Goal: Task Accomplishment & Management: Use online tool/utility

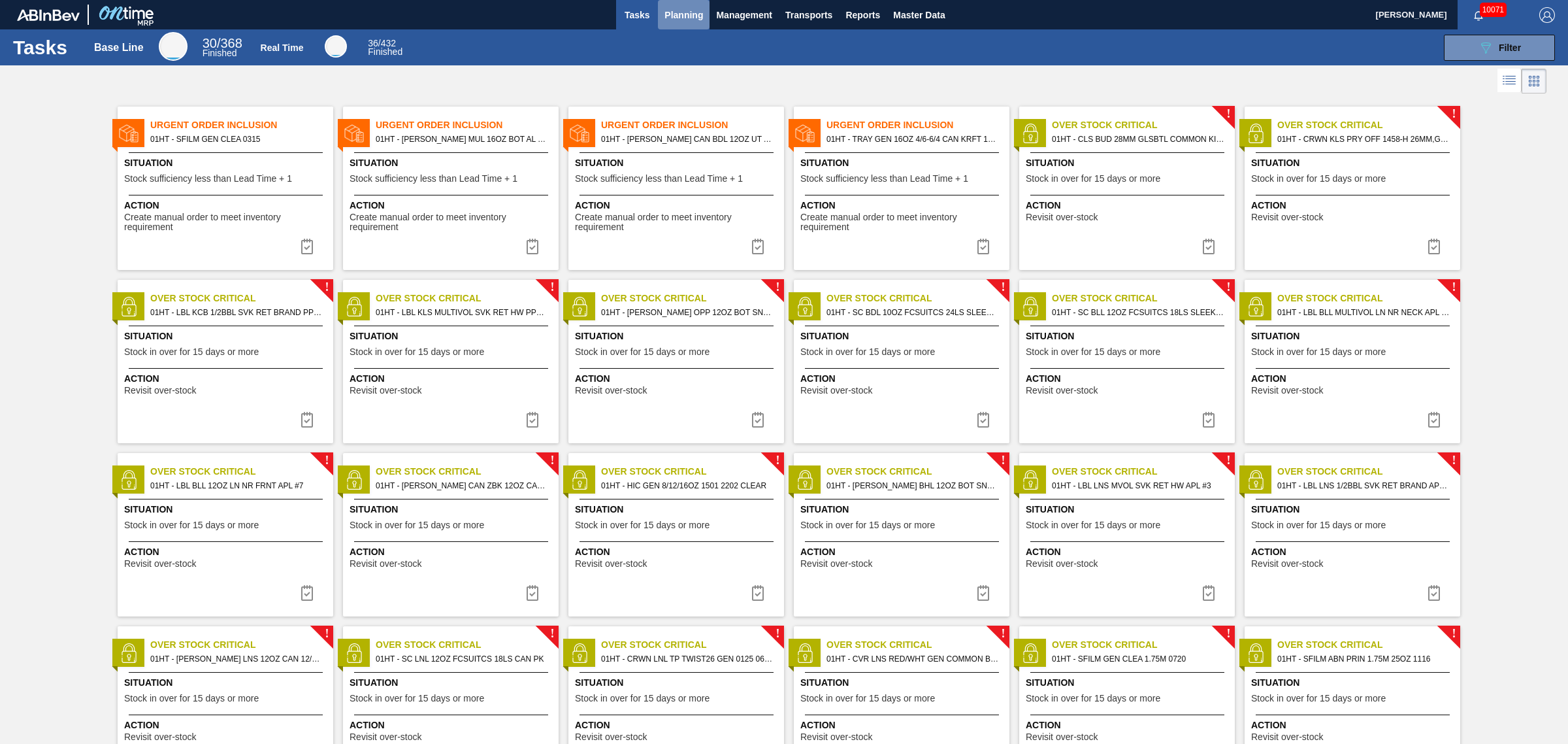
click at [689, 12] on span "Planning" at bounding box center [684, 15] width 38 height 16
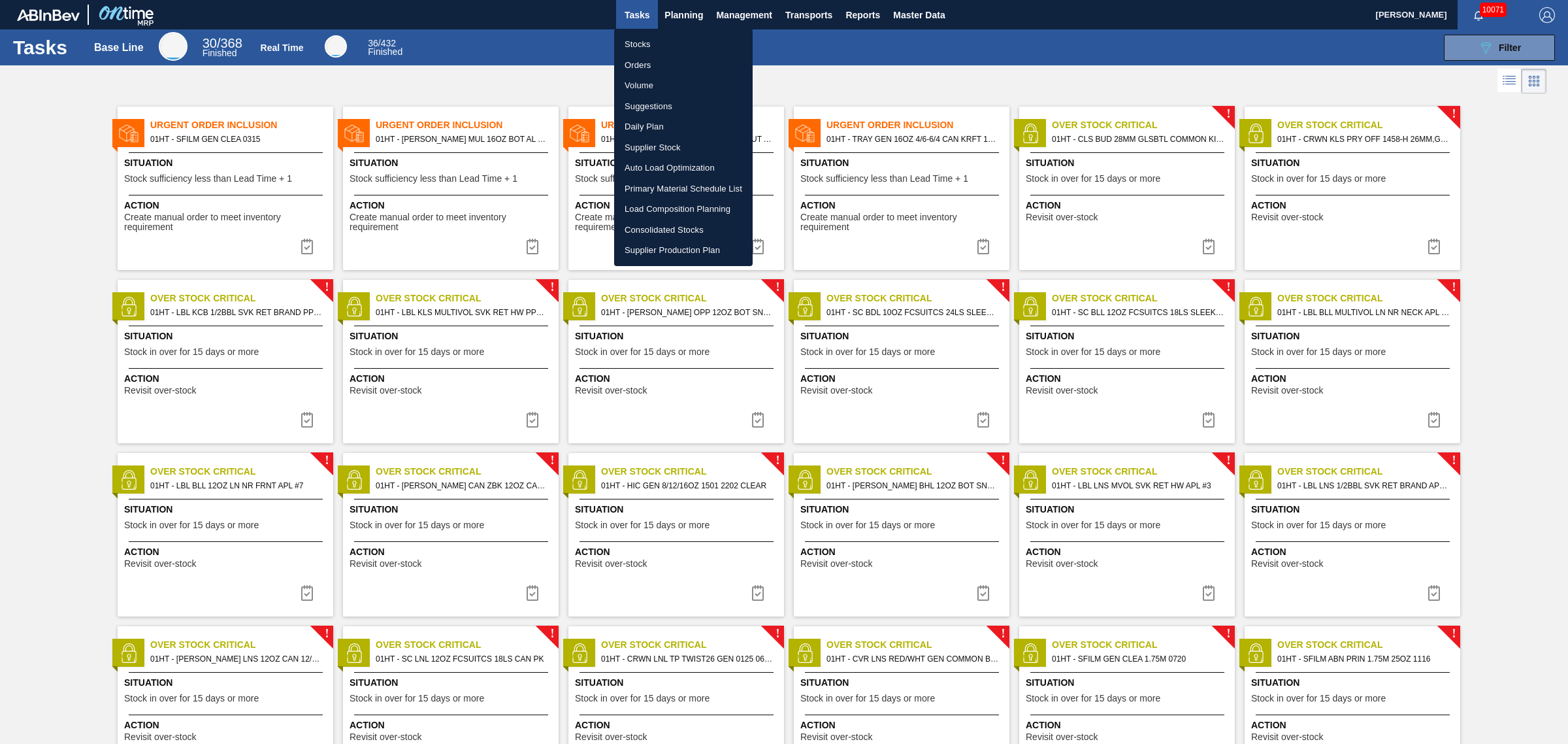
click at [641, 103] on li "Suggestions" at bounding box center [684, 106] width 139 height 21
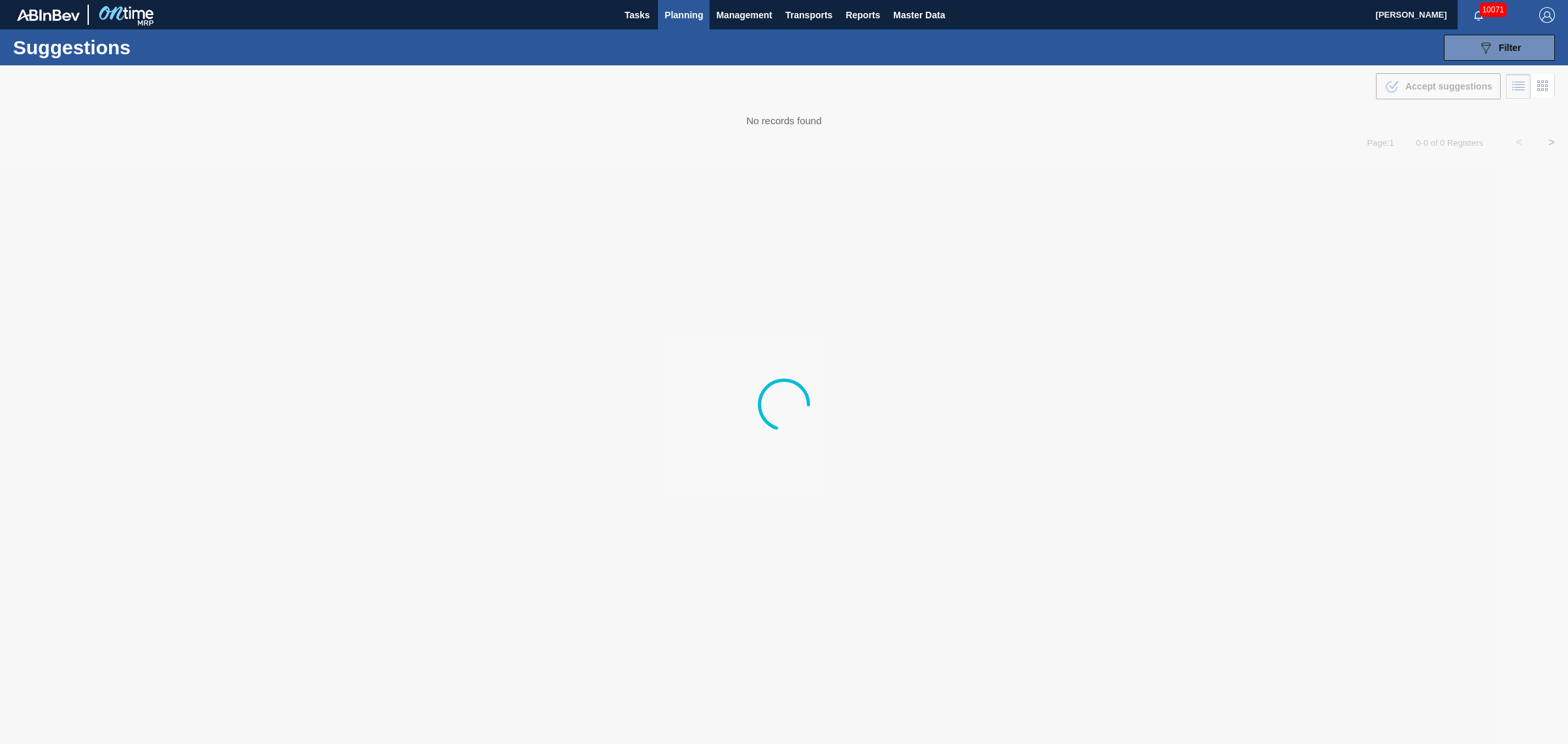
type from "[DATE]"
type to "[DATE]"
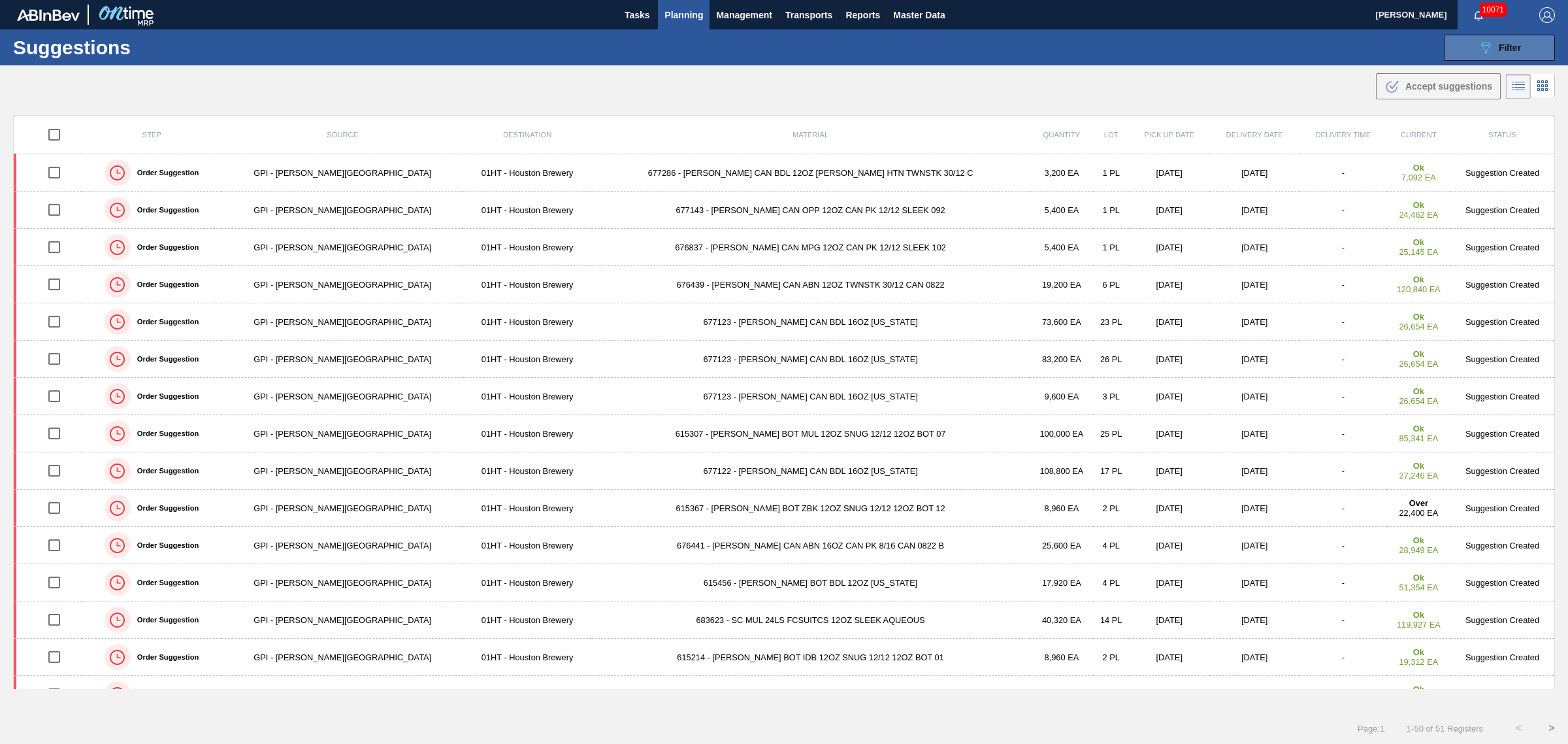
click at [1488, 48] on icon "089F7B8B-B2A5-4AFE-B5C0-19BA573D28AC" at bounding box center [1486, 48] width 16 height 16
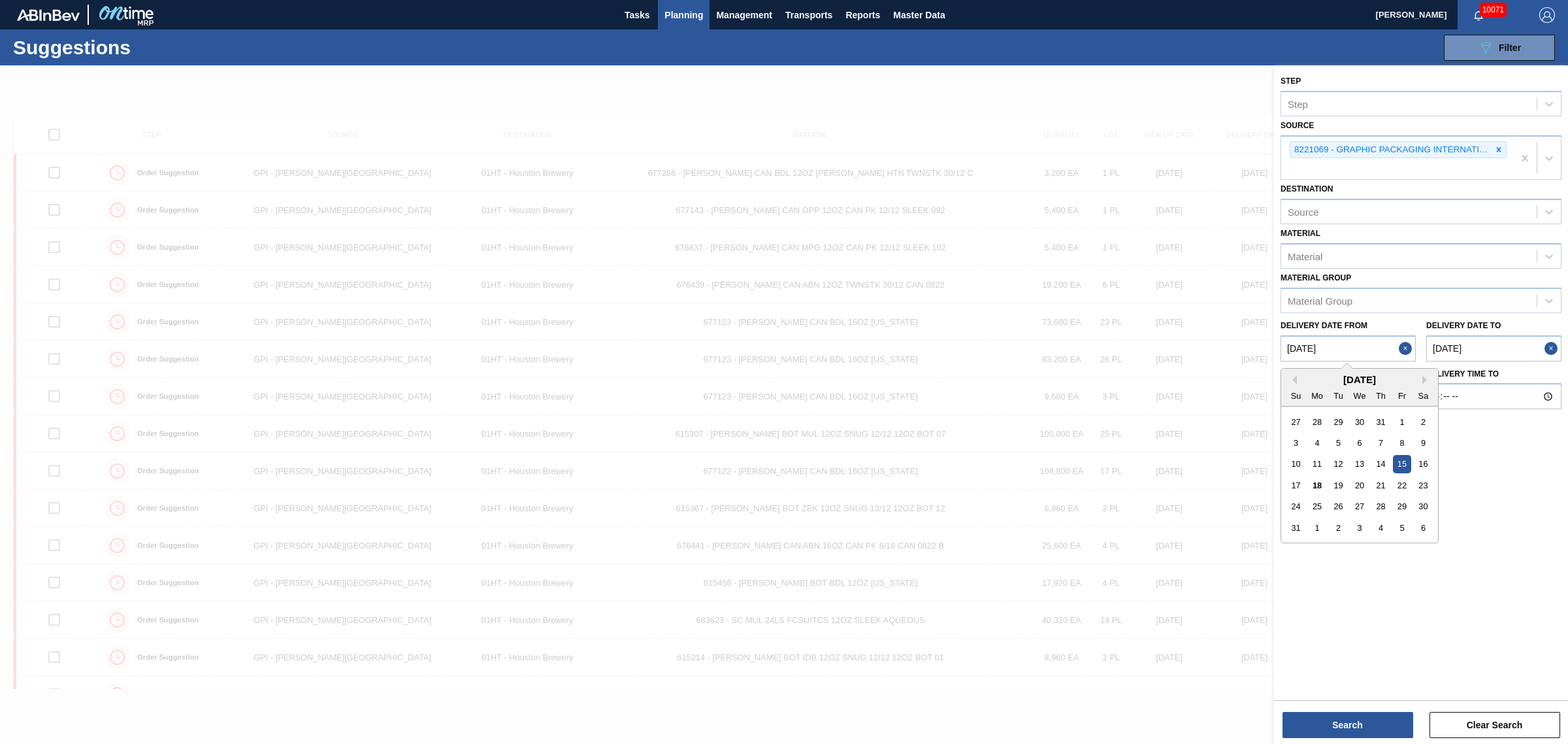
click at [1374, 347] on from "[DATE]" at bounding box center [1348, 348] width 135 height 26
click at [1318, 482] on div "18" at bounding box center [1318, 486] width 17 height 17
type from "[DATE]"
click at [1448, 342] on to "[DATE]" at bounding box center [1494, 348] width 135 height 26
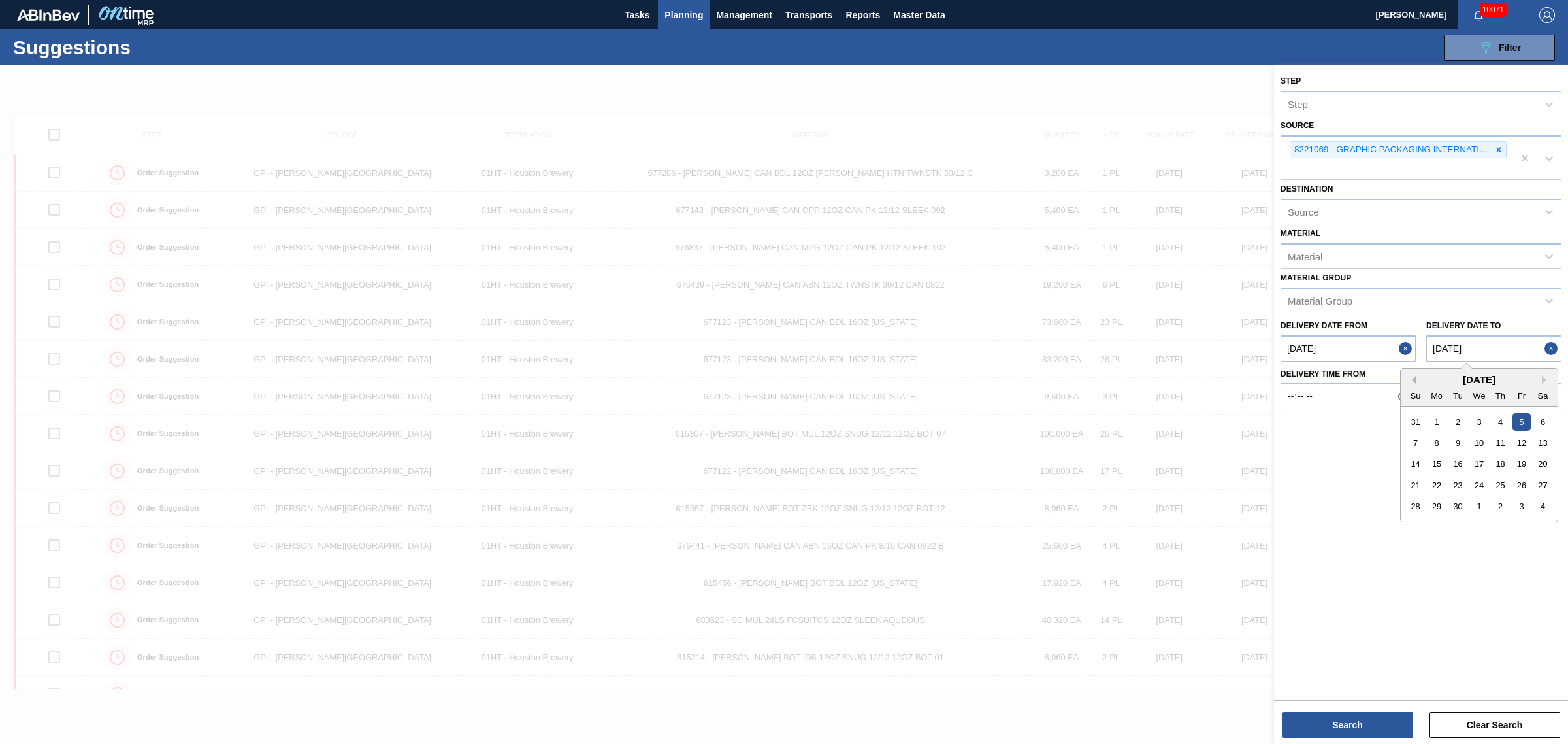
click at [1413, 375] on button "Previous Month" at bounding box center [1412, 380] width 9 height 9
click at [1489, 613] on div "Step Step Source 8221069 - GRAPHIC PACKAGING INTERNATIONA Destination Source Ma…" at bounding box center [1421, 381] width 294 height 632
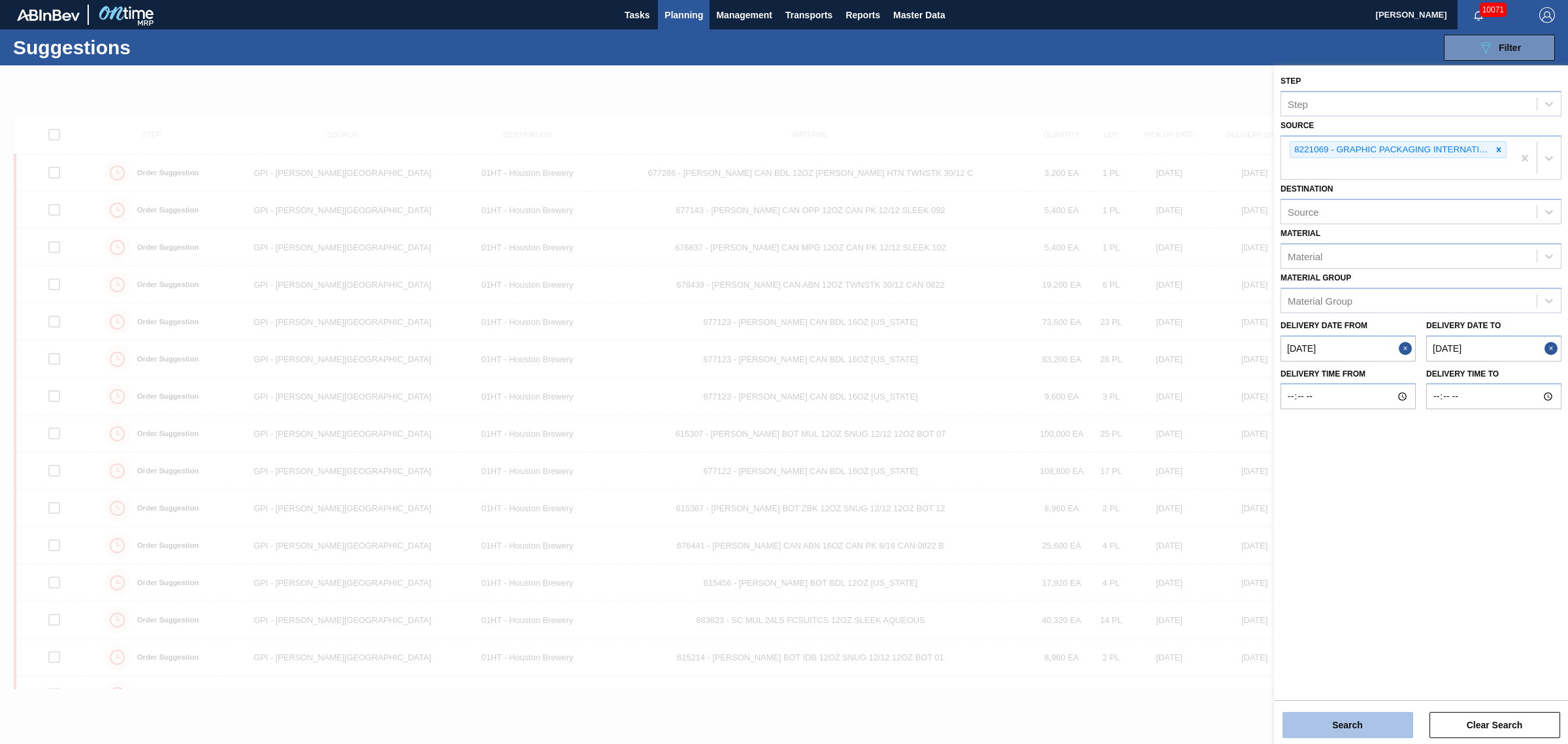
click at [1374, 712] on button "Search" at bounding box center [1348, 725] width 131 height 26
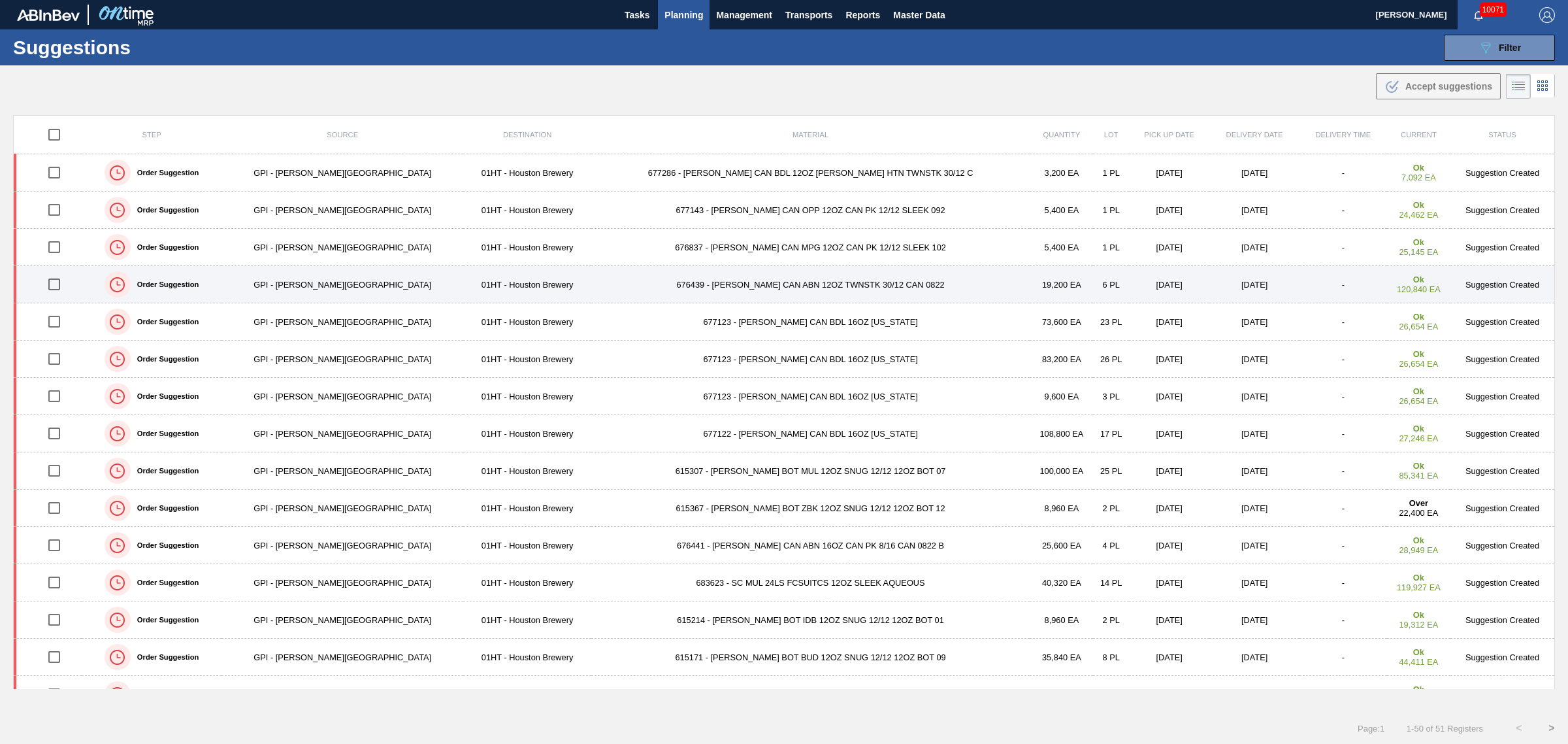
click at [60, 285] on input "checkbox" at bounding box center [54, 285] width 28 height 28
checkbox input "true"
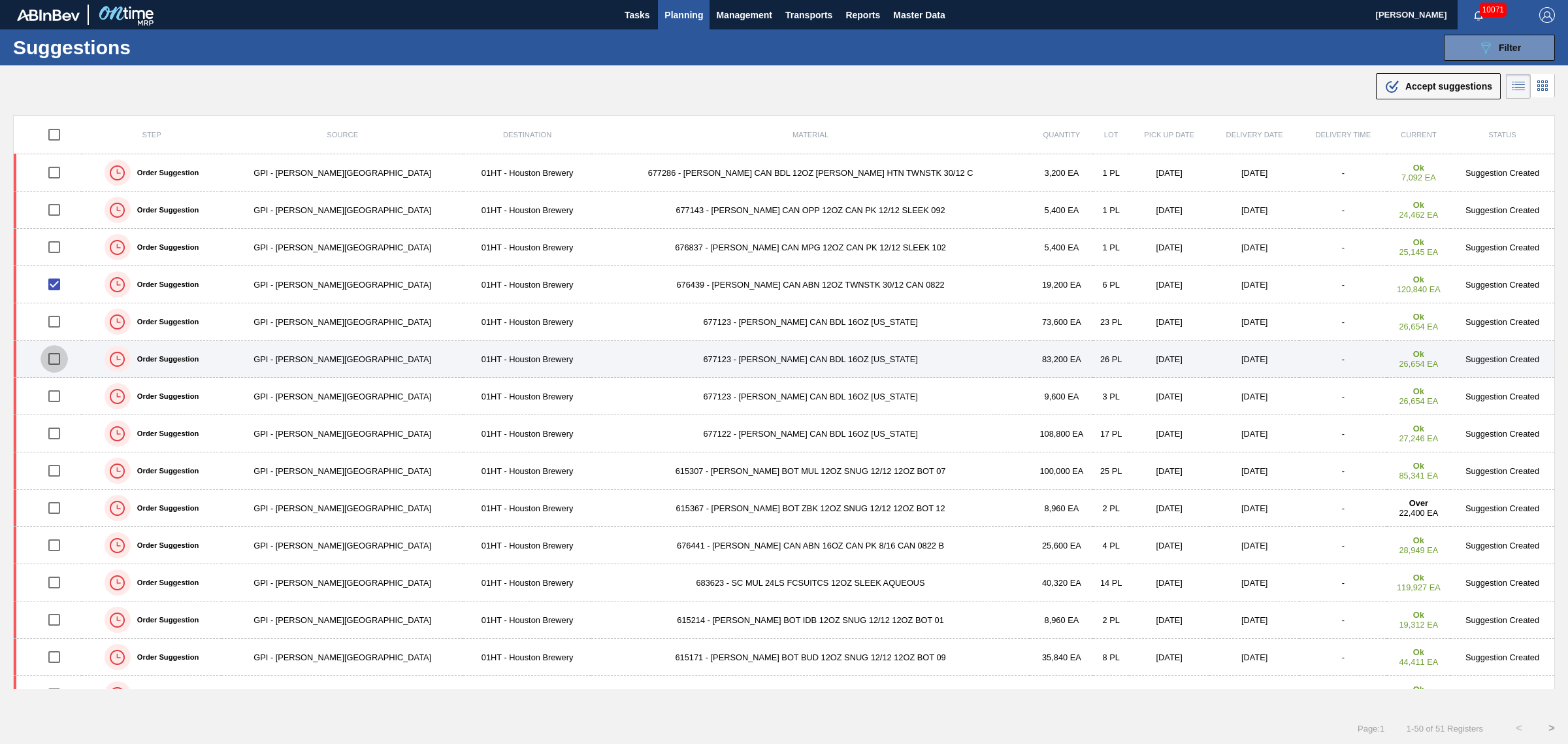
click at [60, 358] on input "checkbox" at bounding box center [54, 359] width 28 height 28
checkbox input "true"
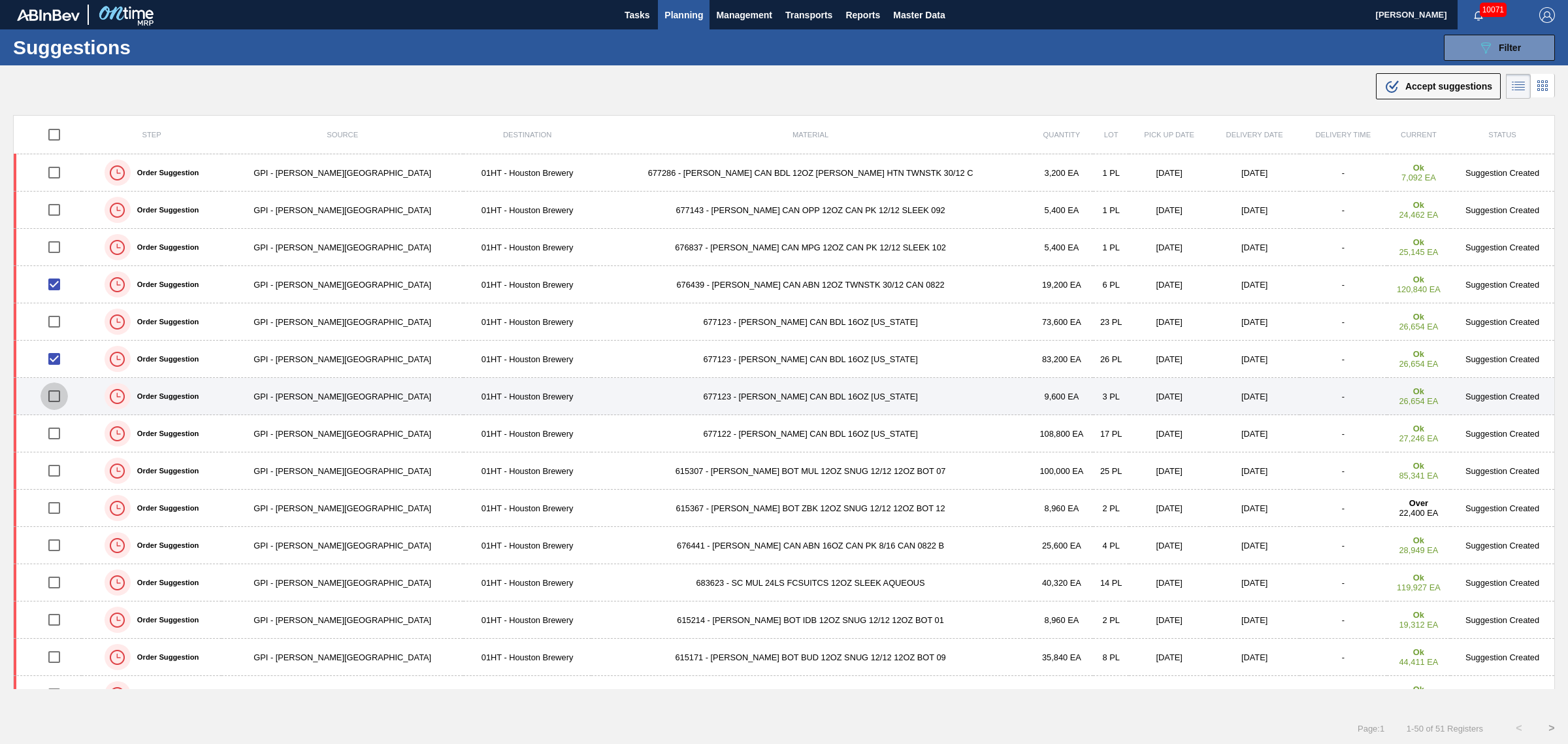
click at [56, 398] on input "checkbox" at bounding box center [54, 396] width 28 height 28
checkbox input "true"
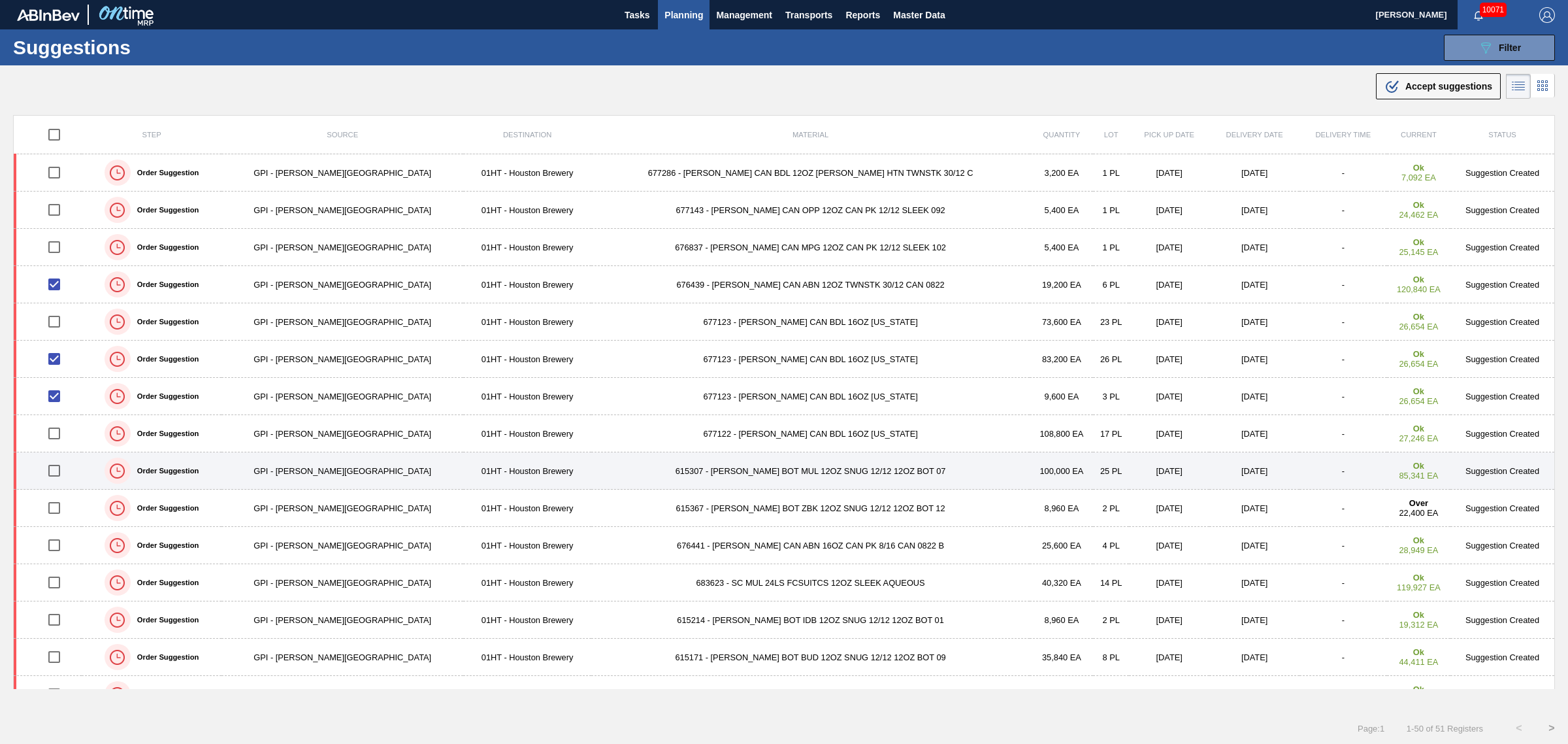
click at [57, 470] on input "checkbox" at bounding box center [54, 471] width 28 height 28
checkbox input "true"
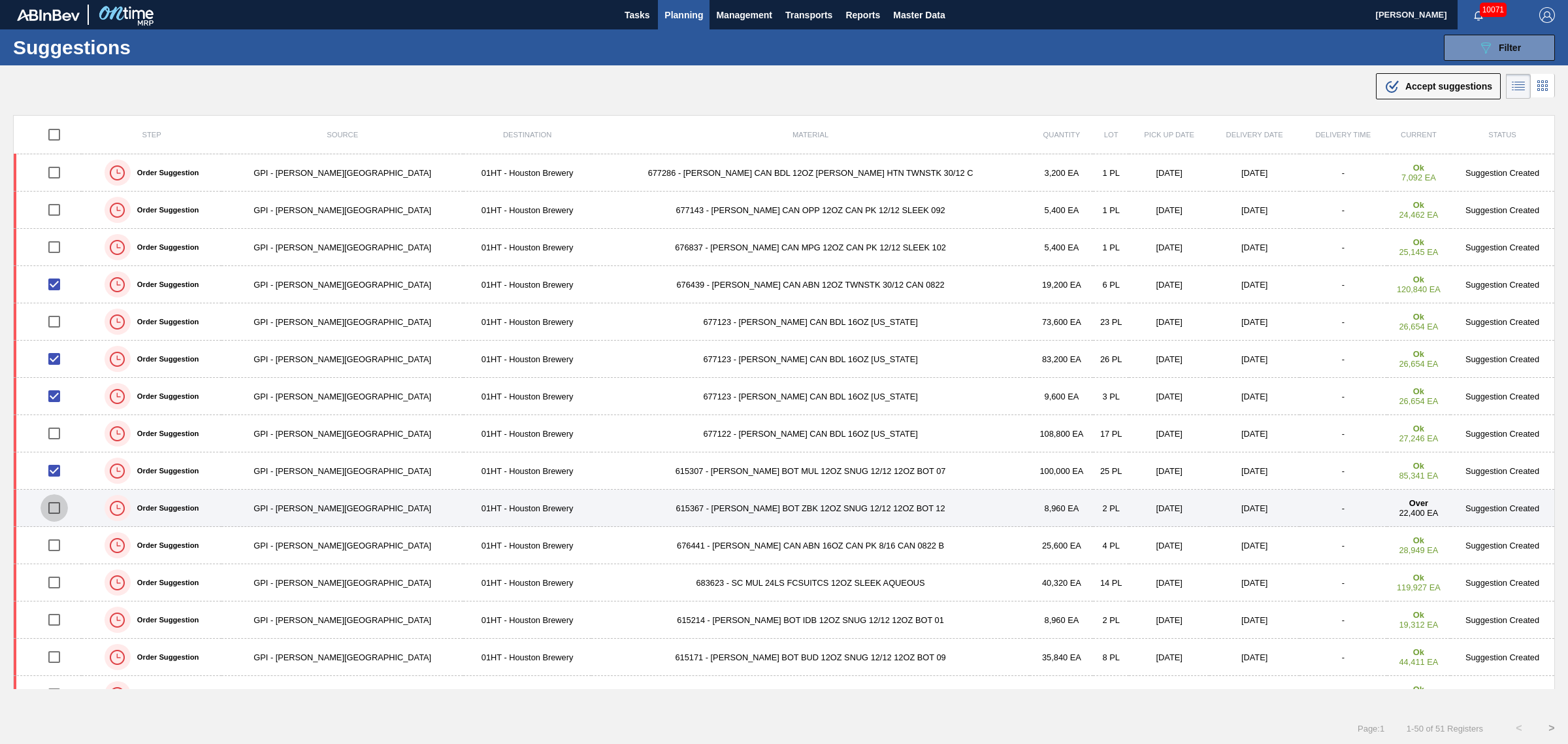
click at [60, 507] on input "checkbox" at bounding box center [54, 508] width 28 height 28
checkbox input "true"
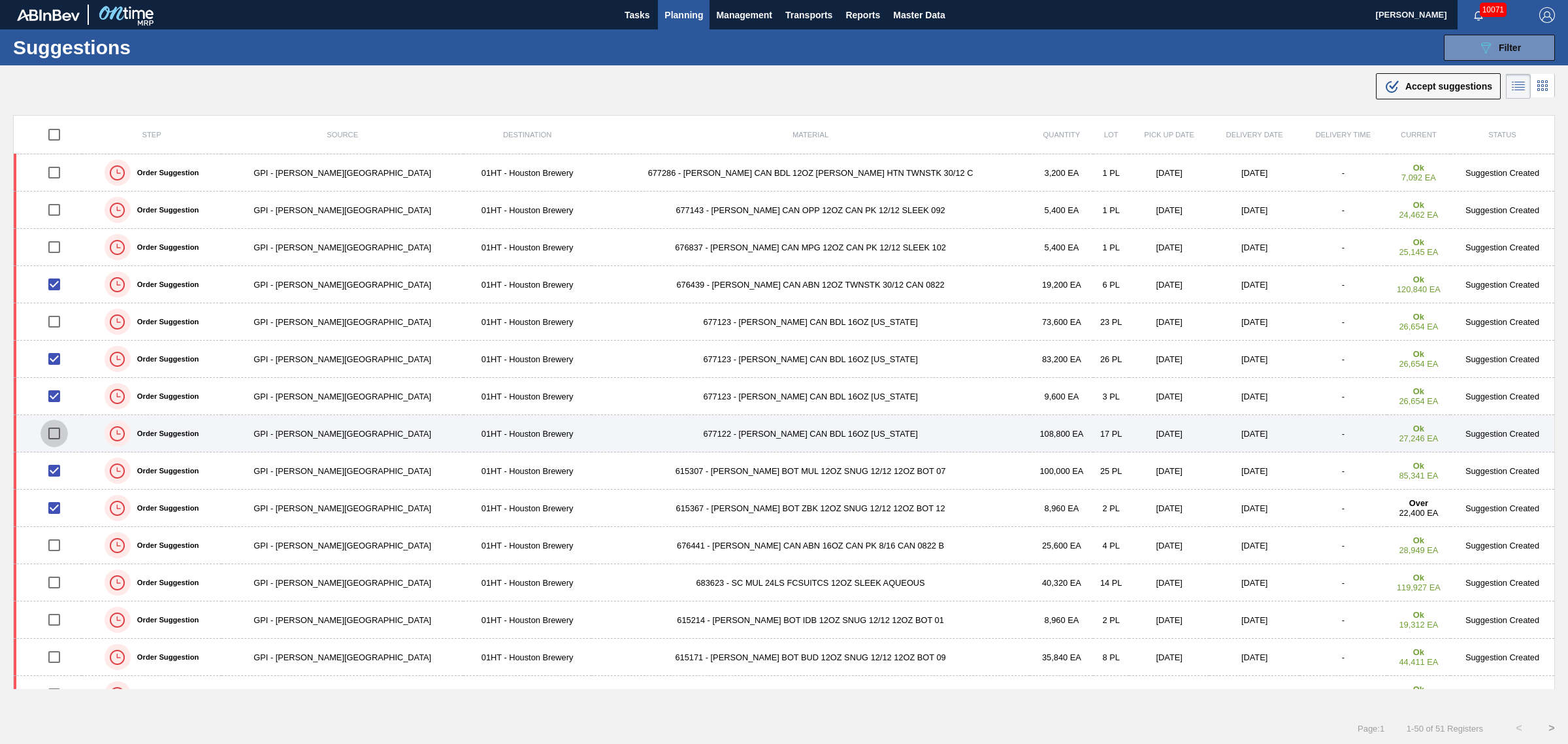
click at [59, 430] on input "checkbox" at bounding box center [54, 433] width 28 height 28
checkbox input "true"
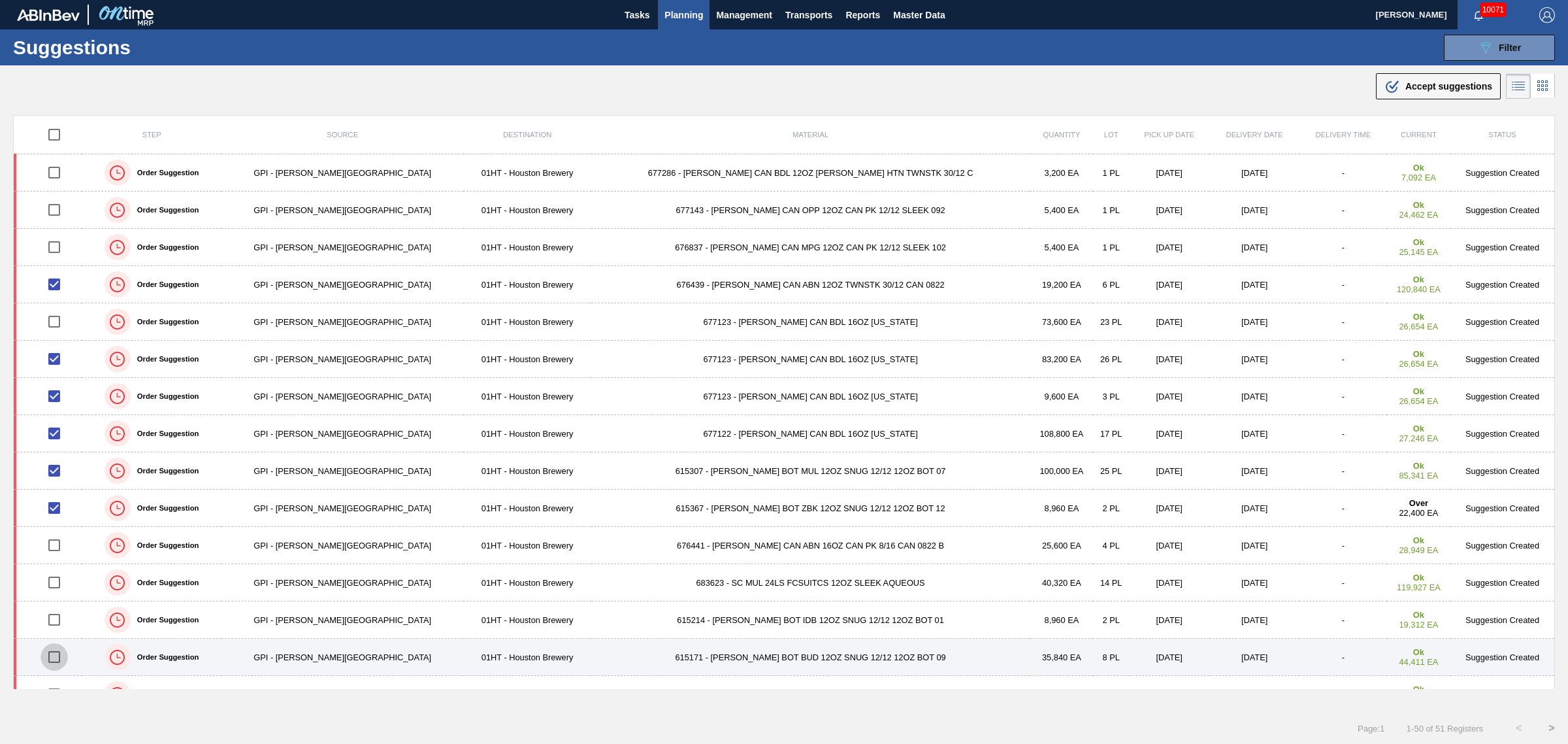
click at [62, 658] on input "checkbox" at bounding box center [54, 657] width 28 height 28
checkbox input "true"
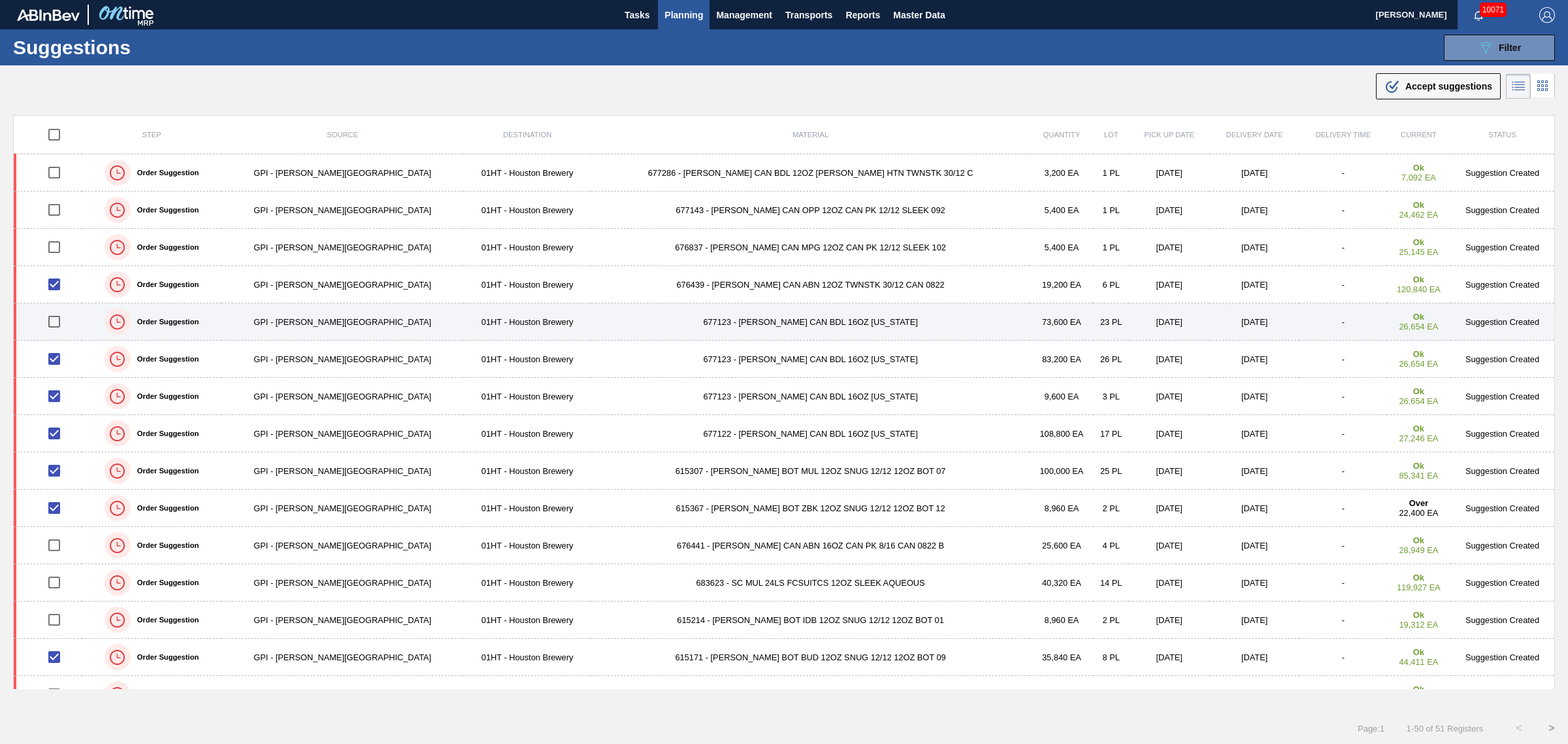
click at [59, 324] on input "checkbox" at bounding box center [54, 322] width 28 height 28
checkbox input "true"
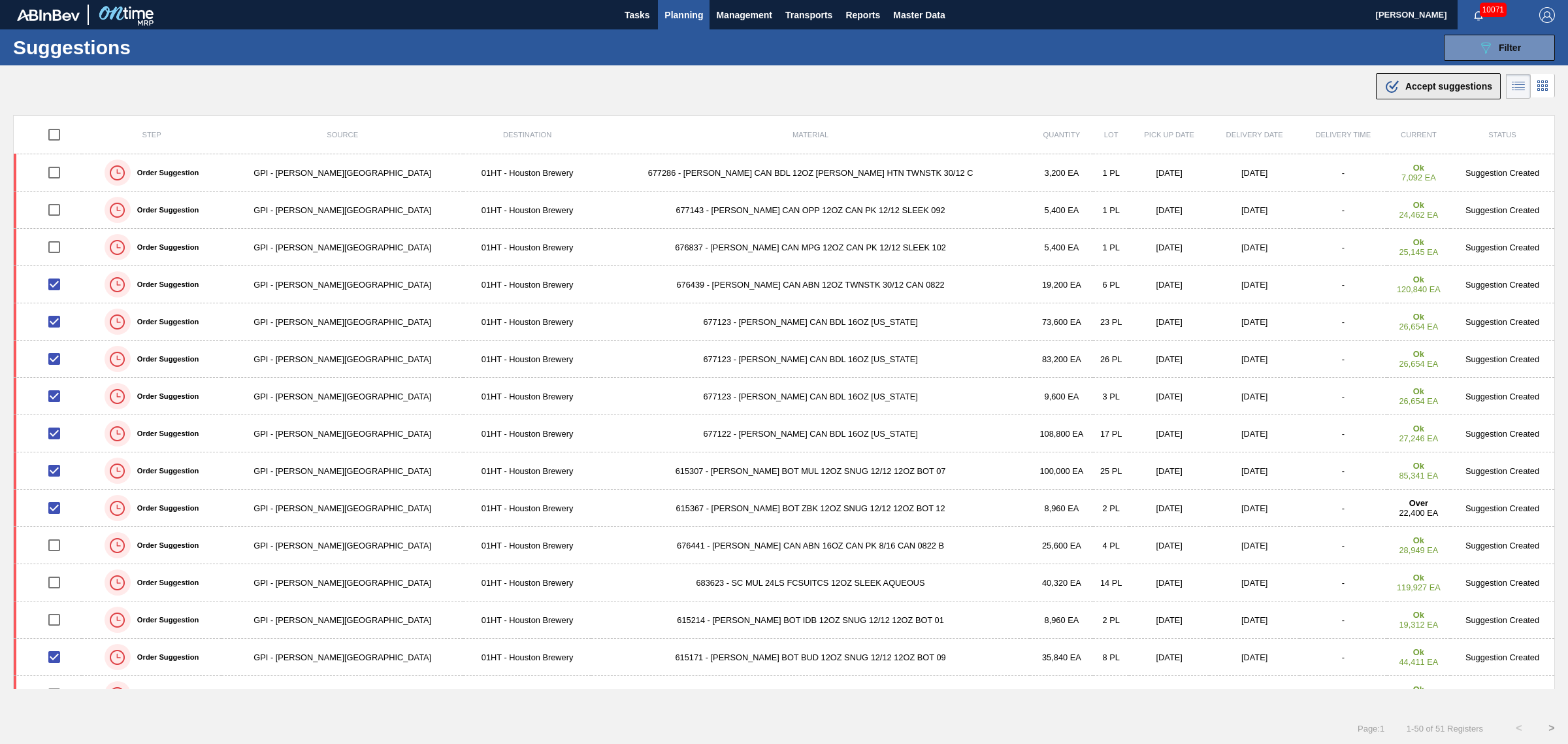
click at [1407, 93] on div ".b{fill:var(--color-action-default)} Accept suggestions" at bounding box center [1438, 86] width 108 height 16
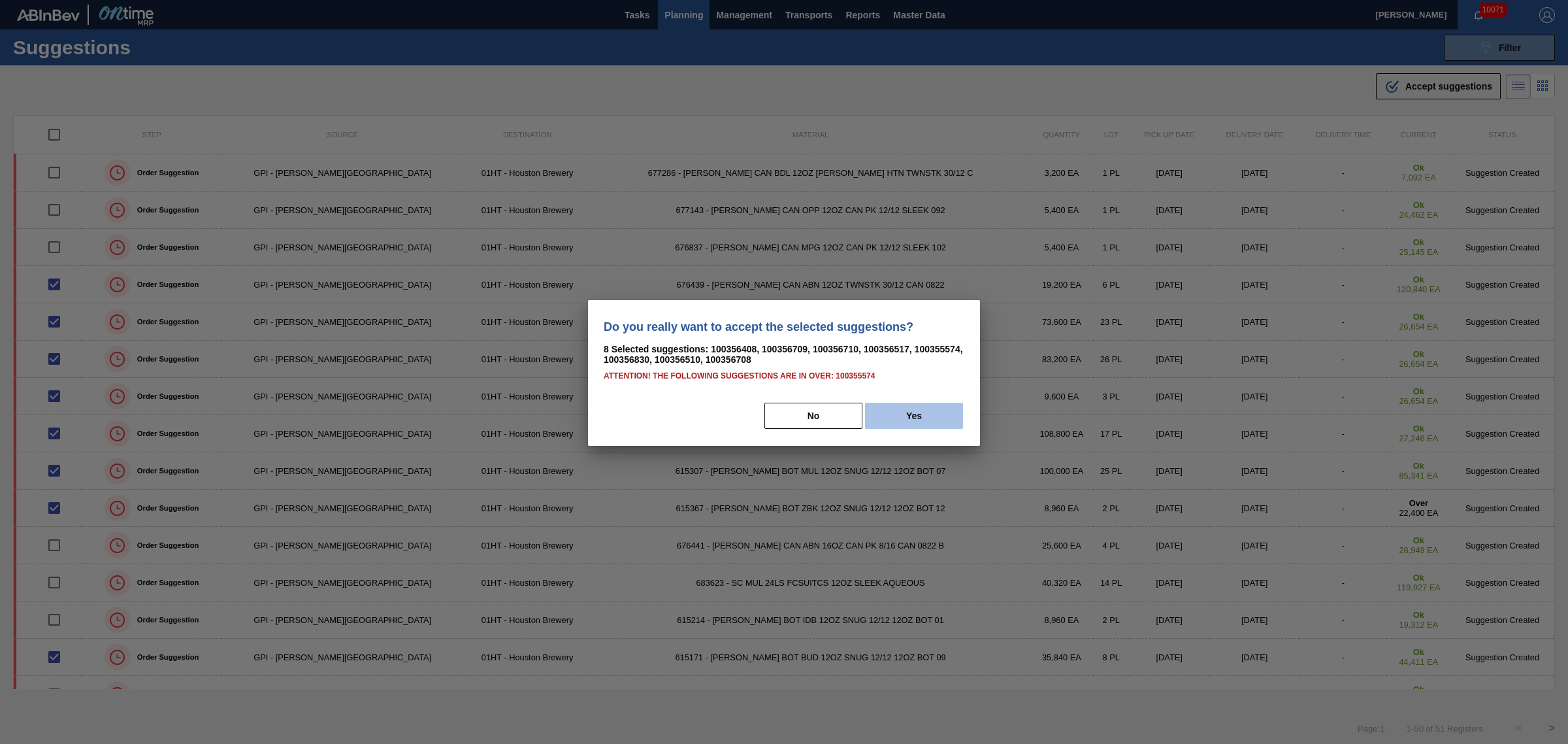
click at [911, 404] on button "Yes" at bounding box center [914, 416] width 98 height 26
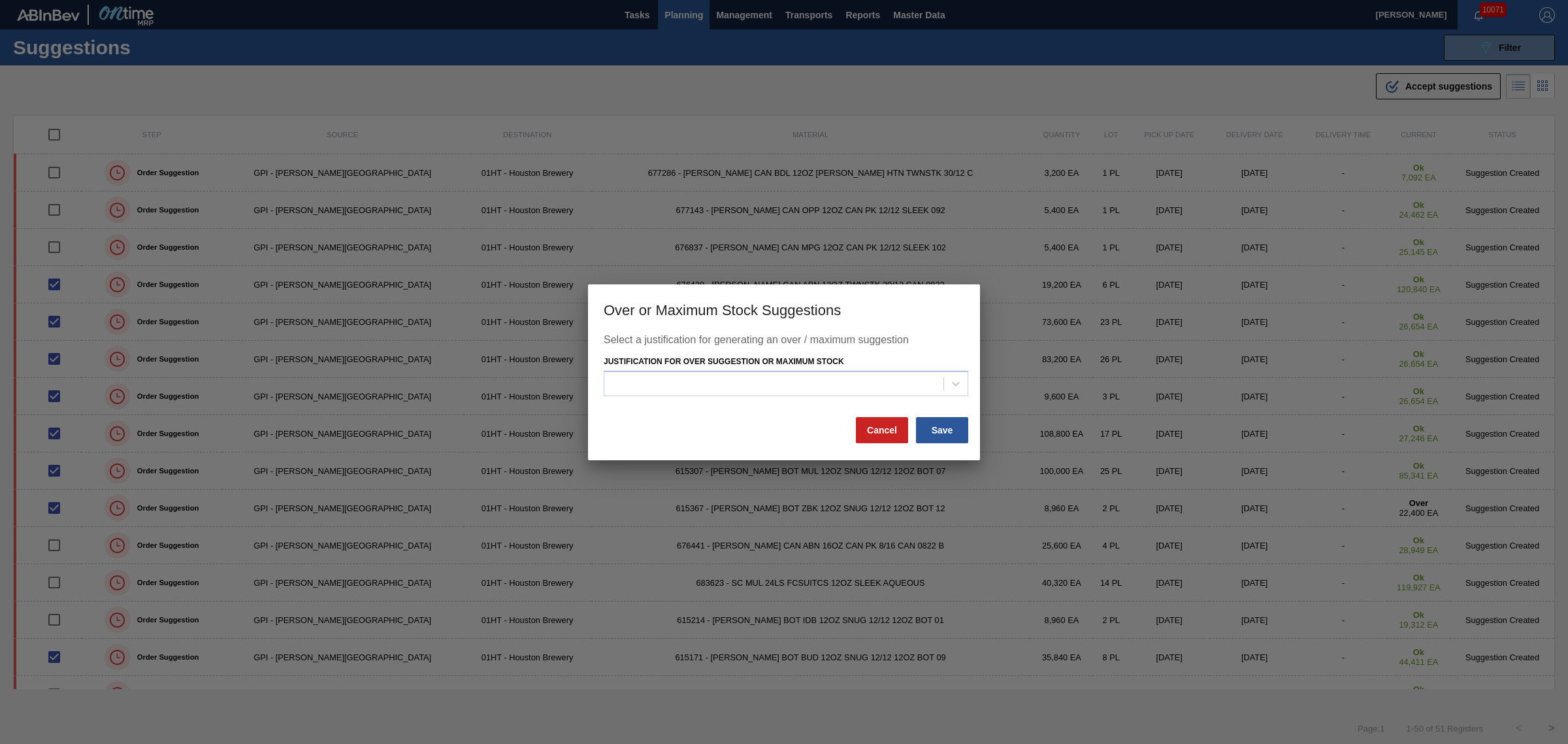
click at [830, 370] on div "Justification for Over Suggestion or Maximum Stock" at bounding box center [786, 374] width 365 height 44
click at [831, 390] on div at bounding box center [773, 384] width 339 height 19
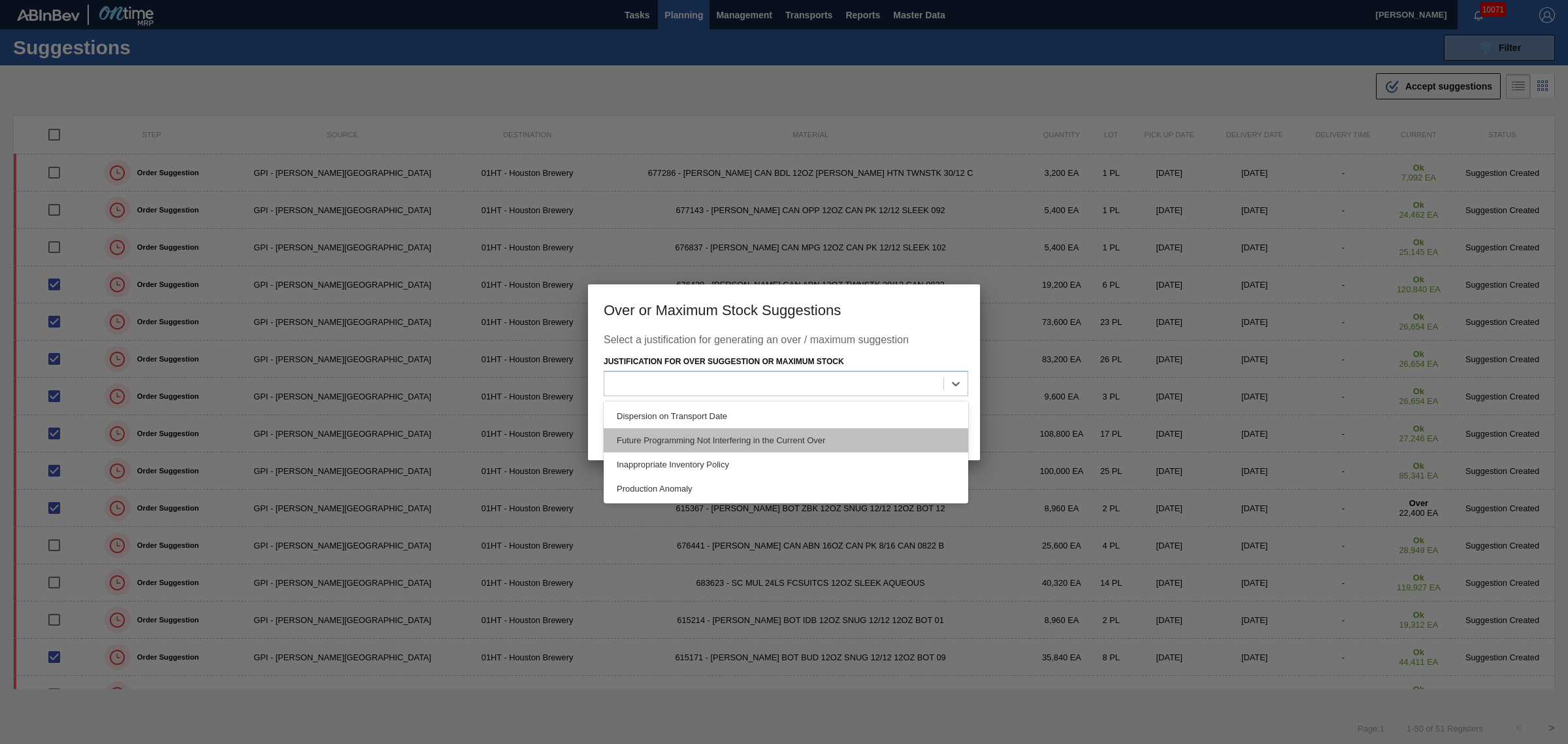
click at [810, 443] on div "Future Programming Not Interfering in the Current Over" at bounding box center [786, 440] width 365 height 24
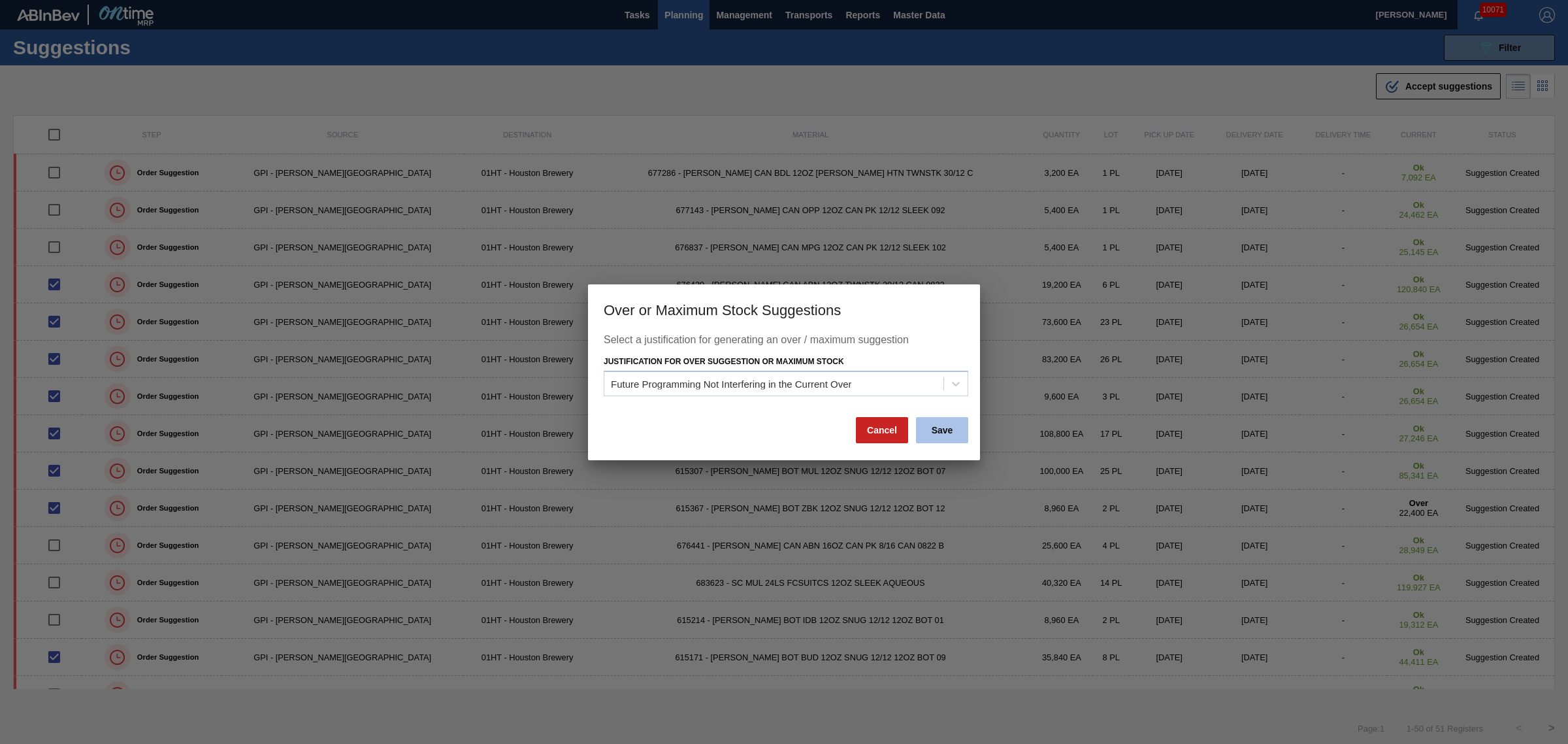
click at [939, 431] on button "Save" at bounding box center [943, 430] width 52 height 26
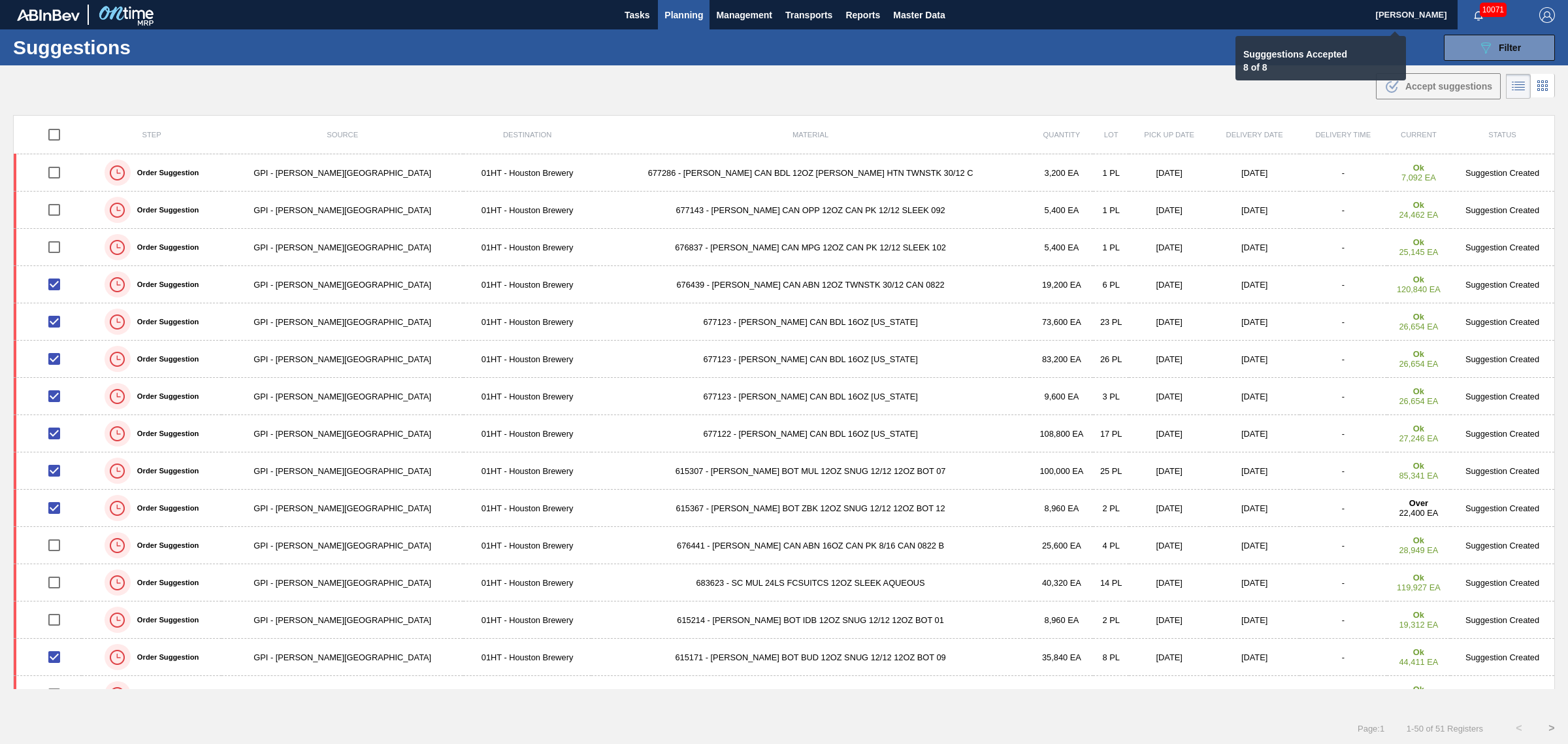
checkbox input "false"
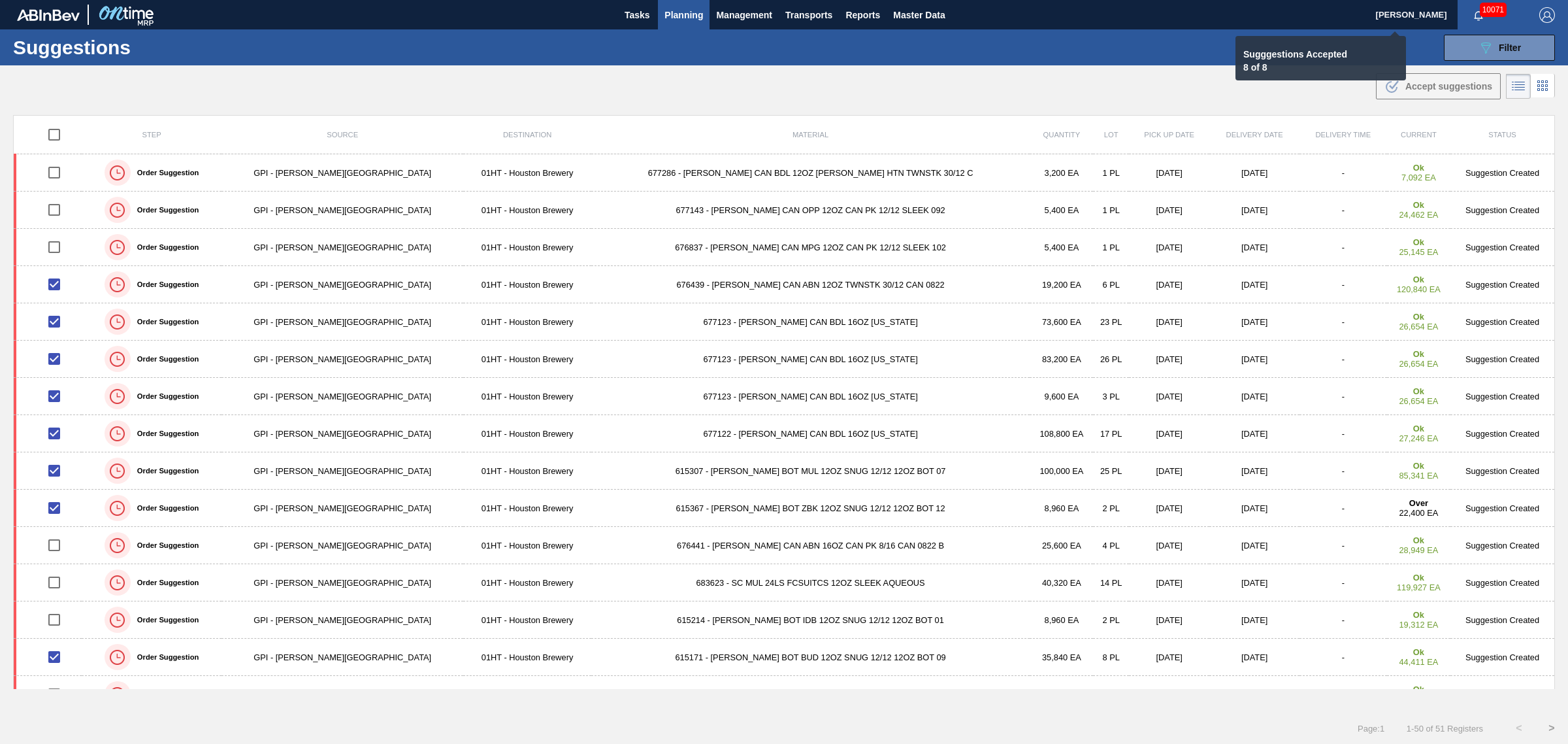
checkbox input "false"
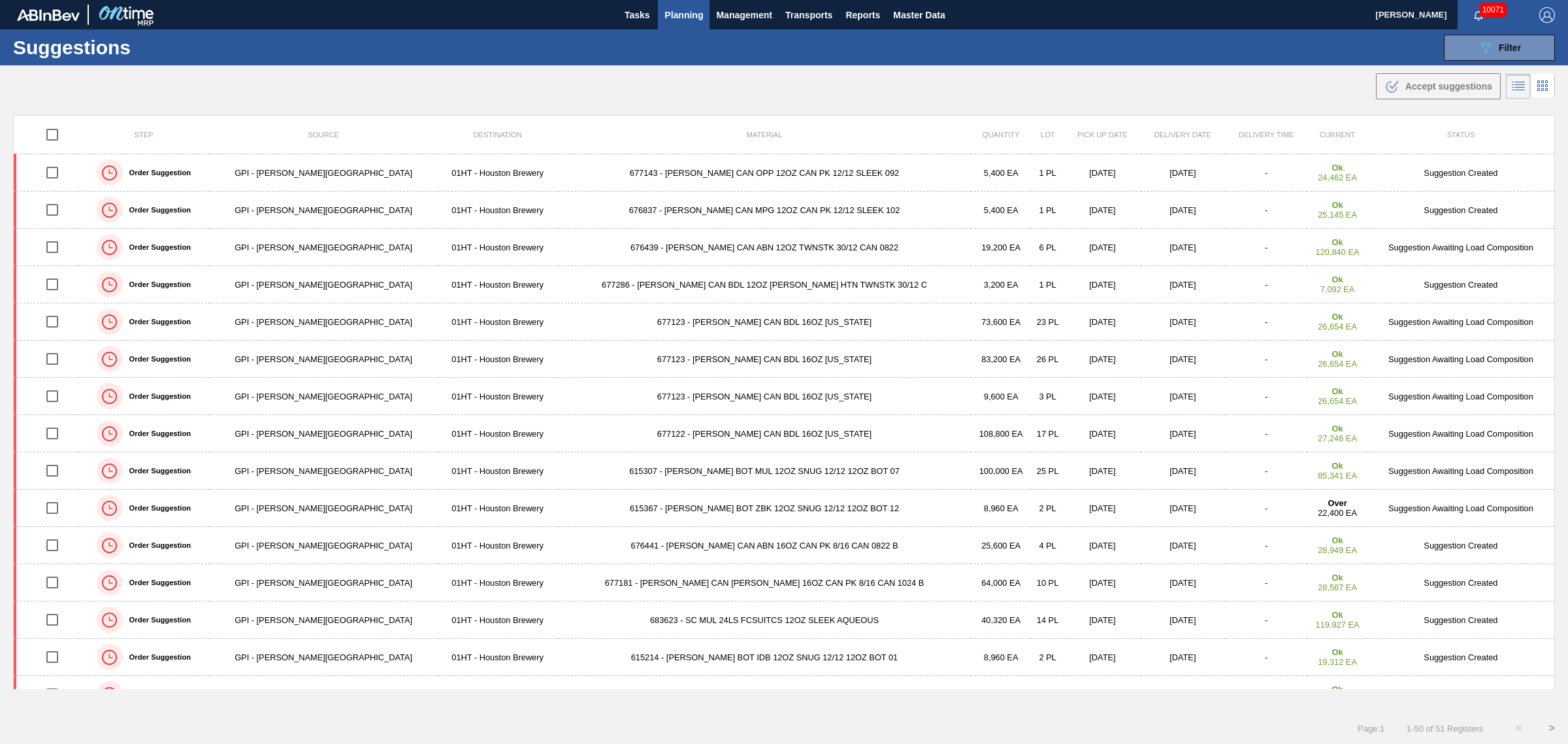
click at [1202, 86] on div ".b{fill:var(--color-action-default)} Accept suggestions" at bounding box center [784, 83] width 1568 height 36
click at [690, 14] on span "Planning" at bounding box center [684, 15] width 38 height 16
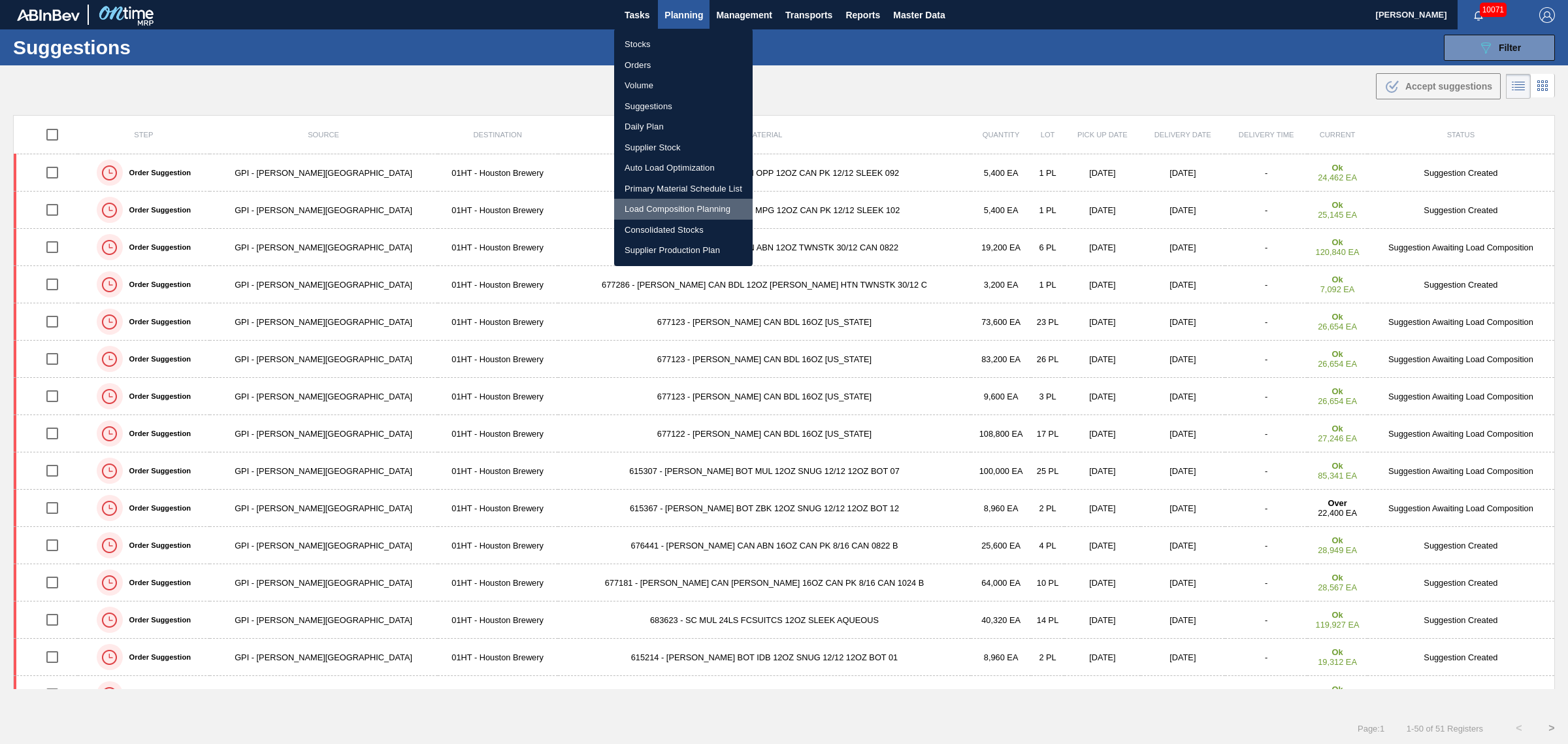
click at [667, 207] on li "Load Composition Planning" at bounding box center [684, 209] width 139 height 21
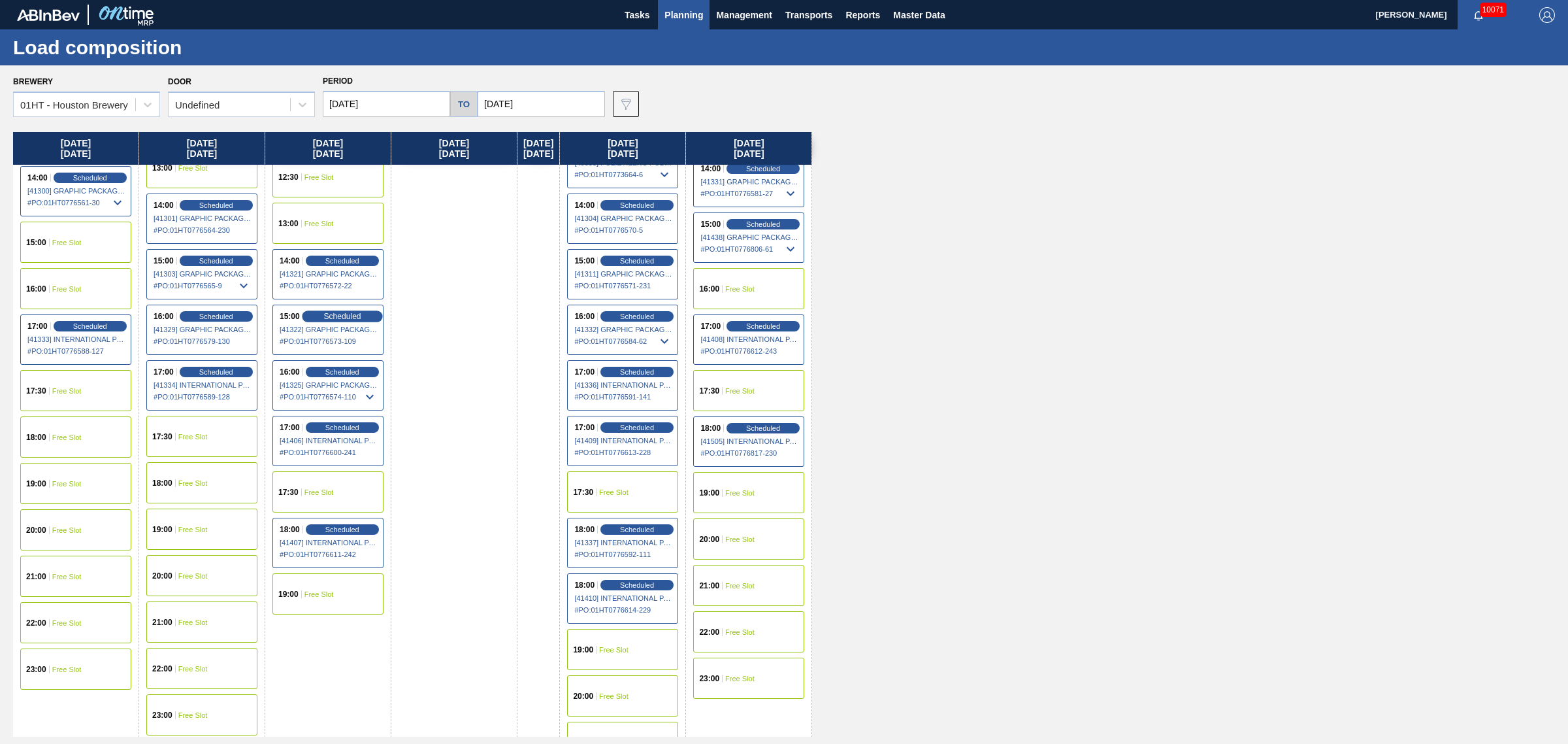
scroll to position [735, 0]
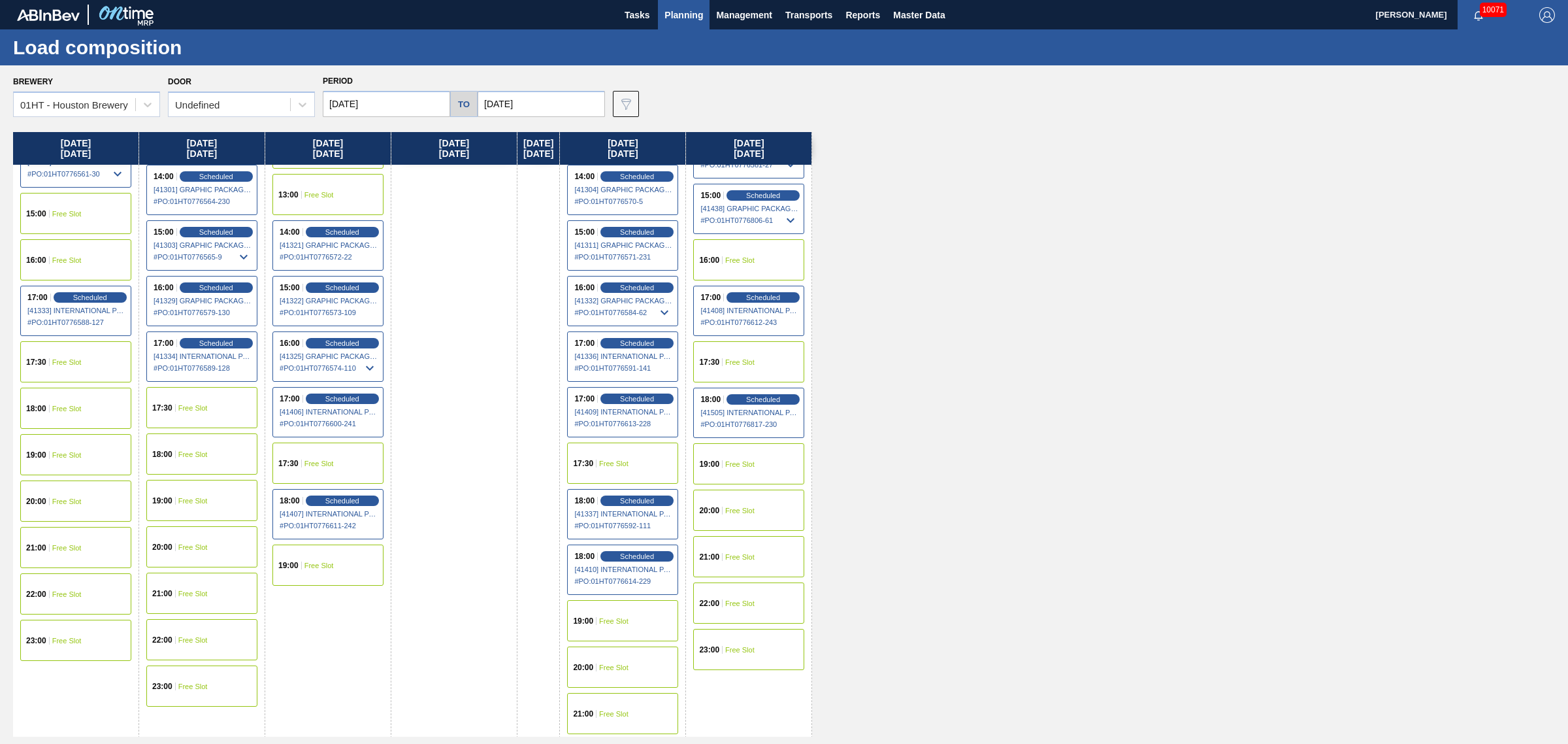
click at [198, 628] on div "22:00 Free Slot" at bounding box center [202, 639] width 111 height 41
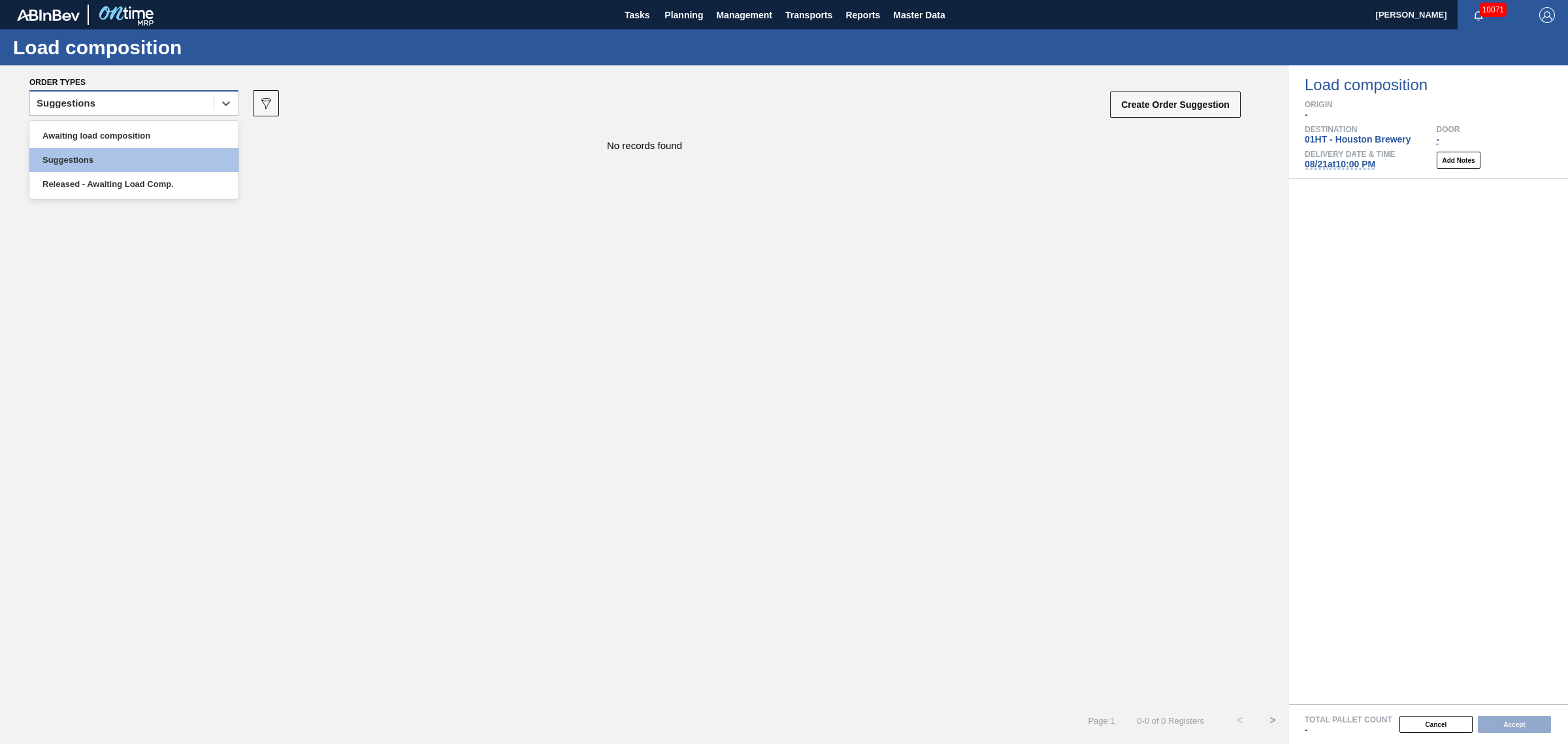
click at [151, 113] on div "Suggestions" at bounding box center [121, 104] width 184 height 19
click at [146, 135] on div "Awaiting load composition" at bounding box center [134, 135] width 209 height 24
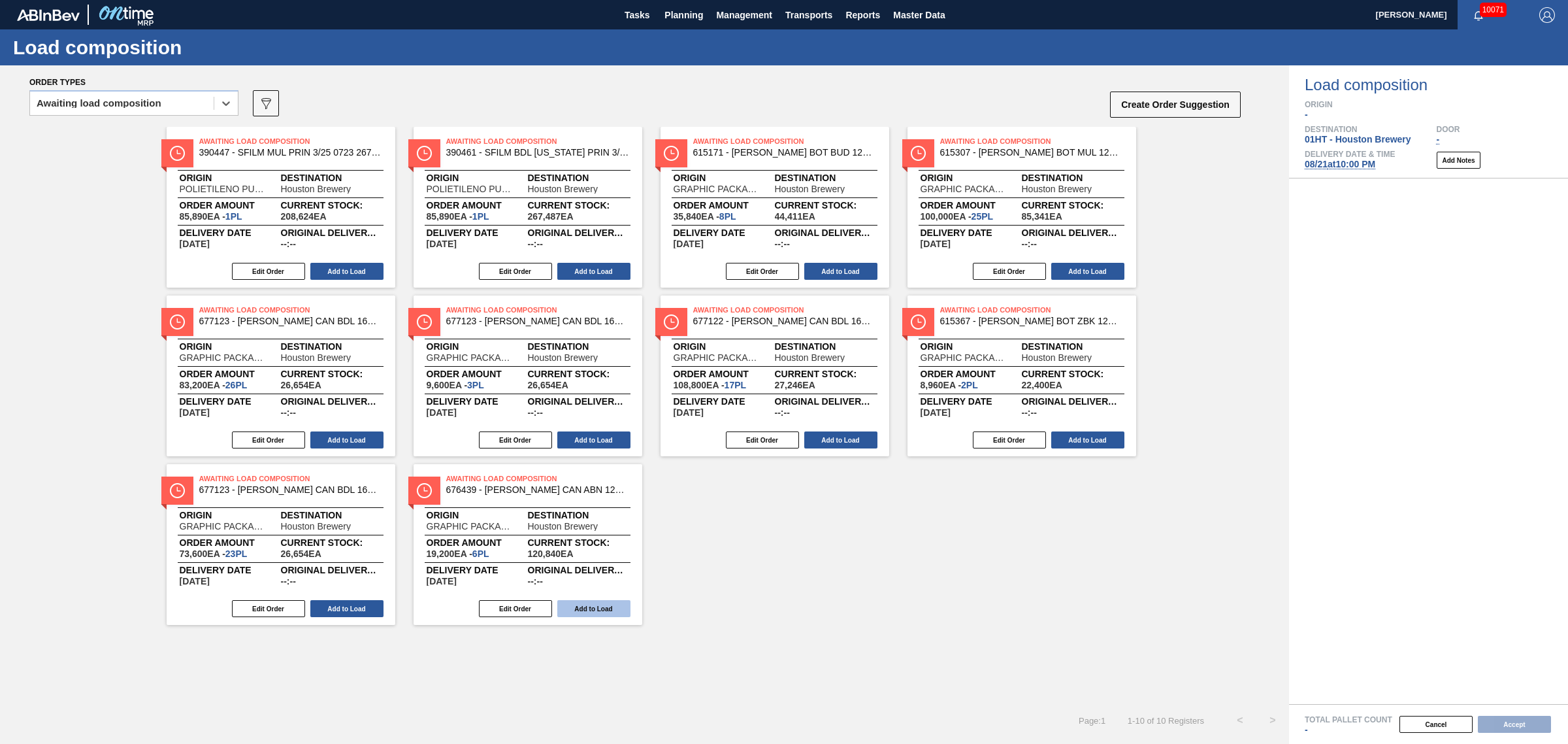
click at [596, 605] on button "Add to Load" at bounding box center [594, 608] width 73 height 17
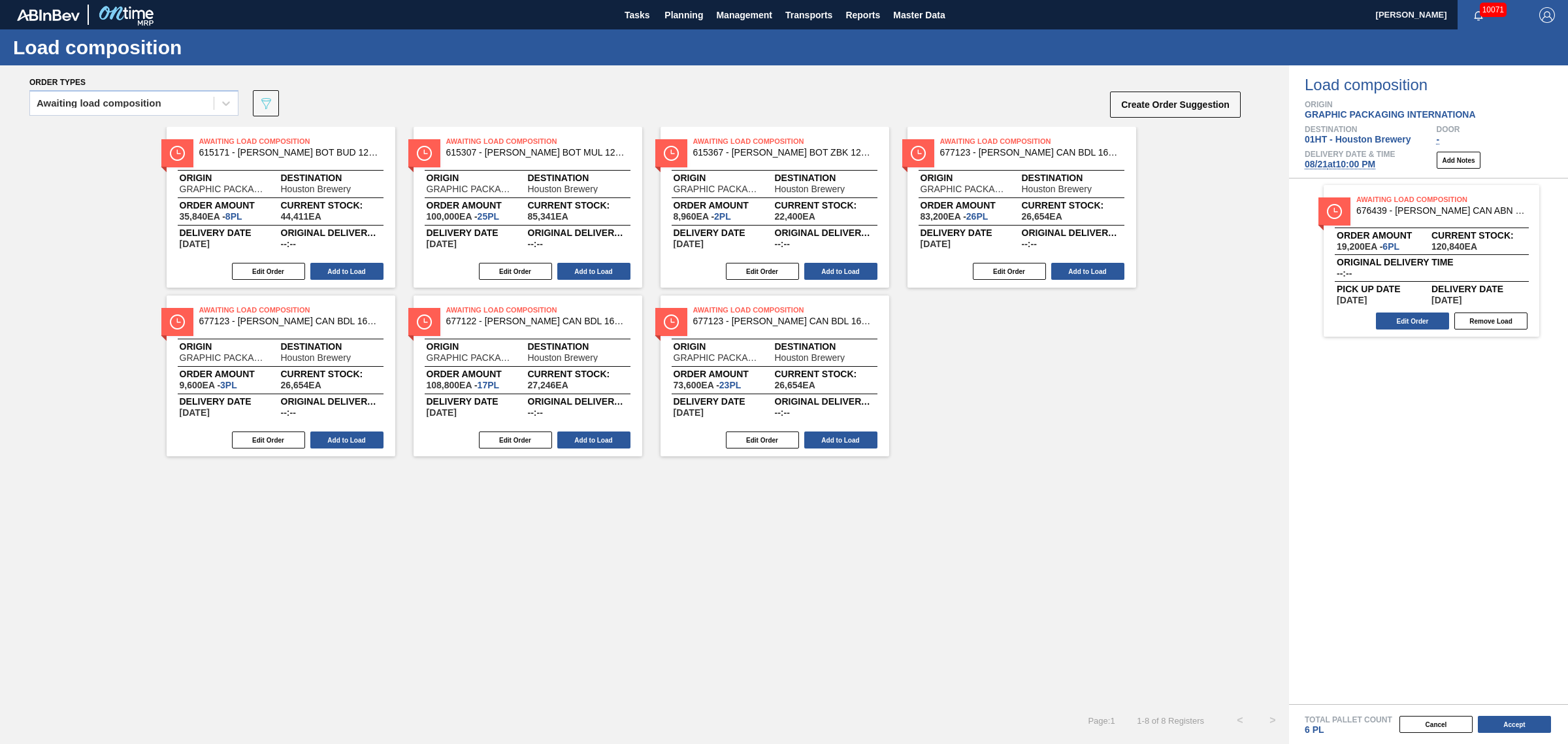
click at [824, 438] on button "Add to Load" at bounding box center [841, 439] width 73 height 17
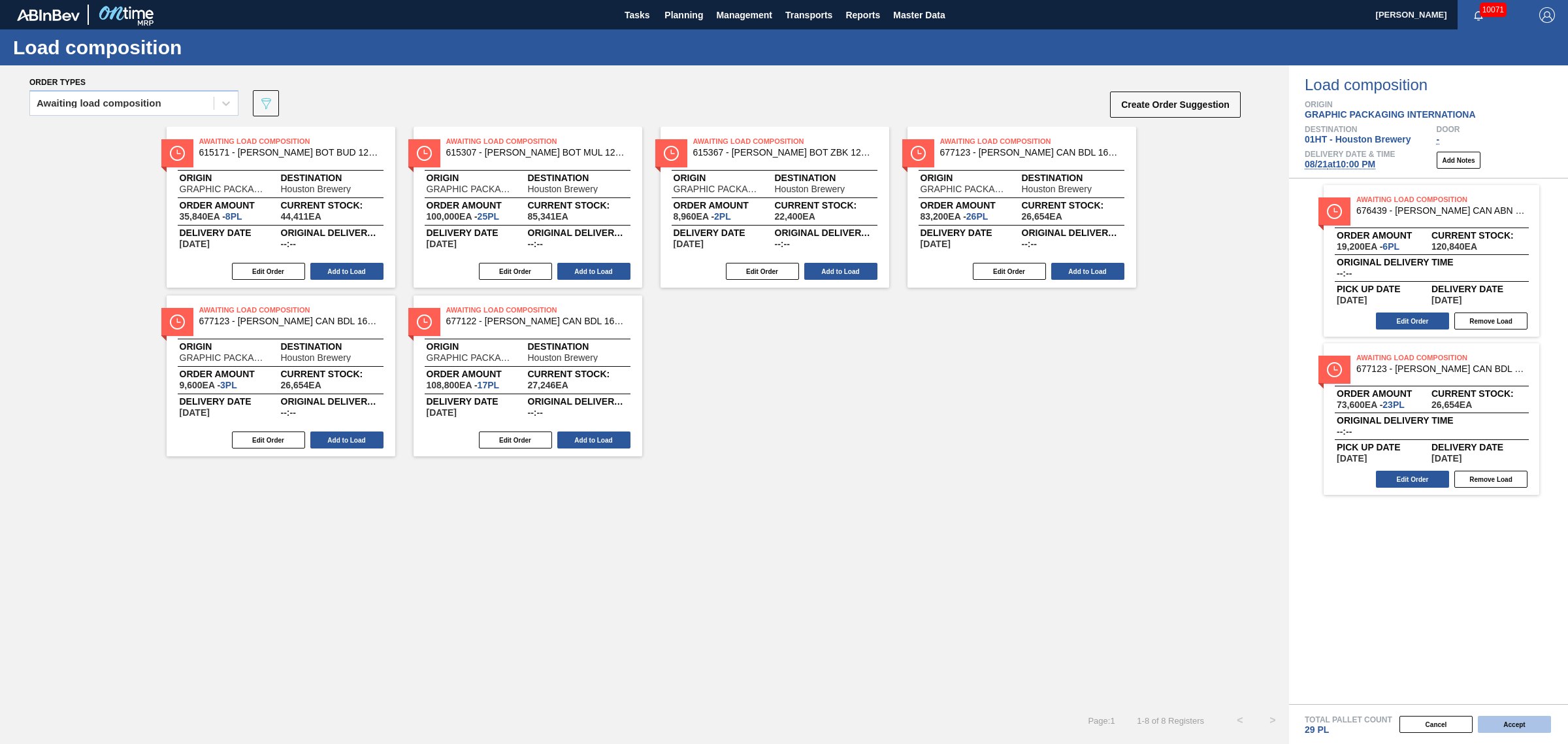
click at [1510, 720] on button "Accept" at bounding box center [1514, 724] width 73 height 17
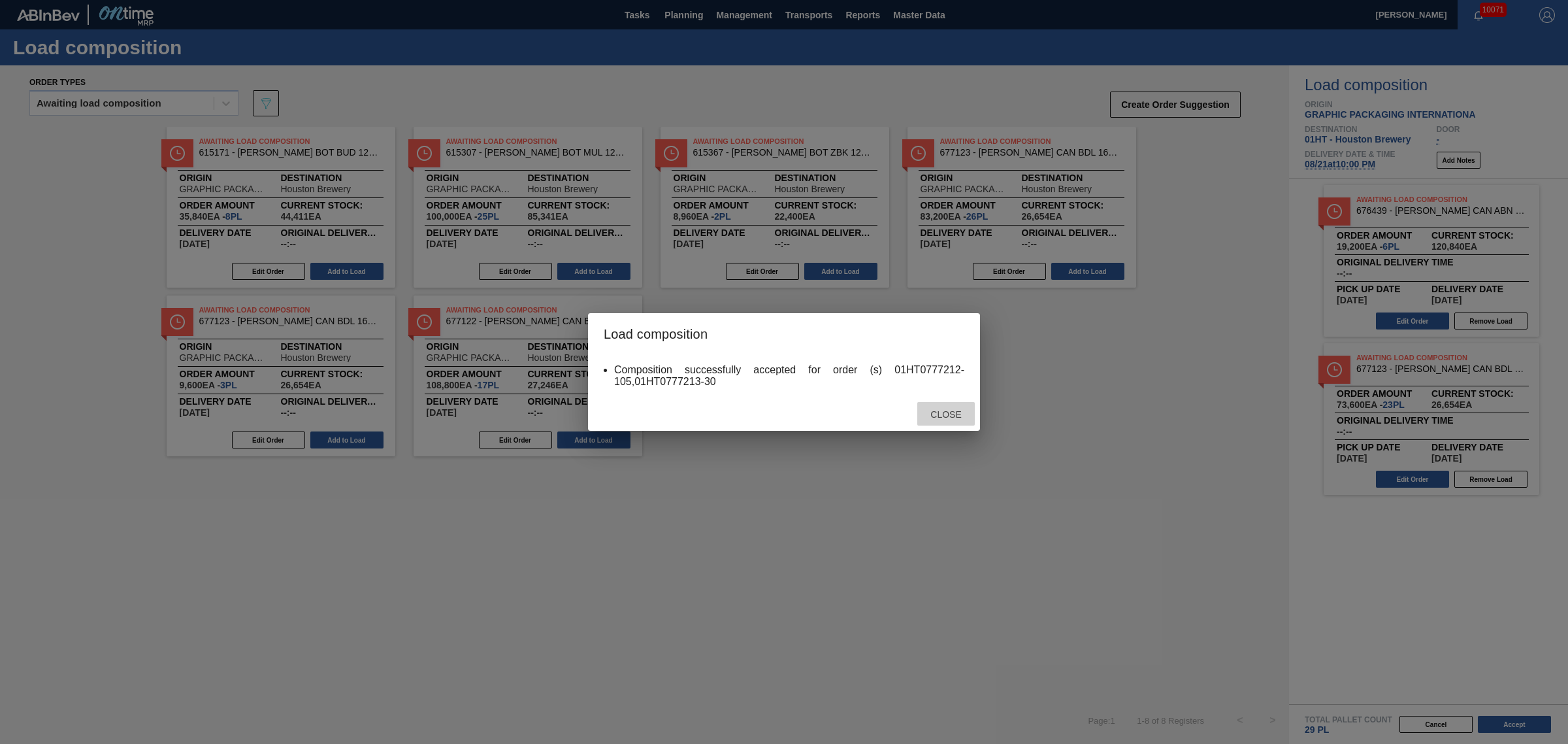
click at [945, 412] on span "Close" at bounding box center [945, 414] width 52 height 10
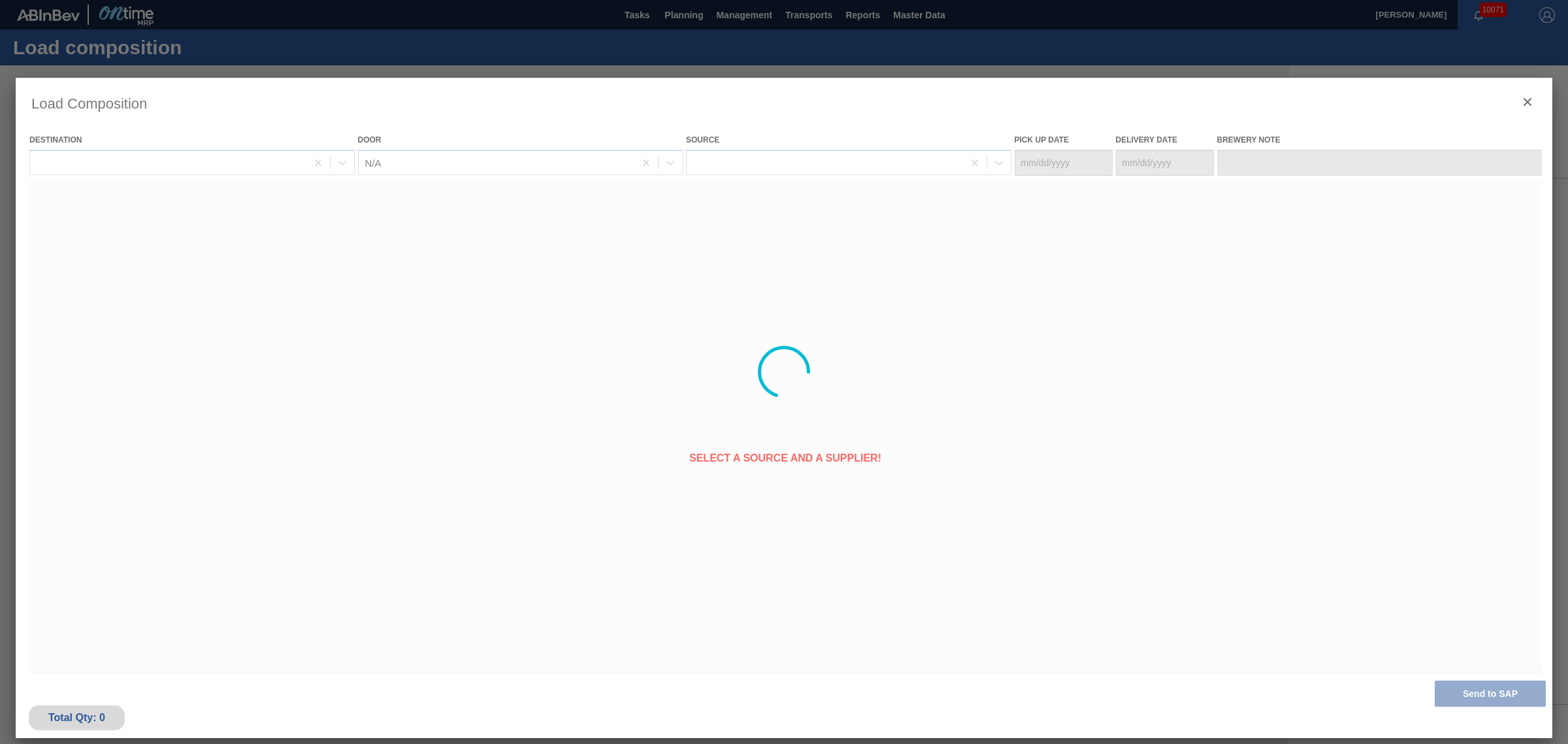
type Date "[DATE]"
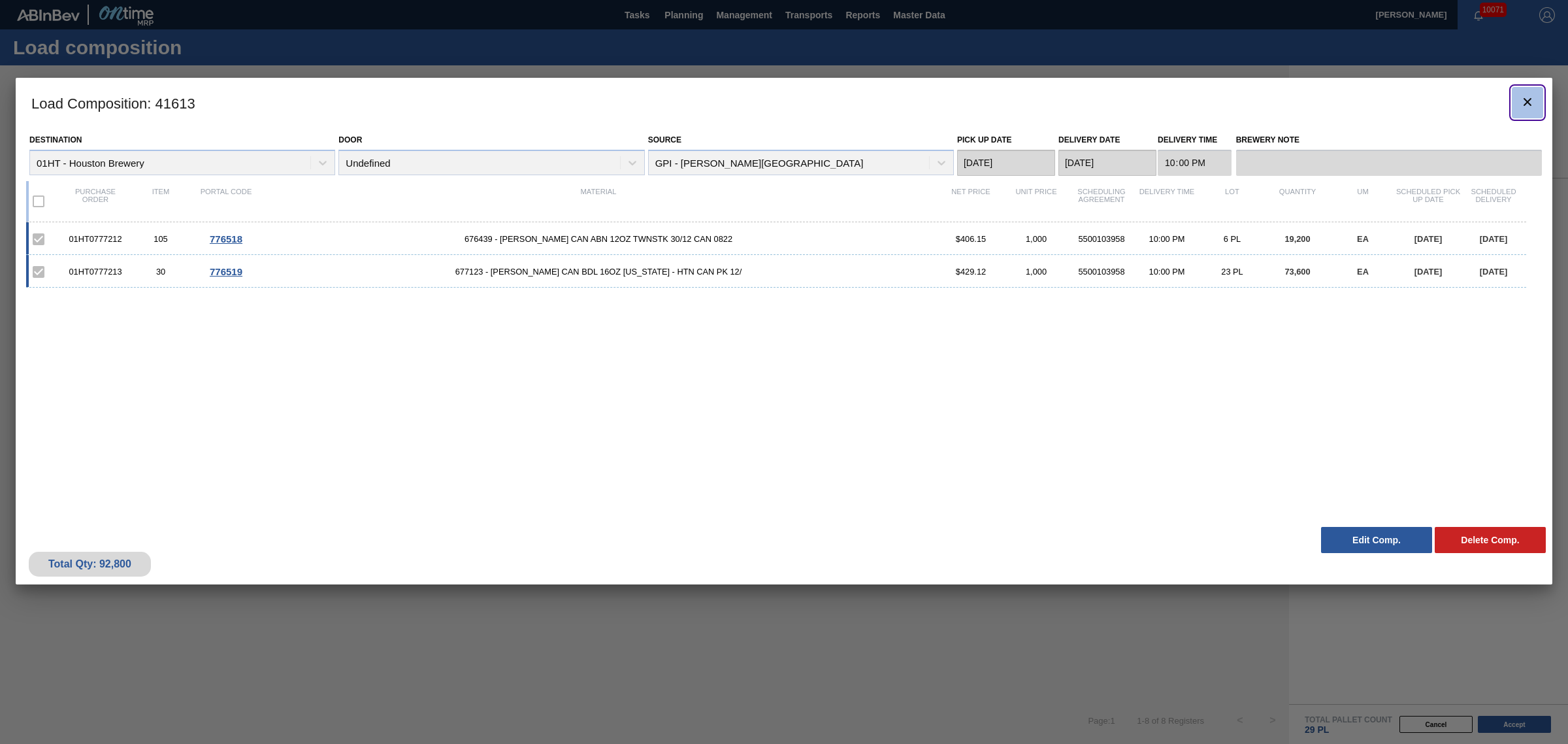
click at [1522, 99] on icon "botão de ícone" at bounding box center [1528, 102] width 16 height 16
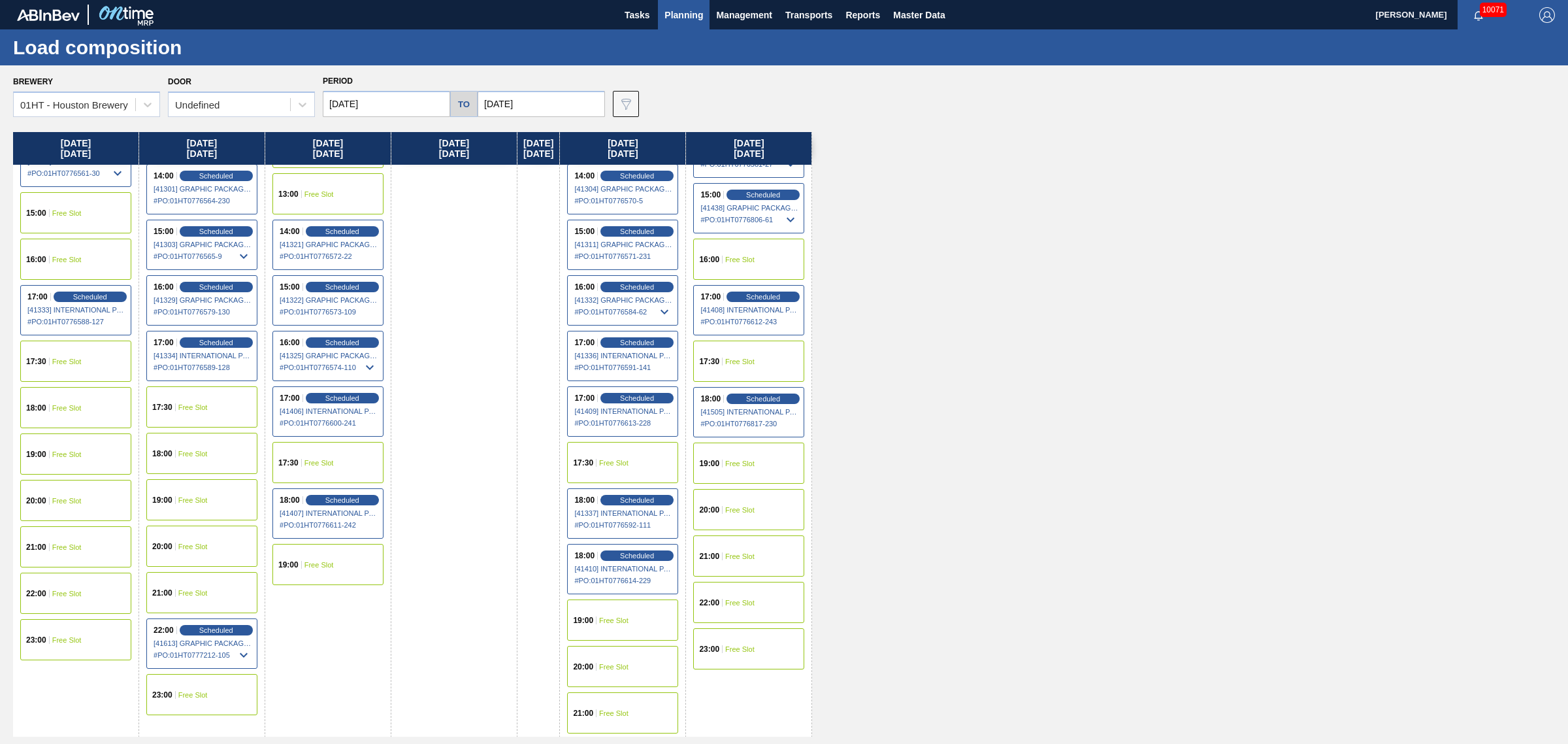
scroll to position [817, 0]
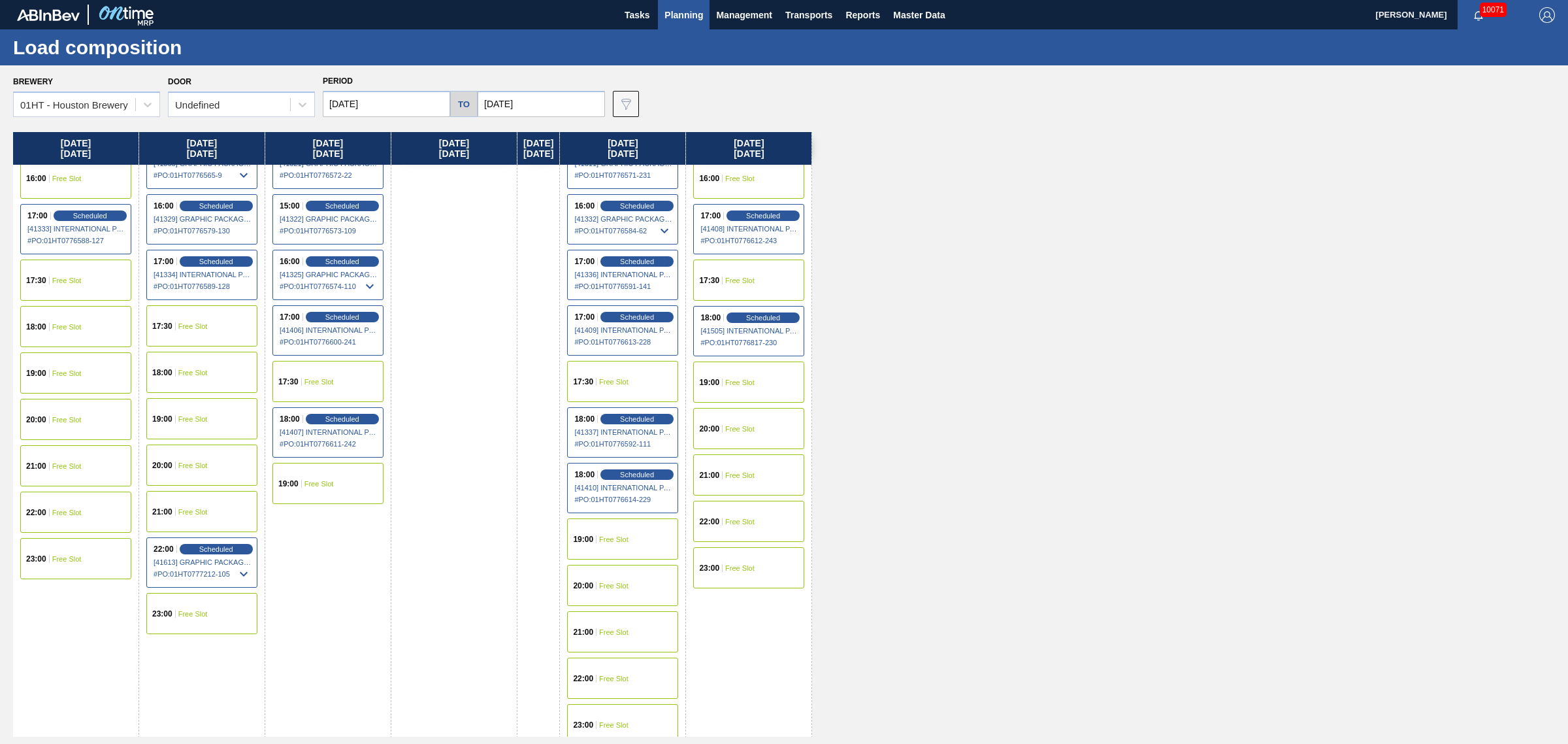
click at [634, 642] on div "21:00 Free Slot" at bounding box center [623, 631] width 111 height 41
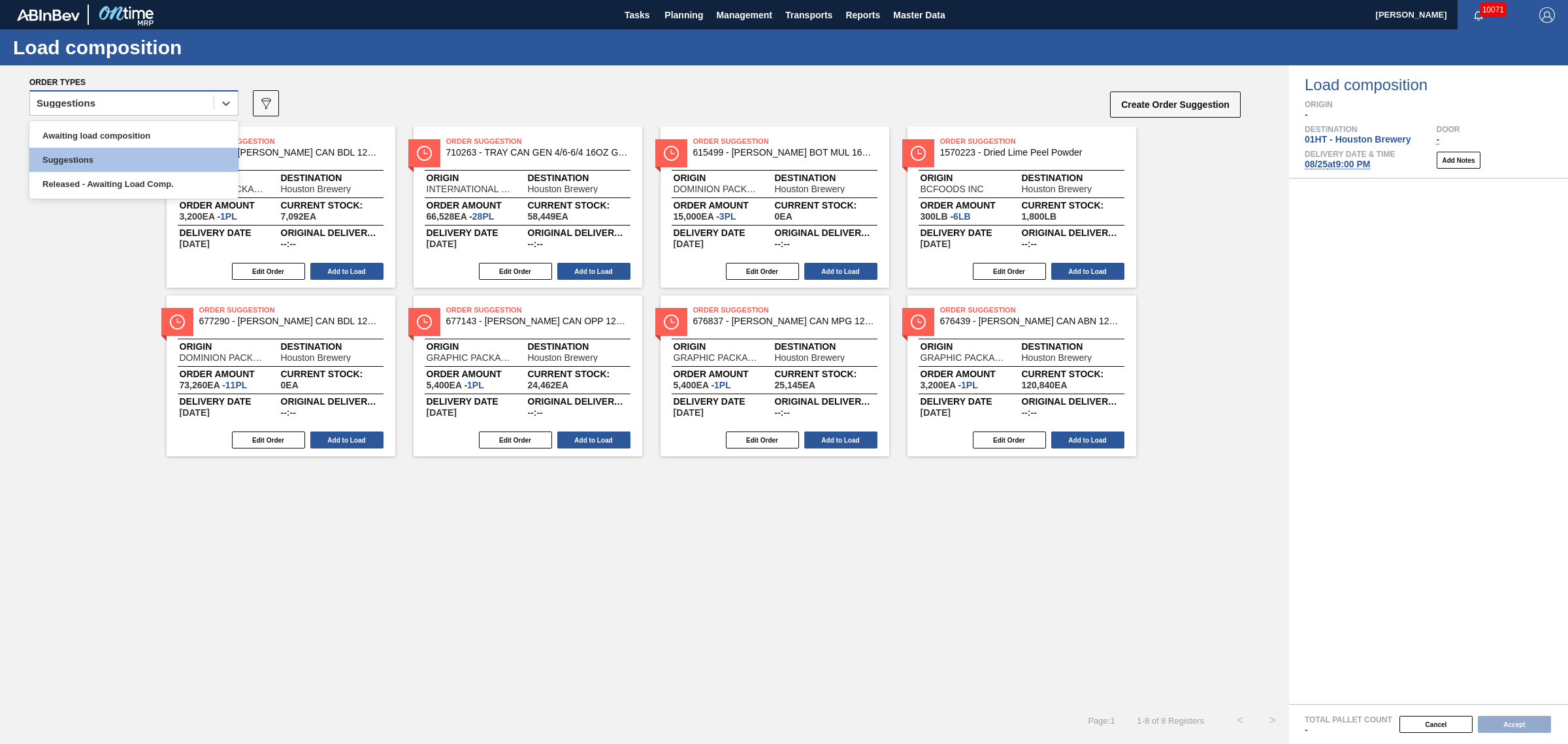
click at [190, 94] on div "Suggestions" at bounding box center [121, 104] width 184 height 19
click at [155, 122] on div "Awaiting load composition Suggestions Released - Awaiting Load Comp." at bounding box center [134, 160] width 209 height 78
click at [151, 132] on div "Awaiting load composition" at bounding box center [134, 135] width 209 height 24
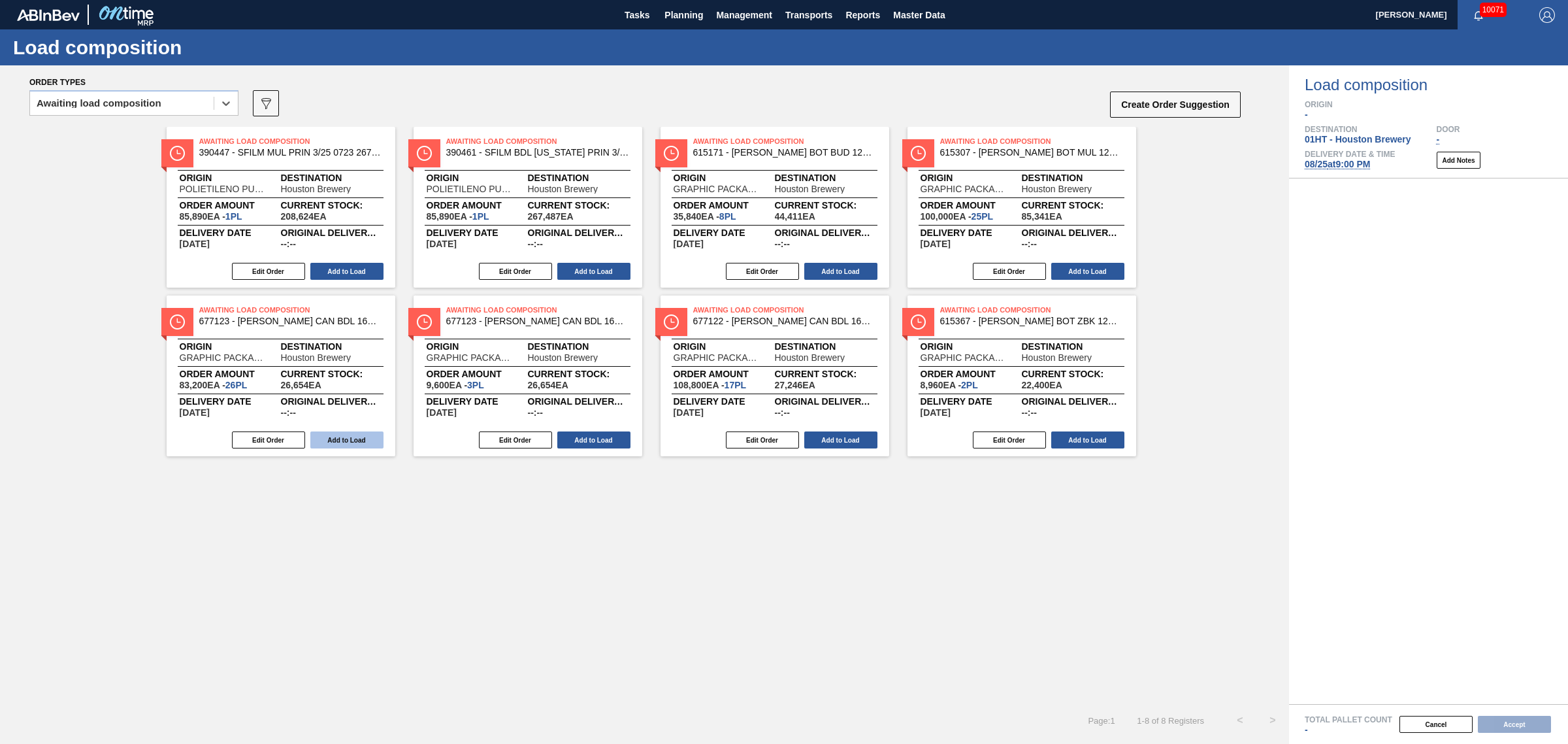
click at [341, 441] on button "Add to Load" at bounding box center [347, 439] width 73 height 17
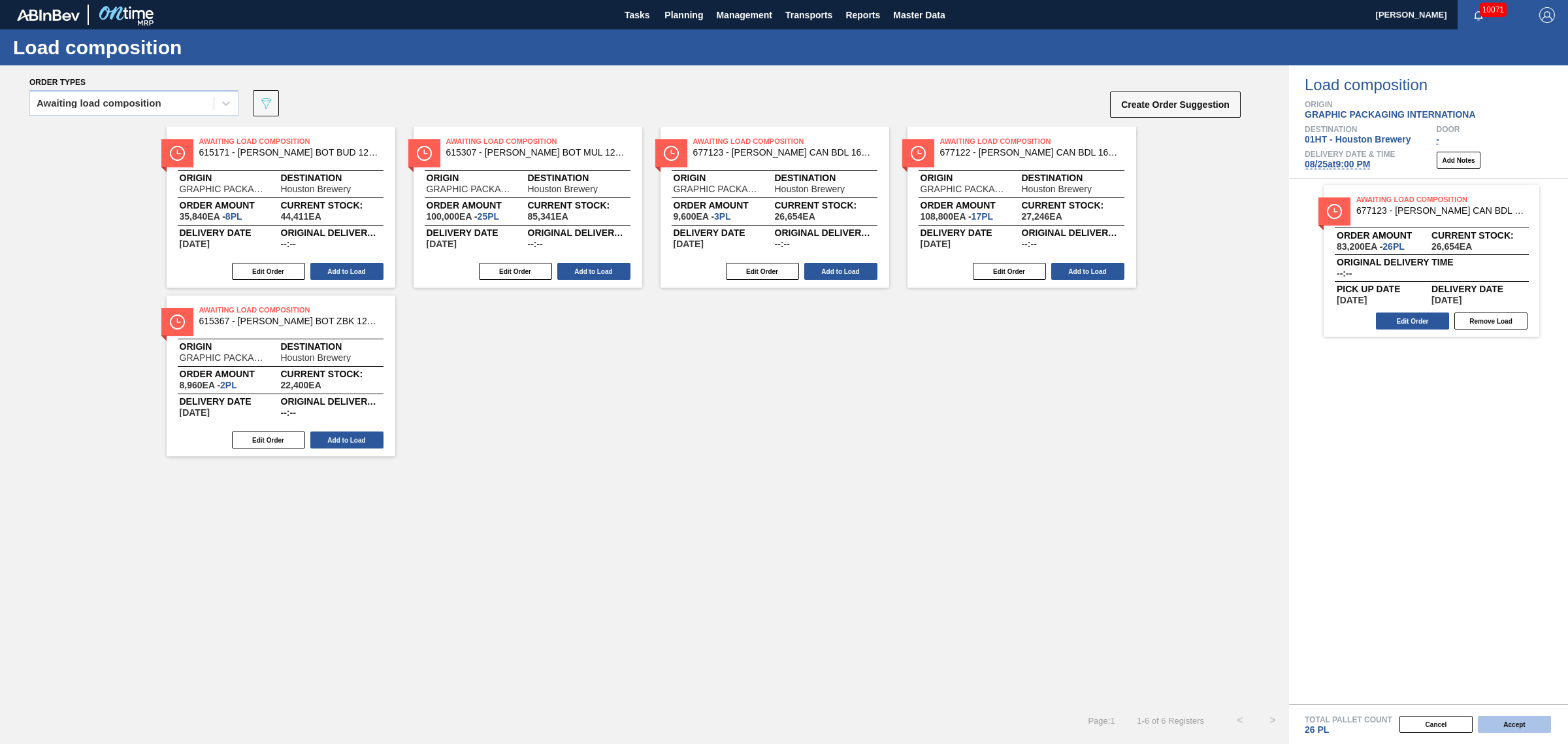
click at [1511, 722] on button "Accept" at bounding box center [1514, 724] width 73 height 17
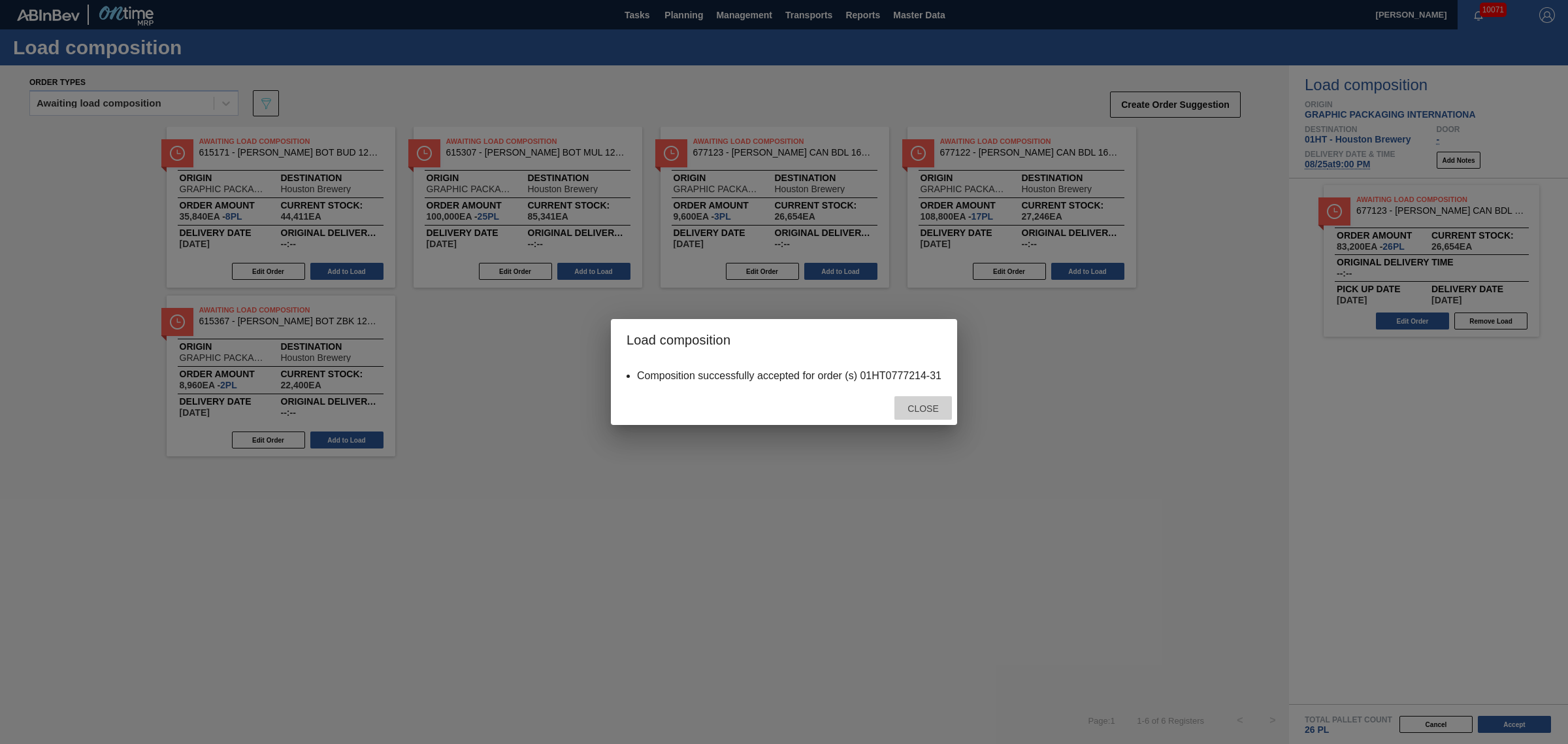
click at [912, 407] on span "Close" at bounding box center [922, 409] width 52 height 10
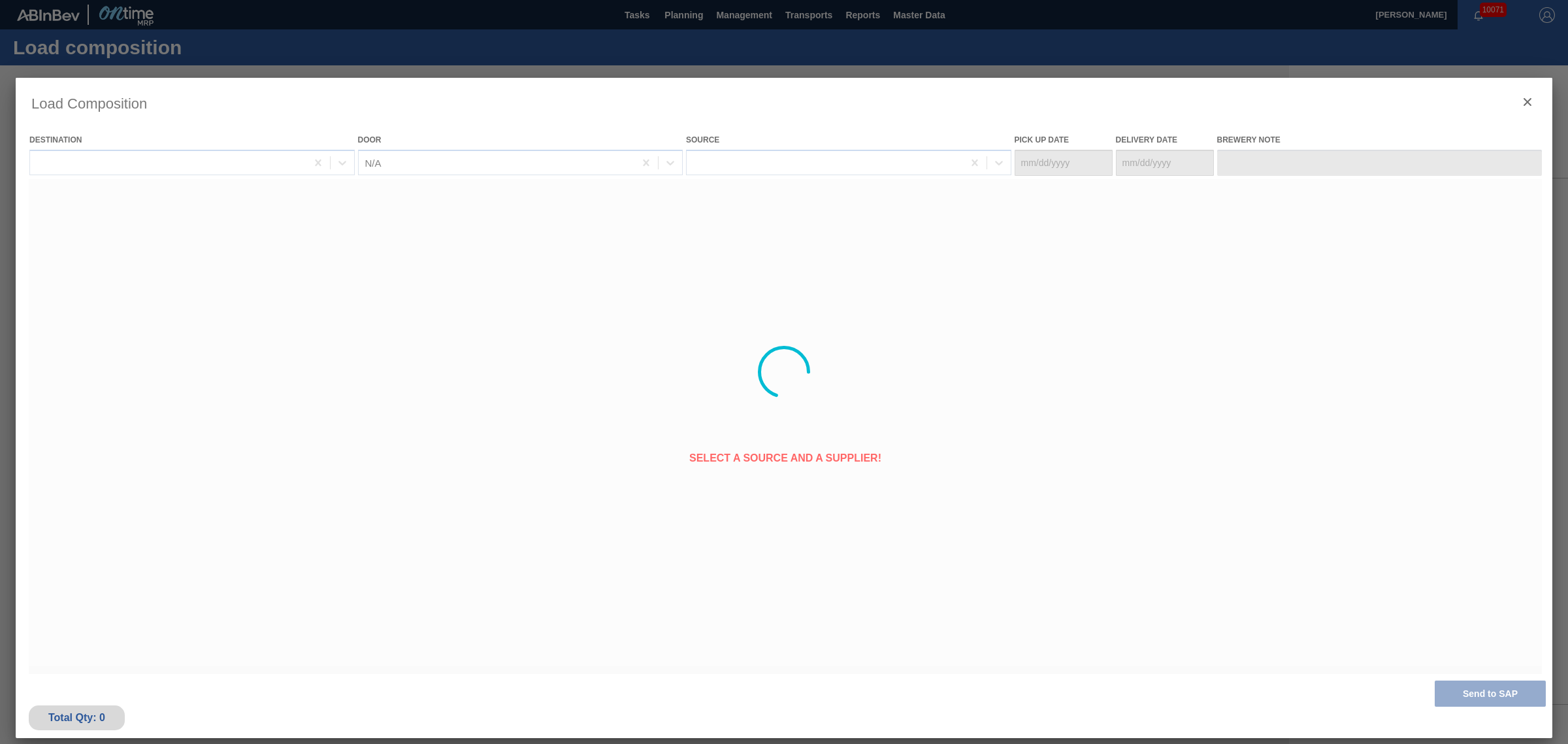
type Date "[DATE]"
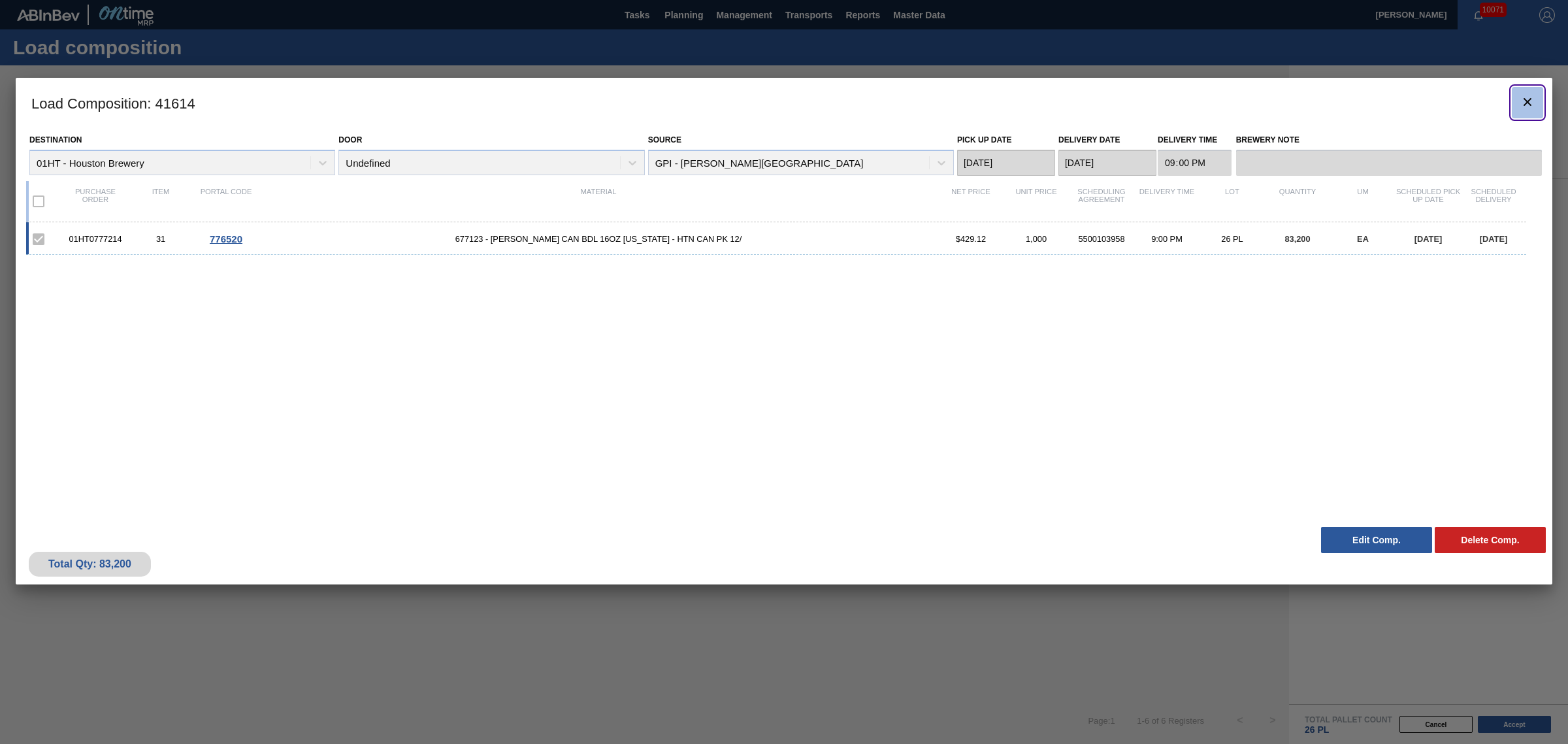
click at [1523, 97] on icon "botão de ícone" at bounding box center [1528, 102] width 16 height 16
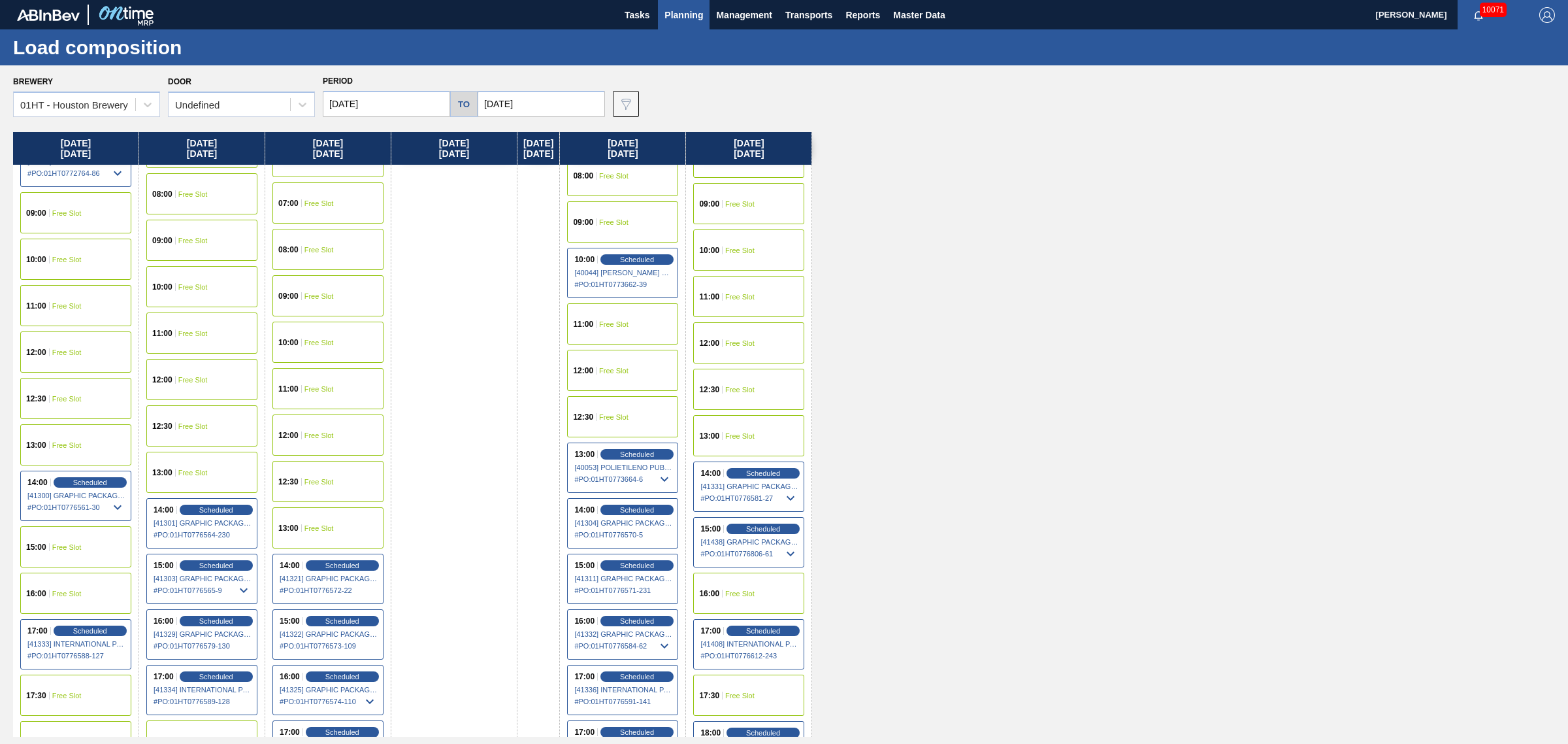
scroll to position [490, 0]
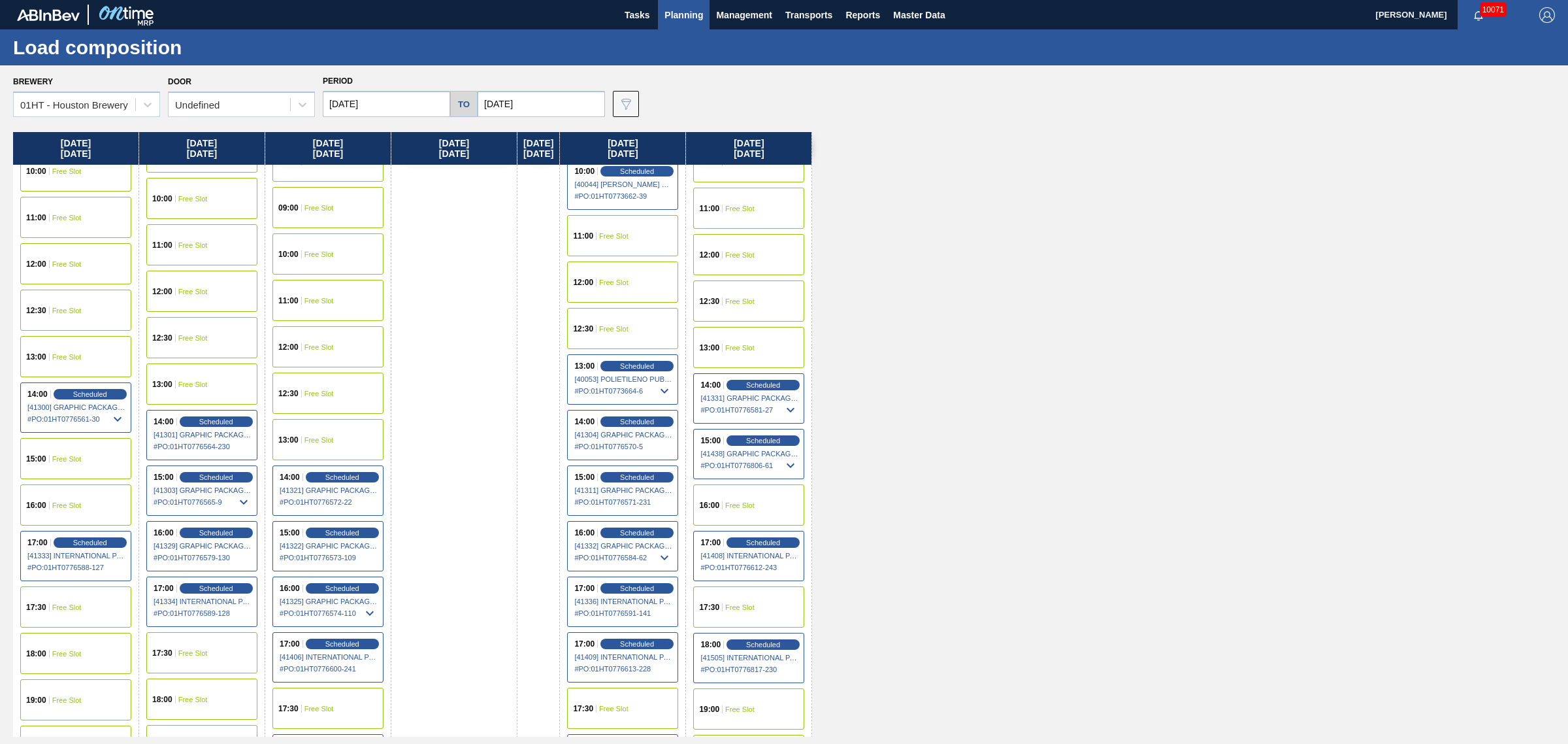
click at [543, 105] on input "[DATE]" at bounding box center [541, 104] width 128 height 26
click at [583, 262] on div "28" at bounding box center [578, 262] width 17 height 17
type input "[DATE]"
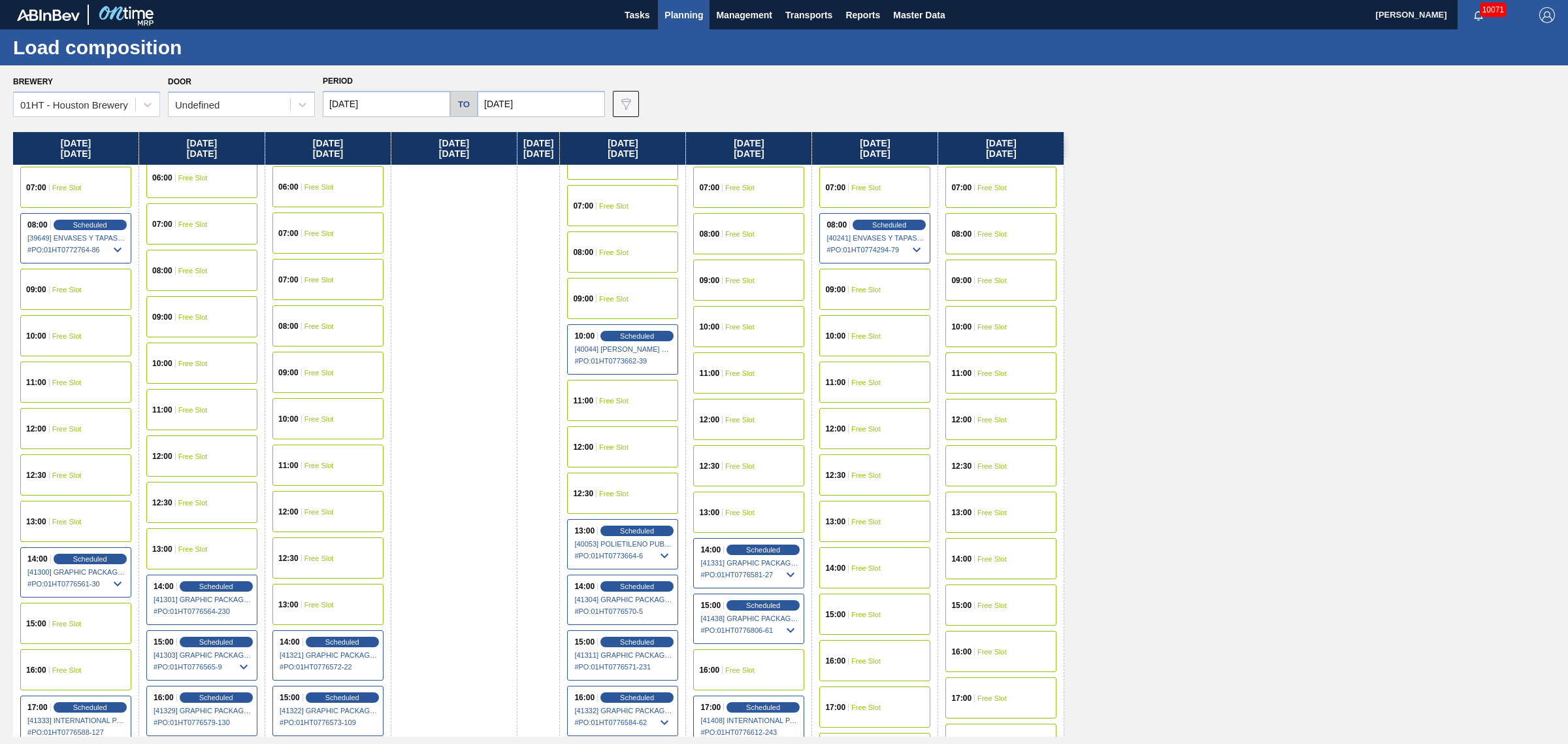
scroll to position [327, 0]
click at [1001, 544] on div "14:00 Free Slot" at bounding box center [1001, 557] width 111 height 41
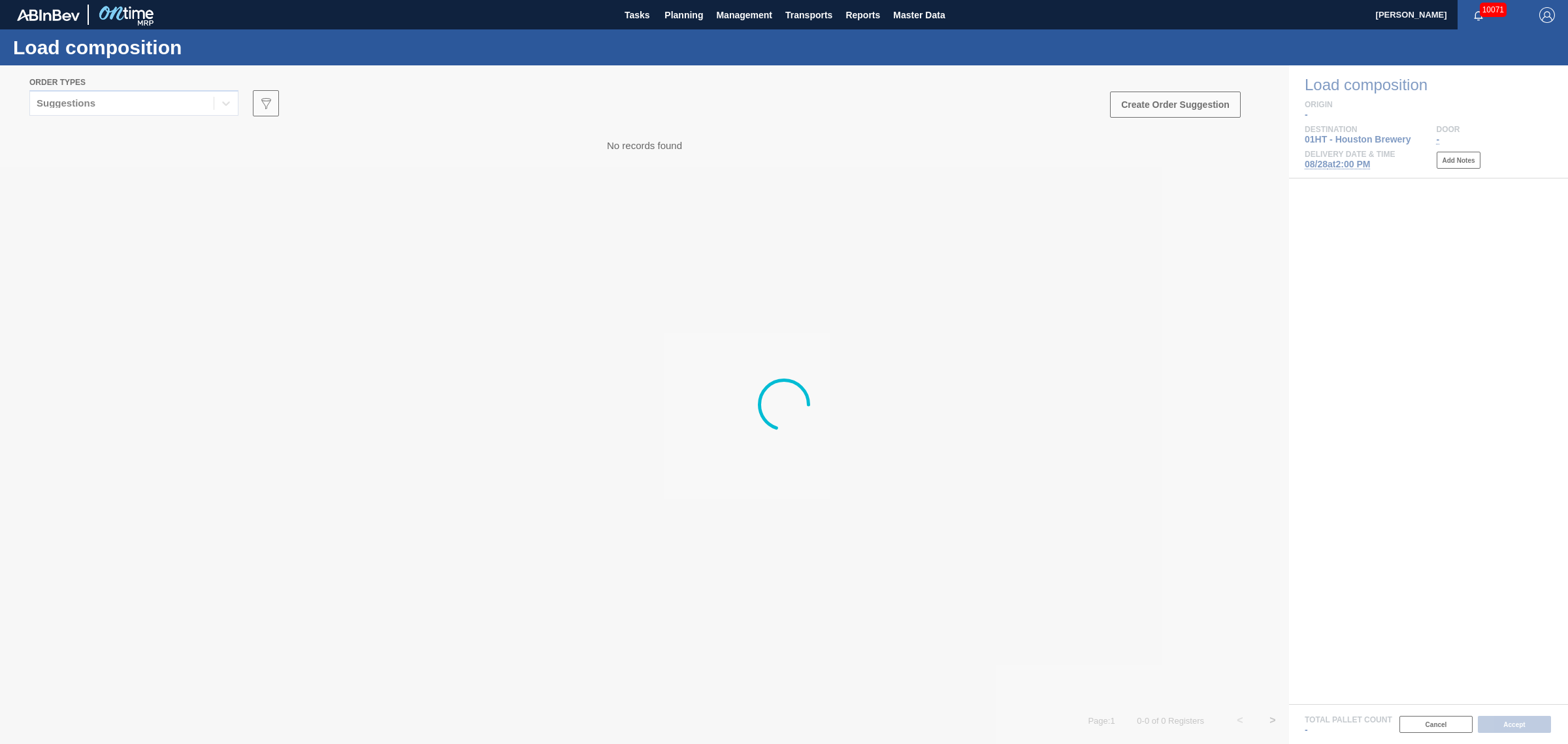
click at [144, 100] on div at bounding box center [784, 404] width 1568 height 679
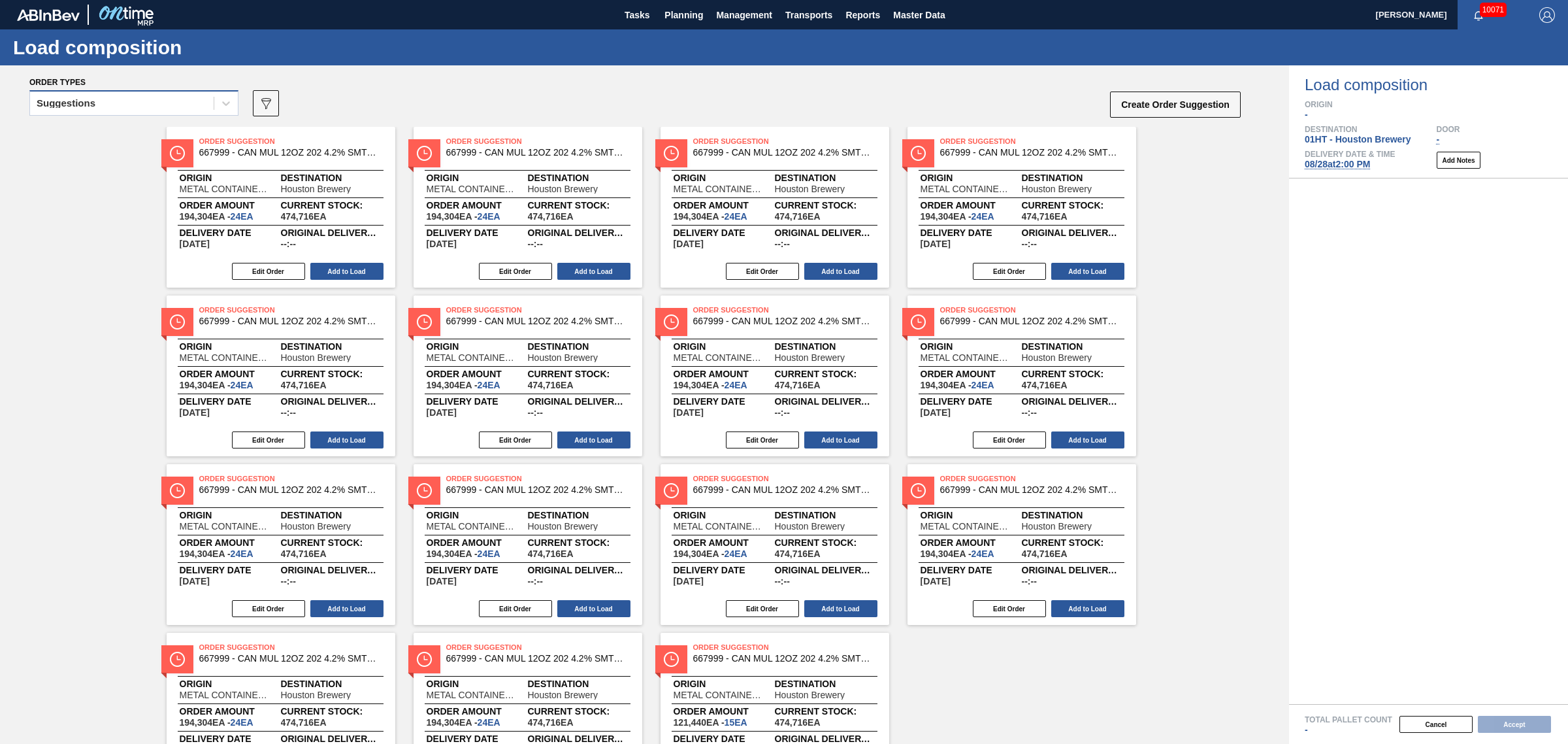
click at [144, 105] on div "Suggestions" at bounding box center [121, 104] width 184 height 19
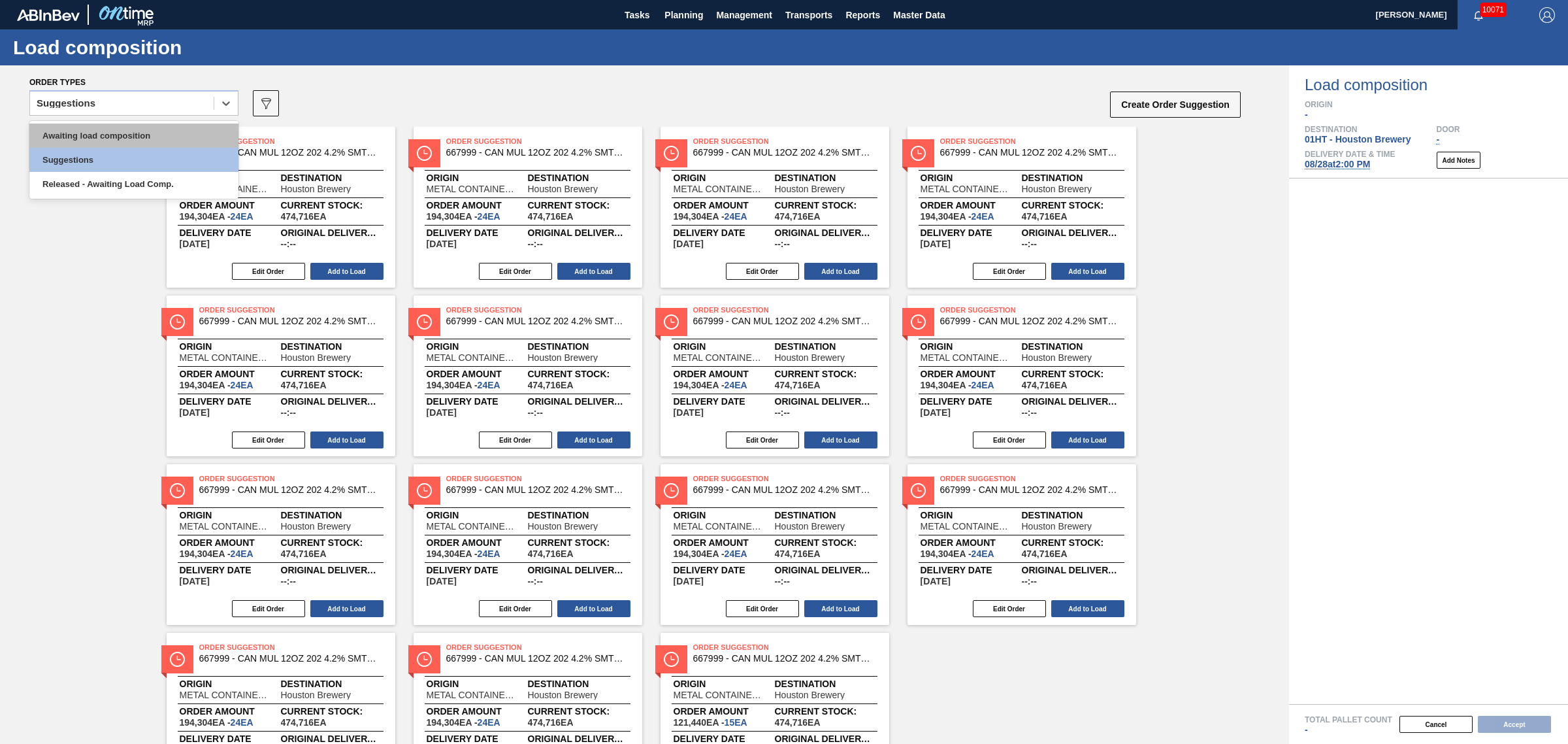
click at [141, 126] on div "Awaiting load composition" at bounding box center [134, 135] width 209 height 24
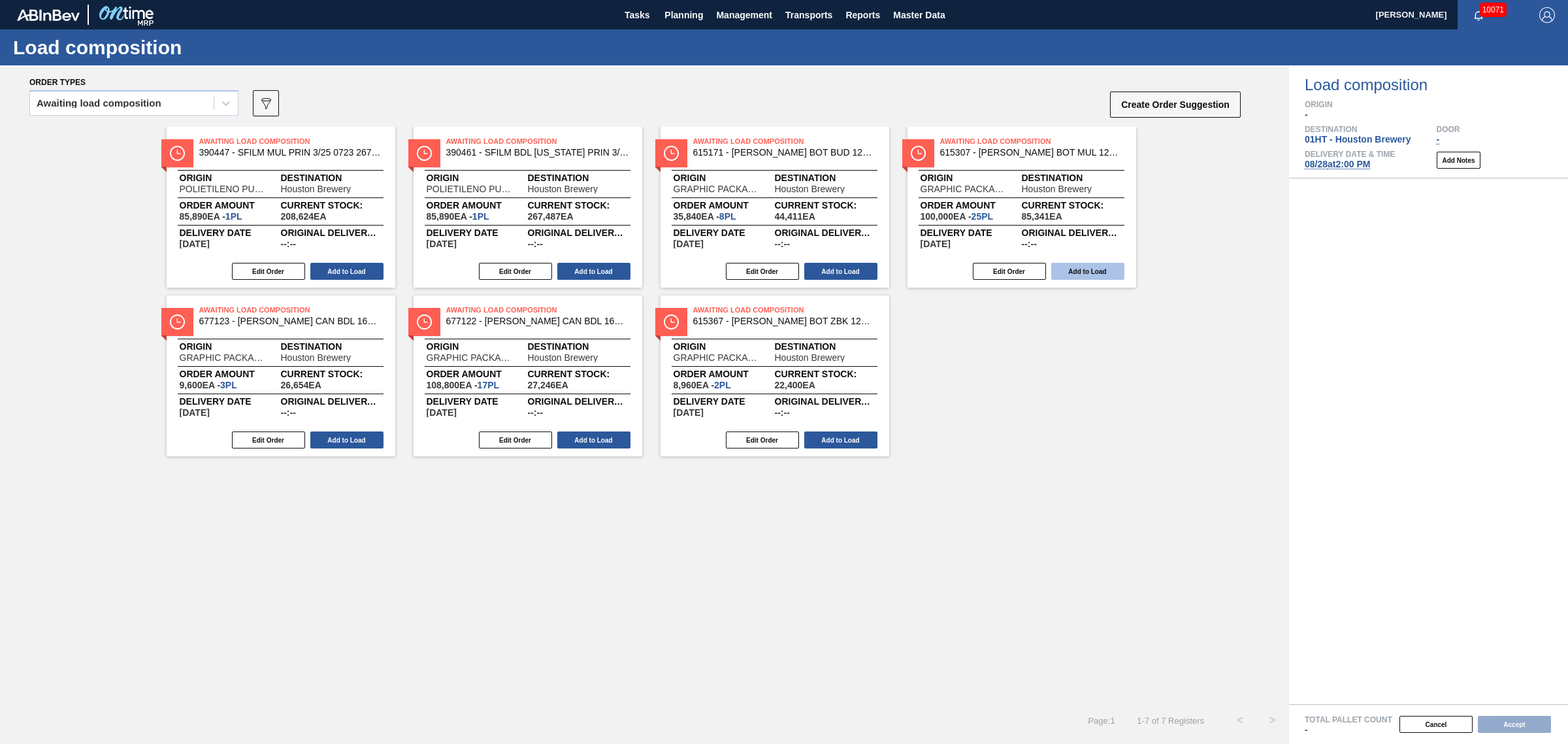
click at [1080, 266] on button "Add to Load" at bounding box center [1088, 271] width 73 height 17
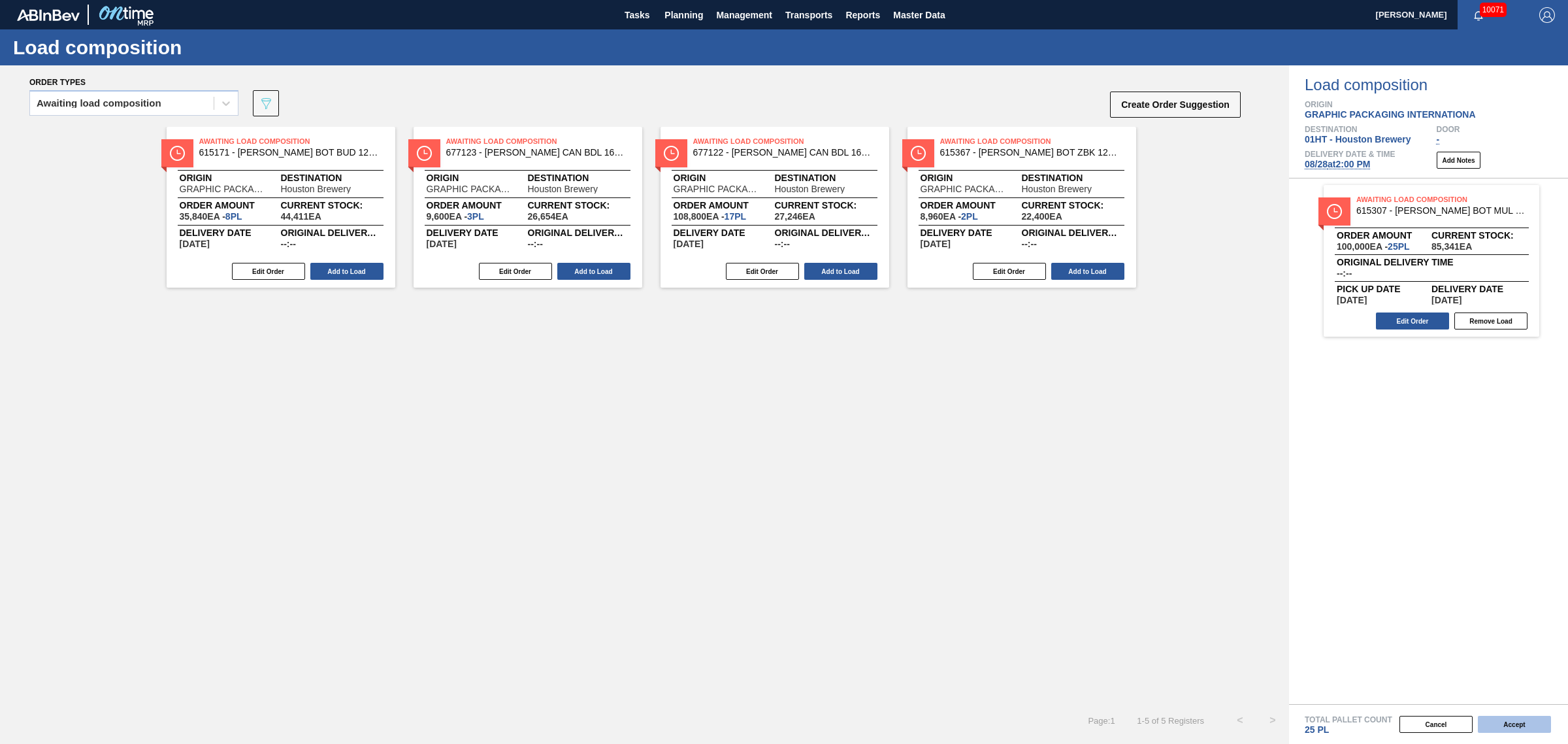
click at [1505, 727] on button "Accept" at bounding box center [1514, 724] width 73 height 17
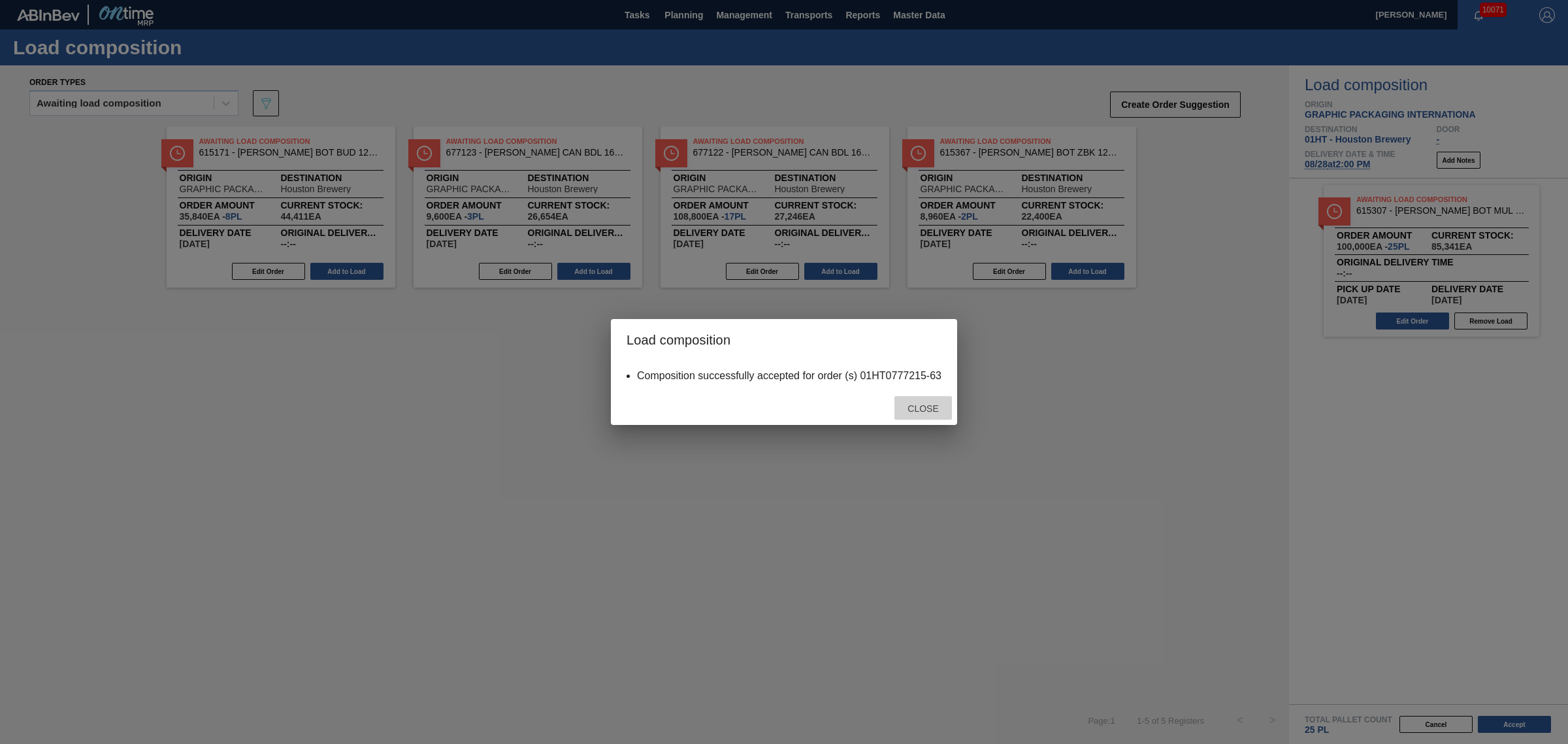
click at [929, 405] on span "Close" at bounding box center [922, 409] width 52 height 10
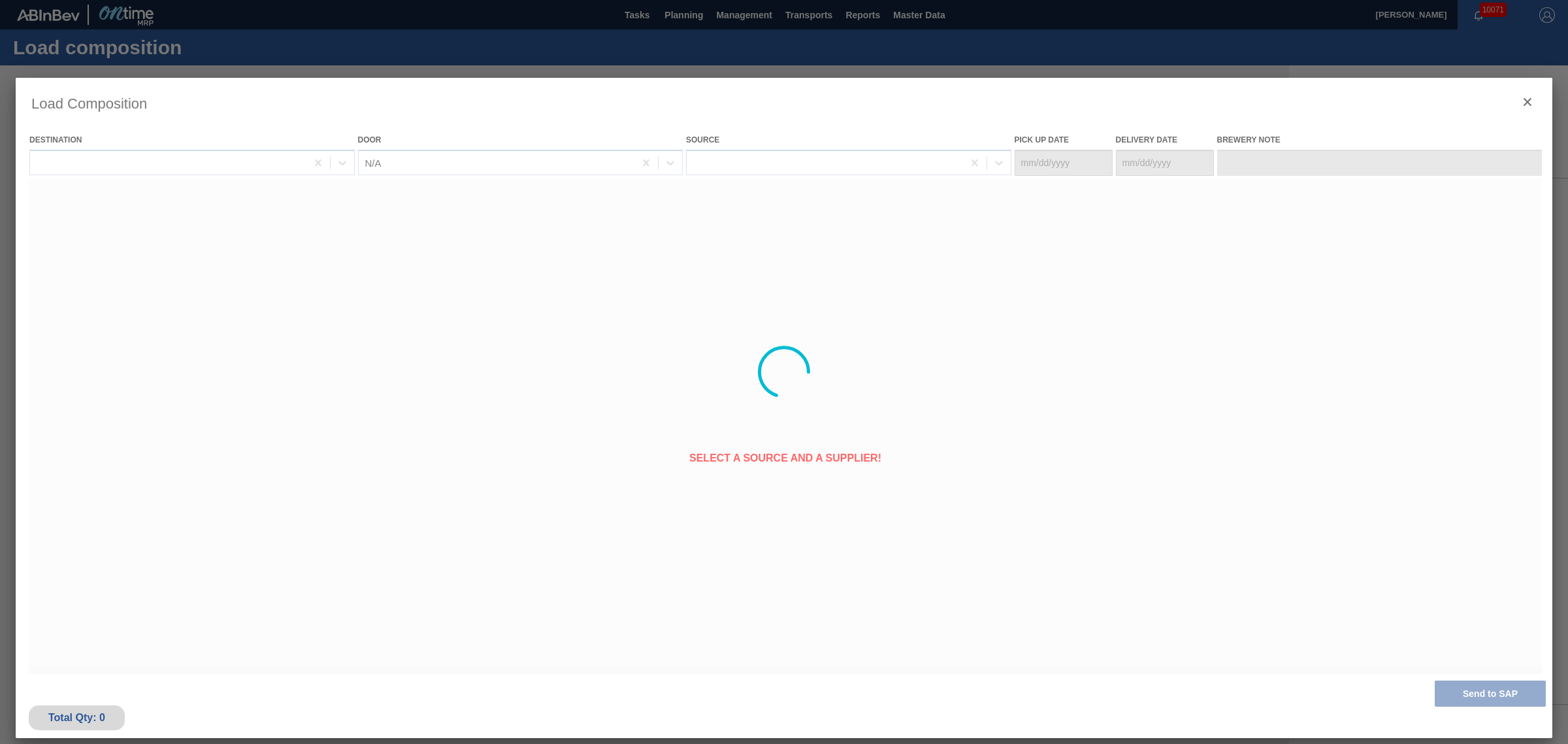
type Date "[DATE]"
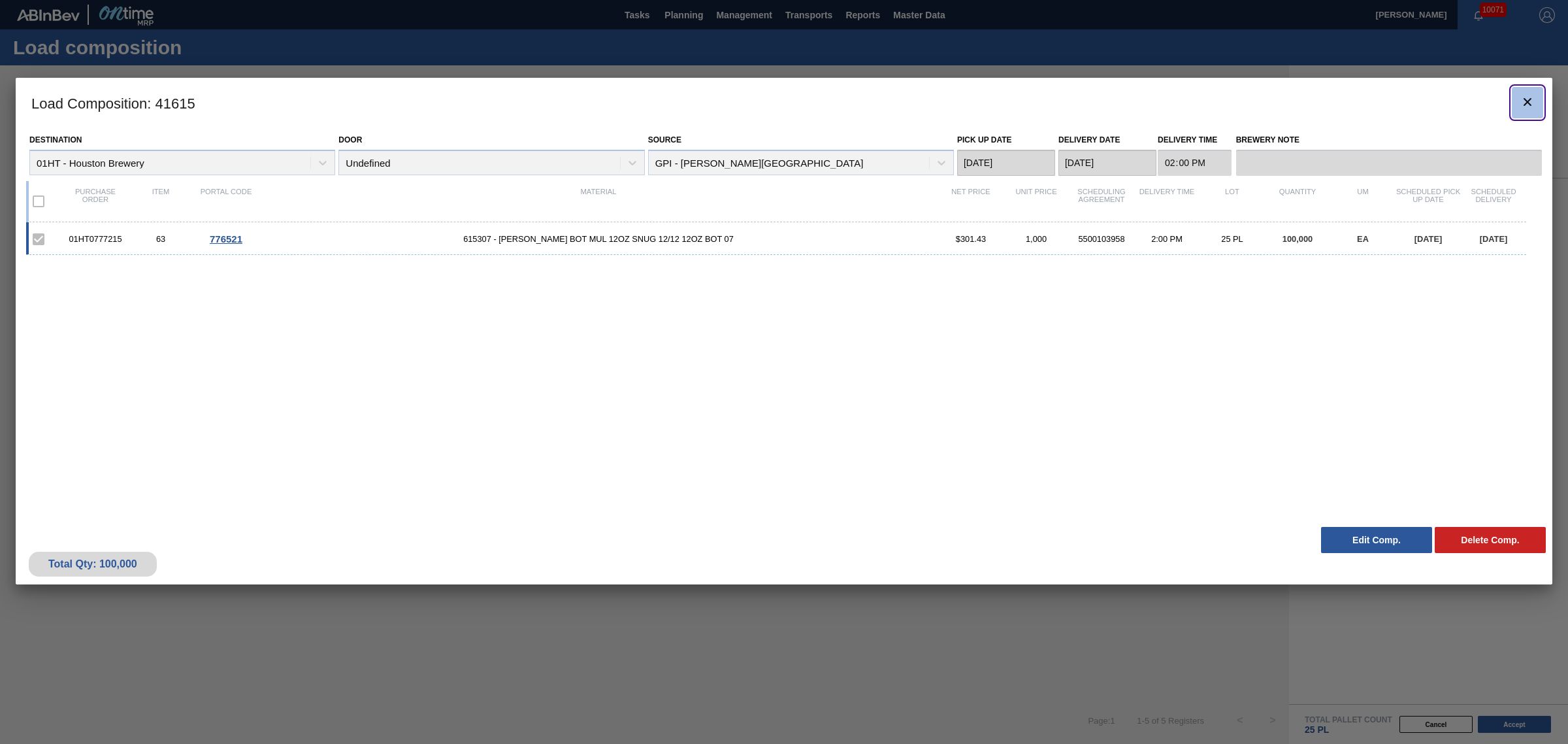
click at [1533, 107] on icon "botão de ícone" at bounding box center [1528, 102] width 16 height 16
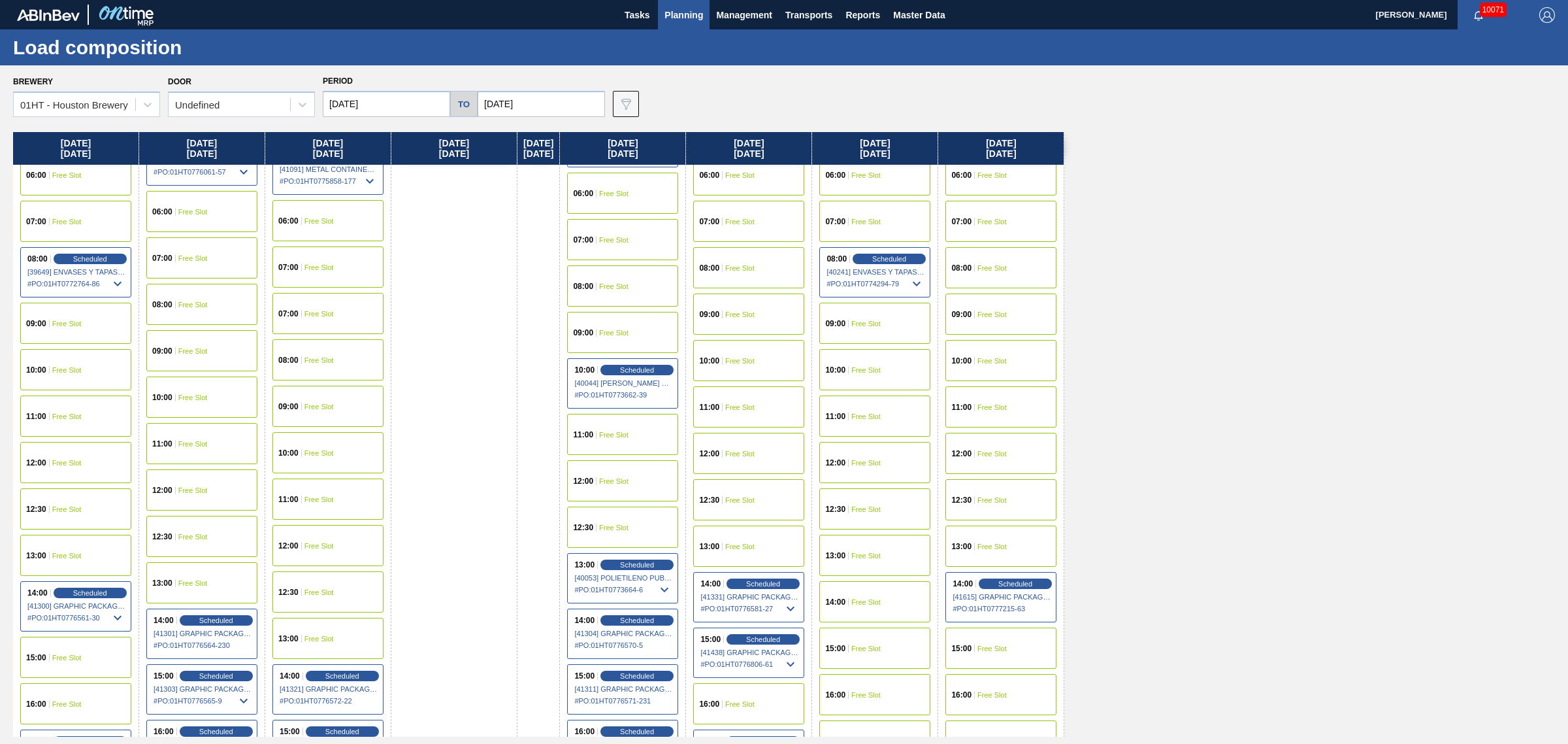
scroll to position [327, 0]
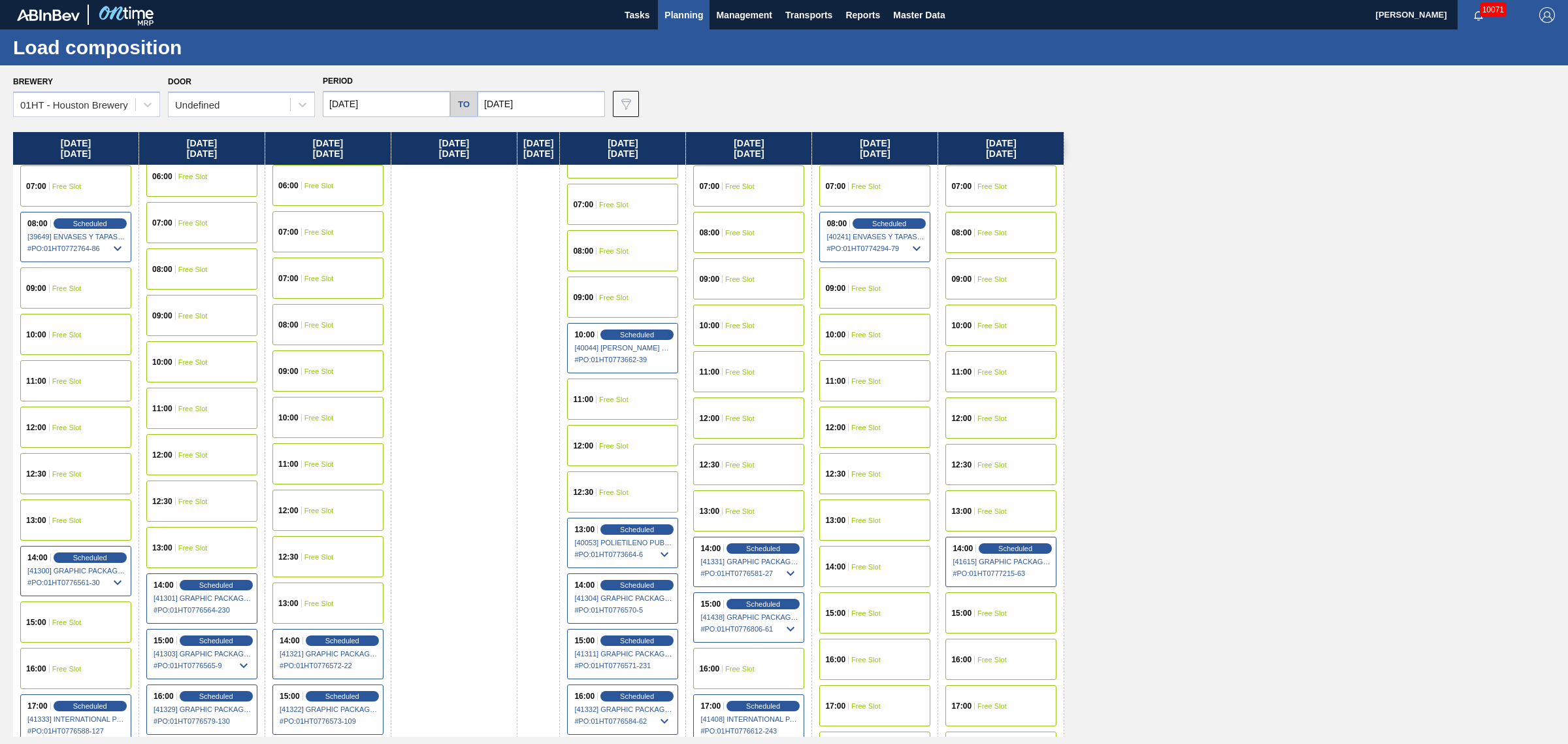
click at [1007, 609] on span "Free Slot" at bounding box center [992, 613] width 30 height 8
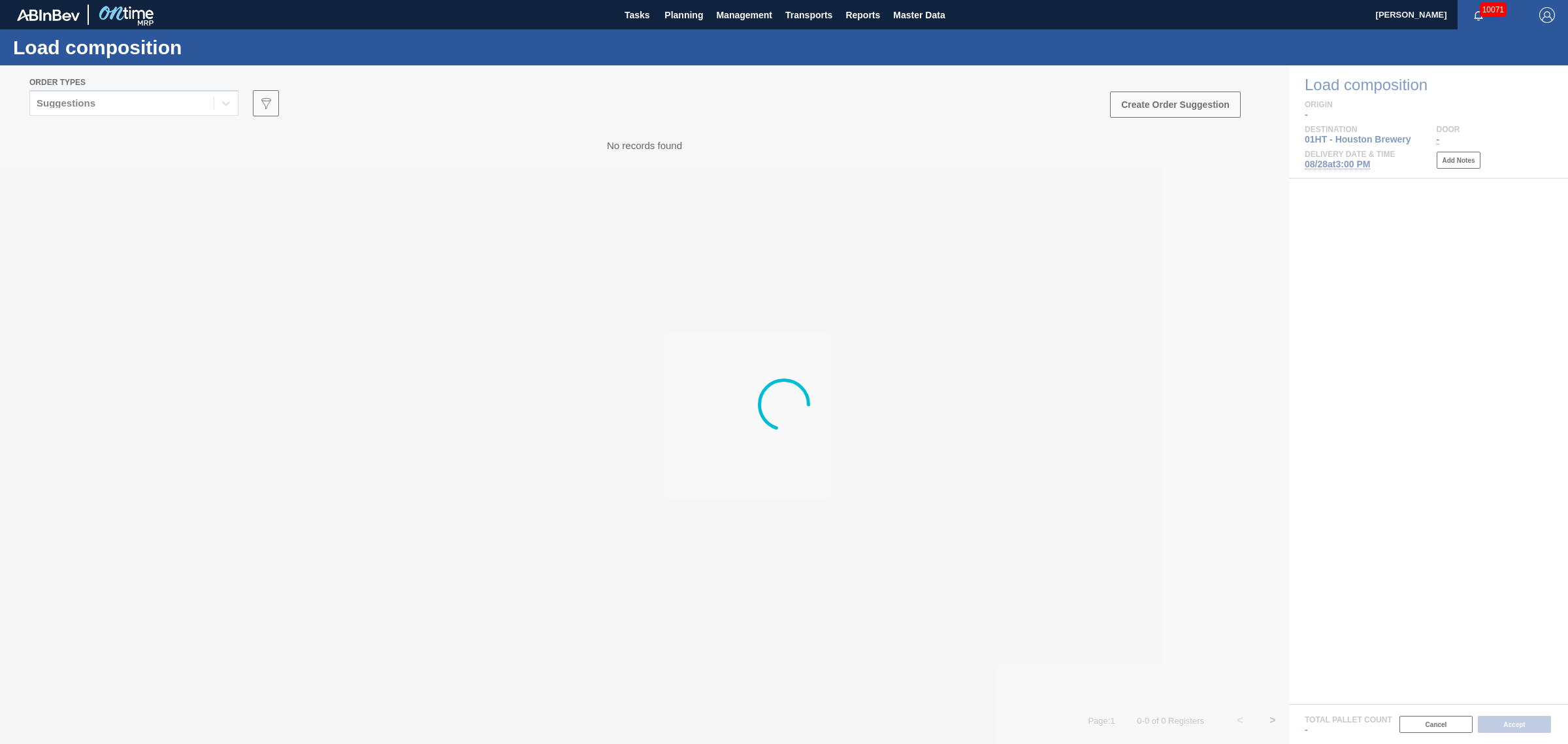
click at [115, 96] on div at bounding box center [784, 404] width 1568 height 679
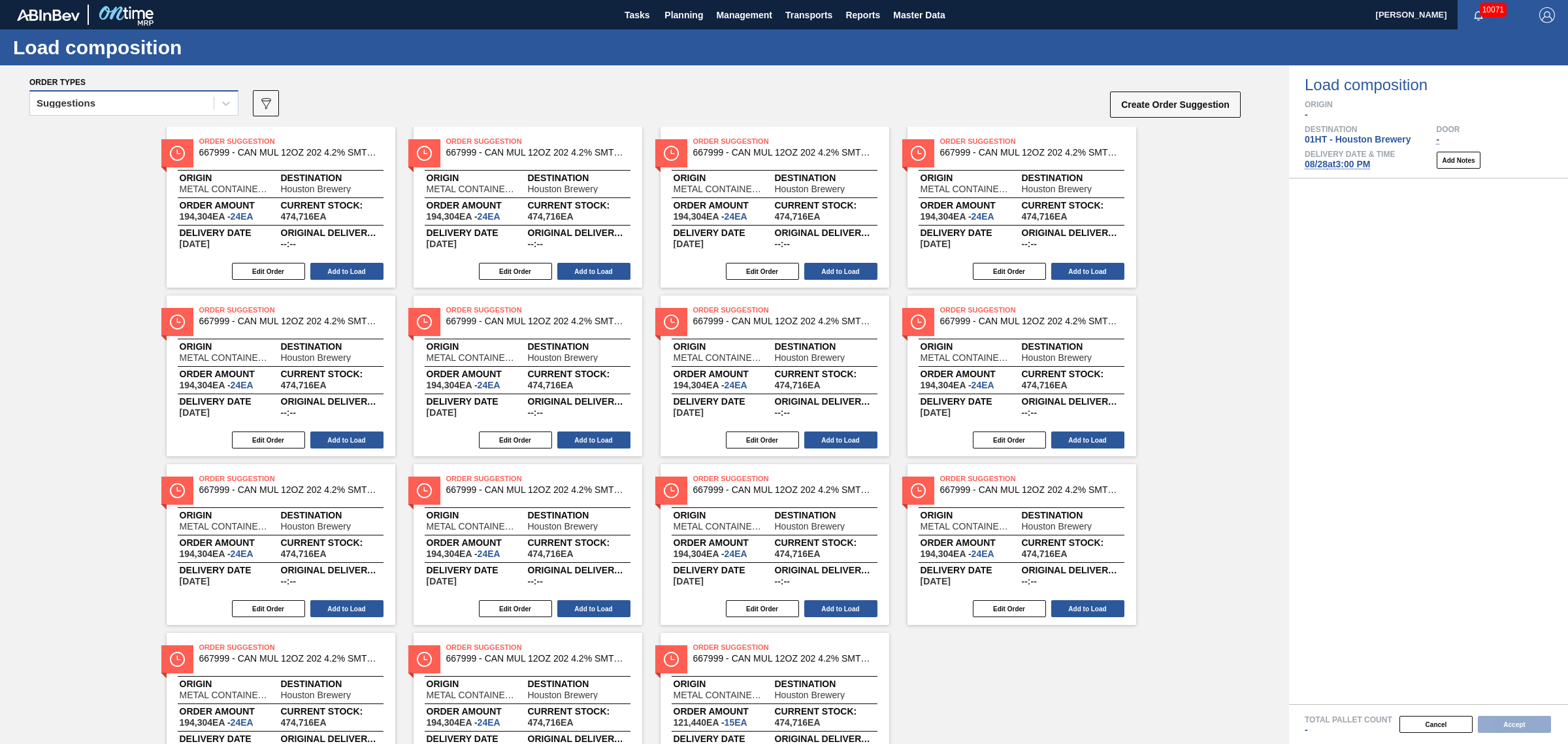
click at [115, 102] on div "Suggestions" at bounding box center [121, 104] width 184 height 19
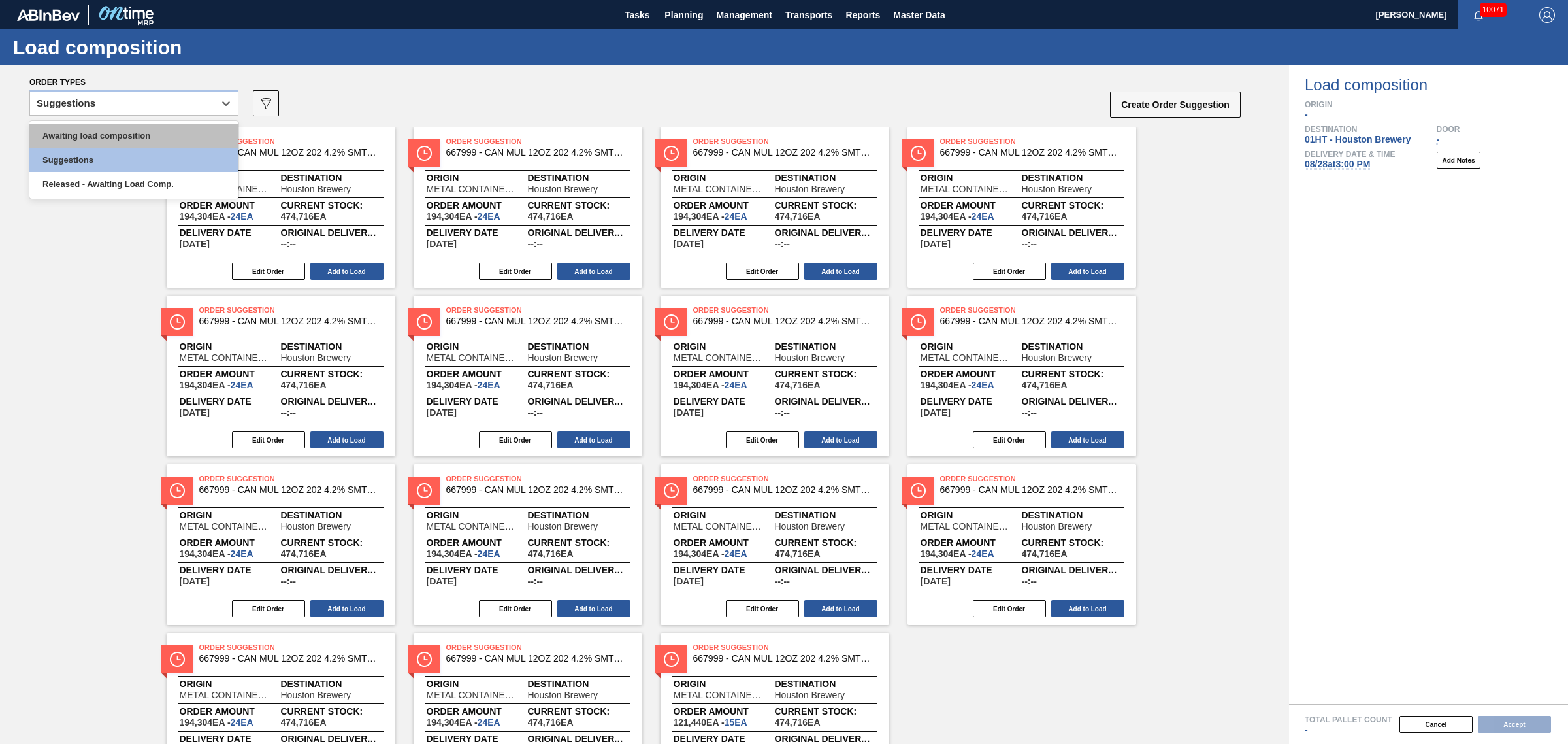
click at [118, 142] on div "Awaiting load composition" at bounding box center [134, 135] width 209 height 24
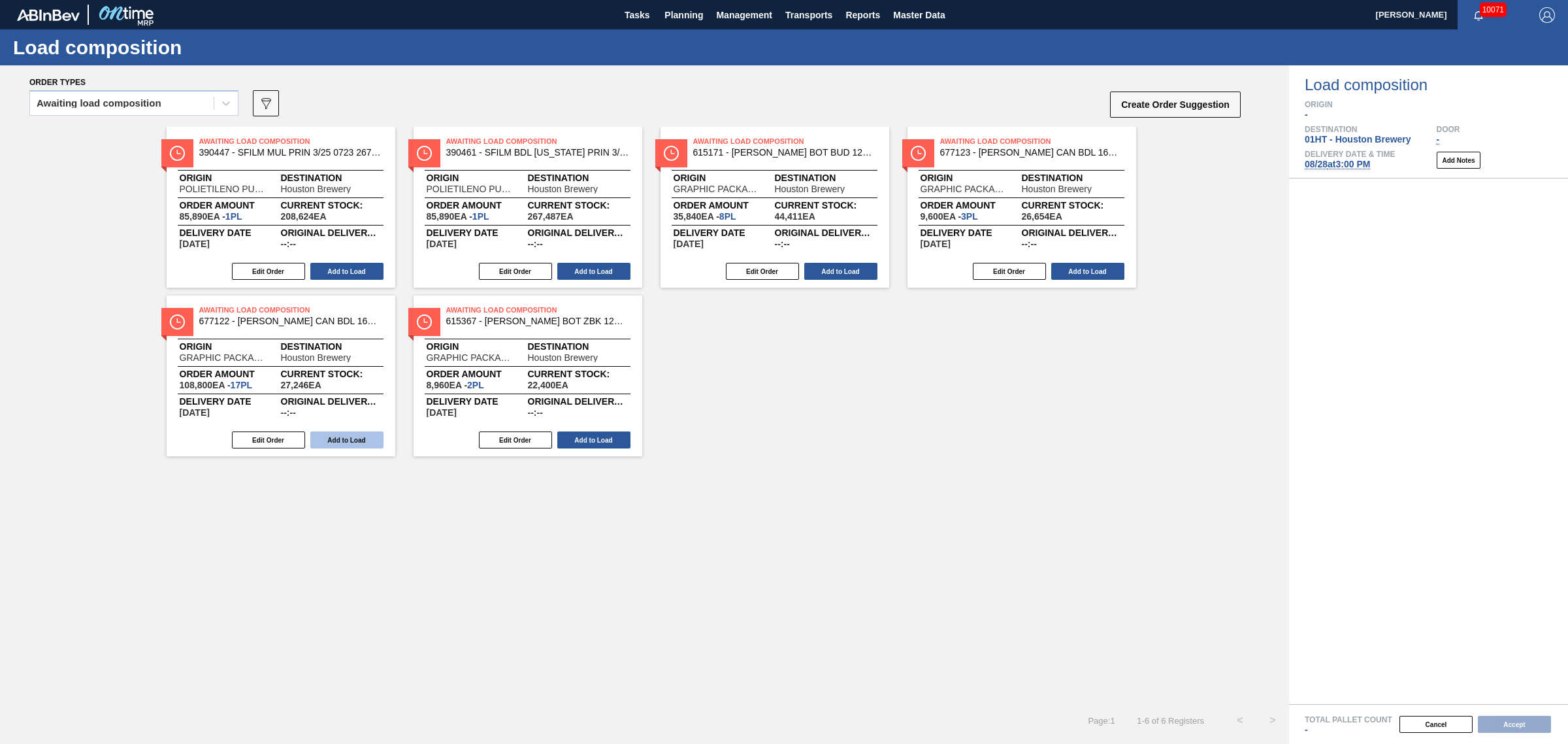
click at [332, 437] on button "Add to Load" at bounding box center [347, 439] width 73 height 17
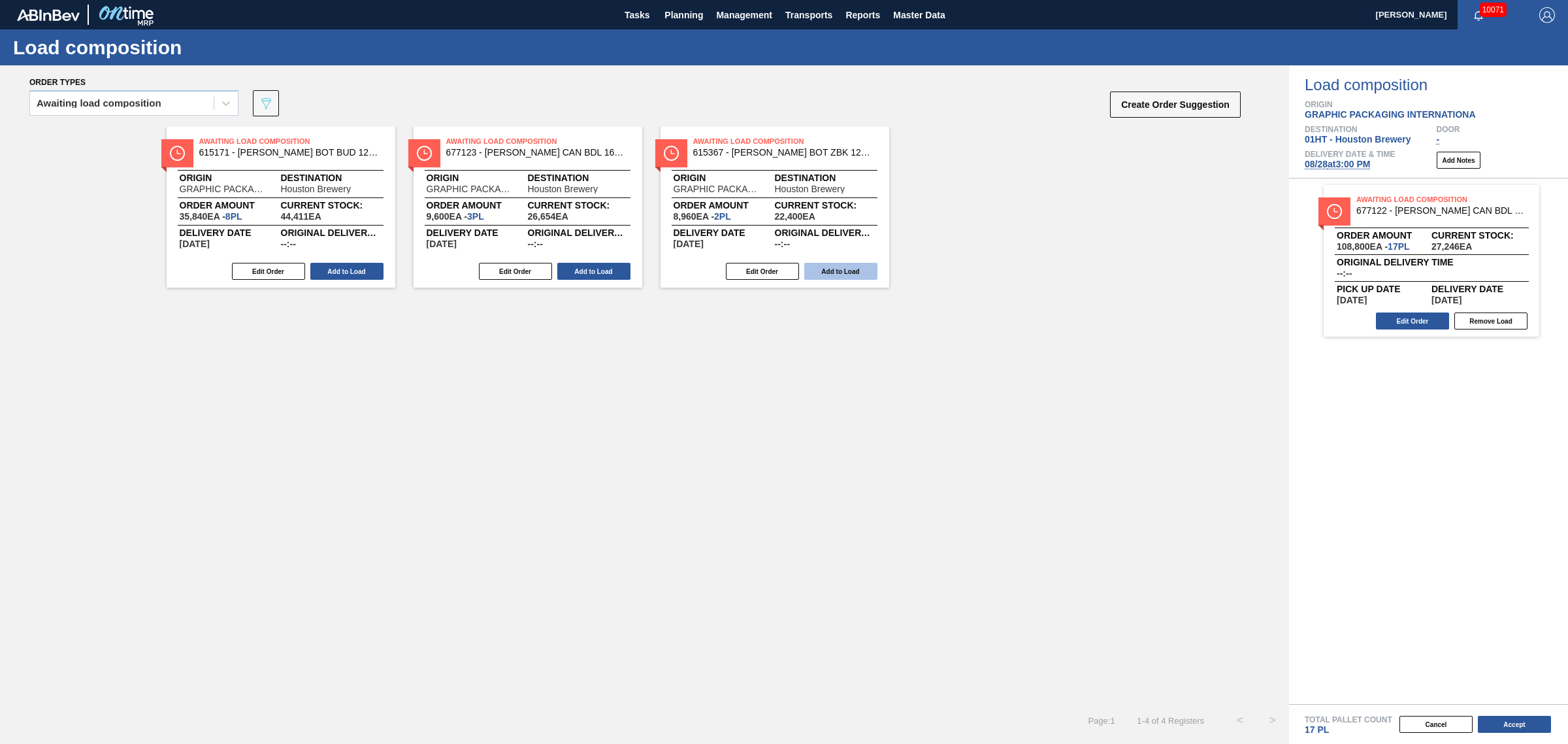
click at [874, 273] on button "Add to Load" at bounding box center [841, 271] width 73 height 17
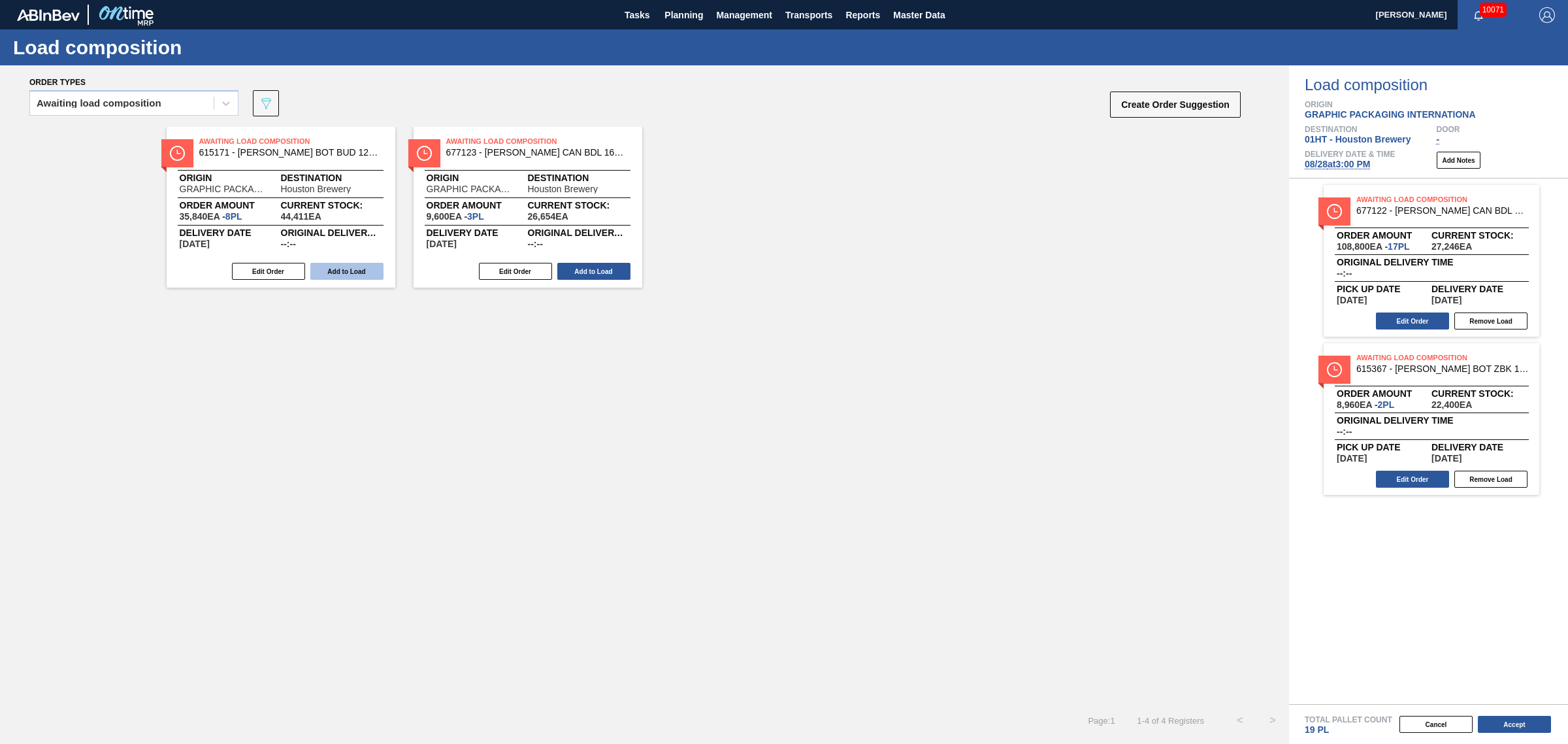
click at [328, 270] on button "Add to Load" at bounding box center [347, 271] width 73 height 17
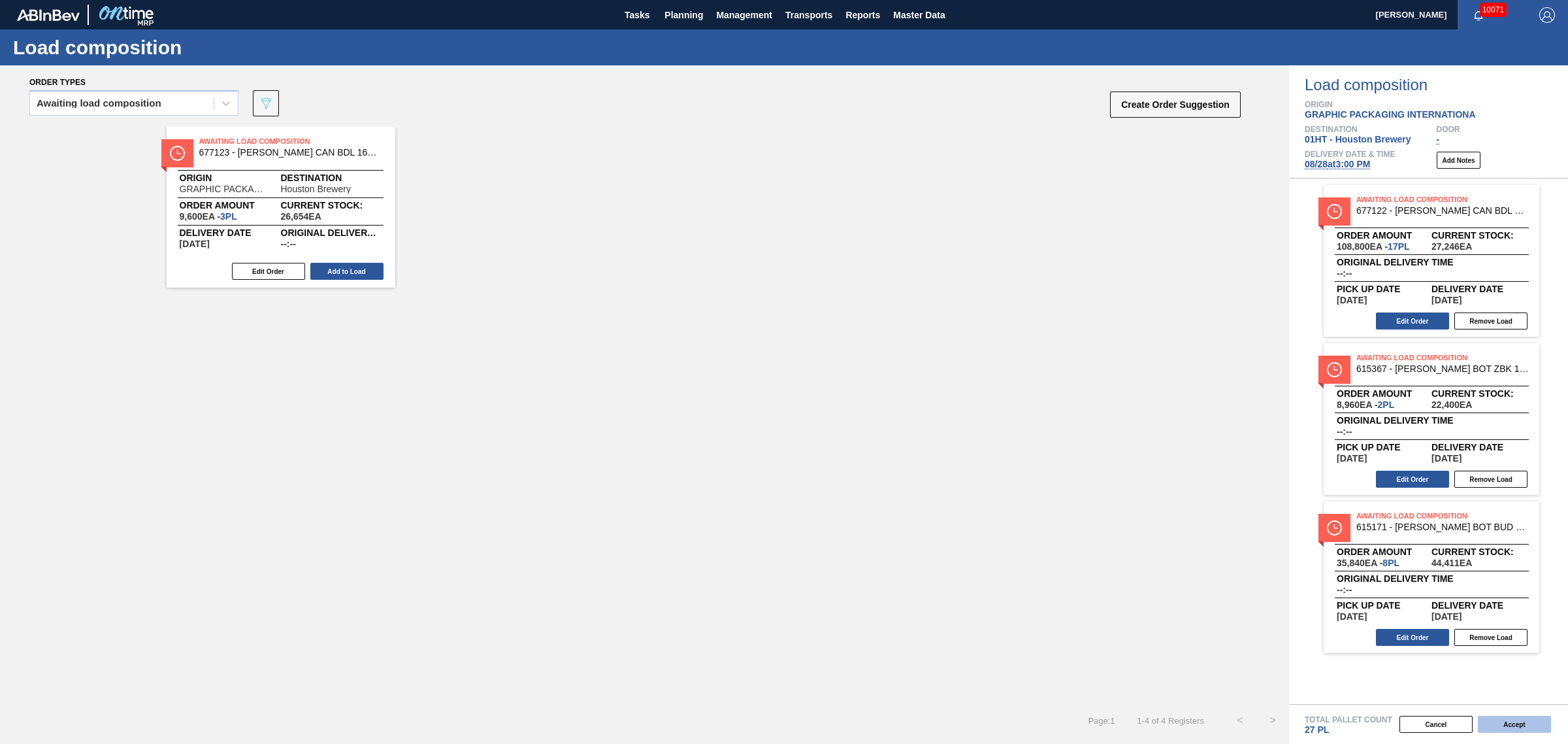
click at [1515, 721] on button "Accept" at bounding box center [1514, 724] width 73 height 17
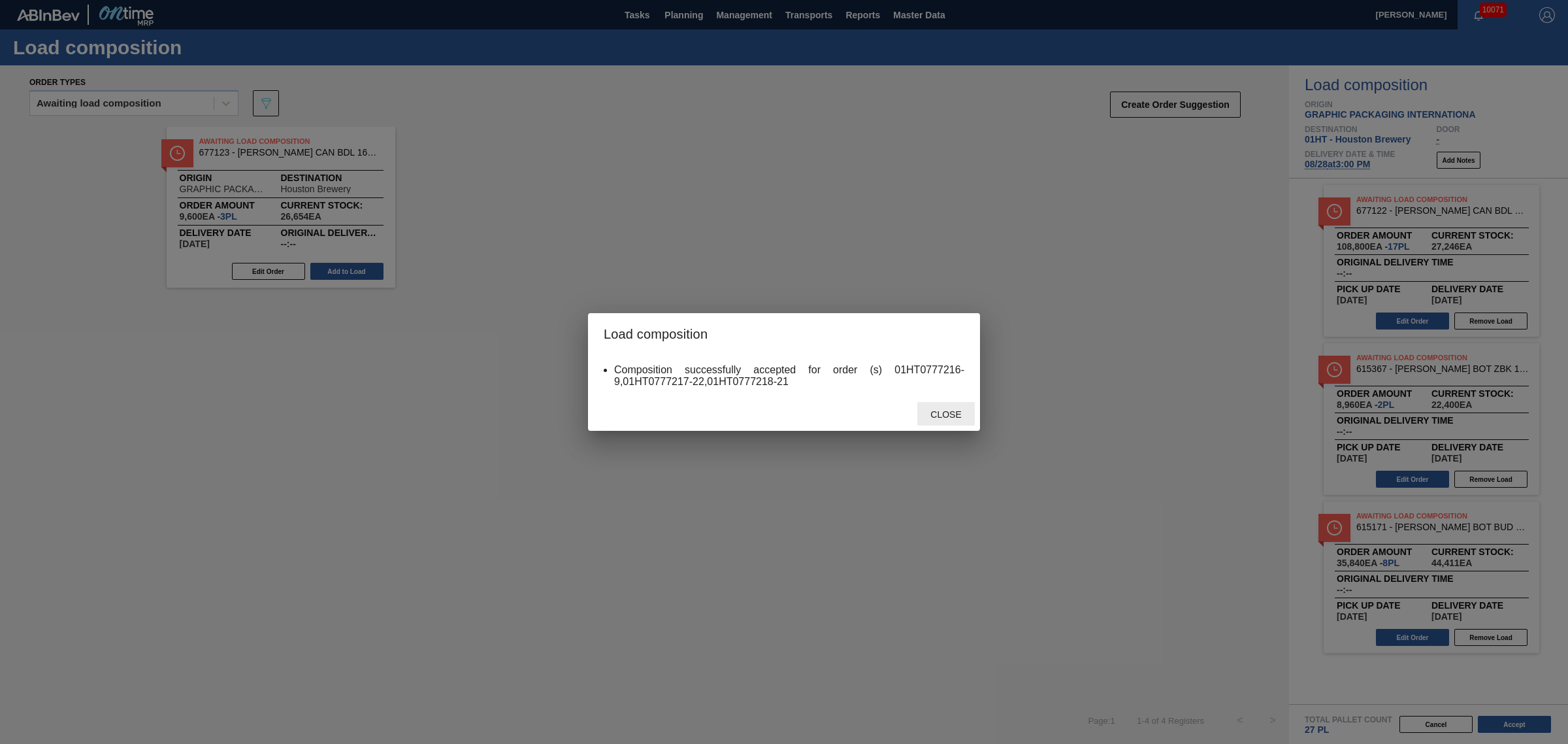
click at [941, 412] on span "Close" at bounding box center [945, 414] width 52 height 10
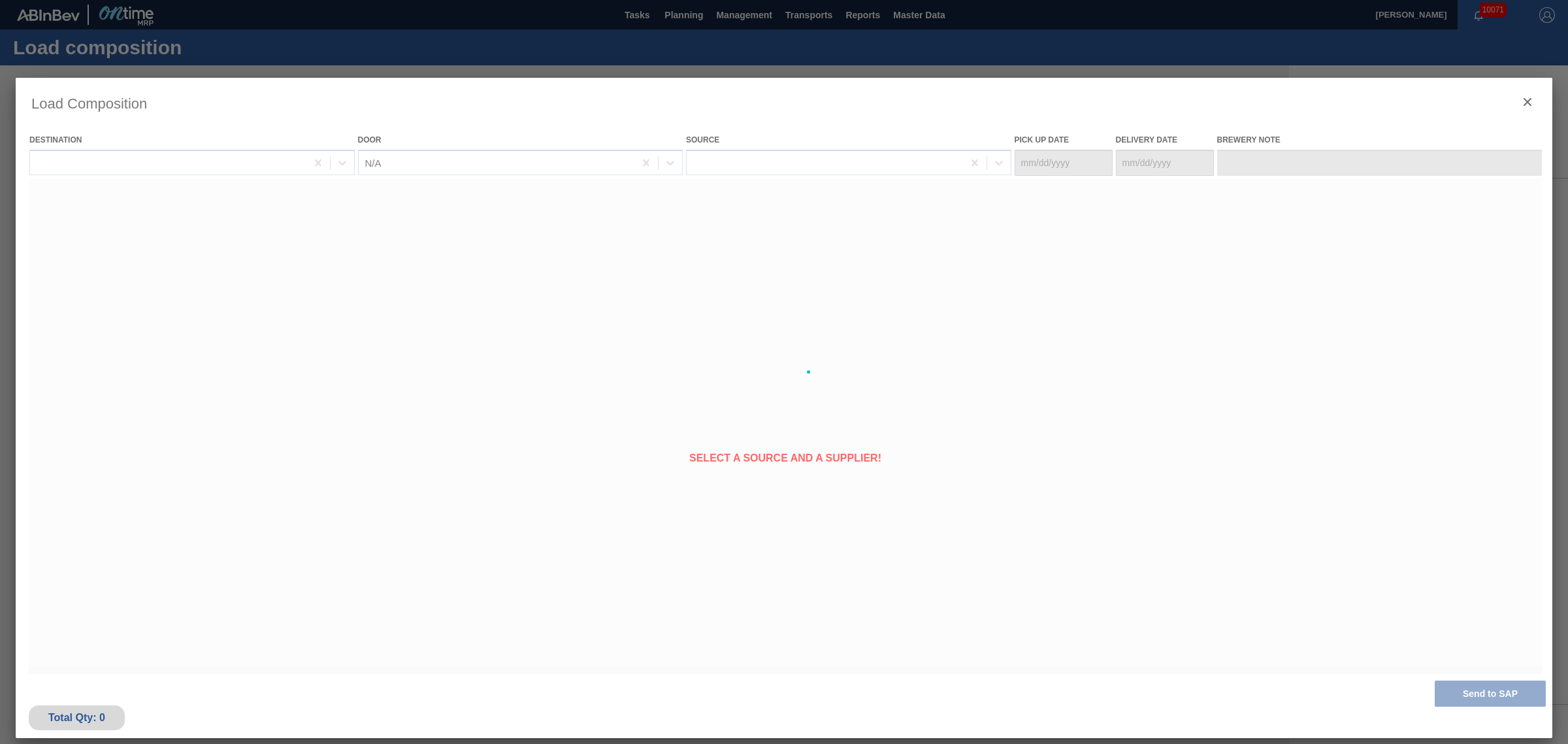
type Date "[DATE]"
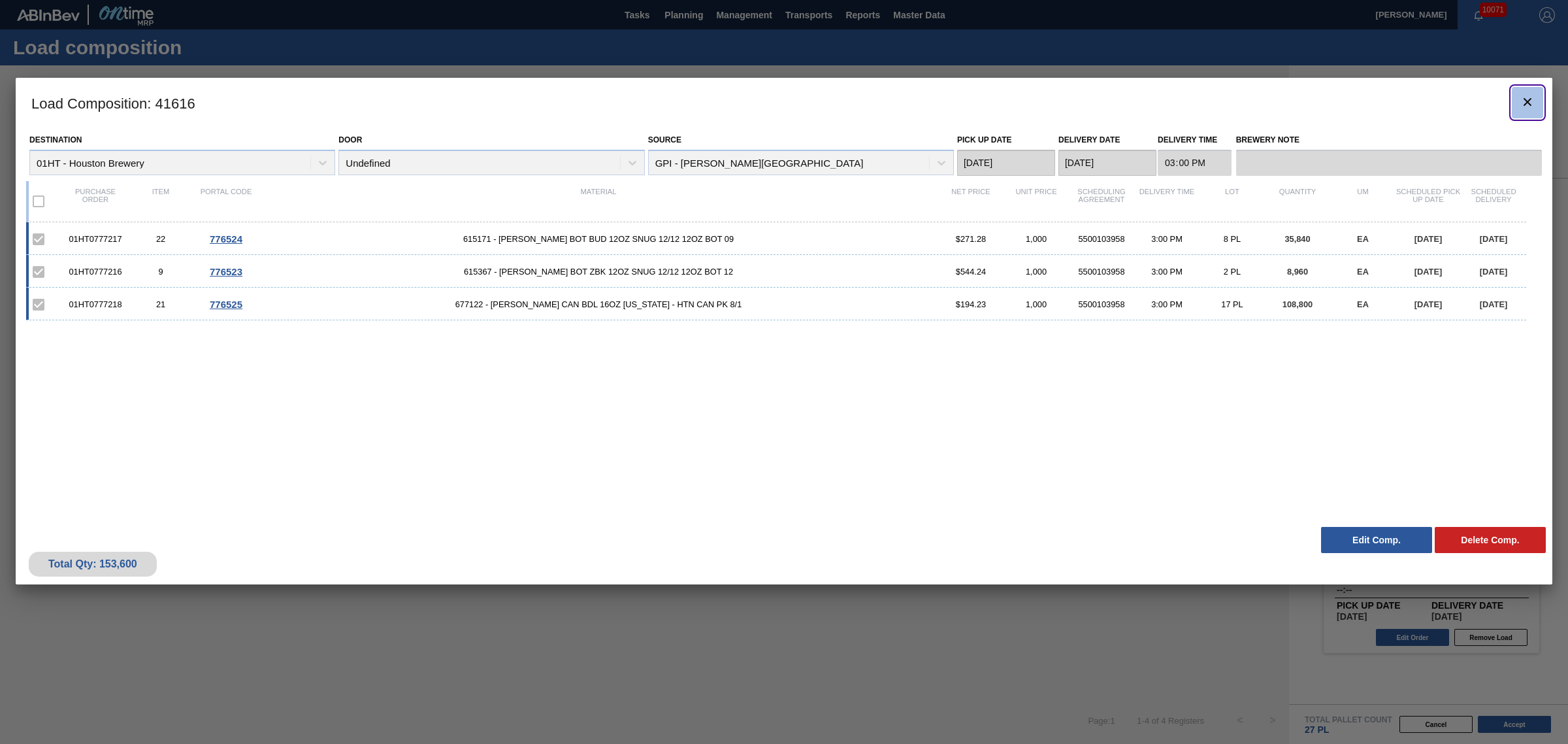
click at [1517, 93] on button "botão de ícone" at bounding box center [1527, 102] width 31 height 31
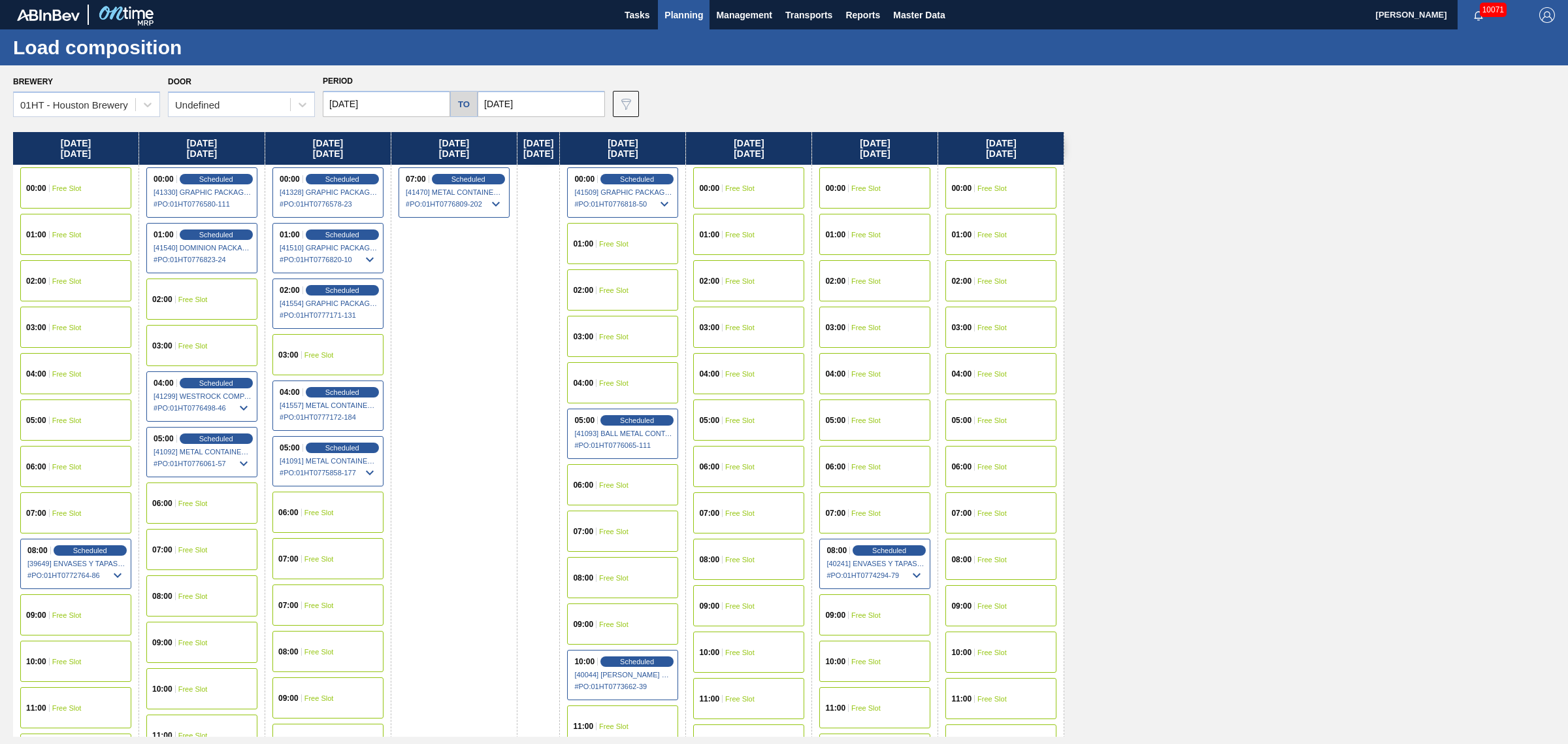
click at [673, 13] on span "Planning" at bounding box center [684, 15] width 38 height 16
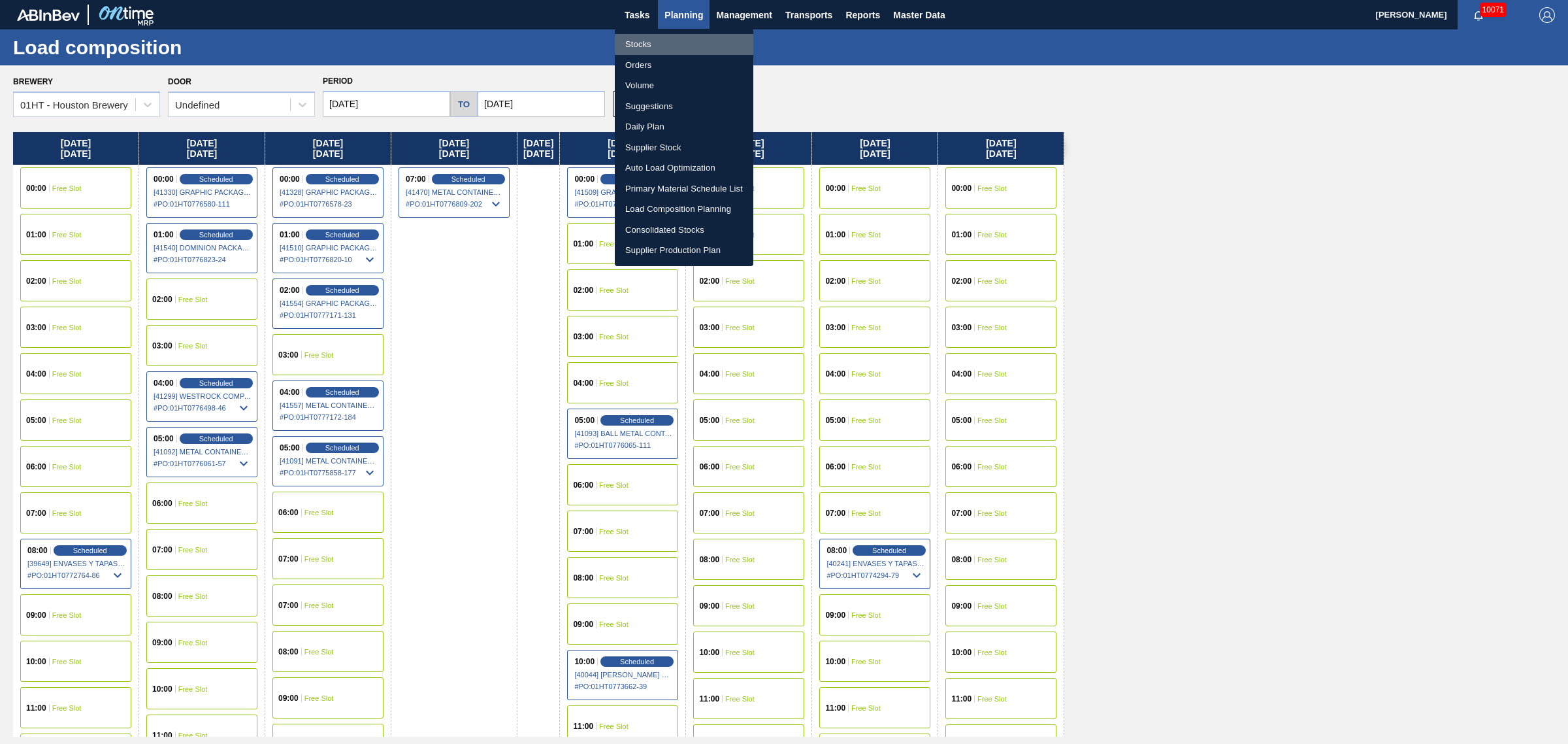
click at [641, 44] on li "Stocks" at bounding box center [684, 44] width 139 height 21
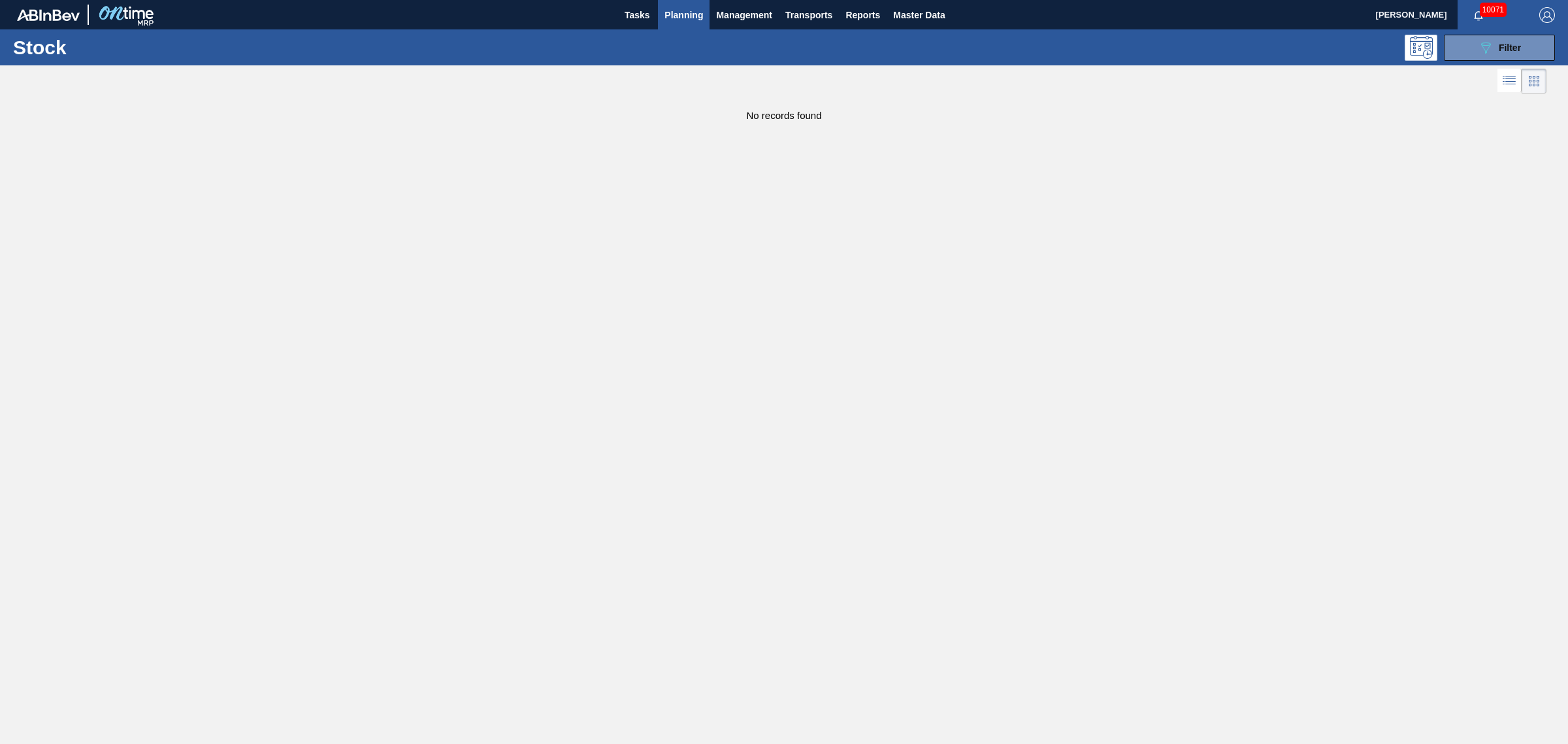
click at [677, 15] on span "Planning" at bounding box center [684, 15] width 38 height 16
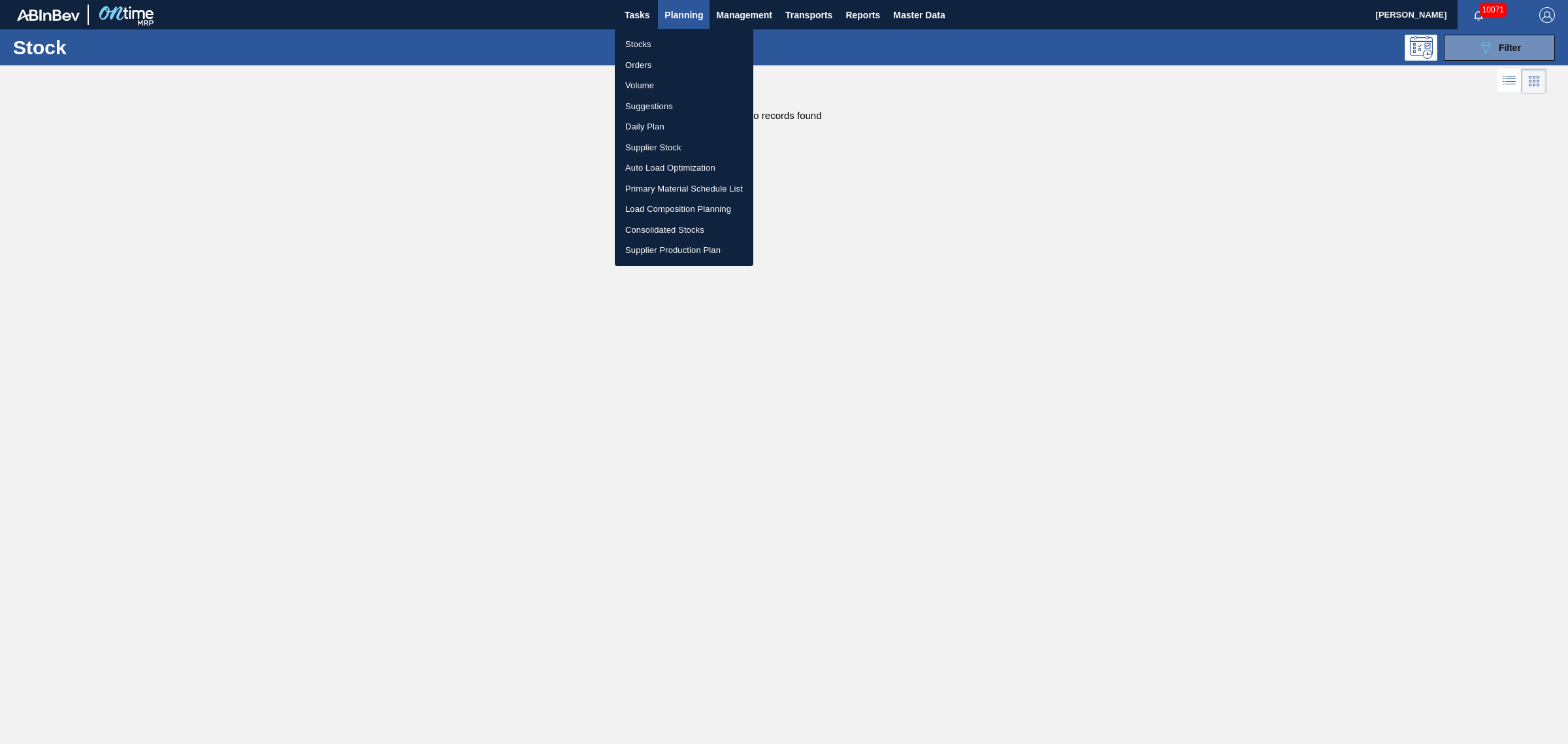
click at [636, 40] on li "Stocks" at bounding box center [684, 44] width 139 height 21
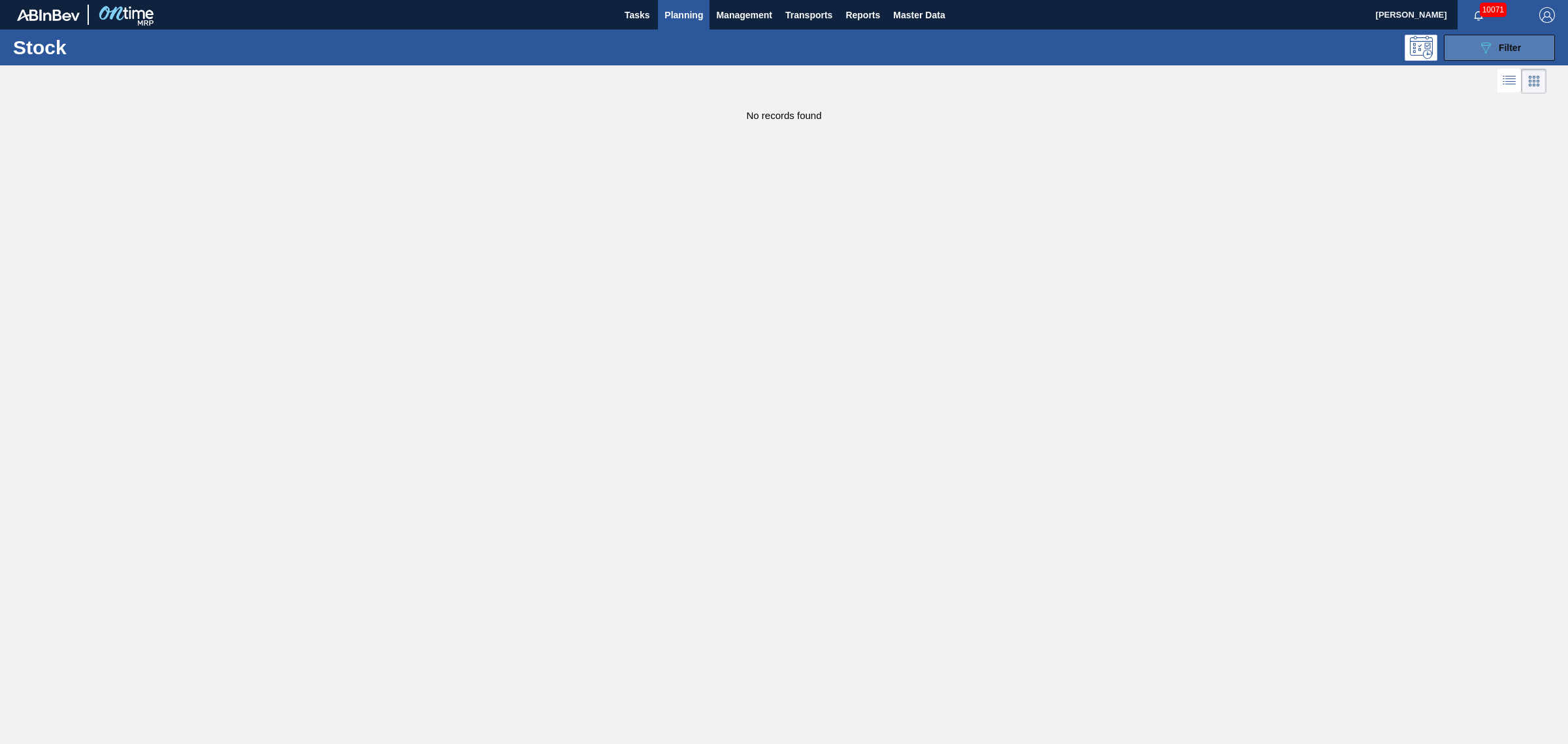
click at [1479, 44] on icon "089F7B8B-B2A5-4AFE-B5C0-19BA573D28AC" at bounding box center [1486, 48] width 16 height 16
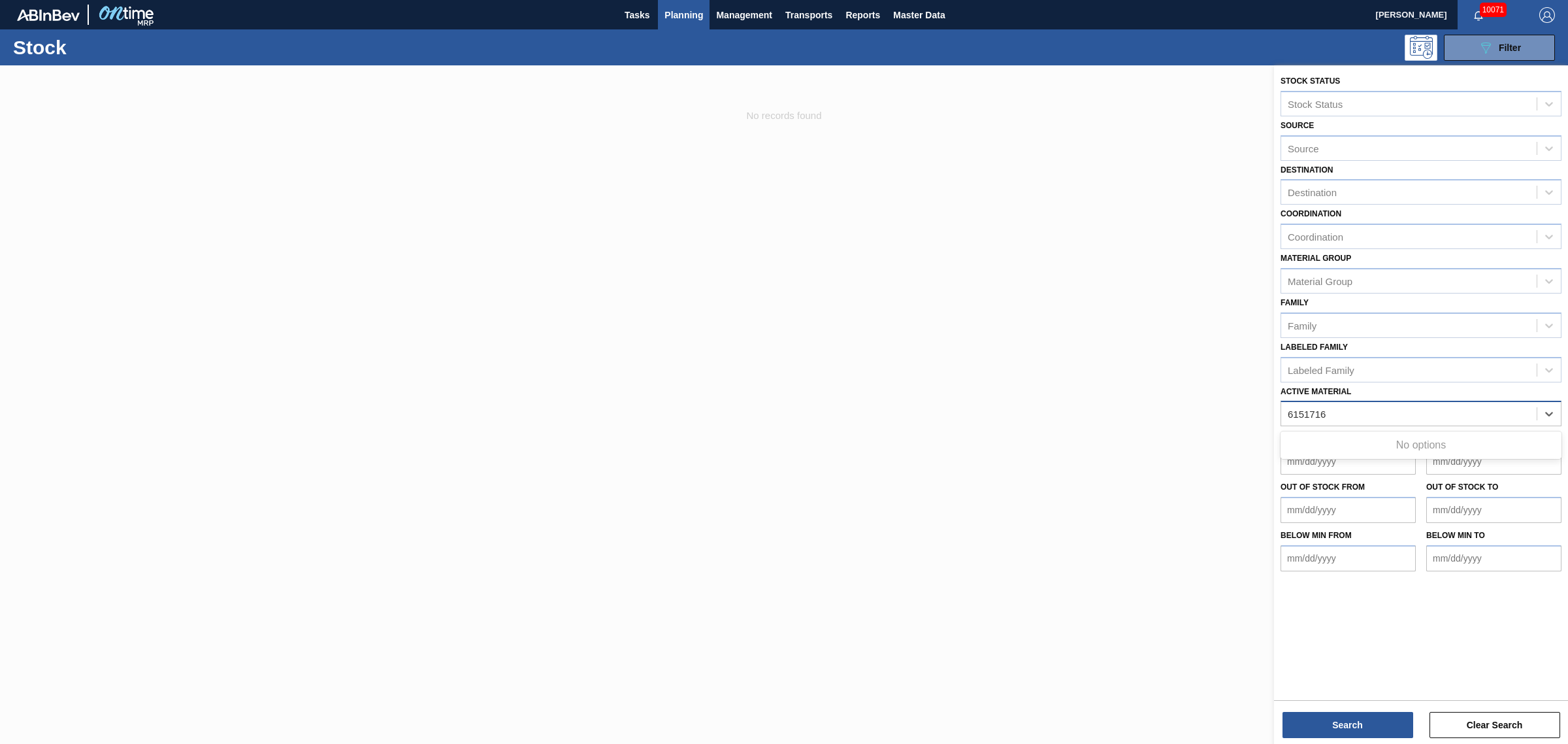
type Material "615171"
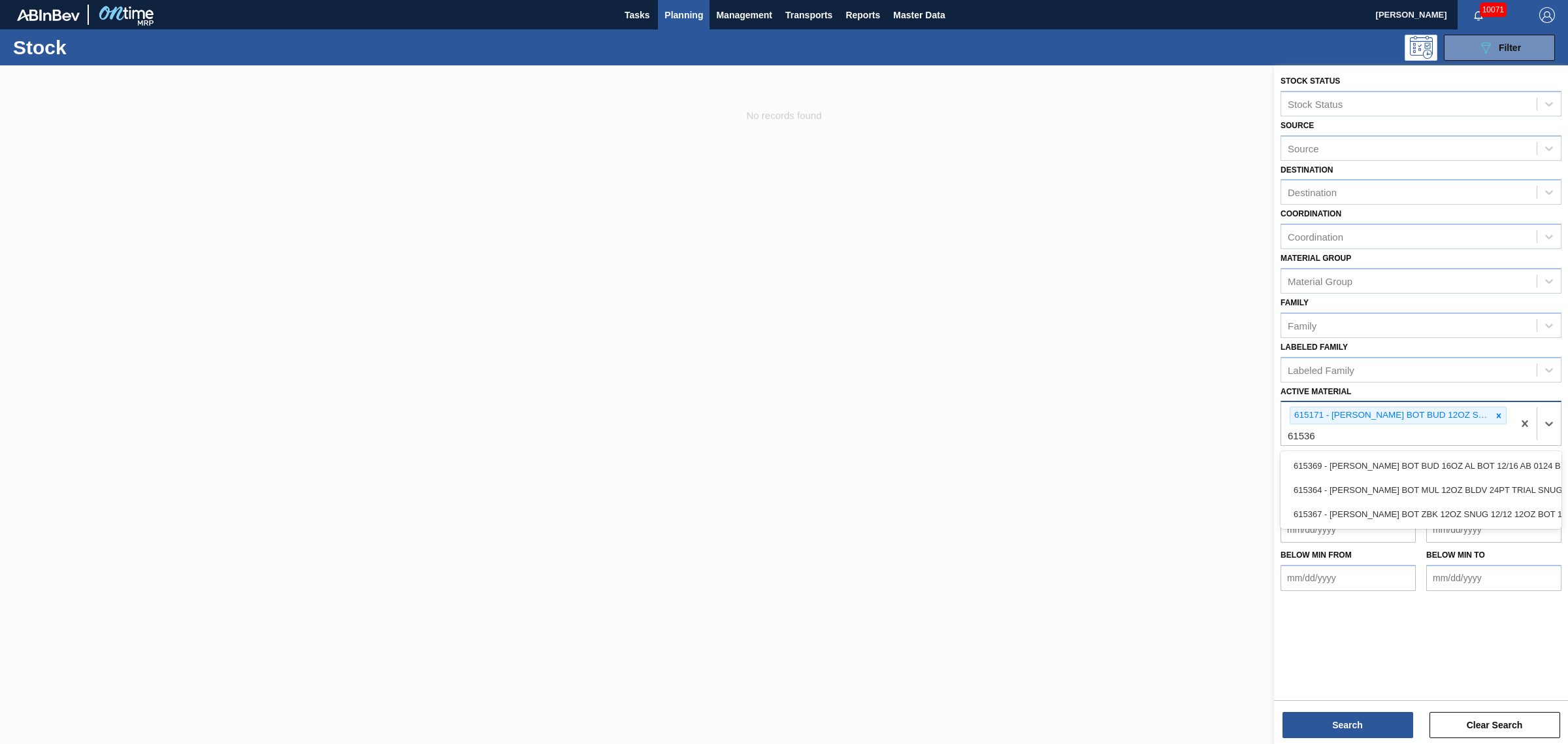
type Material "615367"
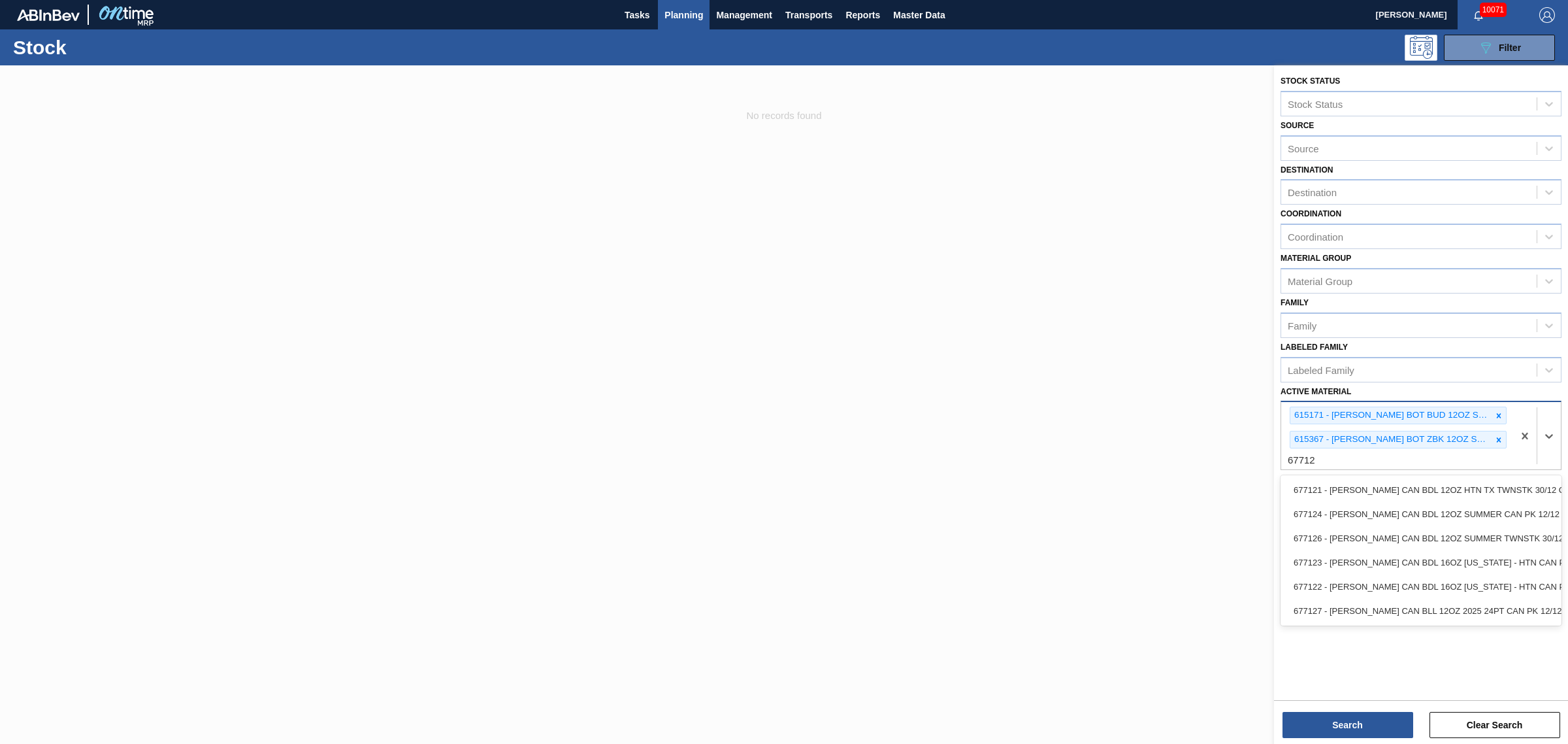
type Material "677122"
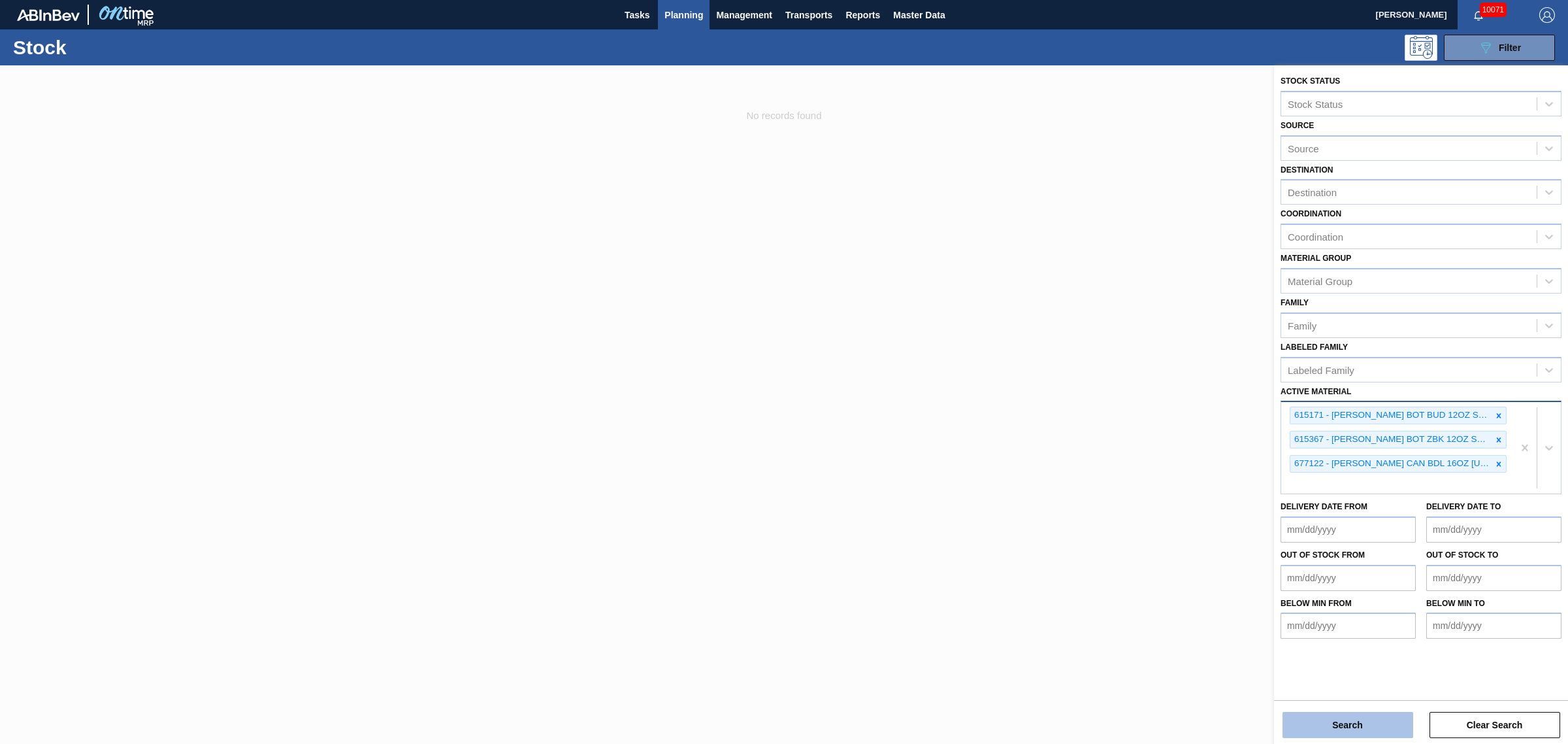
click at [1366, 718] on button "Search" at bounding box center [1348, 725] width 131 height 26
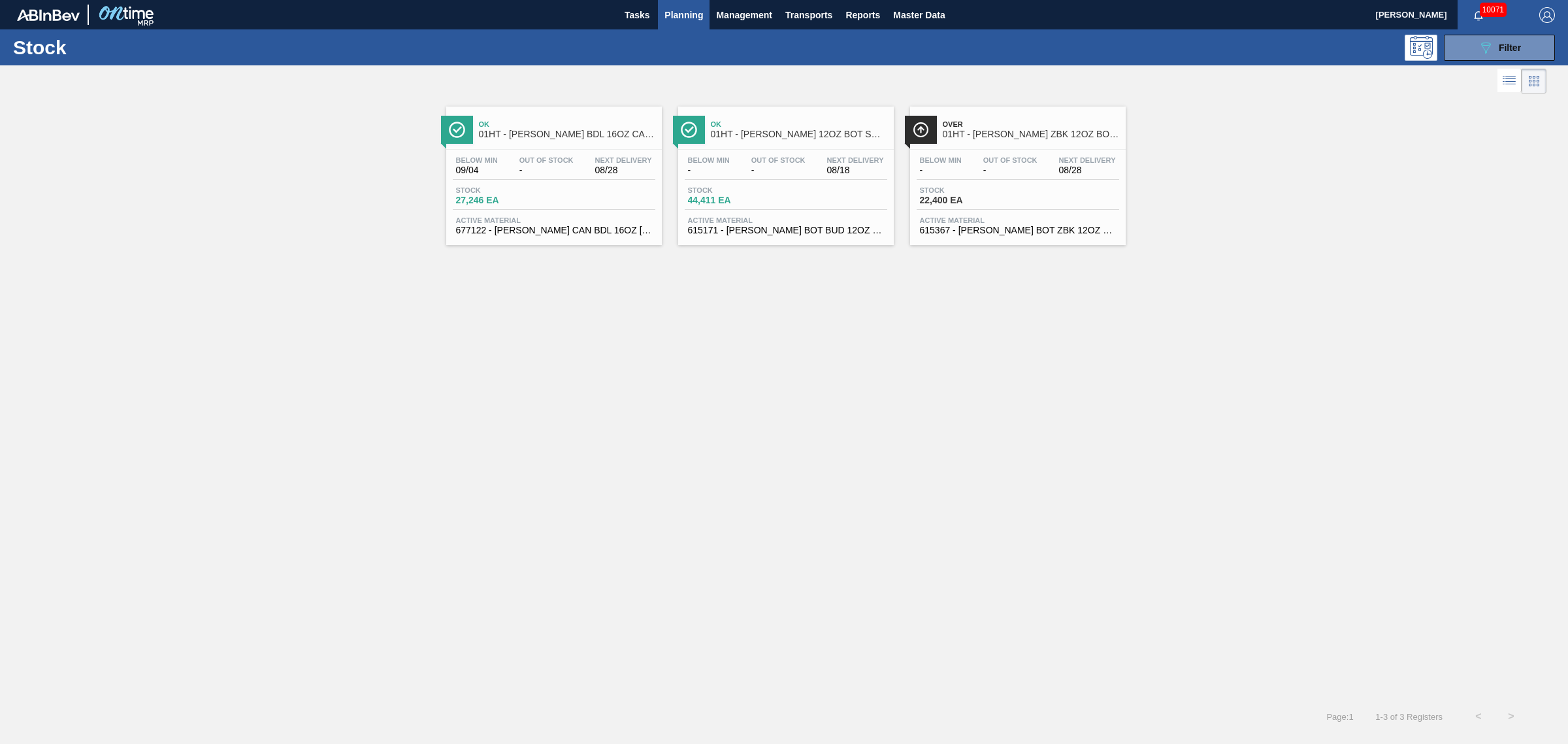
click at [696, 229] on span "615171 - [PERSON_NAME] BOT BUD 12OZ SNUG 12/12 12OZ BOT 09" at bounding box center [786, 231] width 196 height 10
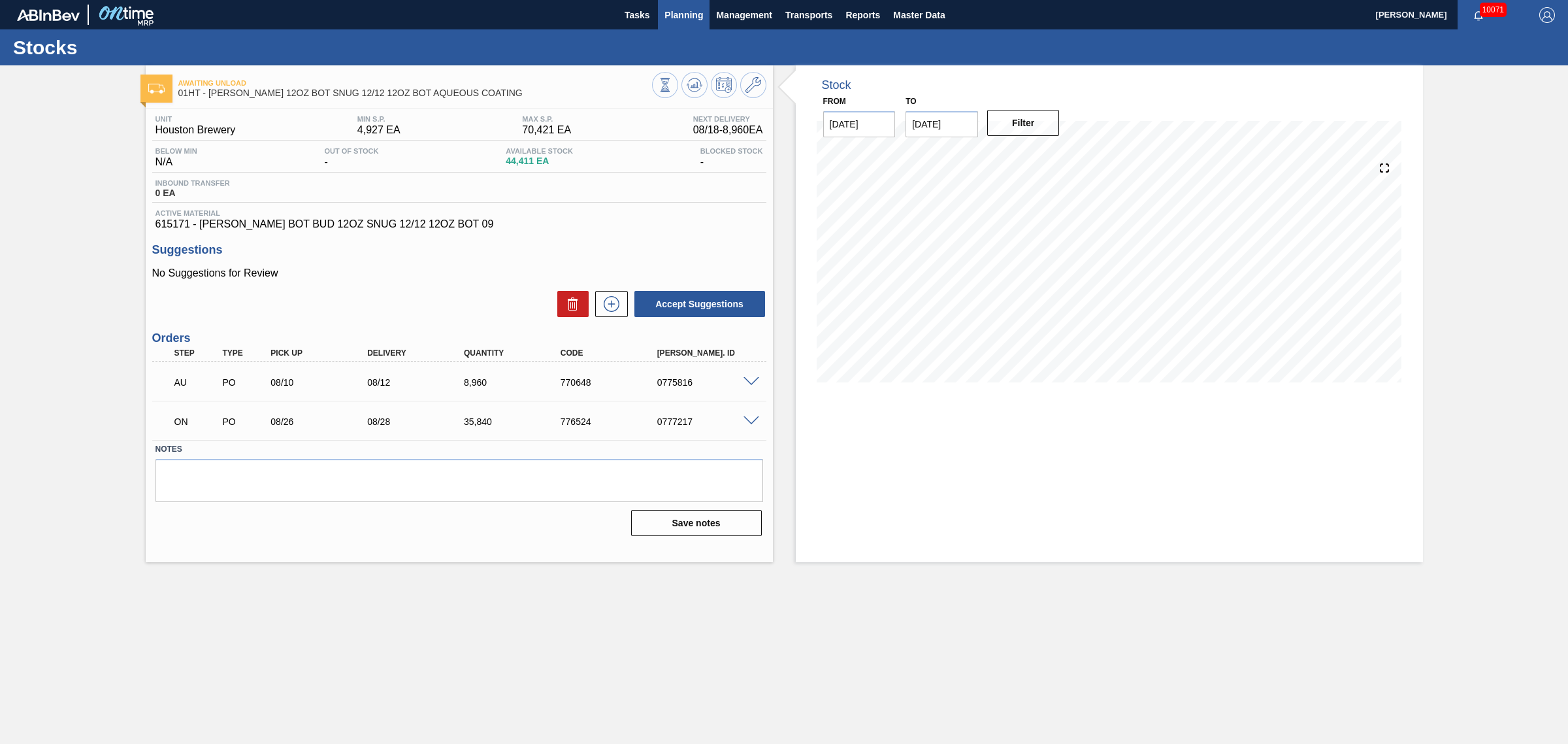
click at [660, 10] on button "Planning" at bounding box center [684, 15] width 52 height 30
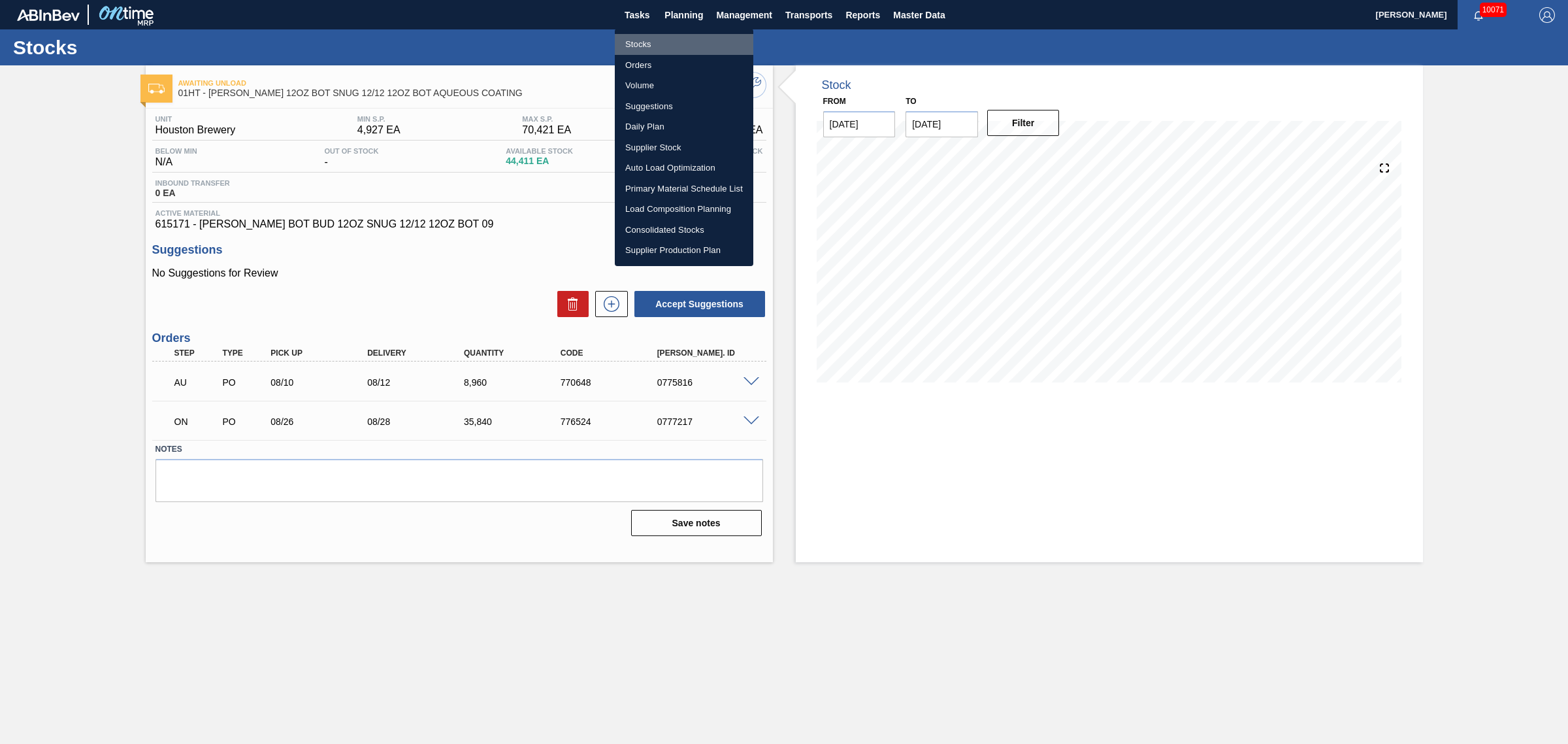
click at [654, 48] on li "Stocks" at bounding box center [684, 44] width 139 height 21
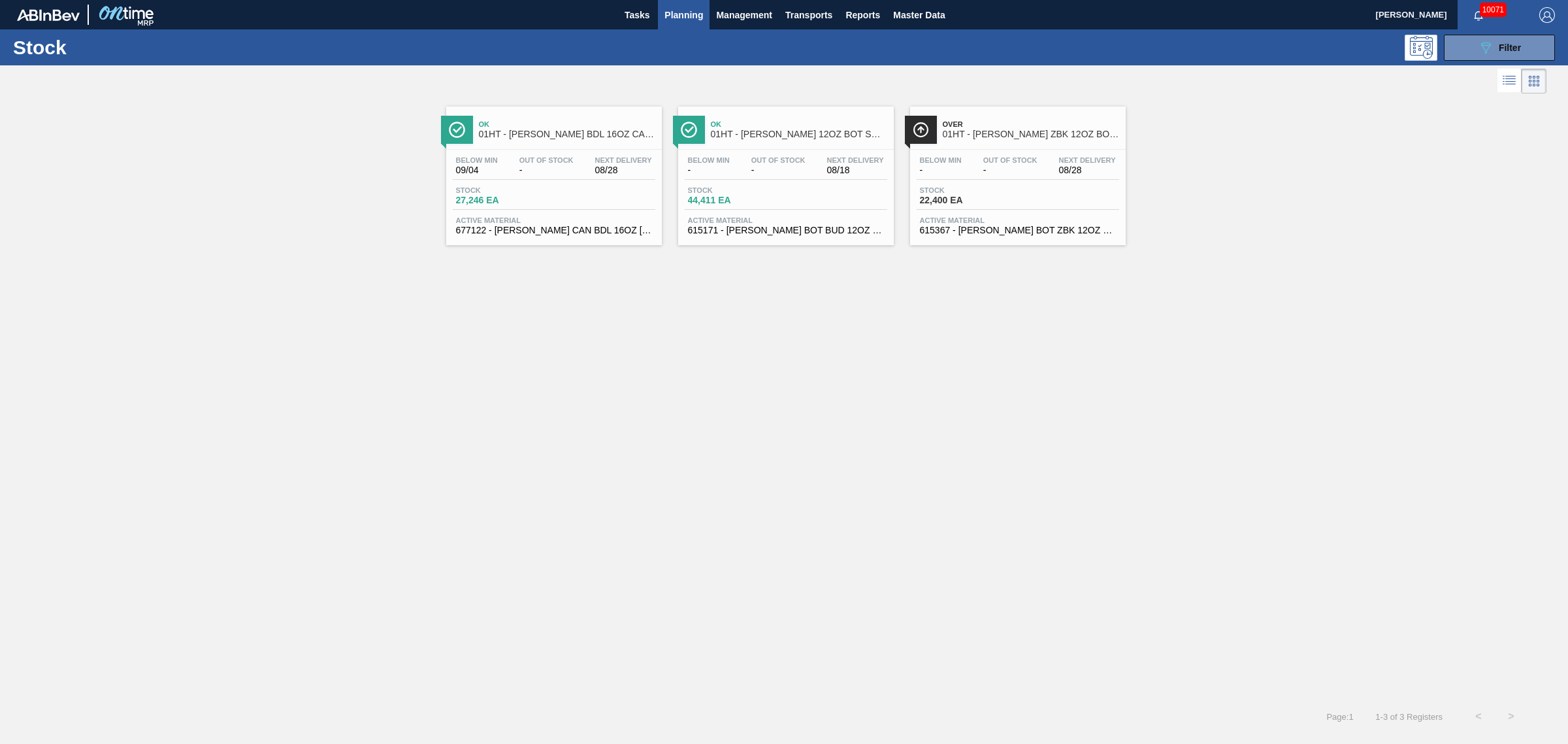
click at [503, 194] on span "Stock" at bounding box center [502, 190] width 91 height 8
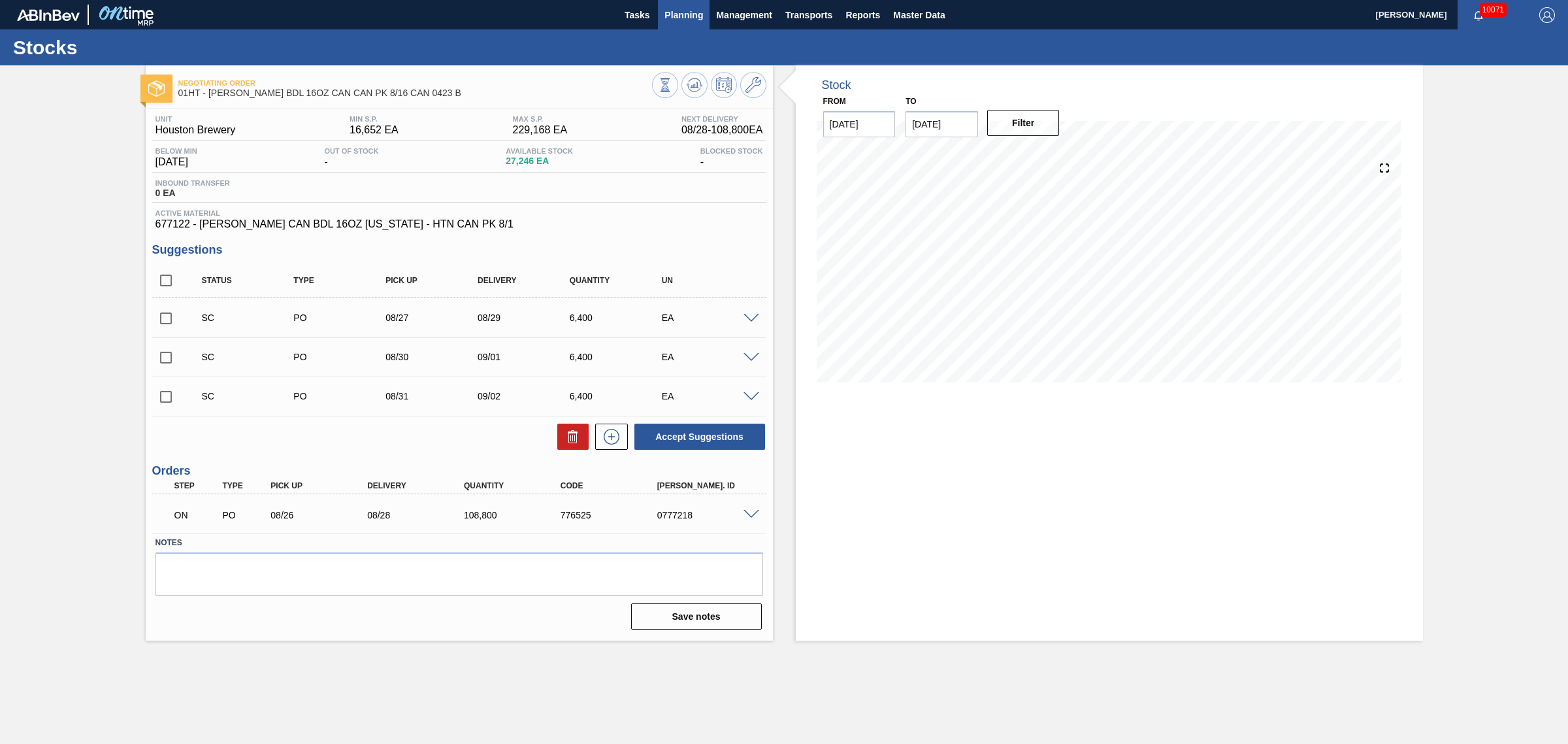
click at [683, 17] on span "Planning" at bounding box center [684, 15] width 38 height 16
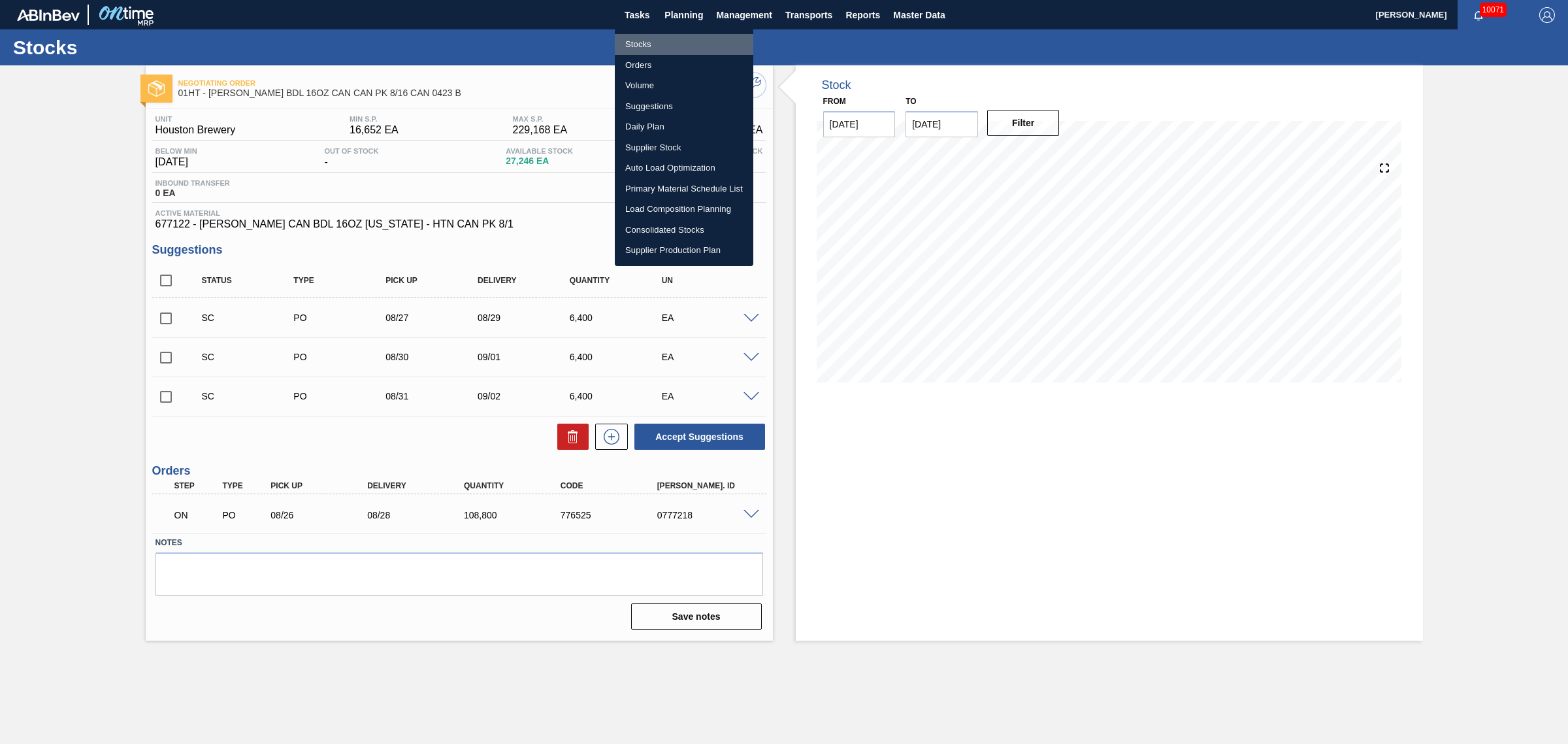
click at [635, 38] on li "Stocks" at bounding box center [684, 44] width 139 height 21
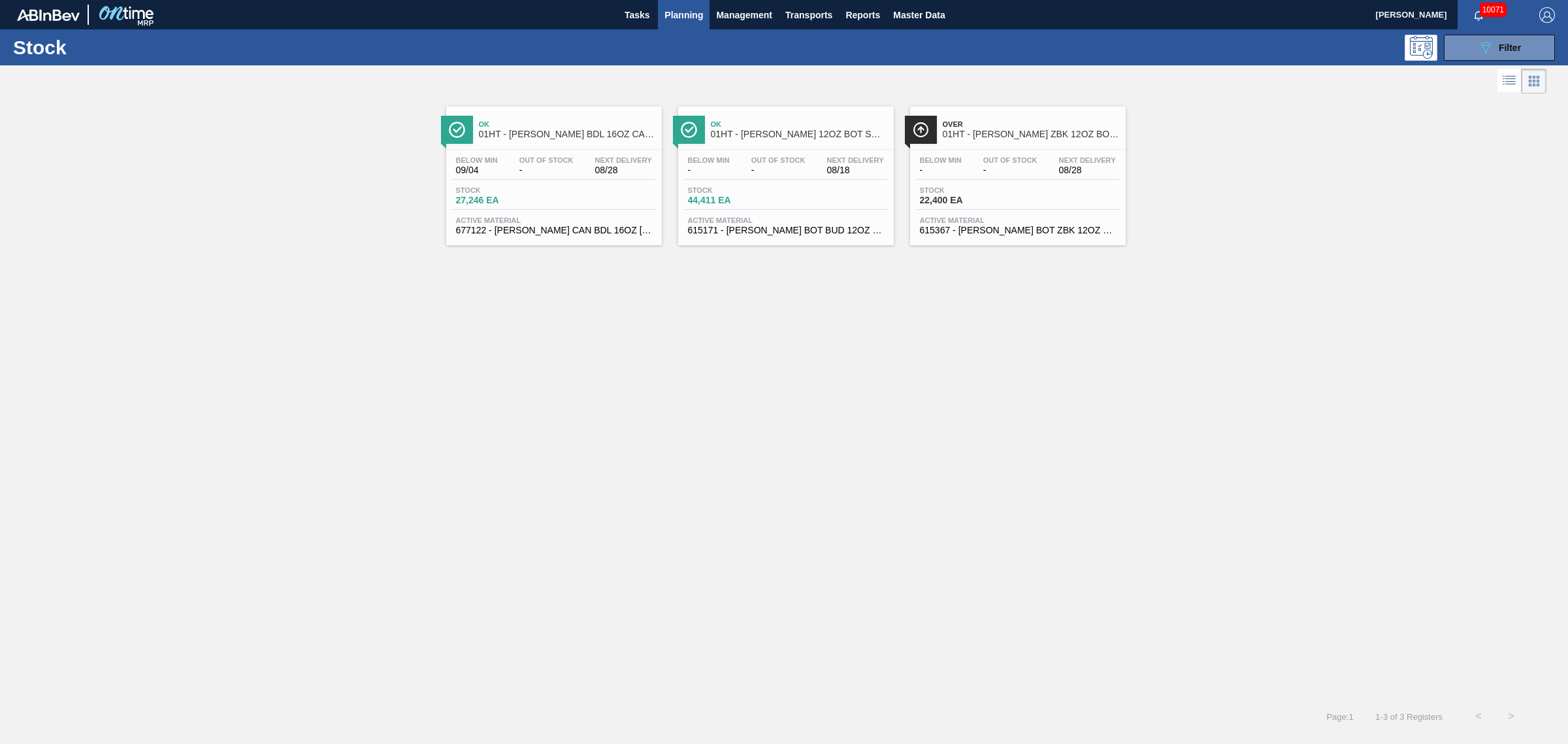
click at [981, 200] on span "22,400 EA" at bounding box center [966, 200] width 91 height 10
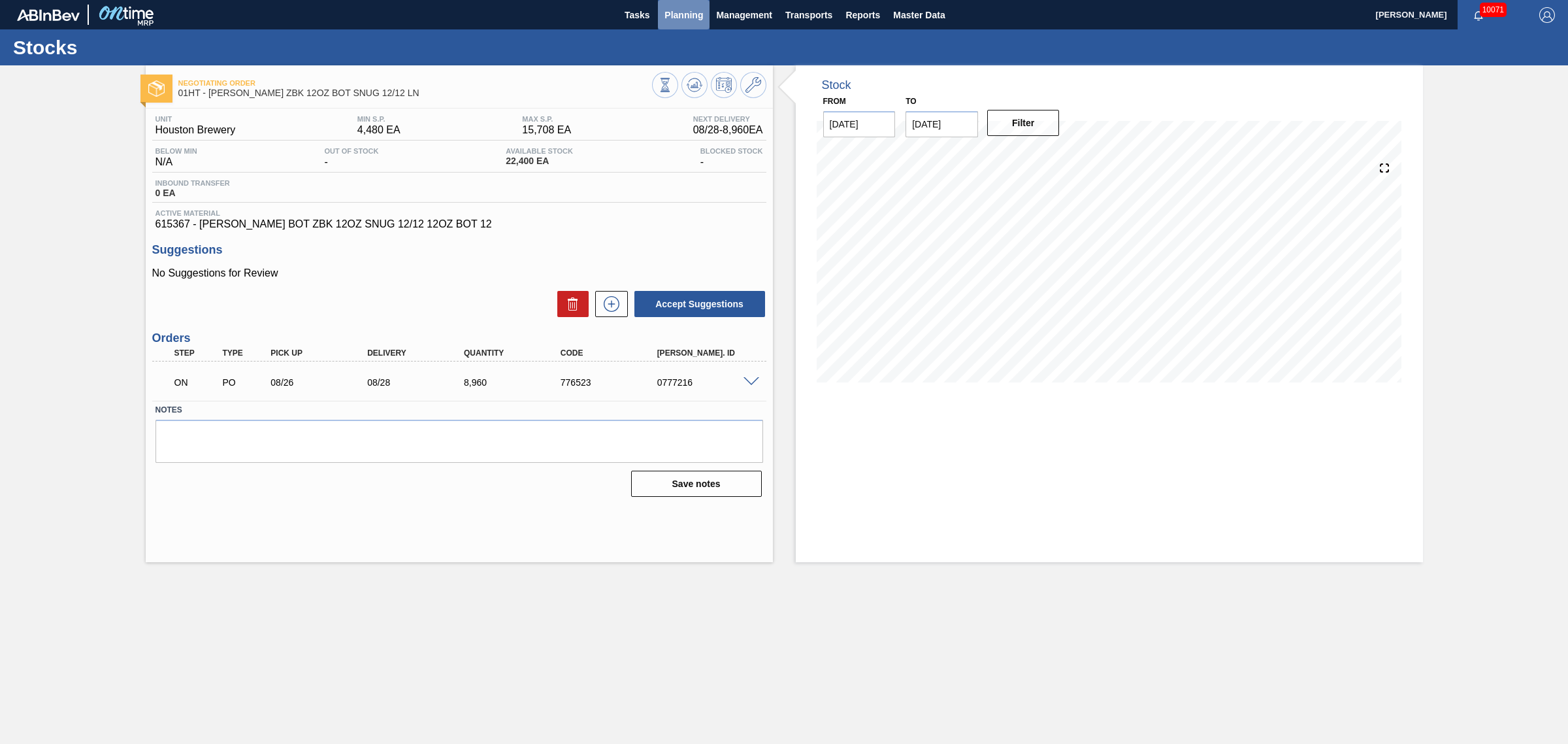
click at [684, 10] on span "Planning" at bounding box center [684, 15] width 38 height 16
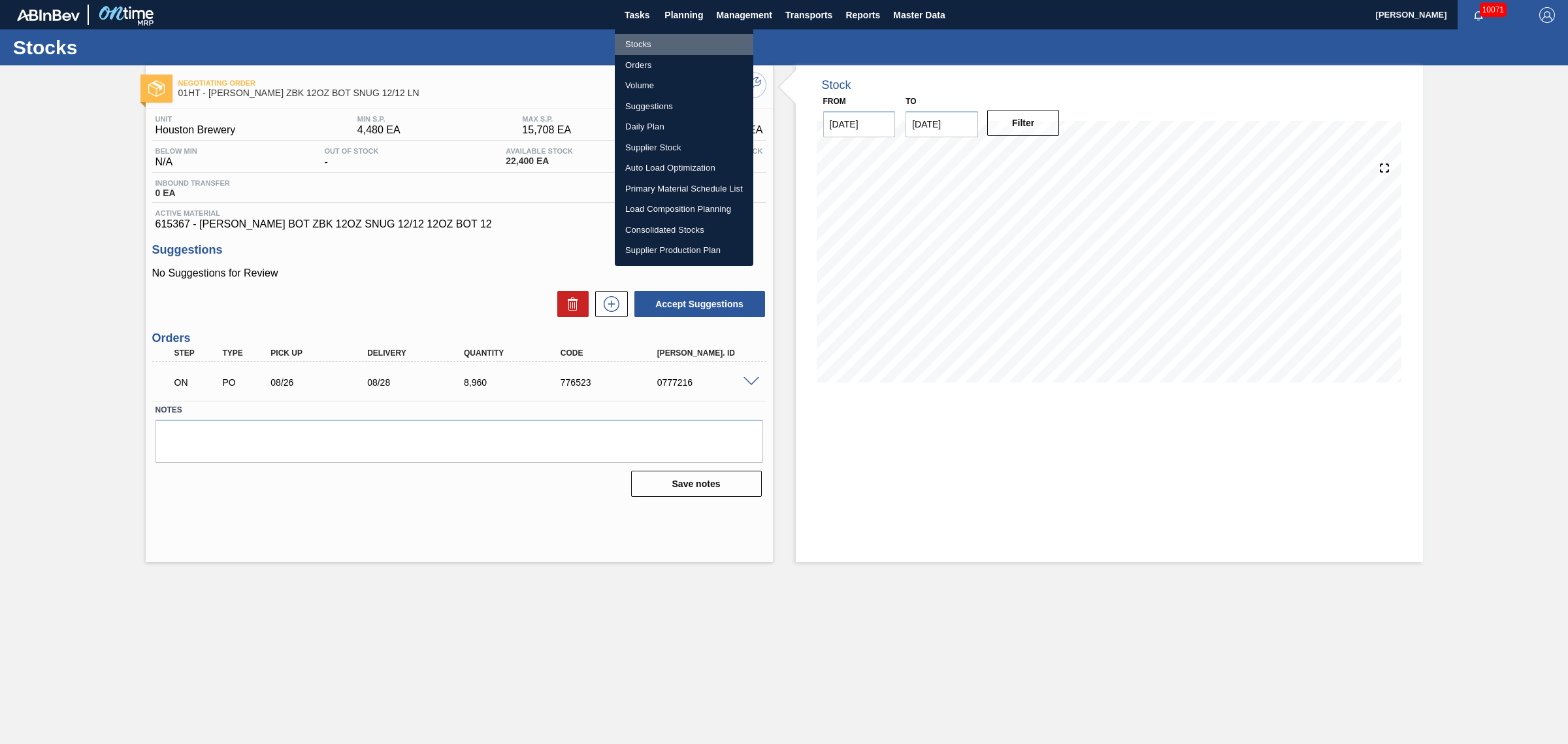
click at [651, 38] on li "Stocks" at bounding box center [684, 44] width 139 height 21
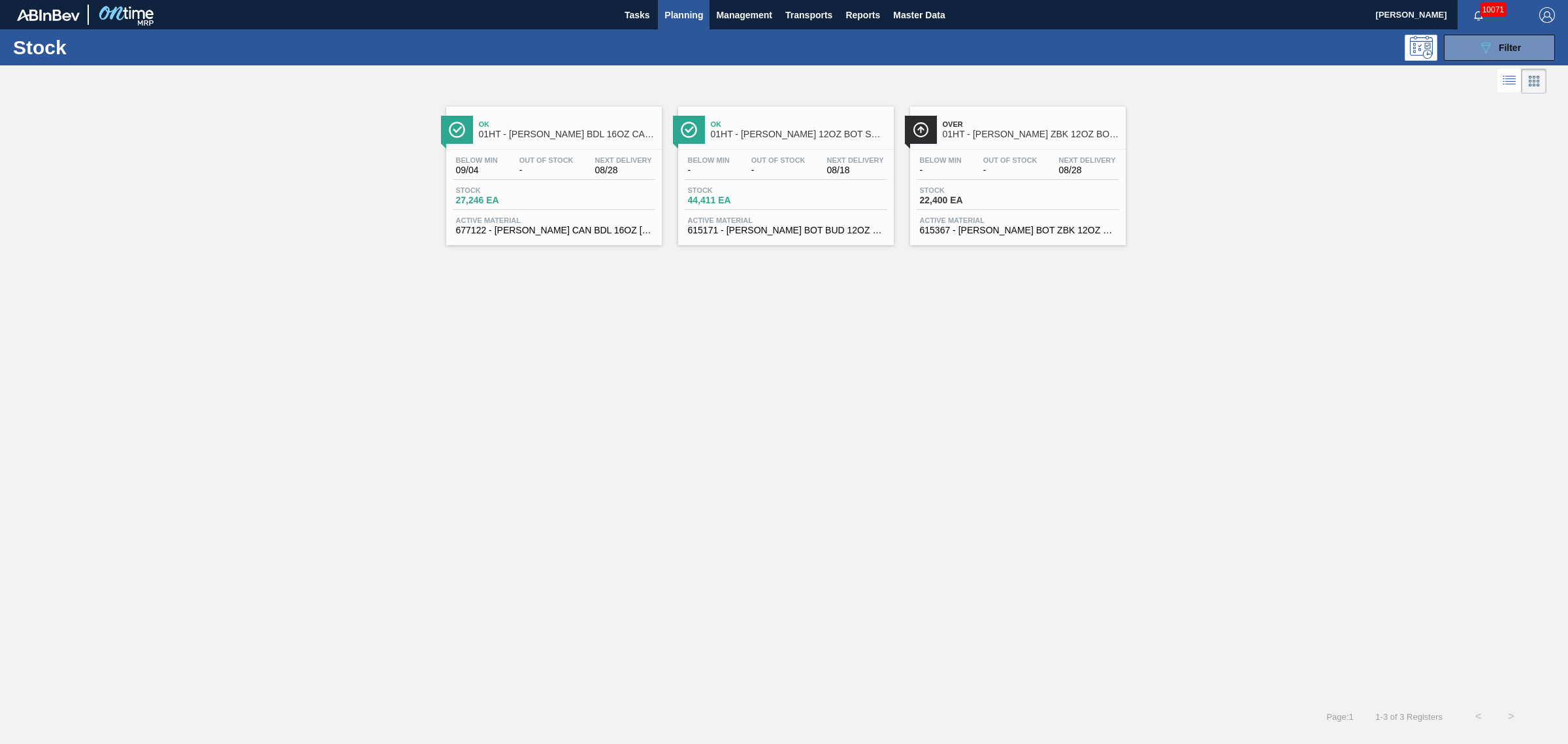
click at [760, 173] on span "-" at bounding box center [779, 171] width 54 height 10
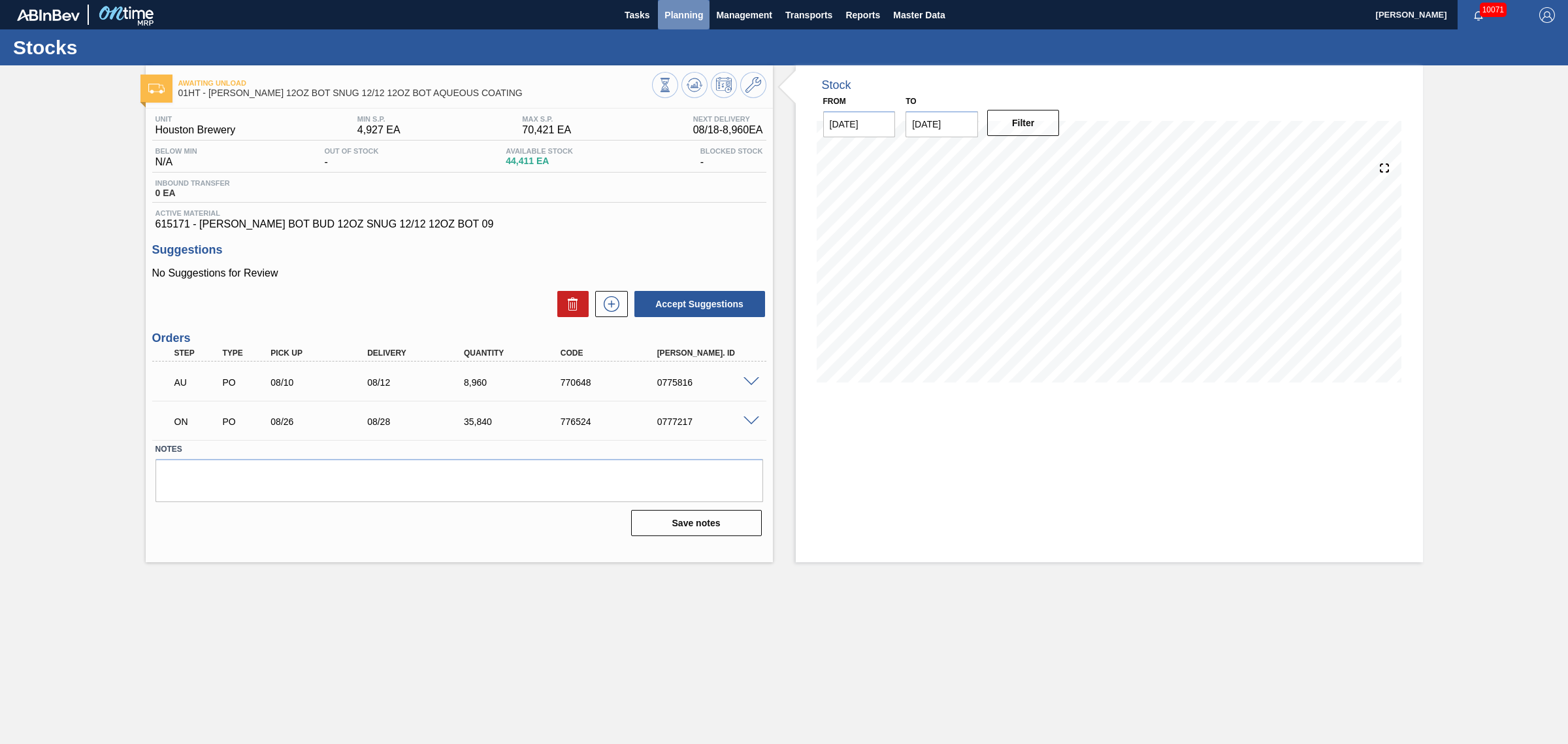
click at [687, 11] on span "Planning" at bounding box center [684, 15] width 38 height 16
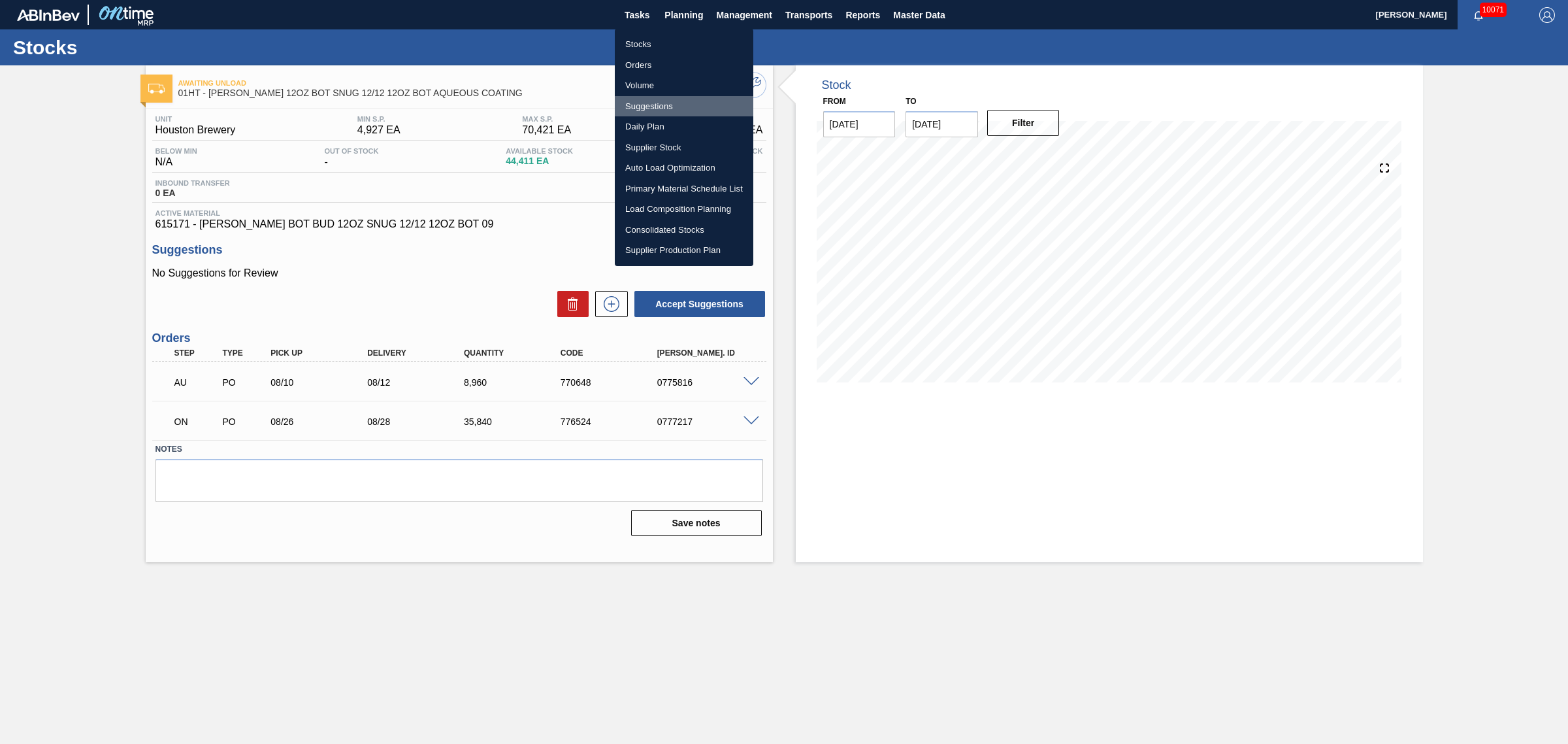
click at [660, 103] on li "Suggestions" at bounding box center [684, 106] width 139 height 21
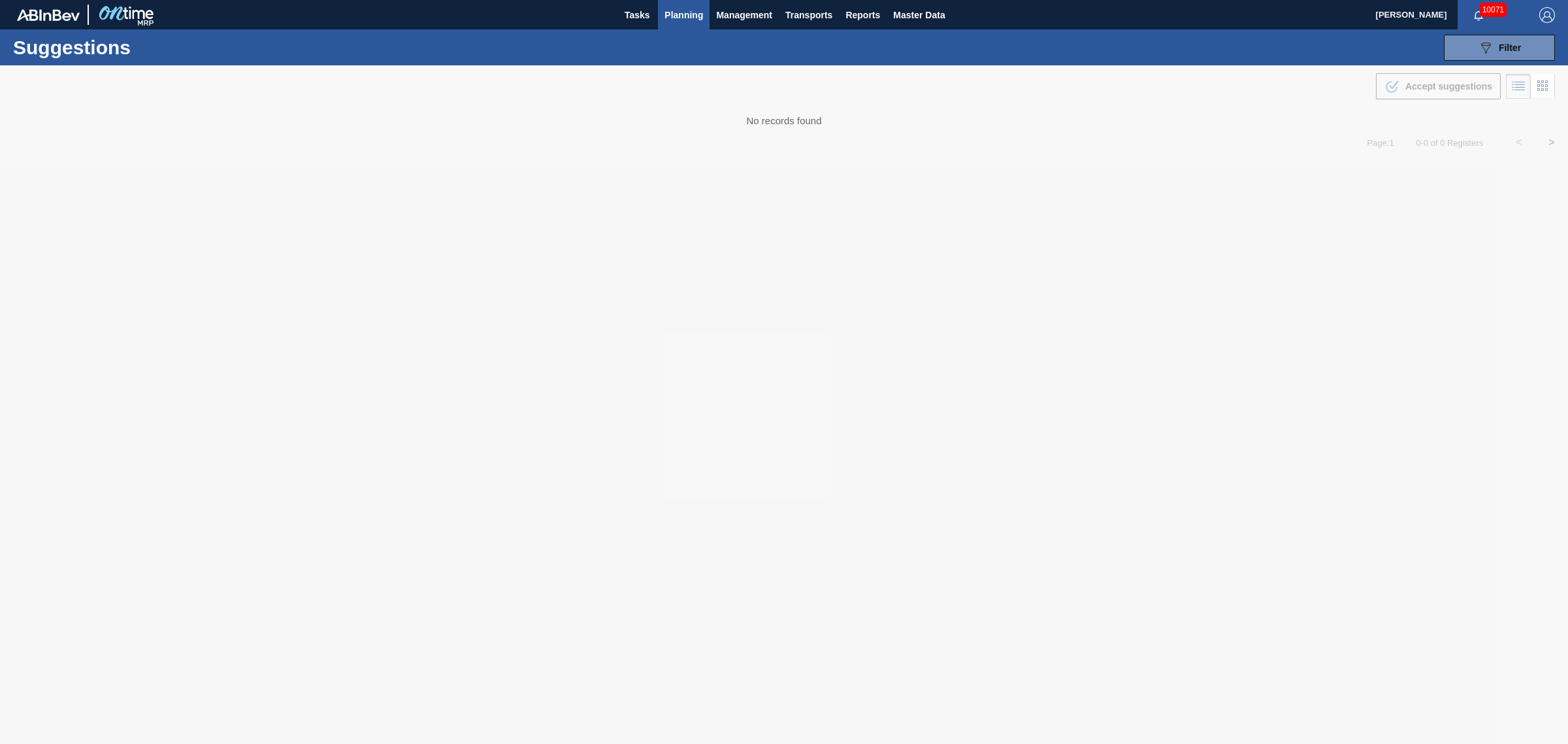
type from "[DATE]"
type to "[DATE]"
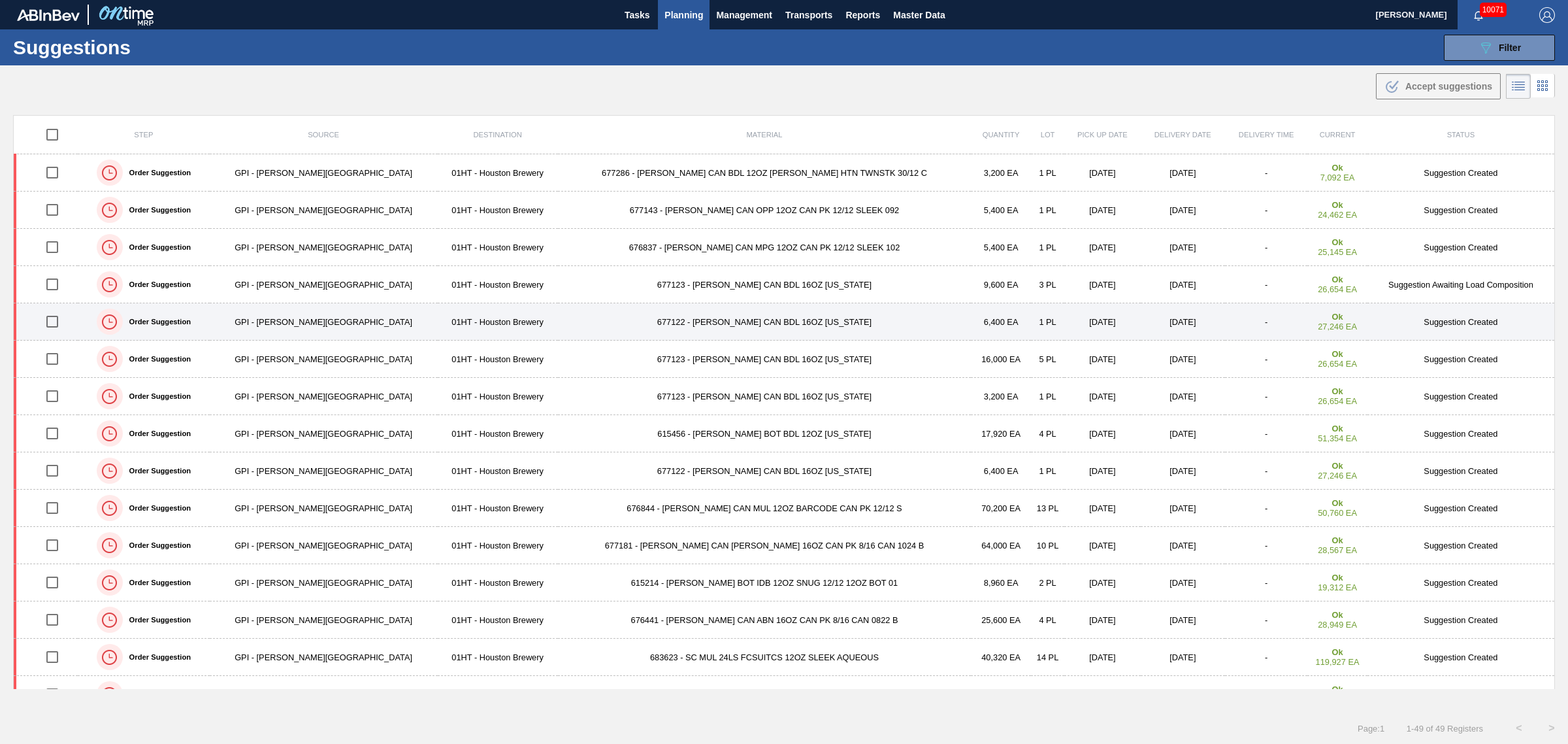
click at [57, 319] on input "checkbox" at bounding box center [52, 322] width 28 height 28
checkbox input "true"
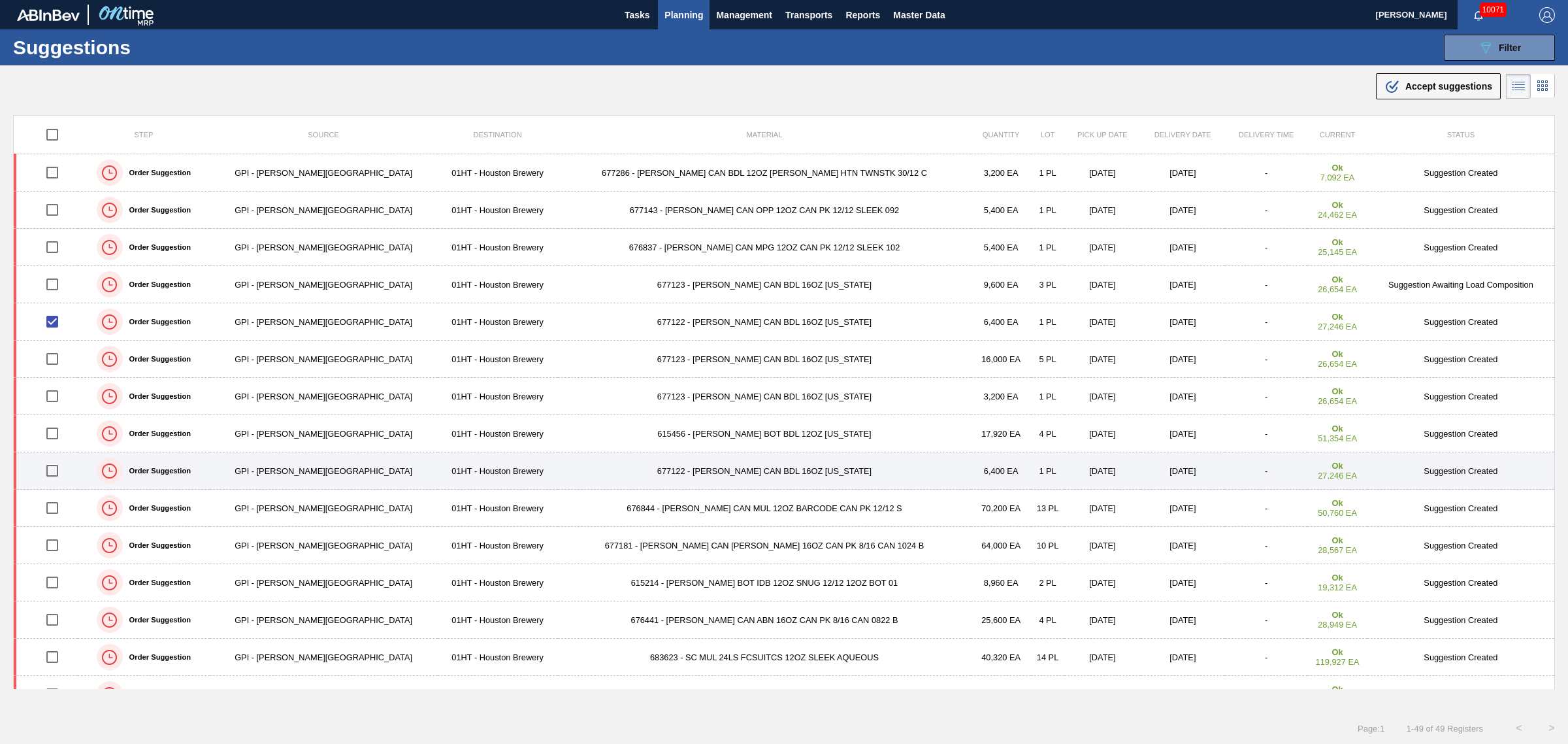
click at [59, 470] on input "checkbox" at bounding box center [52, 471] width 28 height 28
checkbox input "true"
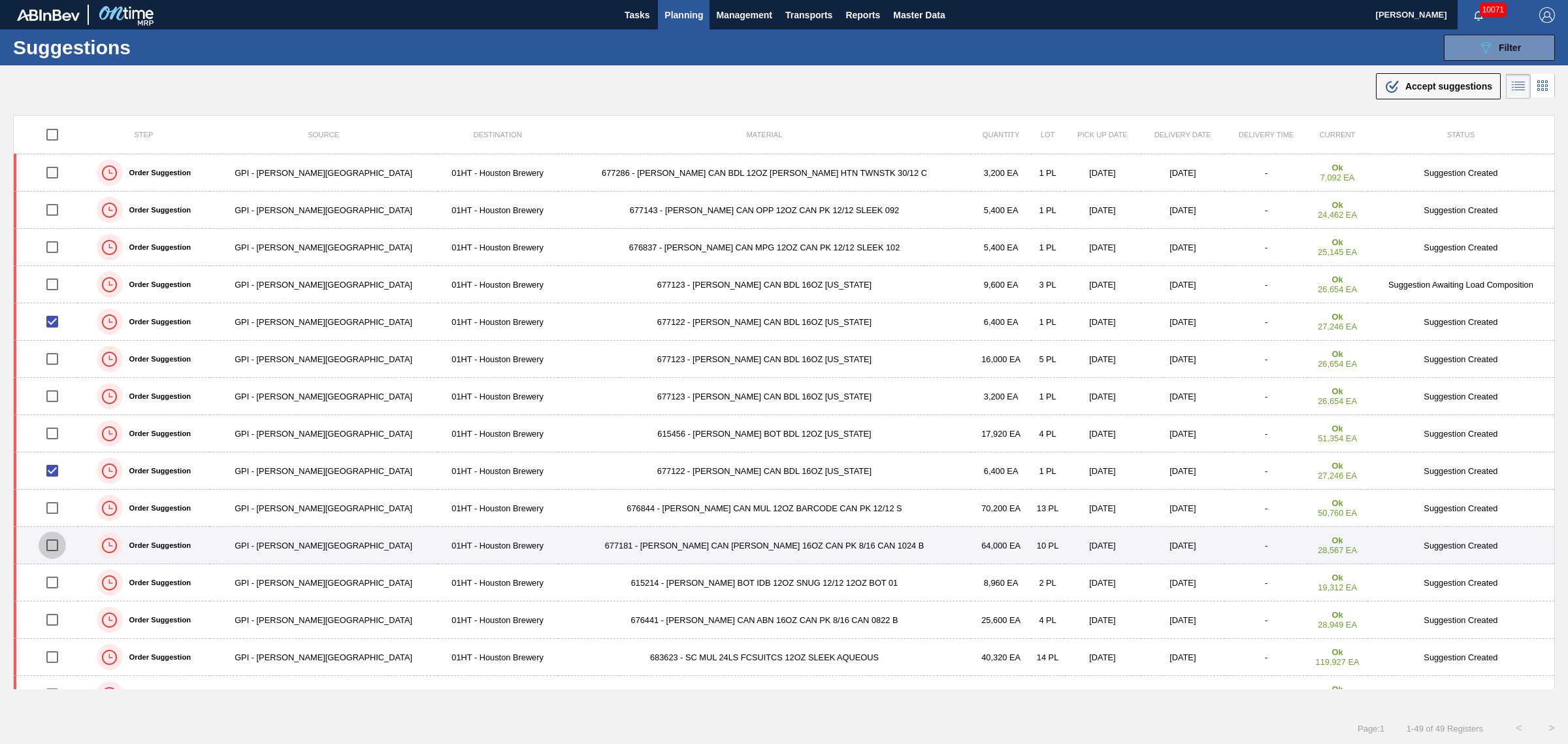
click at [59, 547] on input "checkbox" at bounding box center [52, 545] width 28 height 28
checkbox input "true"
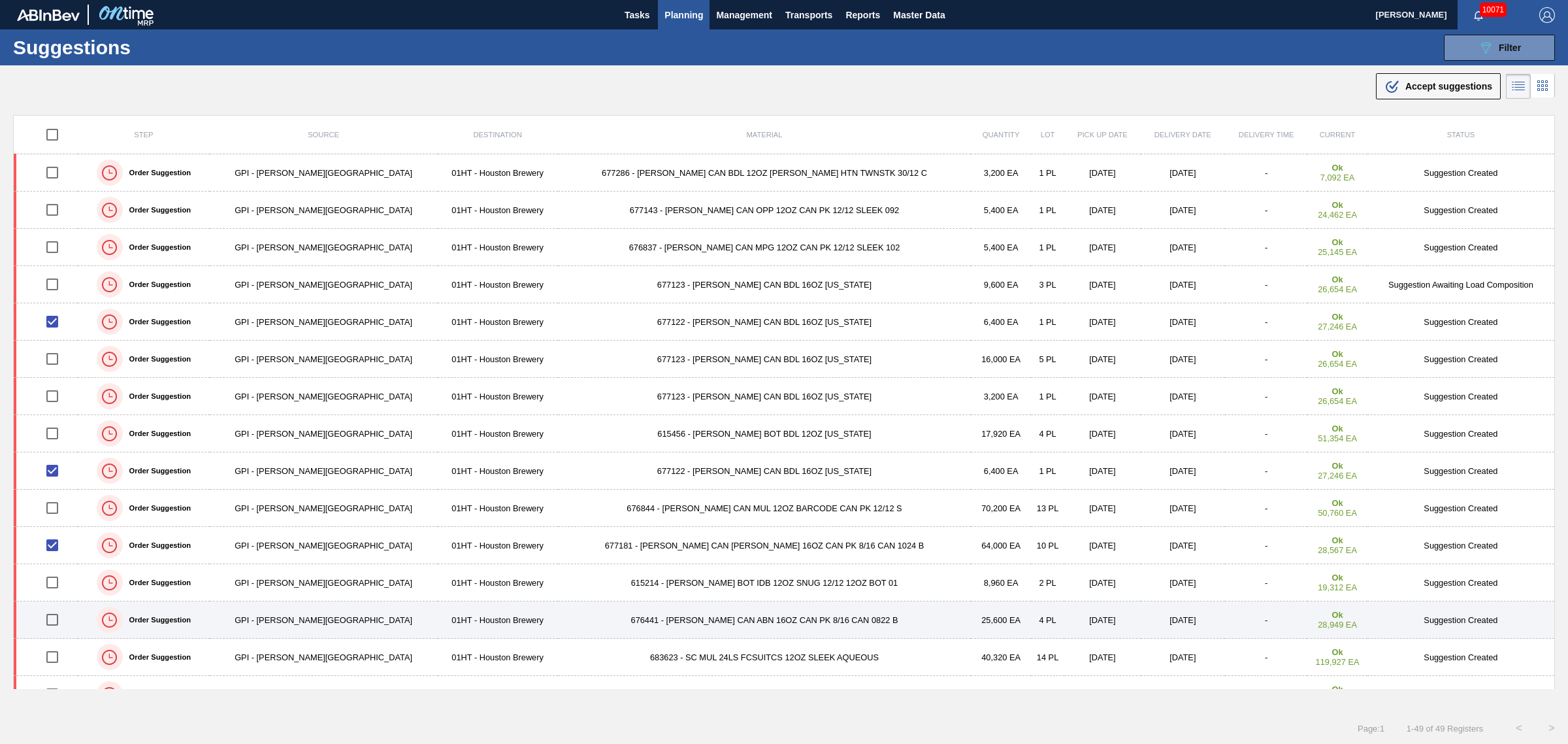
click at [62, 622] on input "checkbox" at bounding box center [52, 620] width 28 height 28
checkbox input "true"
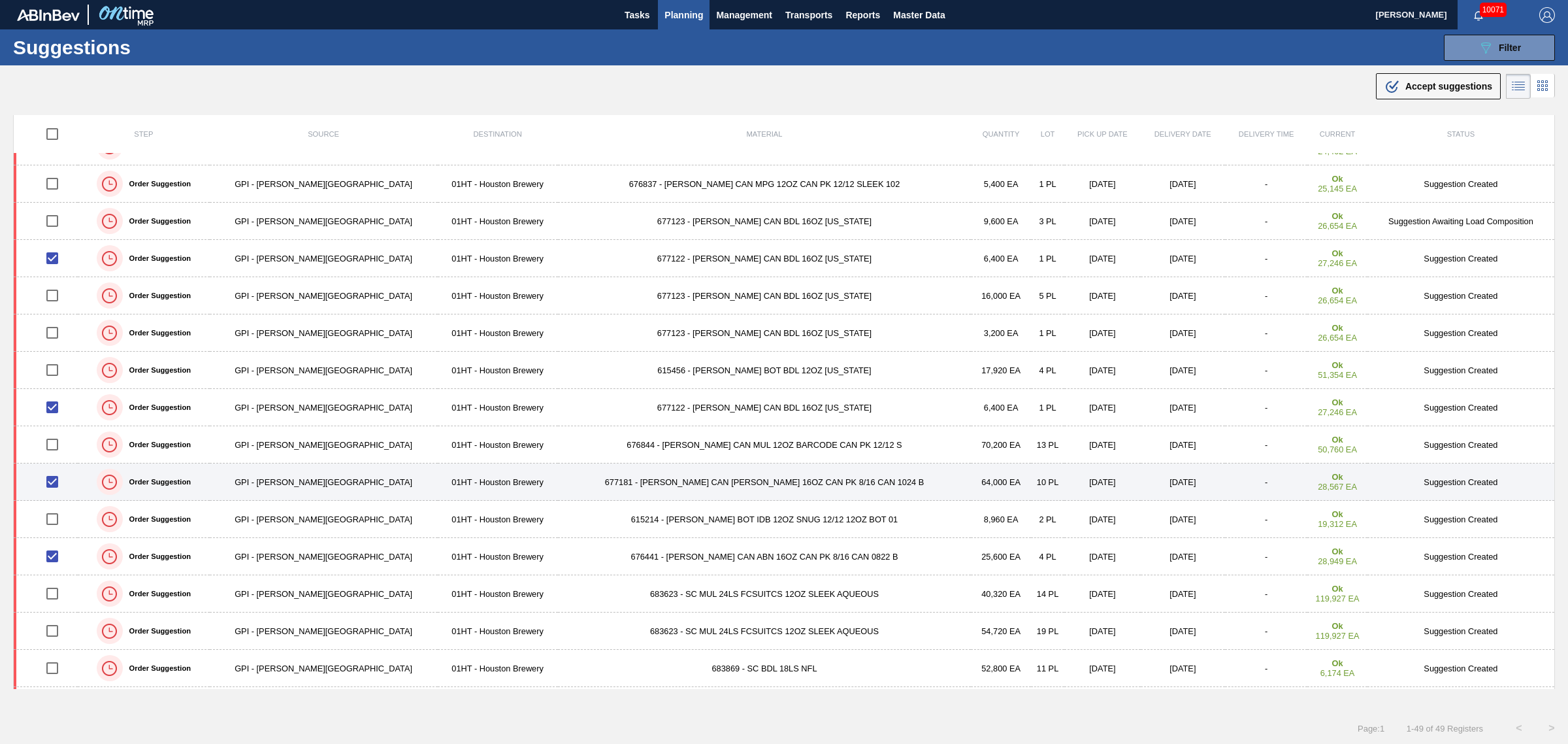
scroll to position [82, 0]
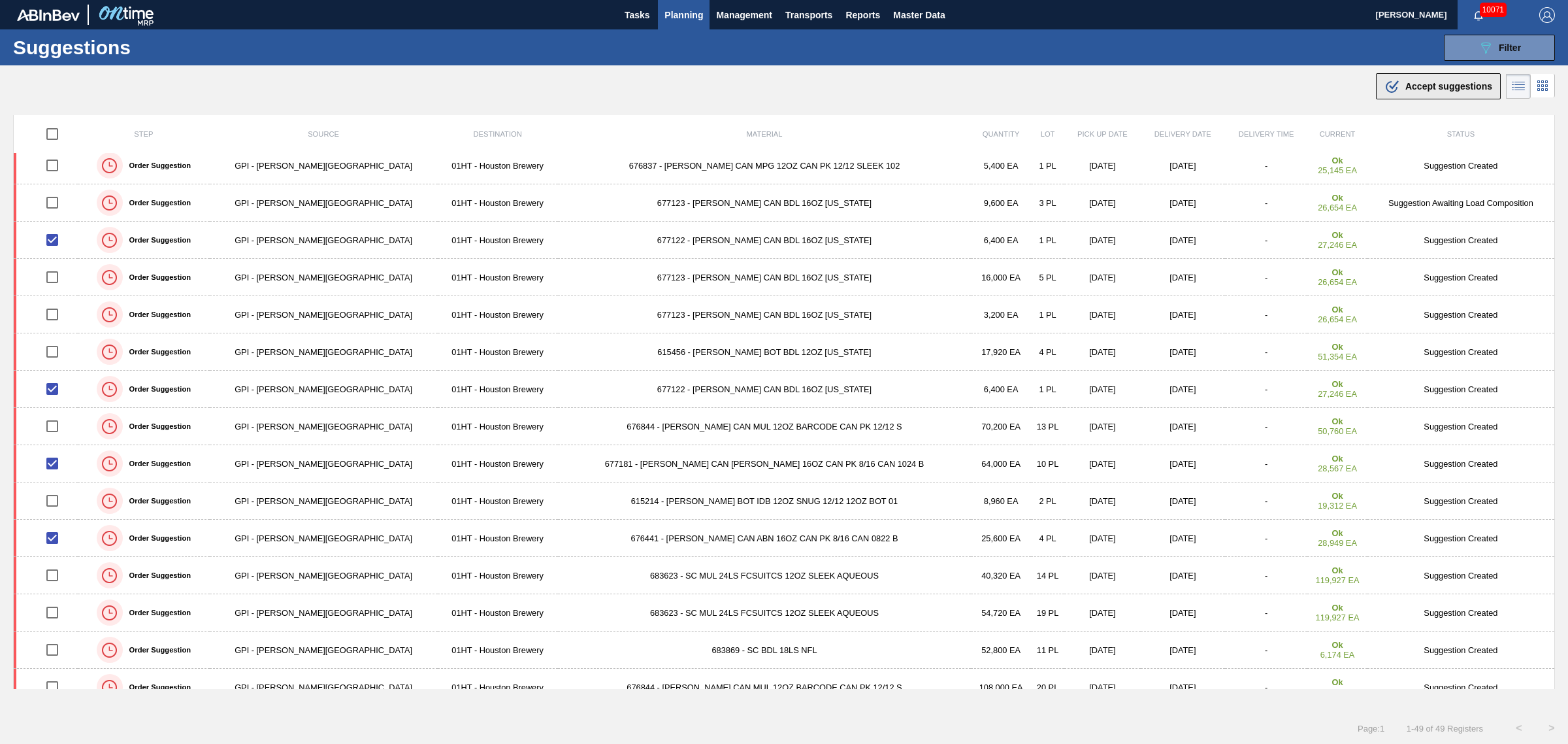
click at [1435, 86] on span "Accept suggestions" at bounding box center [1449, 86] width 87 height 10
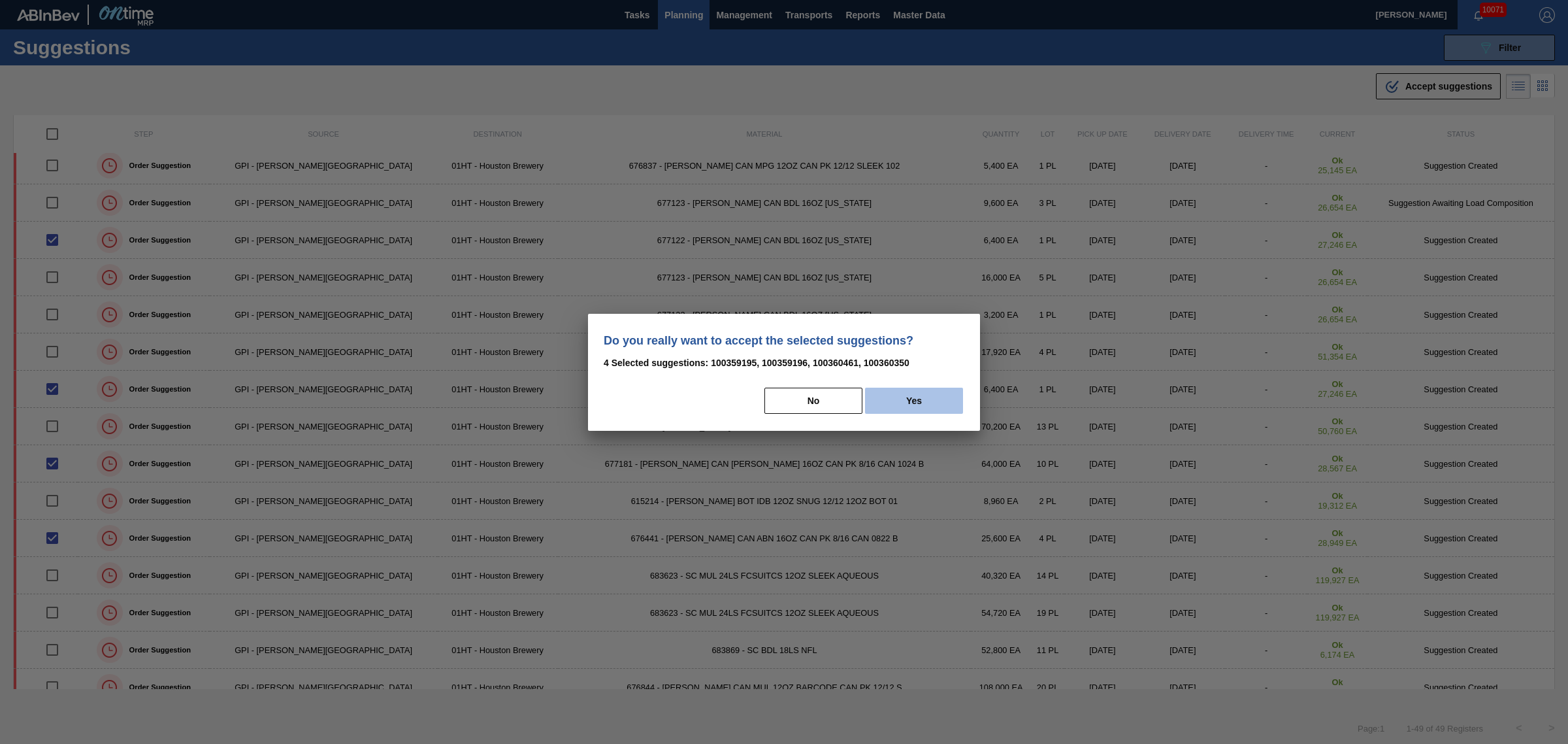
click at [936, 396] on button "Yes" at bounding box center [914, 401] width 98 height 26
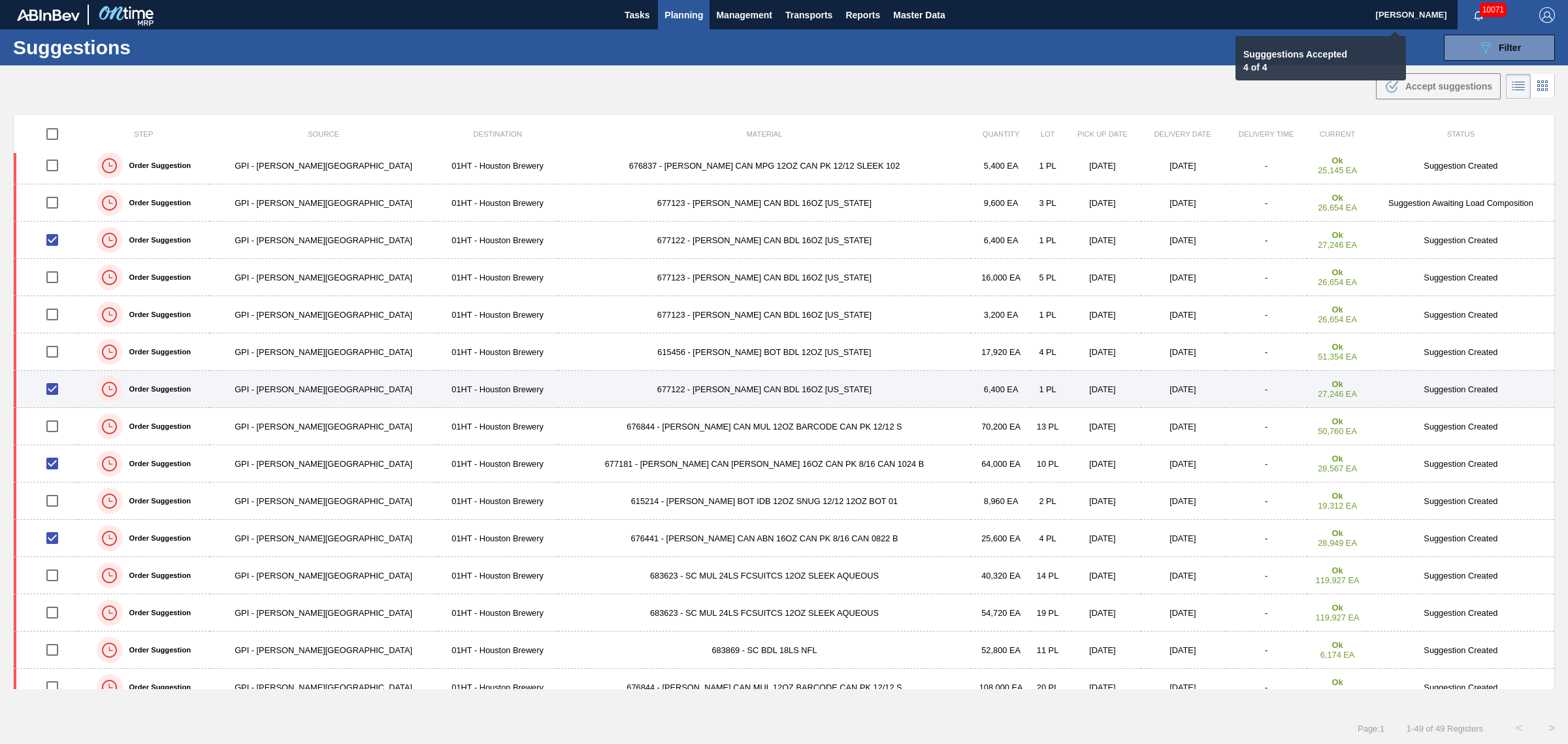
checkbox input "false"
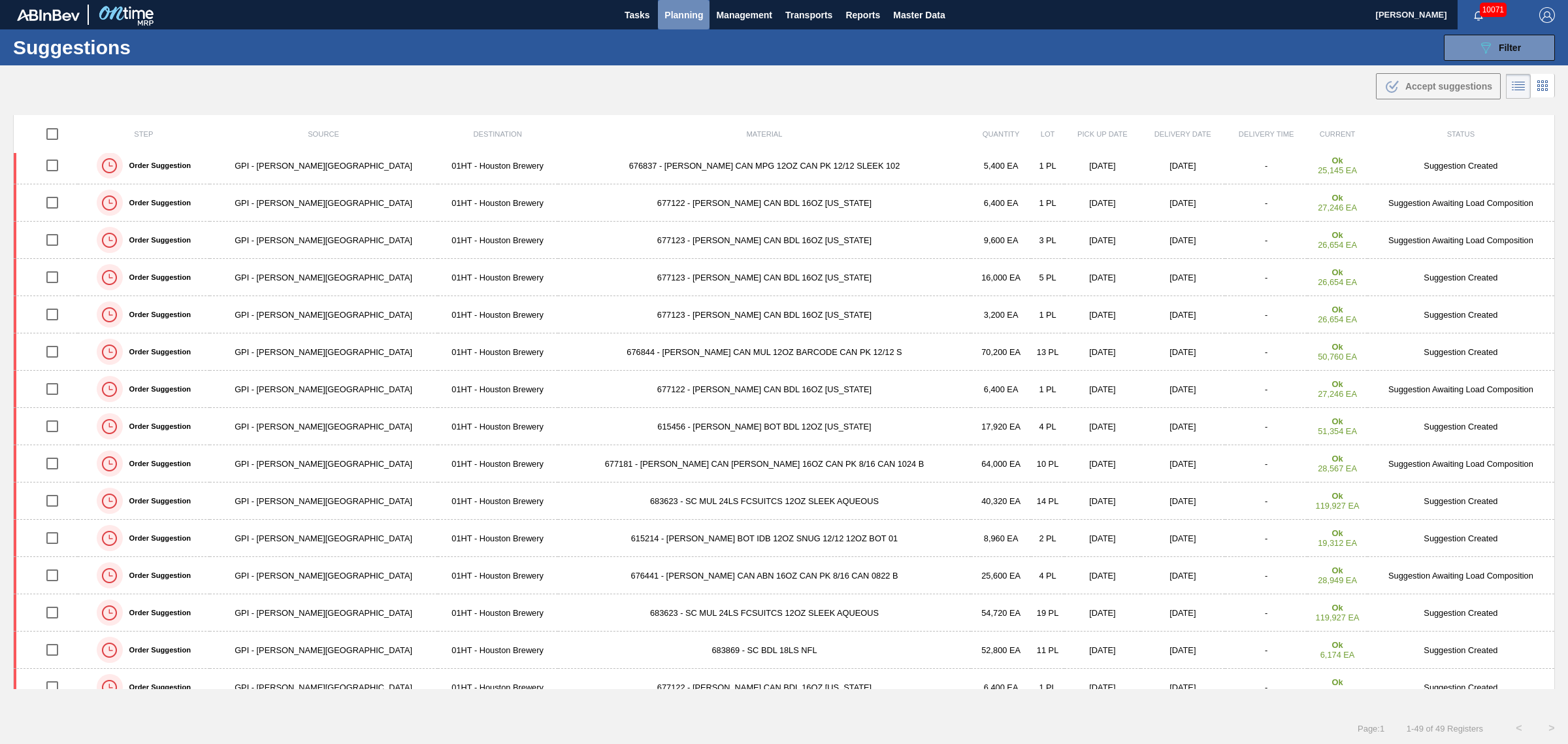
click at [694, 10] on span "Planning" at bounding box center [684, 15] width 38 height 16
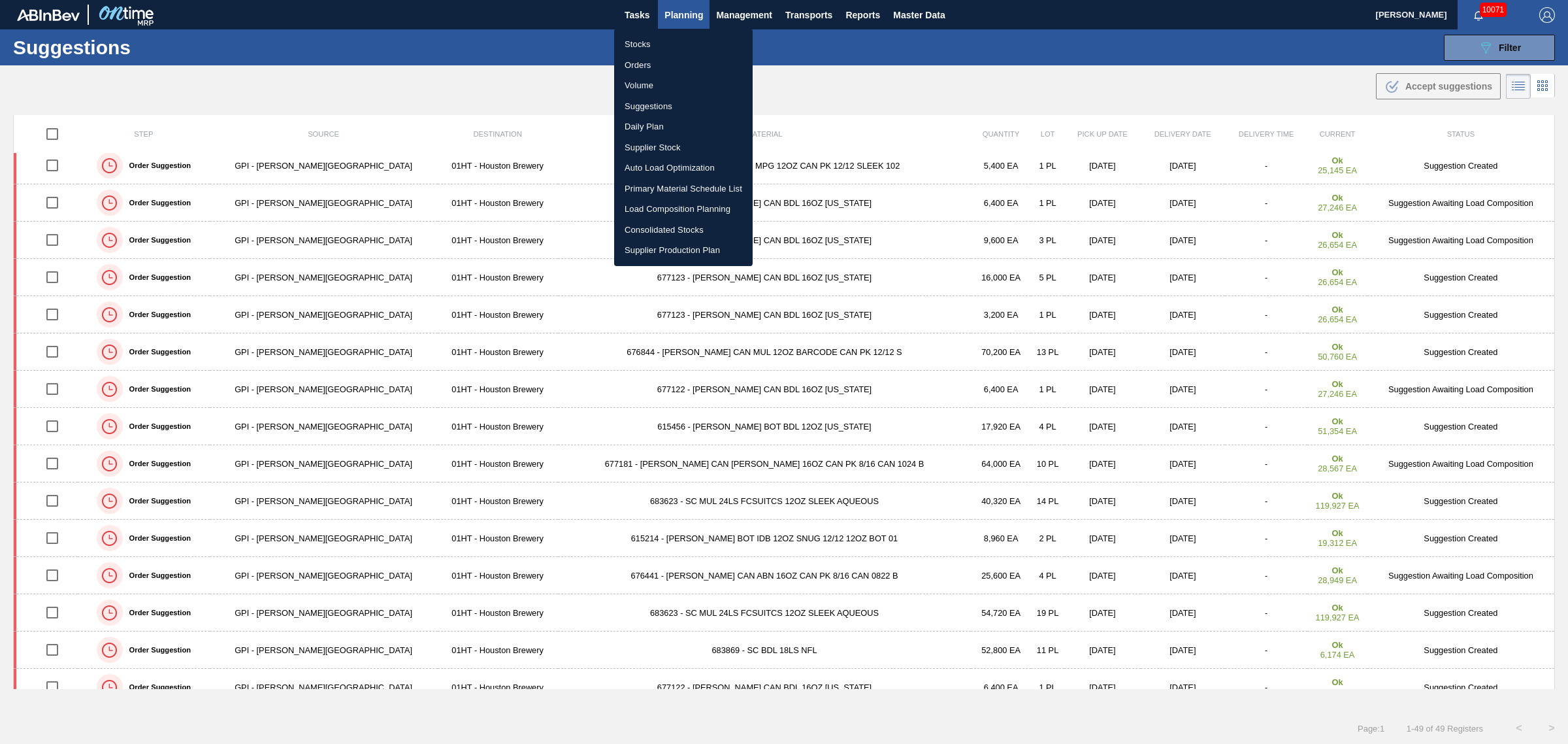
click at [662, 203] on li "Load Composition Planning" at bounding box center [684, 209] width 139 height 21
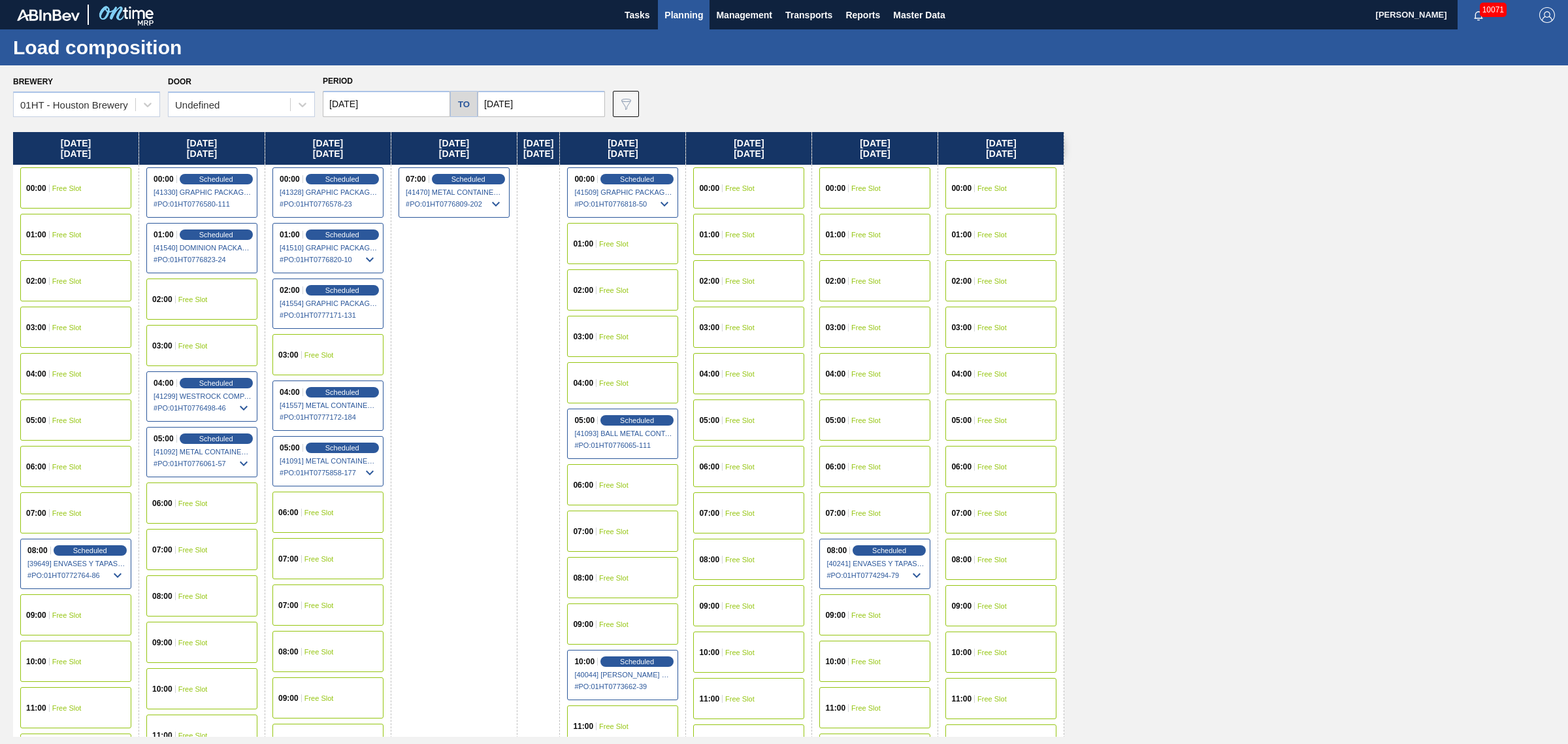
click at [549, 108] on input "[DATE]" at bounding box center [541, 104] width 128 height 26
click at [604, 263] on div "29" at bounding box center [599, 262] width 17 height 17
type input "[DATE]"
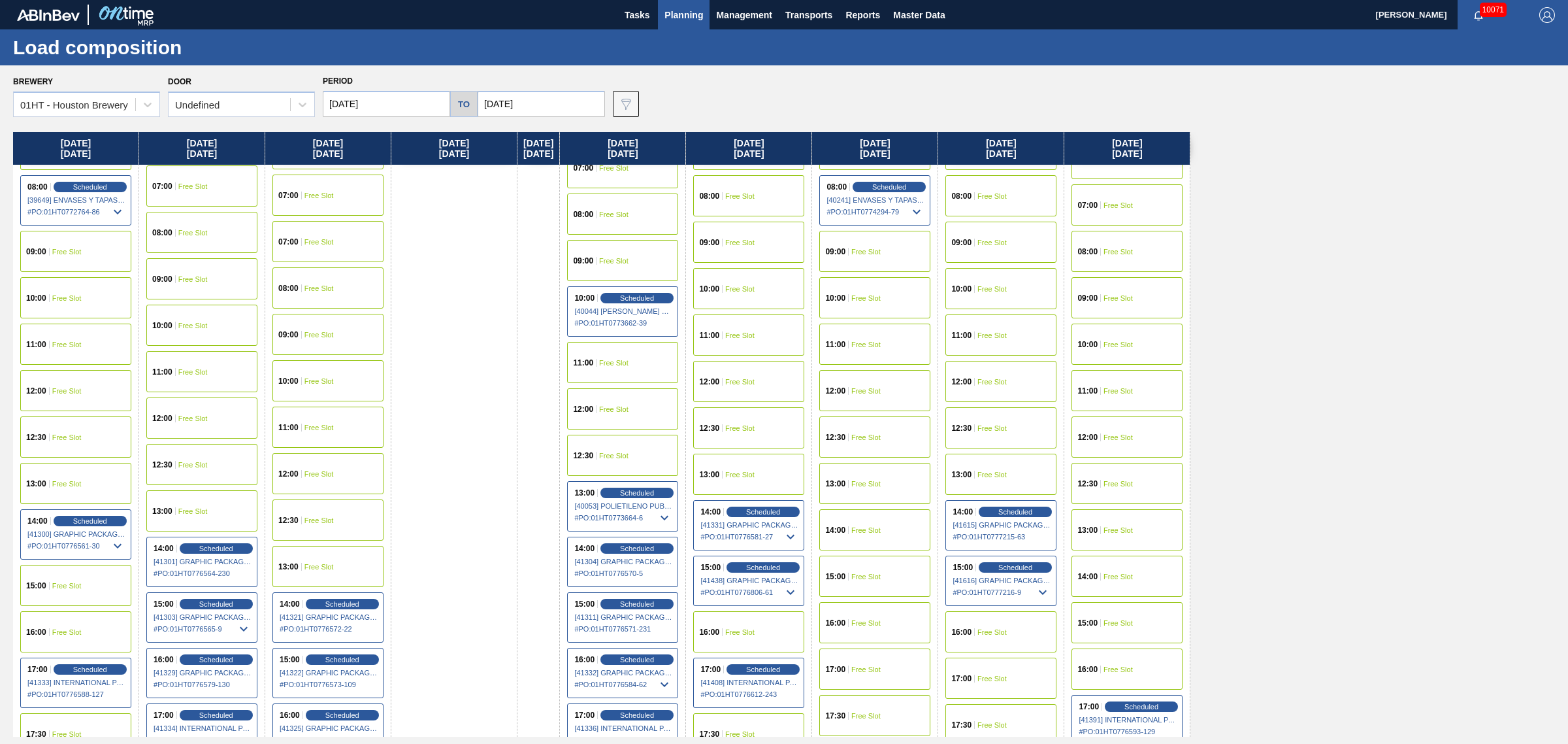
scroll to position [572, 0]
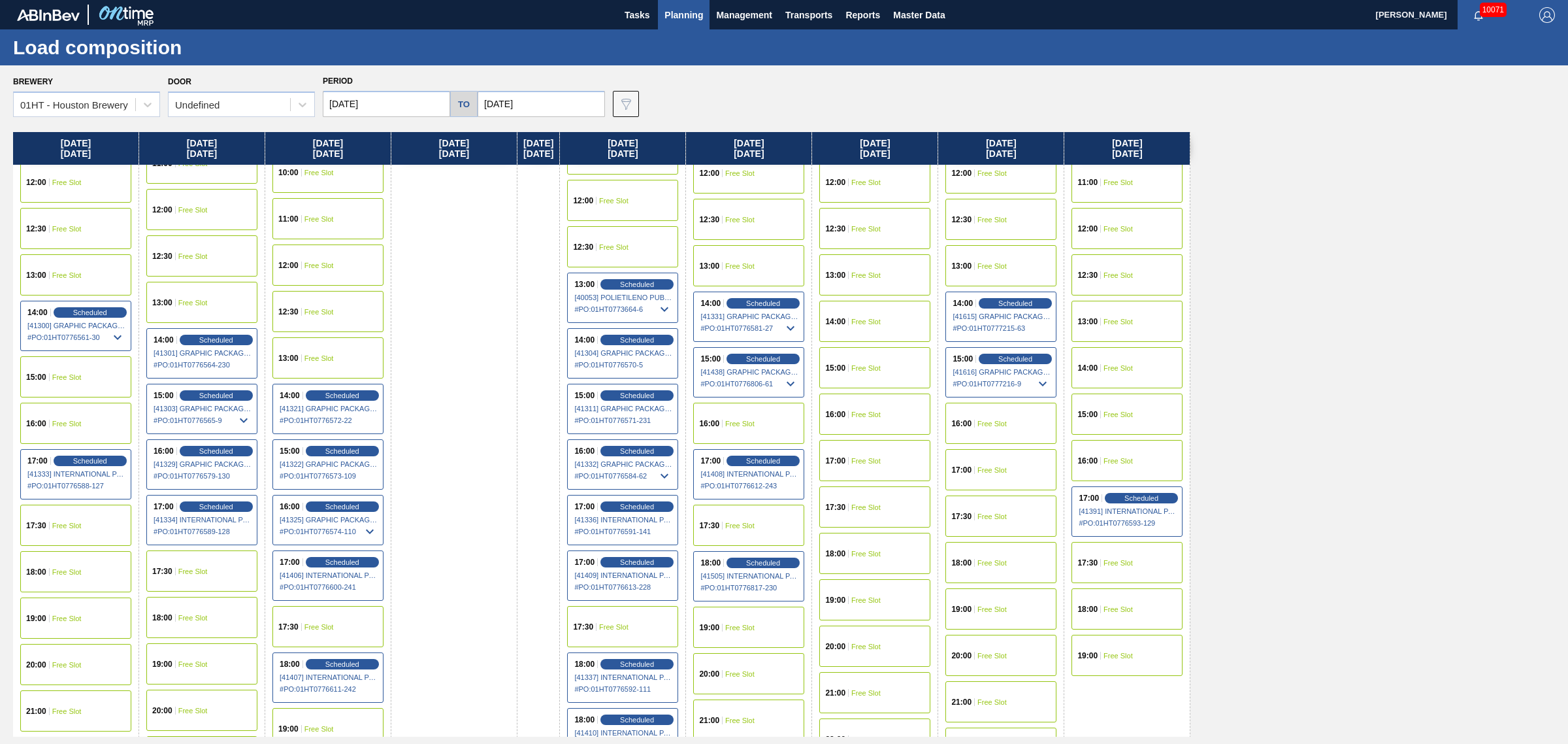
click at [1128, 369] on span "Free Slot" at bounding box center [1118, 368] width 30 height 8
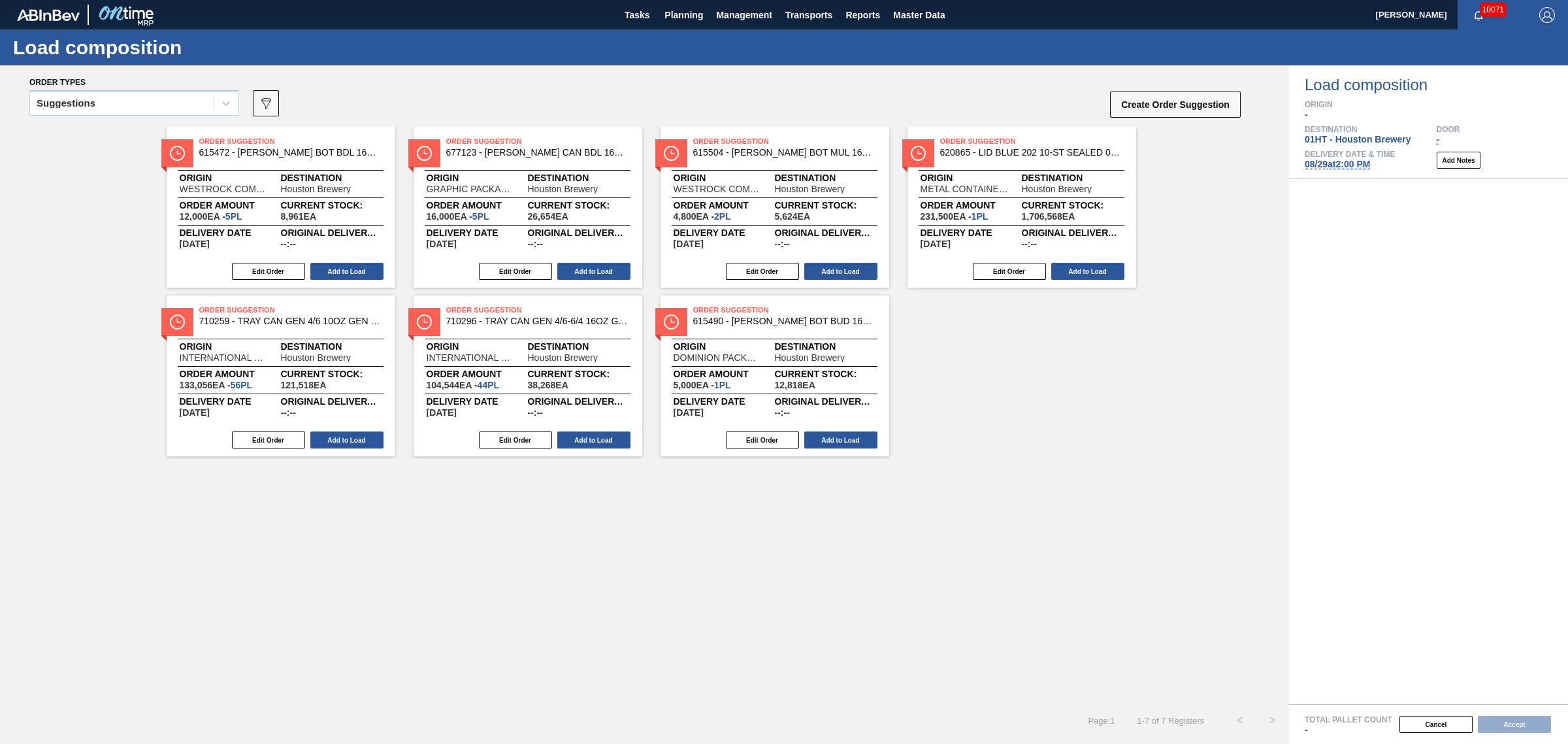
drag, startPoint x: 196, startPoint y: 106, endPoint x: 192, endPoint y: 116, distance: 10.8
click at [196, 106] on div "Suggestions" at bounding box center [121, 104] width 184 height 19
click at [178, 141] on div "Awaiting load composition" at bounding box center [134, 135] width 209 height 24
click at [822, 272] on button "Add to Load" at bounding box center [841, 271] width 73 height 17
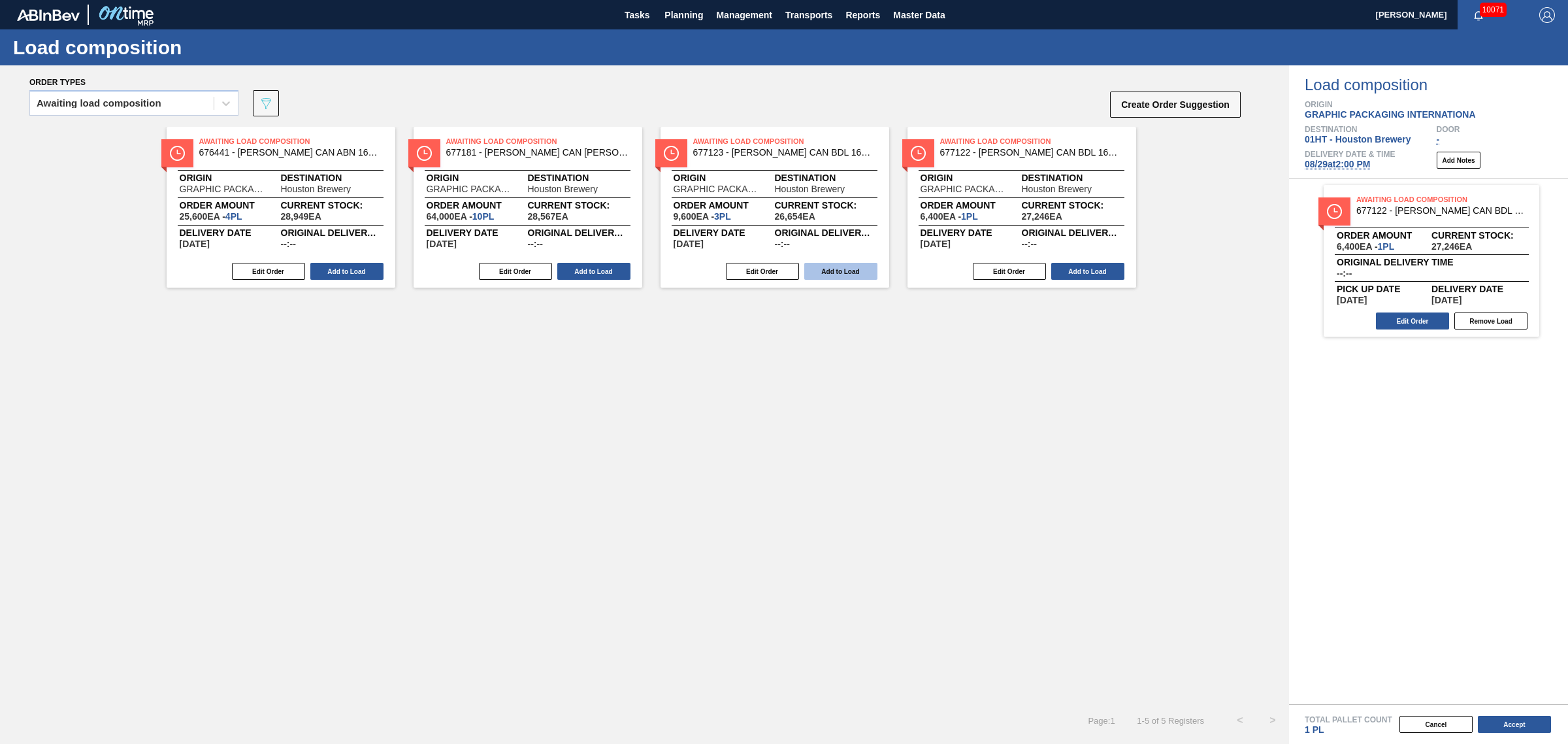
click at [821, 273] on button "Add to Load" at bounding box center [841, 271] width 73 height 17
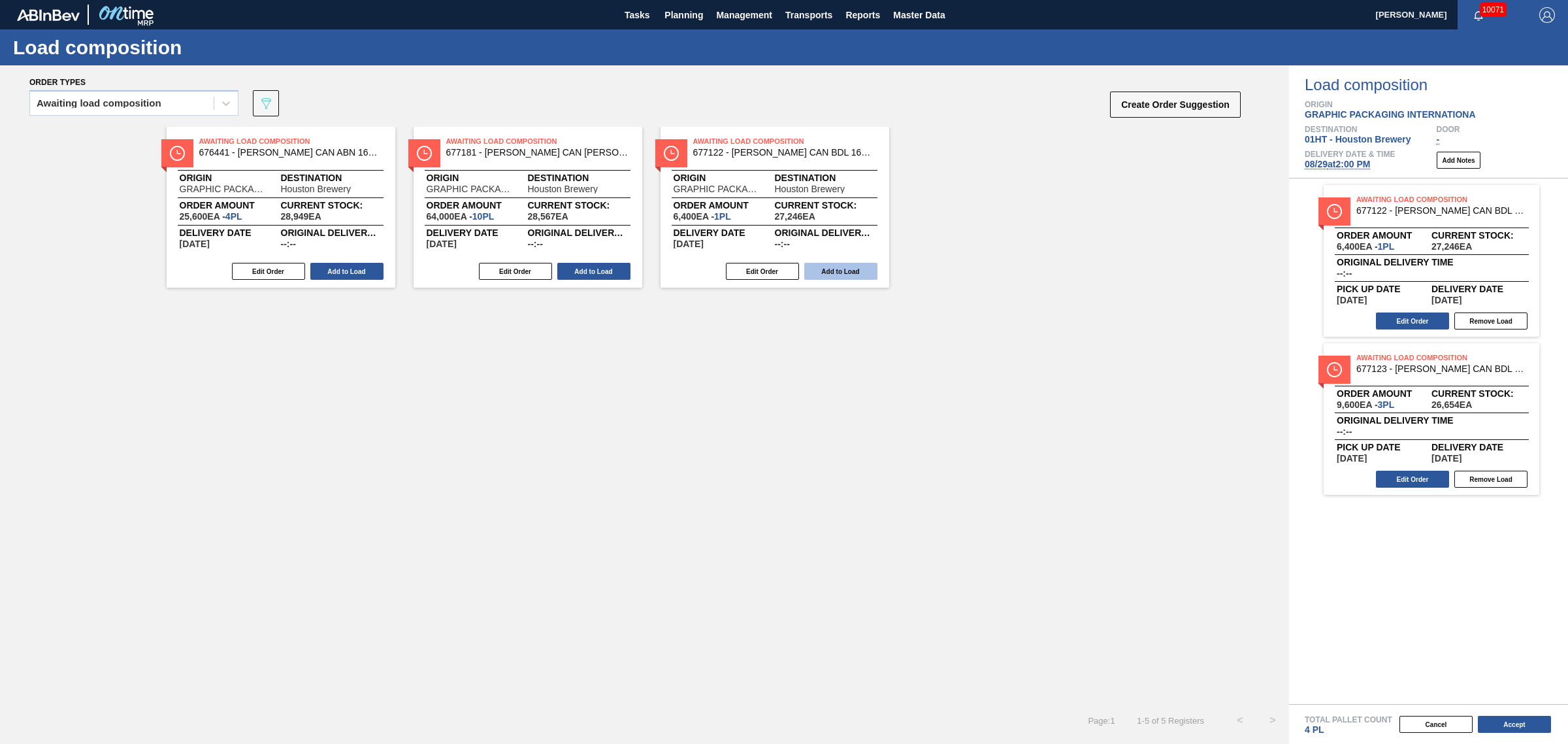
click at [837, 271] on button "Add to Load" at bounding box center [841, 271] width 73 height 17
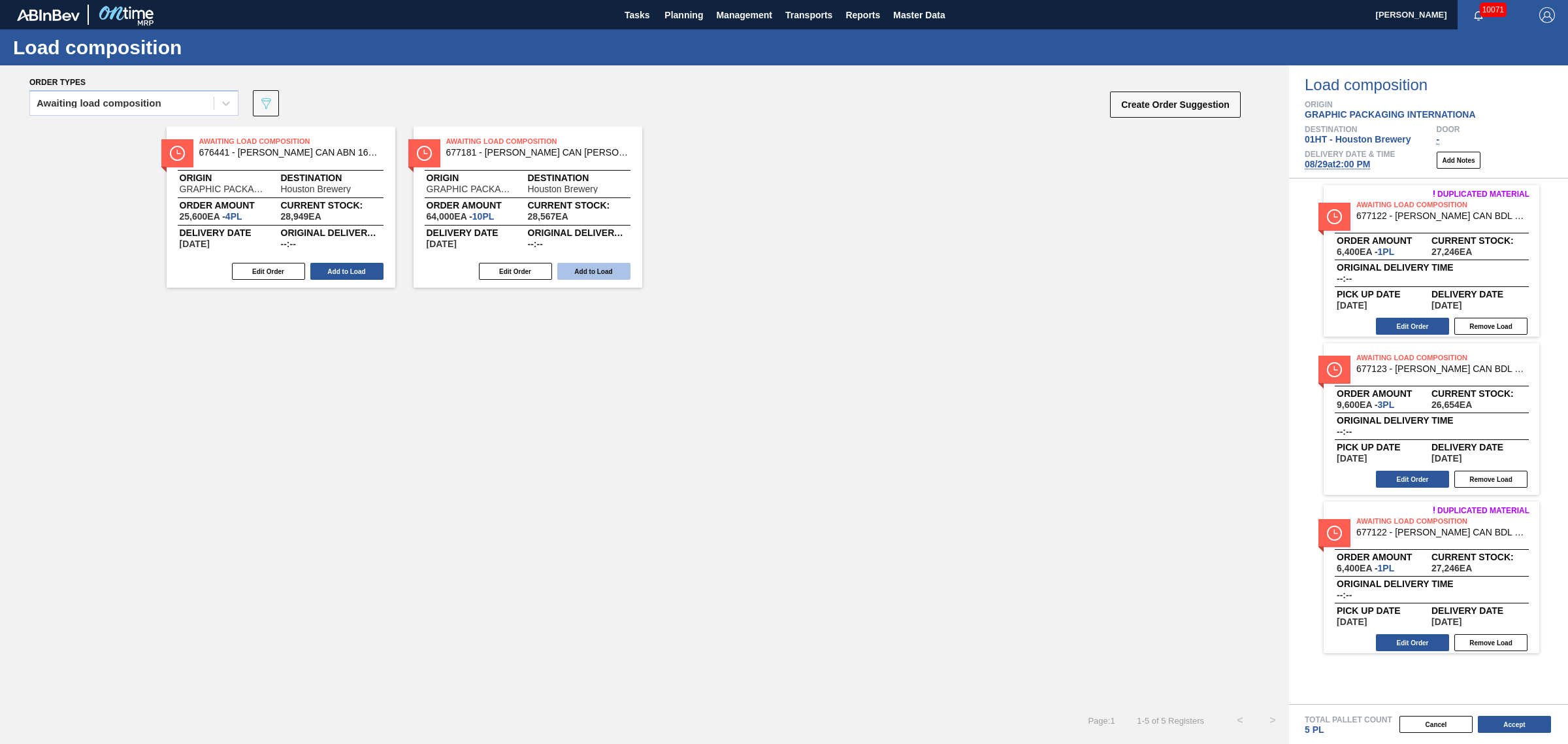
click at [577, 270] on button "Add to Load" at bounding box center [594, 271] width 73 height 17
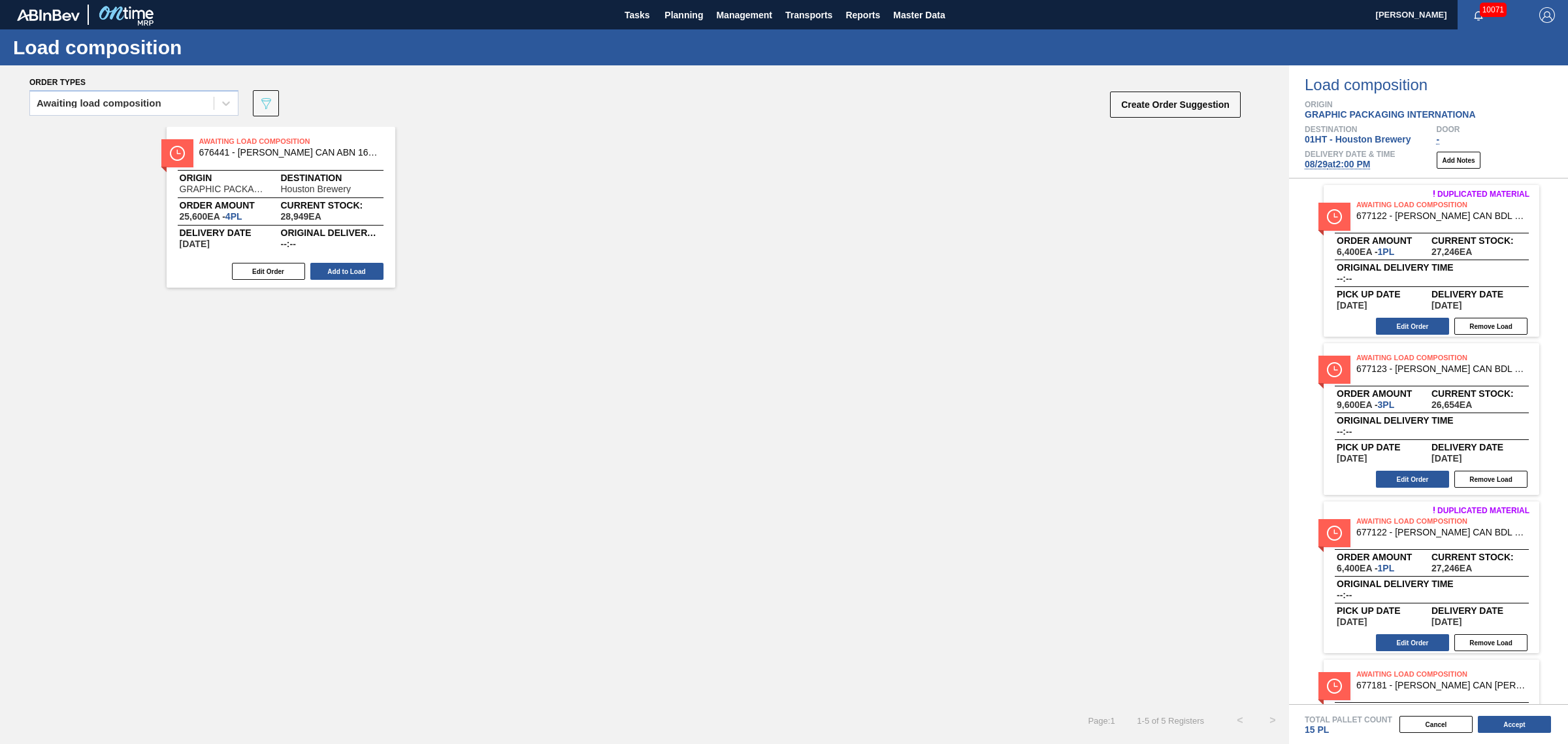
drag, startPoint x: 312, startPoint y: 266, endPoint x: 318, endPoint y: 260, distance: 8.5
click at [312, 265] on button "Add to Load" at bounding box center [347, 271] width 73 height 17
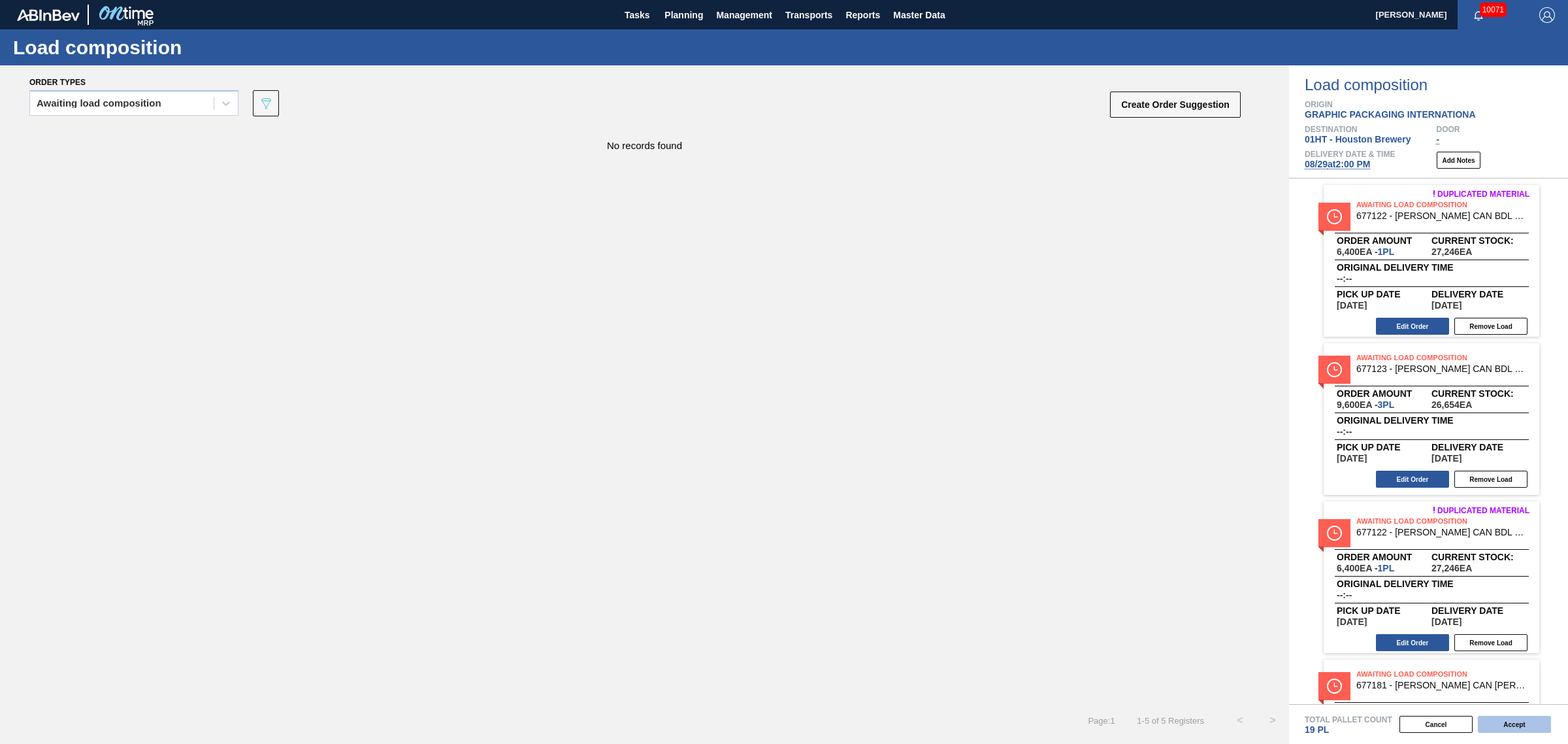
click at [1514, 721] on button "Accept" at bounding box center [1514, 724] width 73 height 17
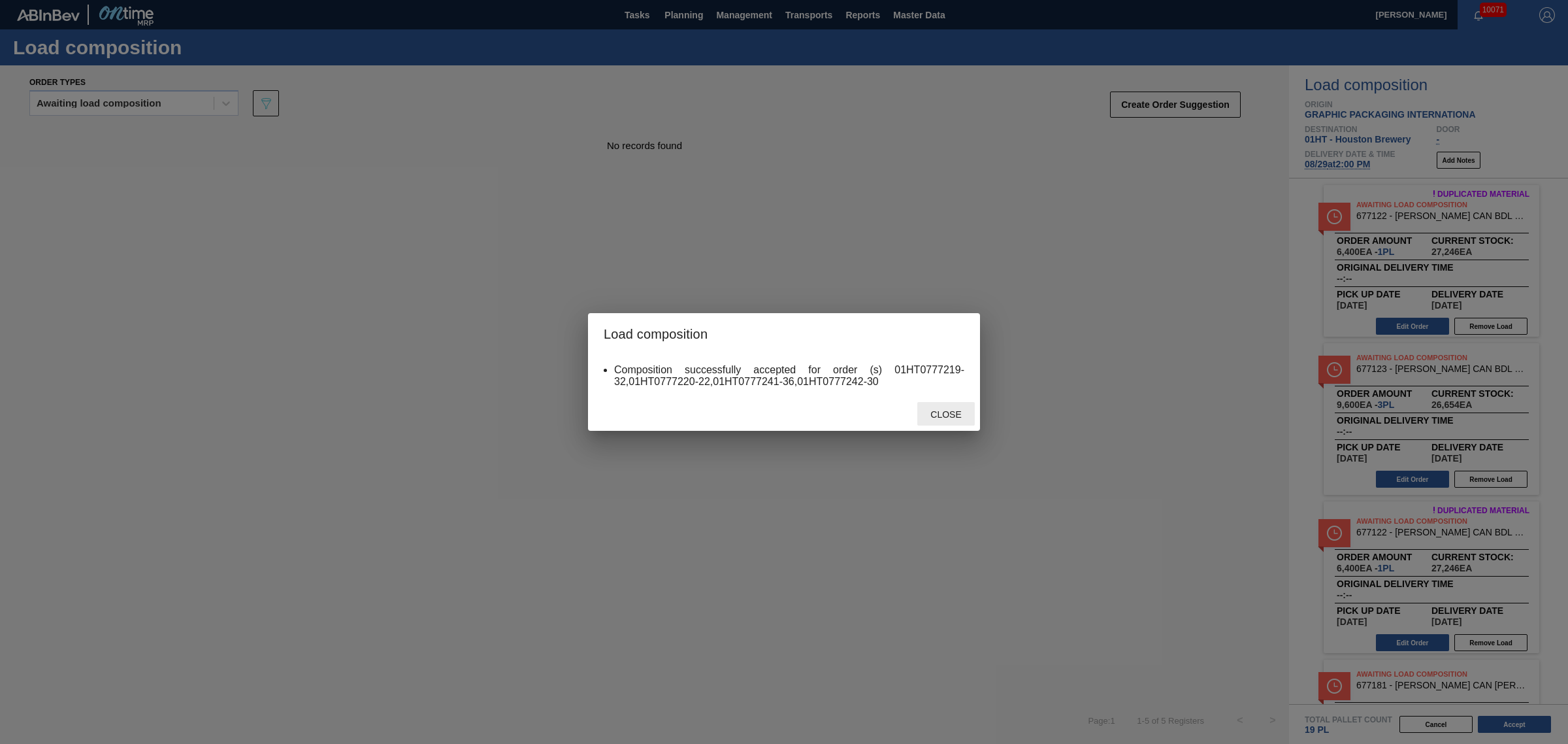
click at [951, 411] on span "Close" at bounding box center [945, 414] width 52 height 10
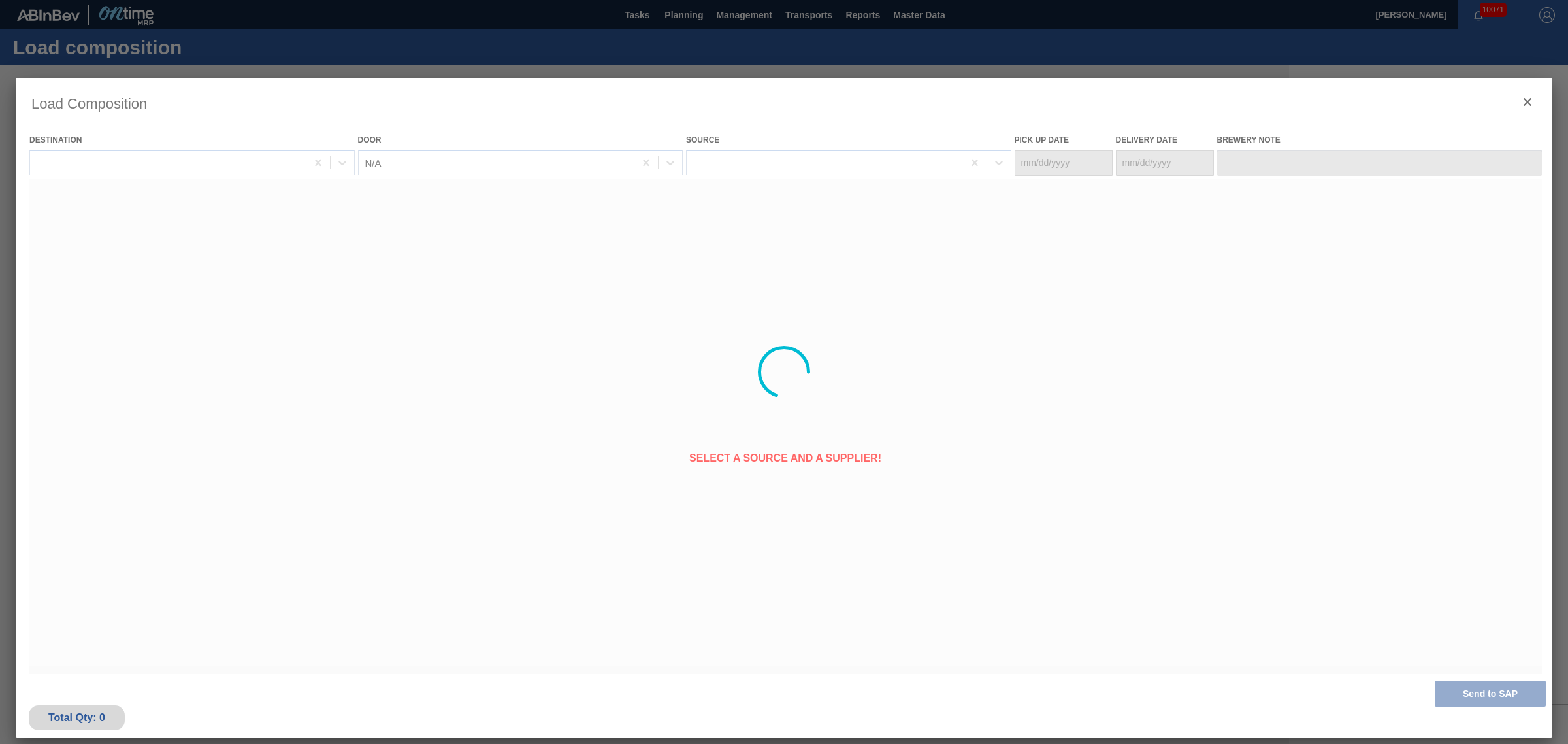
type Date "[DATE]"
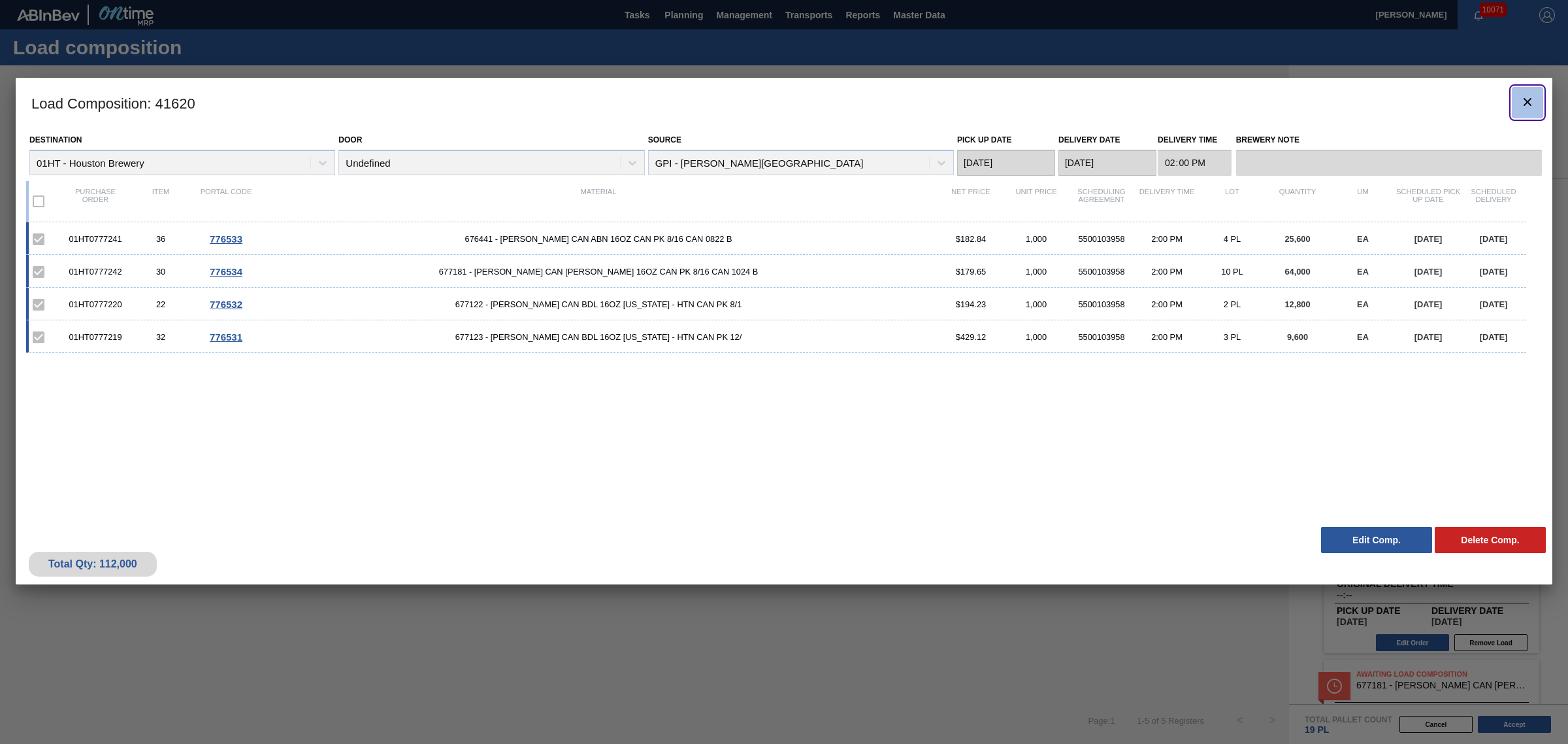
click at [1534, 95] on icon "botão de ícone" at bounding box center [1528, 102] width 16 height 16
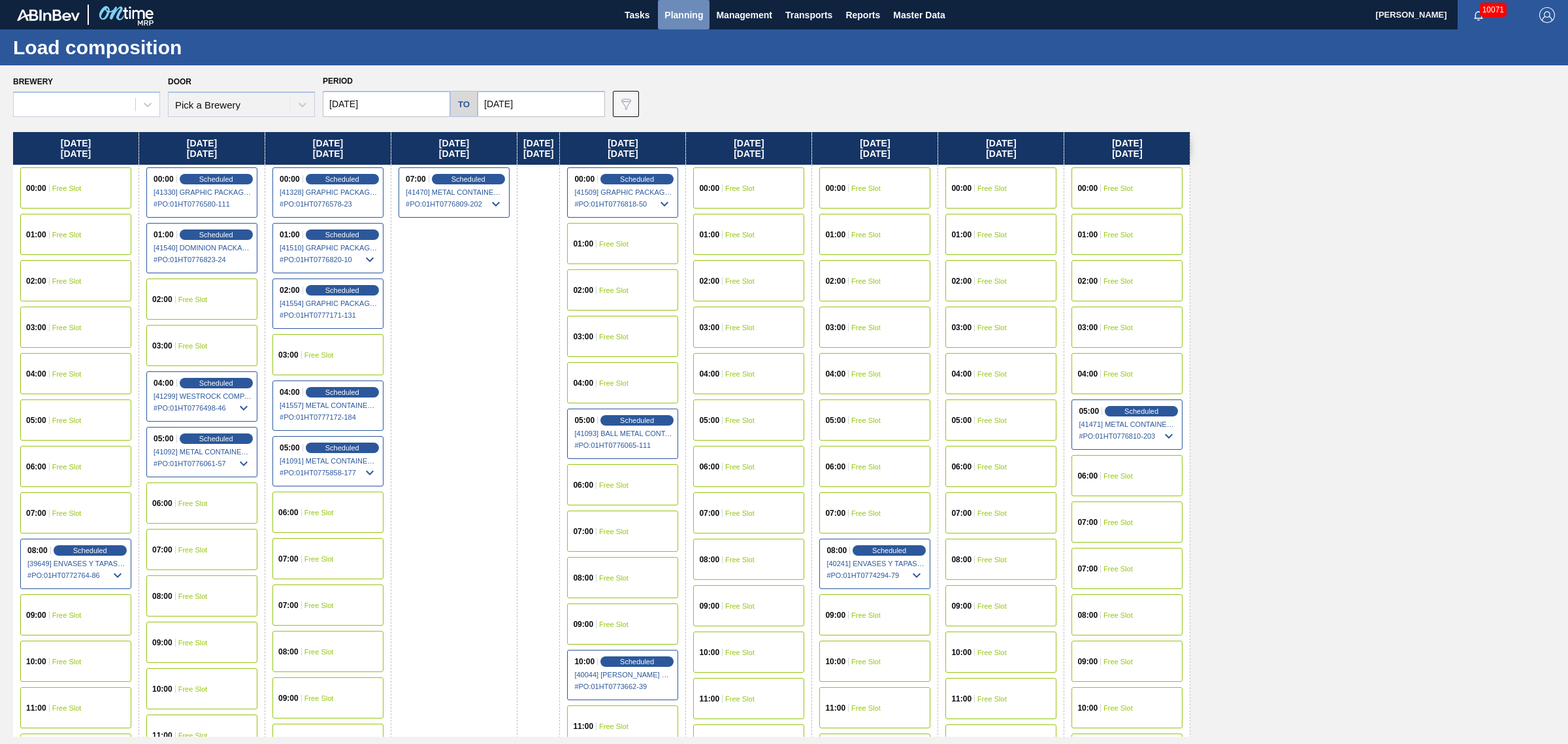
click at [684, 15] on span "Planning" at bounding box center [684, 15] width 38 height 16
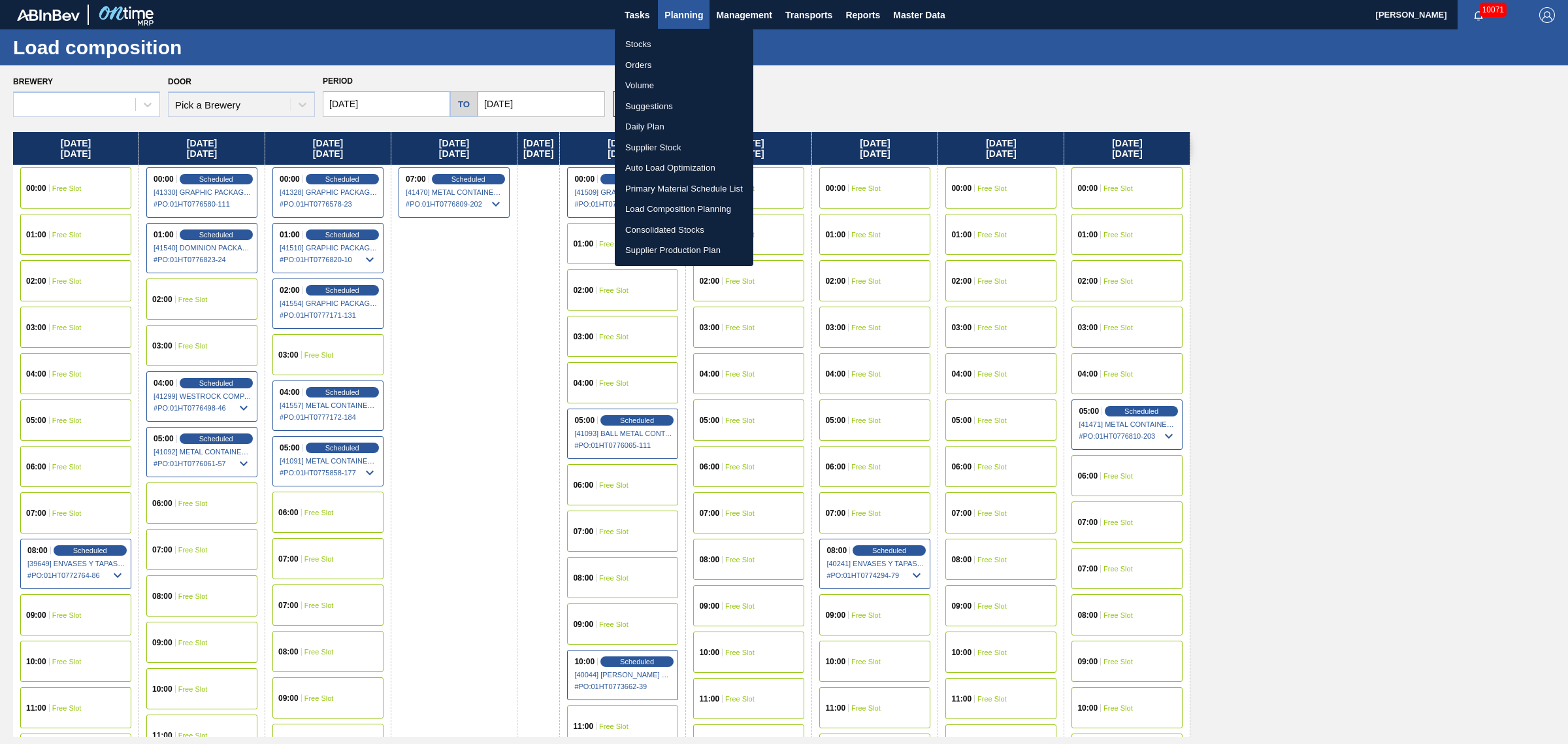
click at [657, 100] on li "Suggestions" at bounding box center [684, 106] width 139 height 21
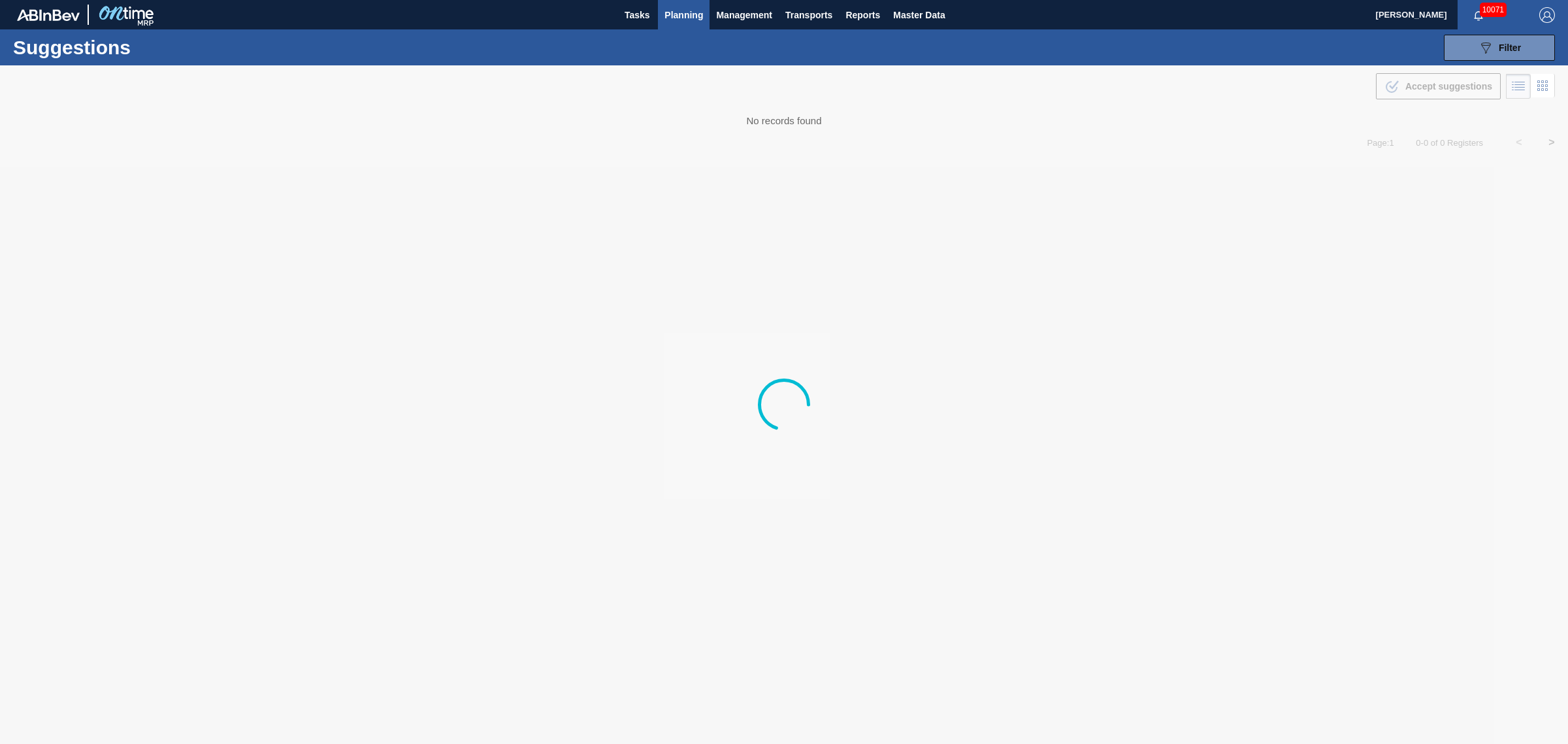
type from "[DATE]"
type to "[DATE]"
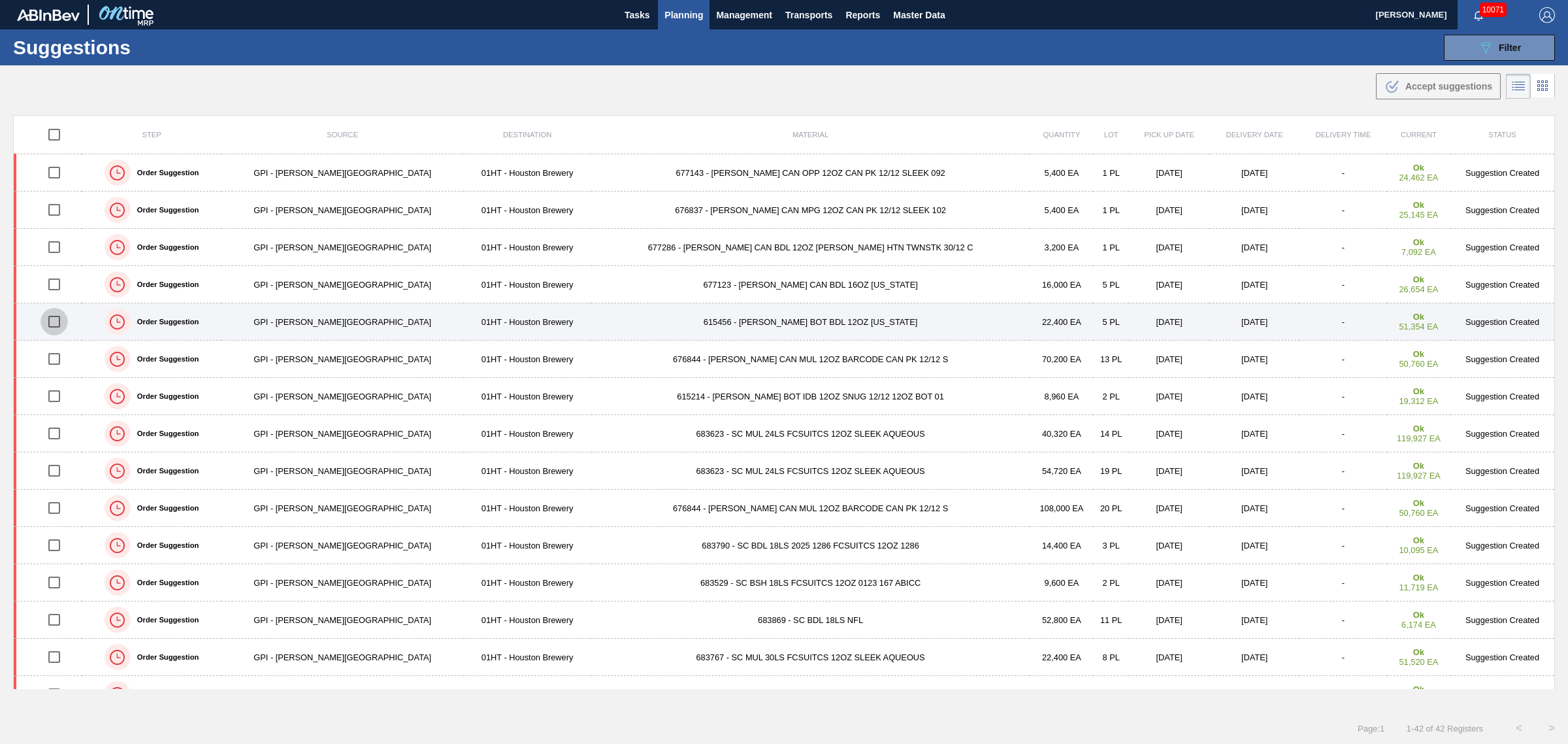
click at [59, 316] on input "checkbox" at bounding box center [54, 322] width 28 height 28
checkbox input "true"
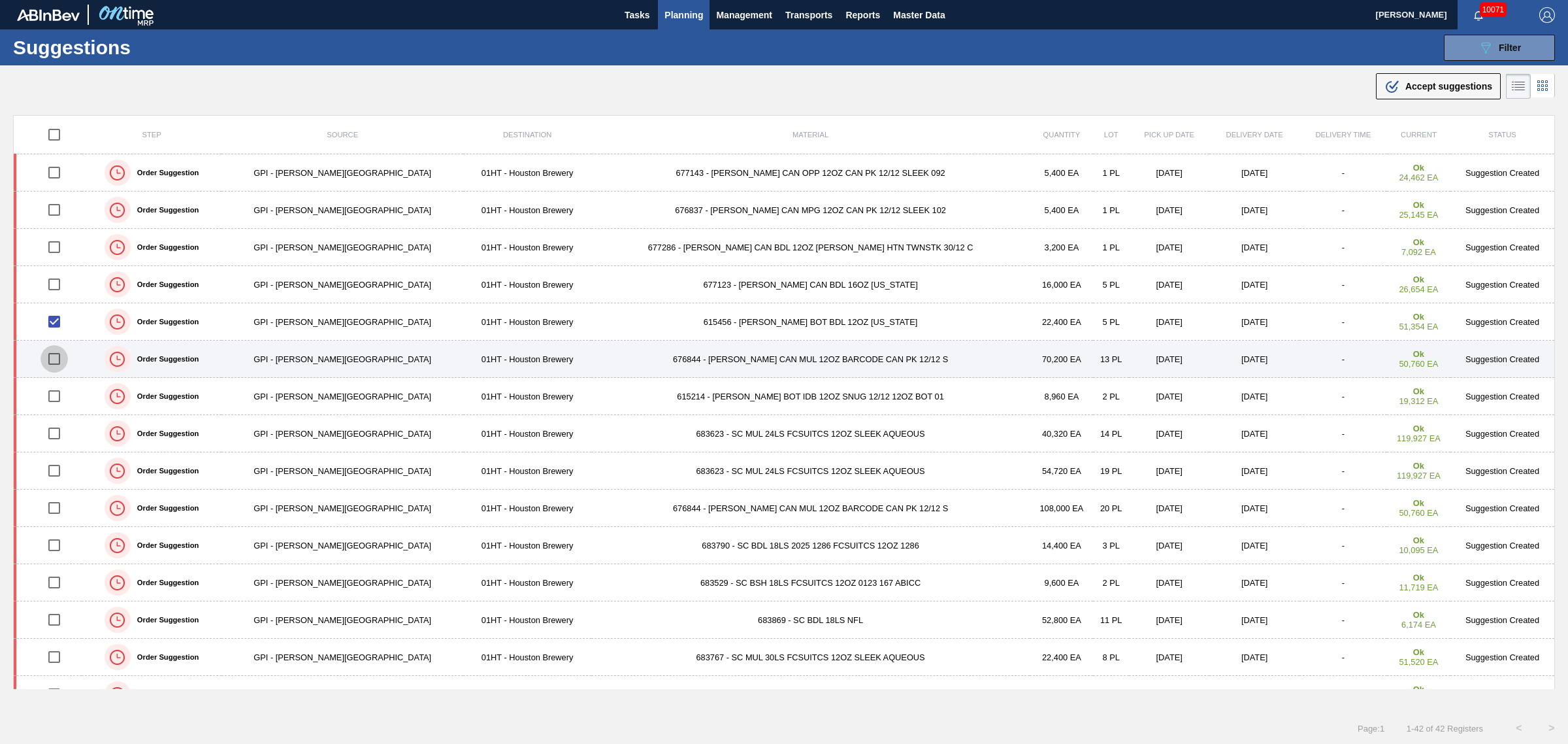
click at [62, 361] on input "checkbox" at bounding box center [54, 359] width 28 height 28
checkbox input "true"
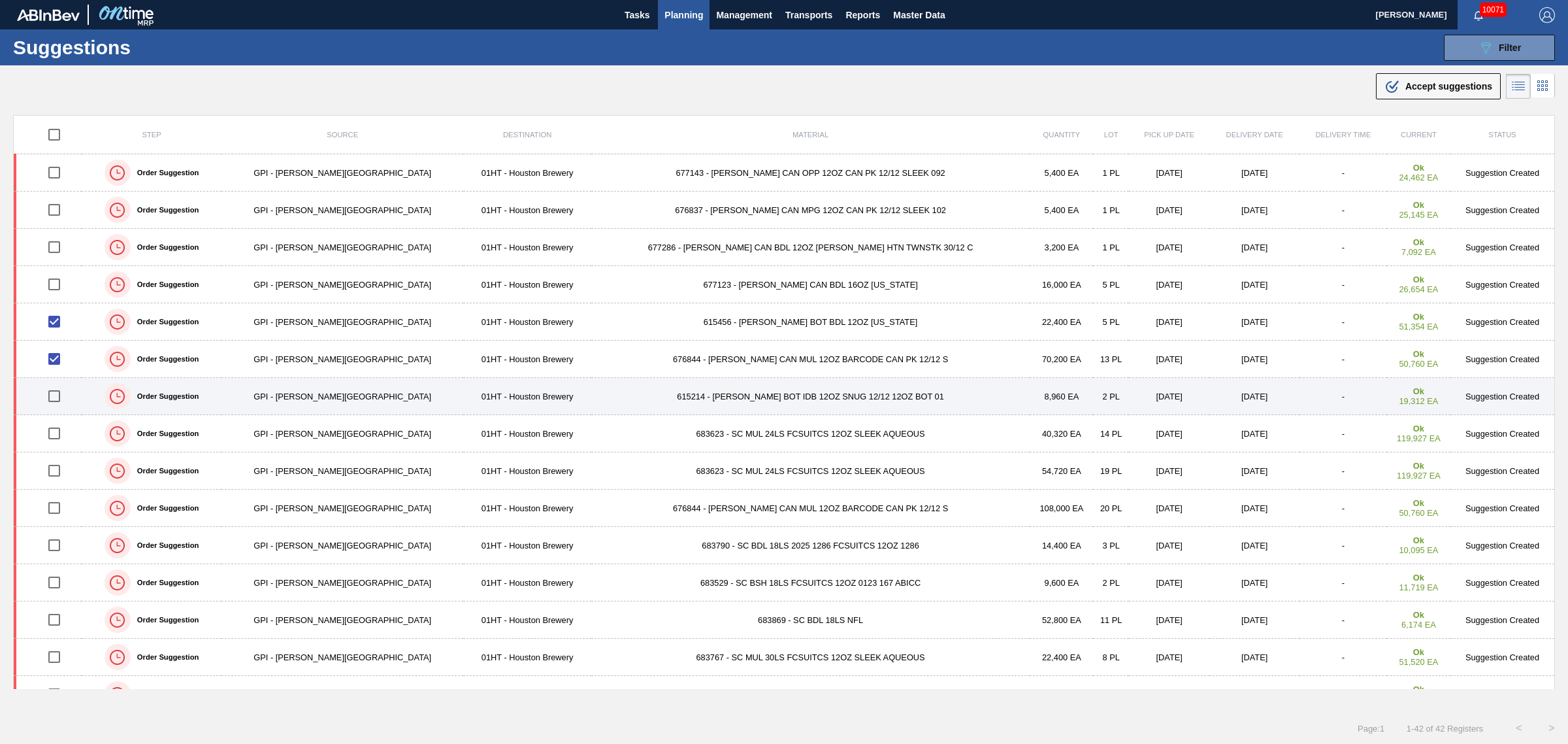
click at [63, 398] on input "checkbox" at bounding box center [54, 396] width 28 height 28
checkbox input "true"
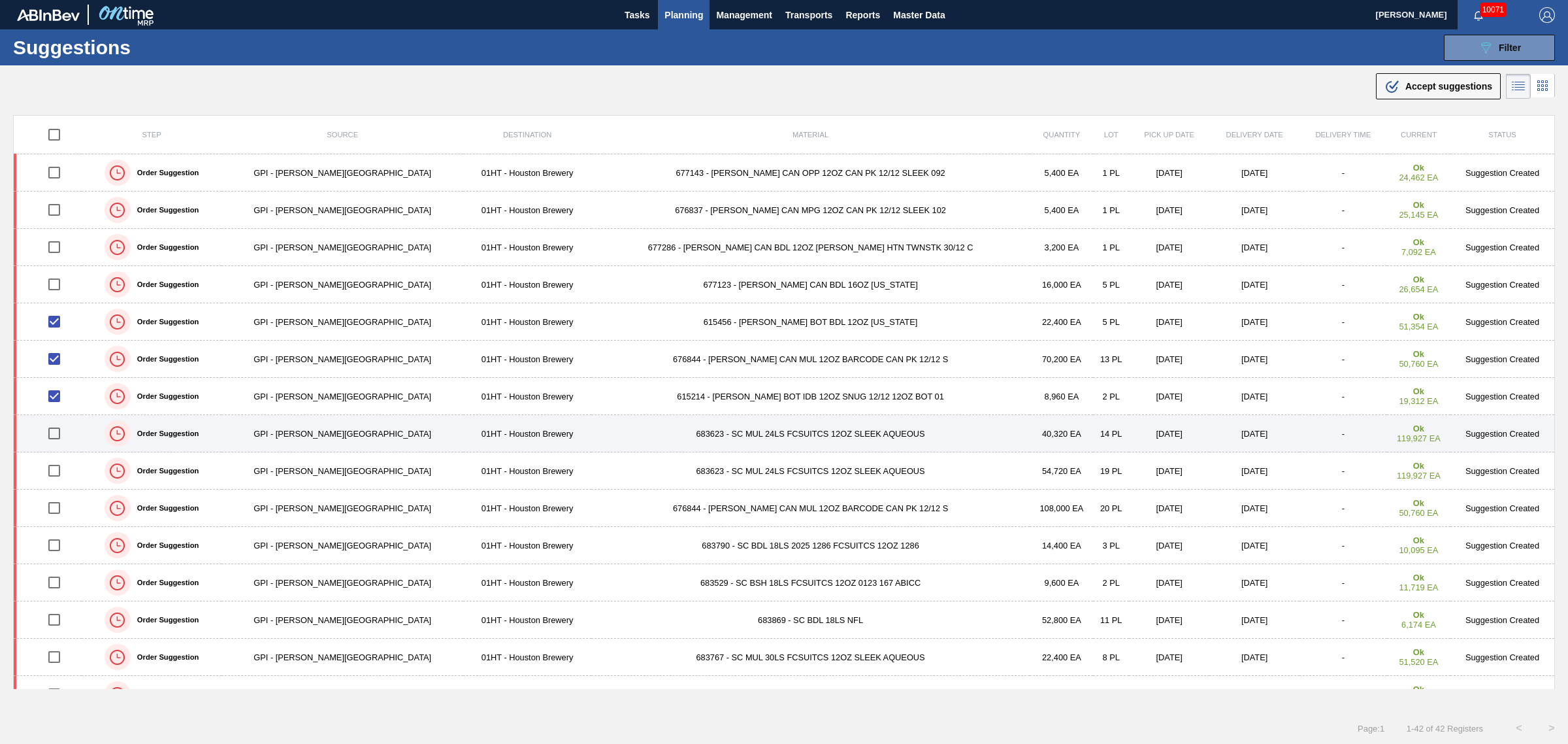
click at [63, 436] on input "checkbox" at bounding box center [54, 433] width 28 height 28
checkbox input "true"
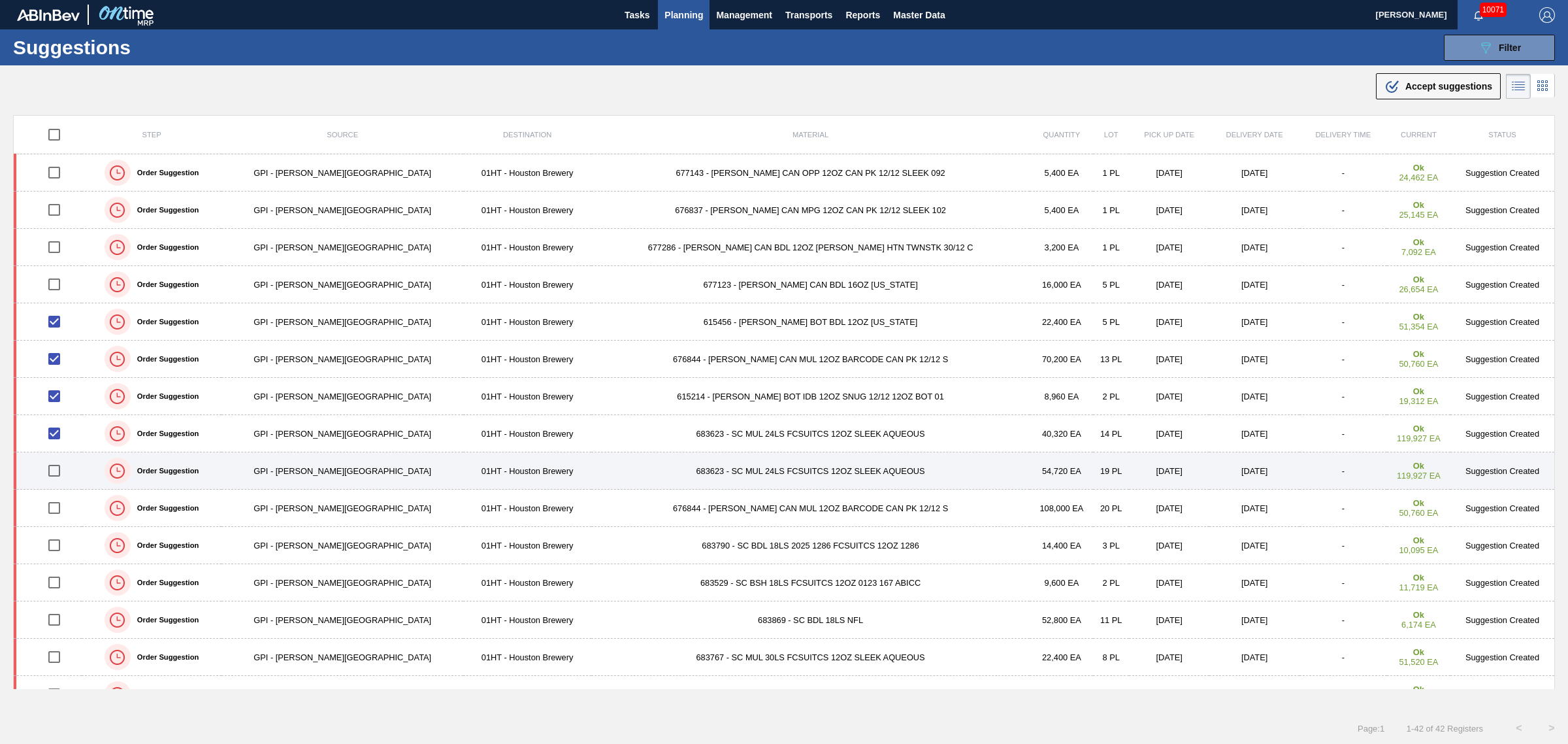
click at [60, 470] on input "checkbox" at bounding box center [54, 471] width 28 height 28
checkbox input "true"
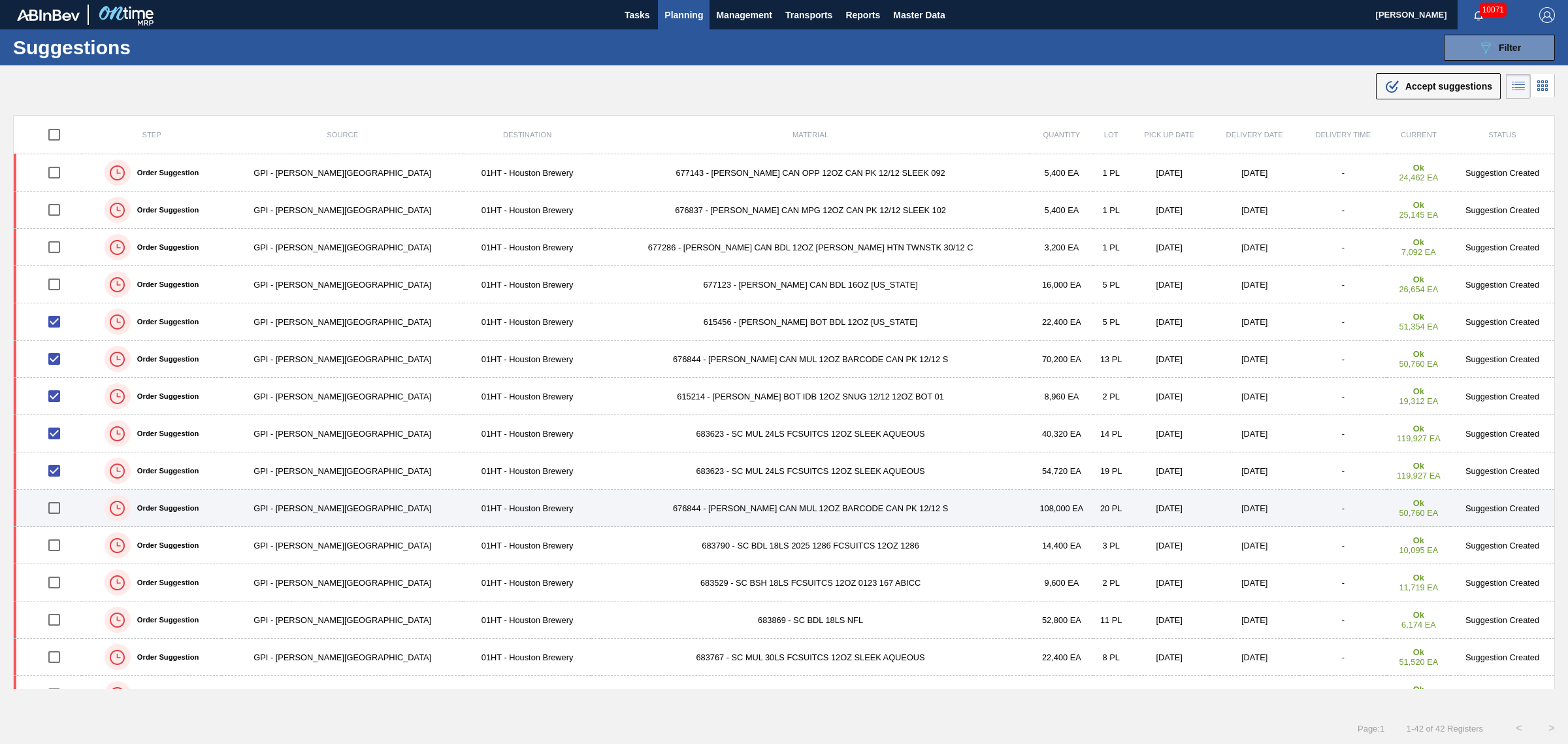
click at [59, 510] on input "checkbox" at bounding box center [54, 508] width 28 height 28
checkbox input "true"
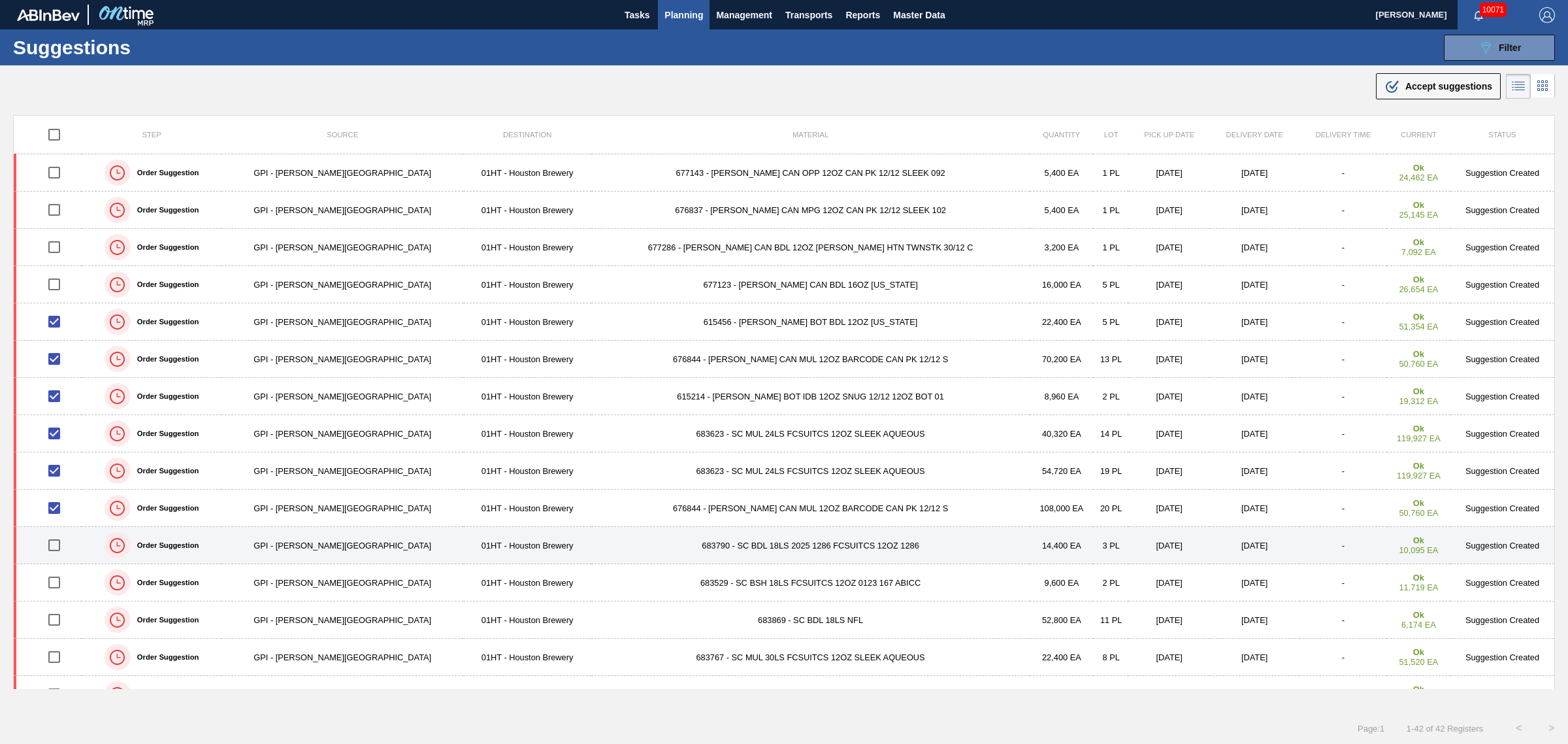
click at [62, 540] on input "checkbox" at bounding box center [54, 545] width 28 height 28
checkbox input "true"
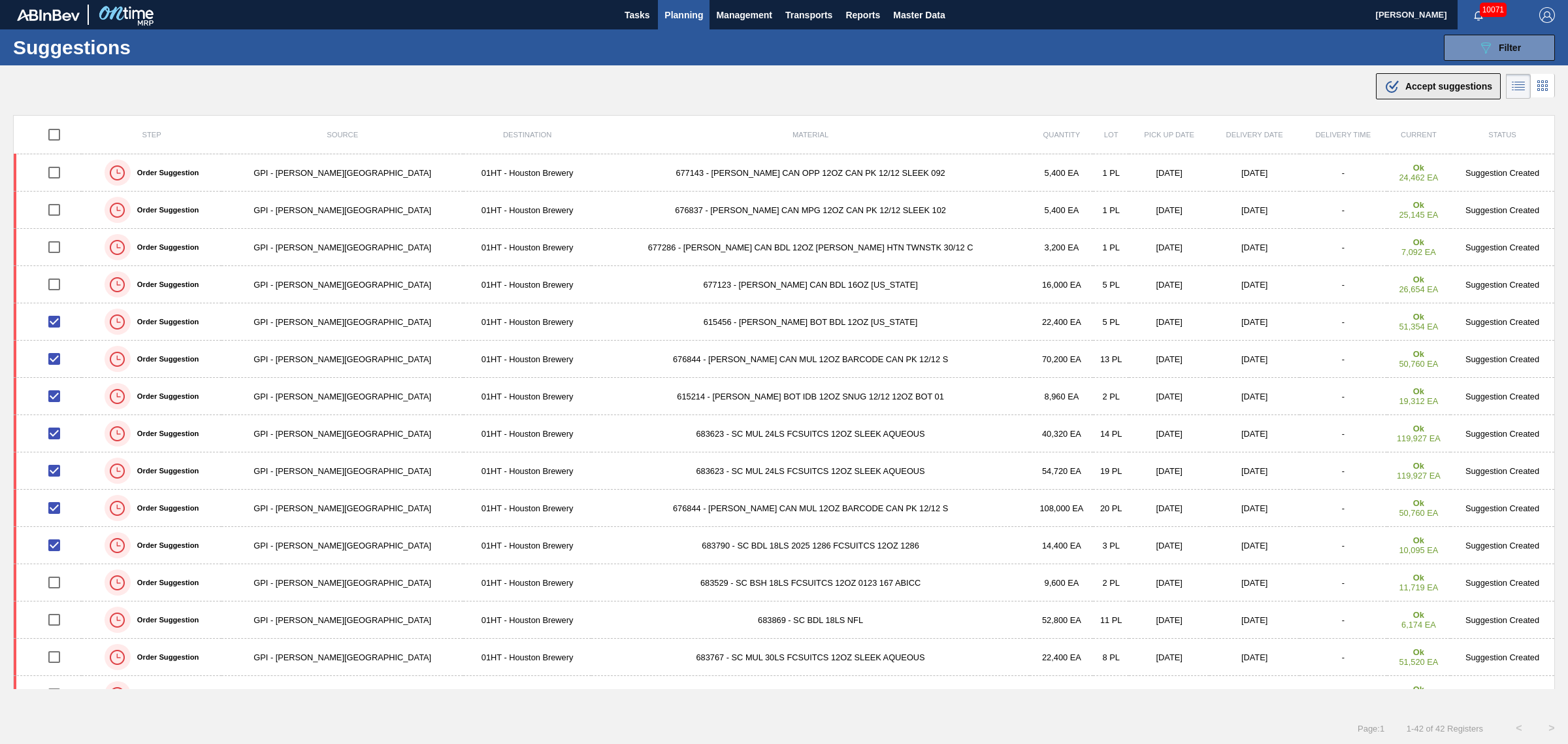
click at [1455, 87] on span "Accept suggestions" at bounding box center [1449, 86] width 87 height 10
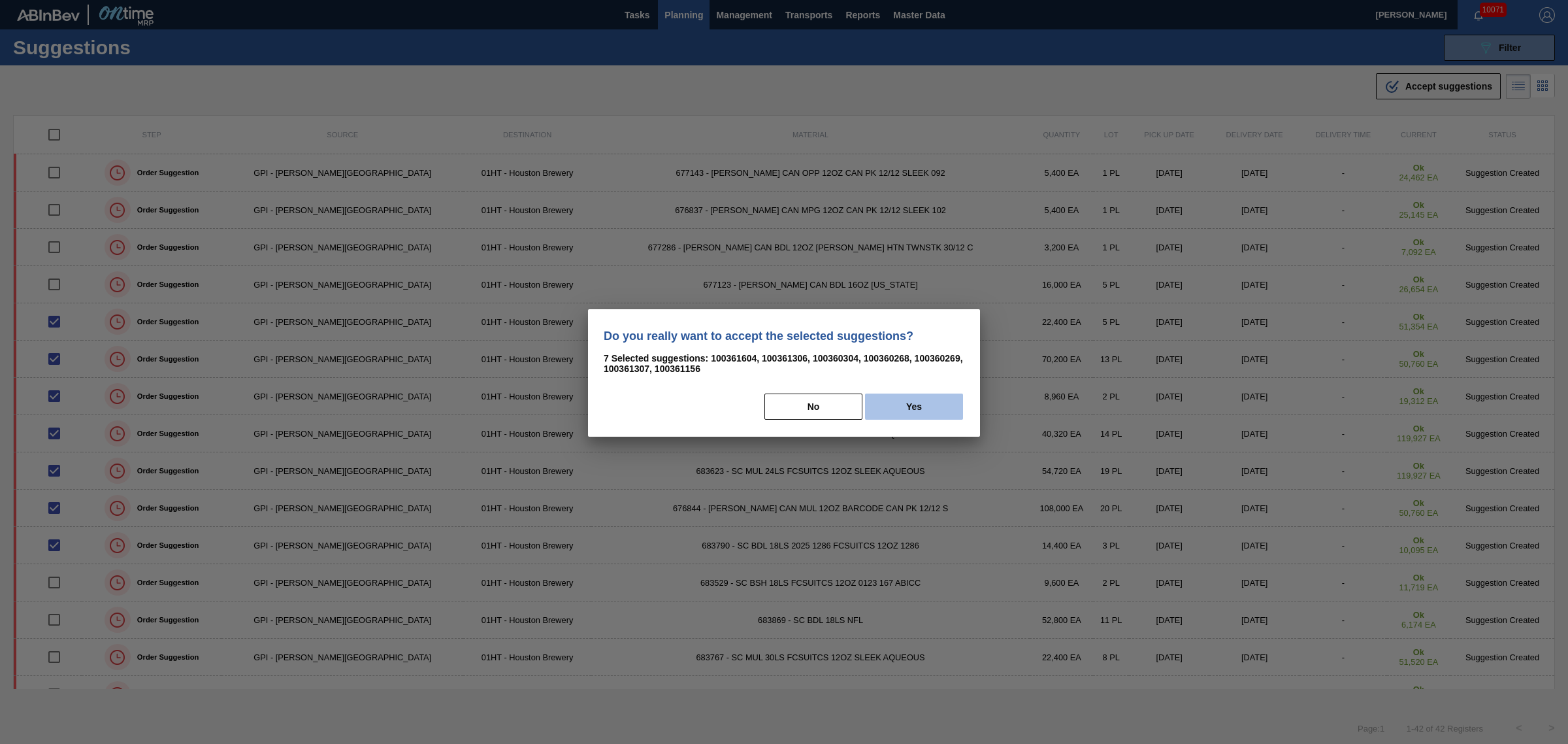
click at [896, 400] on button "Yes" at bounding box center [914, 406] width 98 height 26
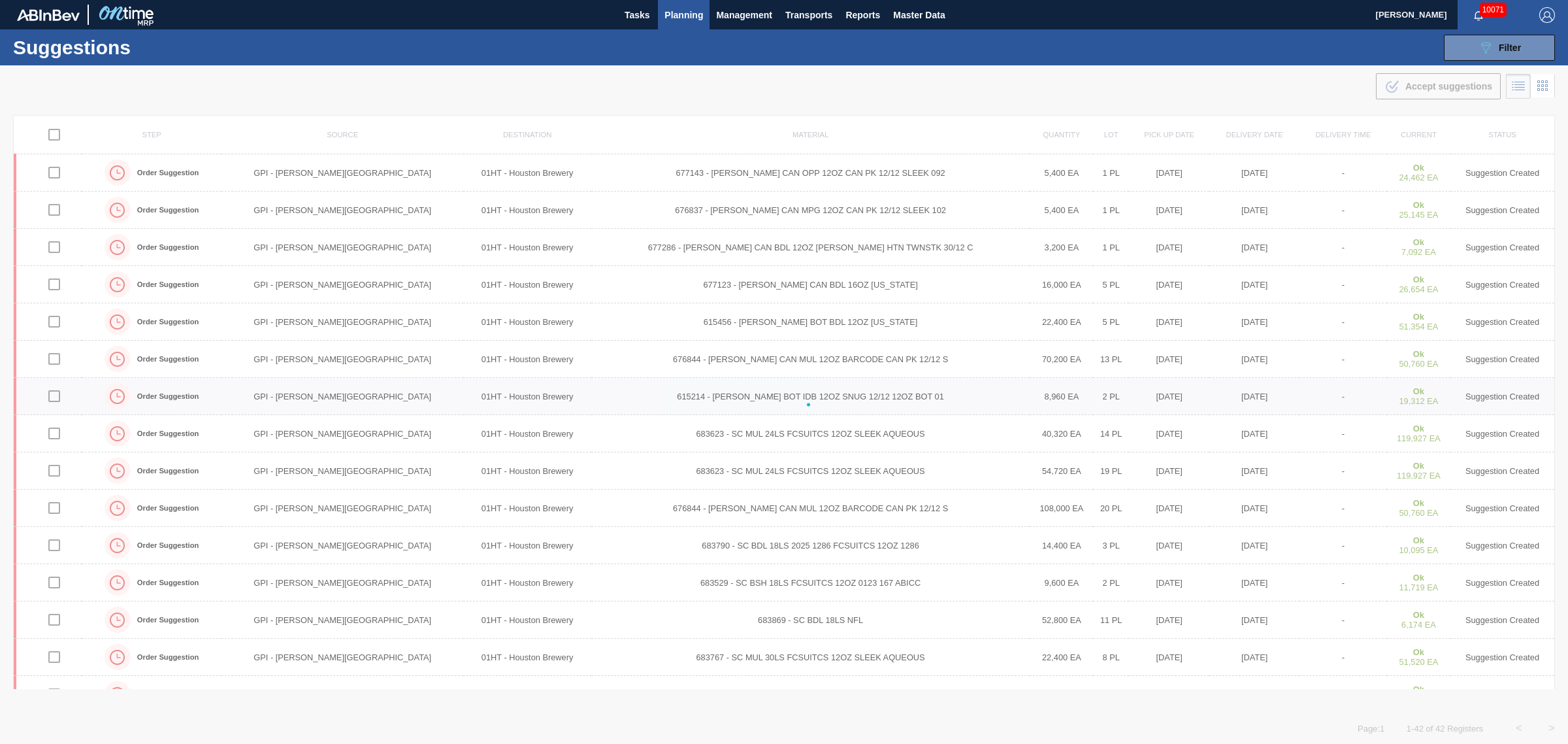
checkbox input "false"
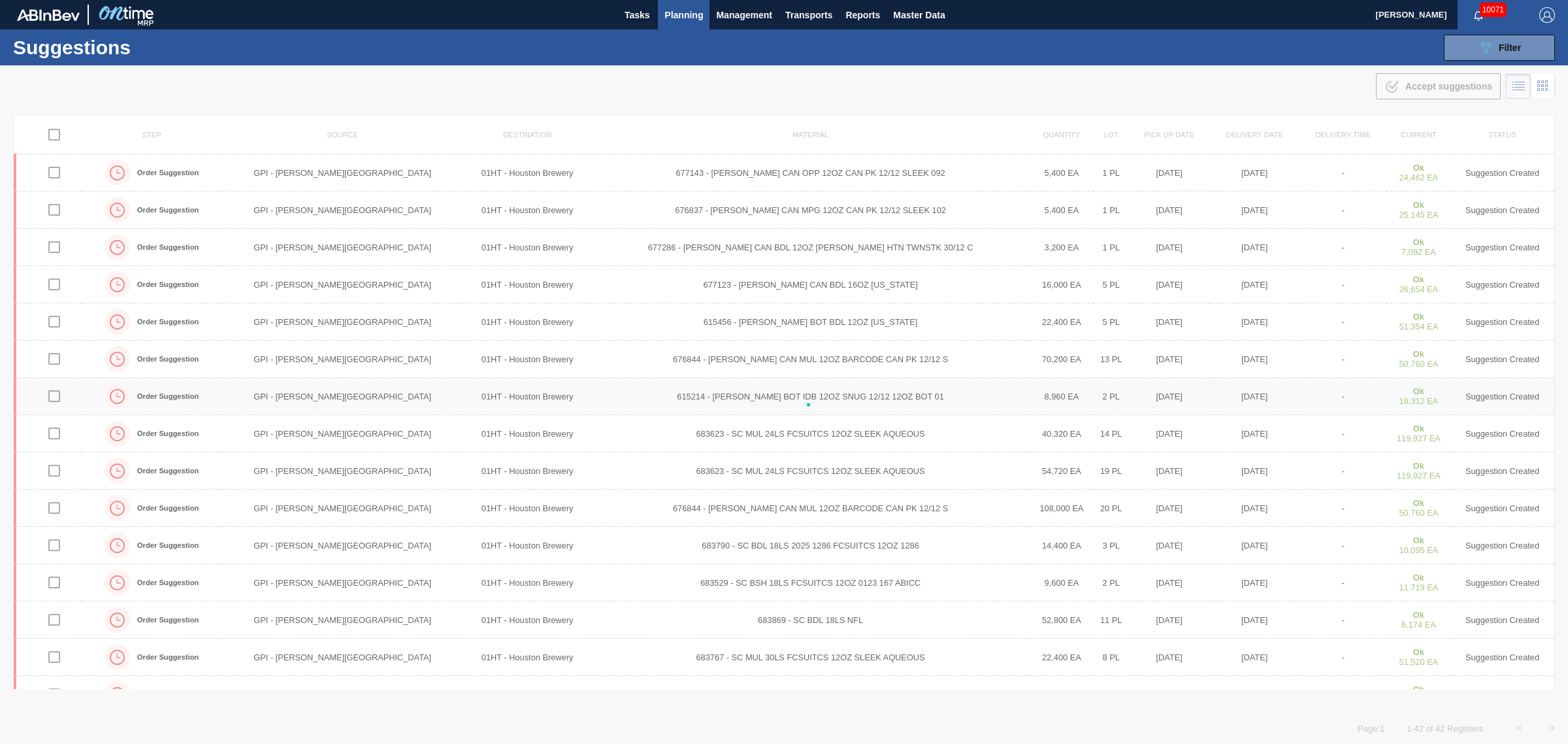
checkbox input "false"
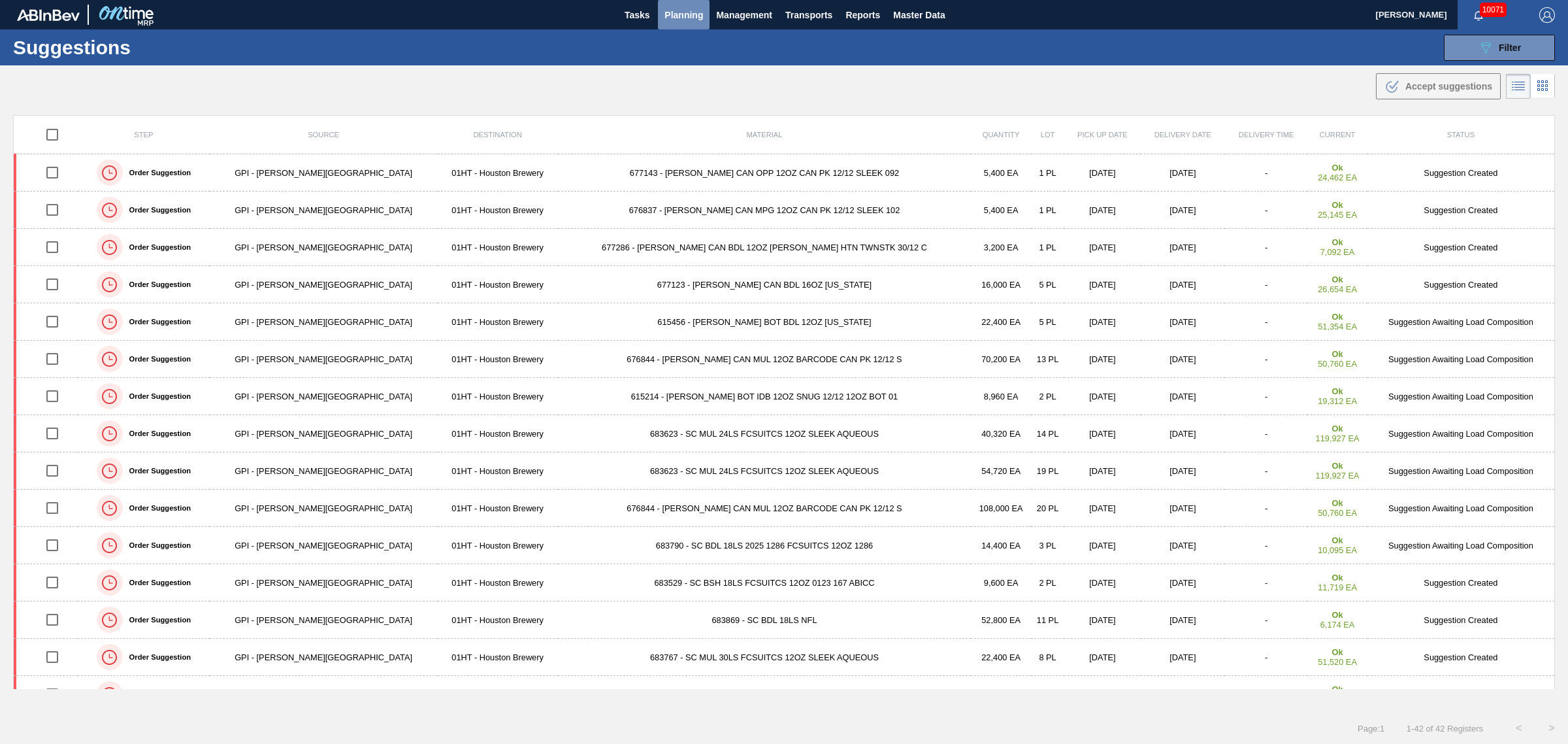
click at [674, 10] on span "Planning" at bounding box center [684, 15] width 38 height 16
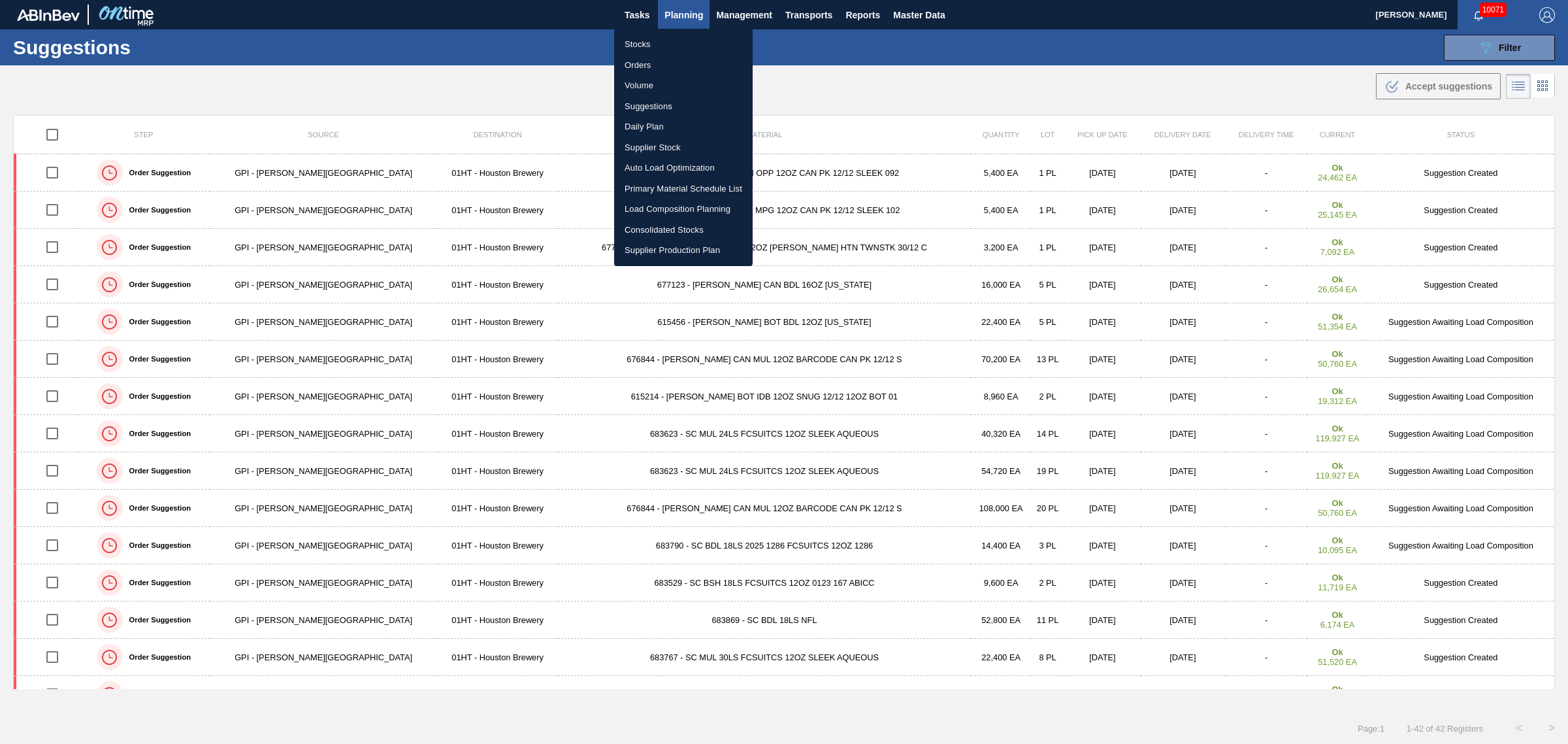
click at [661, 209] on li "Load Composition Planning" at bounding box center [684, 209] width 139 height 21
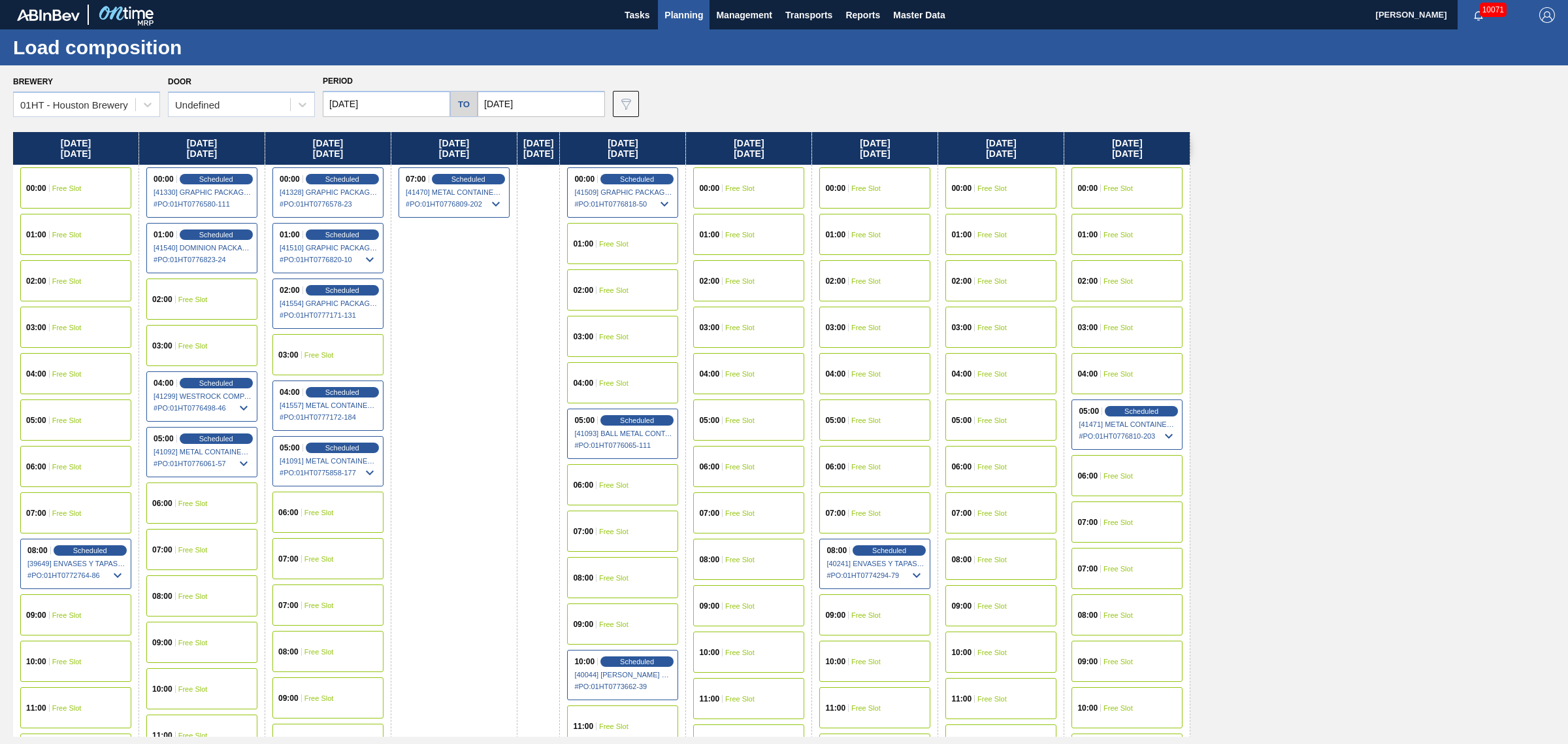
click at [509, 95] on input "[DATE]" at bounding box center [541, 104] width 128 height 26
click at [515, 279] on div "1" at bounding box center [514, 283] width 17 height 17
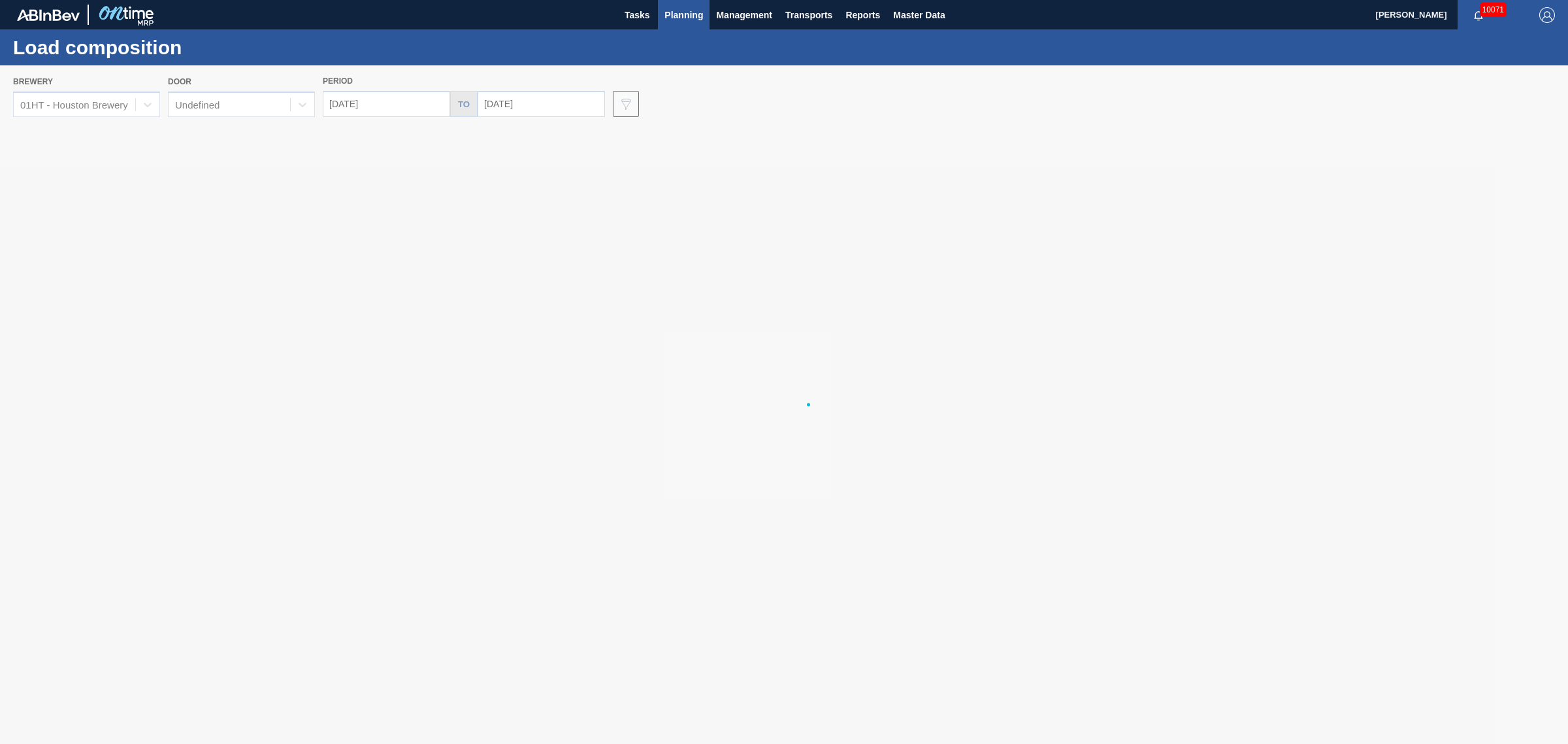
type input "[DATE]"
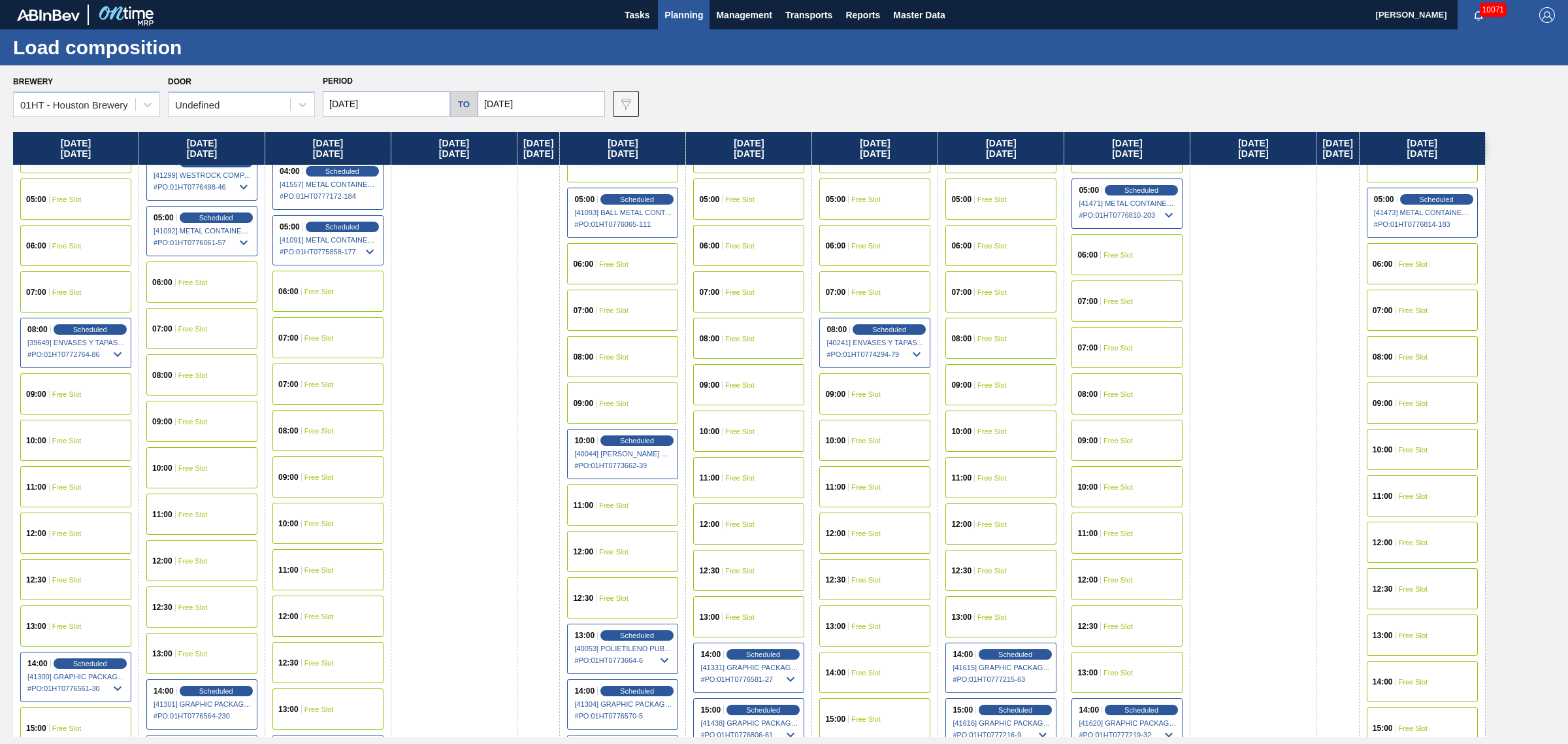
scroll to position [245, 0]
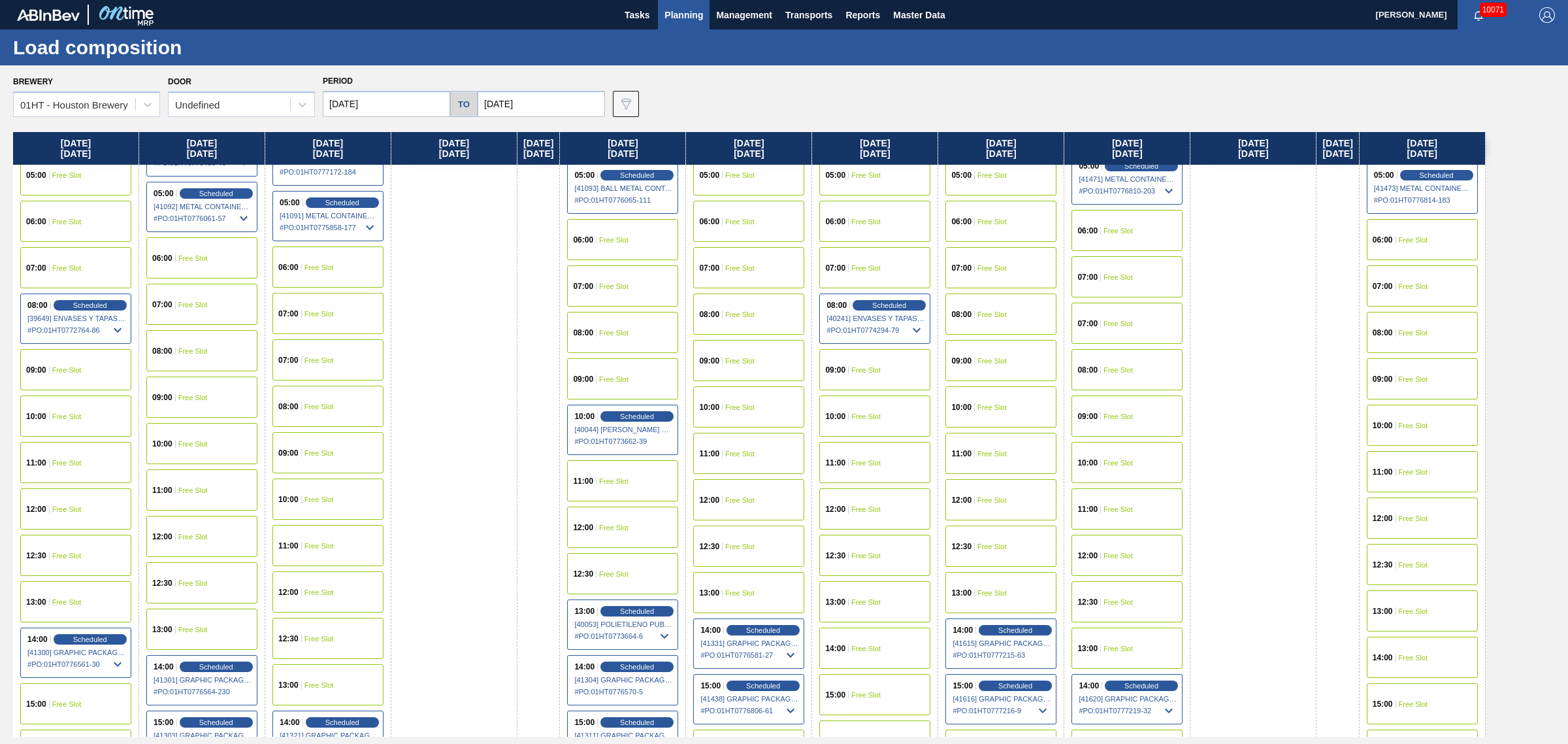
click at [1429, 654] on span "Free Slot" at bounding box center [1413, 658] width 30 height 8
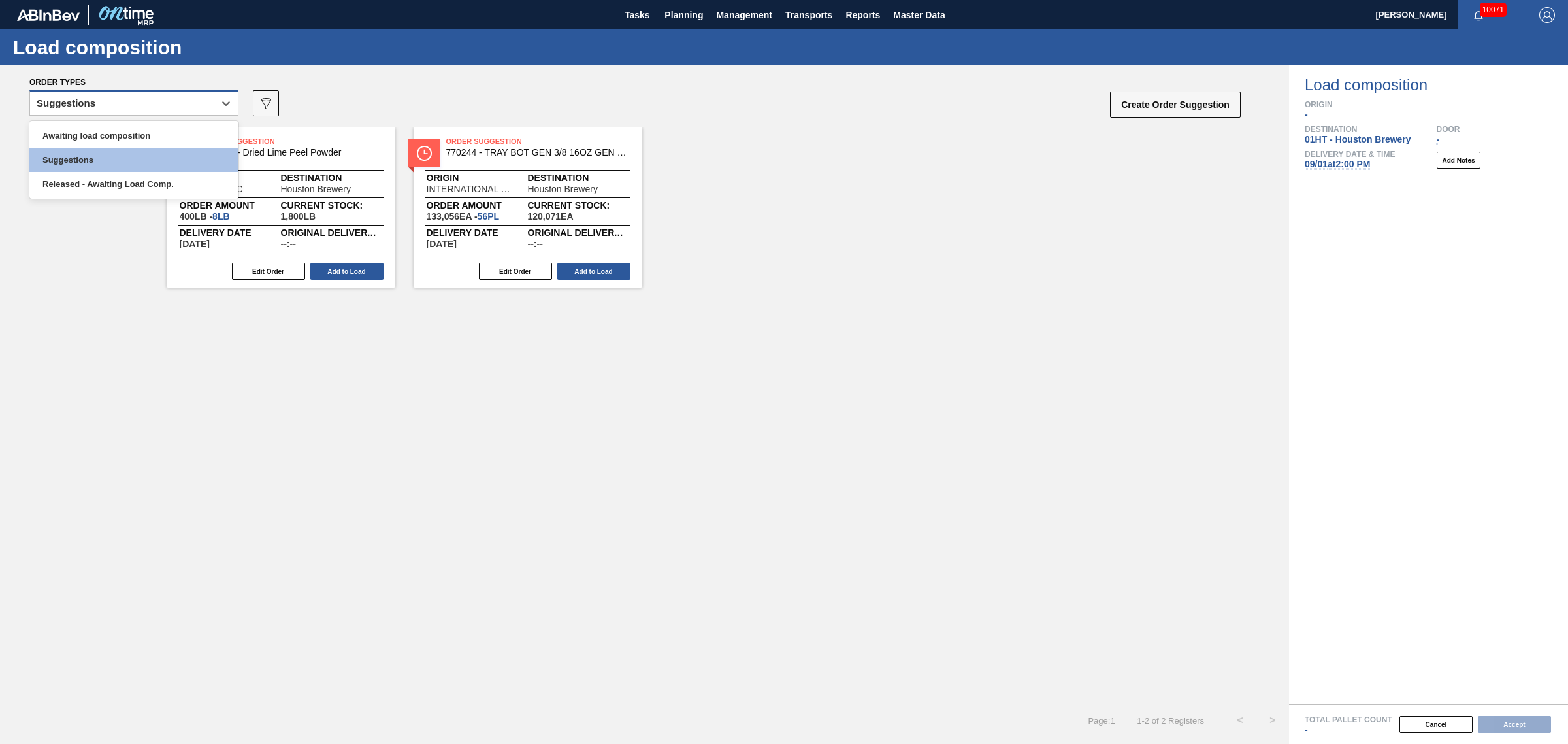
click at [116, 95] on div "Suggestions" at bounding box center [121, 104] width 184 height 19
click at [112, 128] on div "Awaiting load composition" at bounding box center [134, 135] width 209 height 24
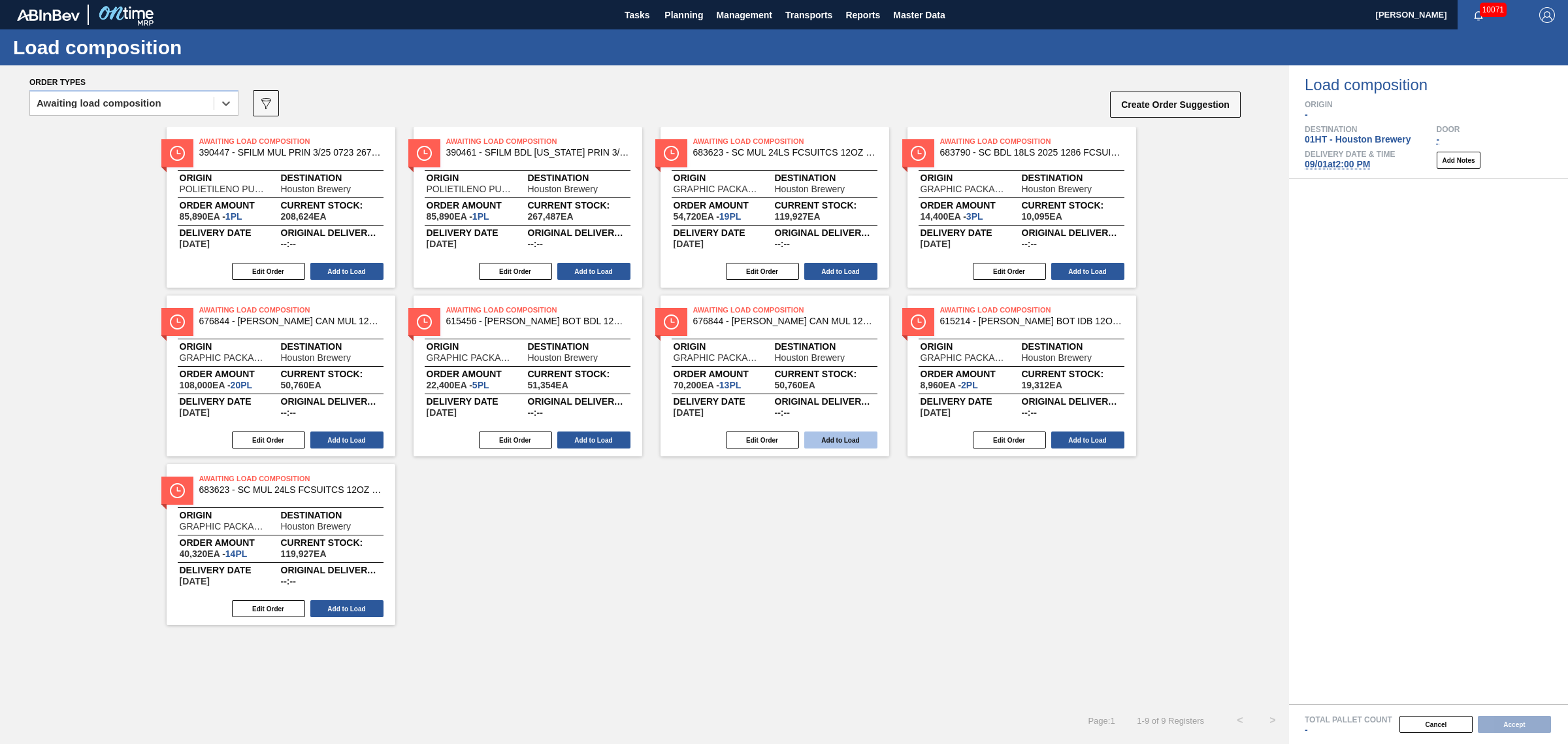
click at [851, 443] on button "Add to Load" at bounding box center [841, 439] width 73 height 17
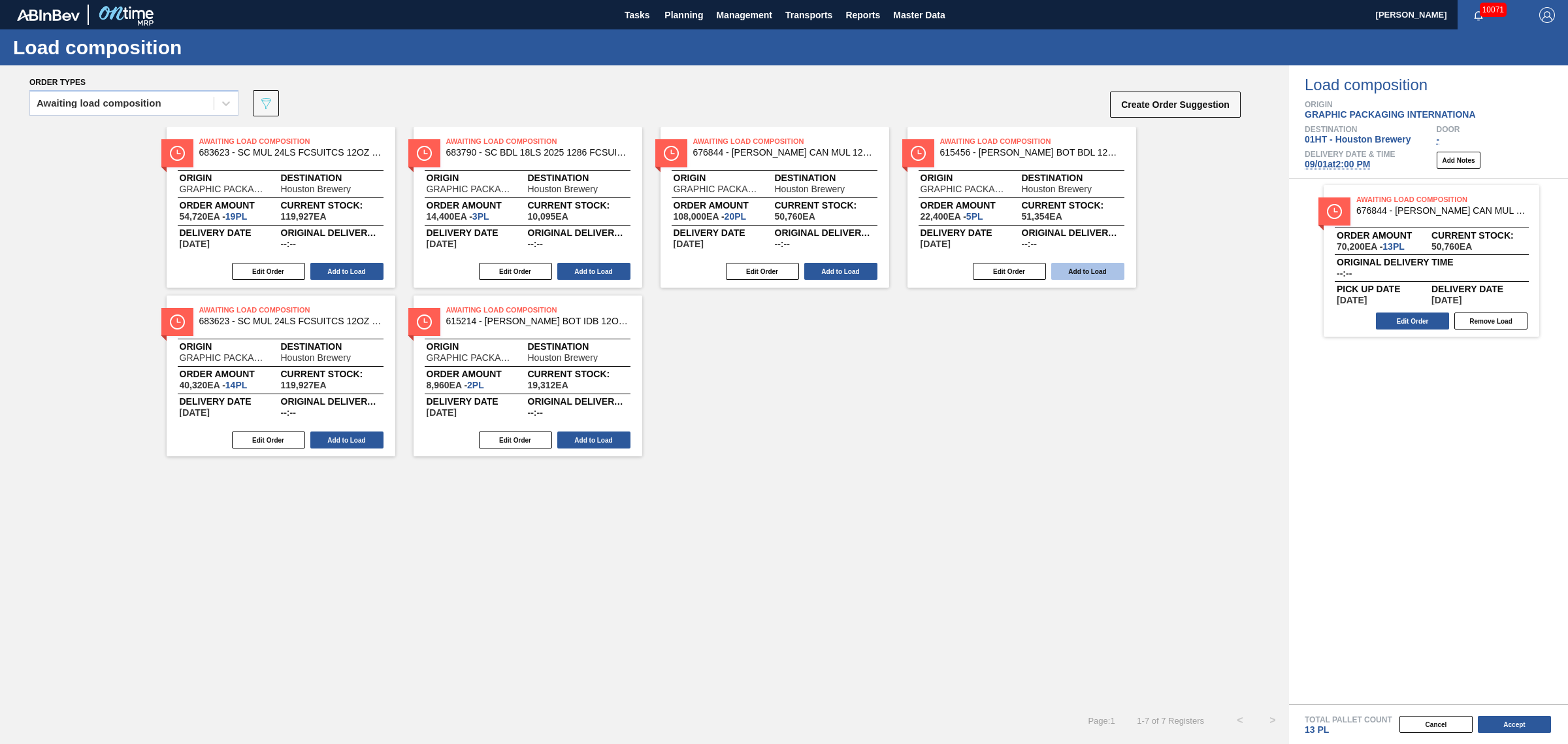
click at [1079, 278] on button "Add to Load" at bounding box center [1088, 271] width 73 height 17
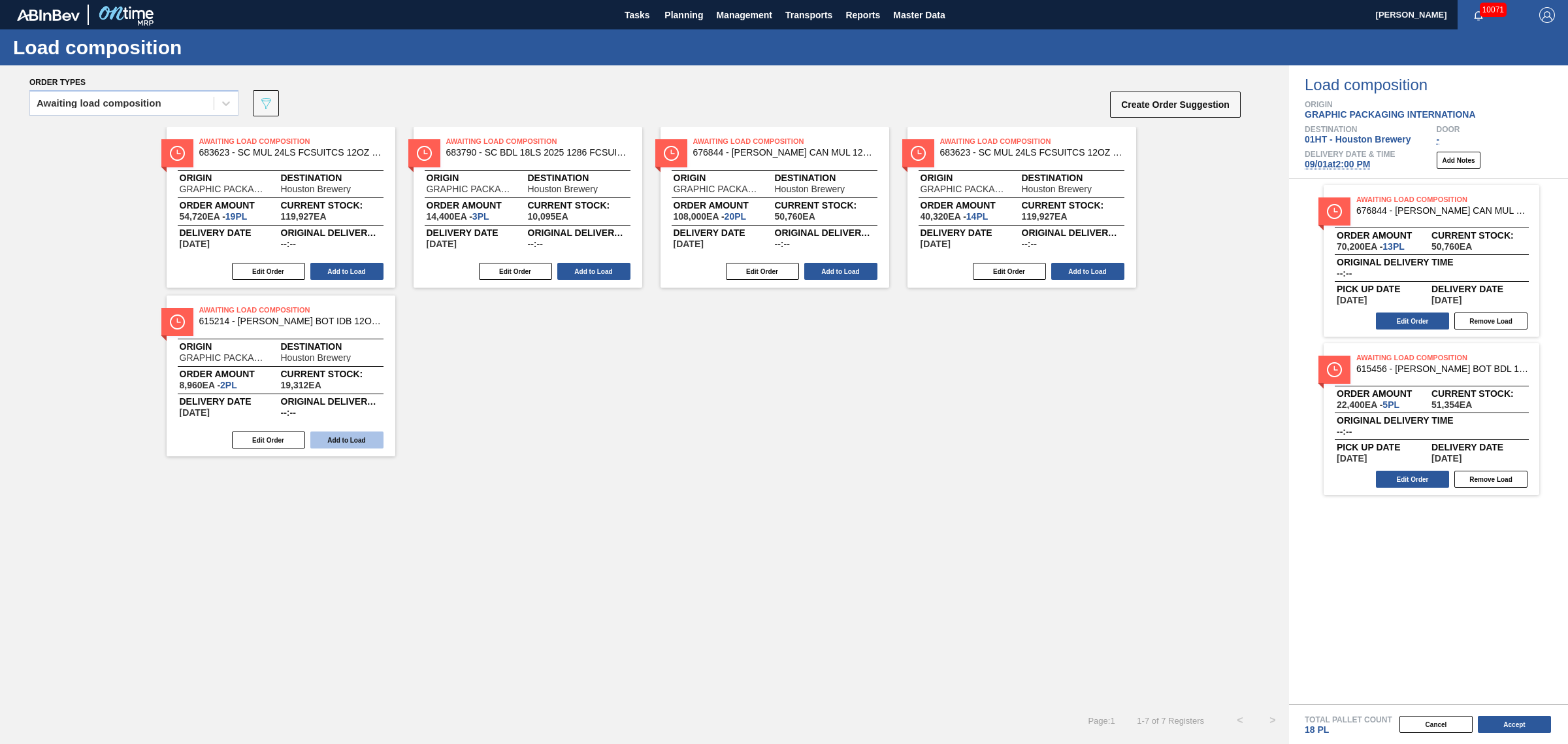
click at [352, 441] on button "Add to Load" at bounding box center [347, 439] width 73 height 17
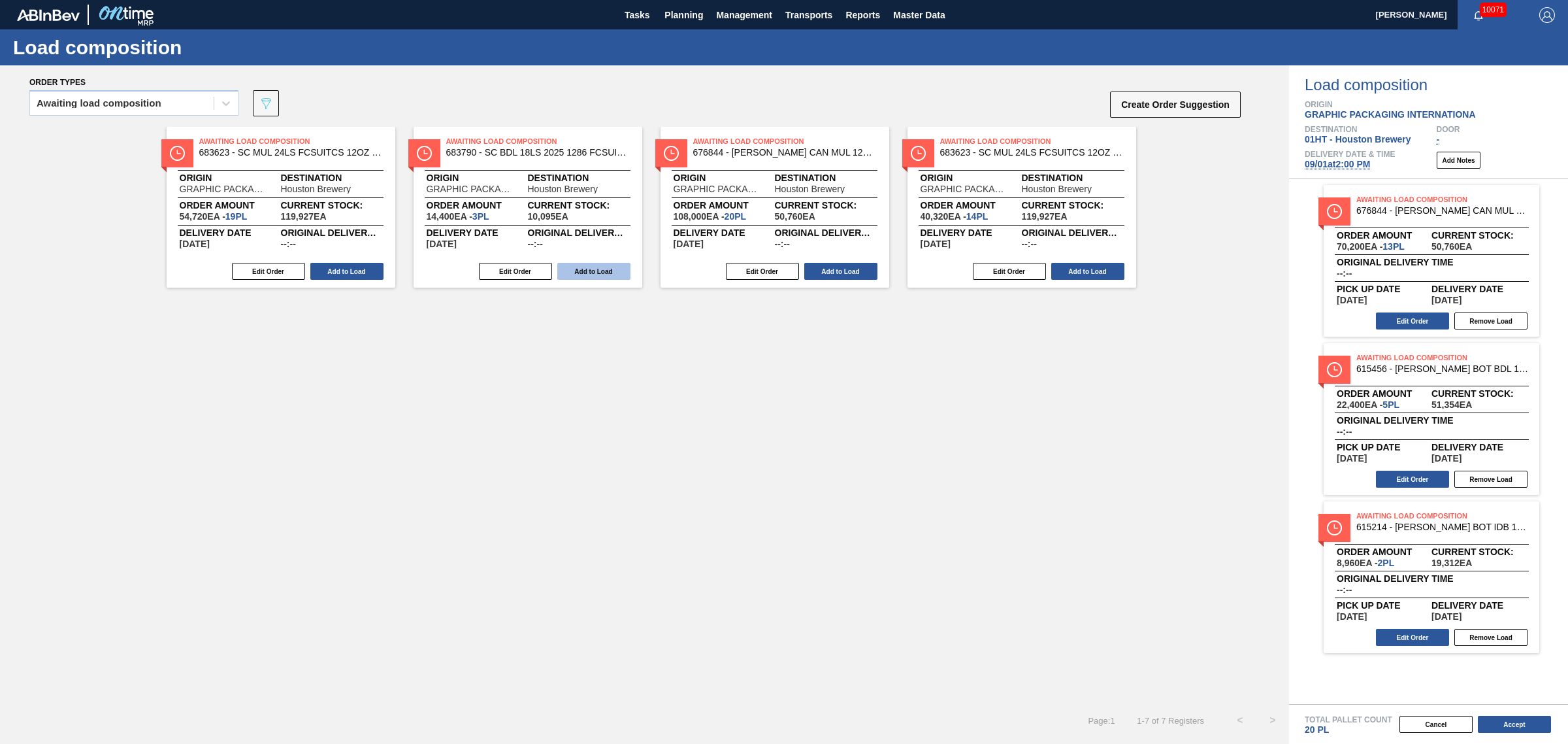
click at [582, 263] on button "Add to Load" at bounding box center [594, 271] width 73 height 17
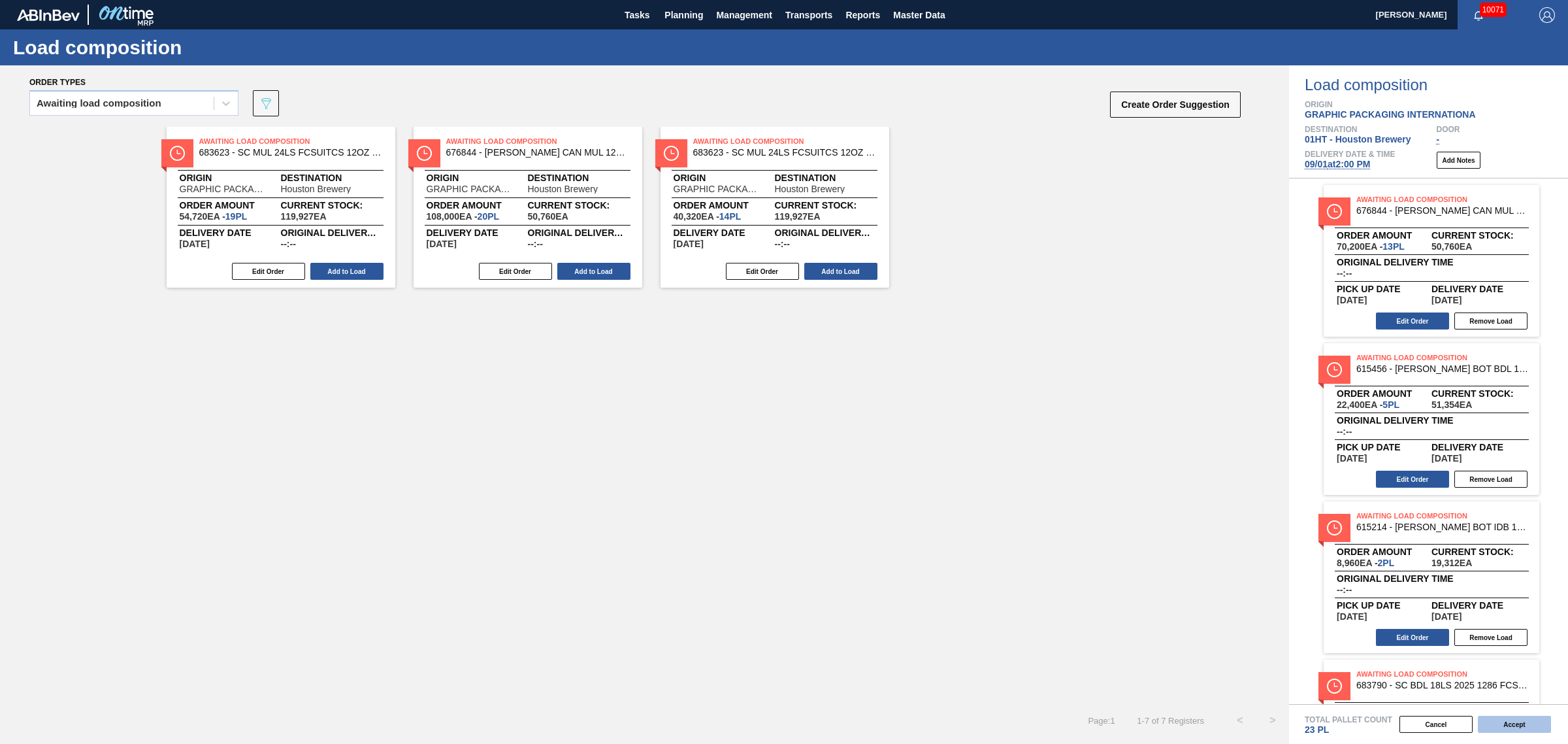
click at [1530, 724] on button "Accept" at bounding box center [1514, 724] width 73 height 17
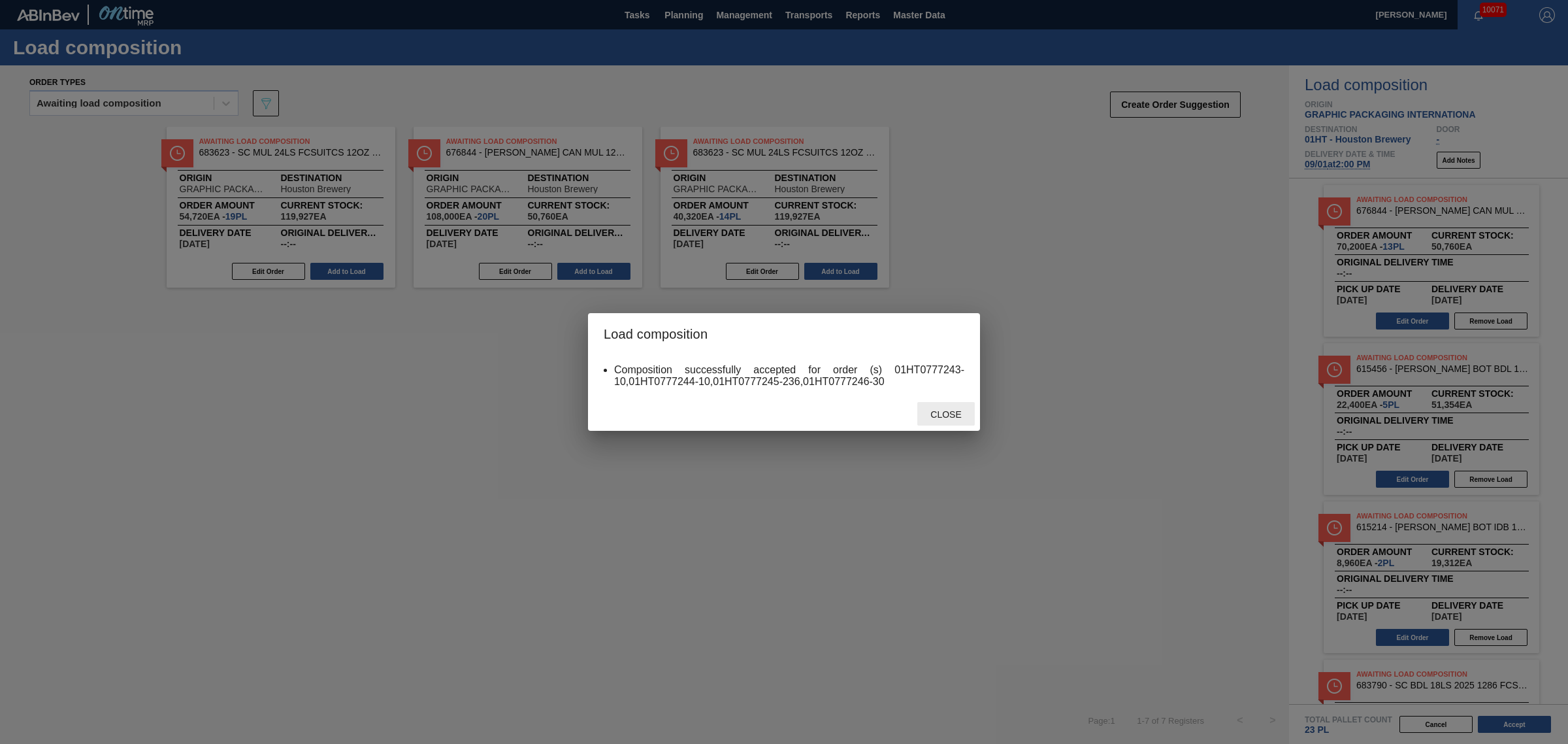
click at [959, 412] on span "Close" at bounding box center [945, 414] width 52 height 10
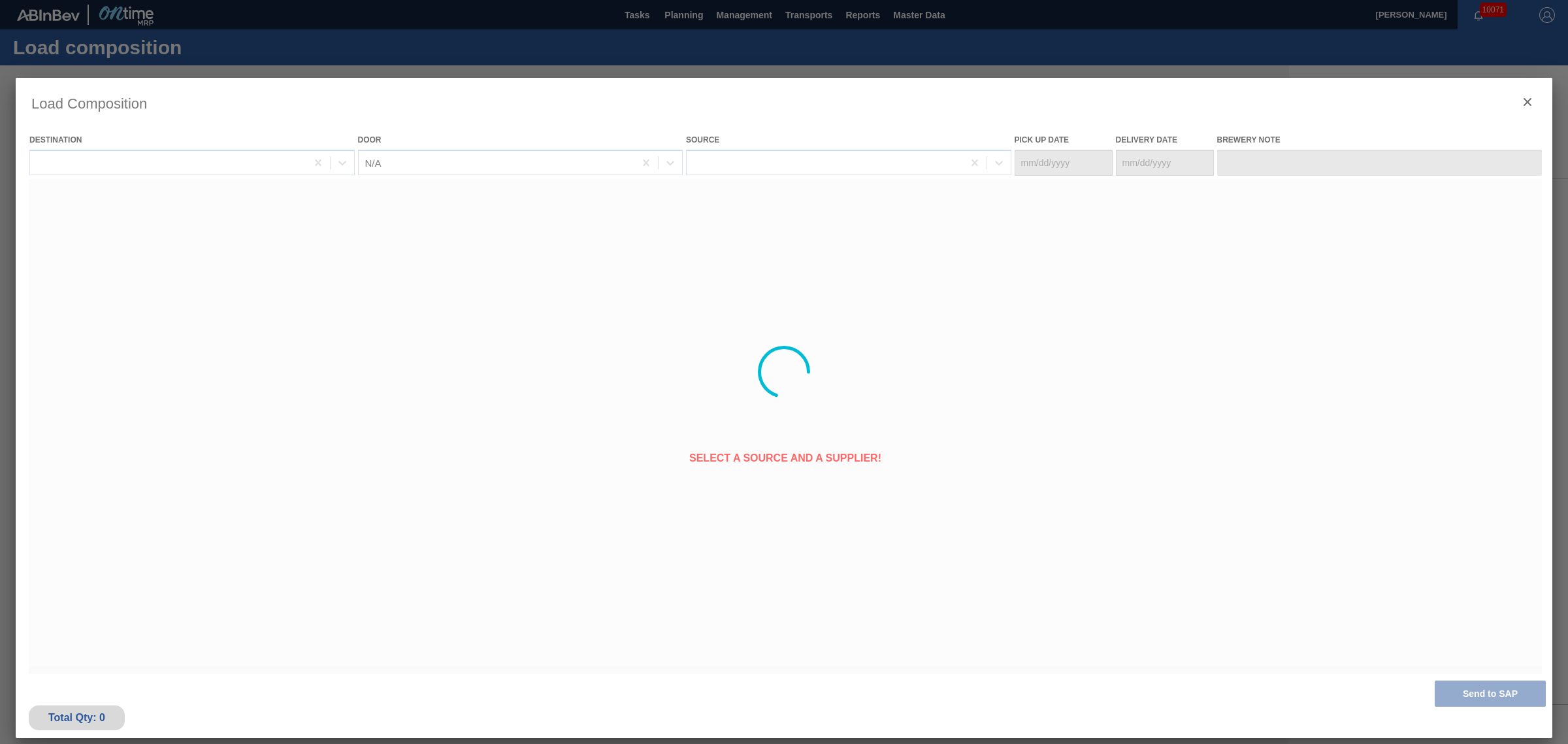
type Date "[DATE]"
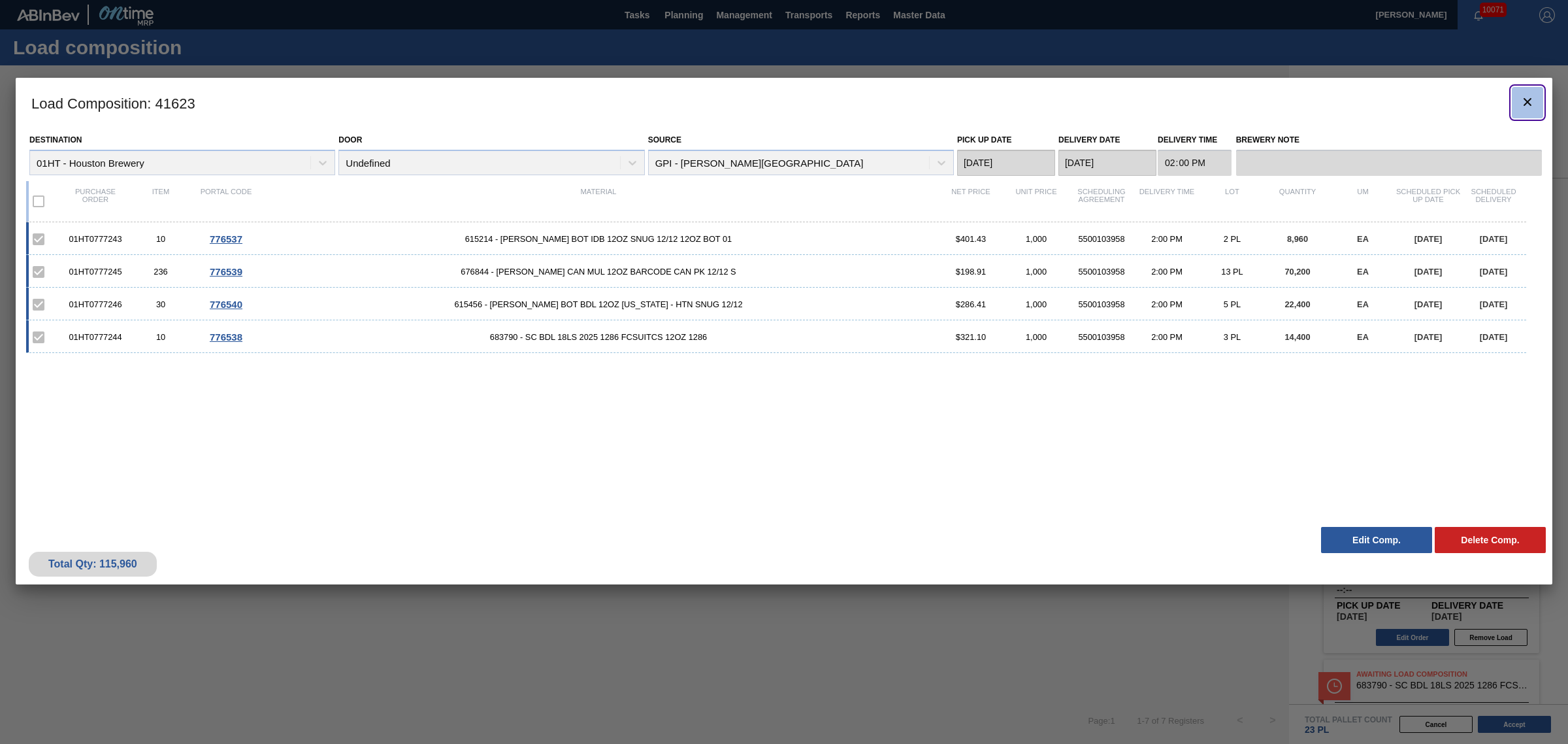
click at [1535, 103] on icon "botão de ícone" at bounding box center [1528, 102] width 16 height 16
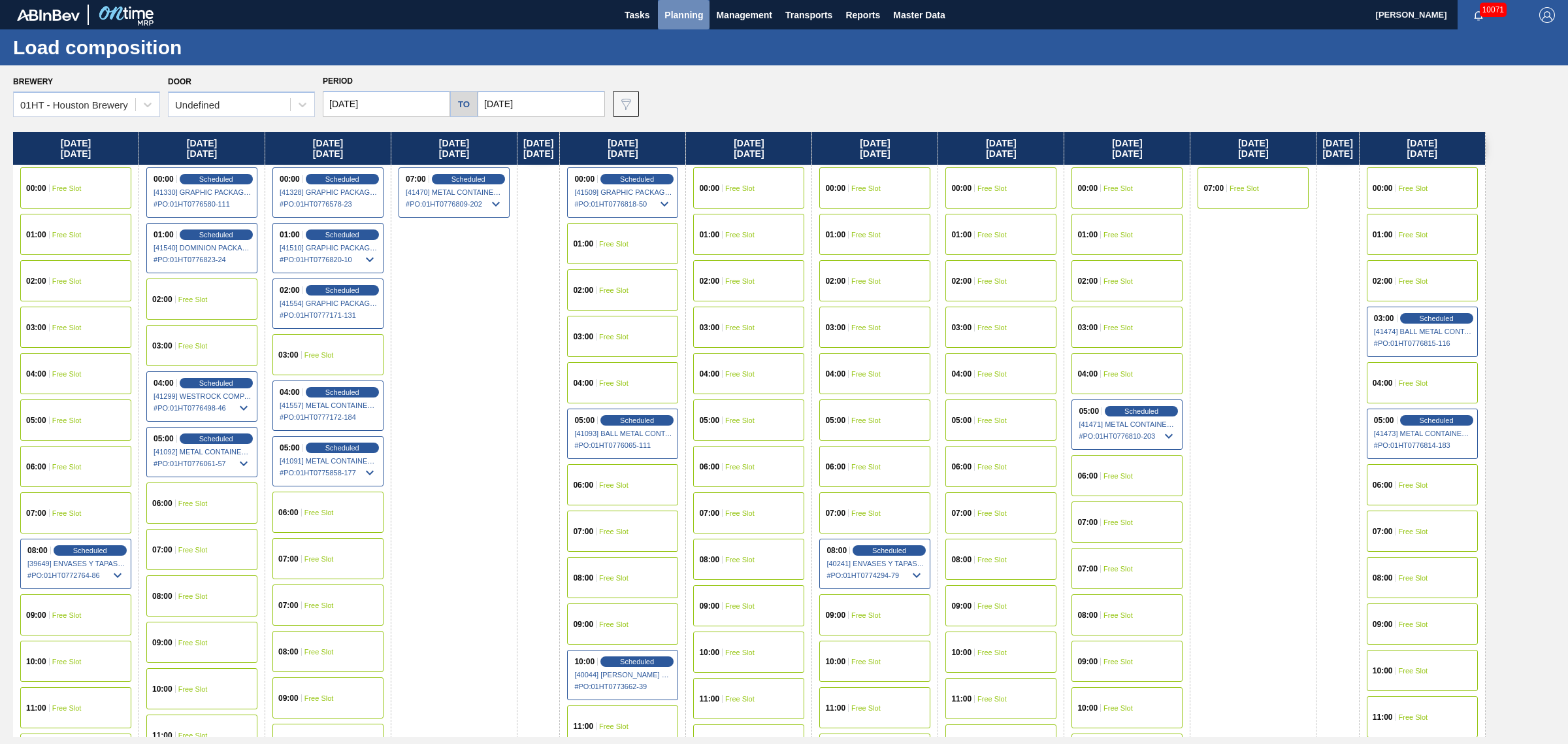
click at [681, 14] on span "Planning" at bounding box center [684, 15] width 38 height 16
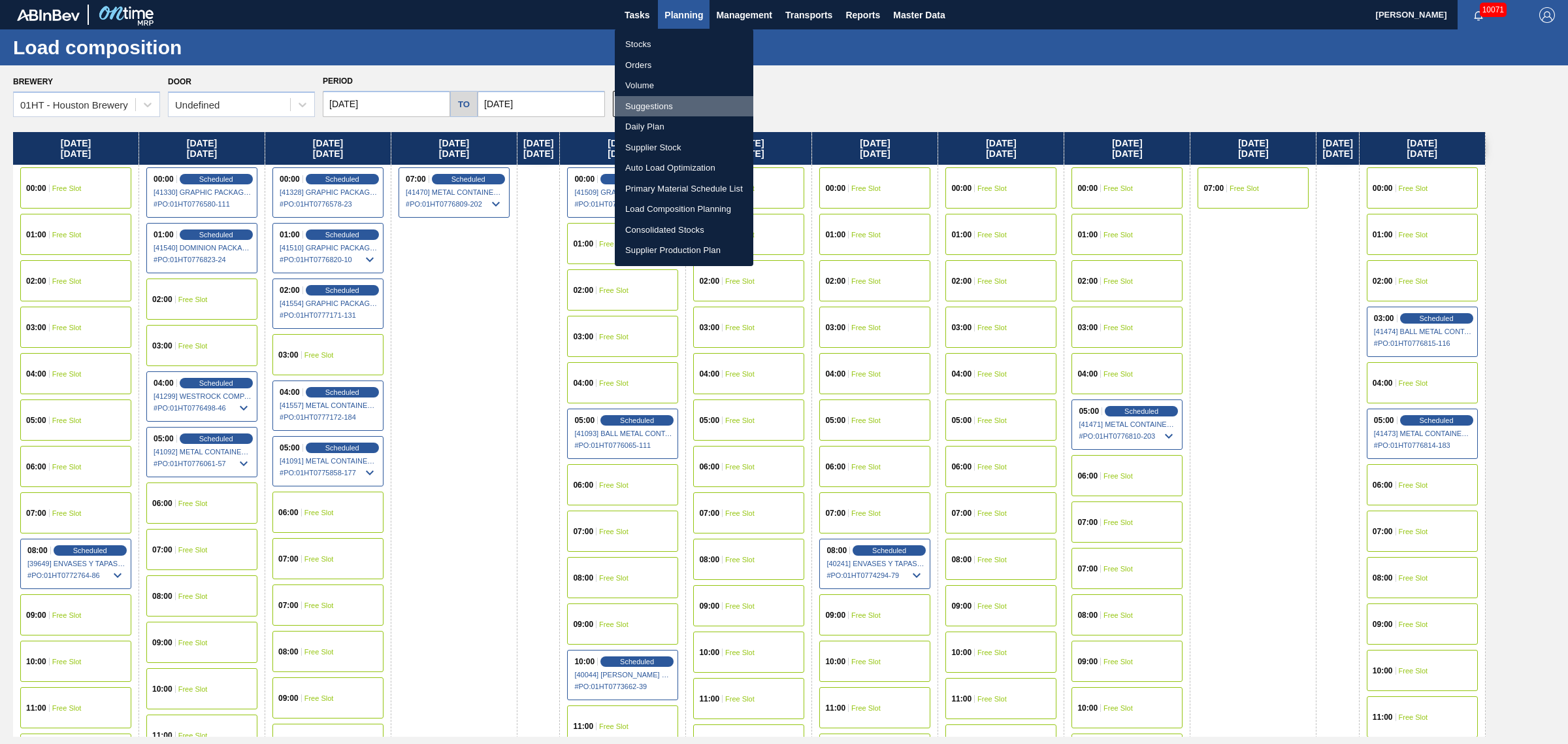
click at [657, 102] on li "Suggestions" at bounding box center [684, 106] width 139 height 21
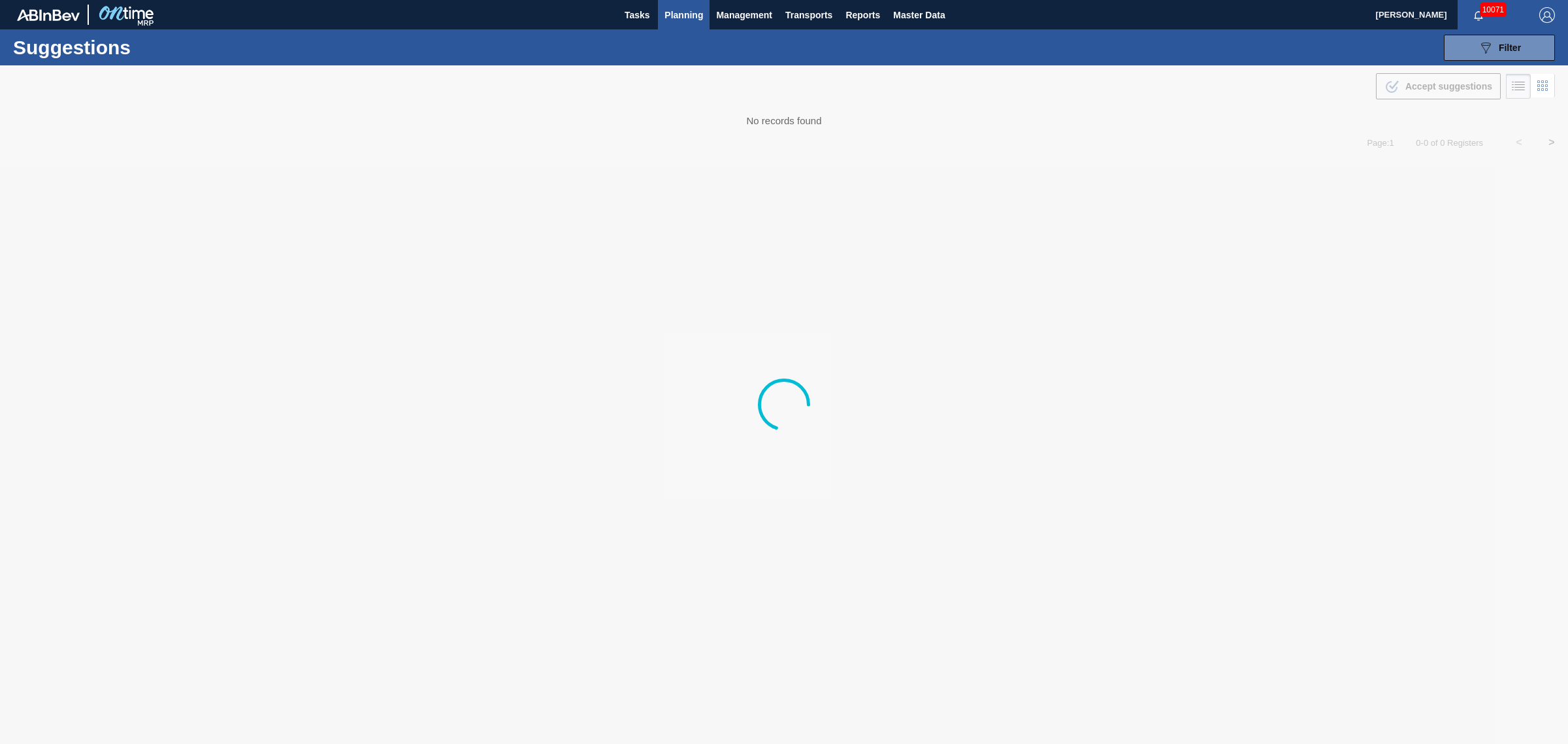
type from "[DATE]"
type to "[DATE]"
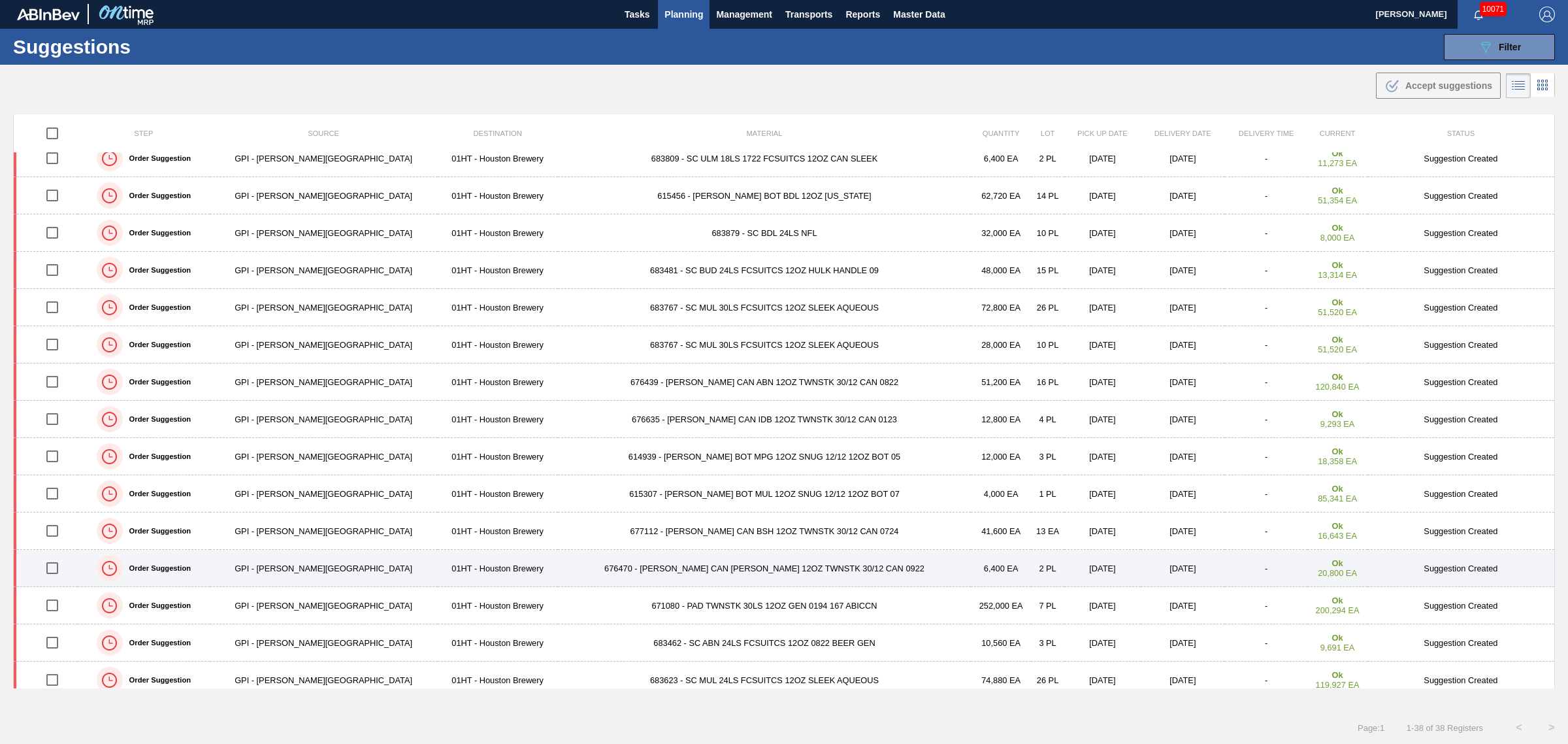
scroll to position [805, 0]
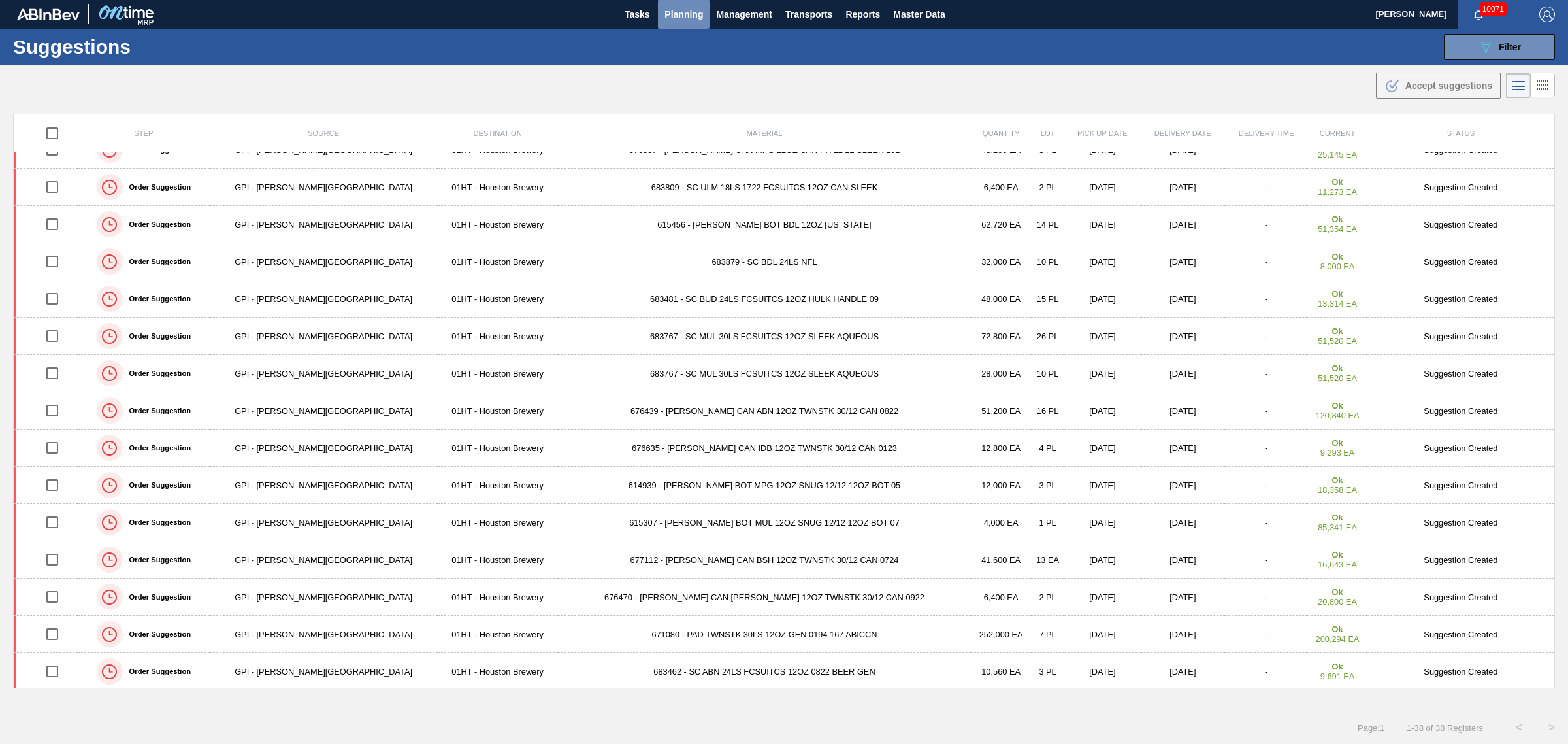
click at [671, 4] on button "Planning" at bounding box center [684, 14] width 52 height 30
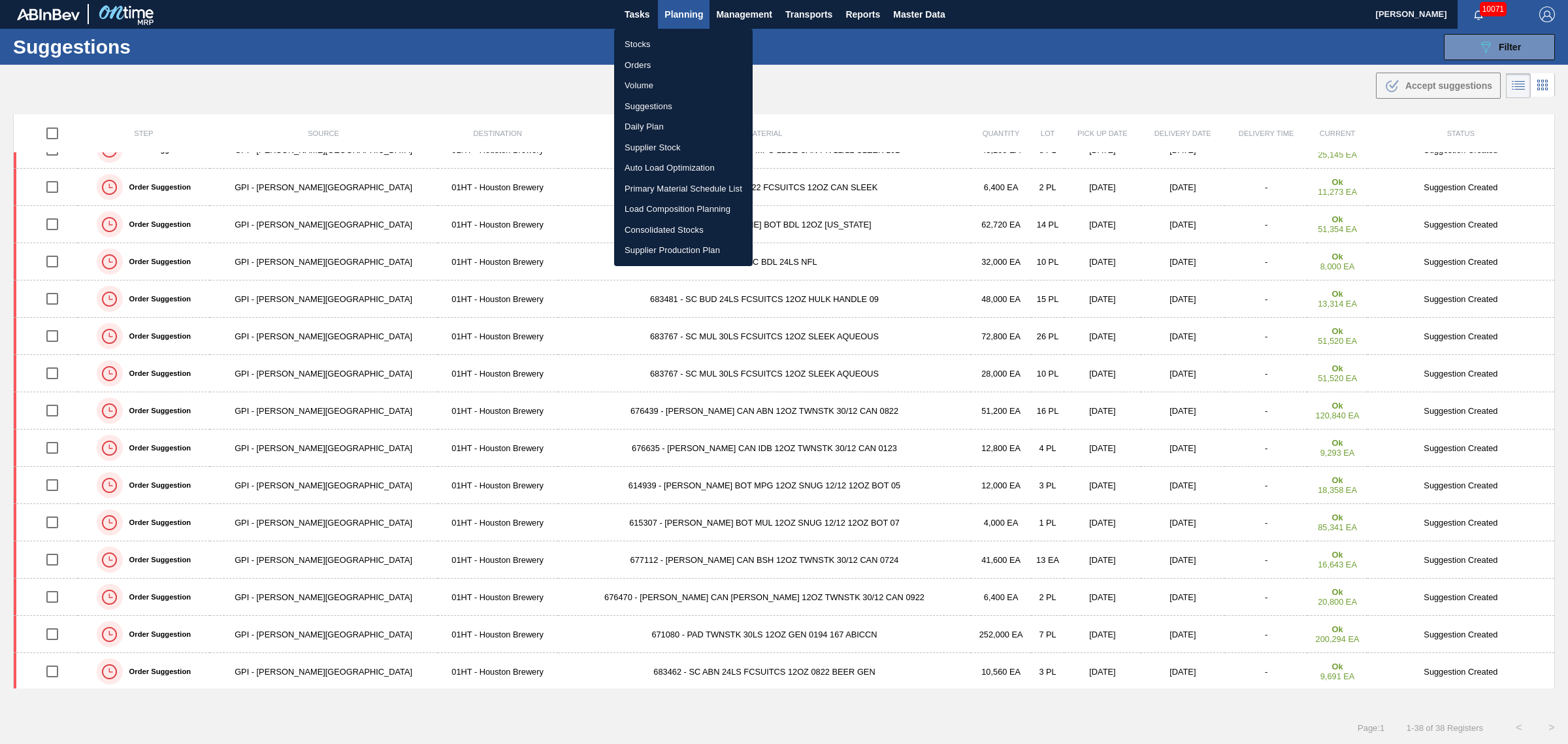
click at [642, 43] on li "Stocks" at bounding box center [684, 44] width 139 height 21
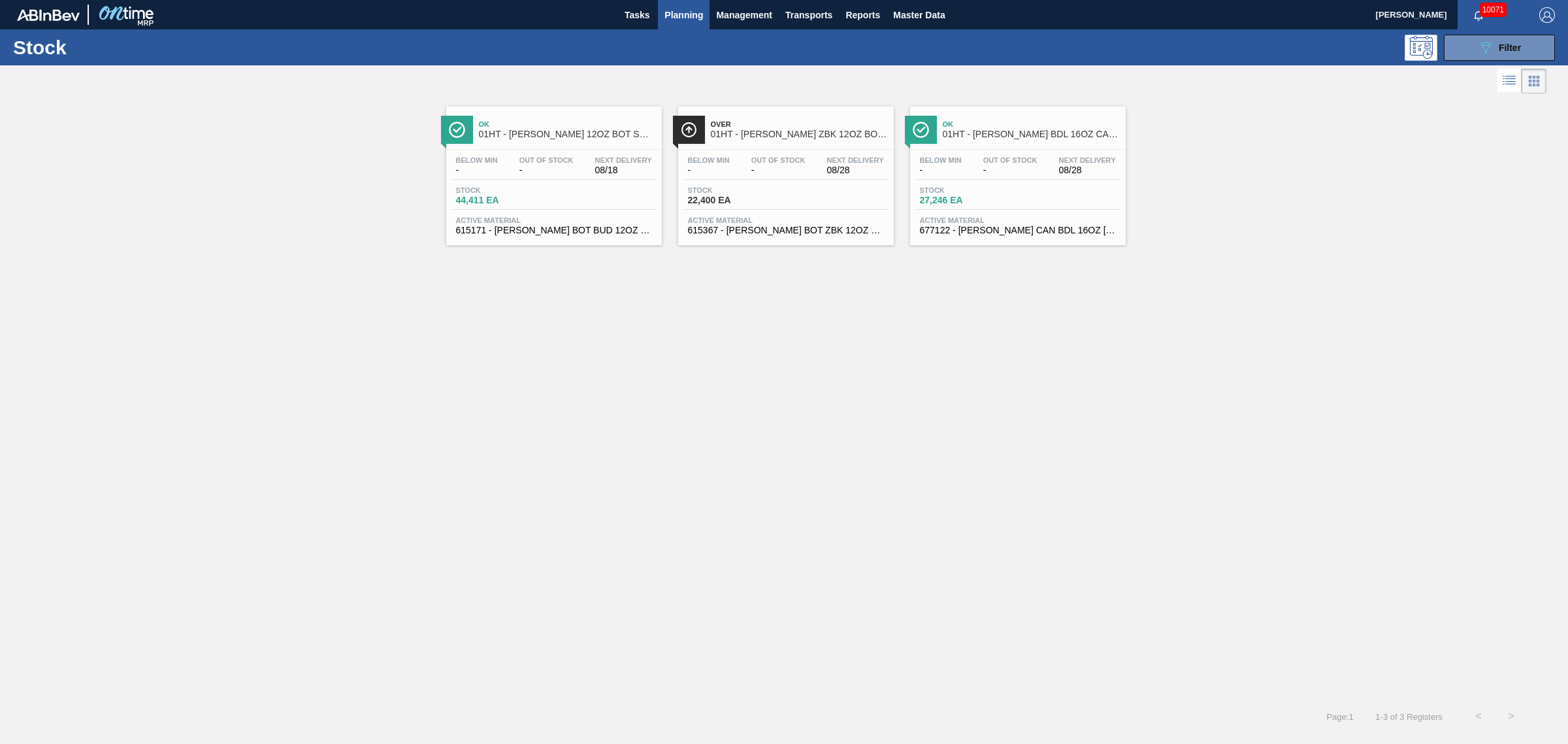
drag, startPoint x: 1530, startPoint y: 46, endPoint x: 1509, endPoint y: 69, distance: 31.1
click at [1530, 47] on button "089F7B8B-B2A5-4AFE-B5C0-19BA573D28AC Filter" at bounding box center [1499, 48] width 111 height 26
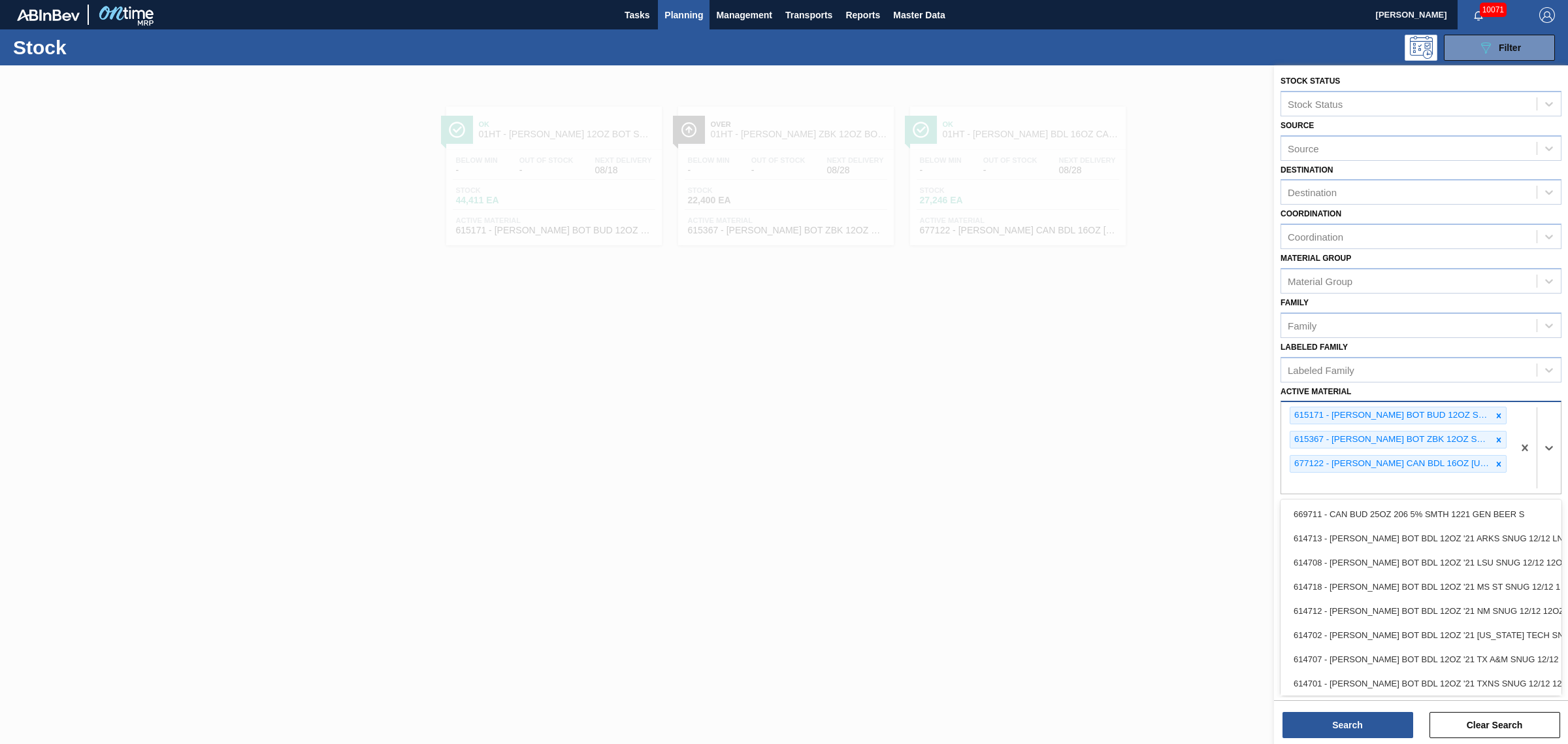
click at [1522, 431] on div at bounding box center [1538, 448] width 48 height 91
type Material "68"
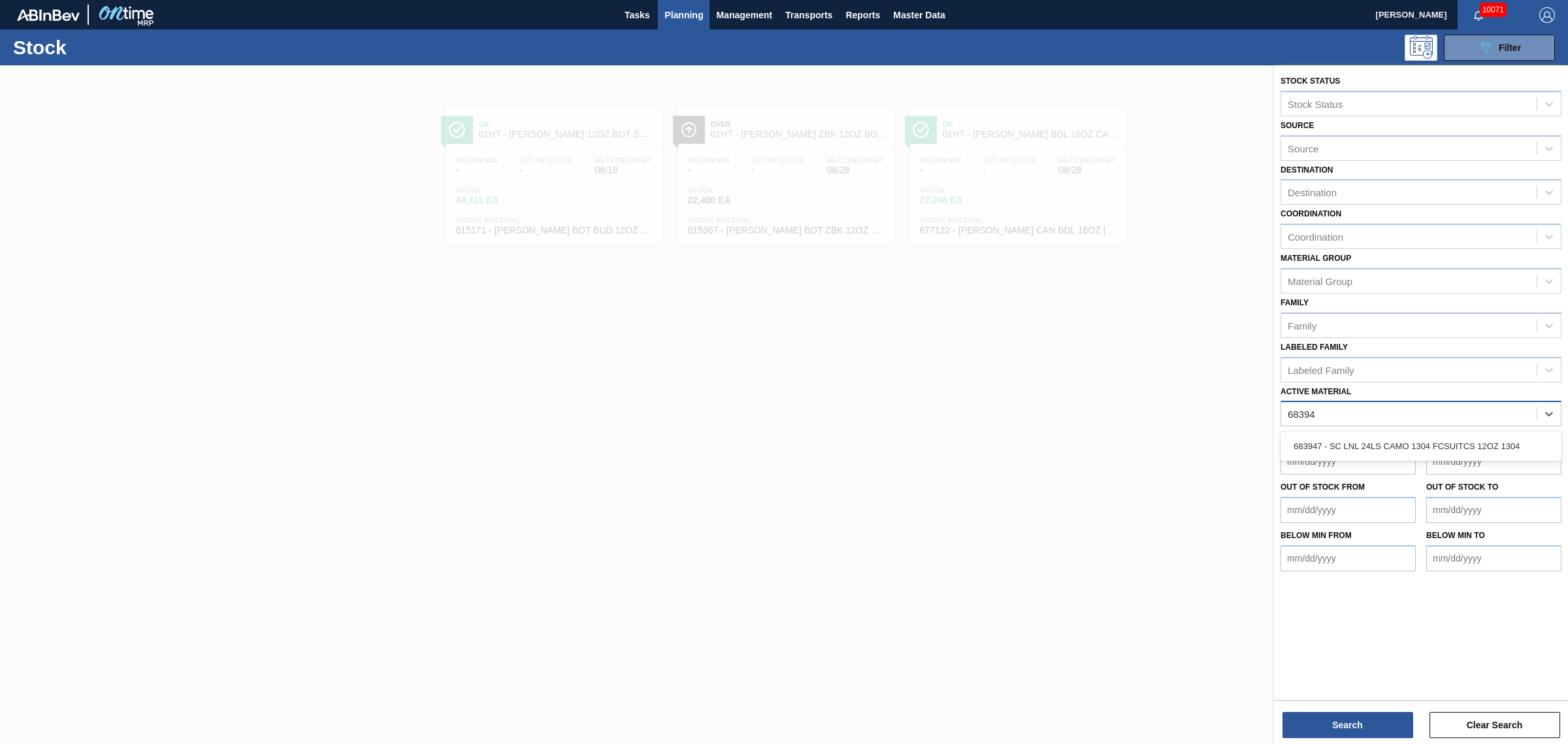
type Material "68394"
click at [668, 7] on span "Planning" at bounding box center [684, 15] width 38 height 16
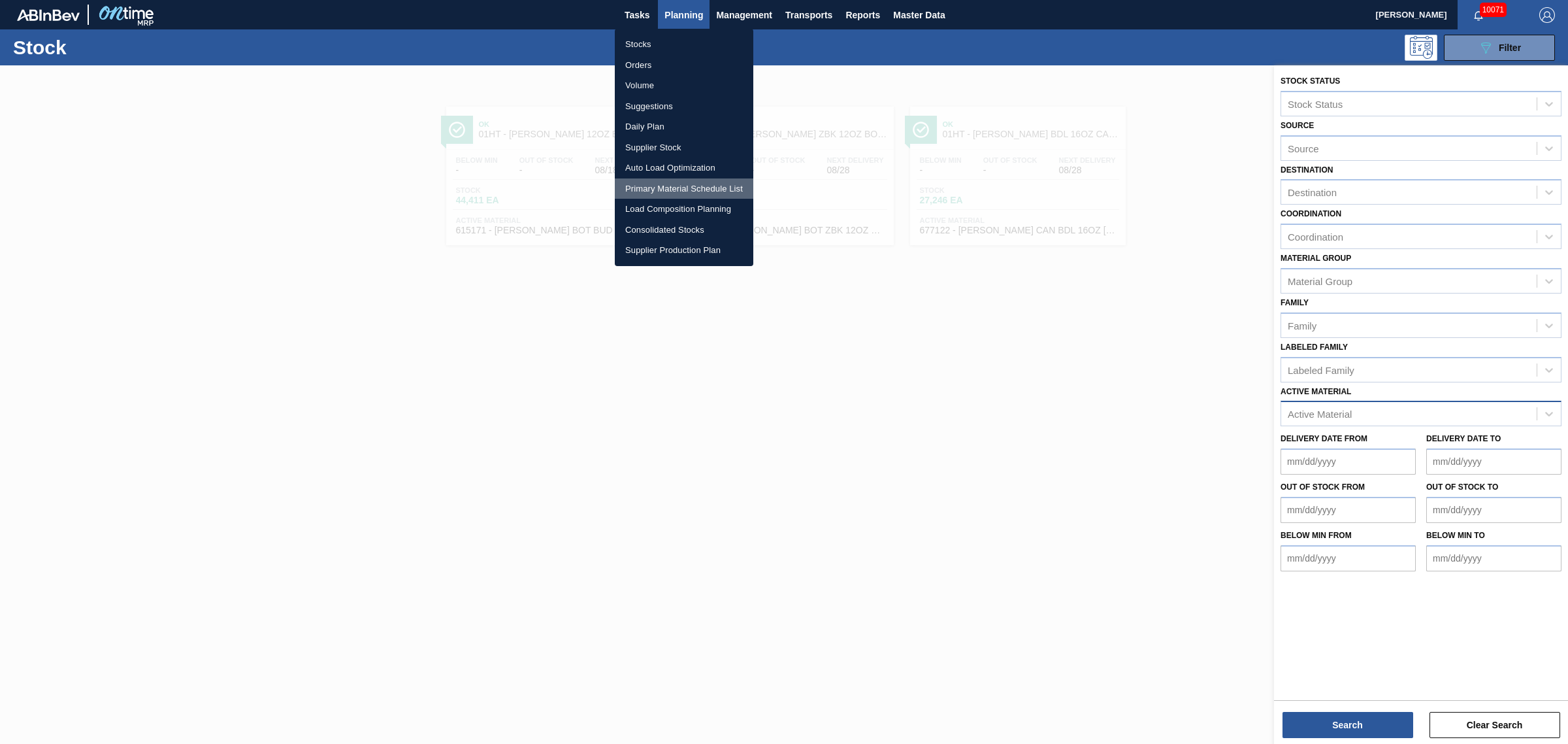
click at [663, 183] on li "Primary Material Schedule List" at bounding box center [684, 189] width 139 height 21
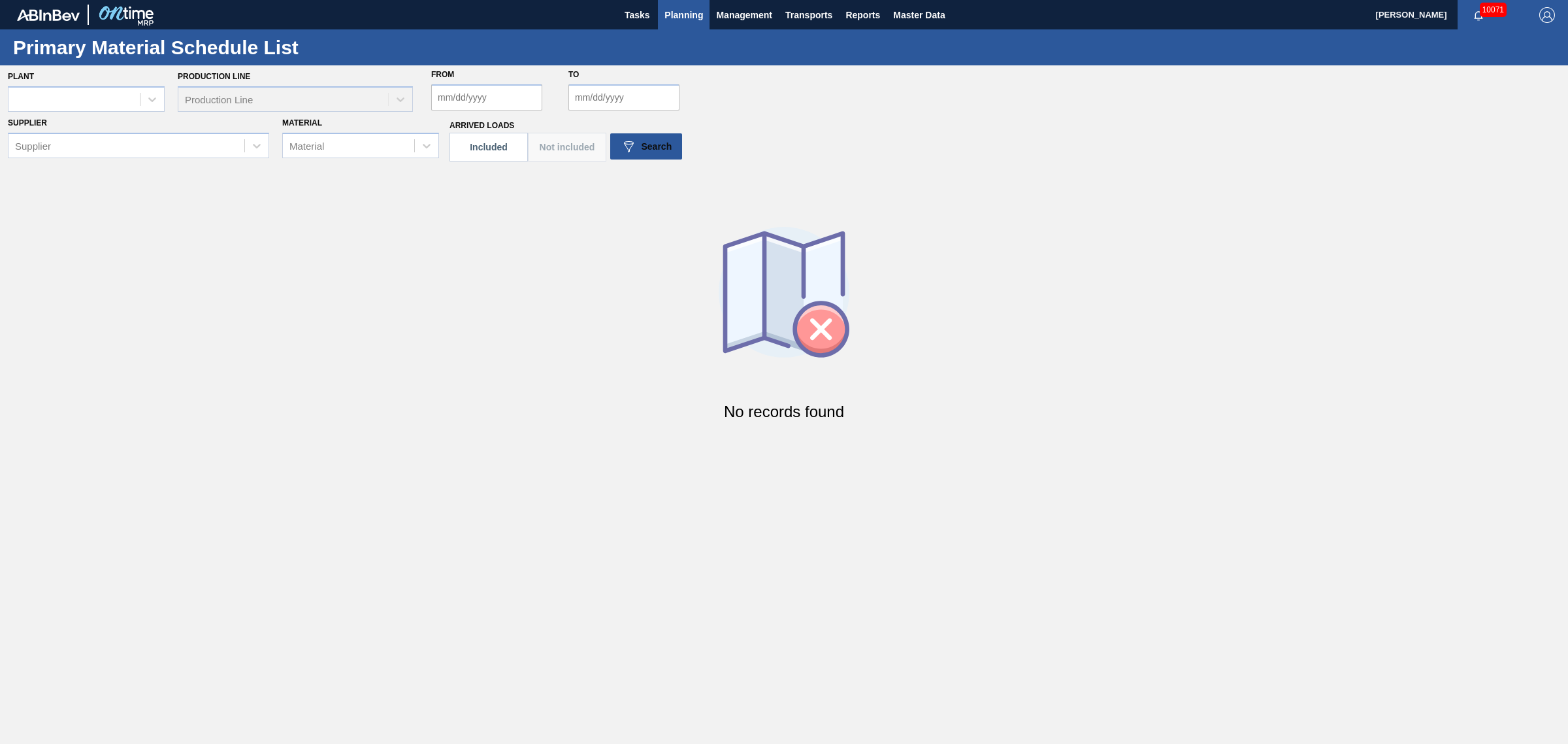
click at [699, 13] on span "Planning" at bounding box center [684, 15] width 38 height 16
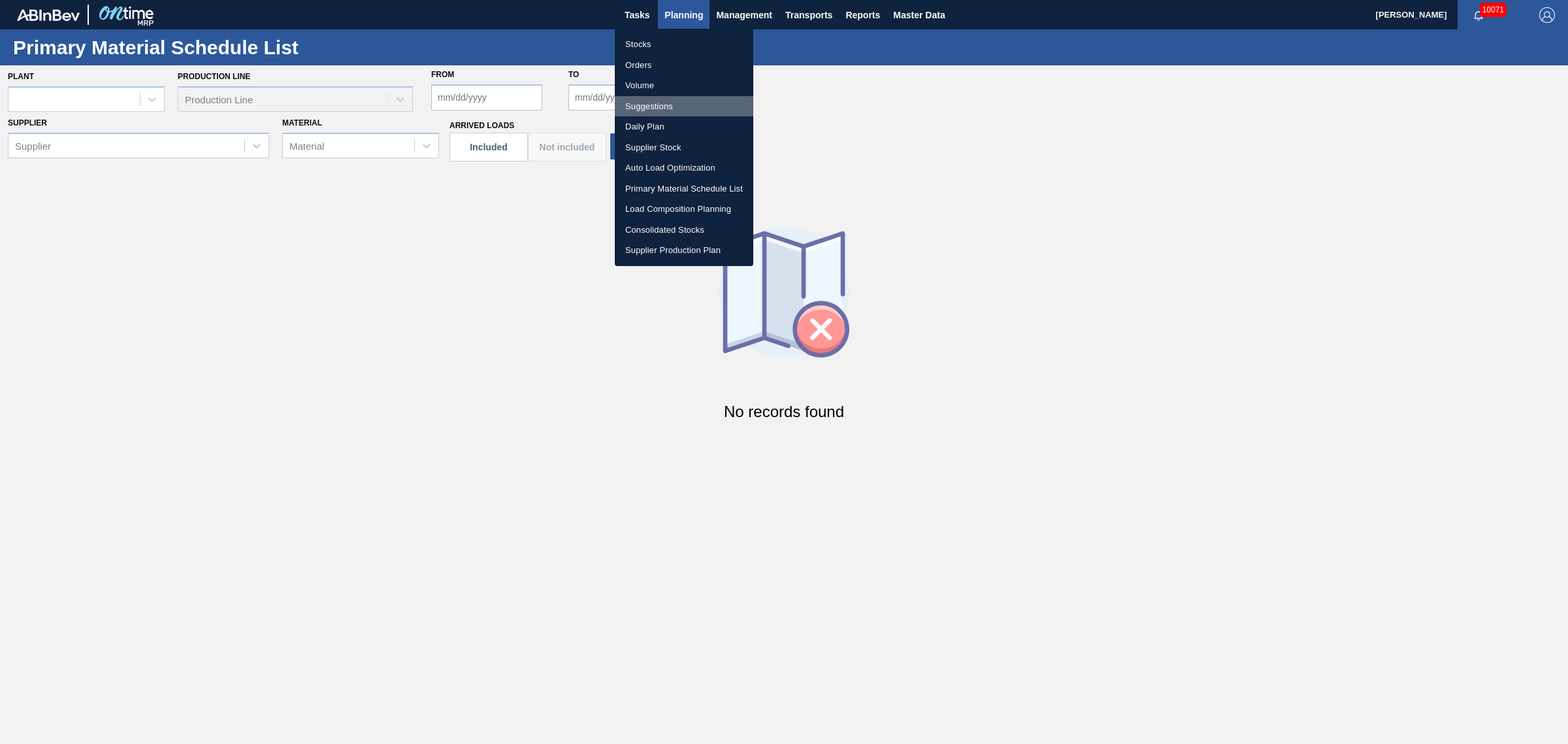
click at [659, 100] on li "Suggestions" at bounding box center [684, 106] width 139 height 21
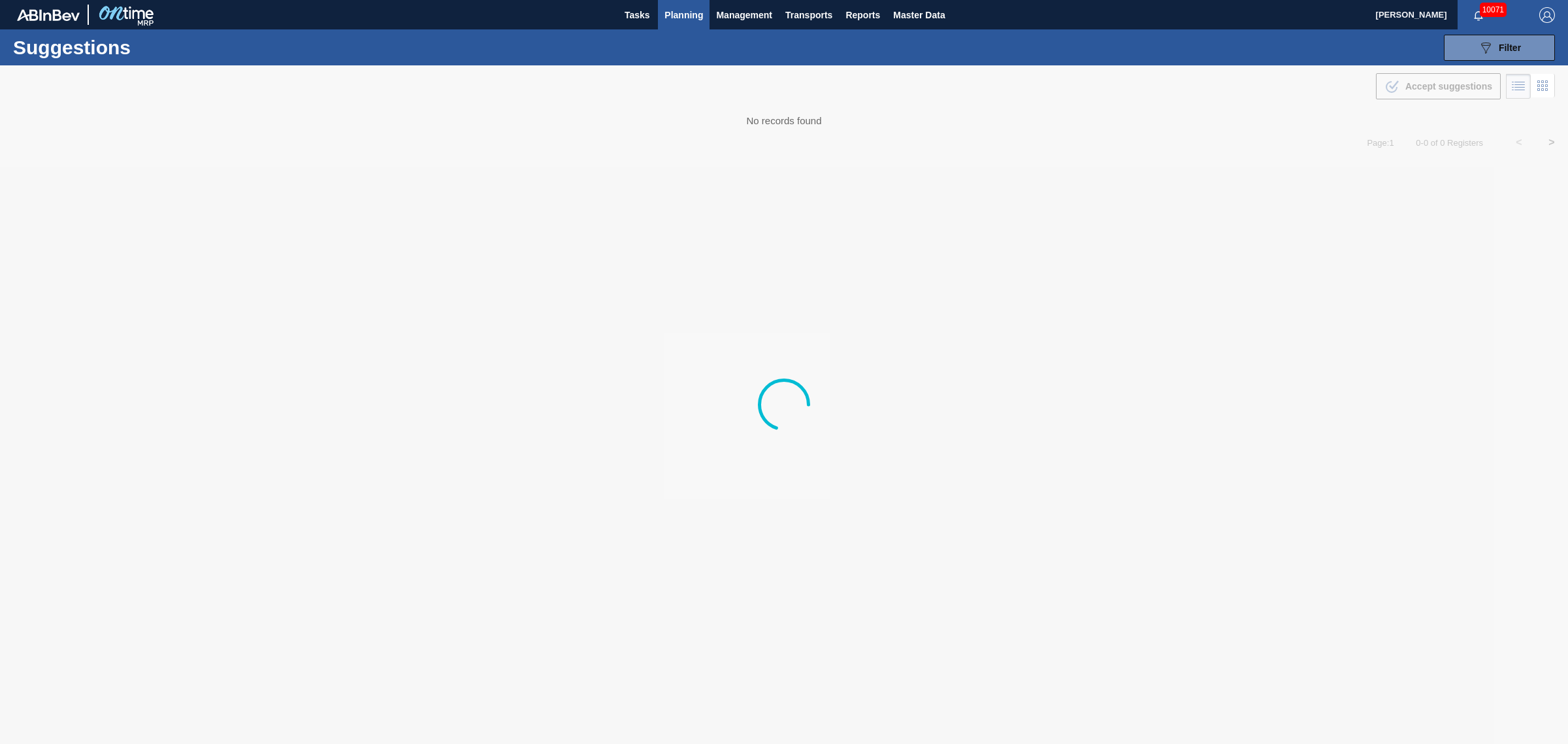
type from "[DATE]"
type to "[DATE]"
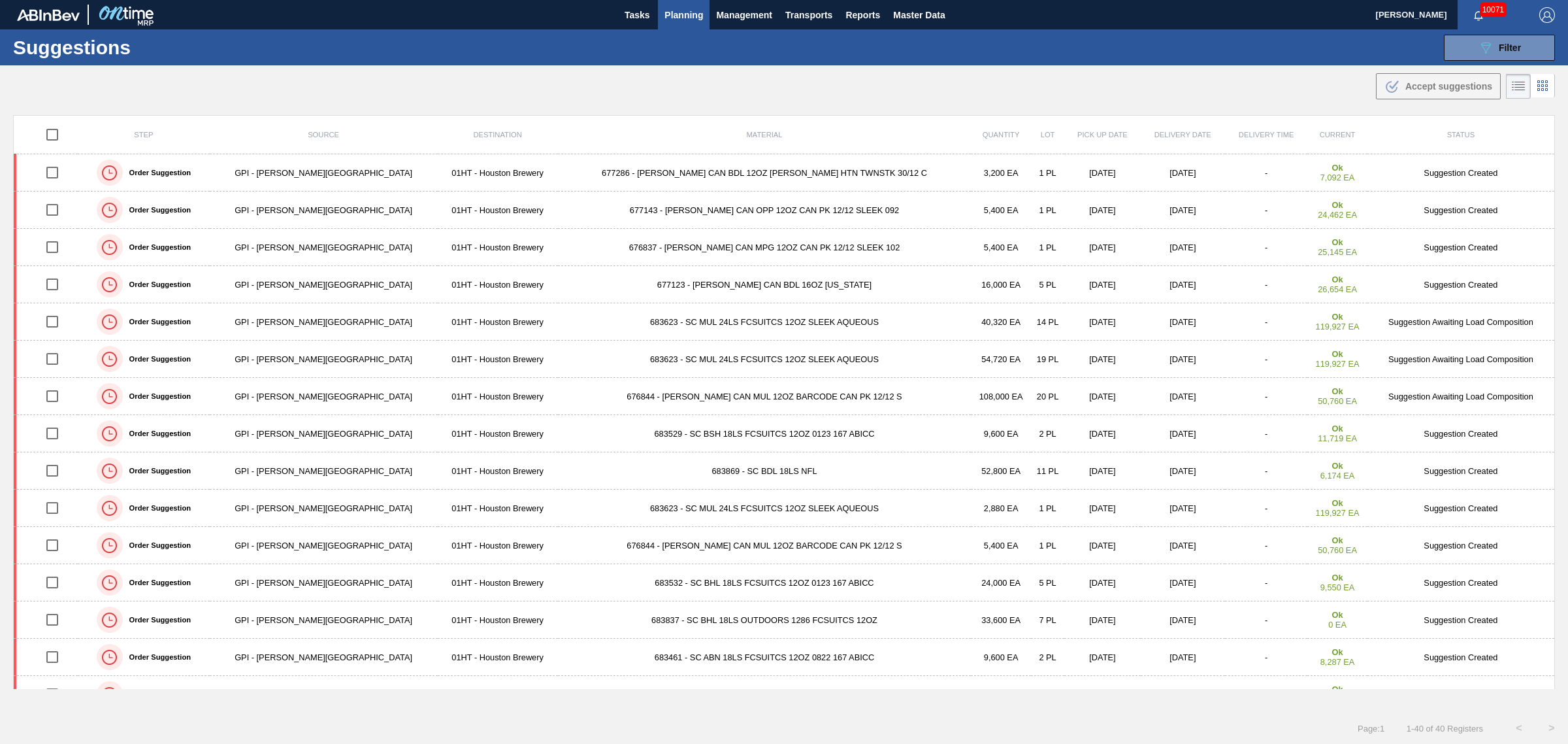
click at [690, 10] on span "Planning" at bounding box center [684, 15] width 38 height 16
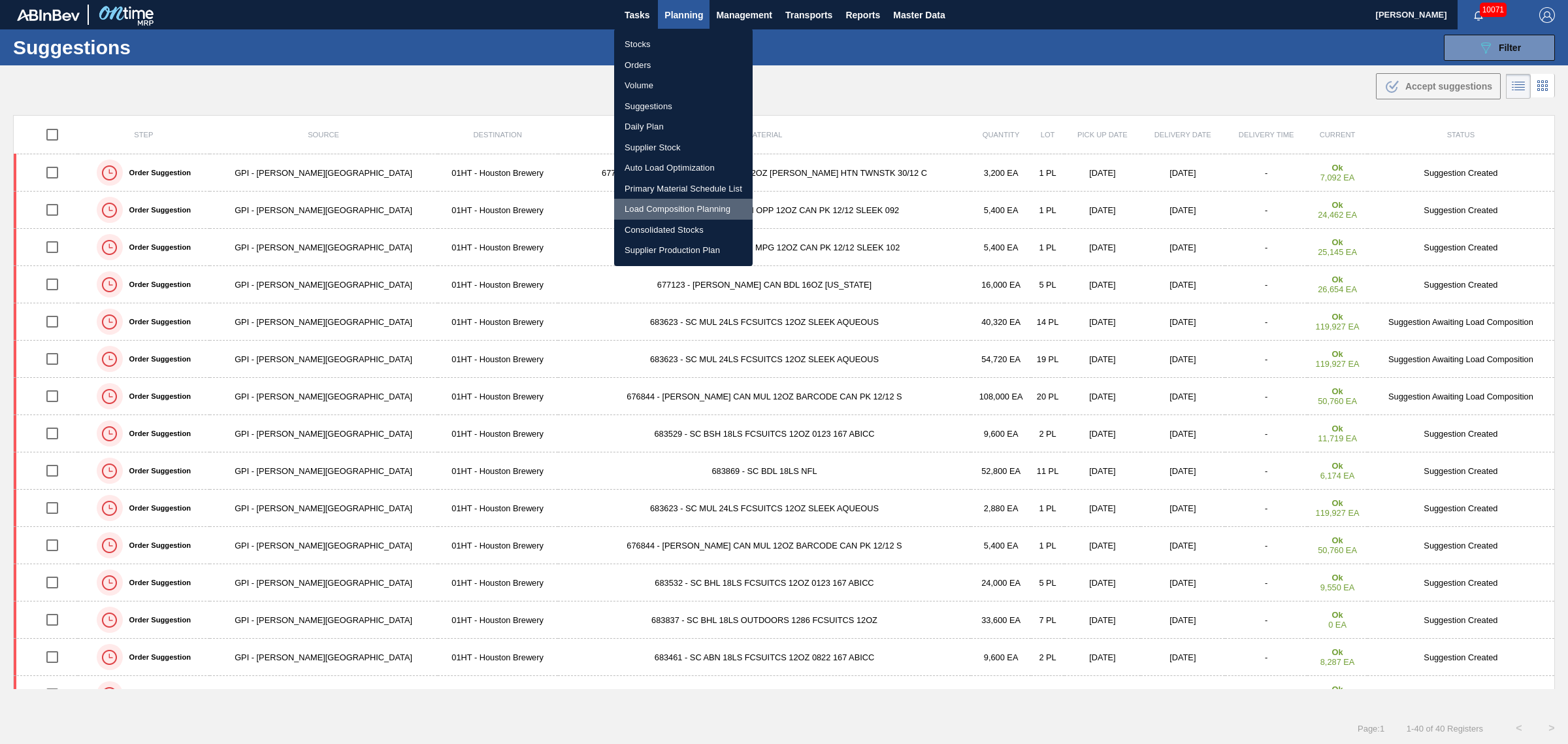
click at [670, 204] on li "Load Composition Planning" at bounding box center [684, 209] width 139 height 21
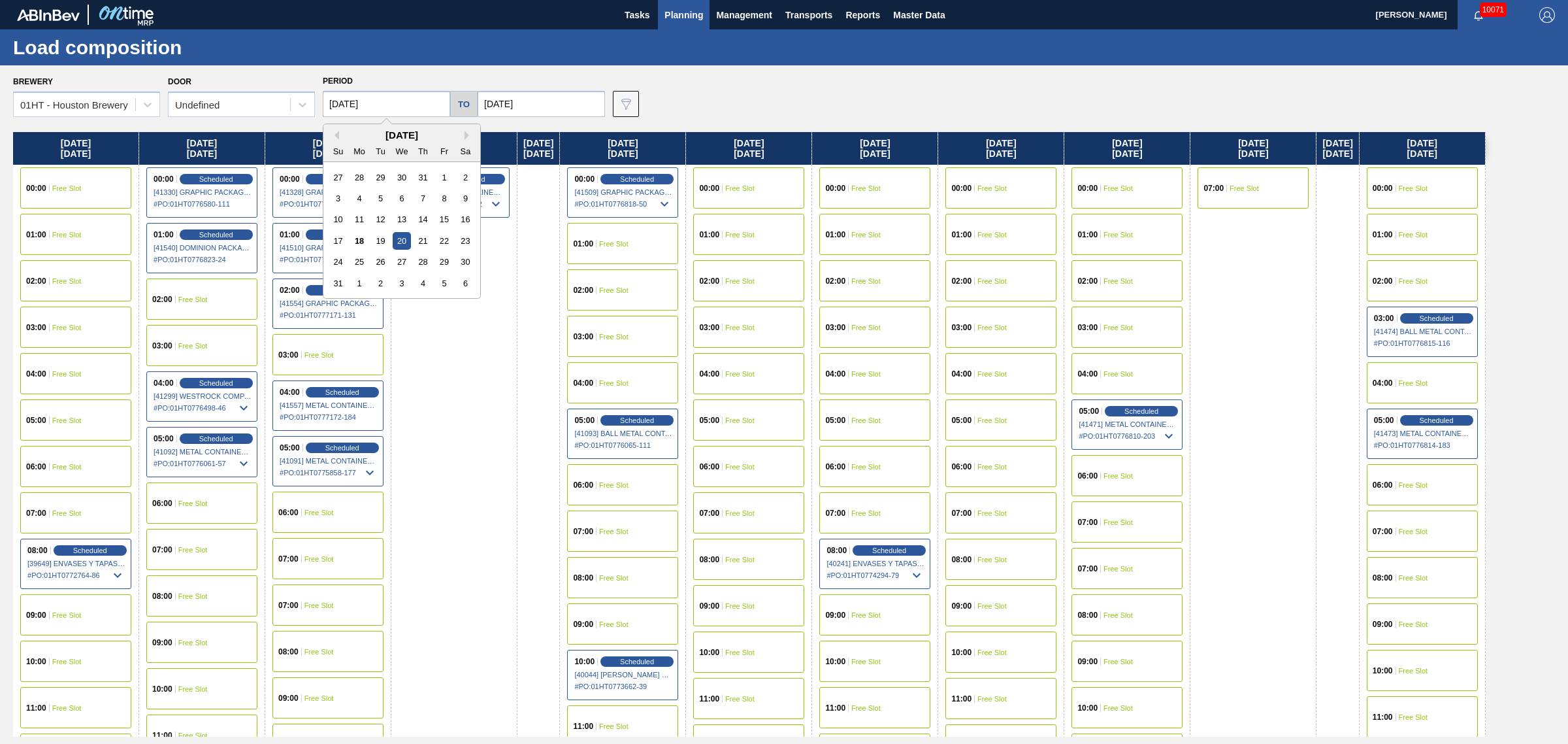
click at [378, 102] on input "[DATE]" at bounding box center [387, 104] width 128 height 26
click at [357, 260] on div "25" at bounding box center [360, 262] width 17 height 17
type input "[DATE]"
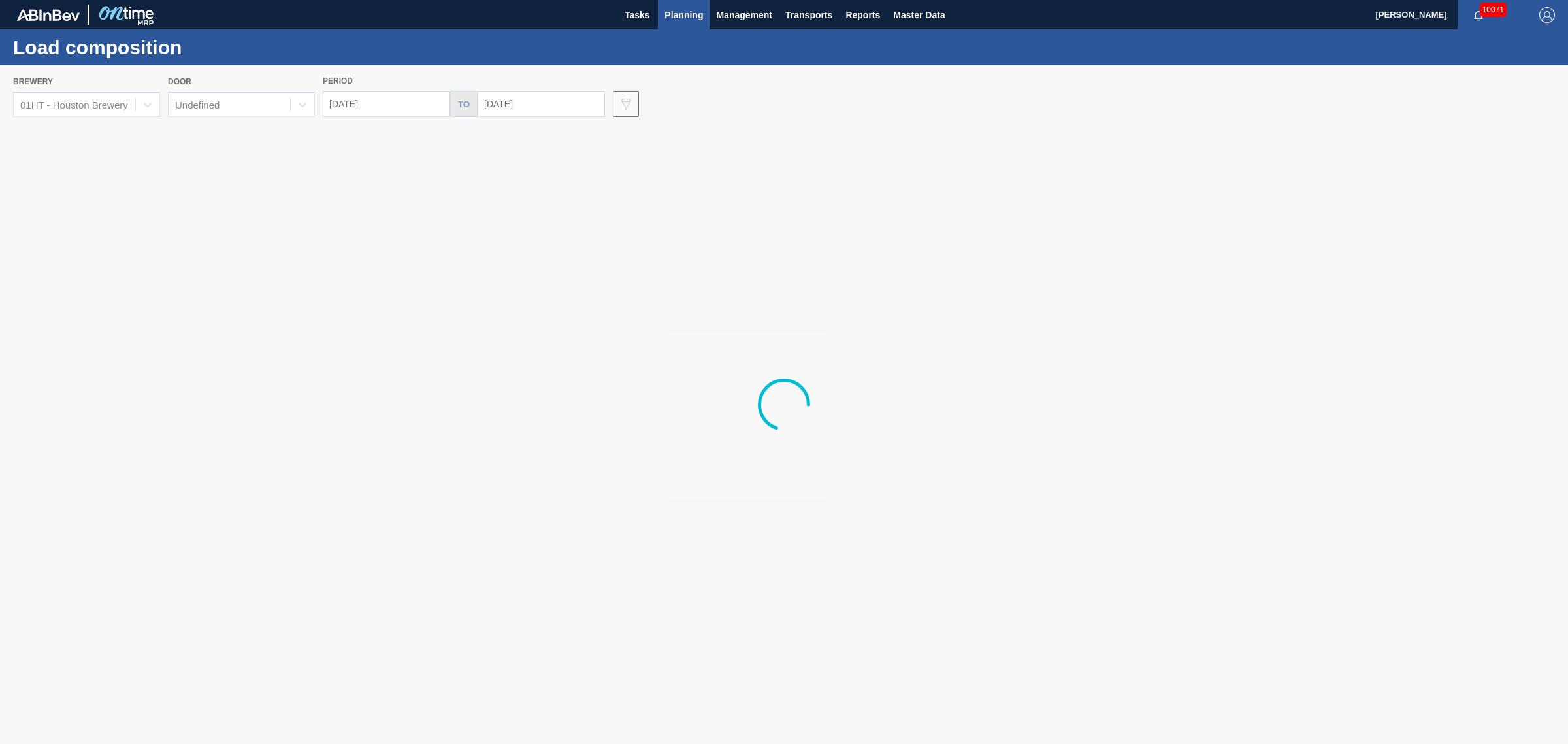
click at [543, 97] on div at bounding box center [784, 404] width 1568 height 679
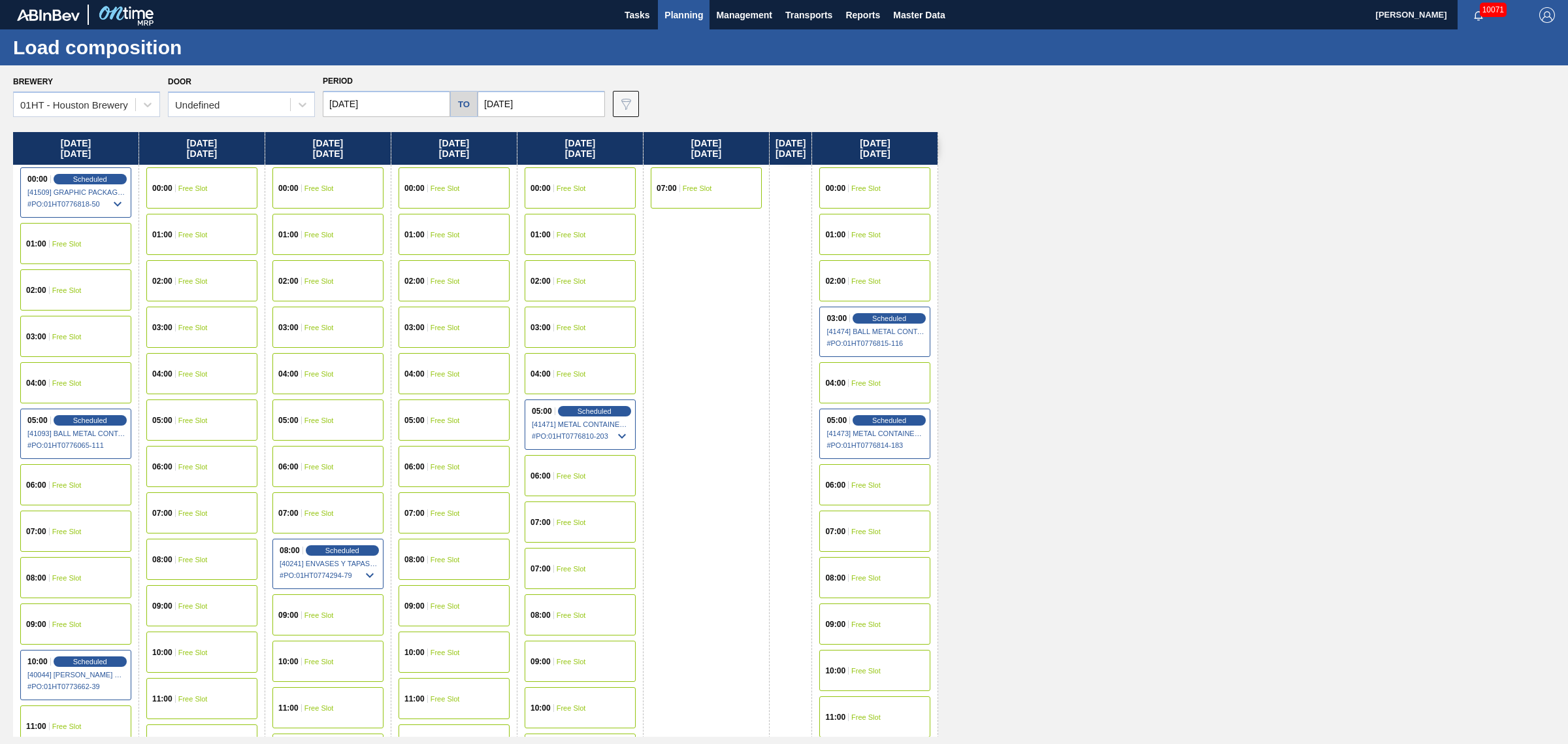
click at [542, 108] on input "[DATE]" at bounding box center [541, 104] width 128 height 26
click at [557, 176] on div "3" at bounding box center [557, 177] width 17 height 17
type input "[DATE]"
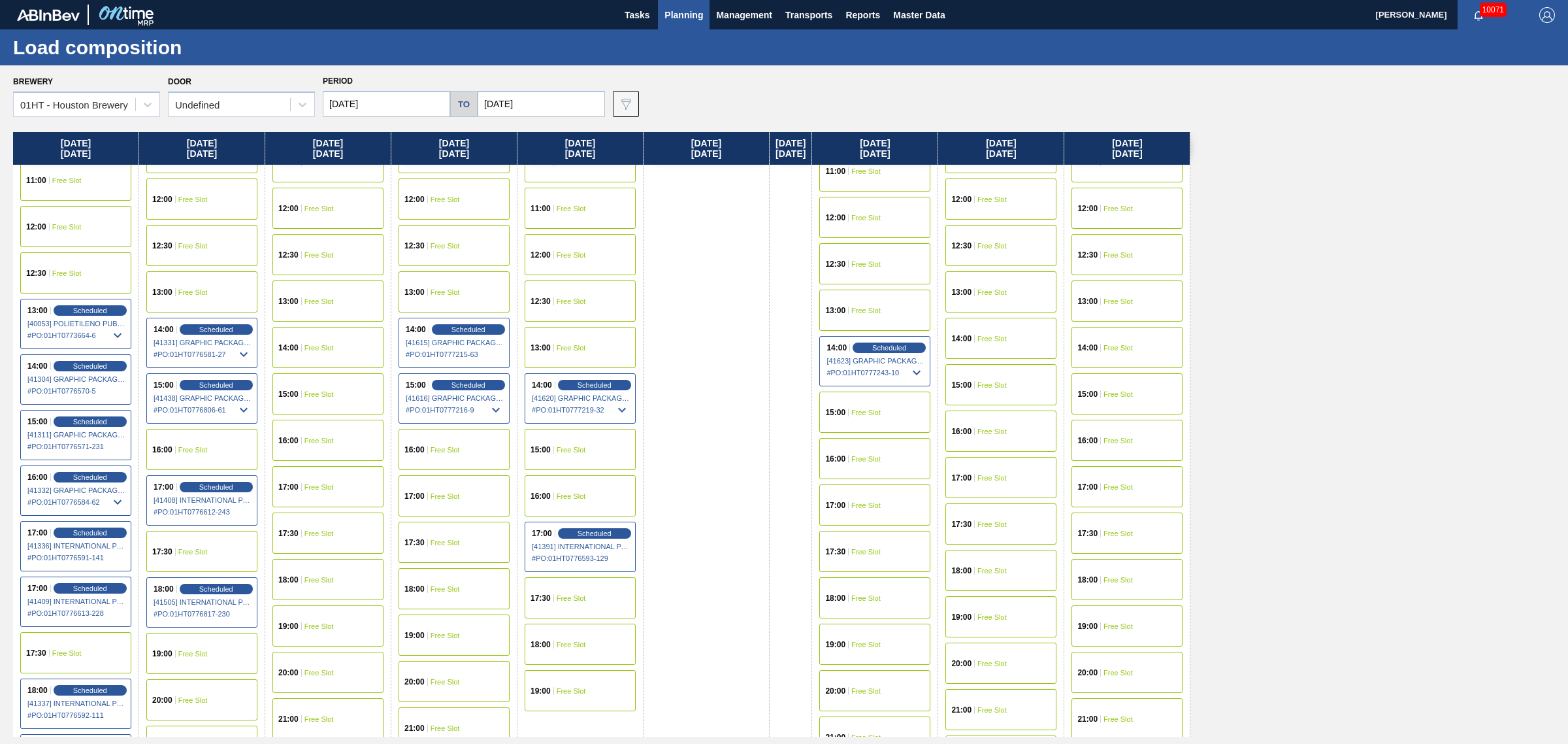
scroll to position [572, 0]
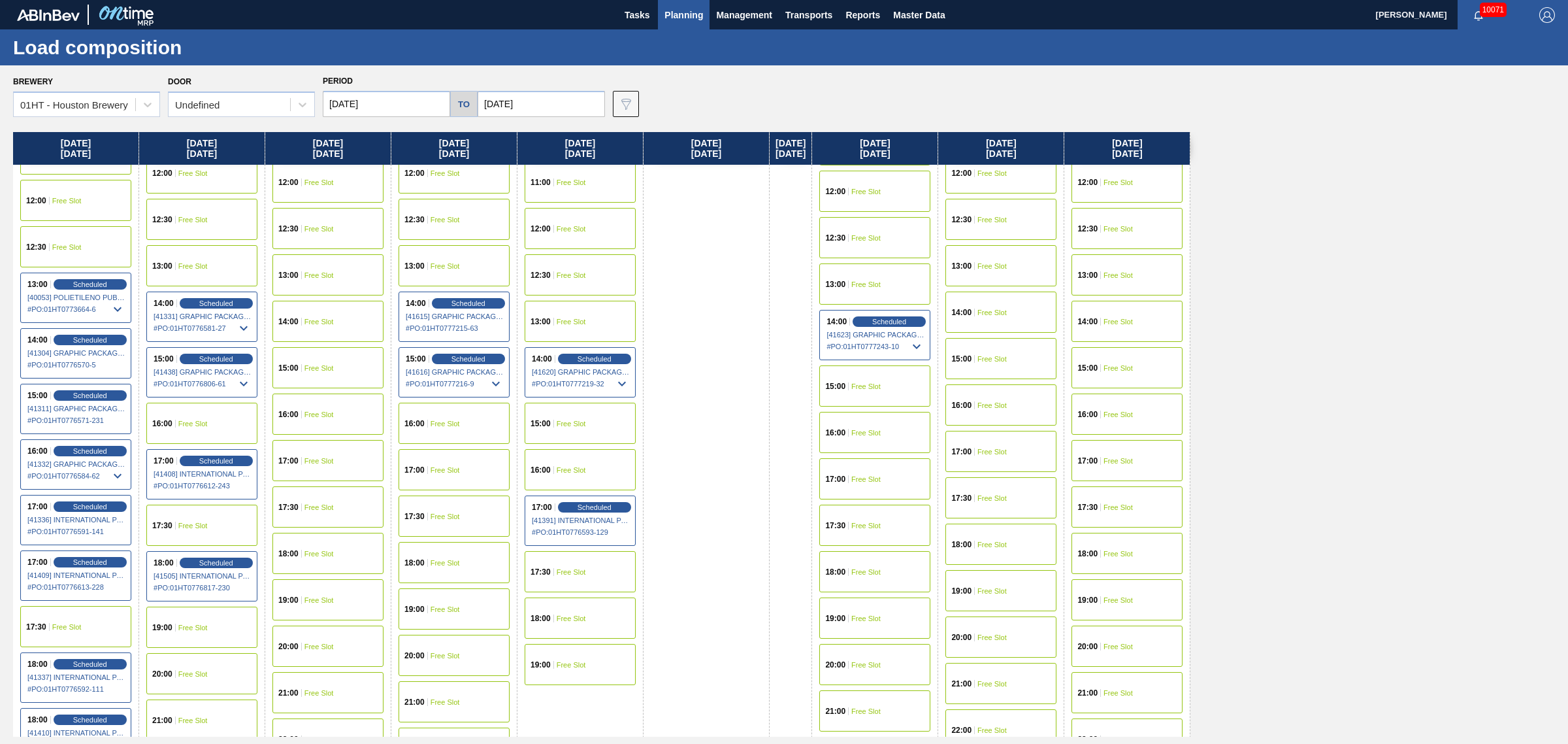
click at [992, 302] on div "14:00 Free Slot" at bounding box center [1001, 312] width 111 height 41
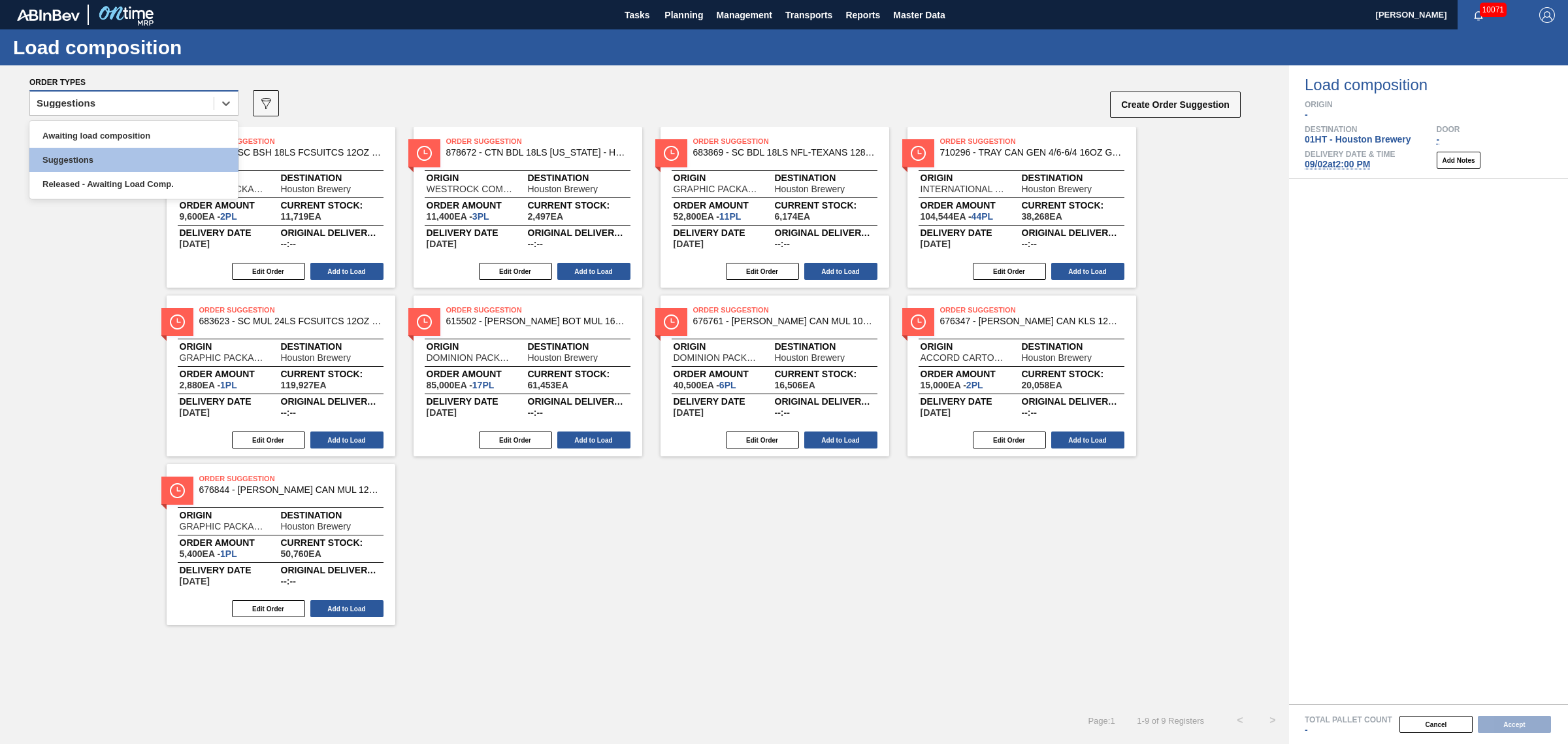
click at [113, 96] on div "Suggestions" at bounding box center [121, 104] width 184 height 19
click at [125, 136] on div "Awaiting load composition" at bounding box center [134, 135] width 209 height 24
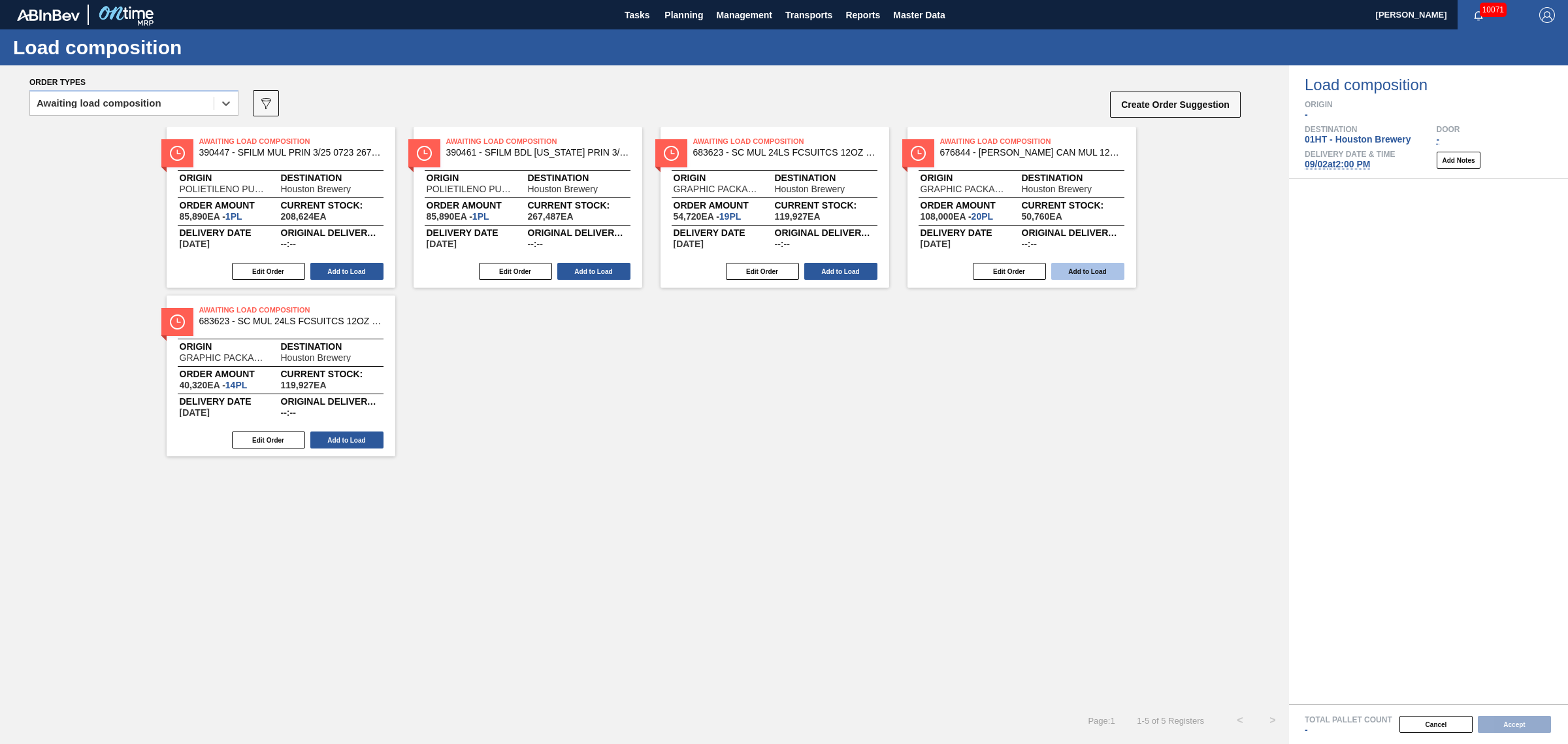
click at [1106, 277] on button "Add to Load" at bounding box center [1088, 271] width 73 height 17
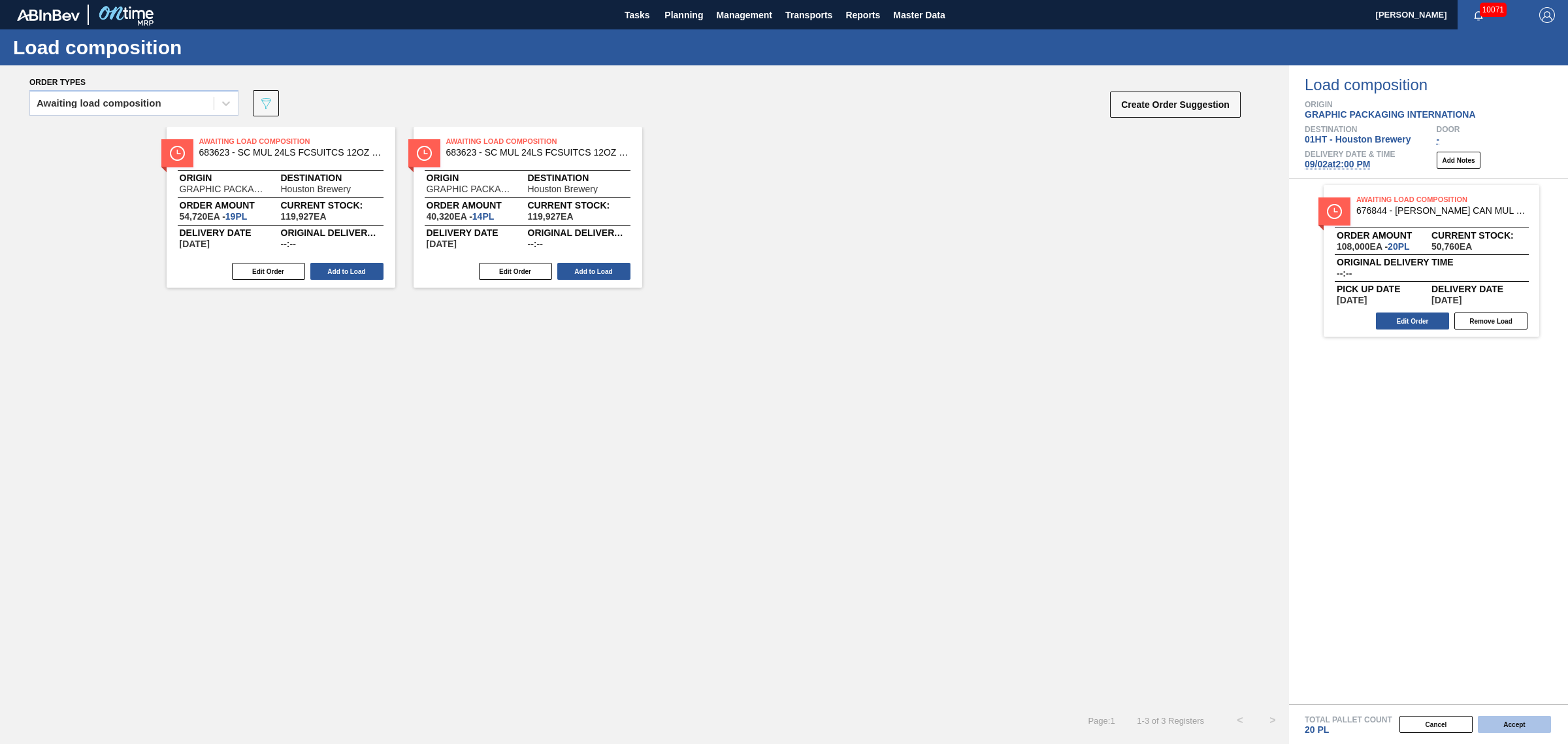
click at [1515, 724] on button "Accept" at bounding box center [1514, 724] width 73 height 17
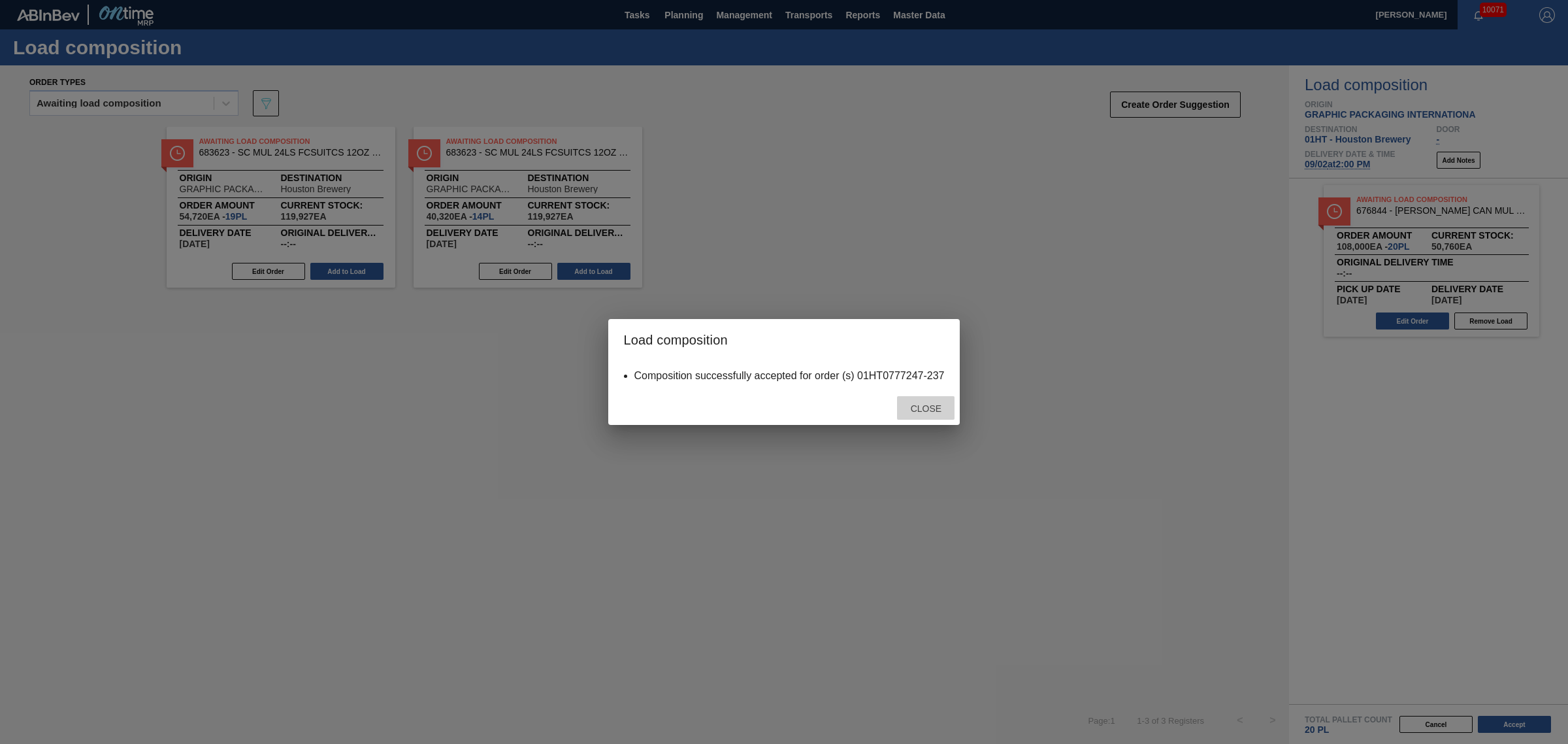
click at [923, 403] on div "Close" at bounding box center [925, 408] width 57 height 24
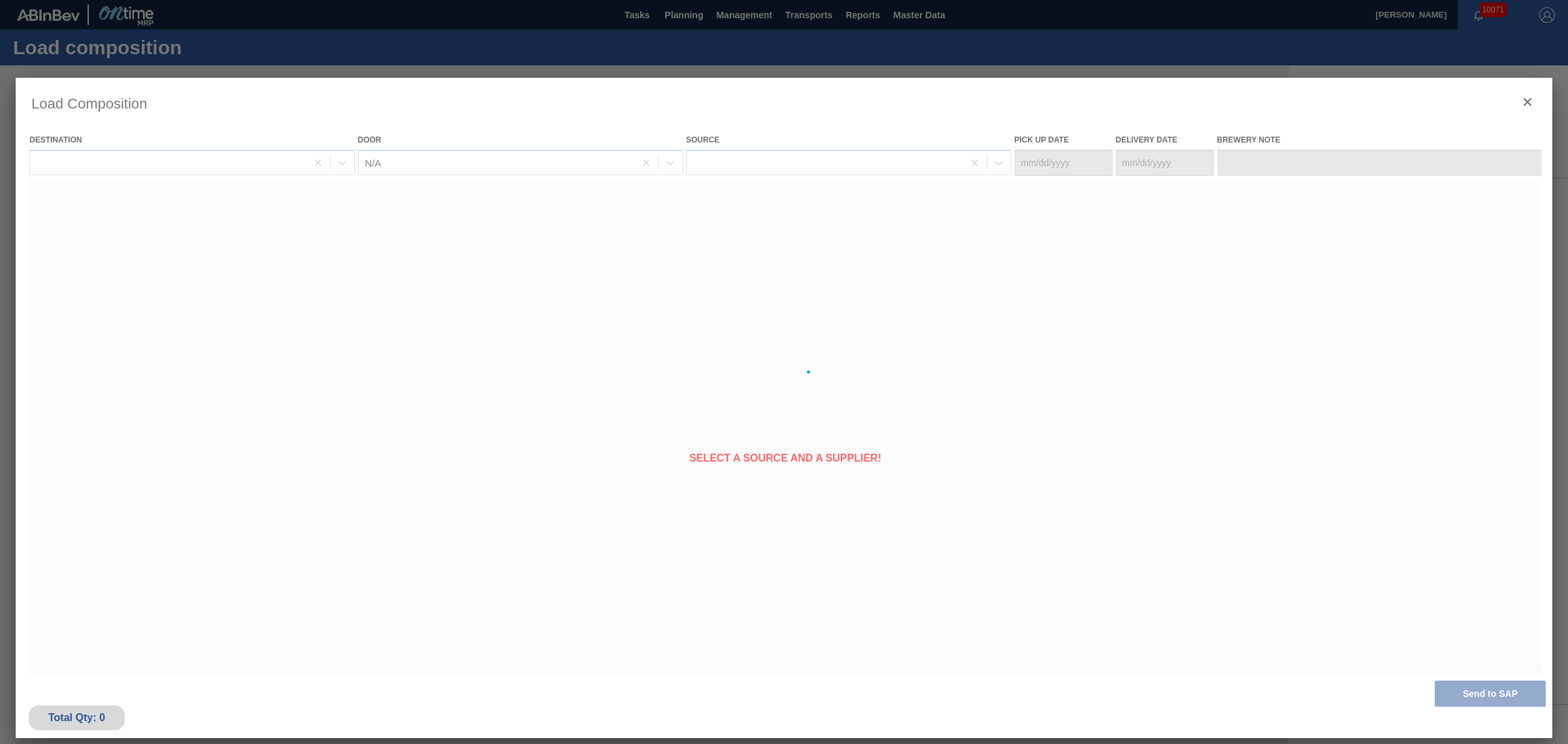
type Date "[DATE]"
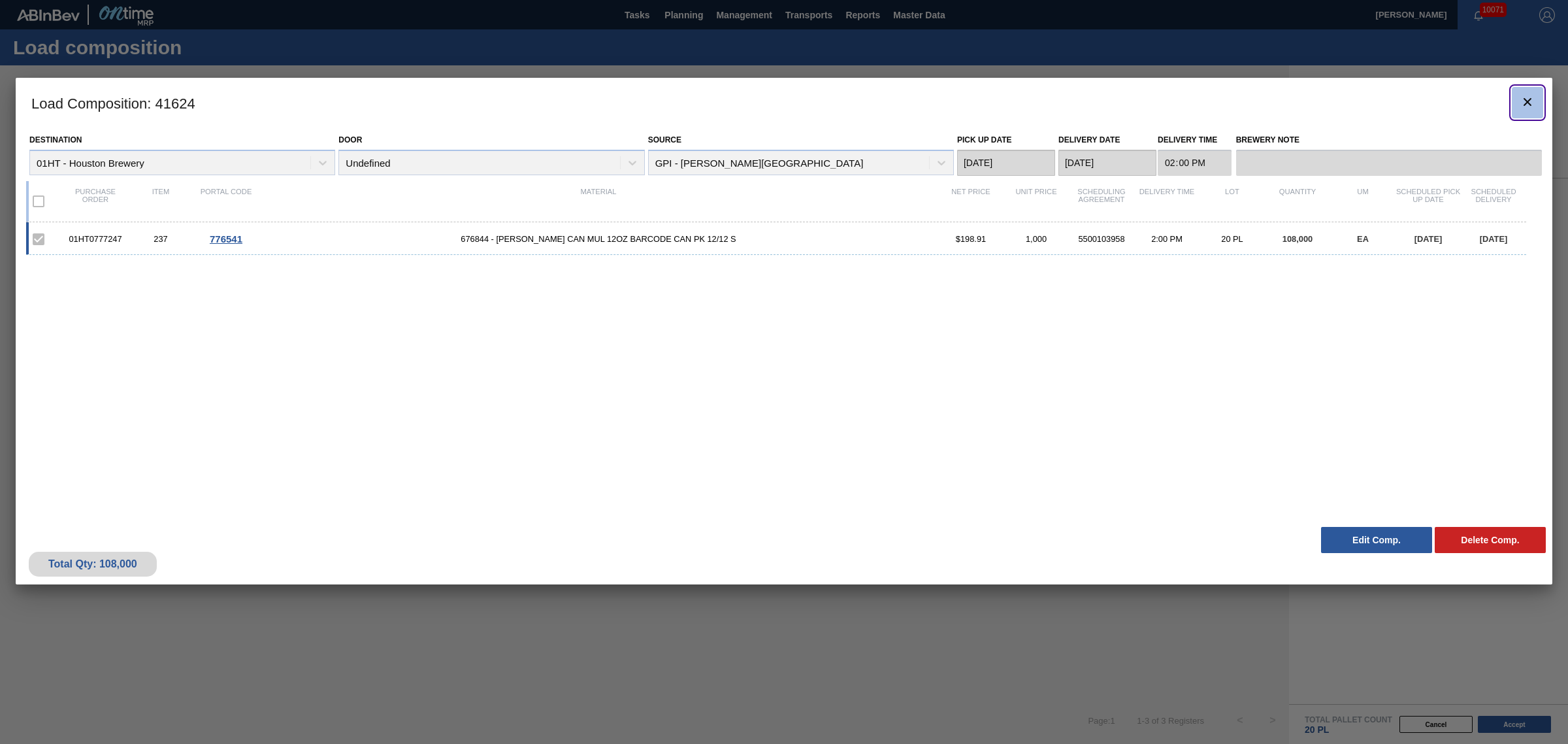
click at [1524, 96] on icon "botão de ícone" at bounding box center [1528, 102] width 16 height 16
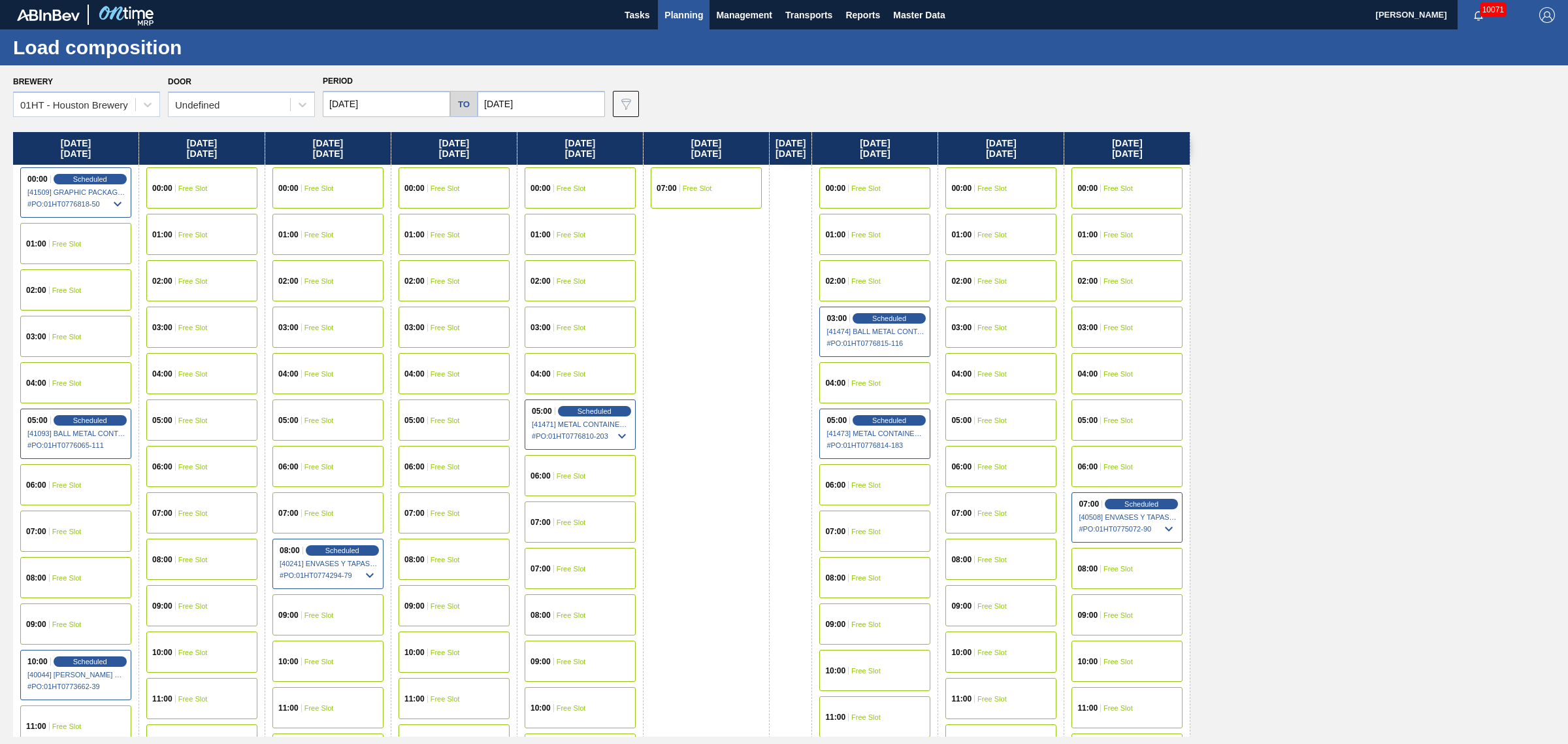
click at [673, 20] on span "Planning" at bounding box center [684, 15] width 38 height 16
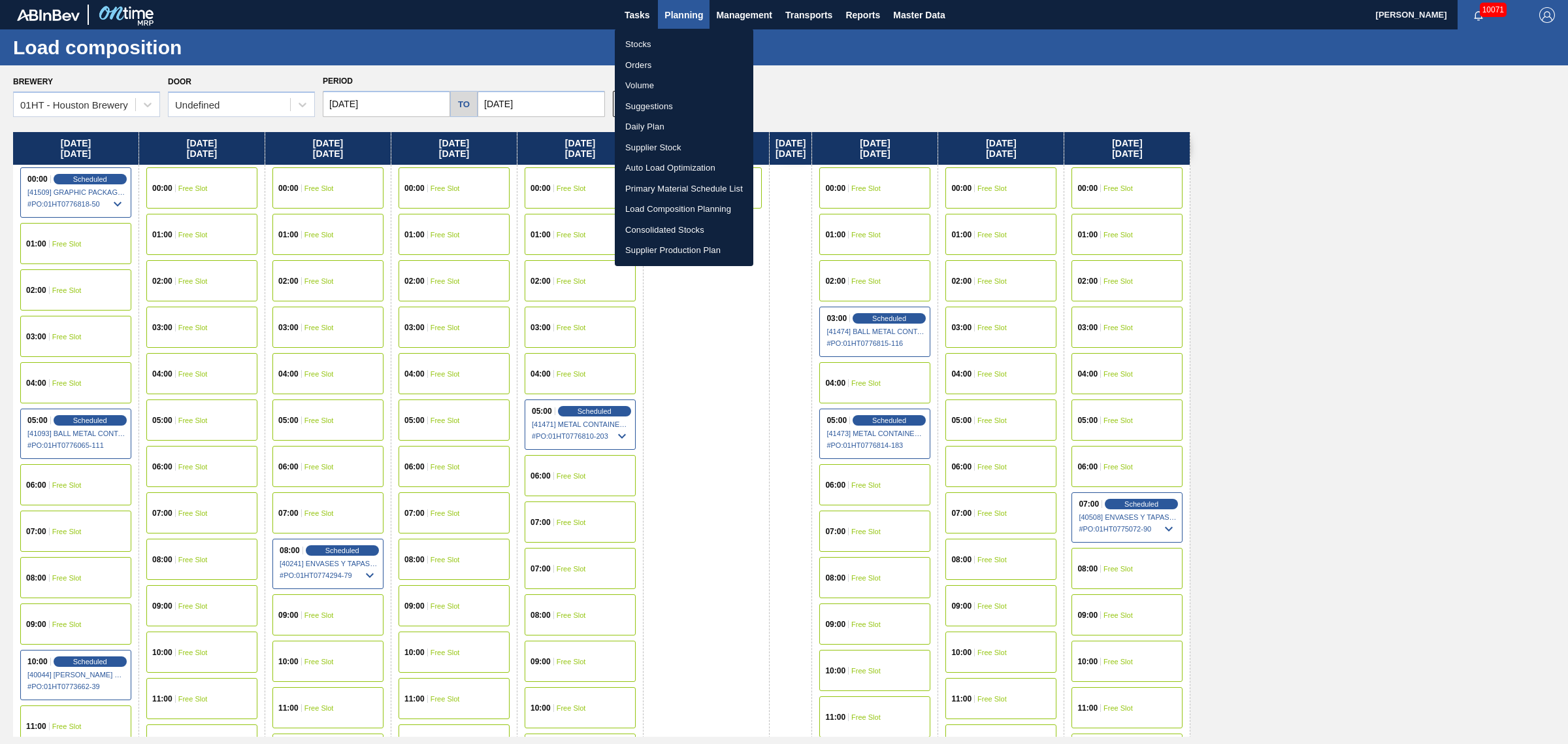
click at [660, 93] on li "Volume" at bounding box center [684, 86] width 139 height 21
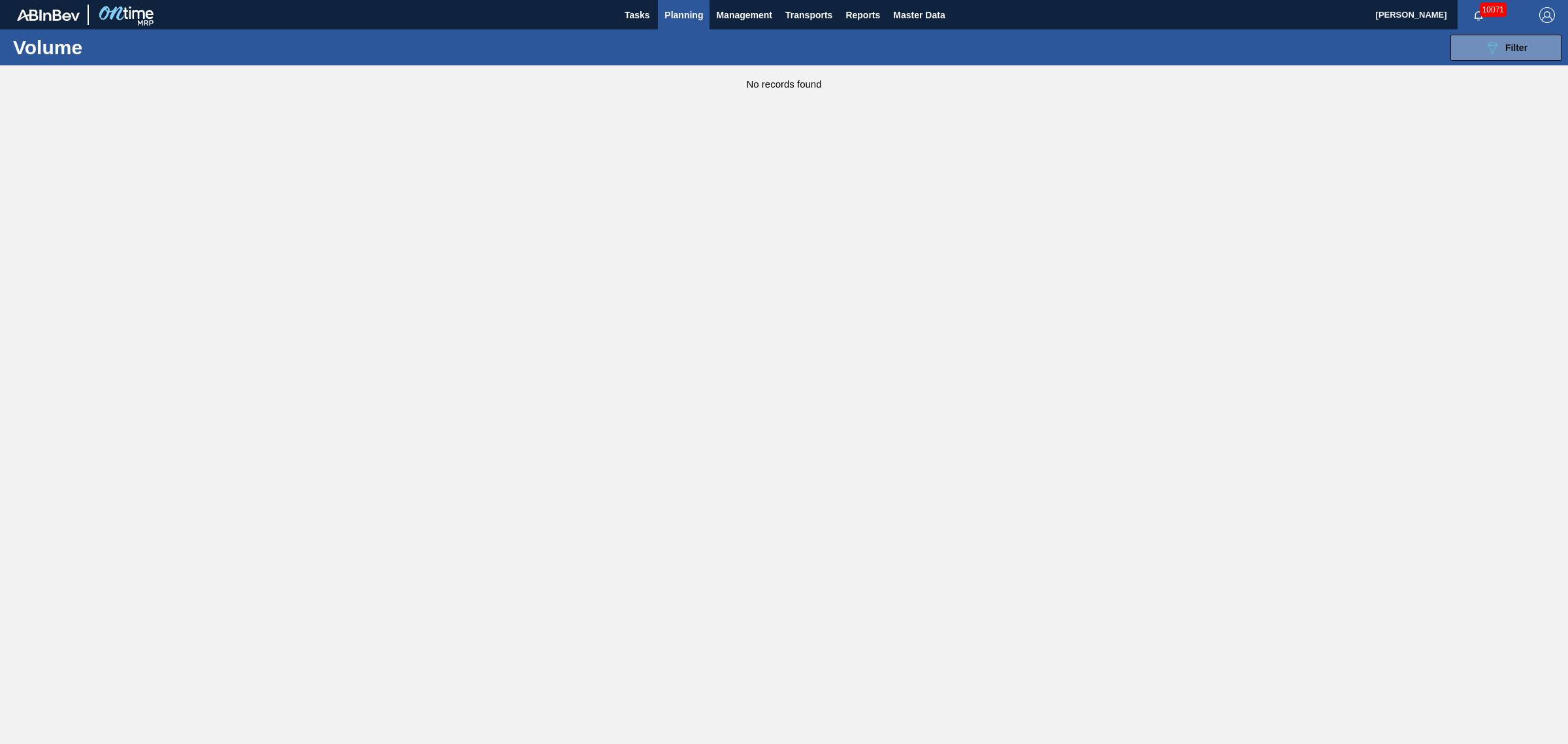
click at [685, 14] on span "Planning" at bounding box center [684, 15] width 38 height 16
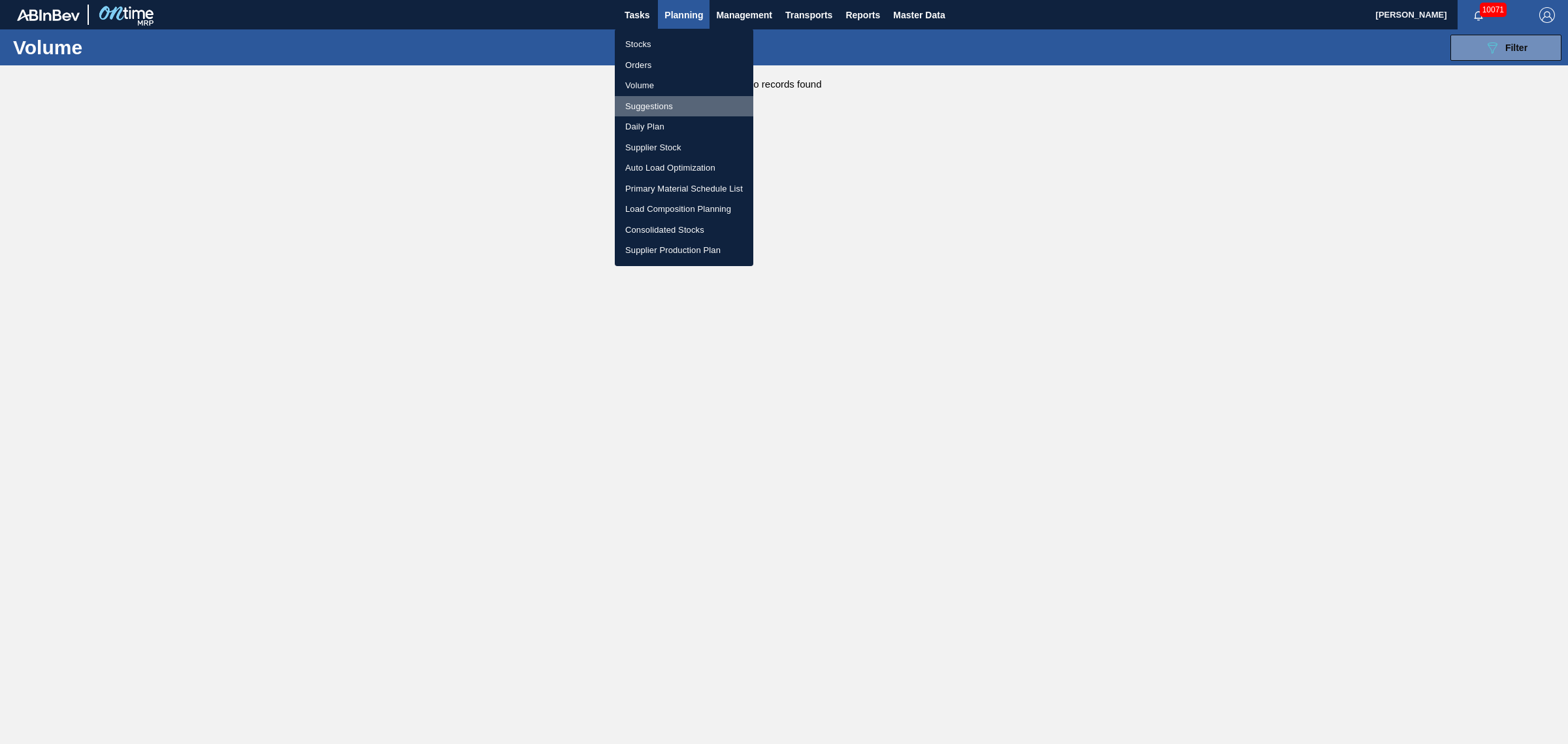
click at [650, 100] on li "Suggestions" at bounding box center [684, 106] width 139 height 21
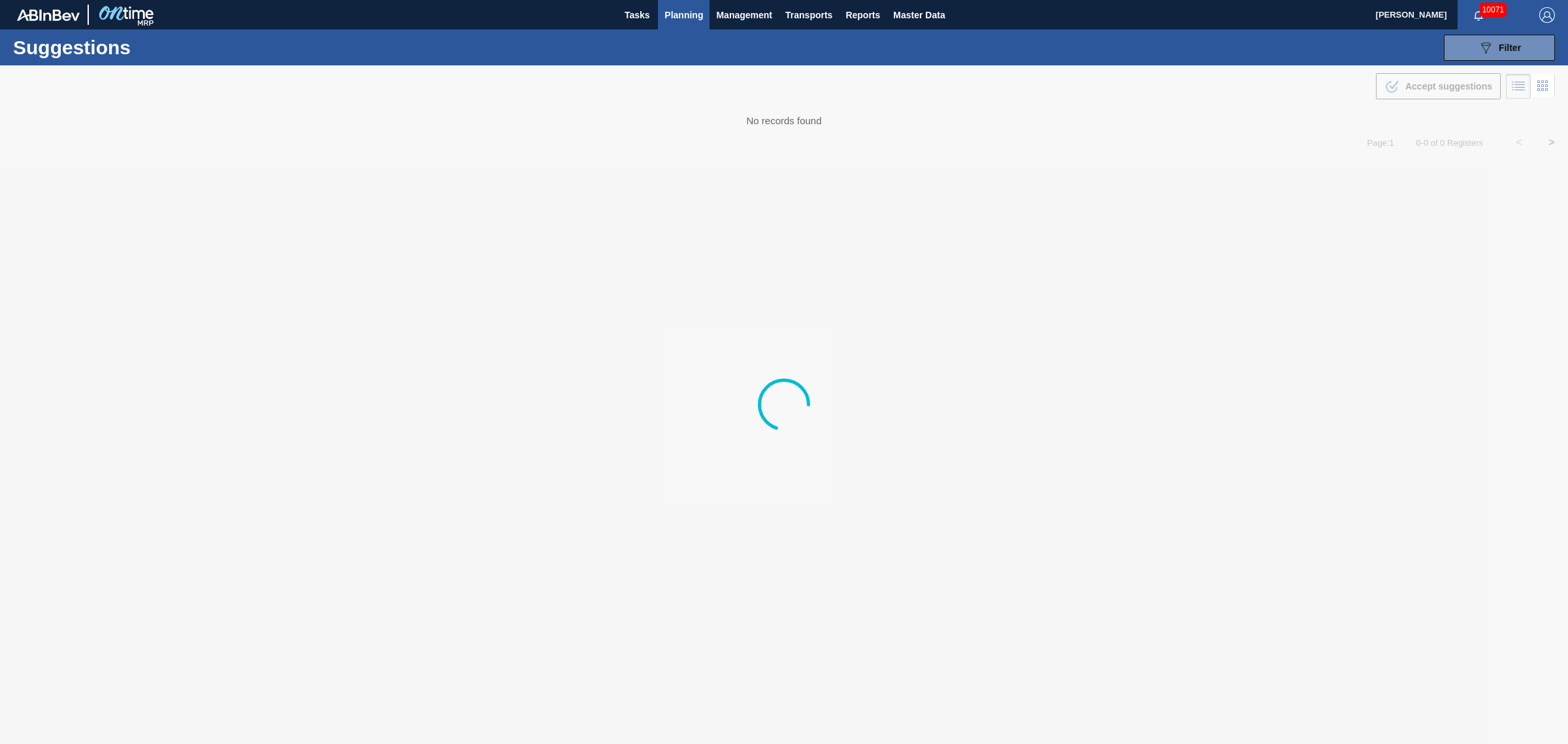
type from "[DATE]"
type to "[DATE]"
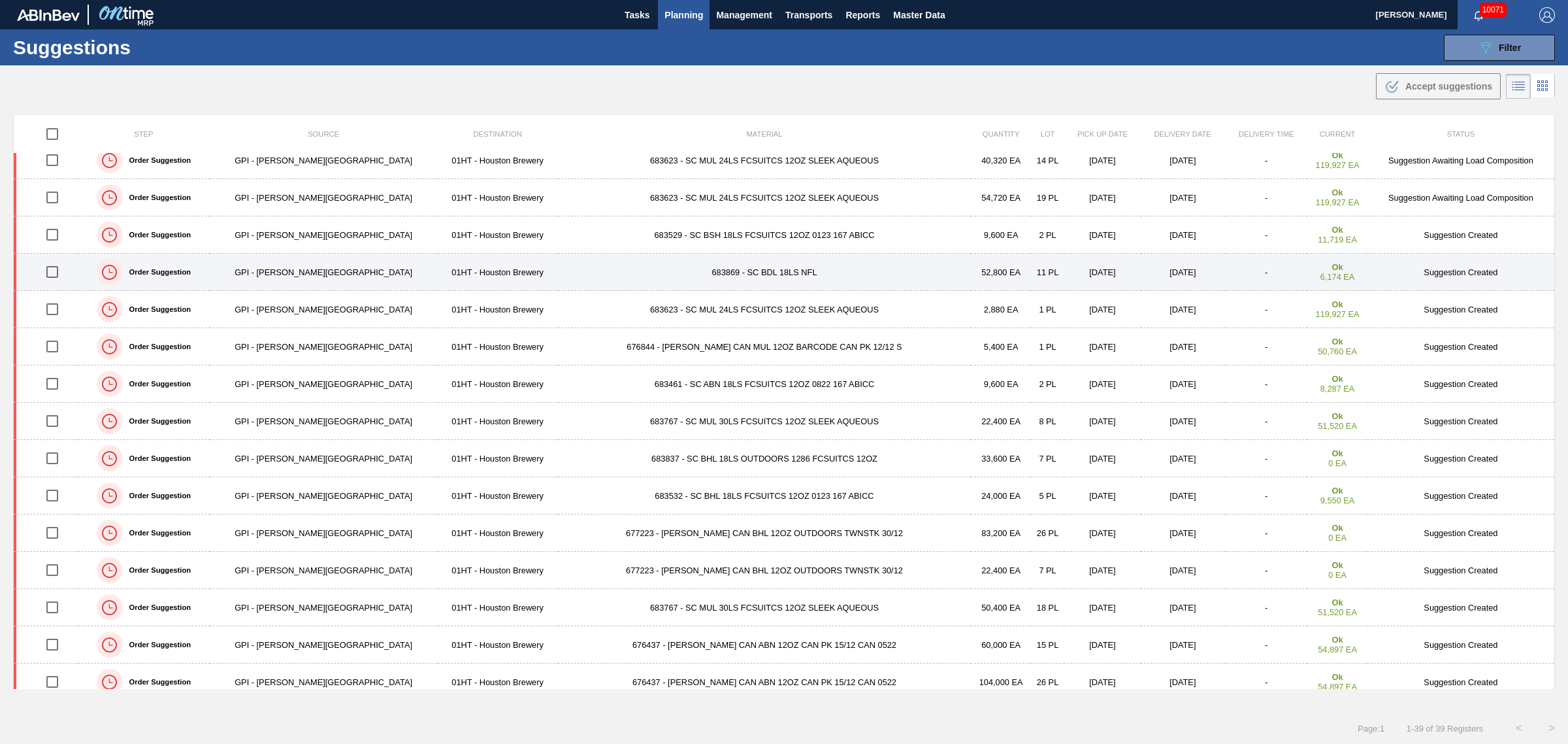
scroll to position [163, 0]
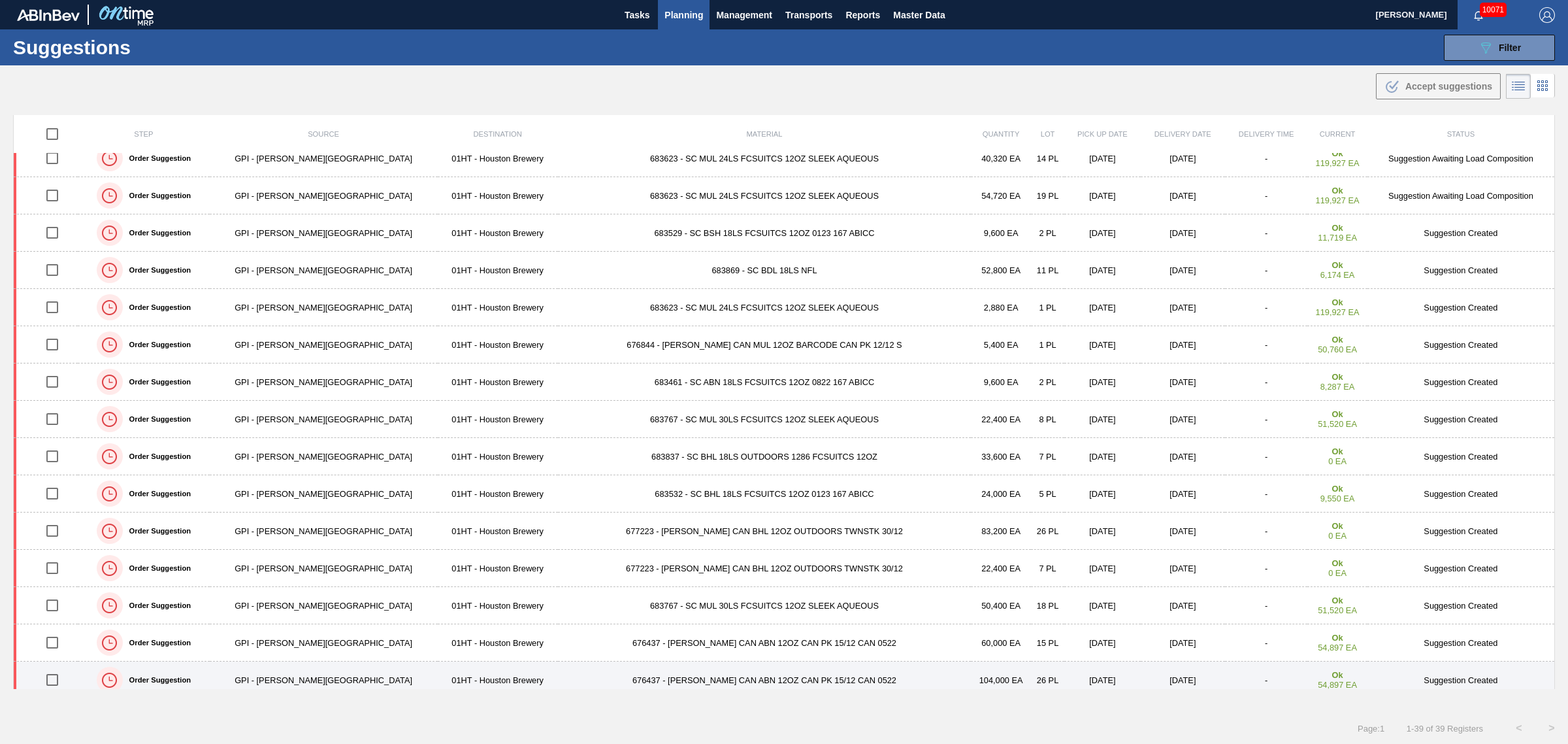
click at [59, 684] on input "checkbox" at bounding box center [52, 680] width 28 height 28
checkbox input "true"
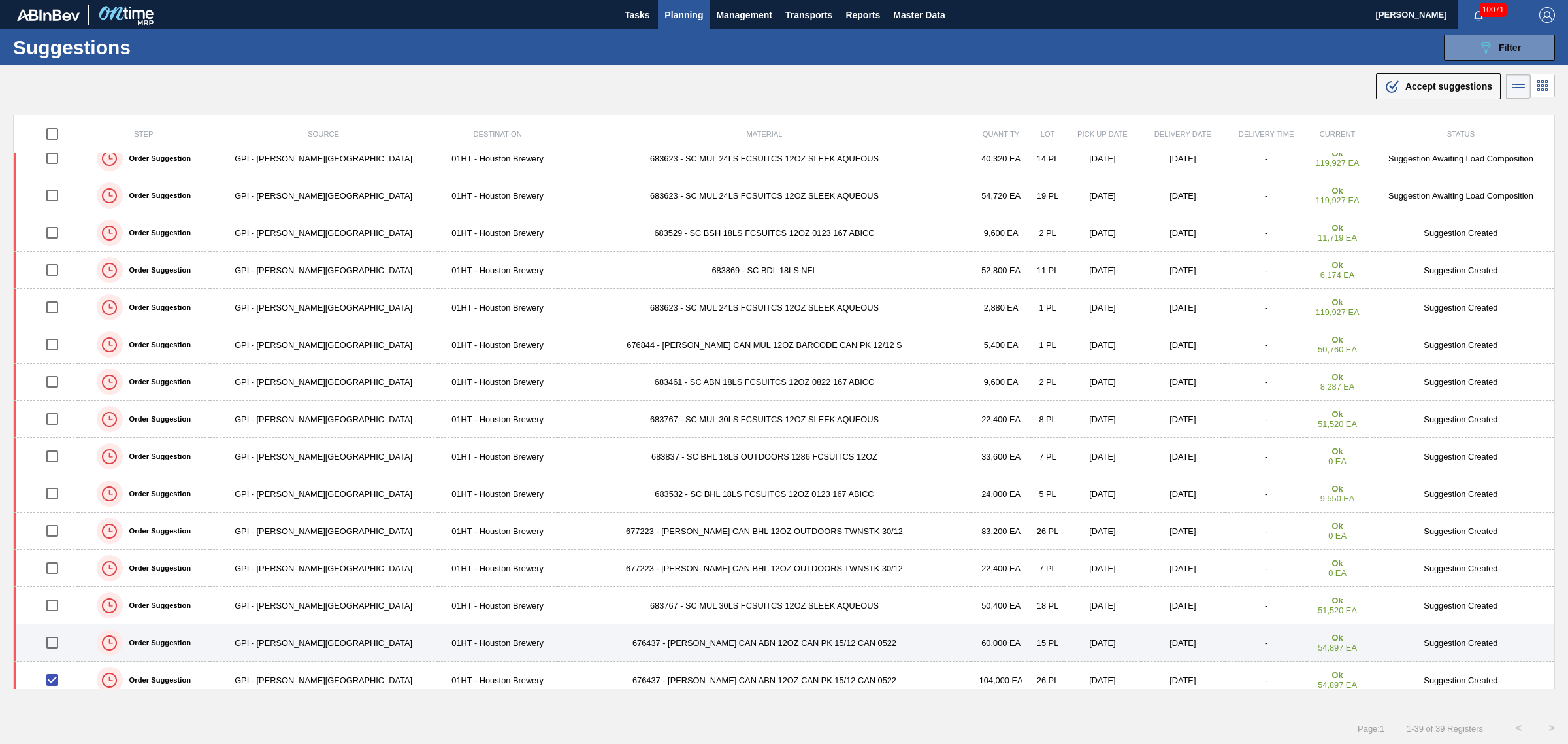
click at [59, 645] on input "checkbox" at bounding box center [52, 642] width 28 height 28
checkbox input "true"
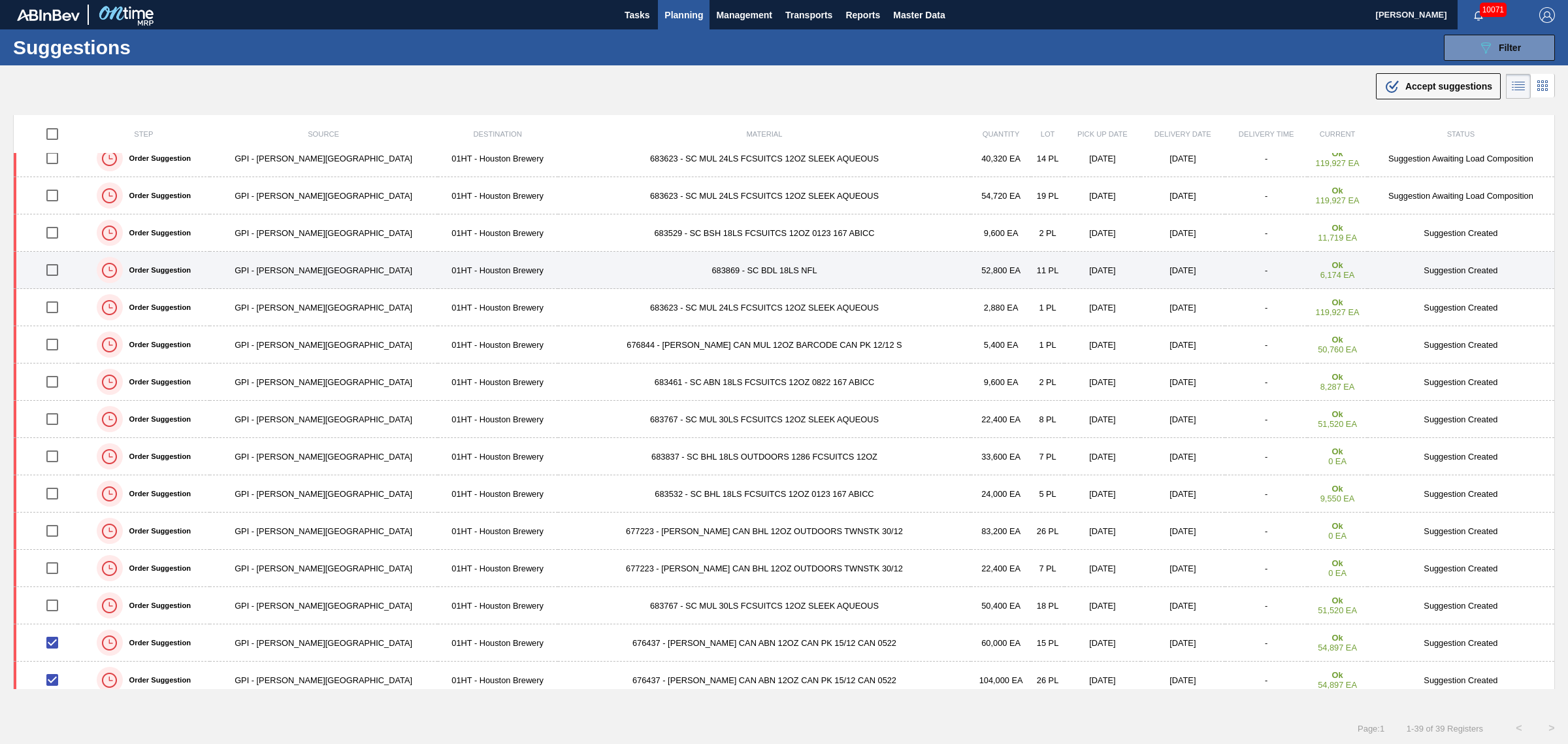
click at [57, 274] on input "checkbox" at bounding box center [52, 270] width 28 height 28
checkbox input "true"
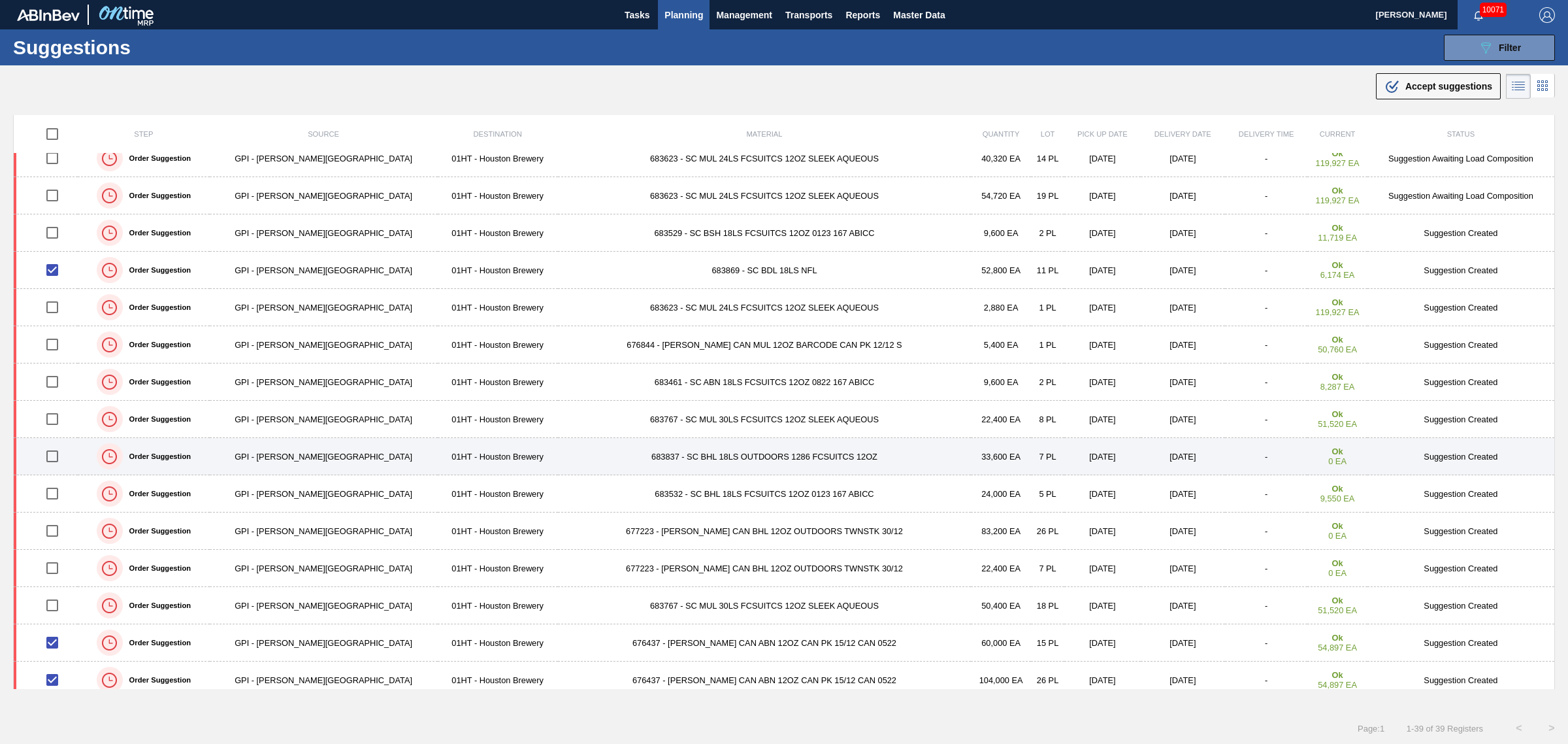
click at [59, 455] on input "checkbox" at bounding box center [52, 457] width 28 height 28
checkbox input "true"
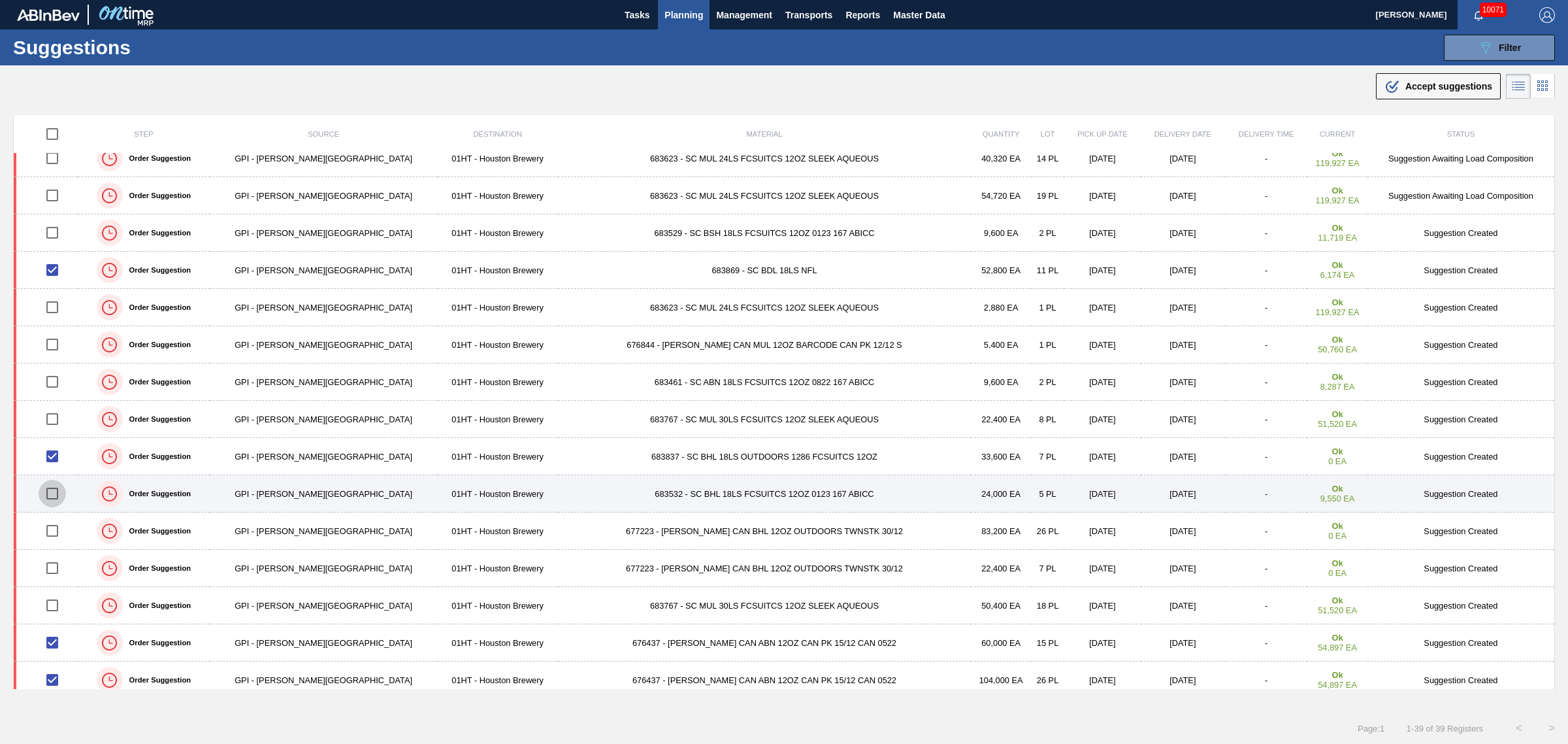
click at [57, 498] on input "checkbox" at bounding box center [52, 494] width 28 height 28
checkbox input "true"
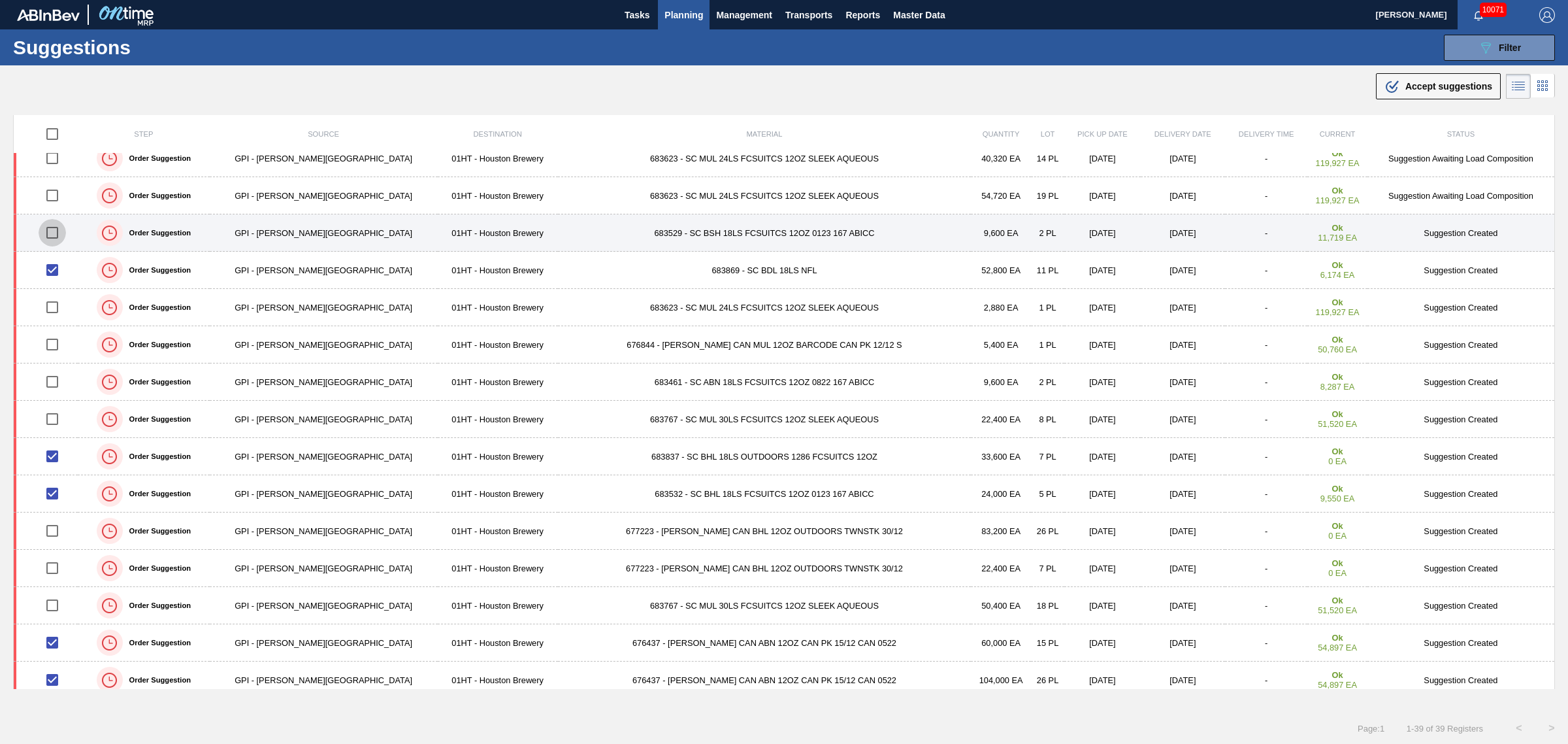
click at [63, 235] on input "checkbox" at bounding box center [52, 233] width 28 height 28
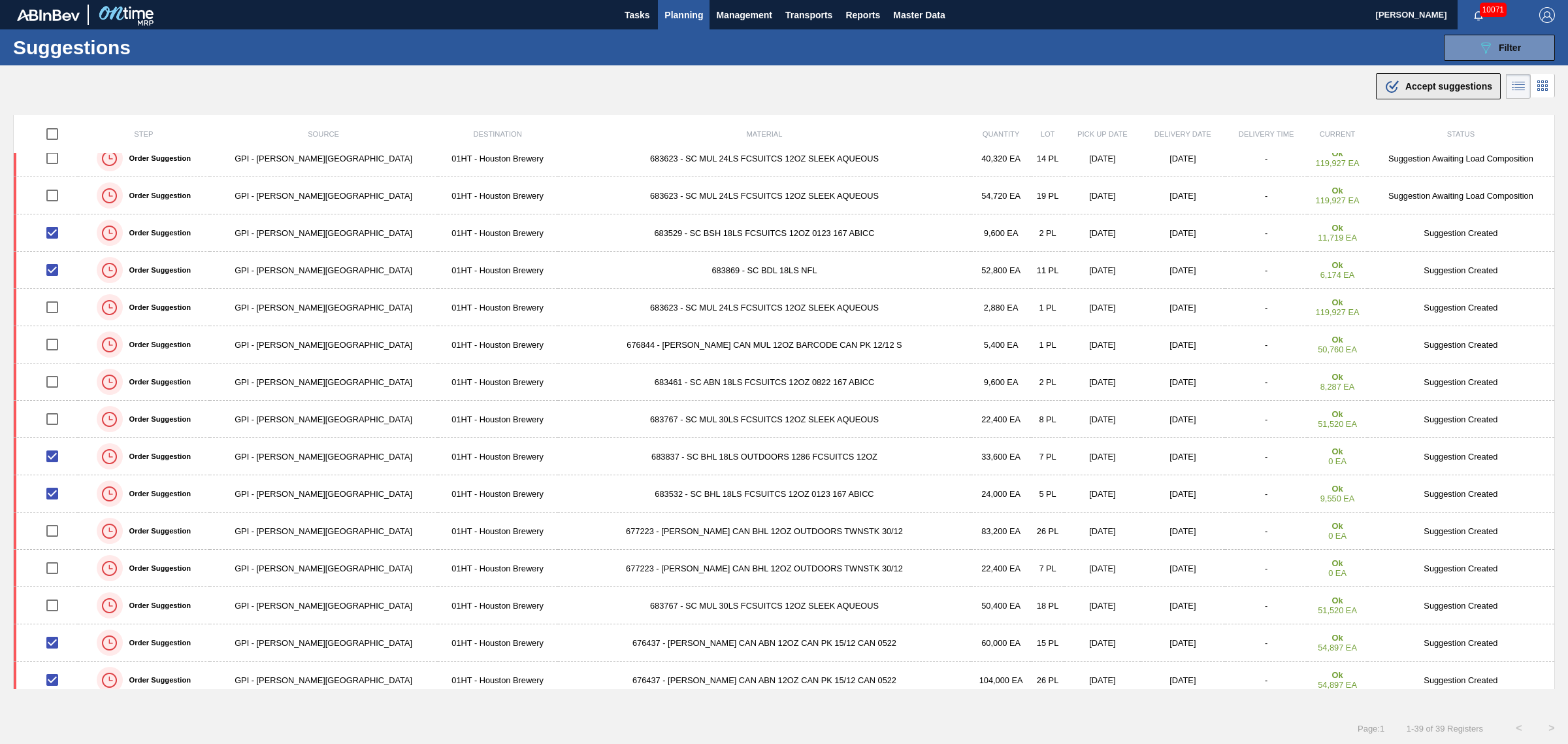
click at [1440, 86] on span "Accept suggestions" at bounding box center [1449, 86] width 87 height 10
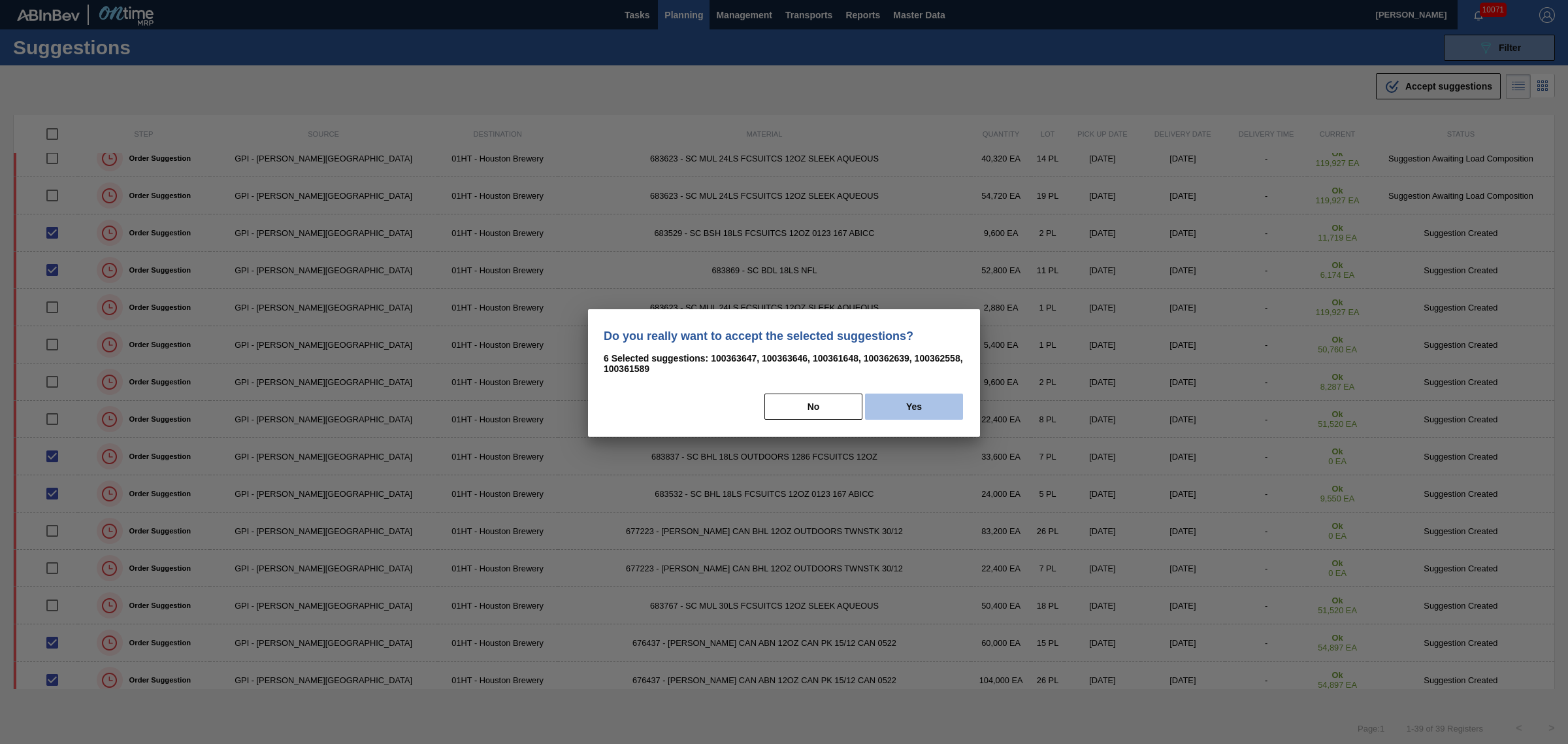
click at [948, 413] on button "Yes" at bounding box center [914, 406] width 98 height 26
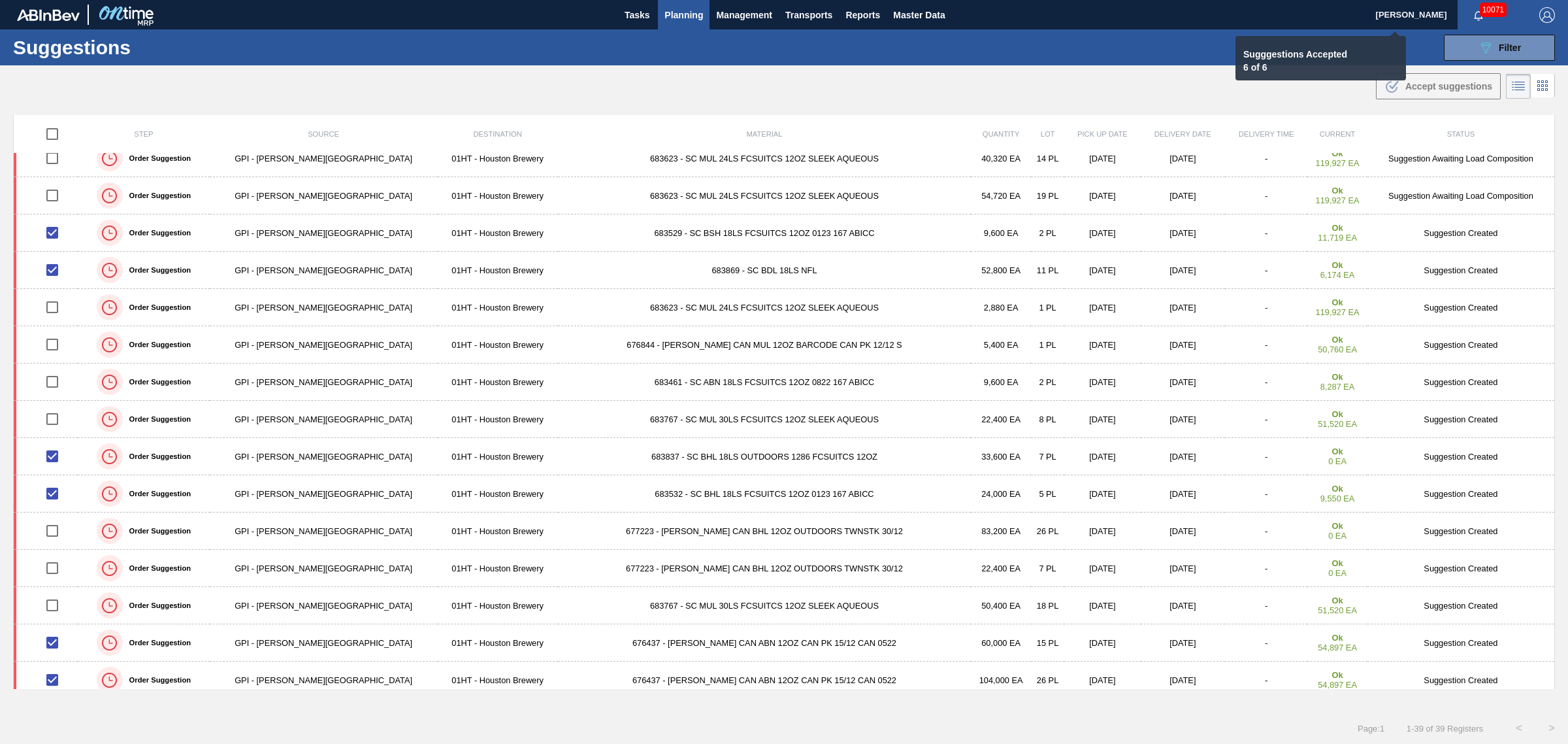
checkbox input "false"
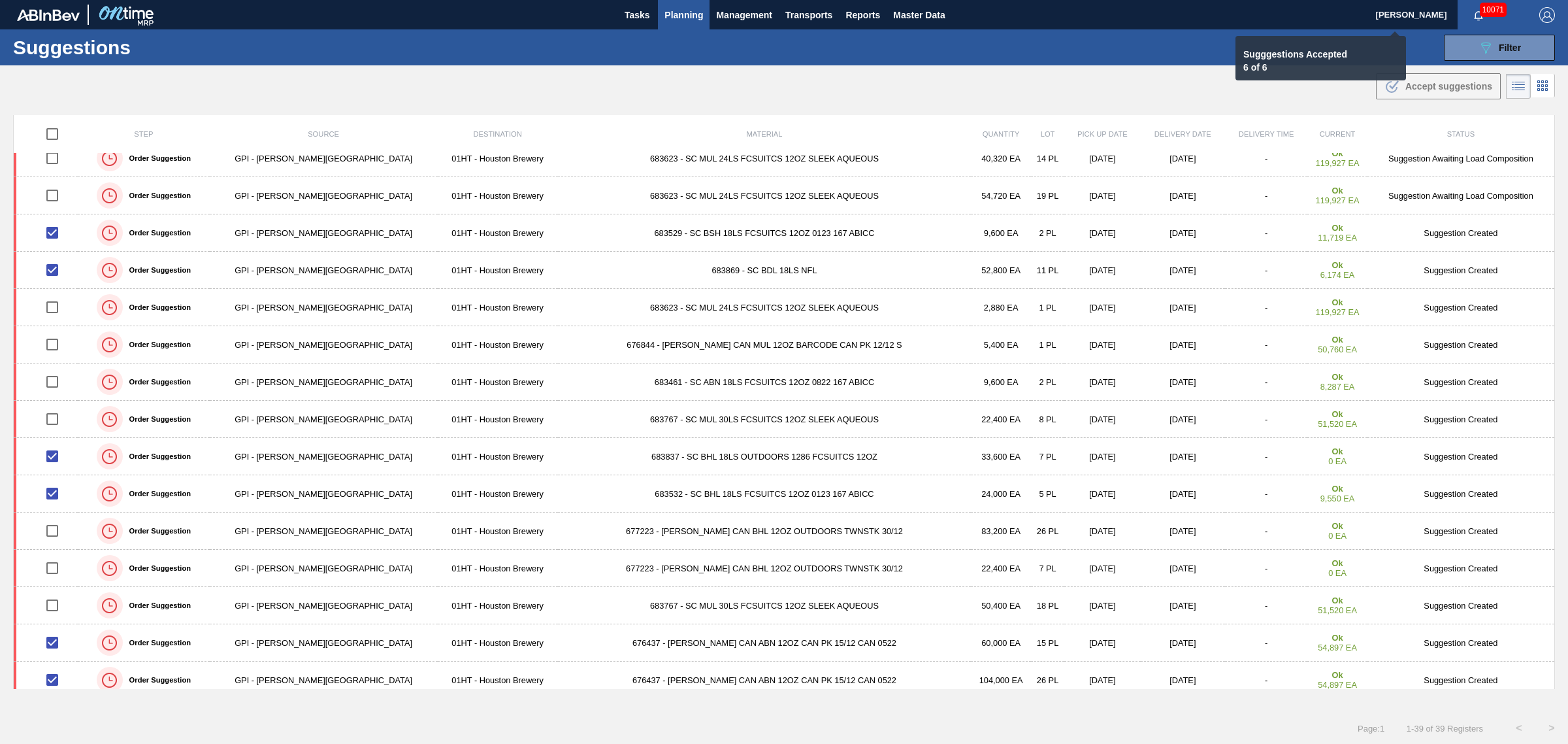
checkbox input "false"
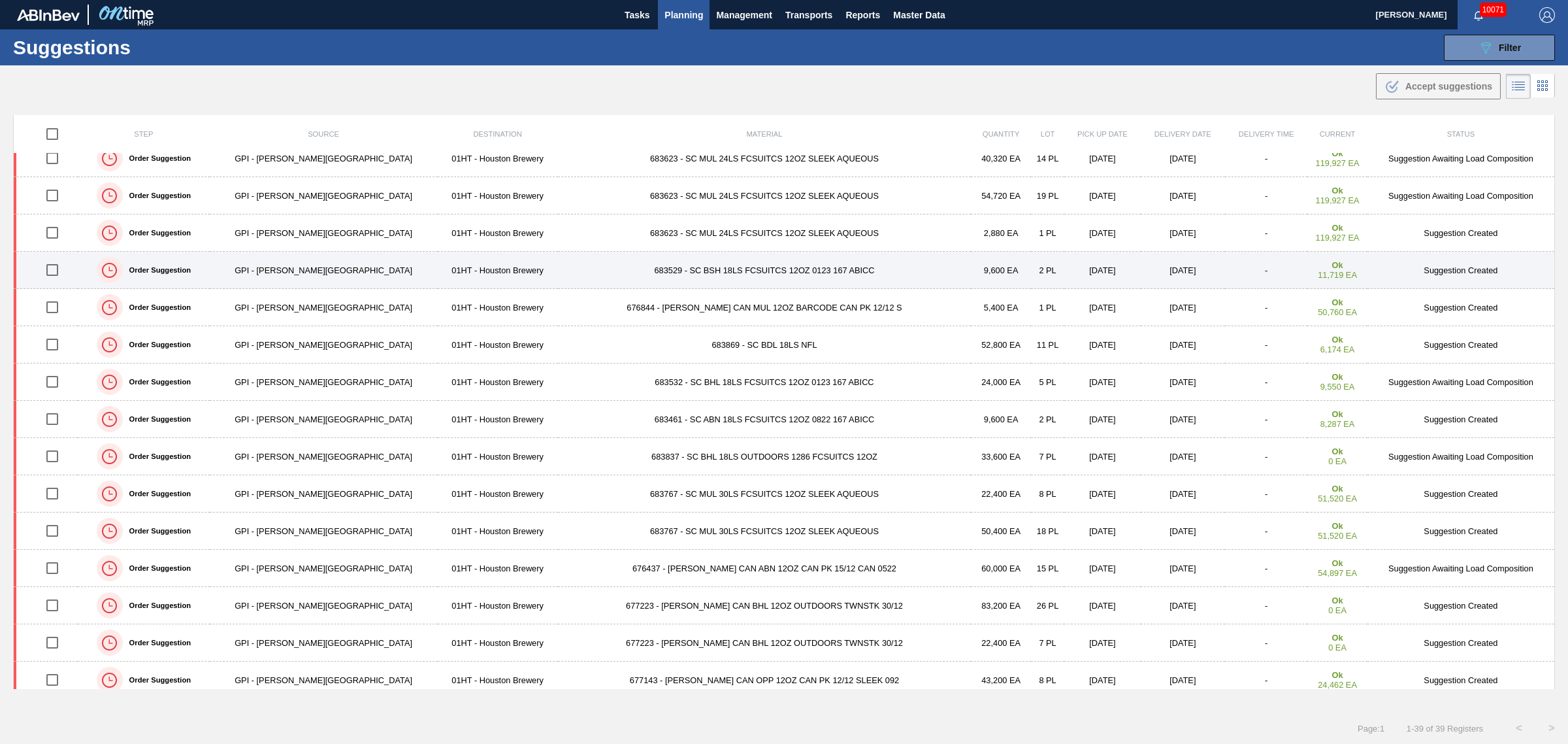
click at [54, 270] on input "checkbox" at bounding box center [52, 270] width 28 height 28
checkbox input "true"
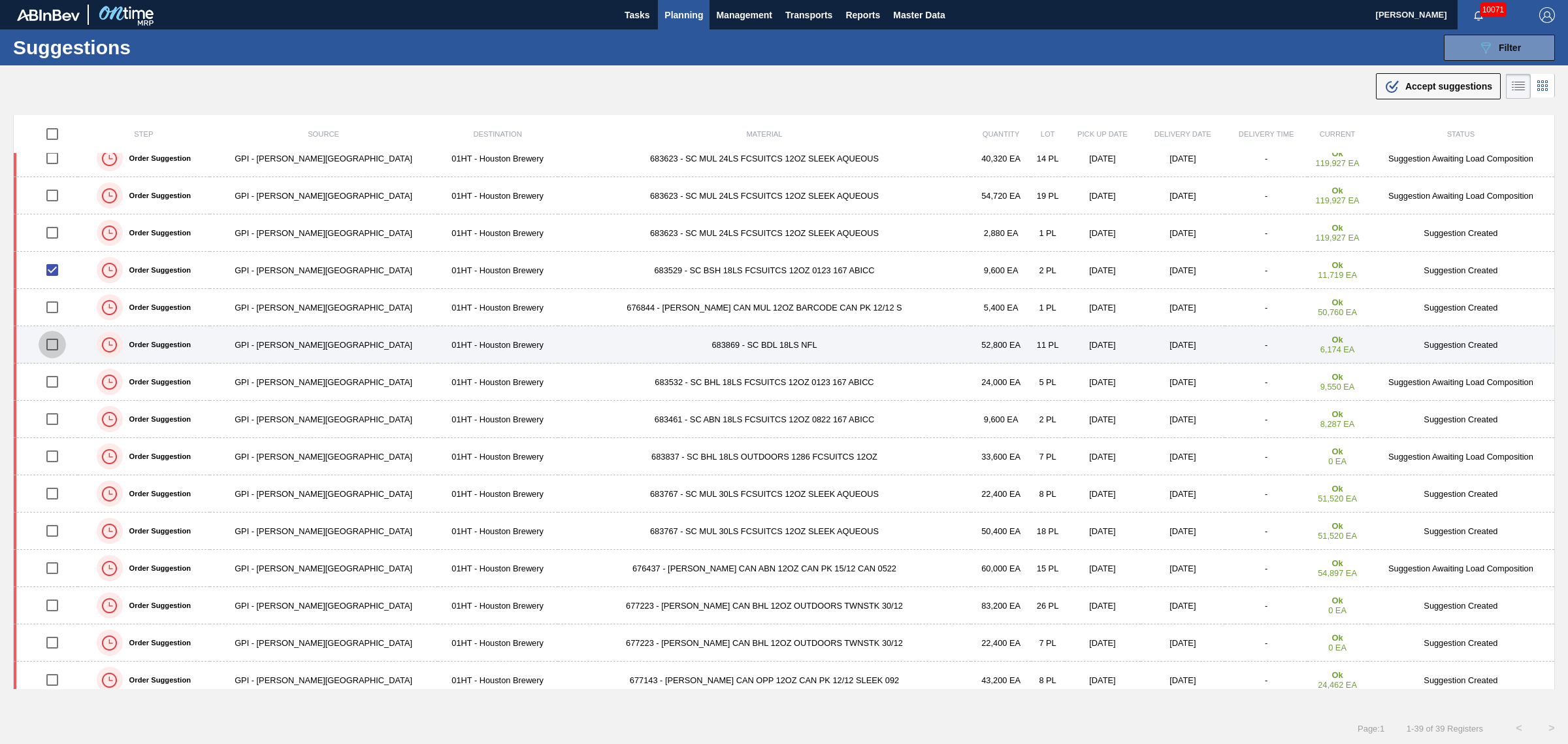
click at [59, 348] on input "checkbox" at bounding box center [52, 345] width 28 height 28
checkbox input "true"
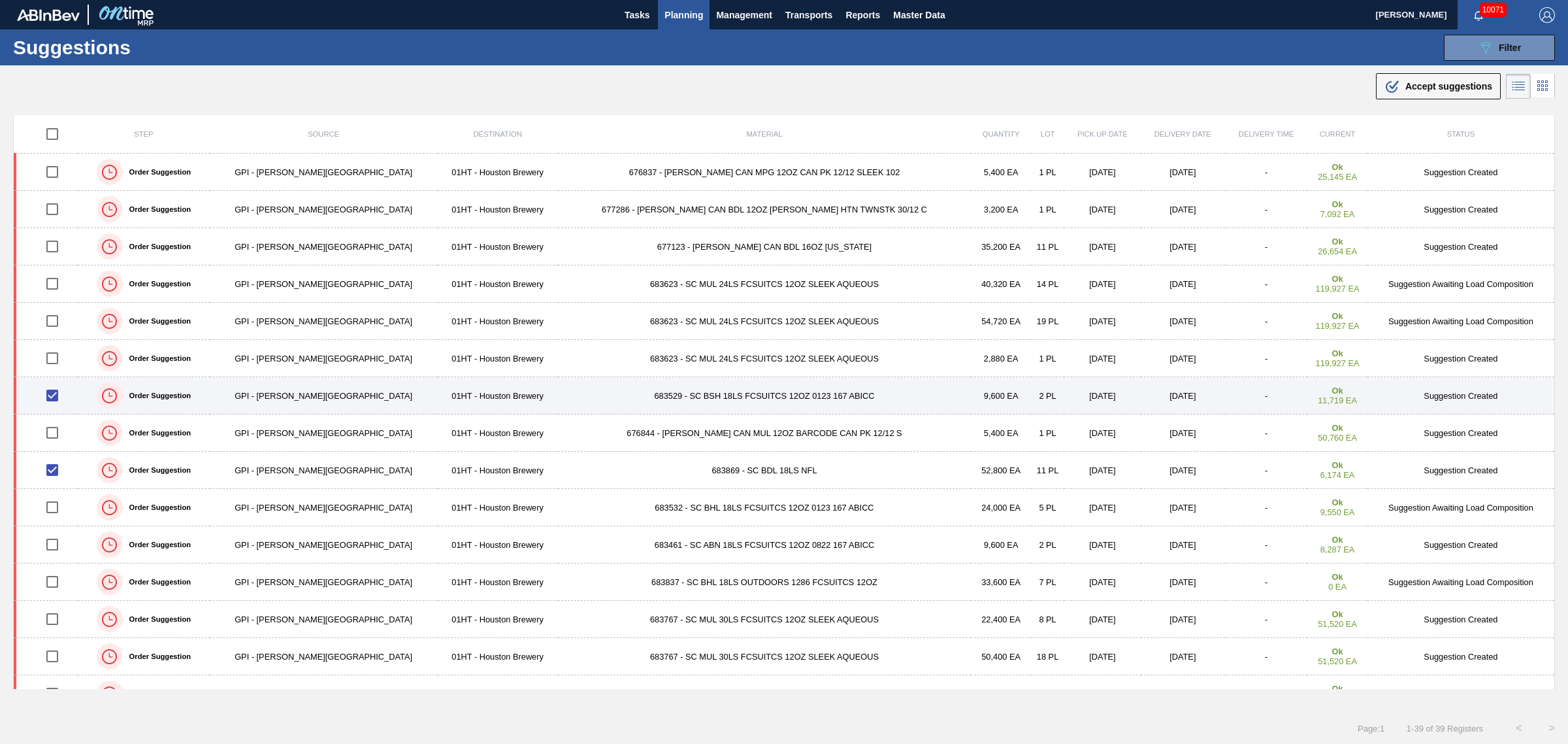
scroll to position [0, 0]
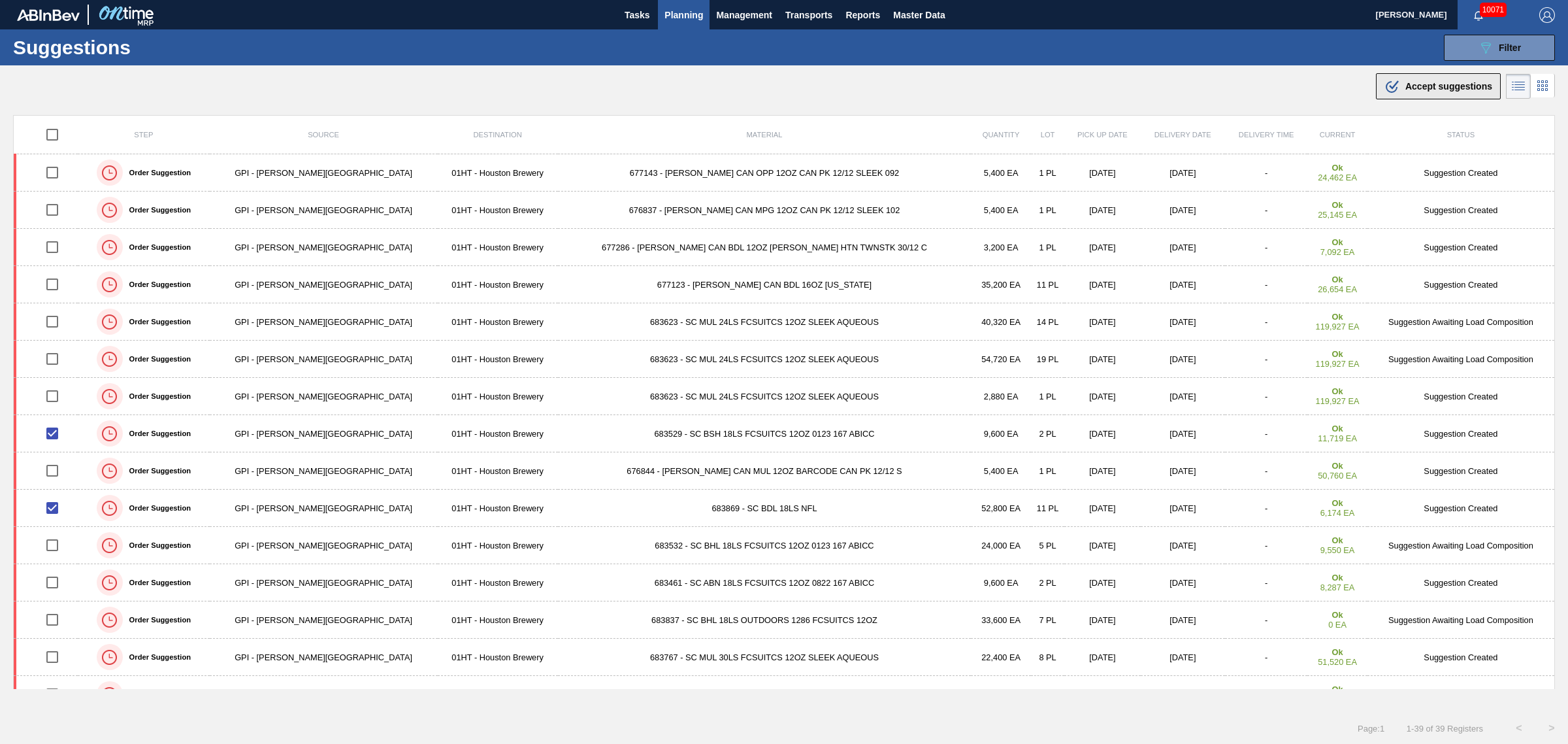
click at [1384, 83] on icon ".b{fill:var(--color-action-default)}" at bounding box center [1392, 86] width 16 height 16
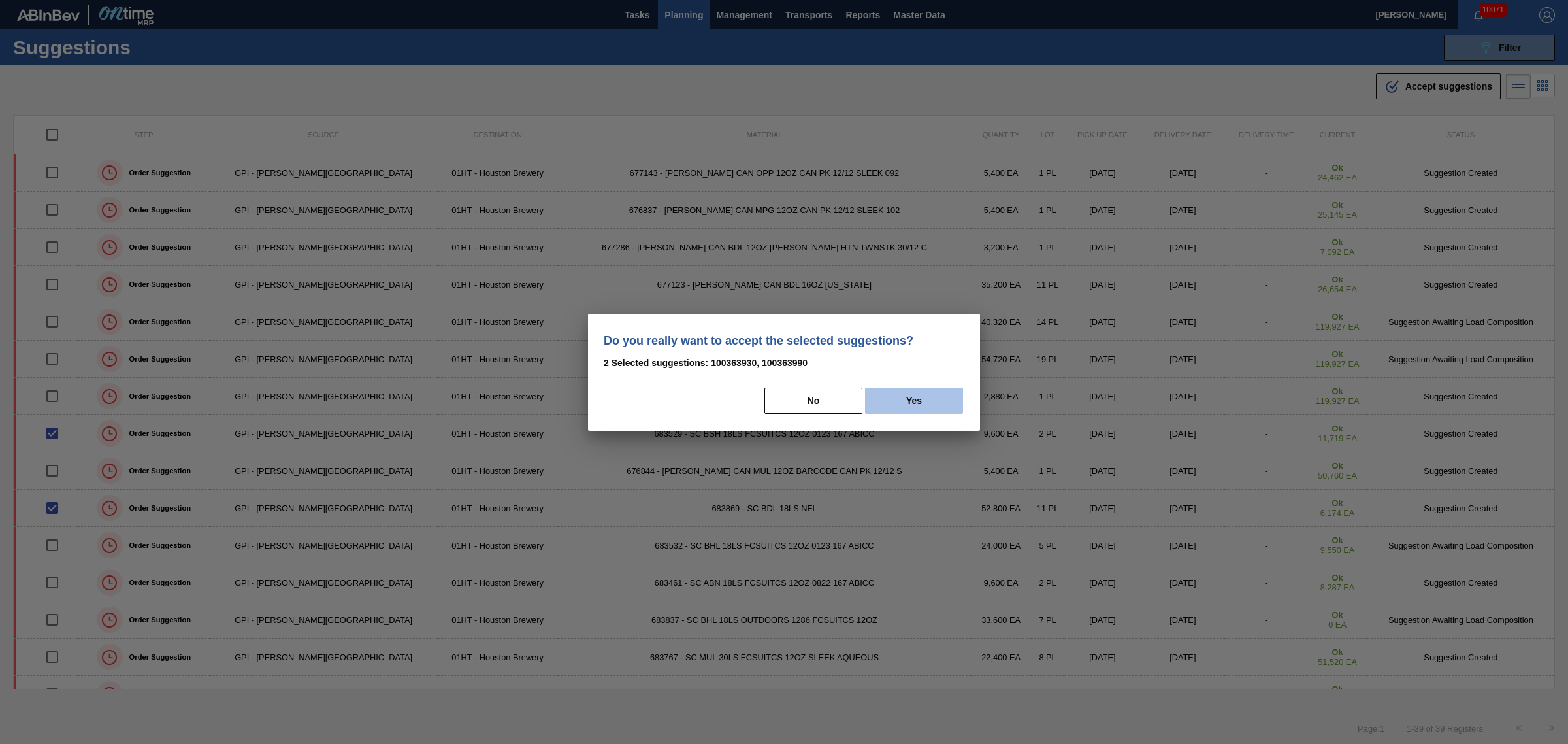
click at [938, 398] on button "Yes" at bounding box center [914, 401] width 98 height 26
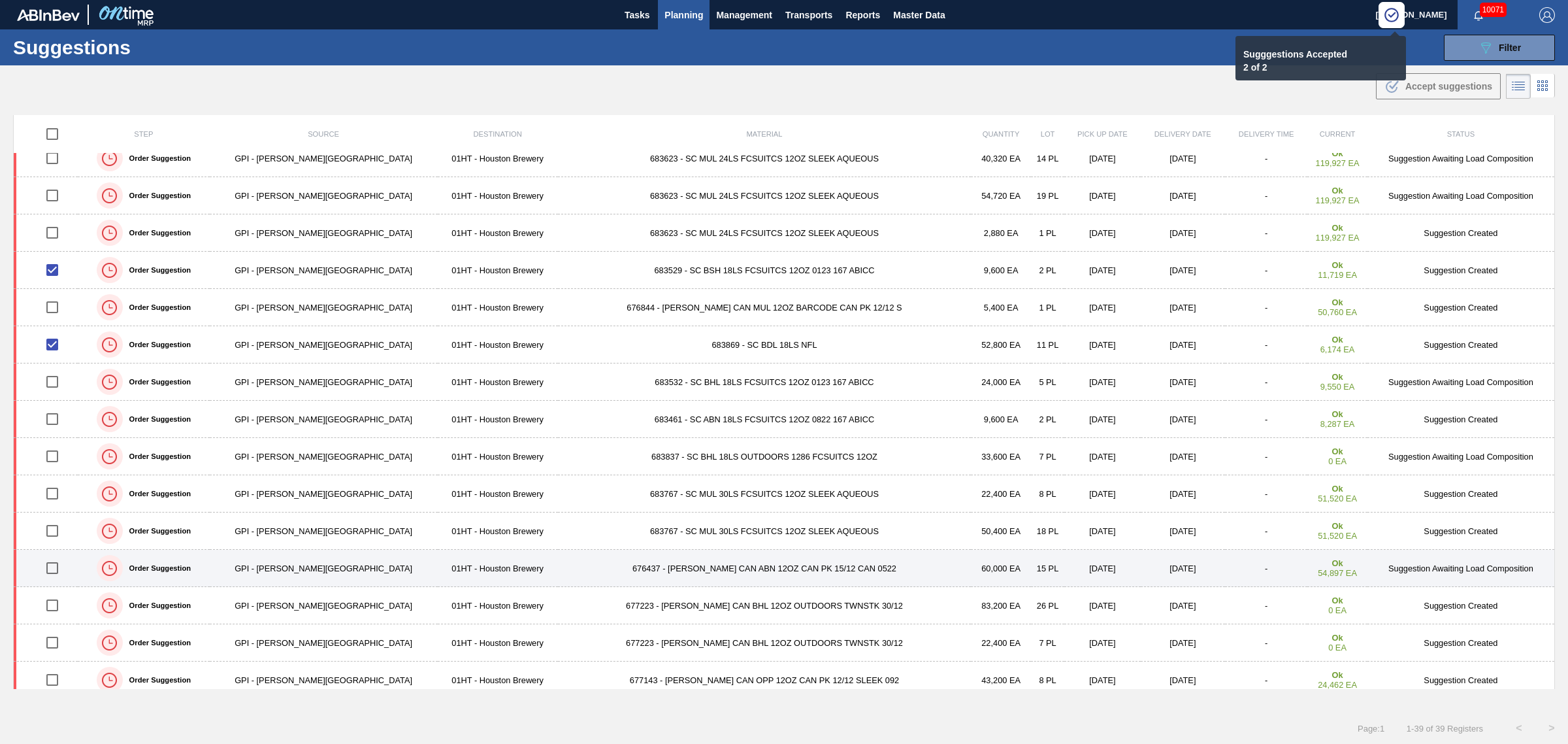
scroll to position [245, 0]
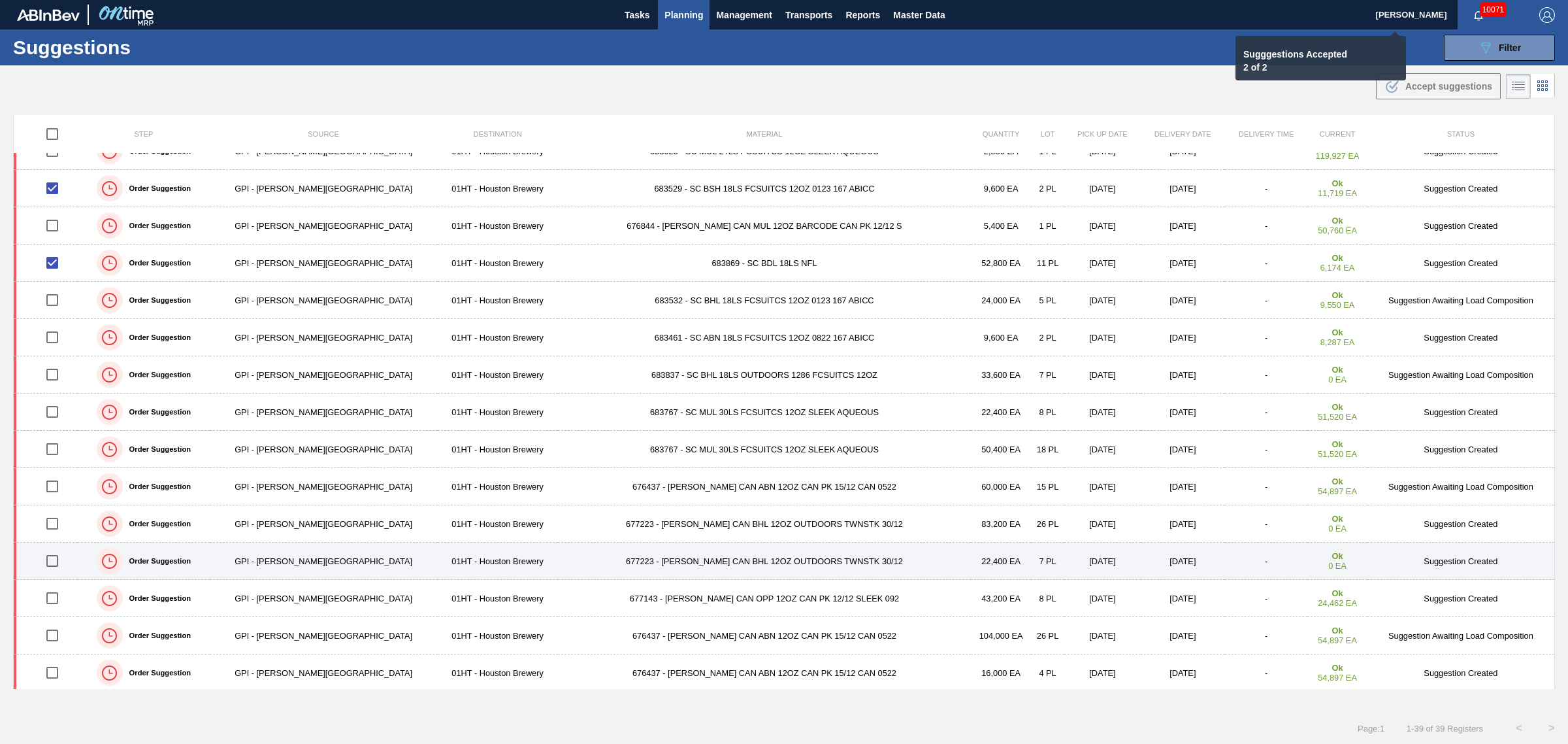
checkbox input "false"
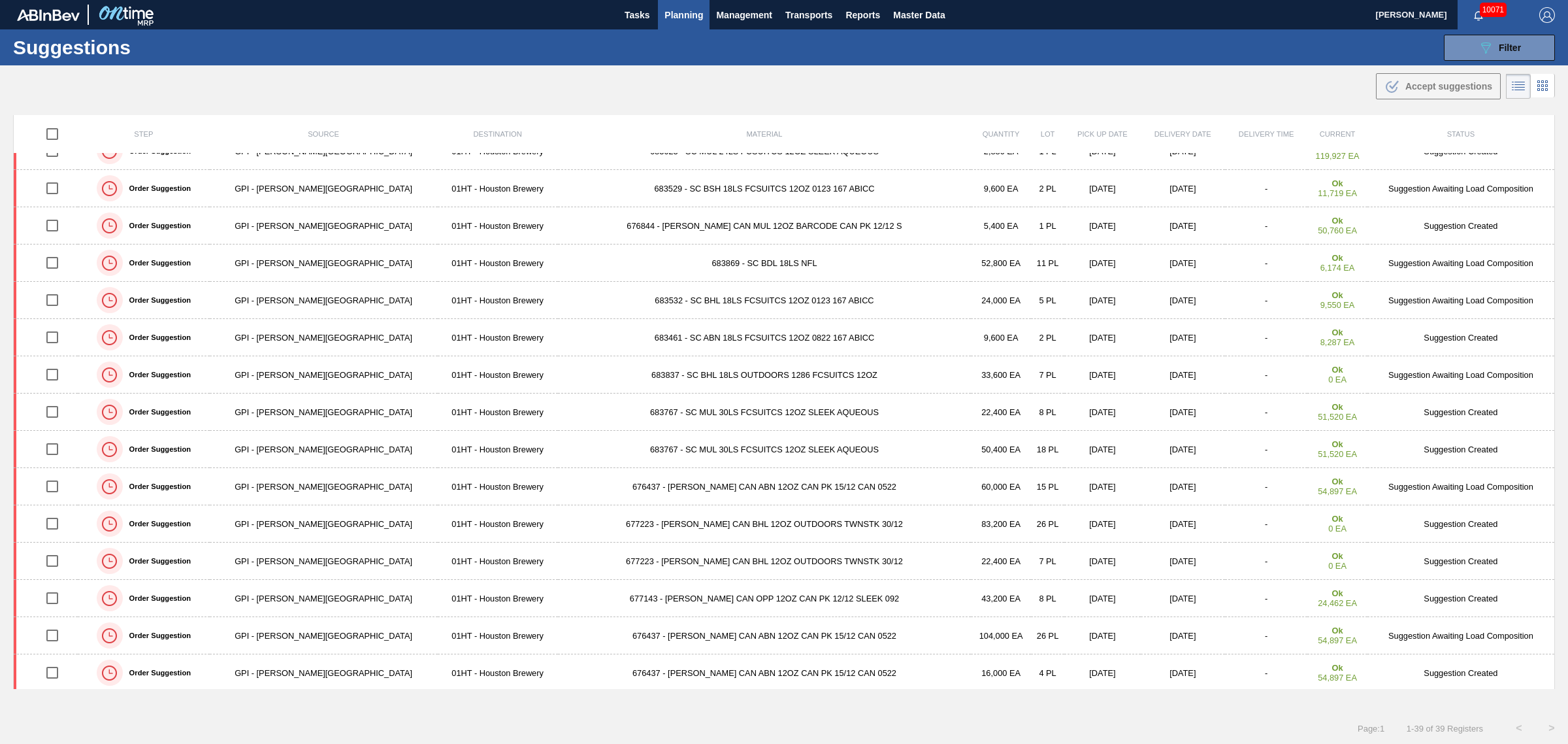
click at [663, 11] on button "Planning" at bounding box center [684, 15] width 52 height 30
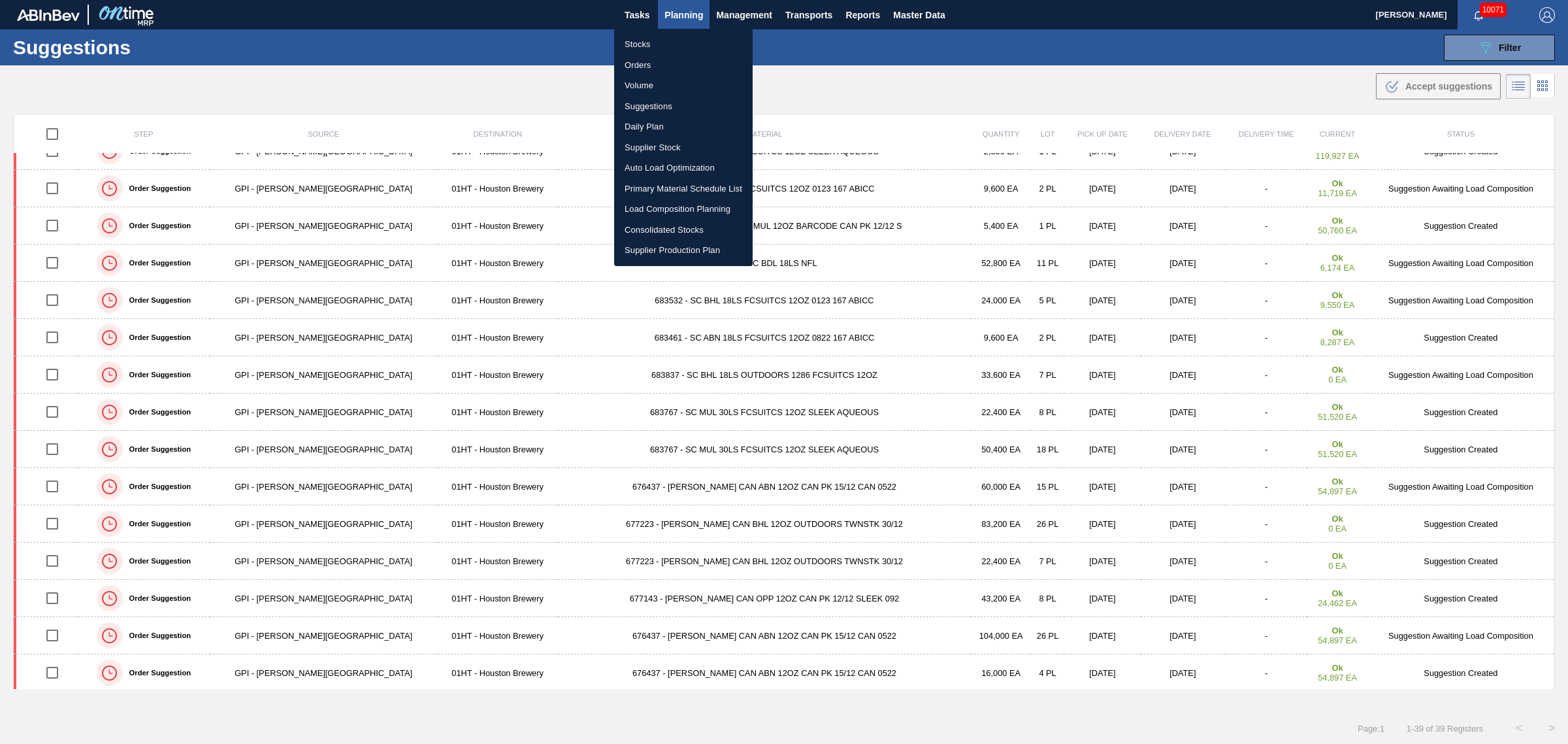
click at [672, 209] on li "Load Composition Planning" at bounding box center [684, 209] width 139 height 21
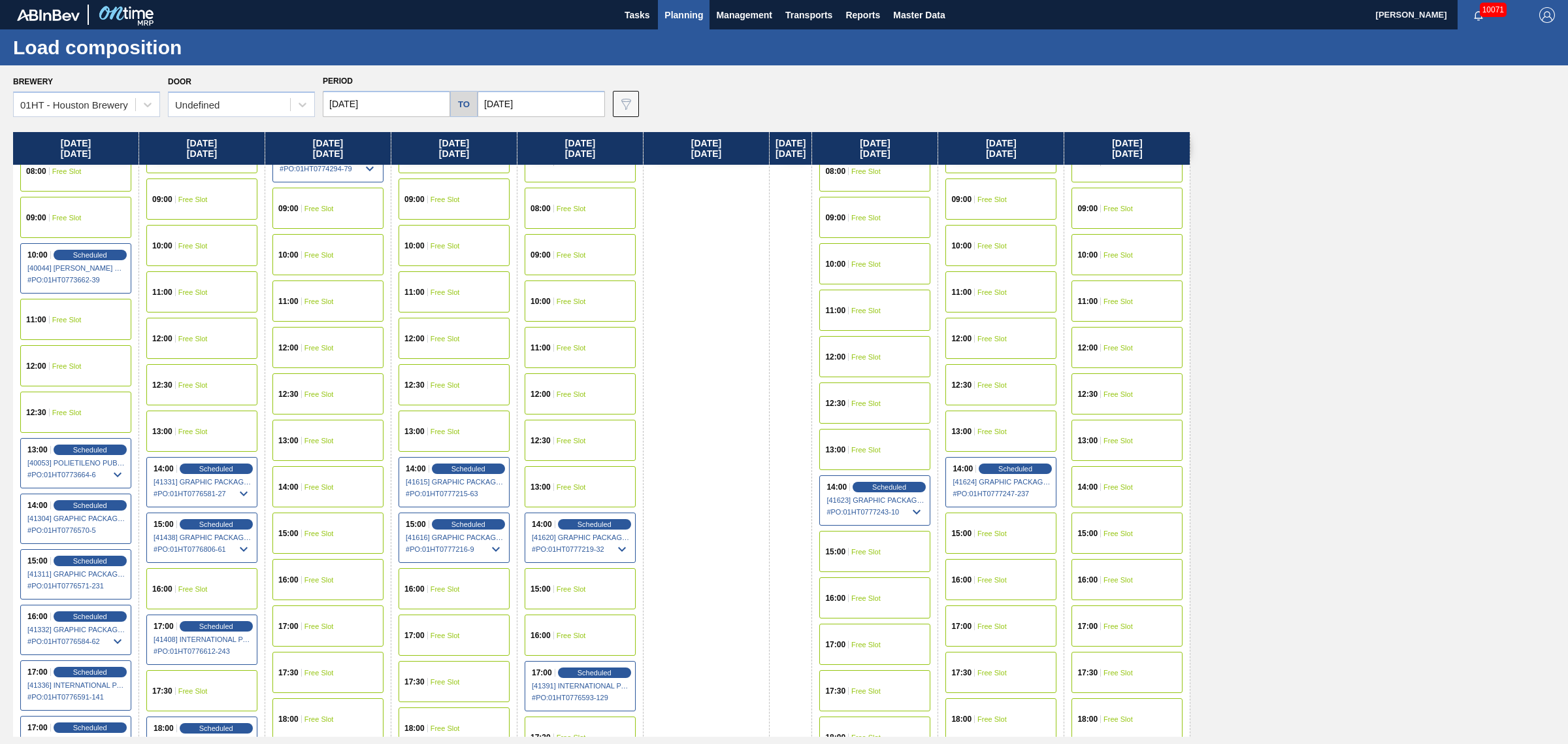
scroll to position [409, 0]
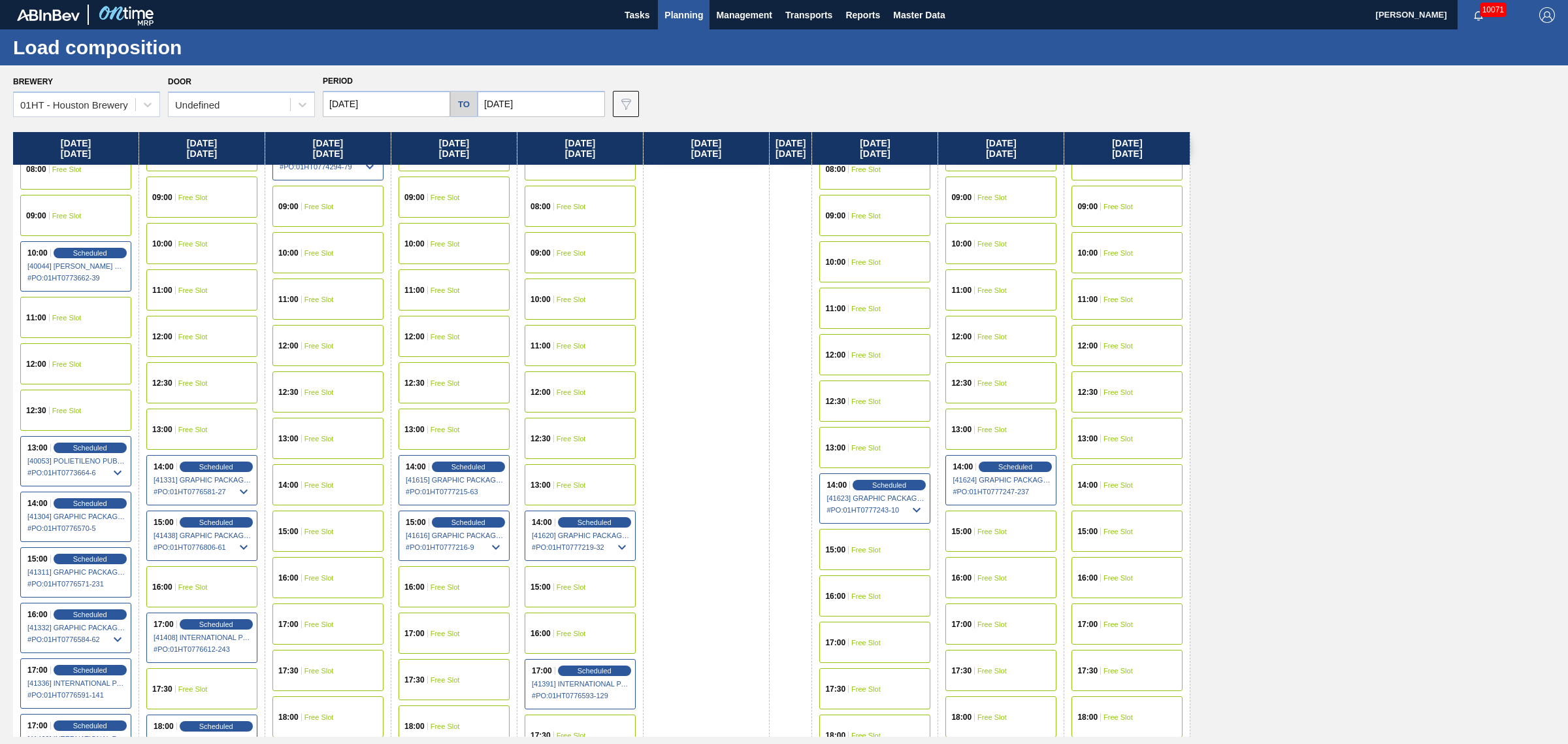
click at [1002, 528] on span "Free Slot" at bounding box center [992, 531] width 30 height 8
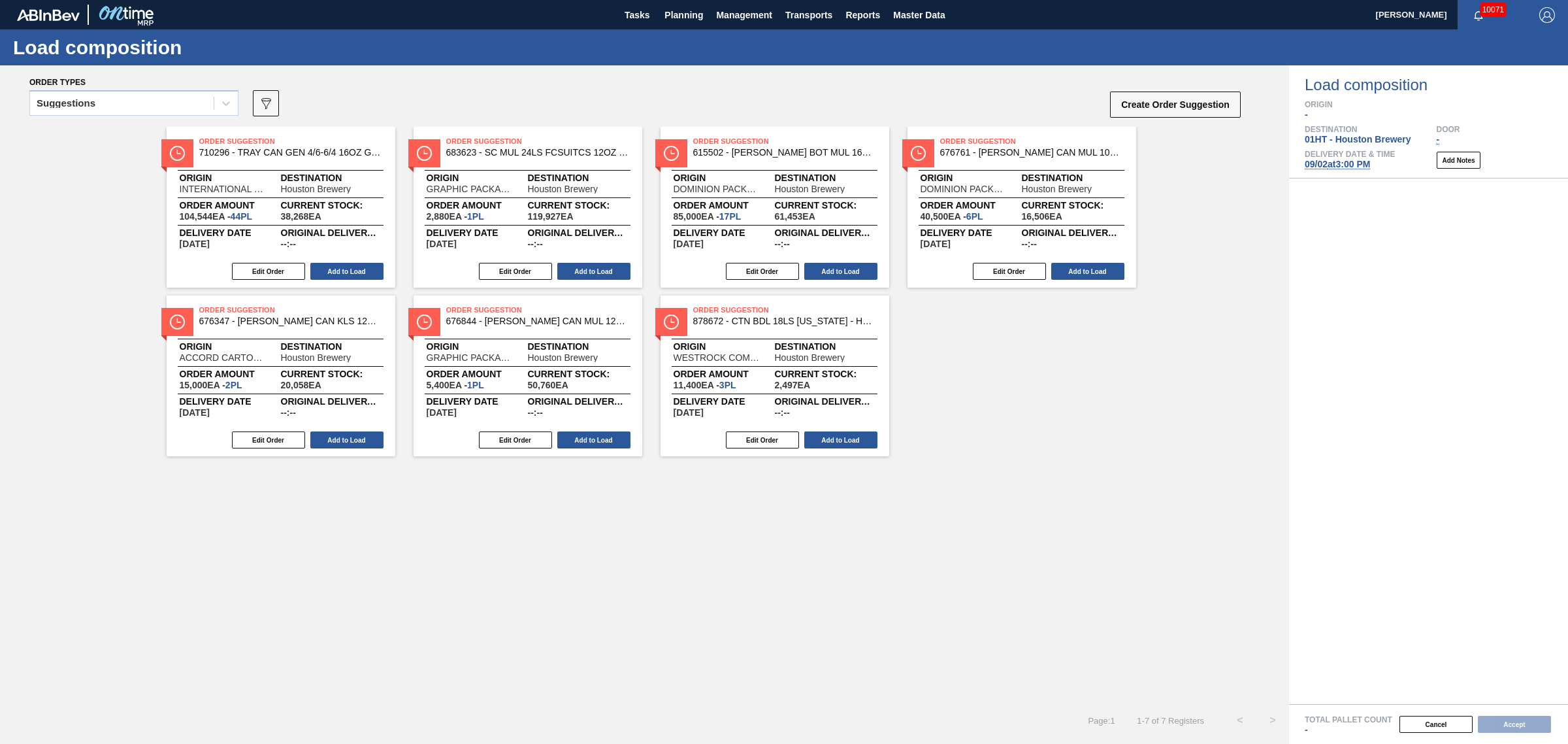
click at [128, 86] on div "Order types" at bounding box center [636, 81] width 1212 height 12
click at [131, 95] on div "Suggestions" at bounding box center [121, 104] width 184 height 19
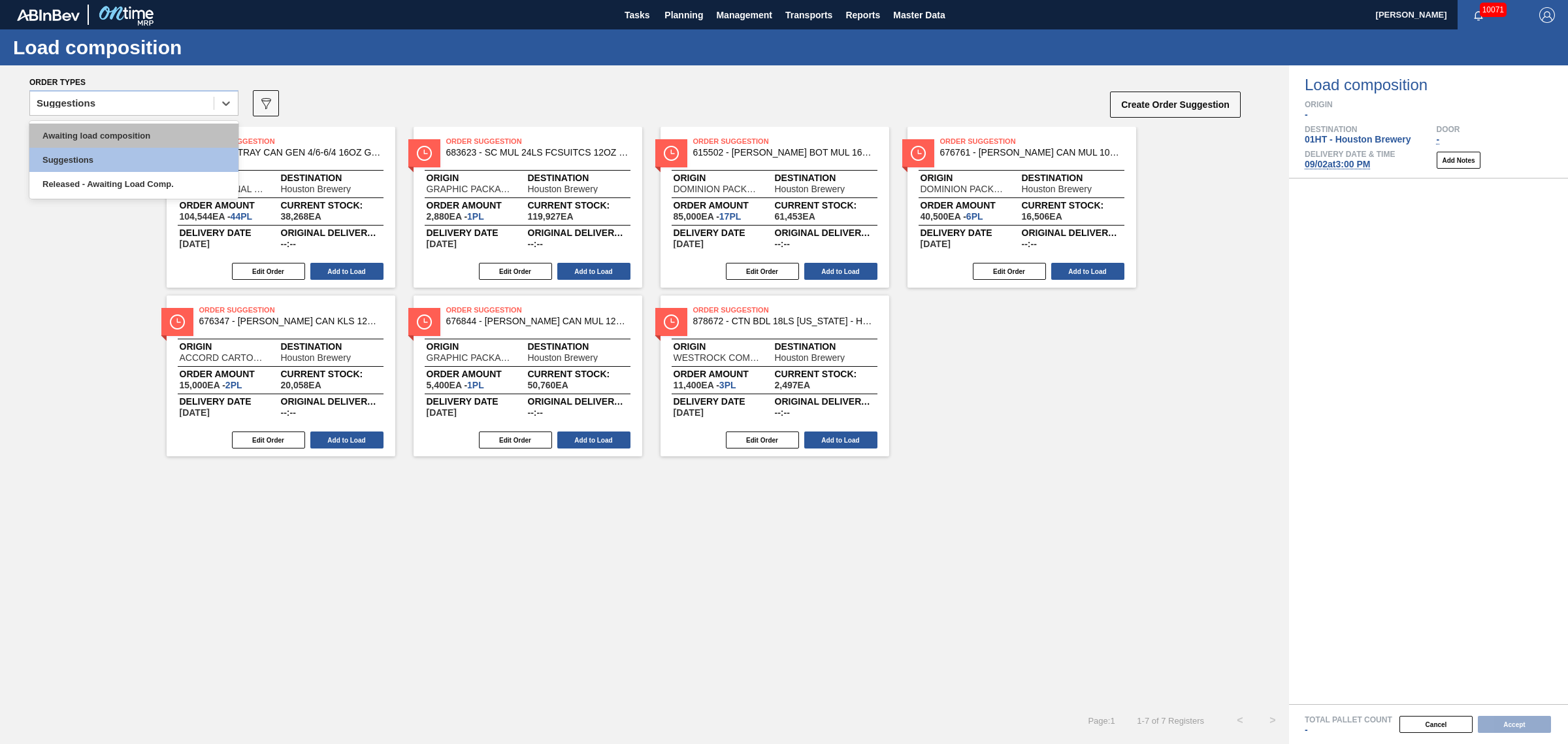
click at [135, 128] on div "Awaiting load composition" at bounding box center [134, 135] width 209 height 24
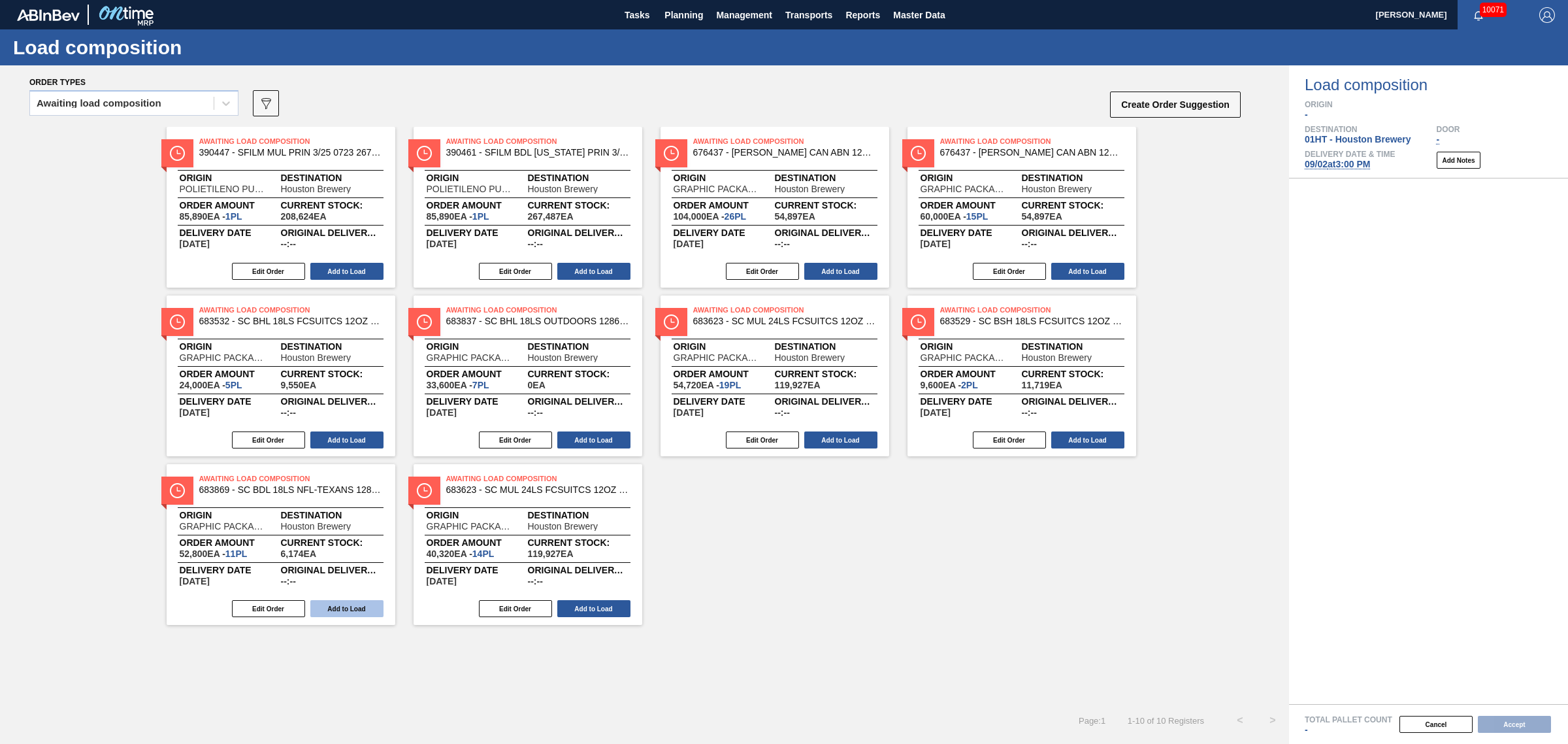
click at [355, 612] on button "Add to Load" at bounding box center [347, 608] width 73 height 17
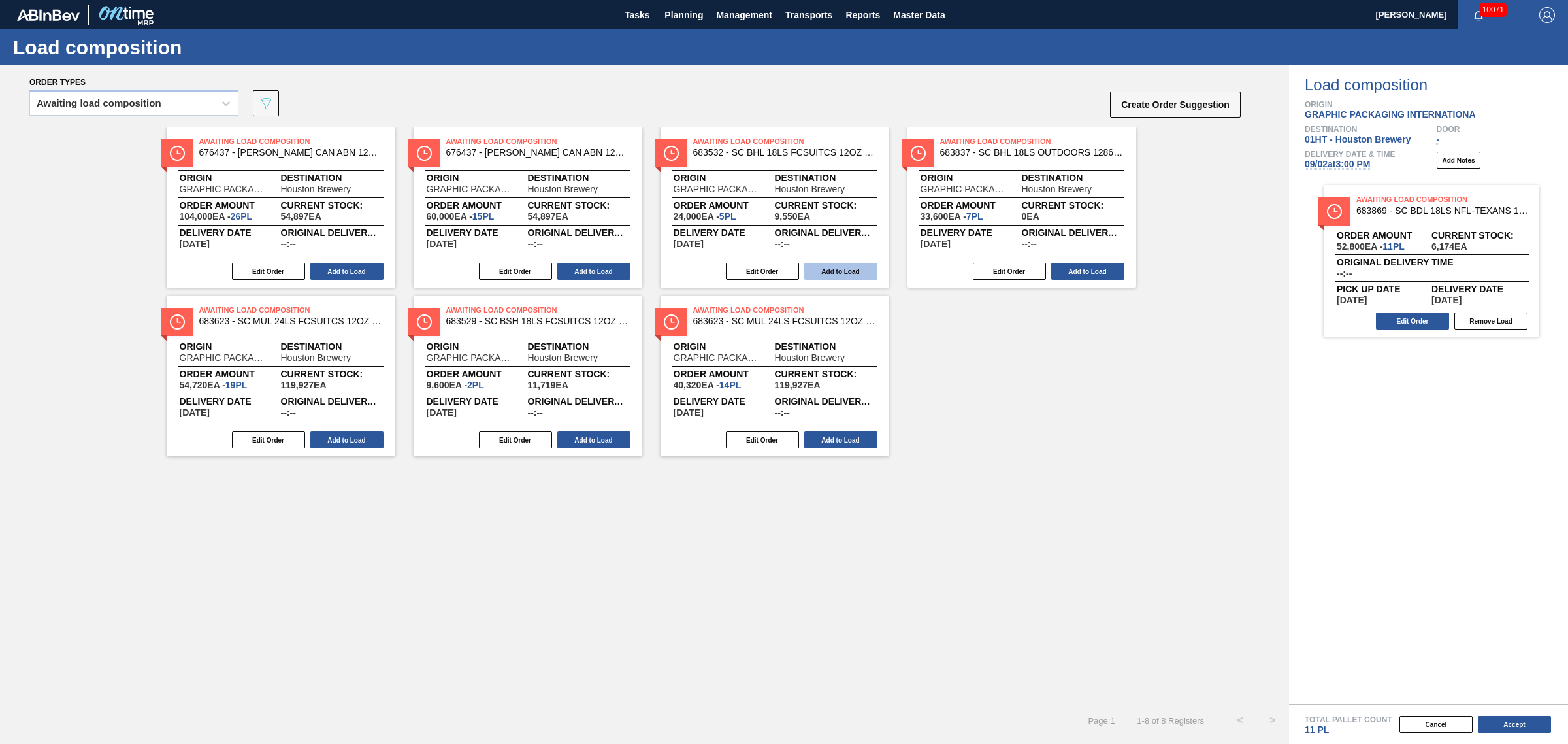
drag, startPoint x: 585, startPoint y: 265, endPoint x: 595, endPoint y: 263, distance: 10.2
click at [586, 263] on button "Add to Load" at bounding box center [594, 271] width 73 height 17
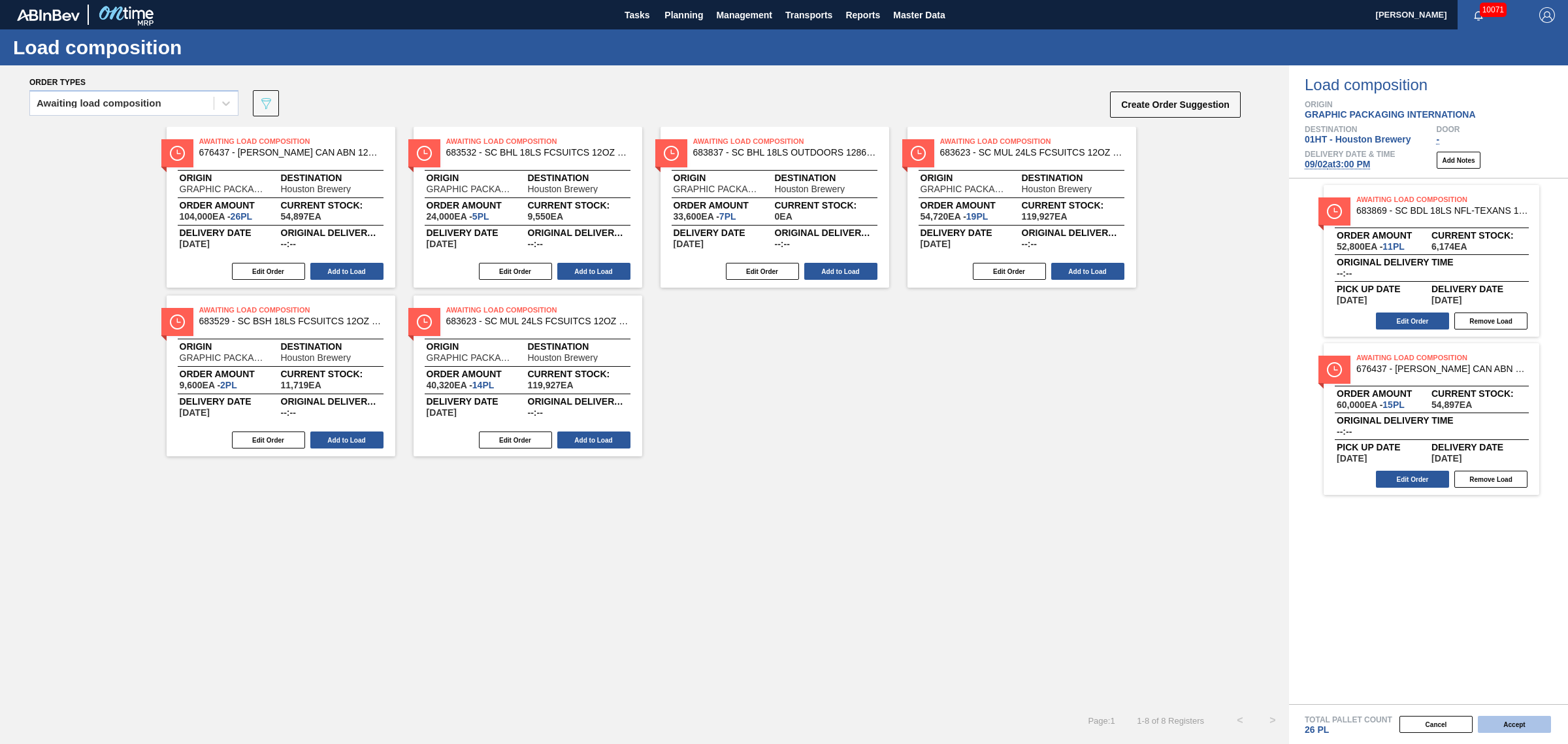
click at [1535, 727] on button "Accept" at bounding box center [1514, 724] width 73 height 17
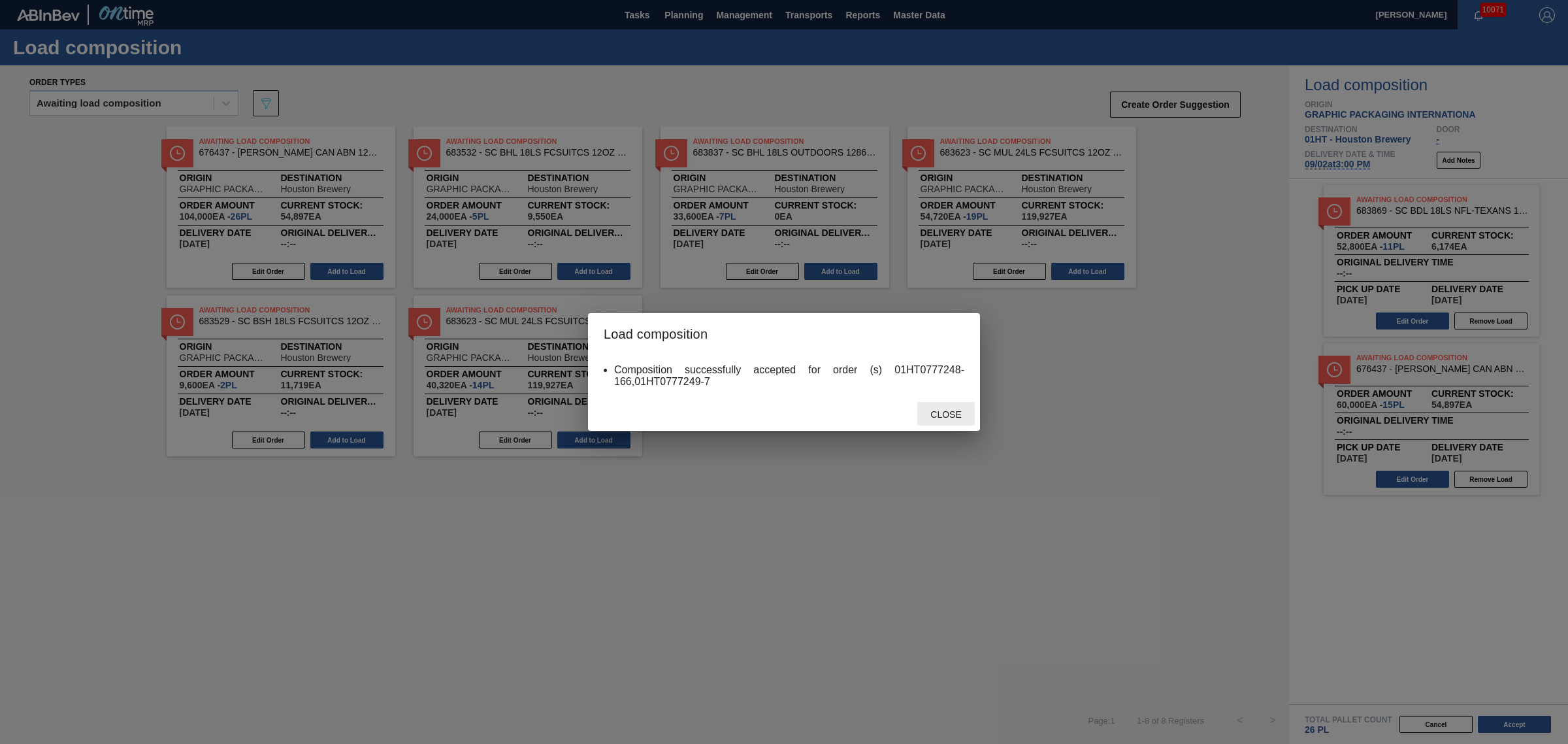
click at [937, 410] on span "Close" at bounding box center [945, 414] width 52 height 10
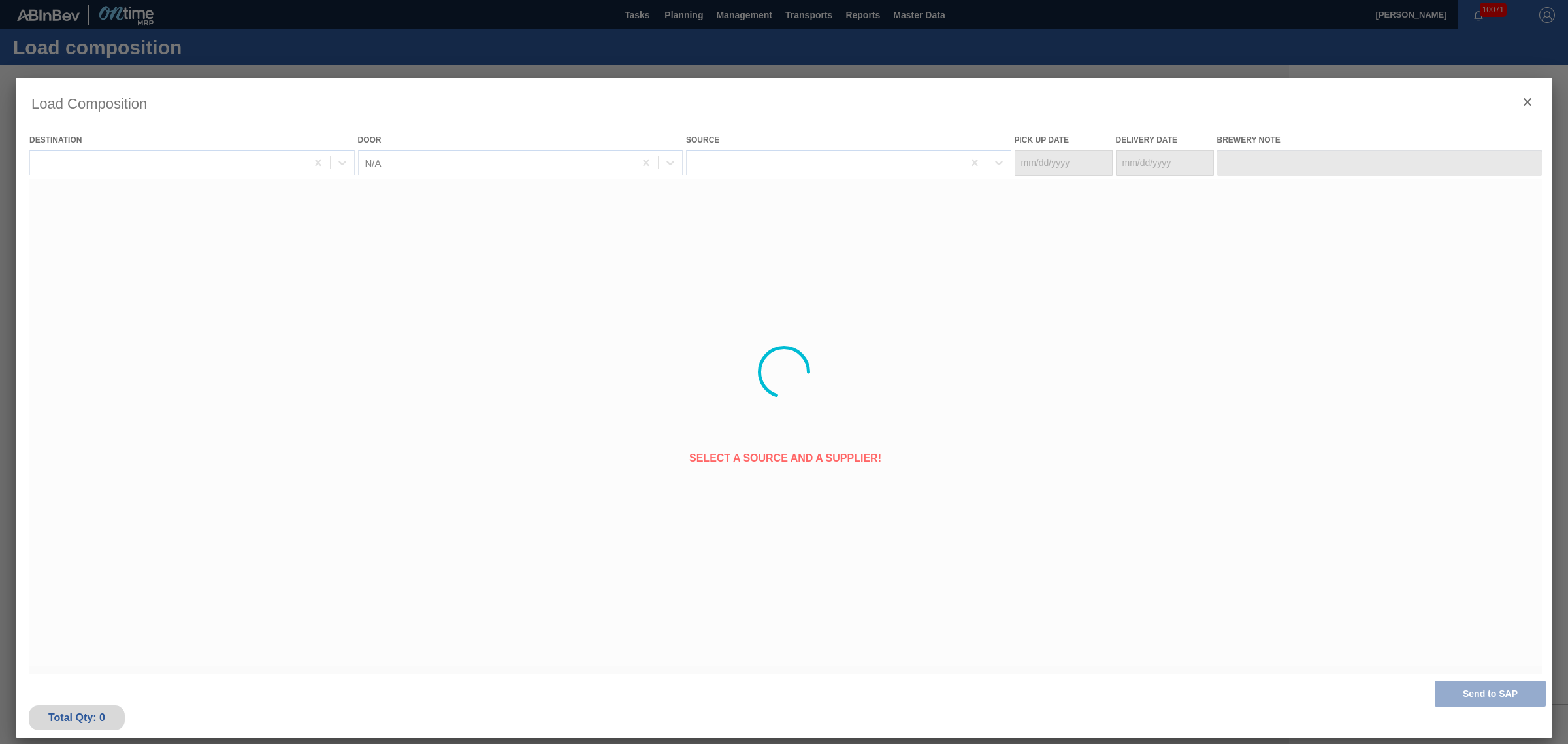
type Date "[DATE]"
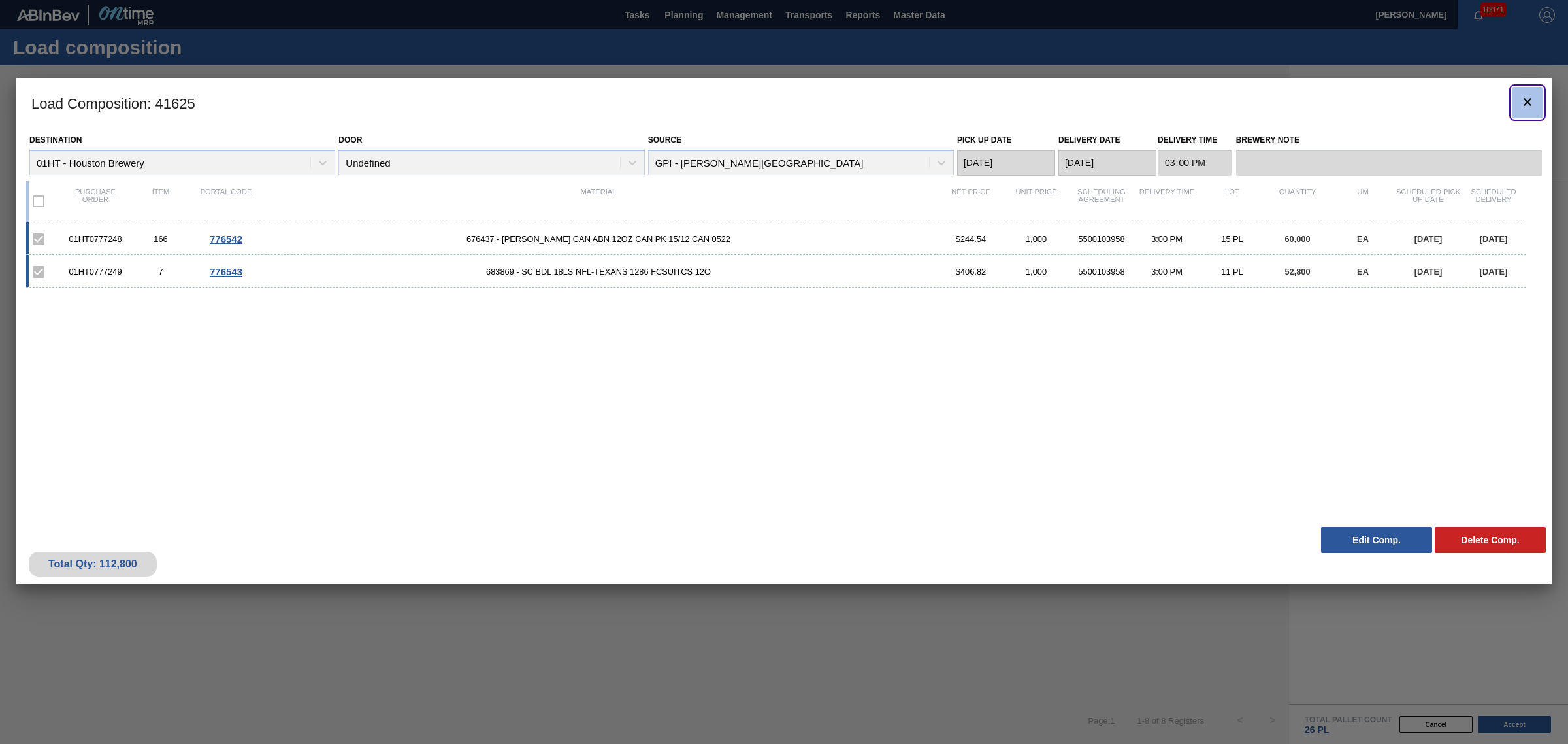
click at [1528, 95] on icon "botão de ícone" at bounding box center [1528, 102] width 16 height 16
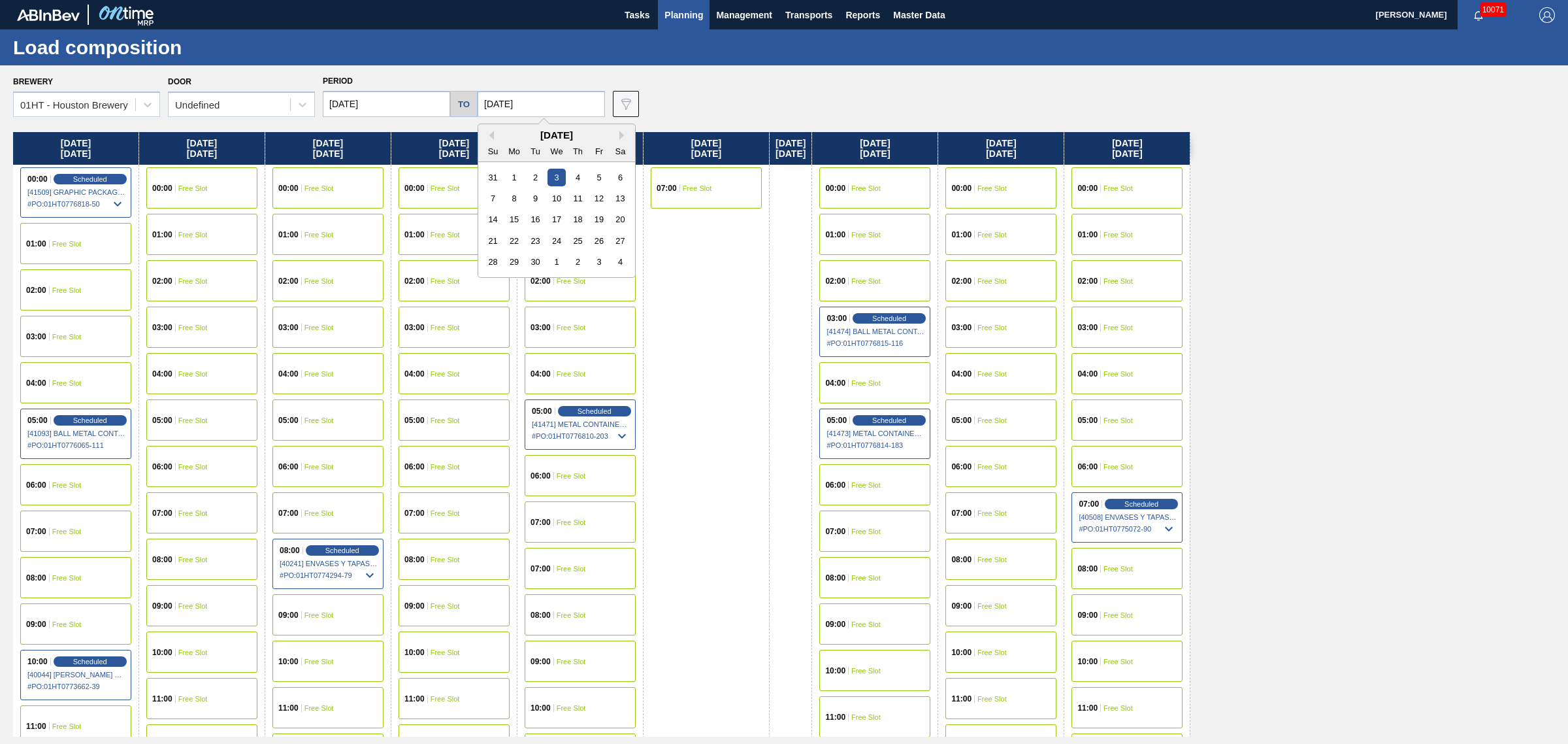
click at [529, 106] on input "[DATE]" at bounding box center [541, 104] width 128 height 26
click at [621, 258] on div "4" at bounding box center [620, 262] width 17 height 17
type input "[DATE]"
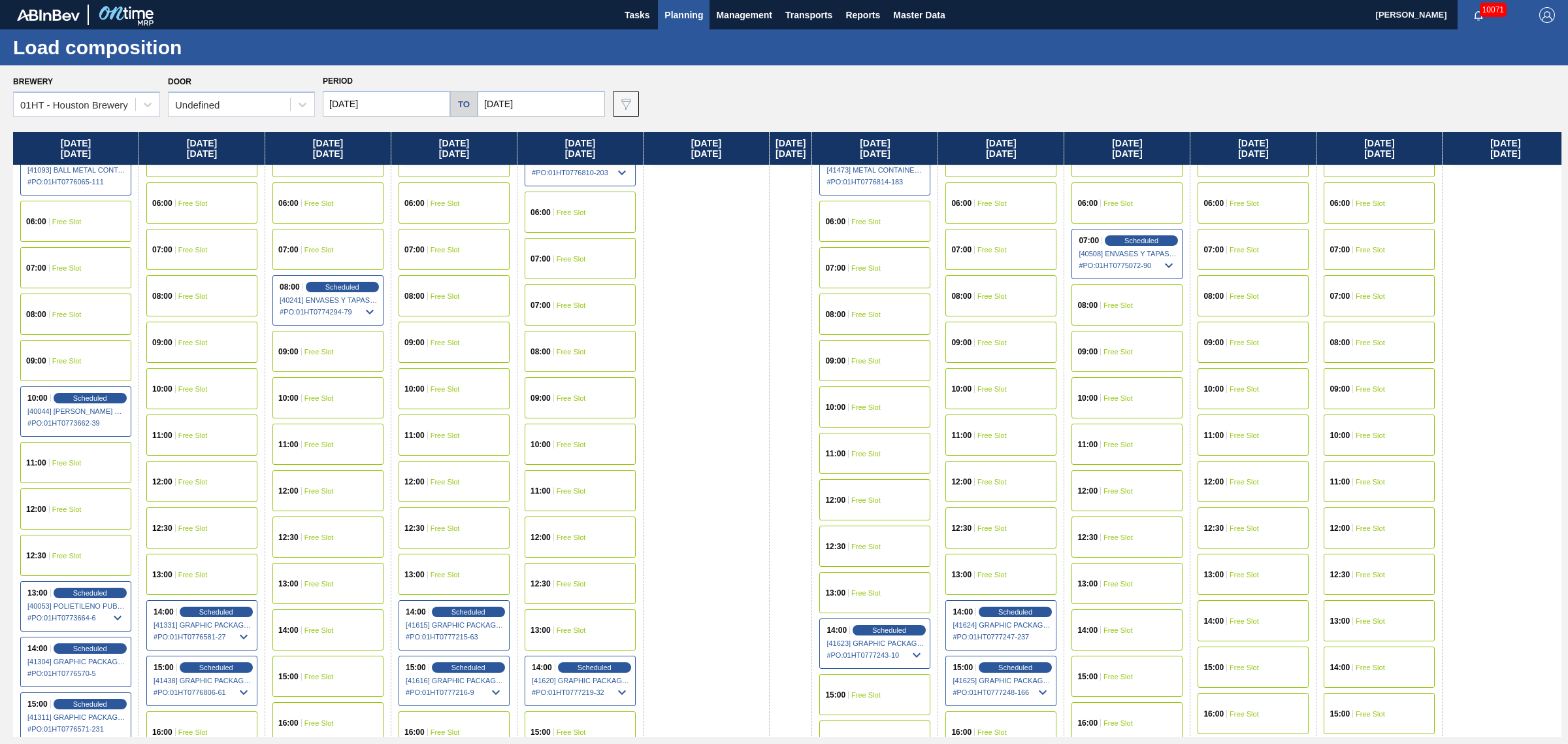
scroll to position [327, 0]
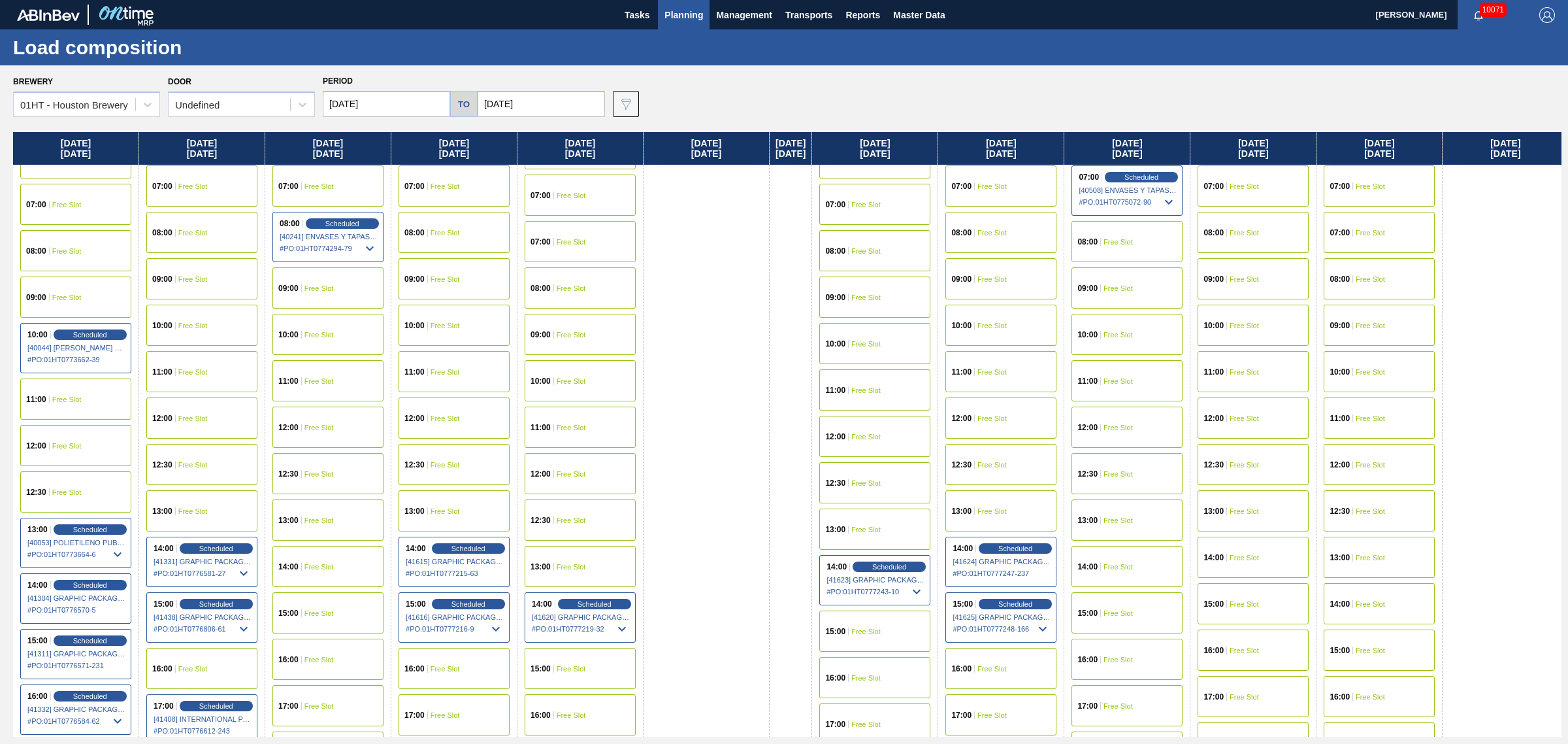
click at [1252, 548] on div "14:00 Free Slot" at bounding box center [1253, 557] width 111 height 41
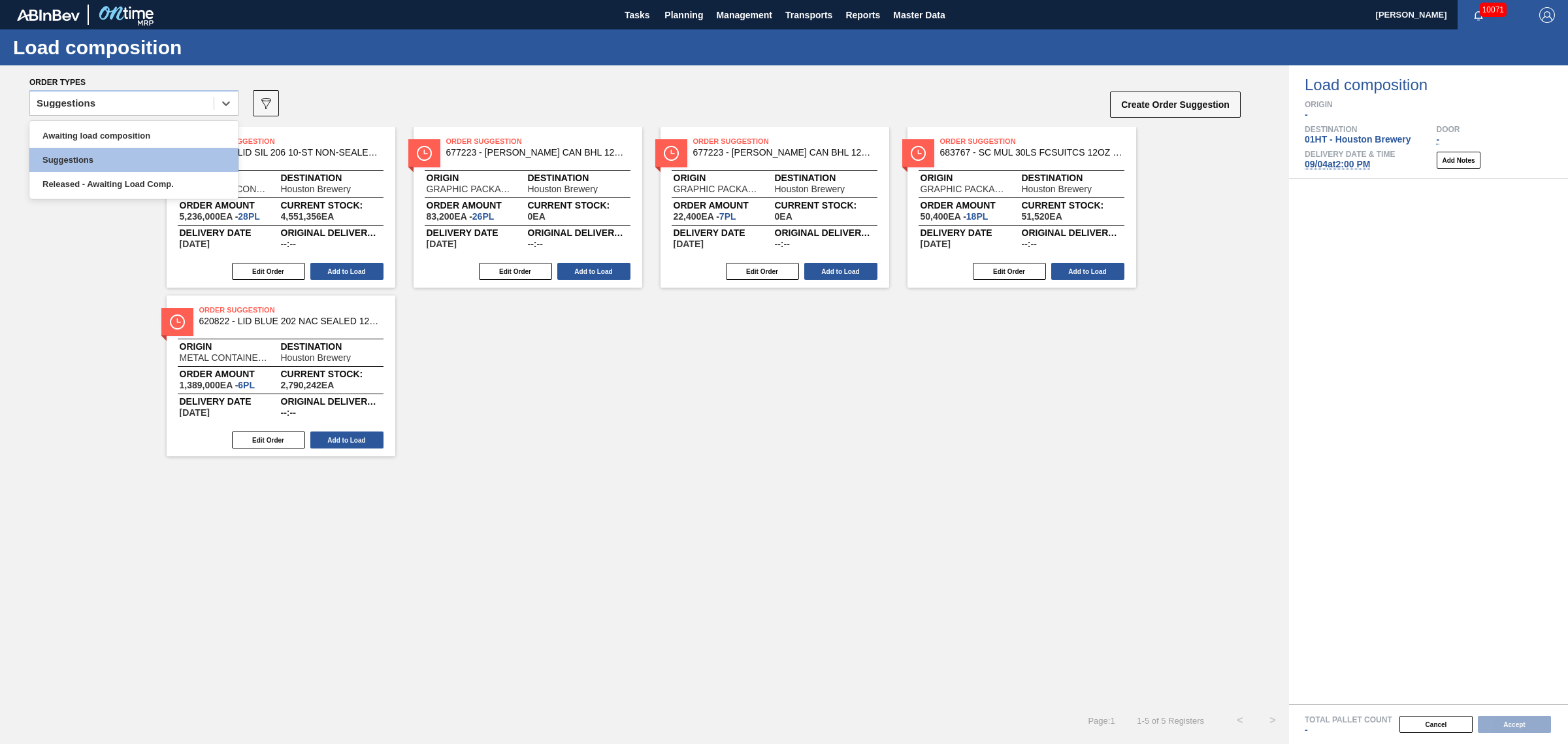
click at [118, 105] on div "Suggestions" at bounding box center [121, 104] width 184 height 19
click at [115, 132] on div "Awaiting load composition" at bounding box center [134, 135] width 209 height 24
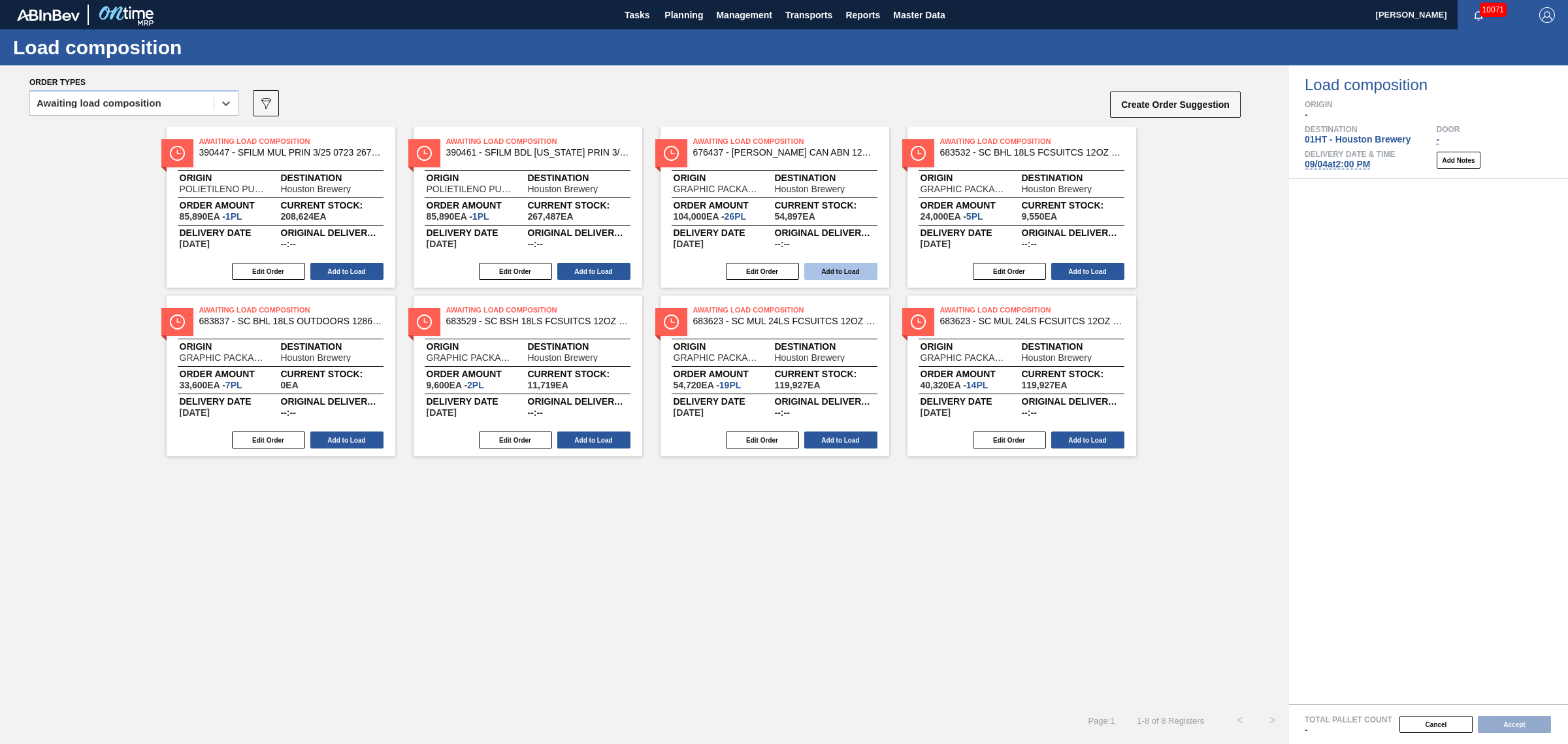
click at [857, 268] on button "Add to Load" at bounding box center [841, 271] width 73 height 17
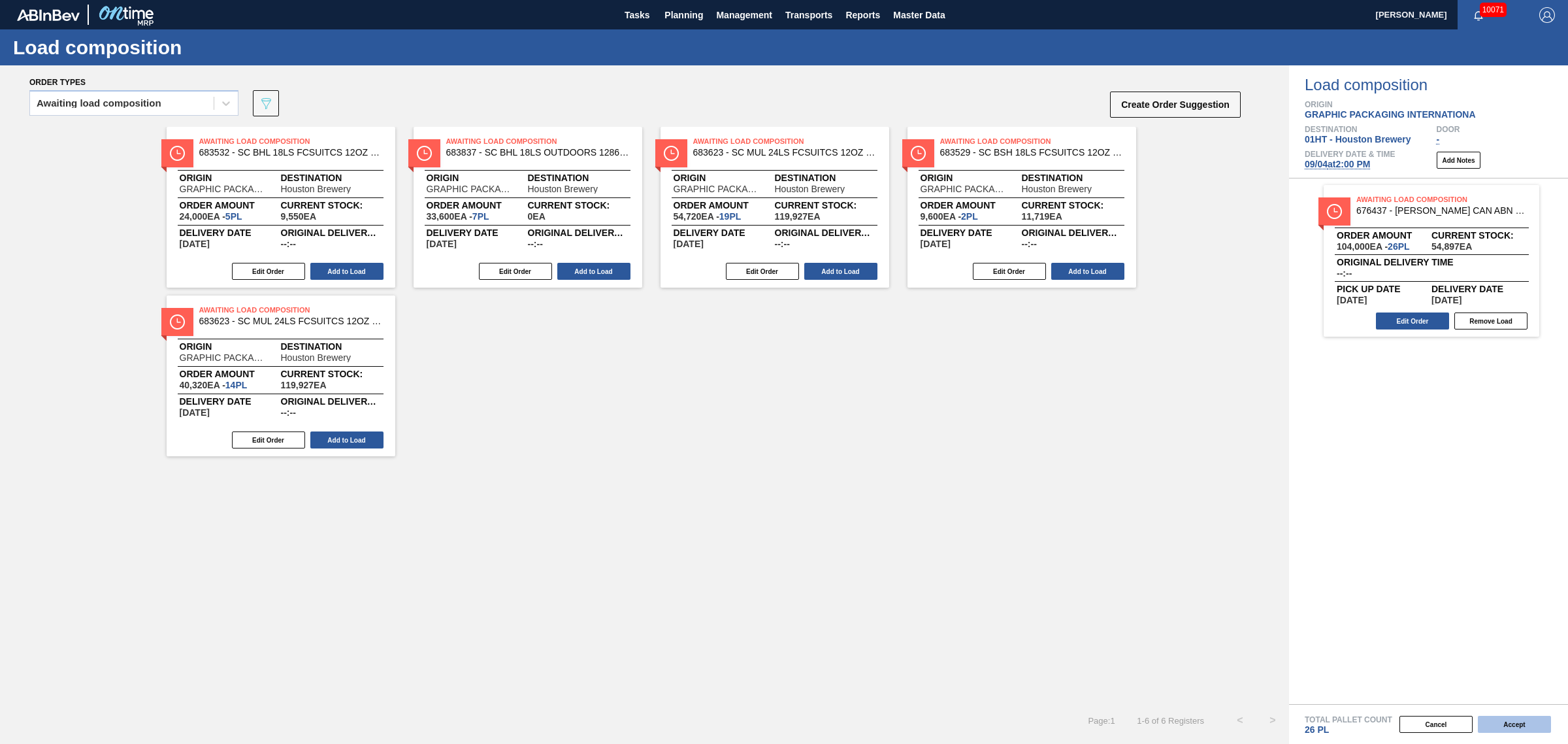
click at [1514, 723] on button "Accept" at bounding box center [1514, 724] width 73 height 17
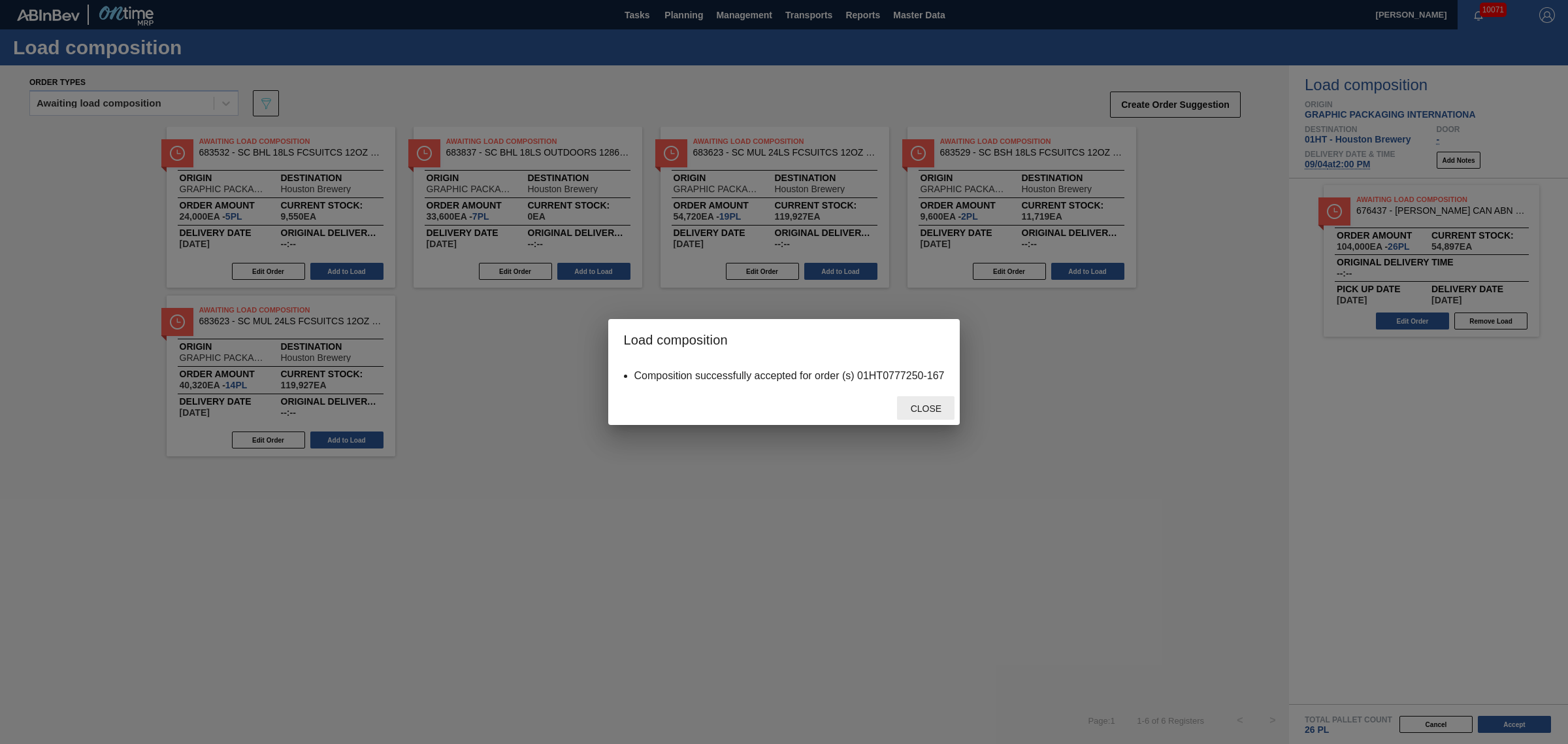
click at [935, 400] on div "Close" at bounding box center [925, 408] width 57 height 24
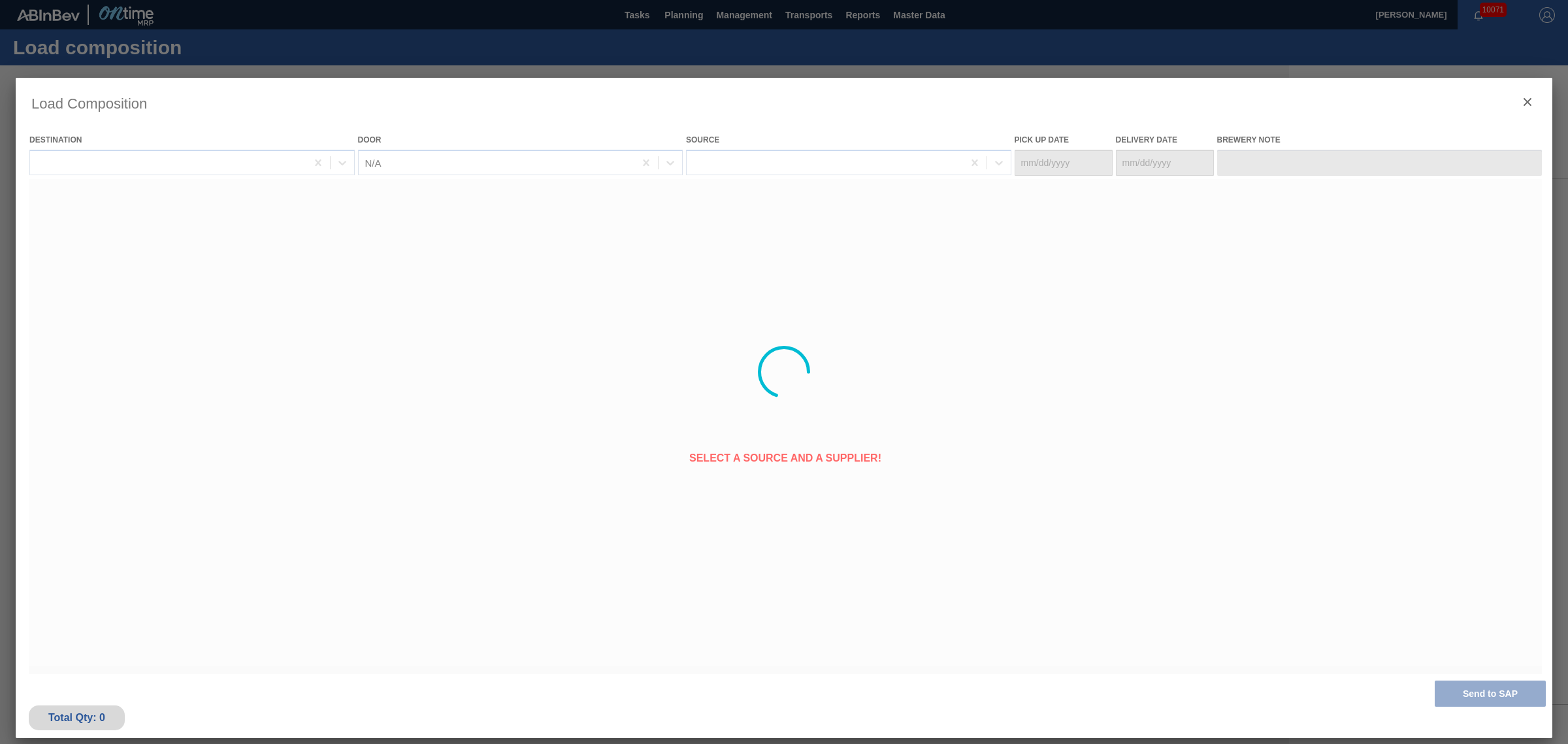
type Date "[DATE]"
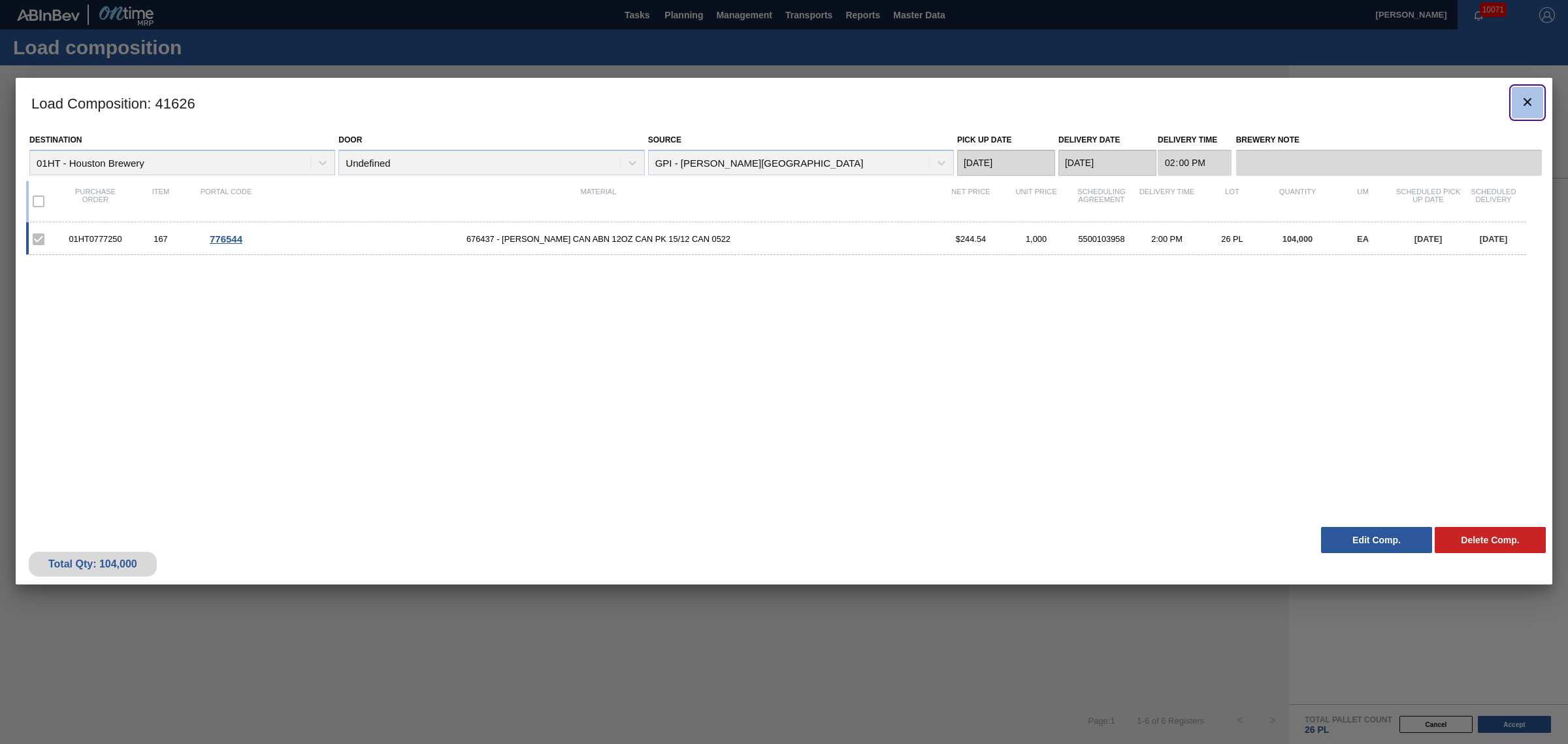
click at [1528, 103] on icon "botão de ícone" at bounding box center [1528, 102] width 16 height 16
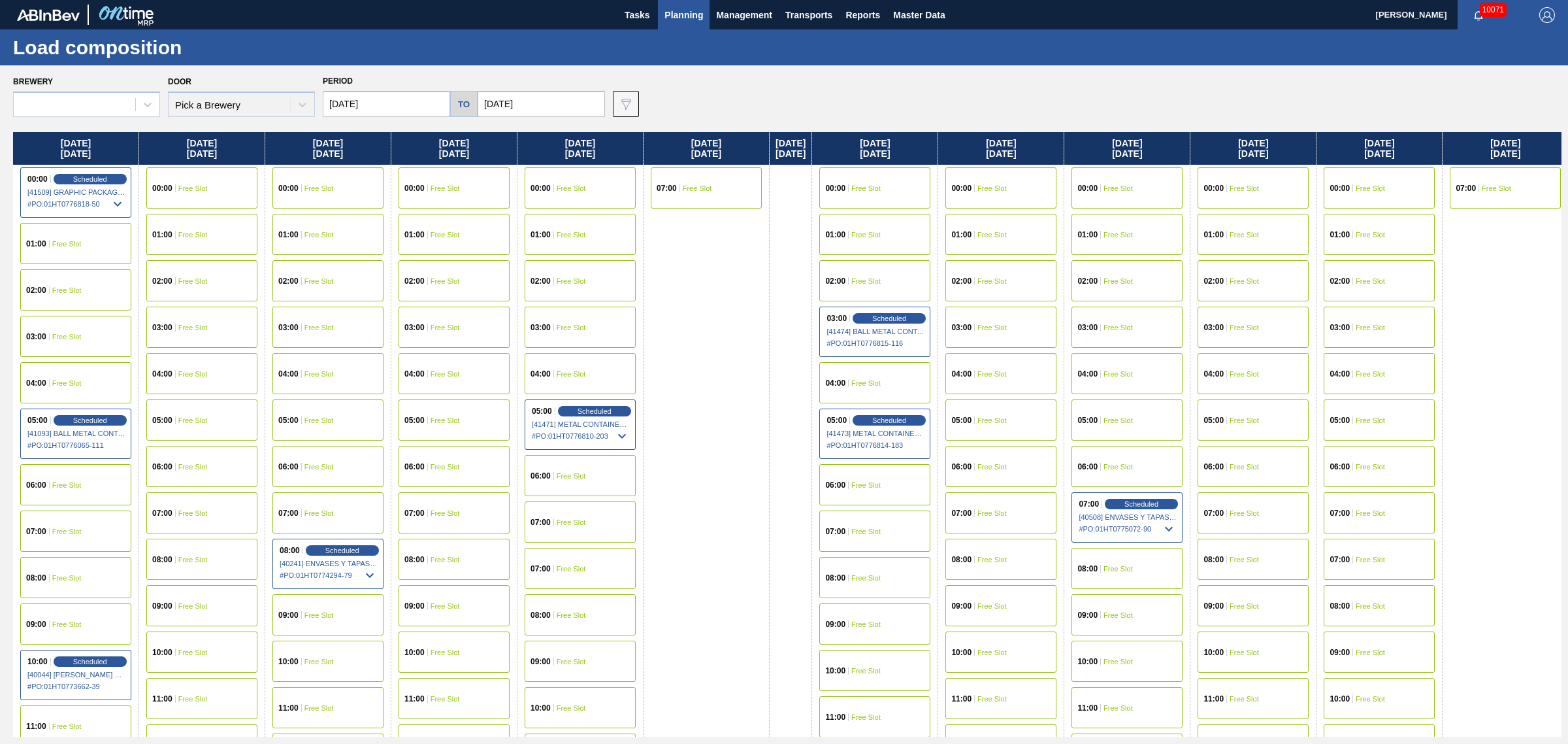
click at [686, 9] on span "Planning" at bounding box center [684, 15] width 38 height 16
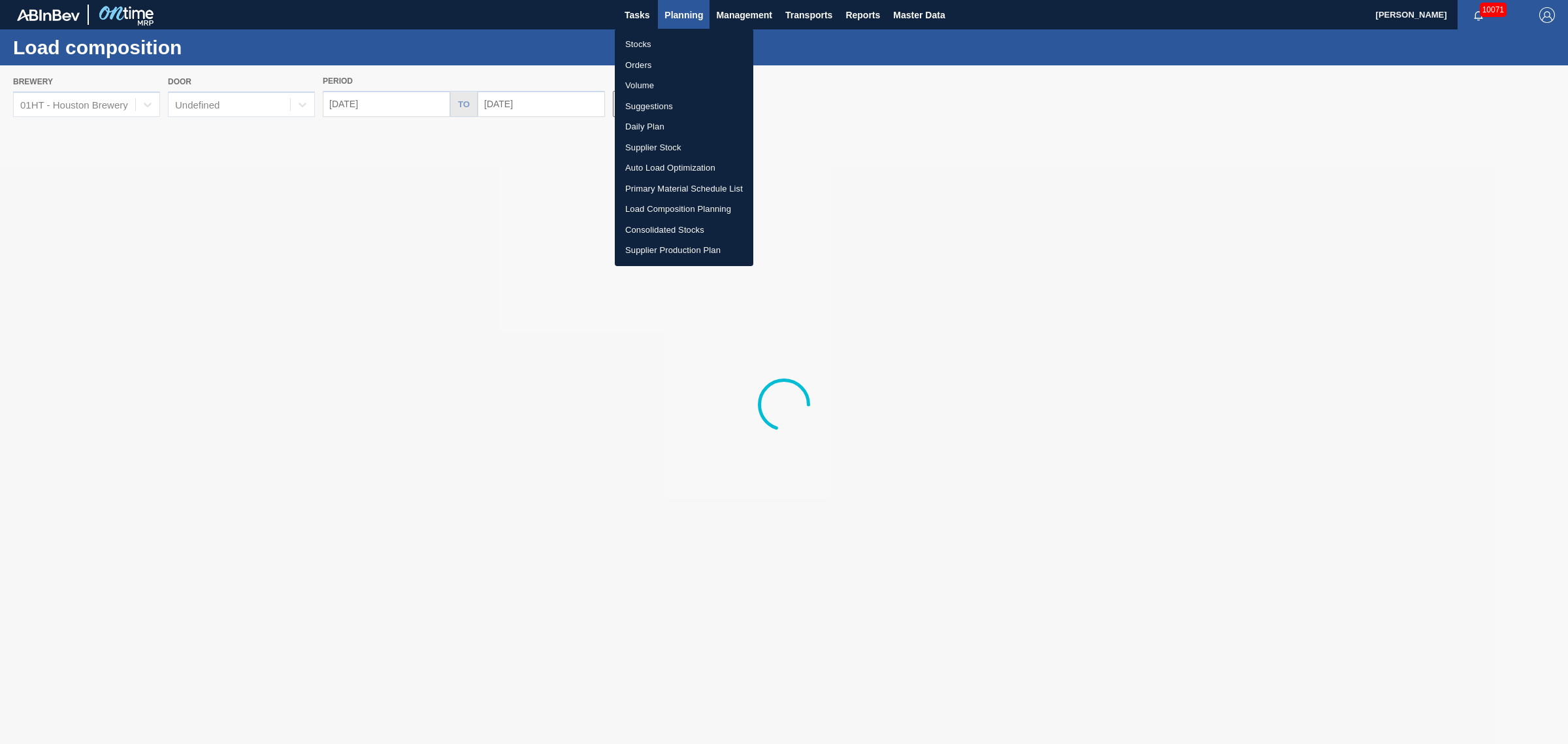
click at [639, 41] on li "Stocks" at bounding box center [684, 44] width 139 height 21
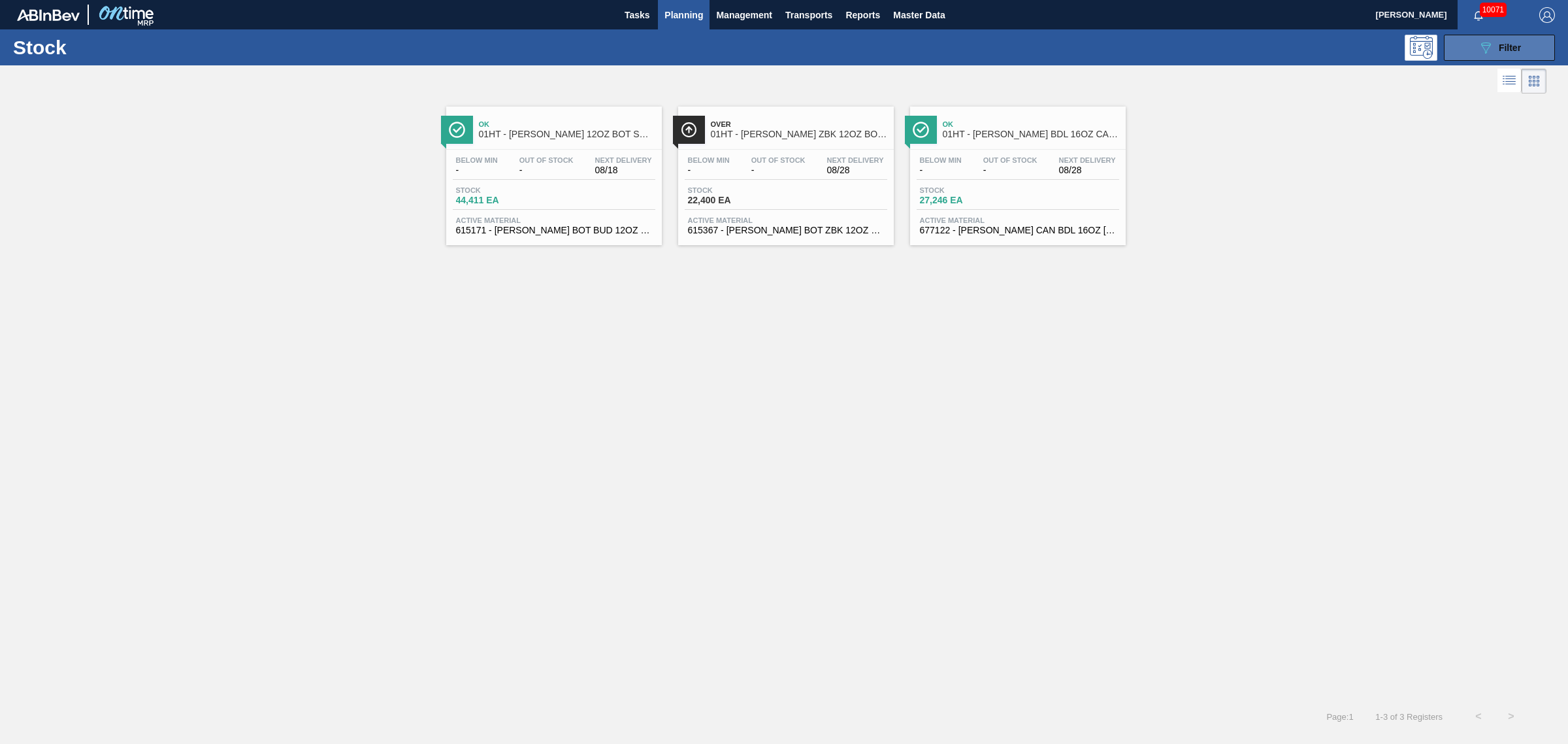
click at [1487, 48] on icon "089F7B8B-B2A5-4AFE-B5C0-19BA573D28AC" at bounding box center [1486, 48] width 16 height 16
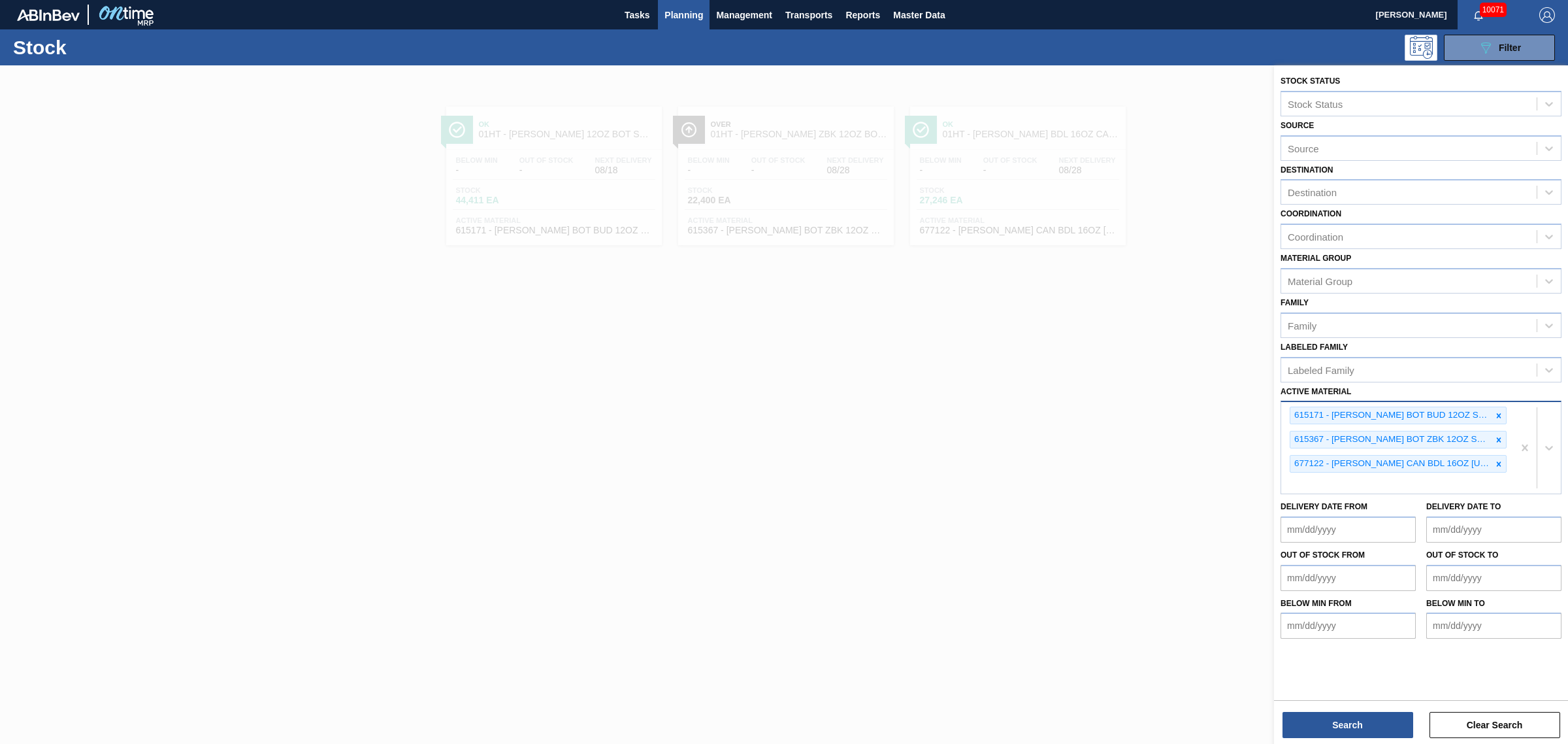
drag, startPoint x: 1527, startPoint y: 441, endPoint x: 1522, endPoint y: 412, distance: 29.4
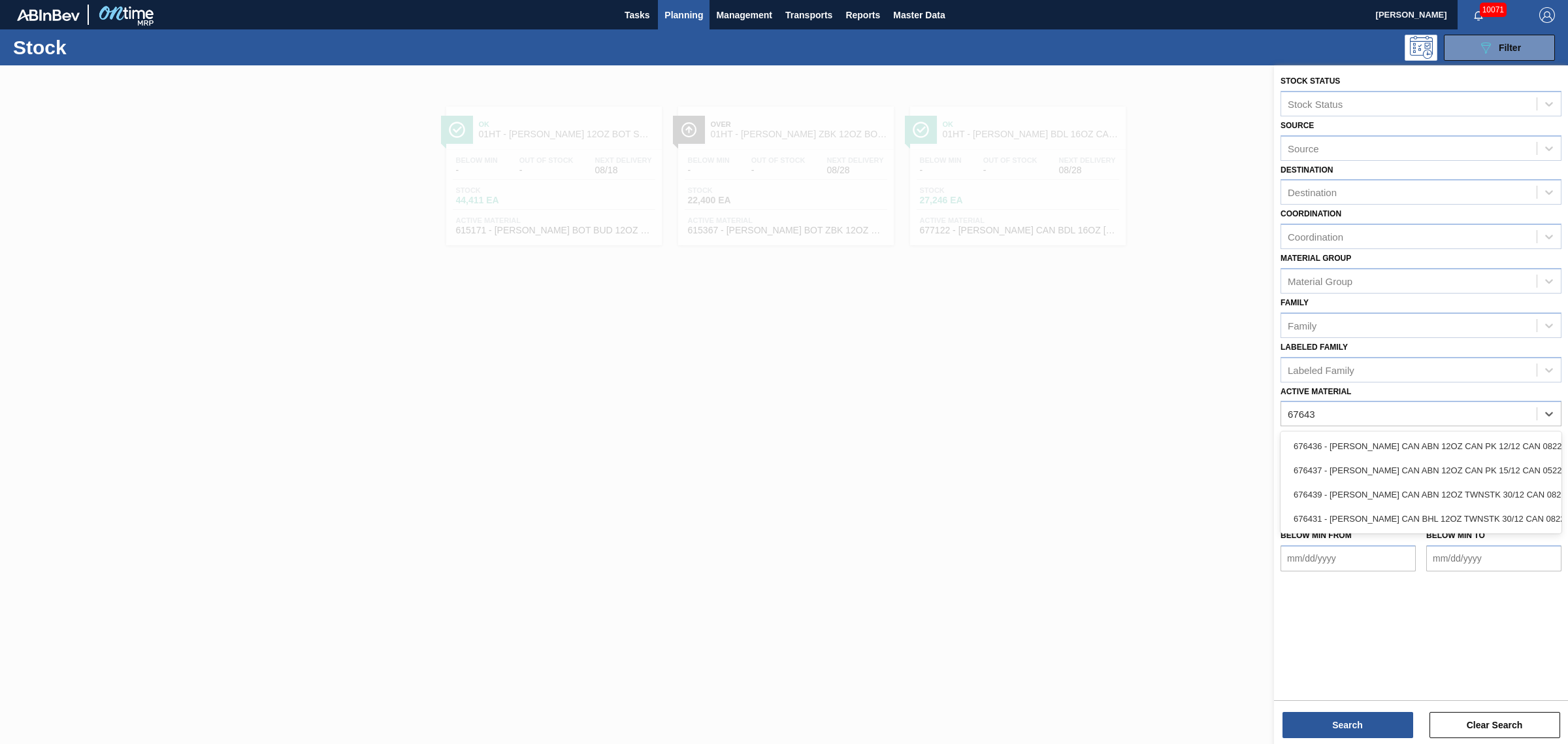
type Material "676437"
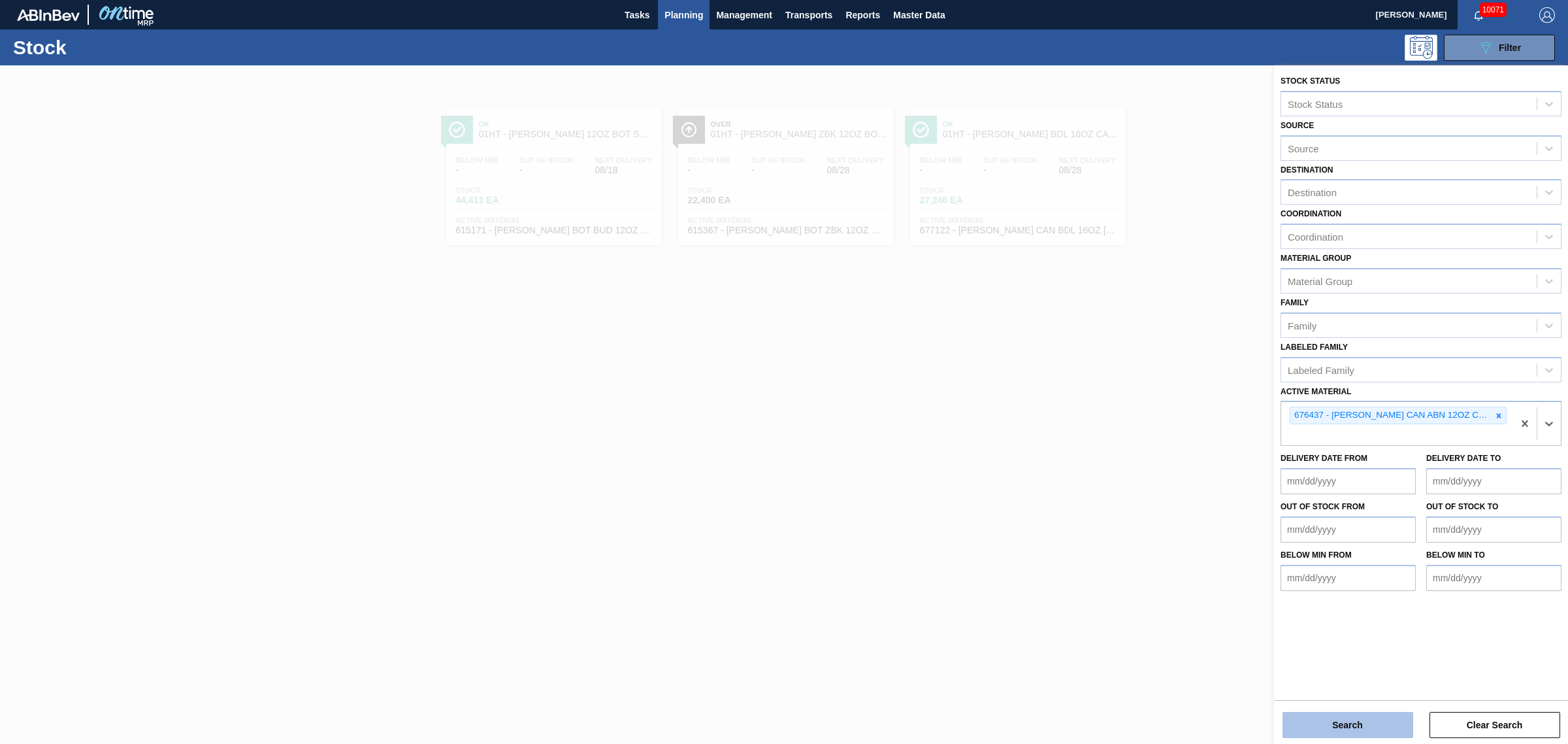
click at [1345, 724] on button "Search" at bounding box center [1348, 725] width 131 height 26
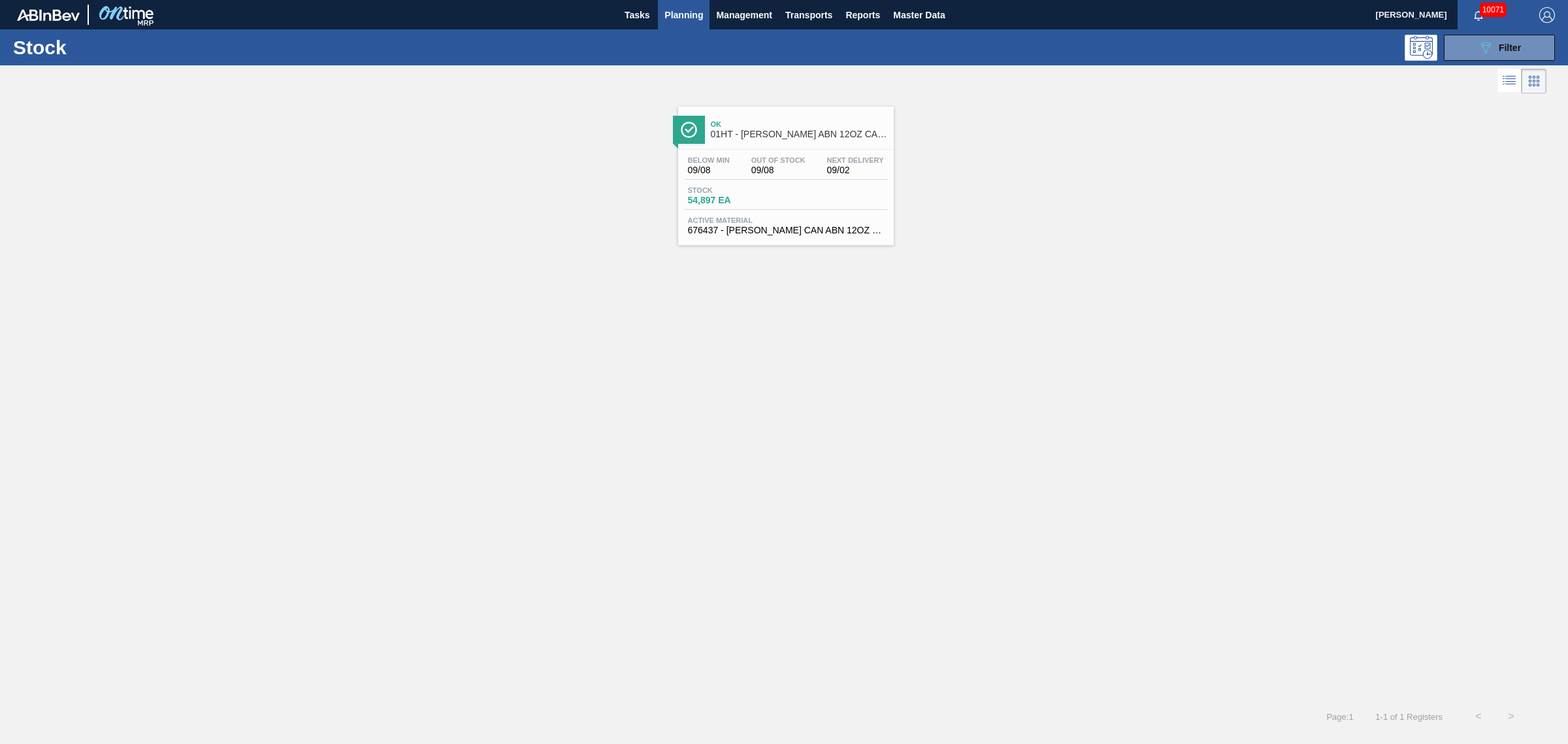
click at [662, 181] on div "Ok 01HT - [PERSON_NAME] ABN 12OZ CAN CAN PK 15/12 CAN AQUEOUS COATING Below Min…" at bounding box center [784, 171] width 1568 height 148
click at [866, 192] on div "Stock 54,897 EA" at bounding box center [786, 198] width 202 height 23
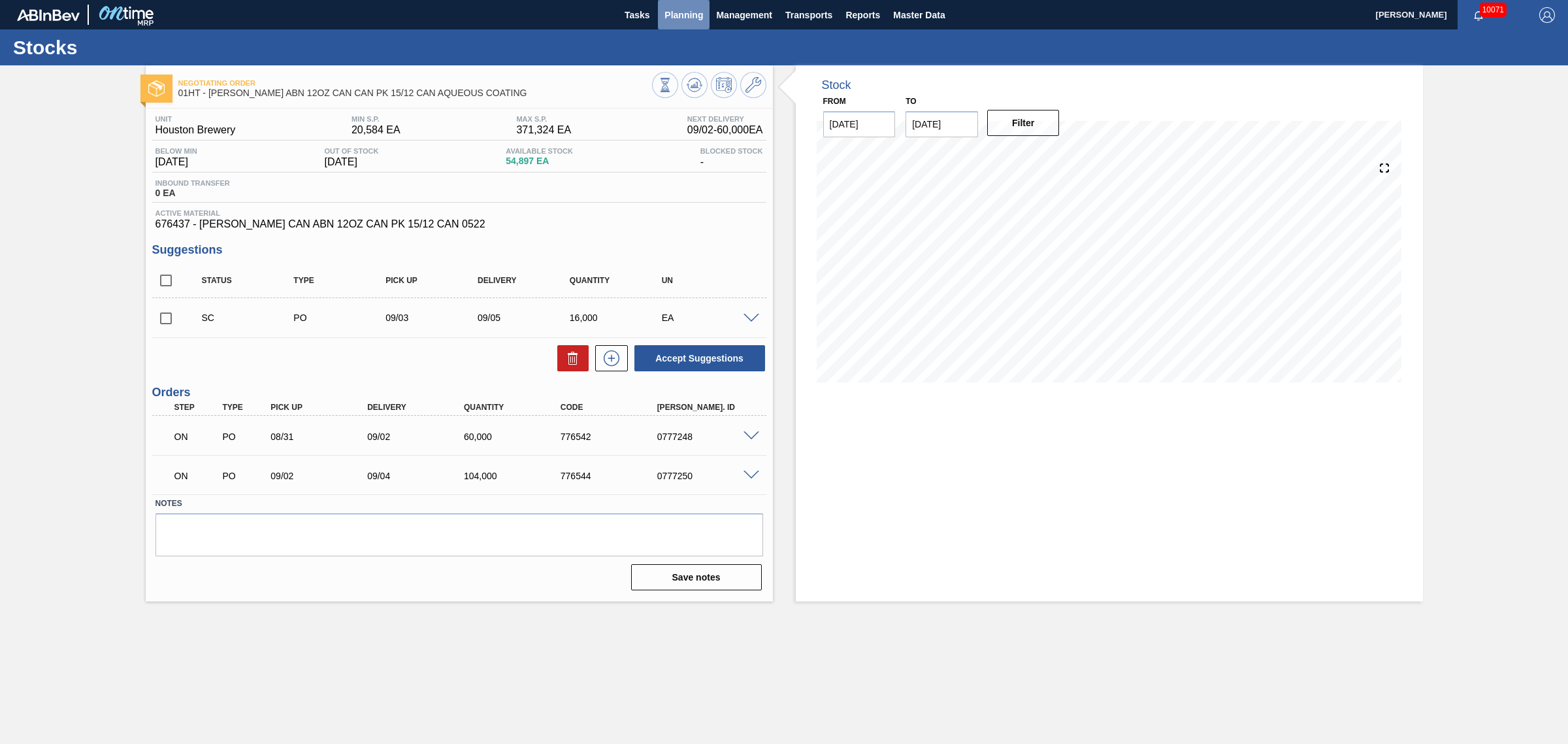
click at [681, 10] on span "Planning" at bounding box center [684, 15] width 38 height 16
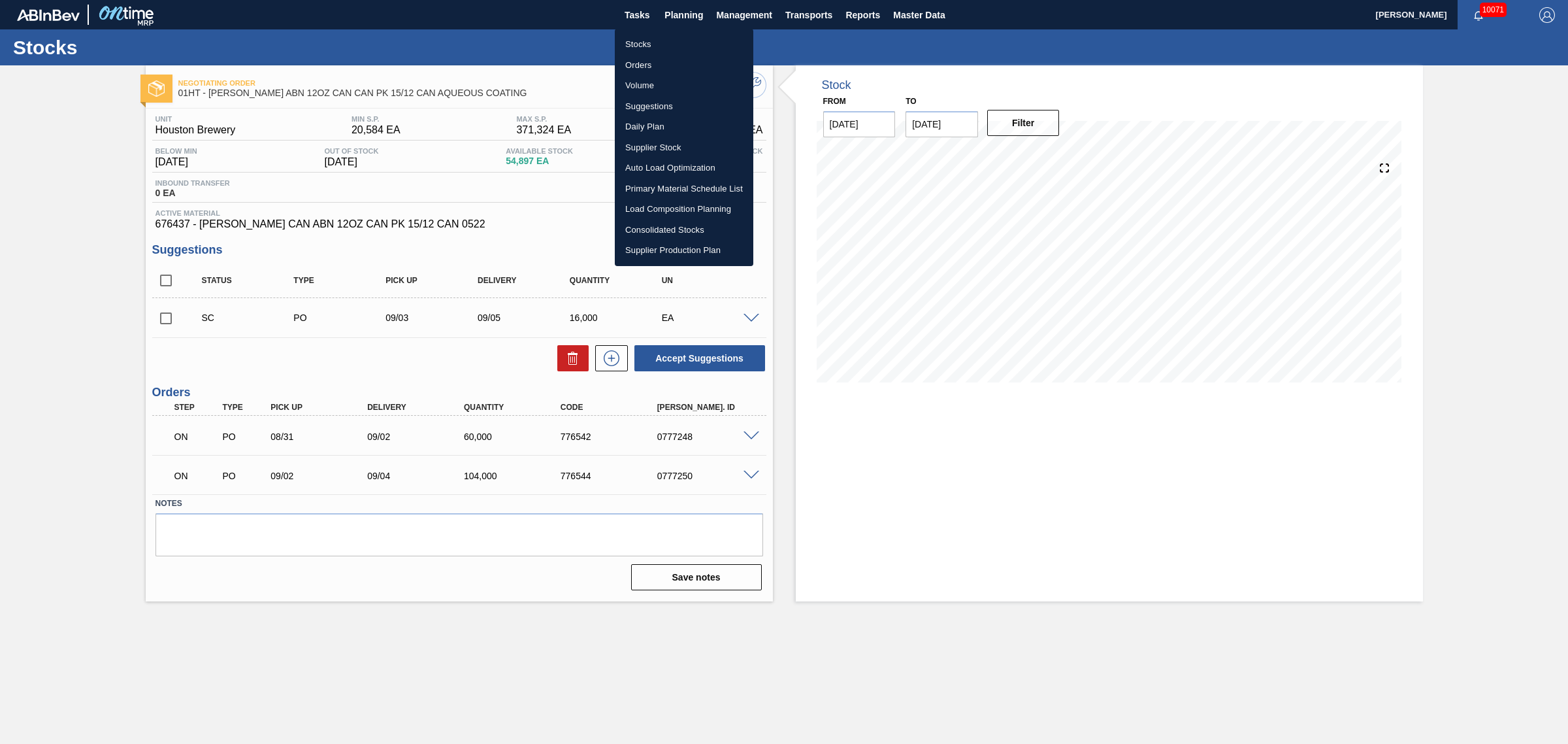
click at [673, 207] on li "Load Composition Planning" at bounding box center [684, 209] width 139 height 21
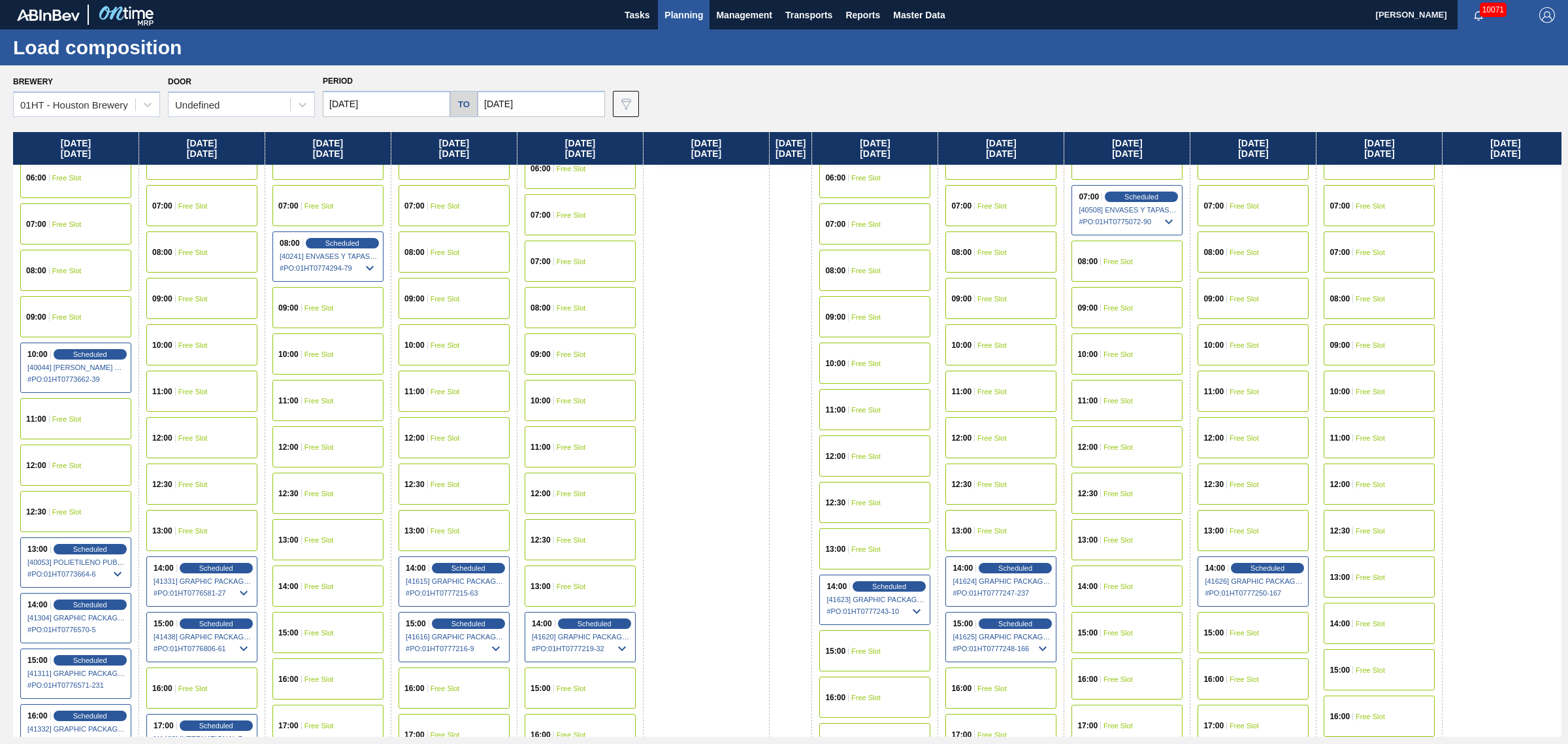
scroll to position [327, 0]
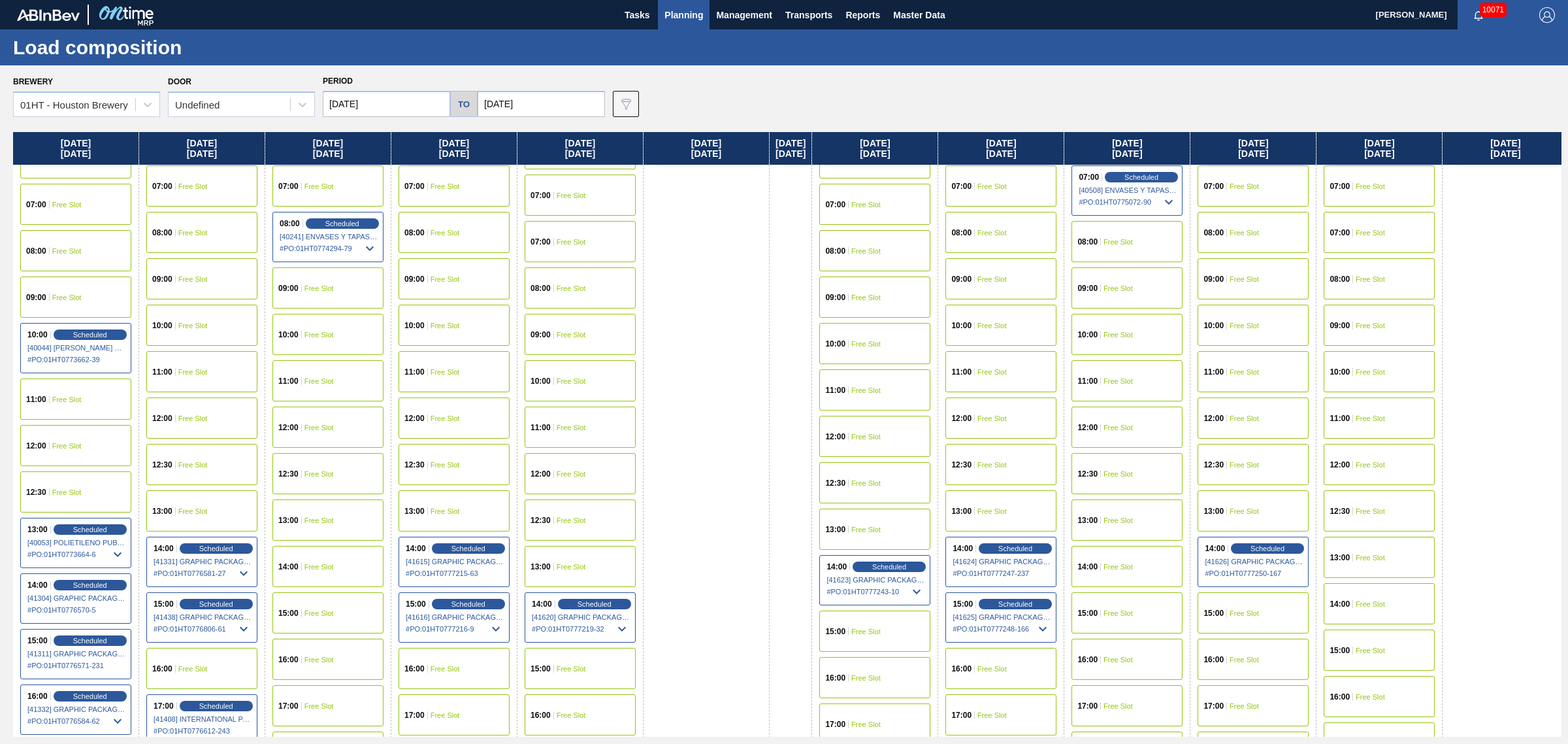
click at [1126, 564] on span "Free Slot" at bounding box center [1118, 566] width 30 height 8
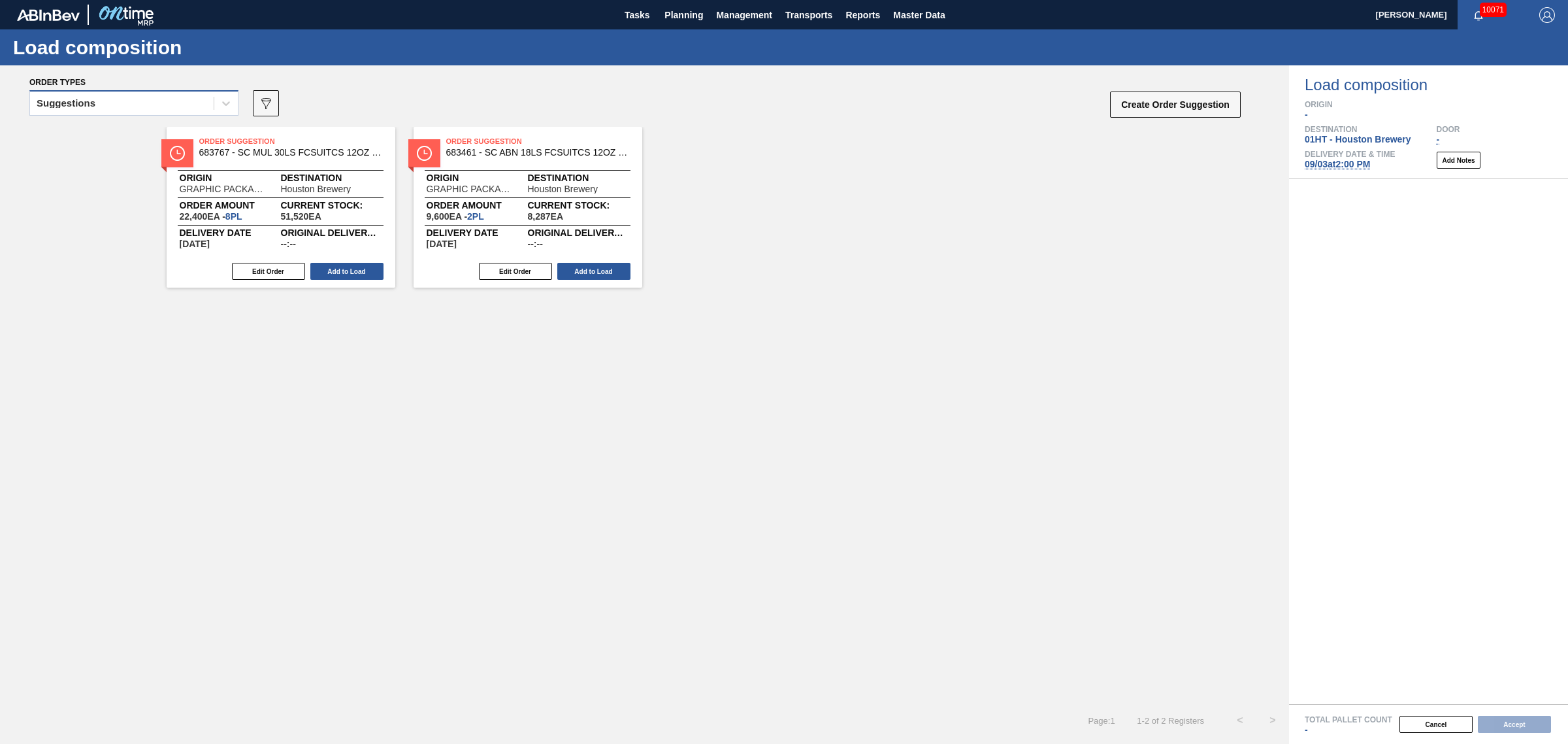
click at [128, 96] on div "Suggestions" at bounding box center [121, 104] width 184 height 19
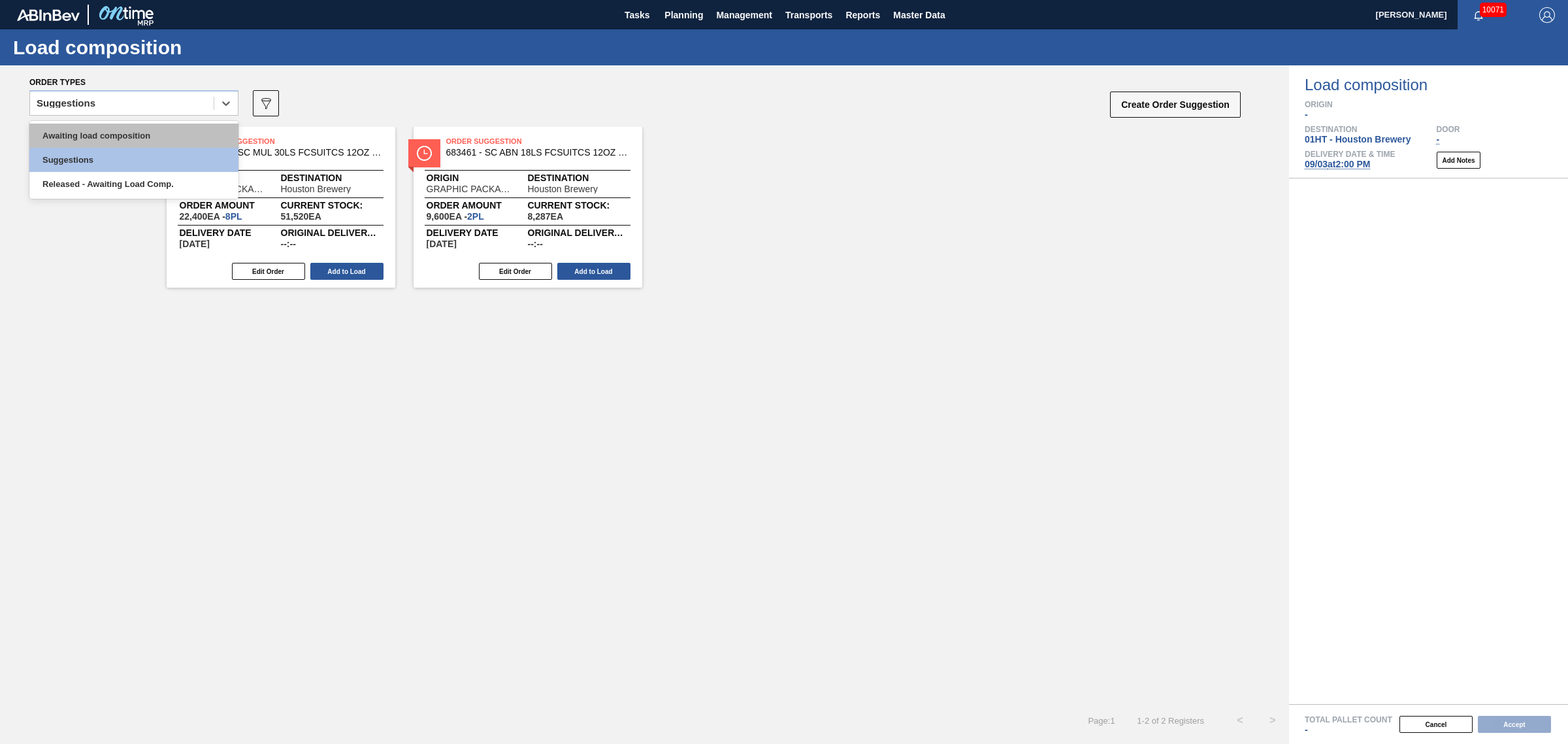
click at [123, 126] on div "Awaiting load composition" at bounding box center [134, 135] width 209 height 24
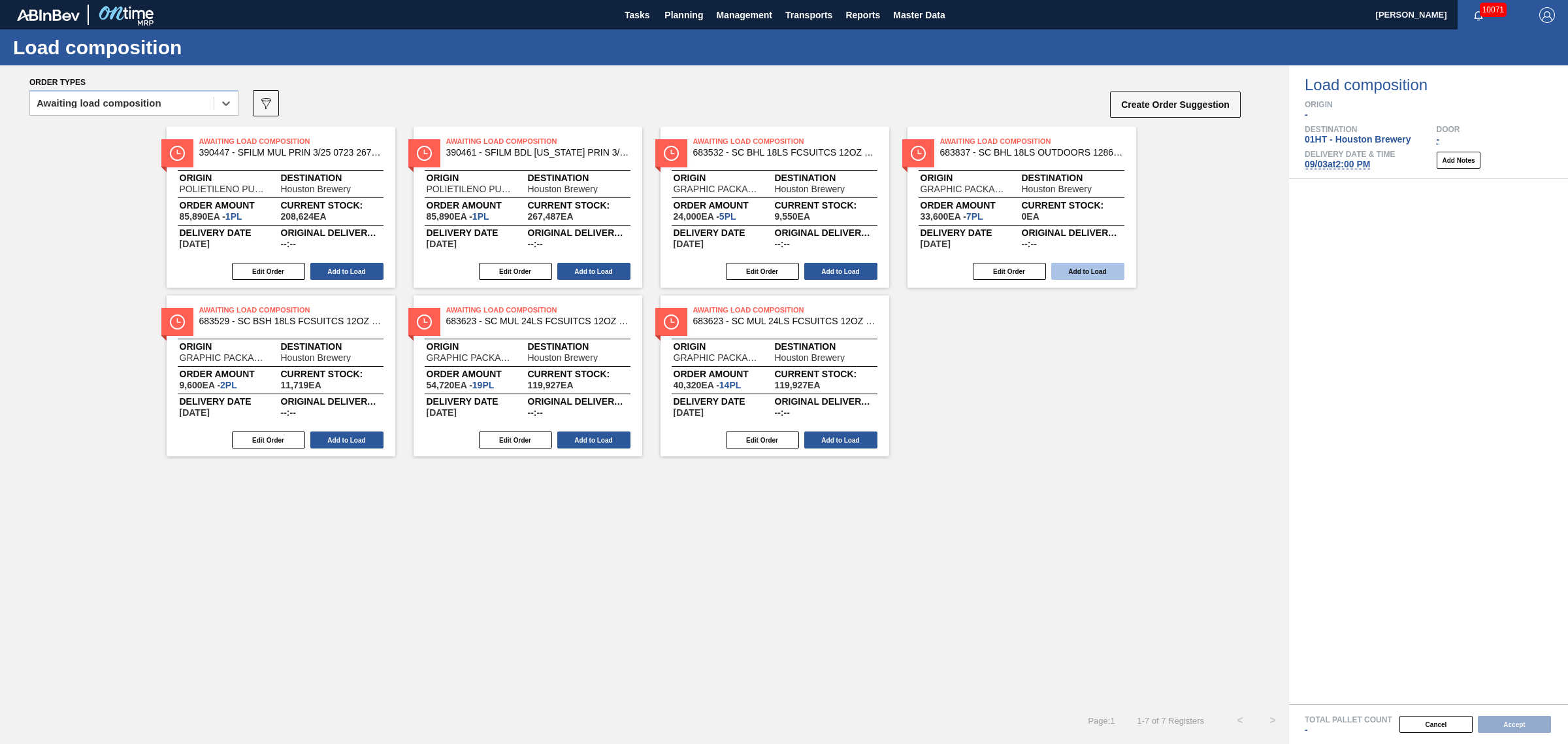
click at [1091, 263] on button "Add to Load" at bounding box center [1088, 271] width 73 height 17
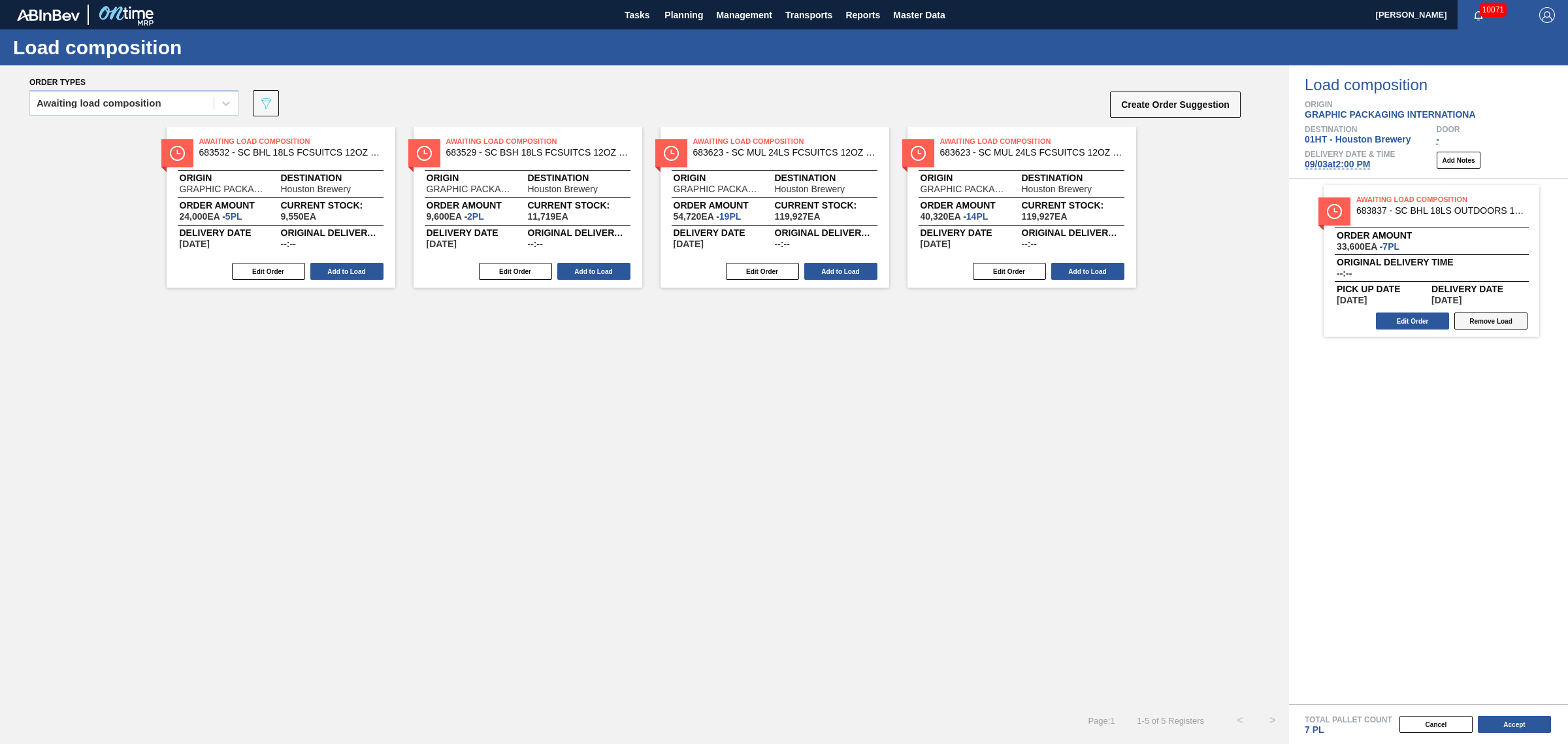
click at [1483, 324] on button "Remove Load" at bounding box center [1491, 320] width 73 height 17
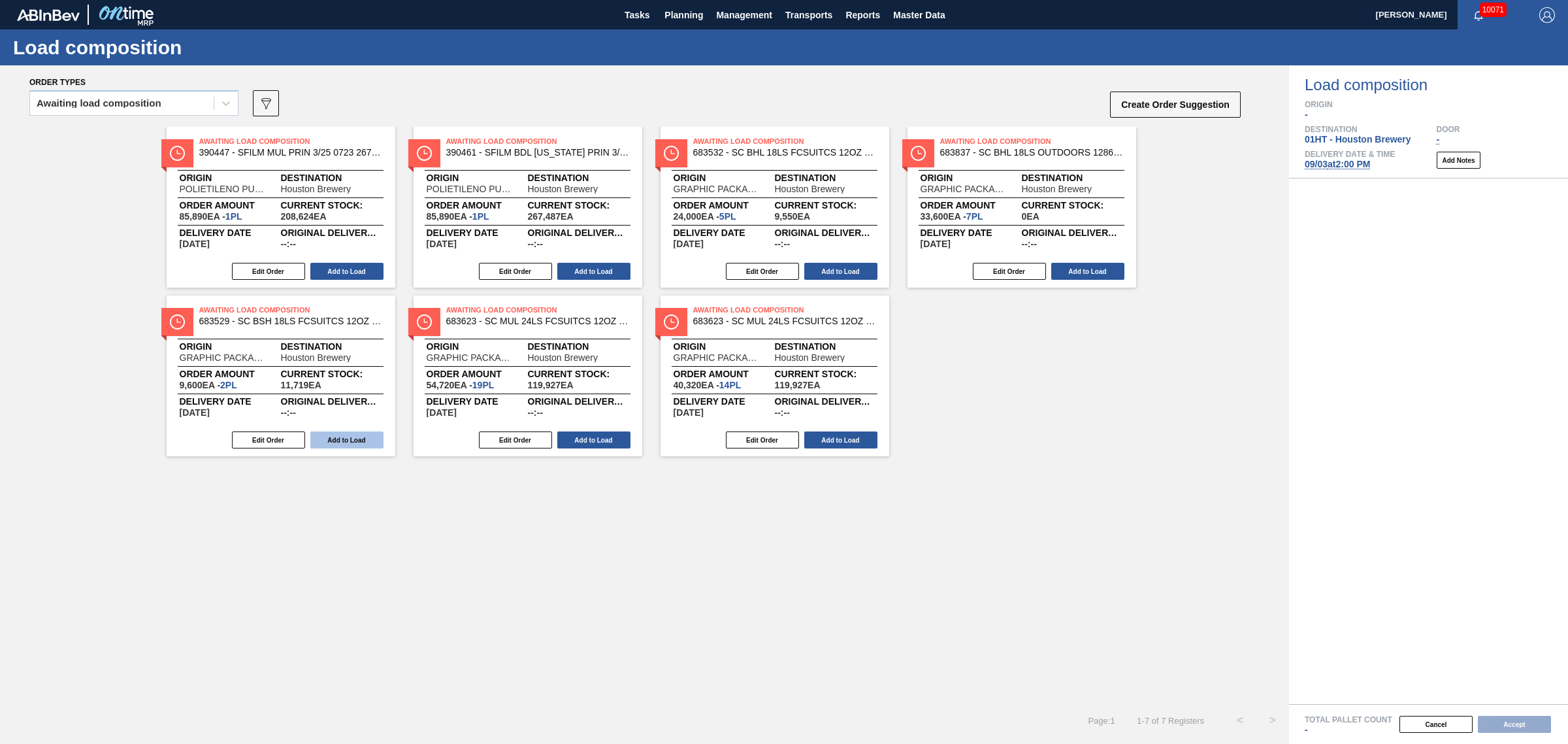
click at [372, 442] on button "Add to Load" at bounding box center [347, 439] width 73 height 17
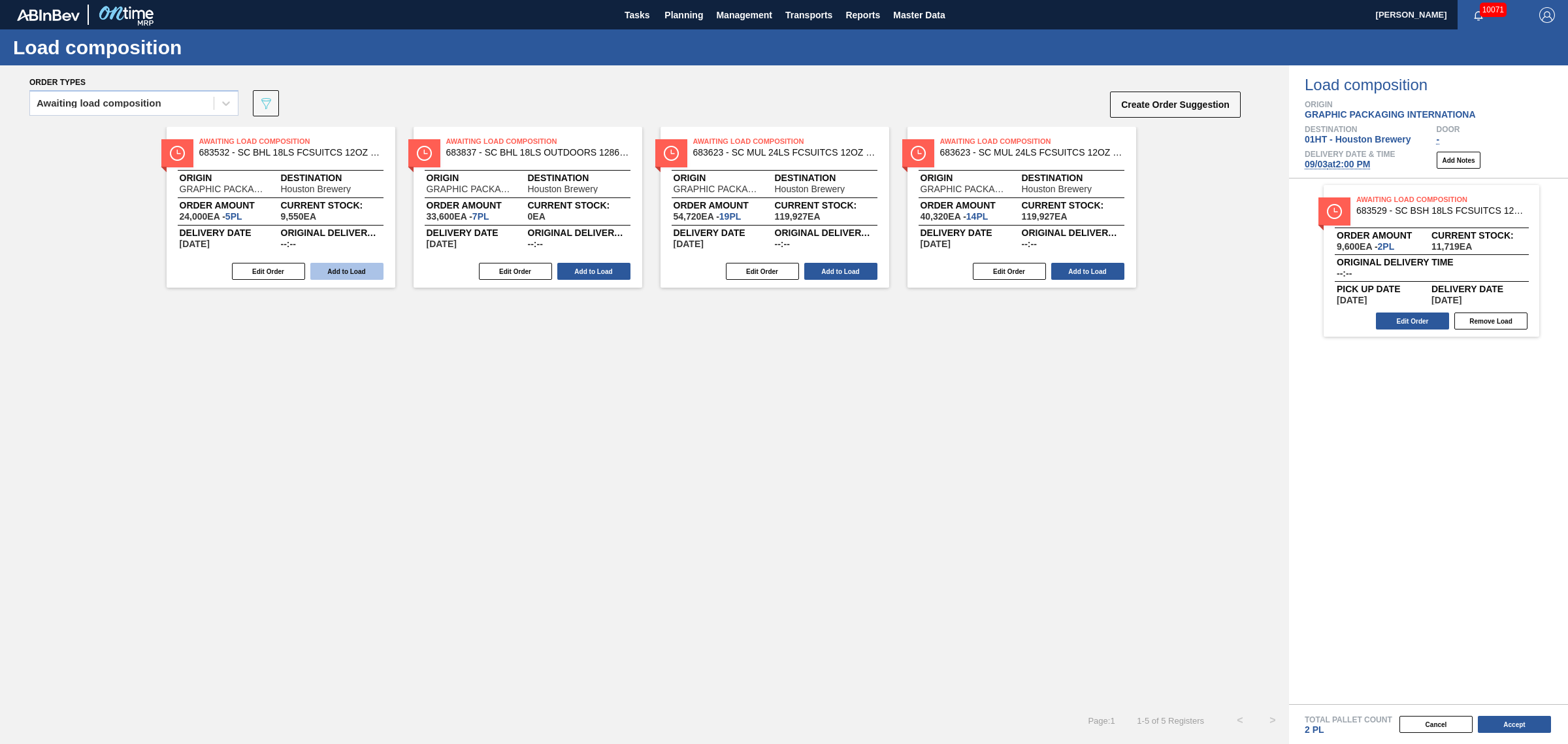
click at [327, 266] on button "Add to Load" at bounding box center [347, 271] width 73 height 17
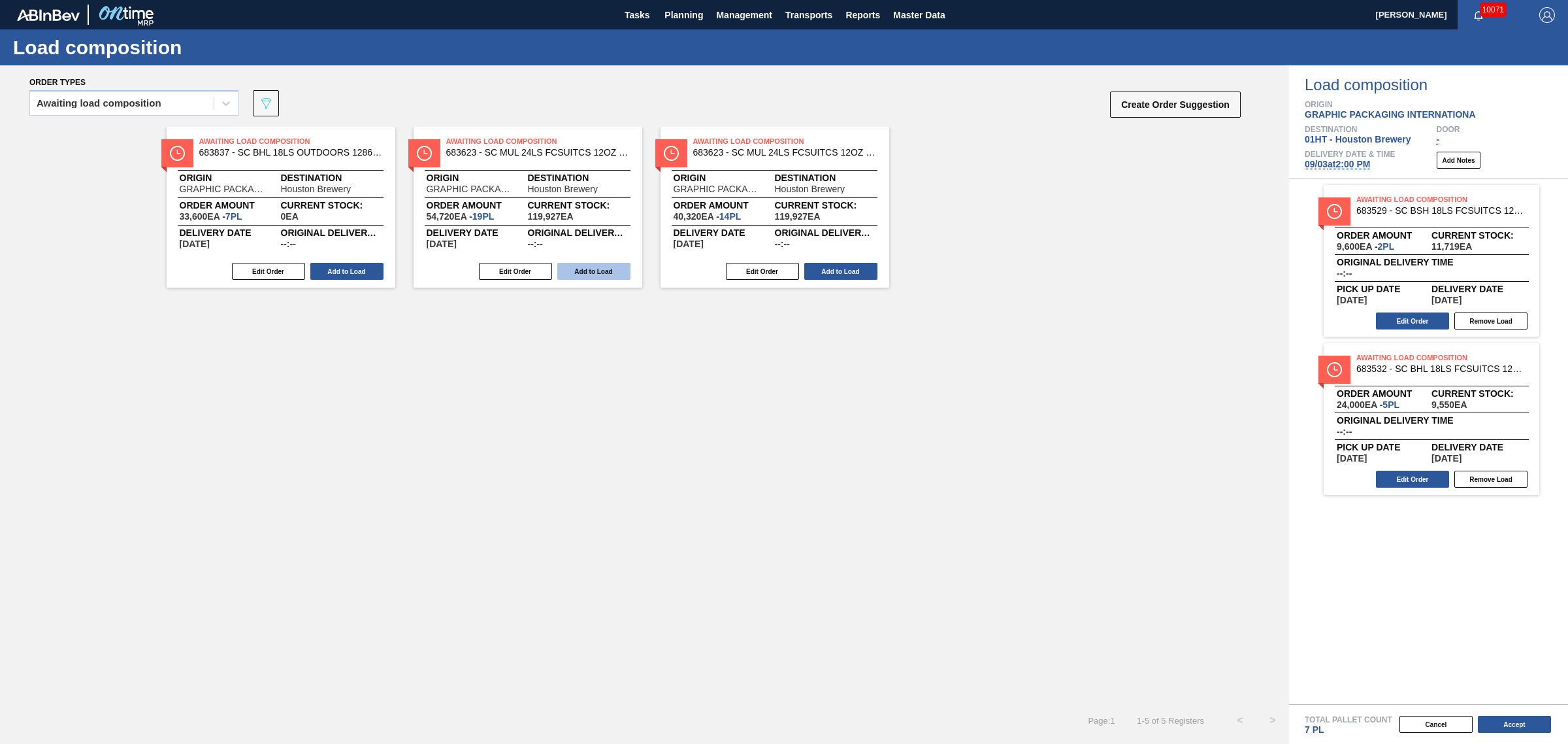
click at [585, 265] on button "Add to Load" at bounding box center [594, 271] width 73 height 17
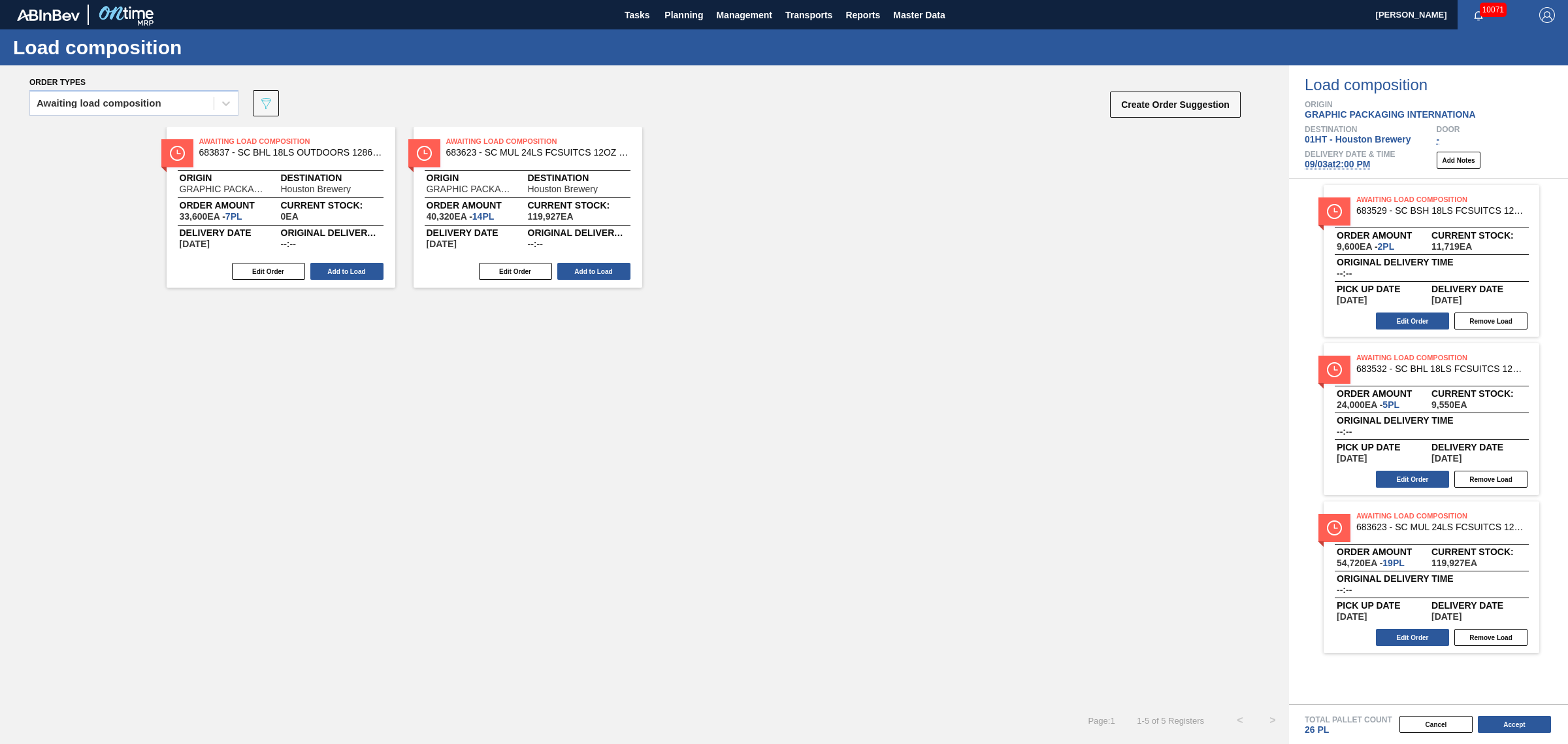
click at [1351, 164] on span "[DATE] 2:00 PM" at bounding box center [1337, 164] width 65 height 10
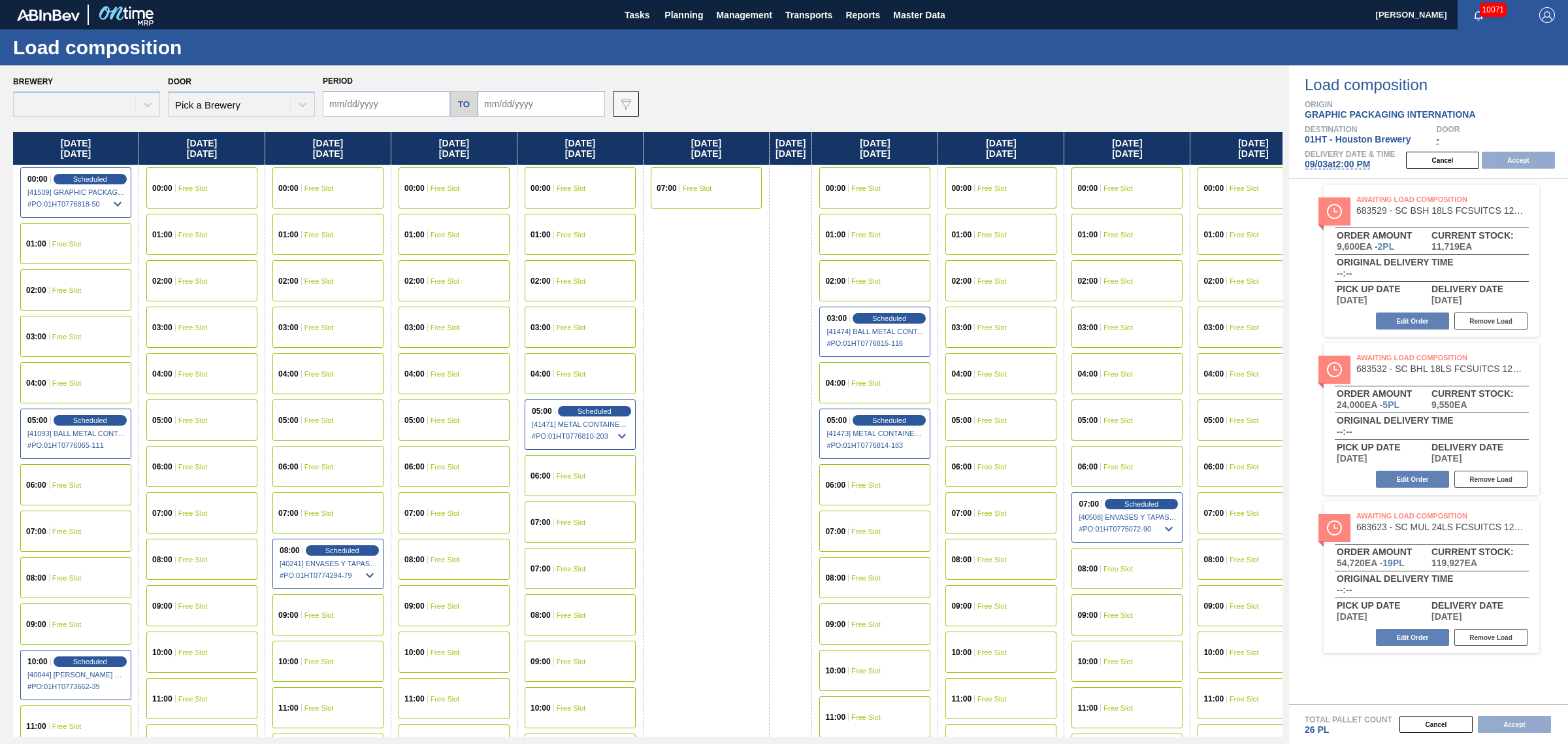
type input "[DATE]"
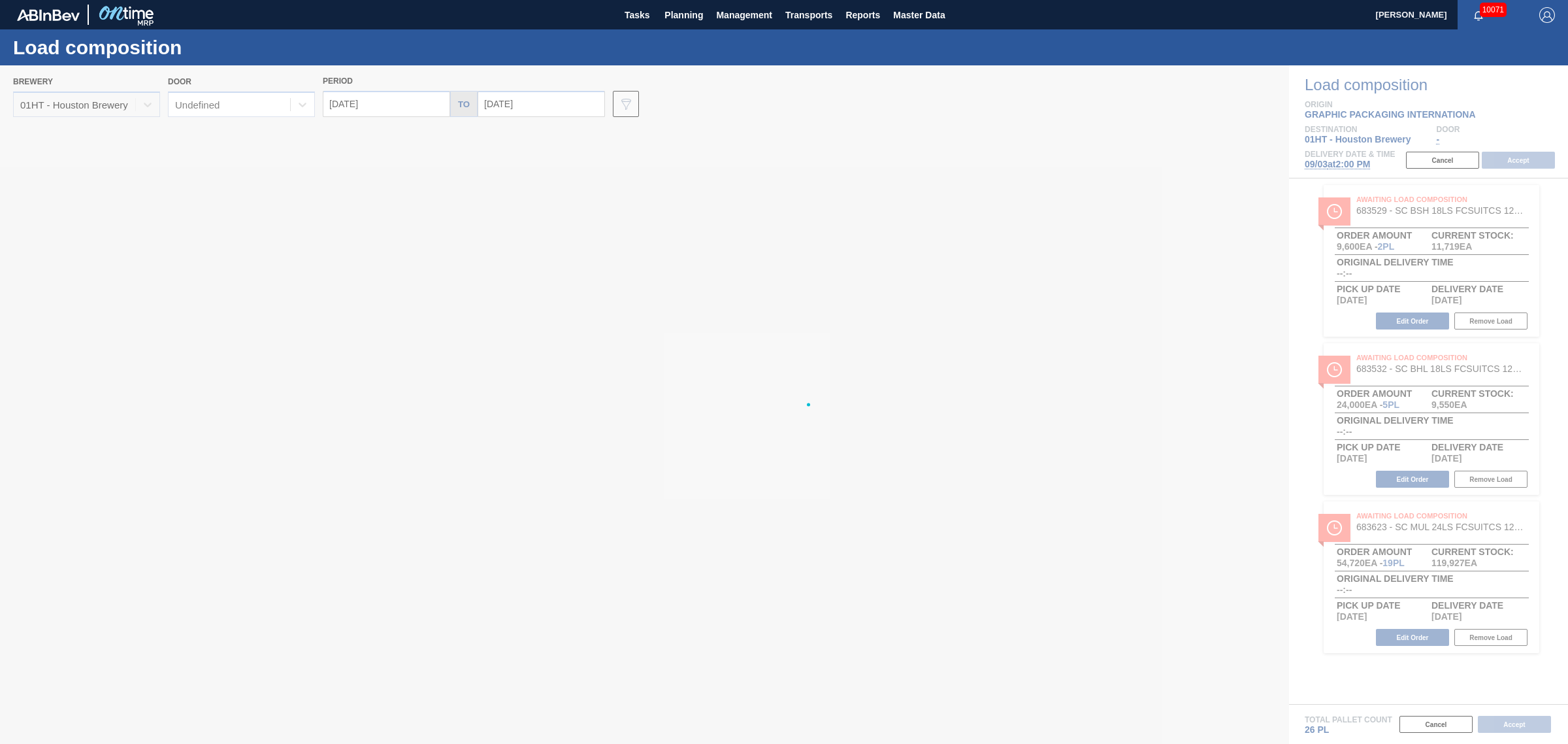
type input "[DATE]"
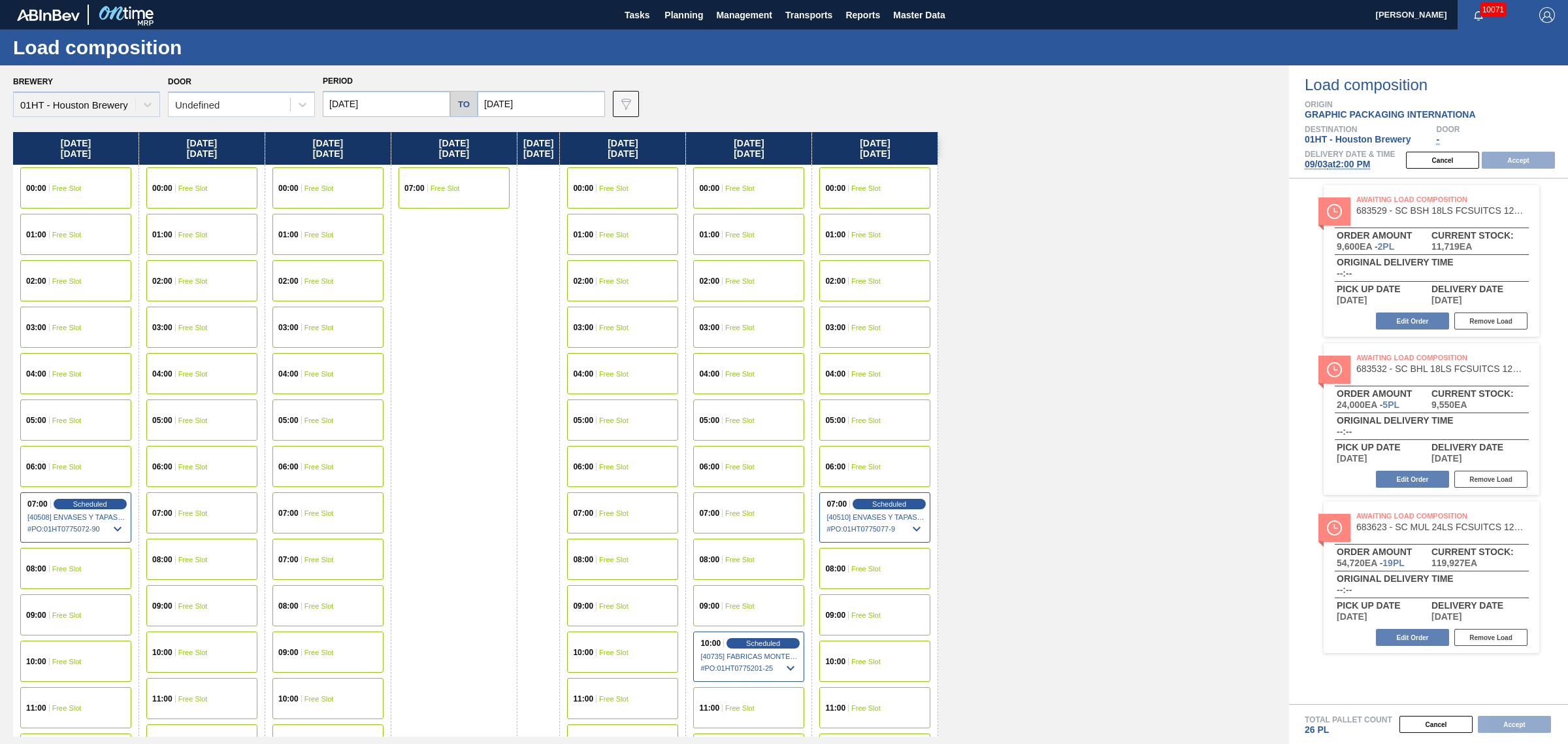
click at [361, 99] on input "[DATE]" at bounding box center [387, 104] width 128 height 26
click at [380, 174] on div "2" at bounding box center [380, 177] width 17 height 17
type input "[DATE]"
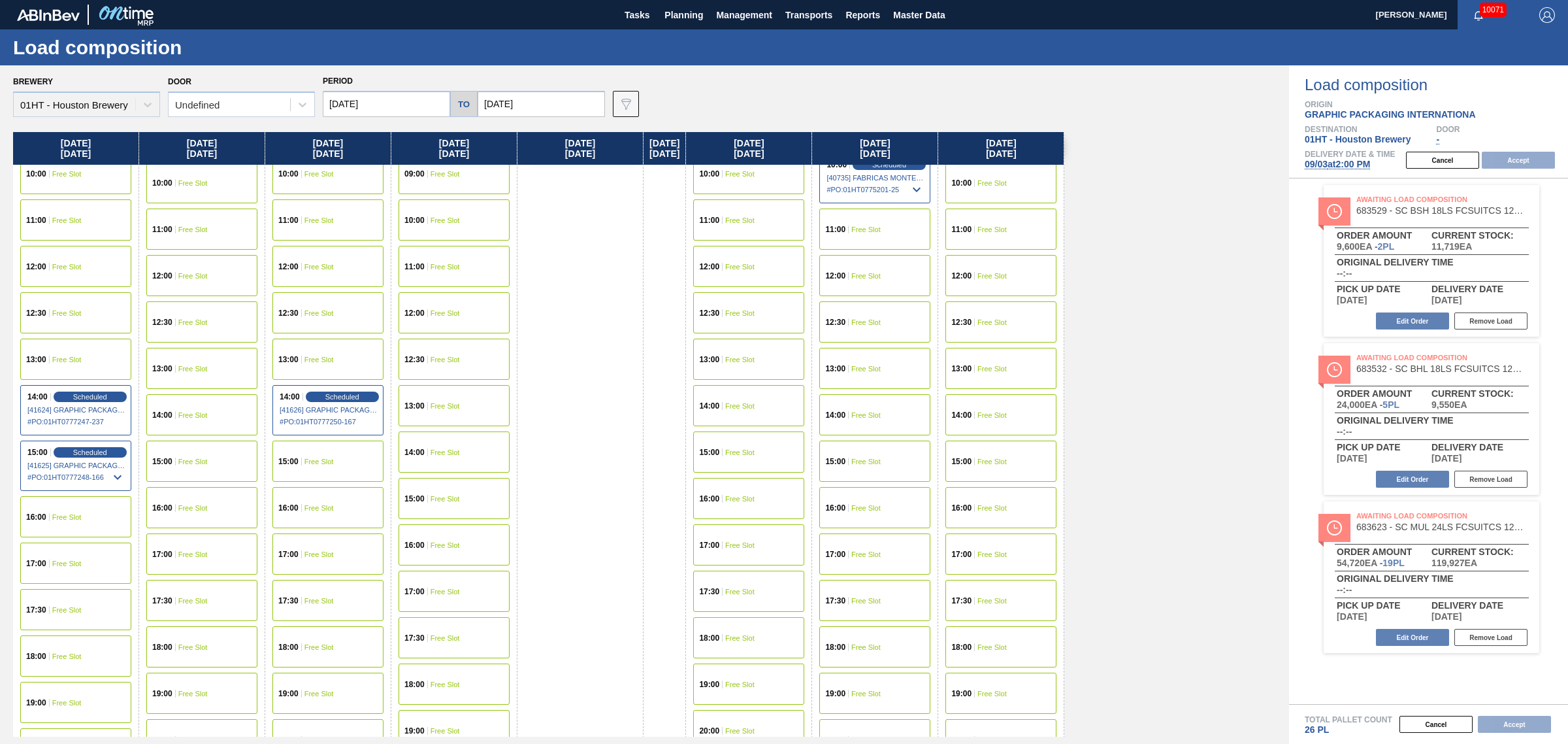
scroll to position [490, 0]
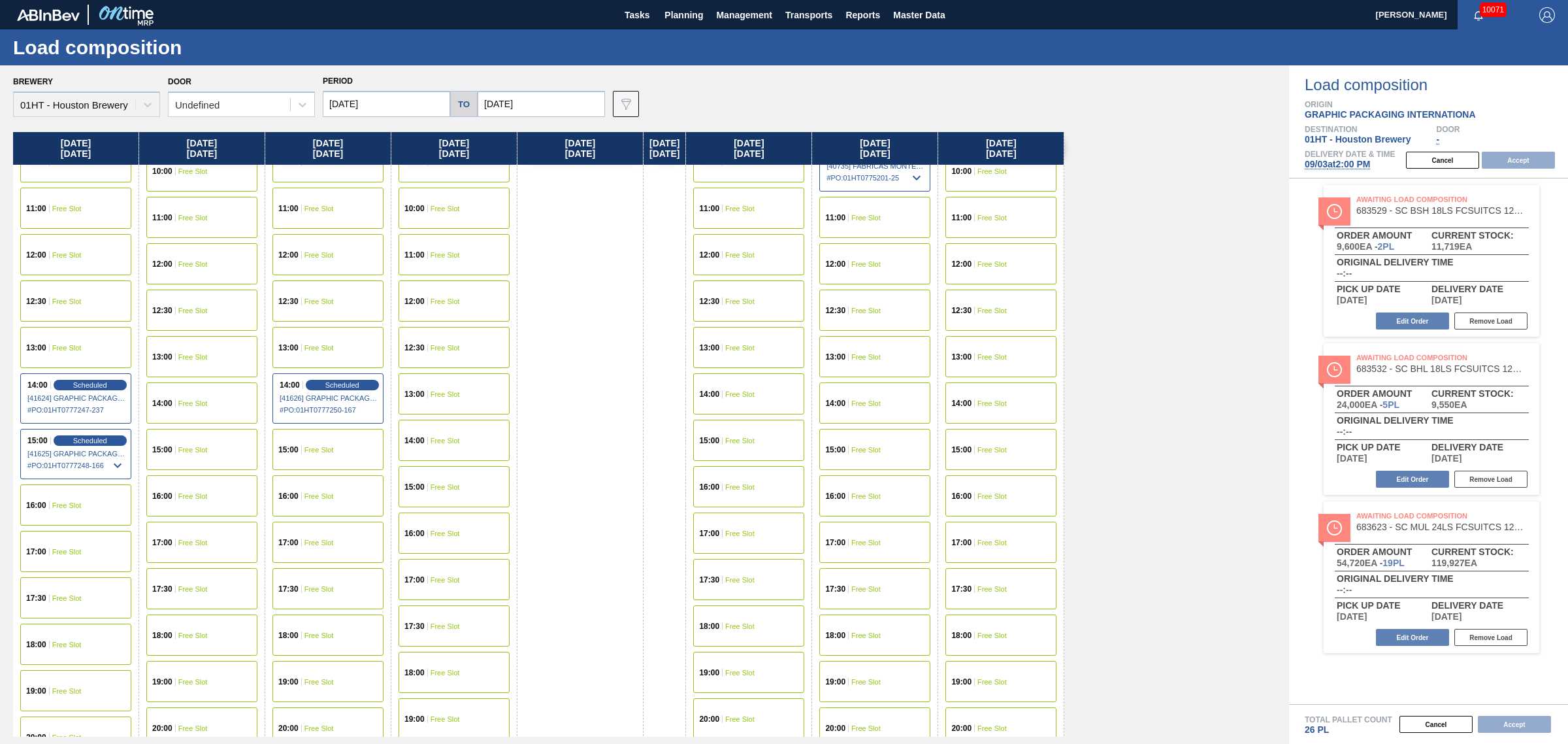
click at [62, 498] on div "16:00 Free Slot" at bounding box center [75, 504] width 111 height 41
click at [1511, 152] on button "Accept" at bounding box center [1519, 160] width 73 height 17
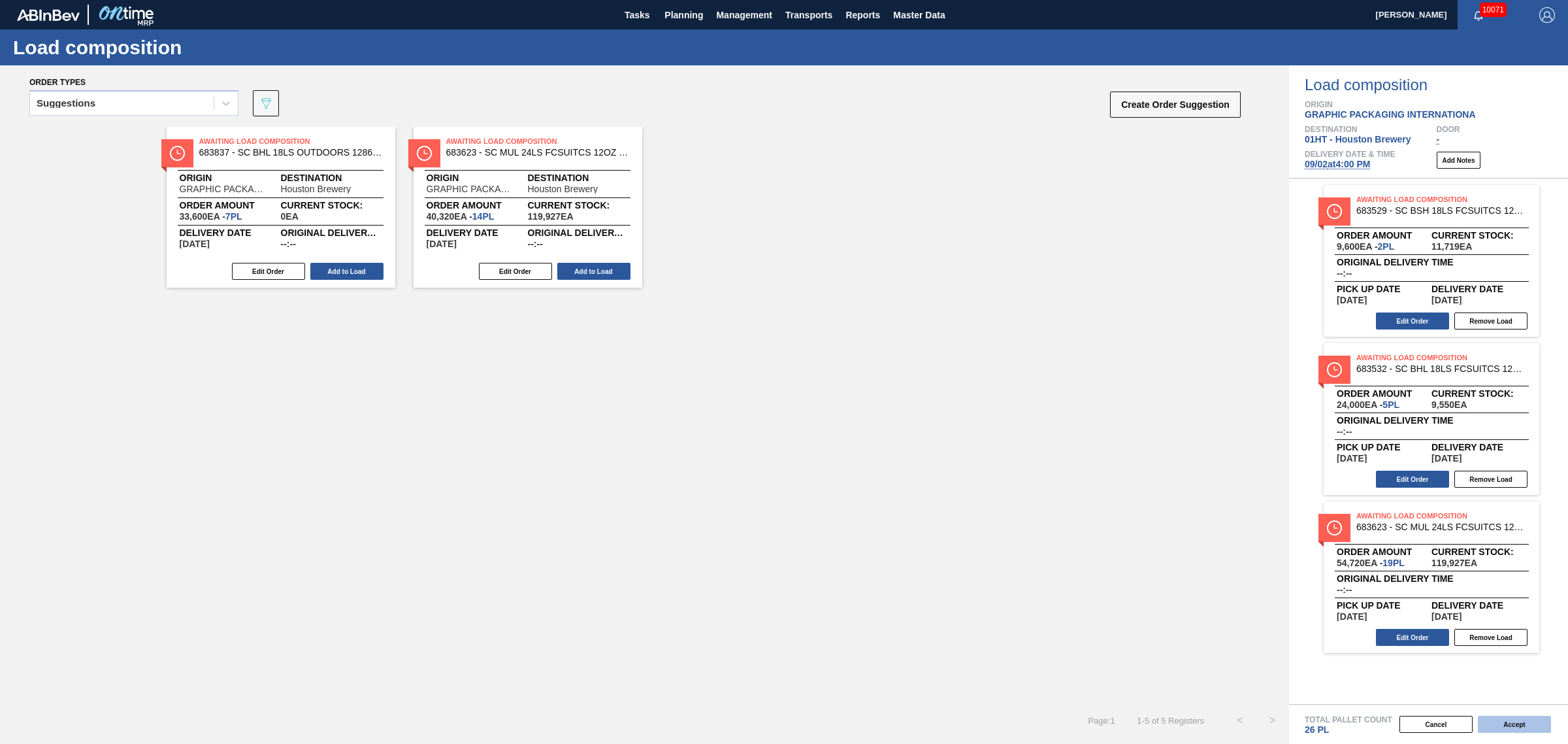
click at [1492, 724] on button "Accept" at bounding box center [1514, 724] width 73 height 17
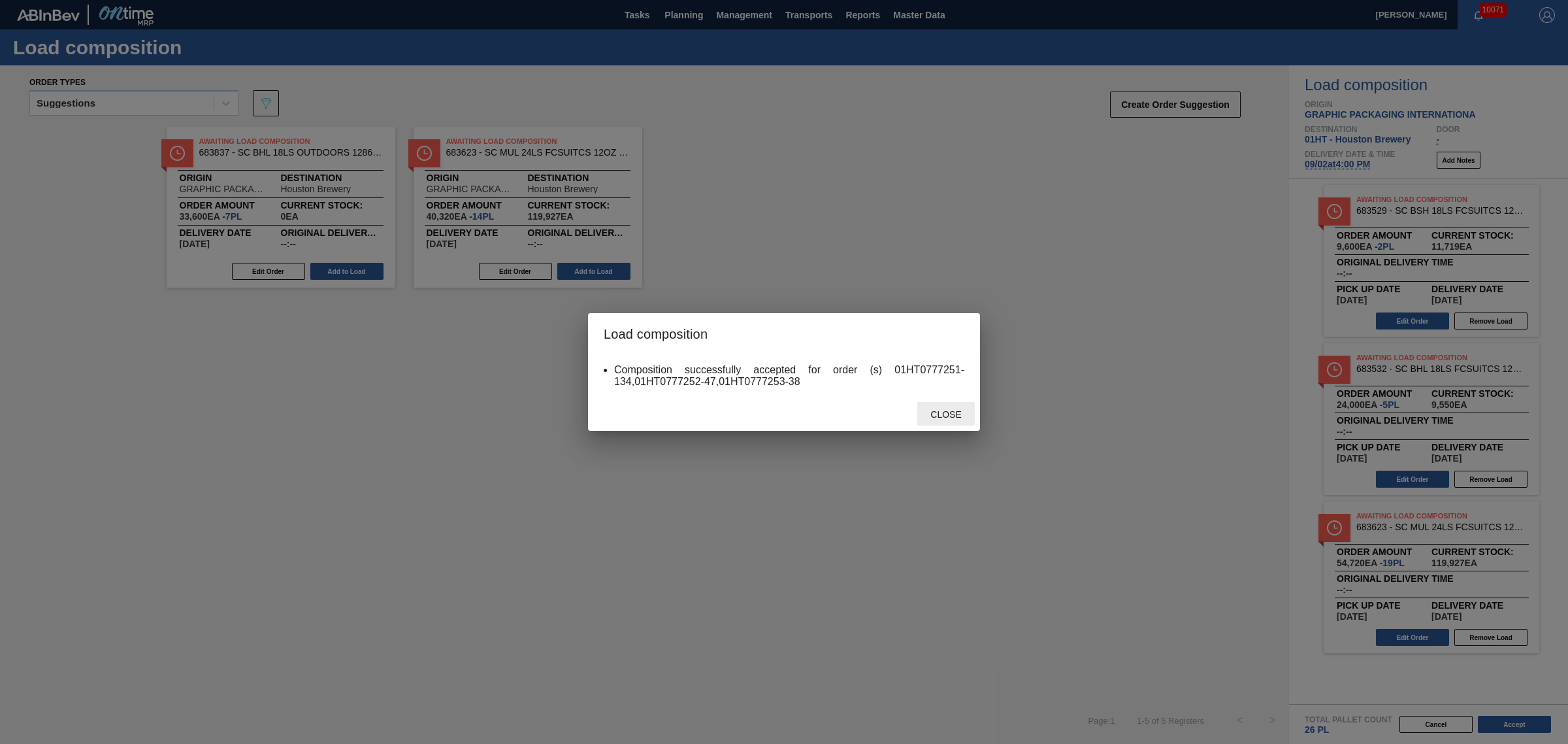
click at [937, 409] on div "Close" at bounding box center [945, 414] width 57 height 24
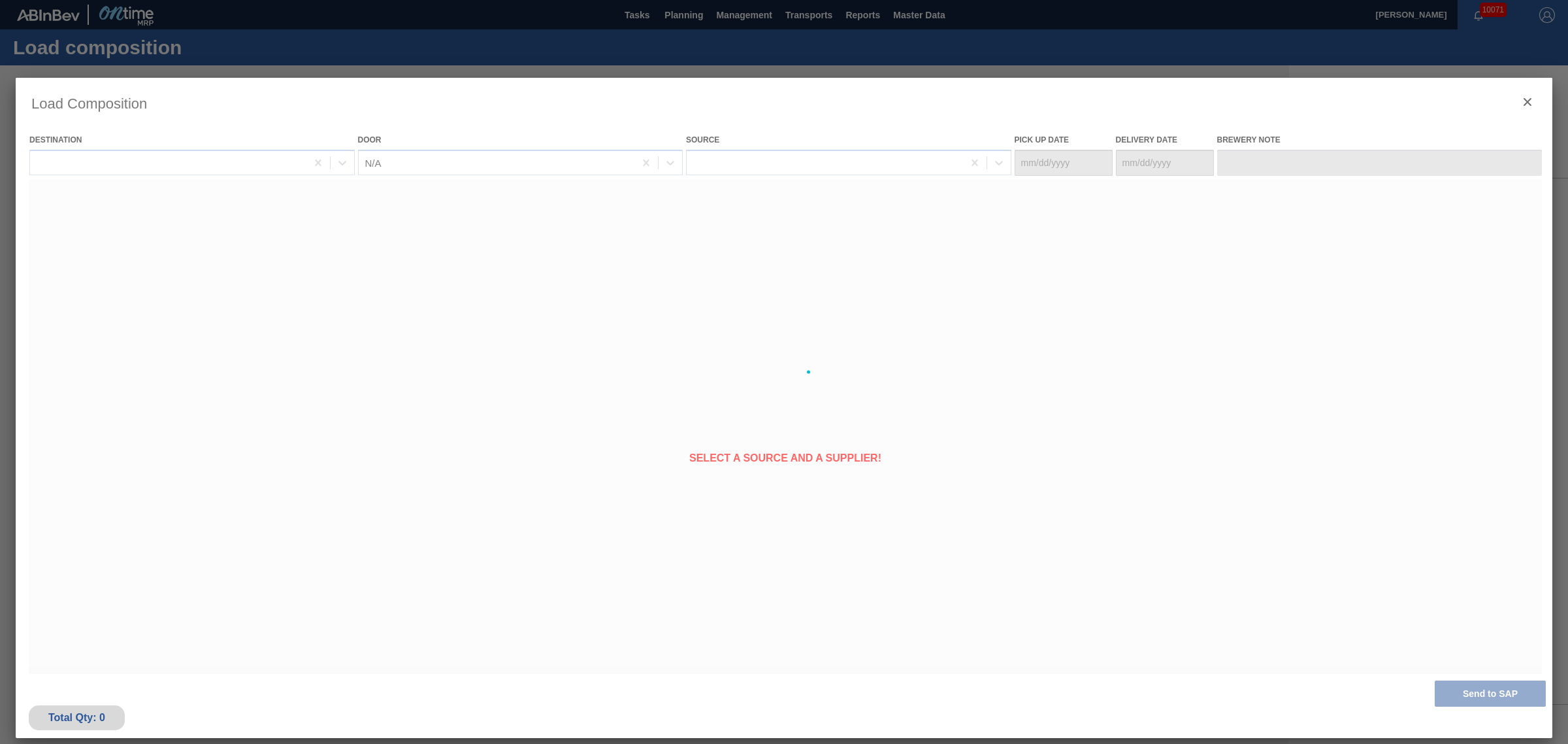
type Date "[DATE]"
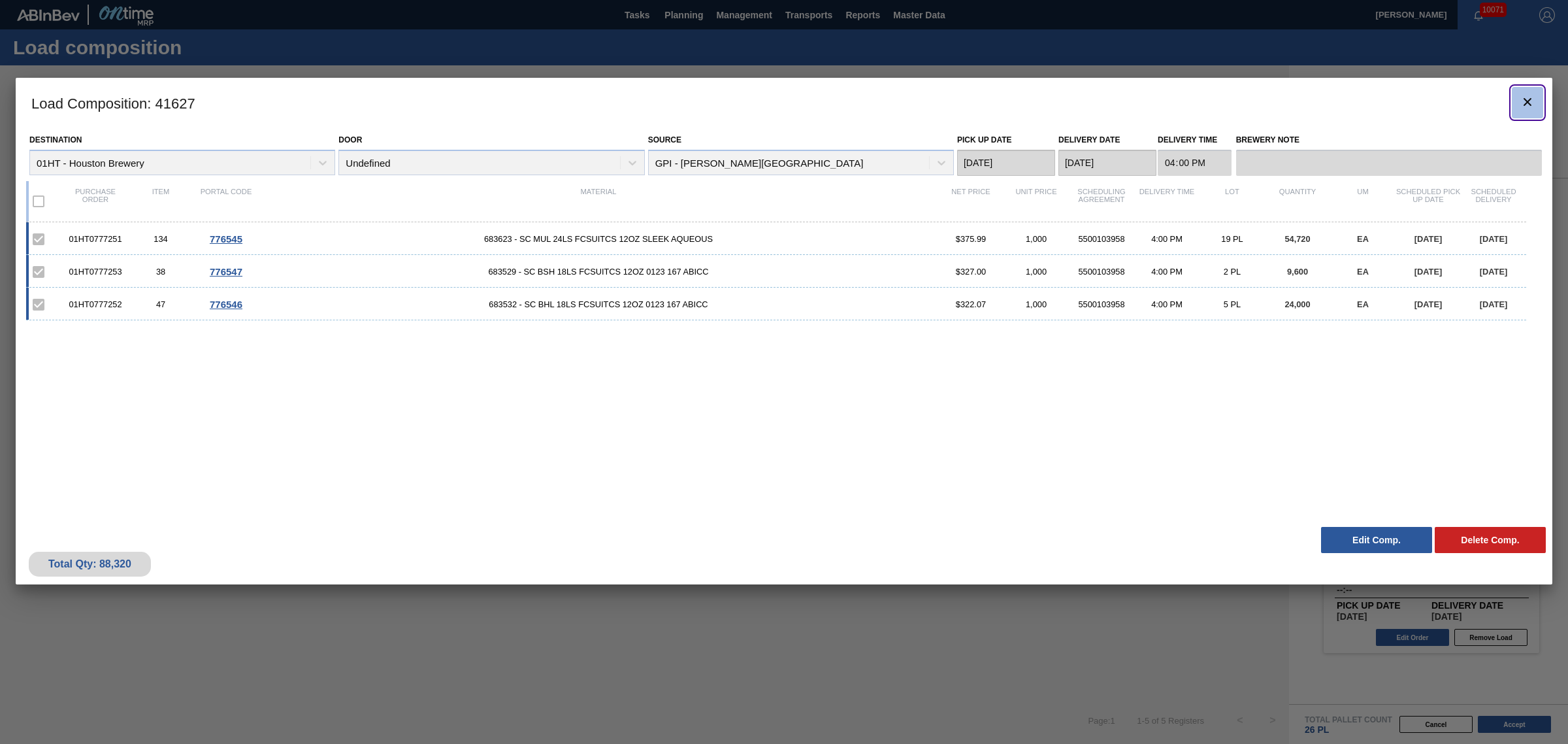
click at [1529, 106] on icon "botão de ícone" at bounding box center [1528, 102] width 16 height 16
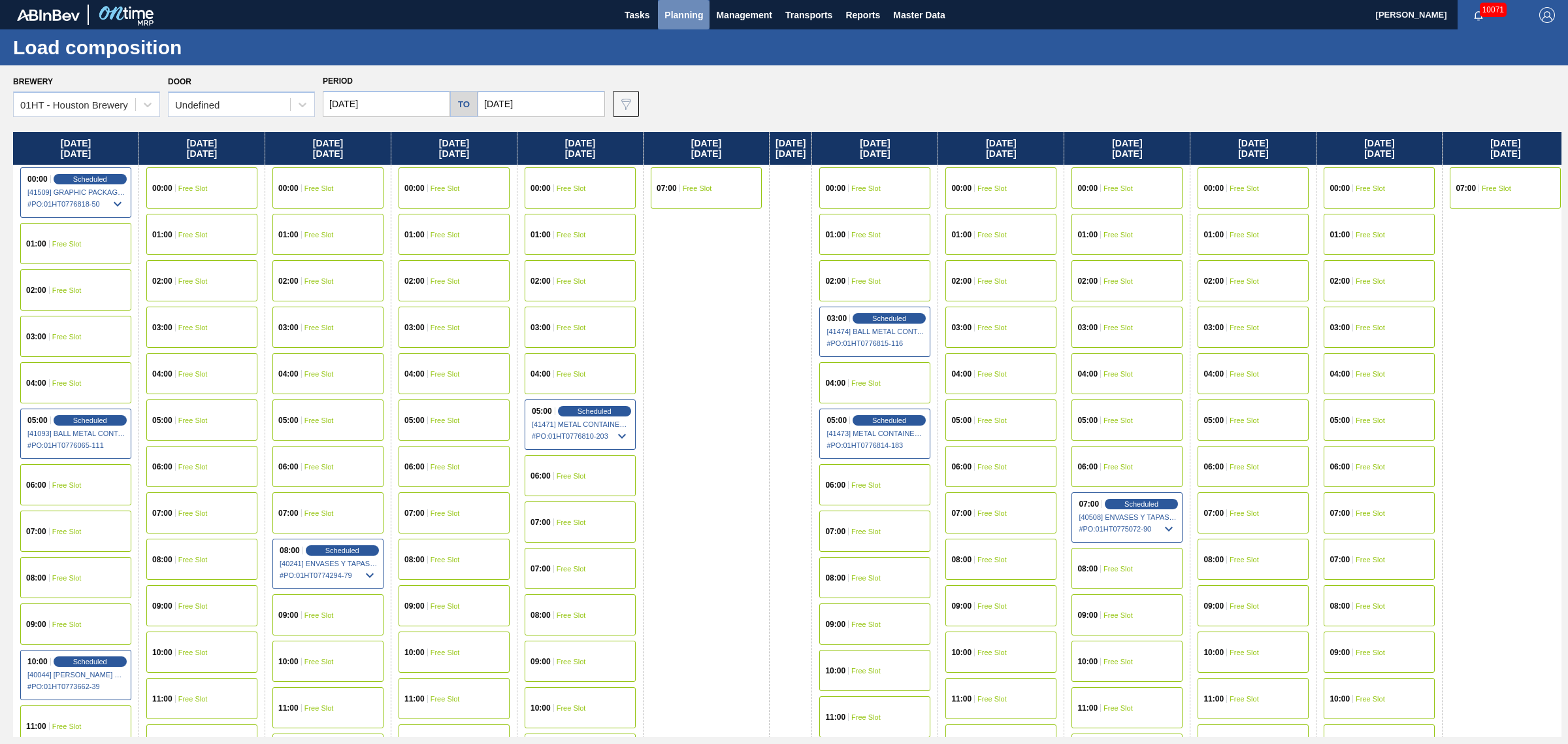
click at [705, 9] on button "Planning" at bounding box center [684, 15] width 52 height 30
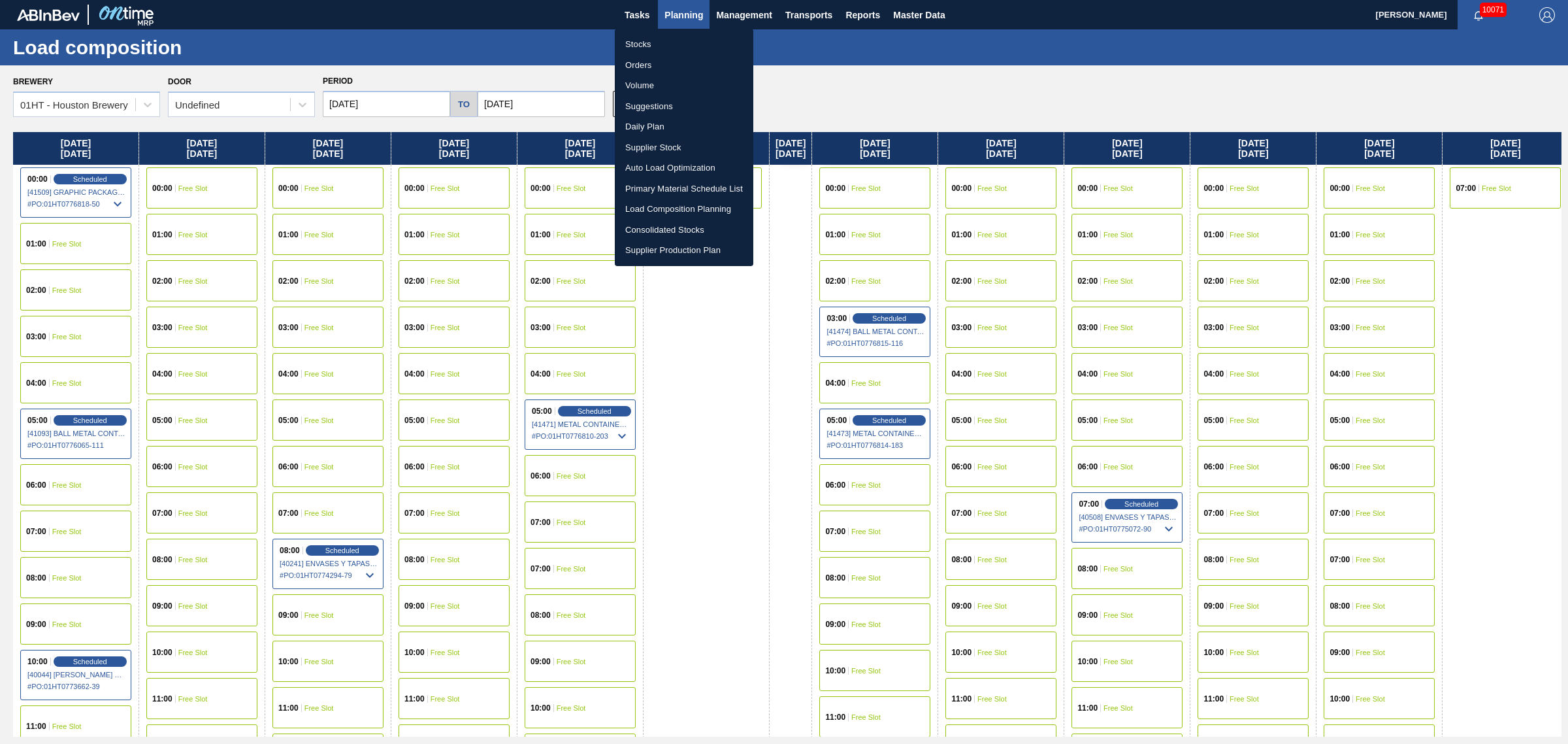
click at [648, 105] on li "Suggestions" at bounding box center [684, 106] width 139 height 21
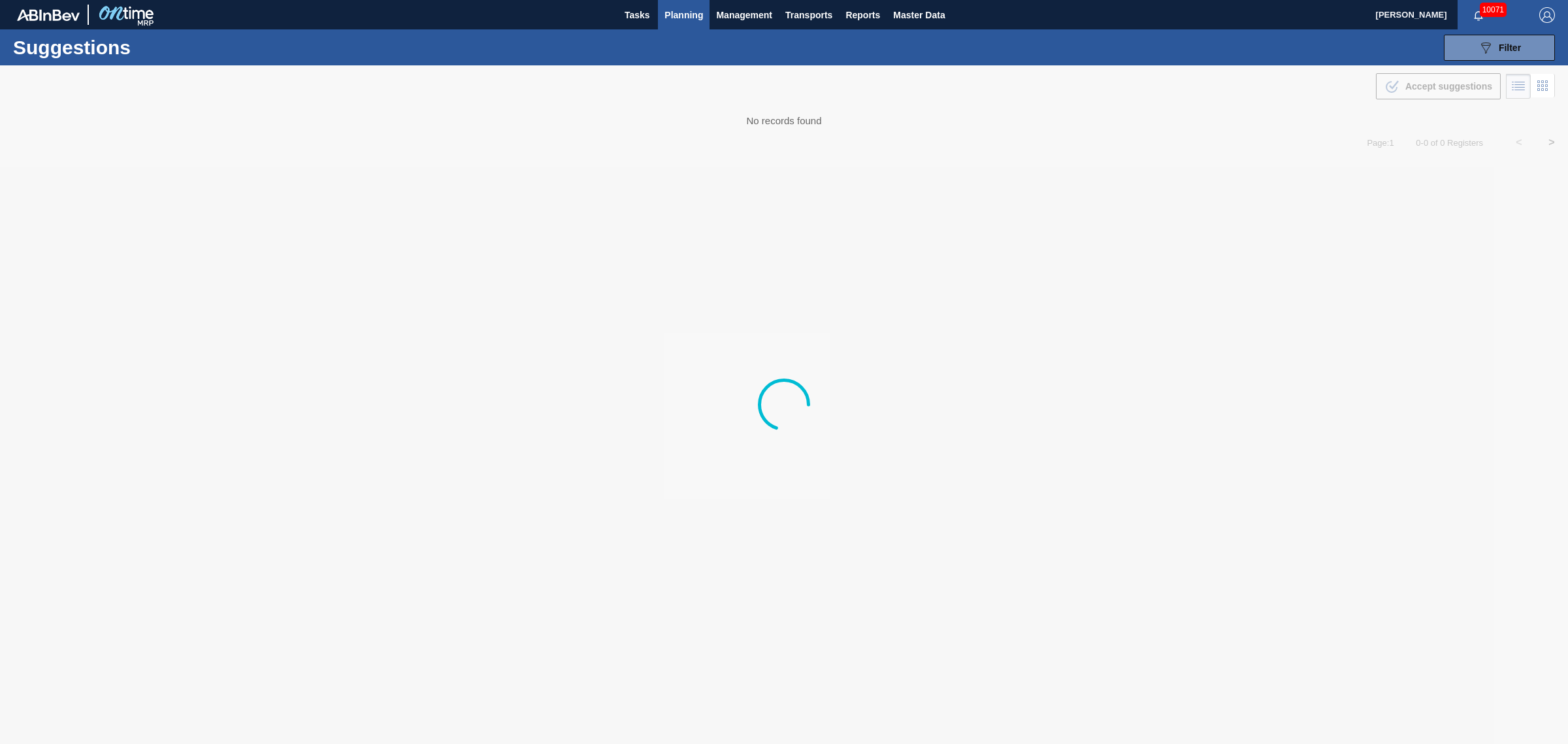
type from "[DATE]"
type to "[DATE]"
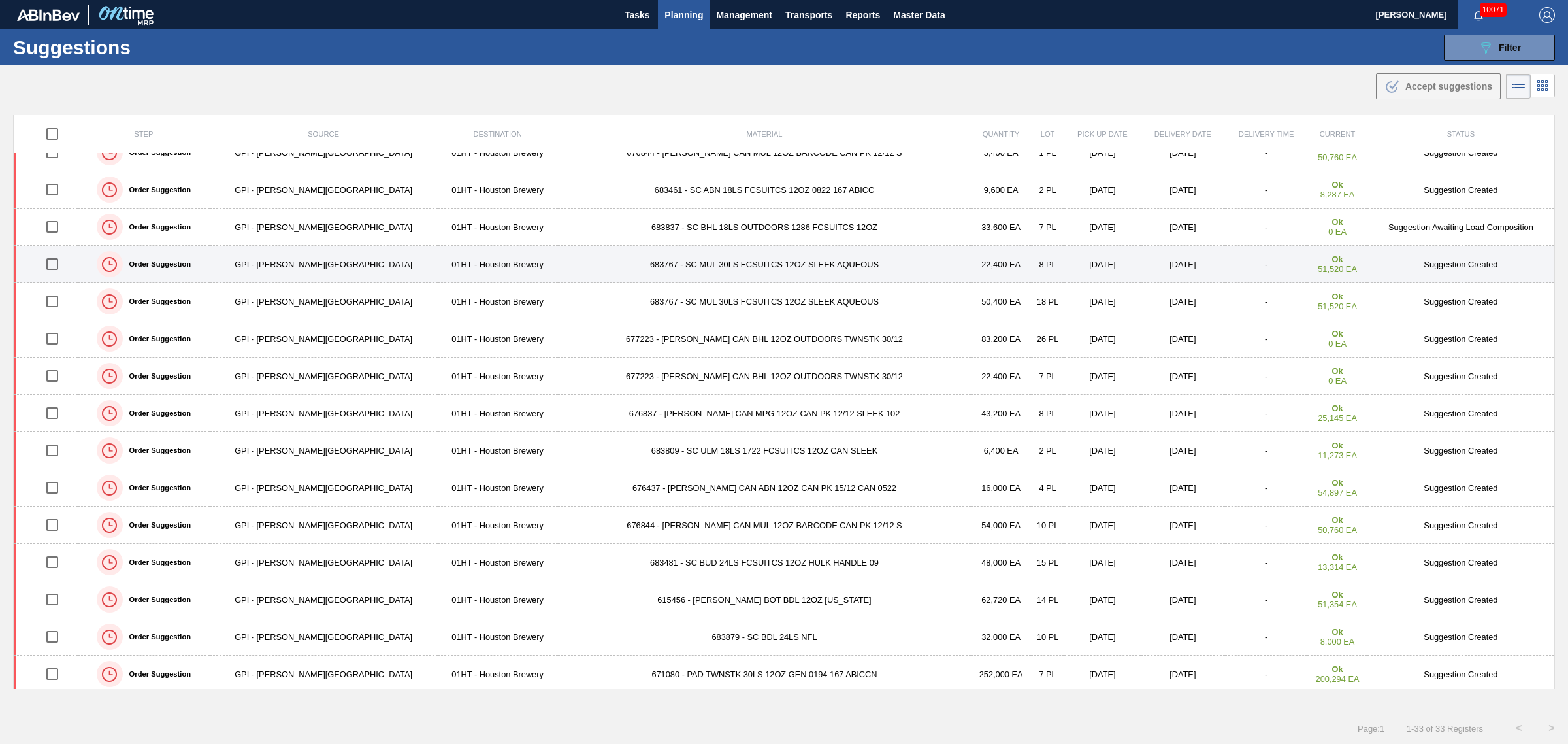
scroll to position [245, 0]
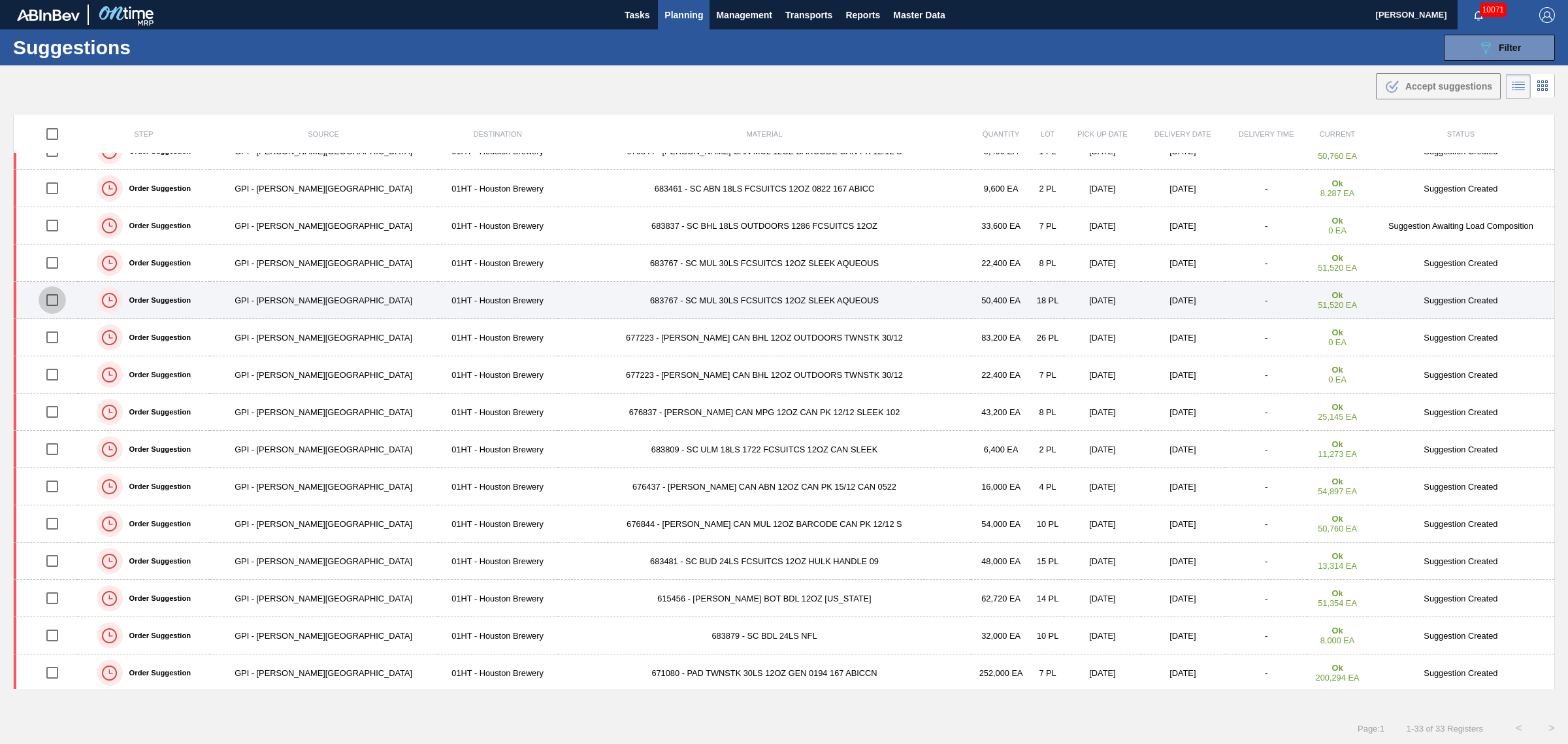
click at [53, 298] on input "checkbox" at bounding box center [52, 300] width 28 height 28
checkbox input "true"
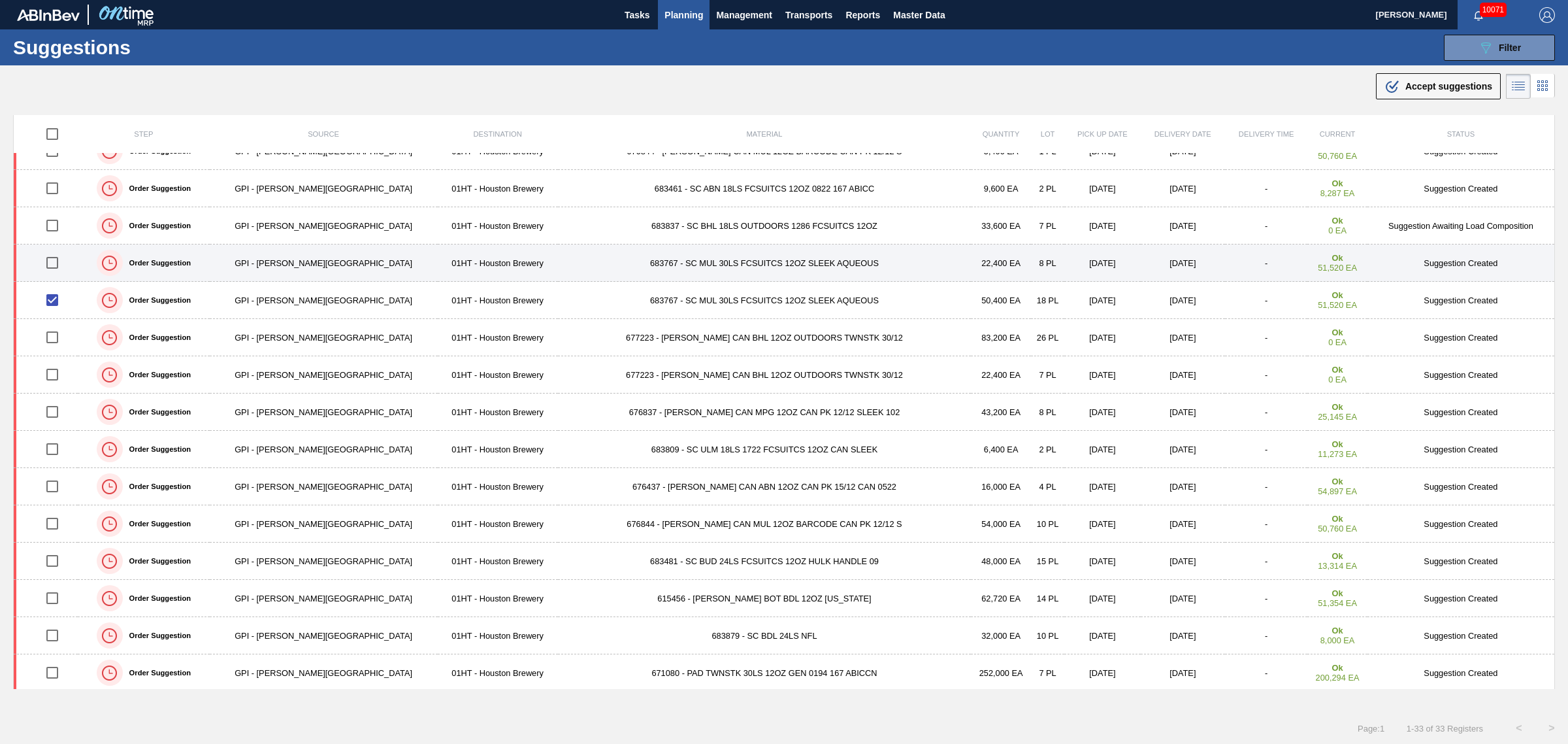
click at [64, 266] on input "checkbox" at bounding box center [52, 263] width 28 height 28
checkbox input "true"
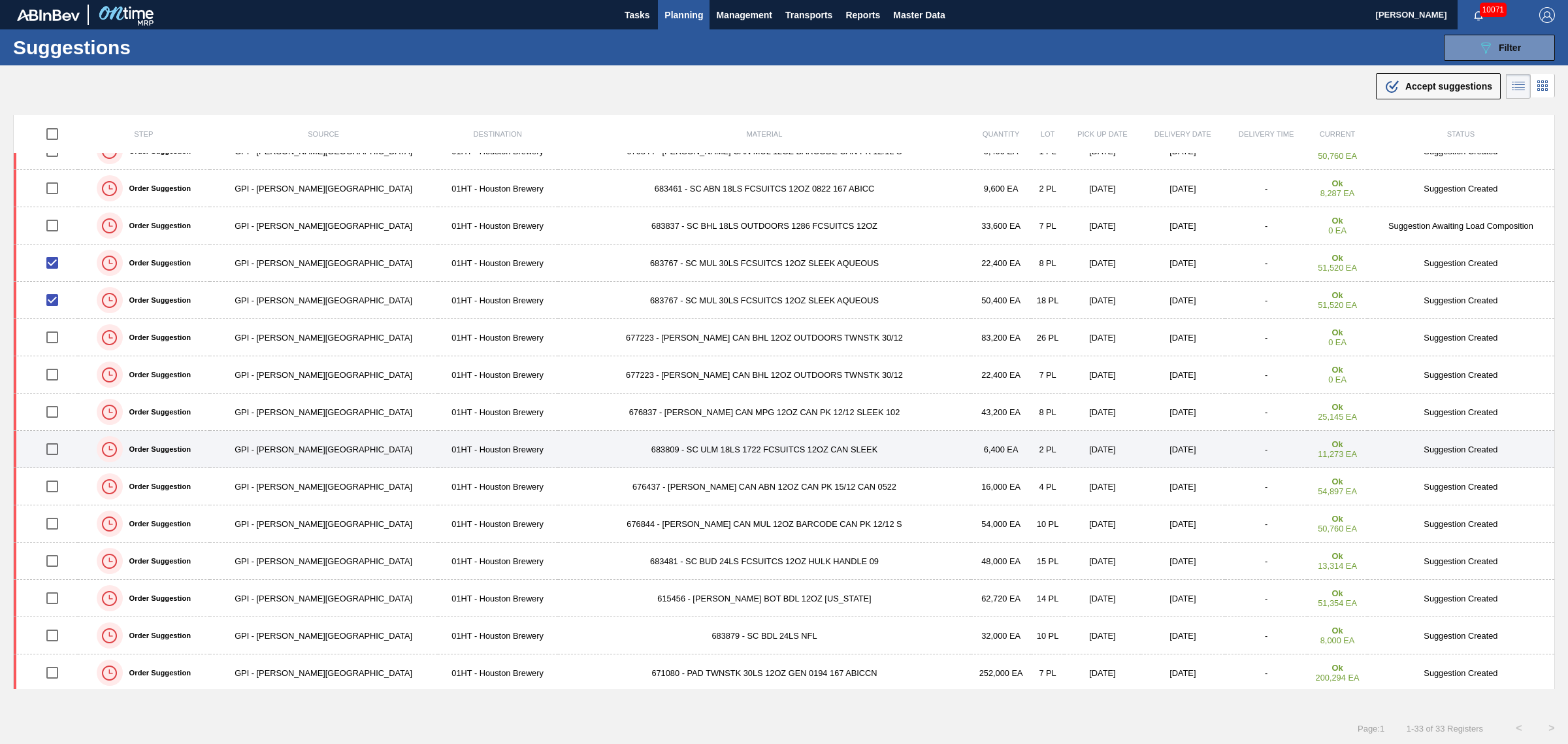
scroll to position [163, 0]
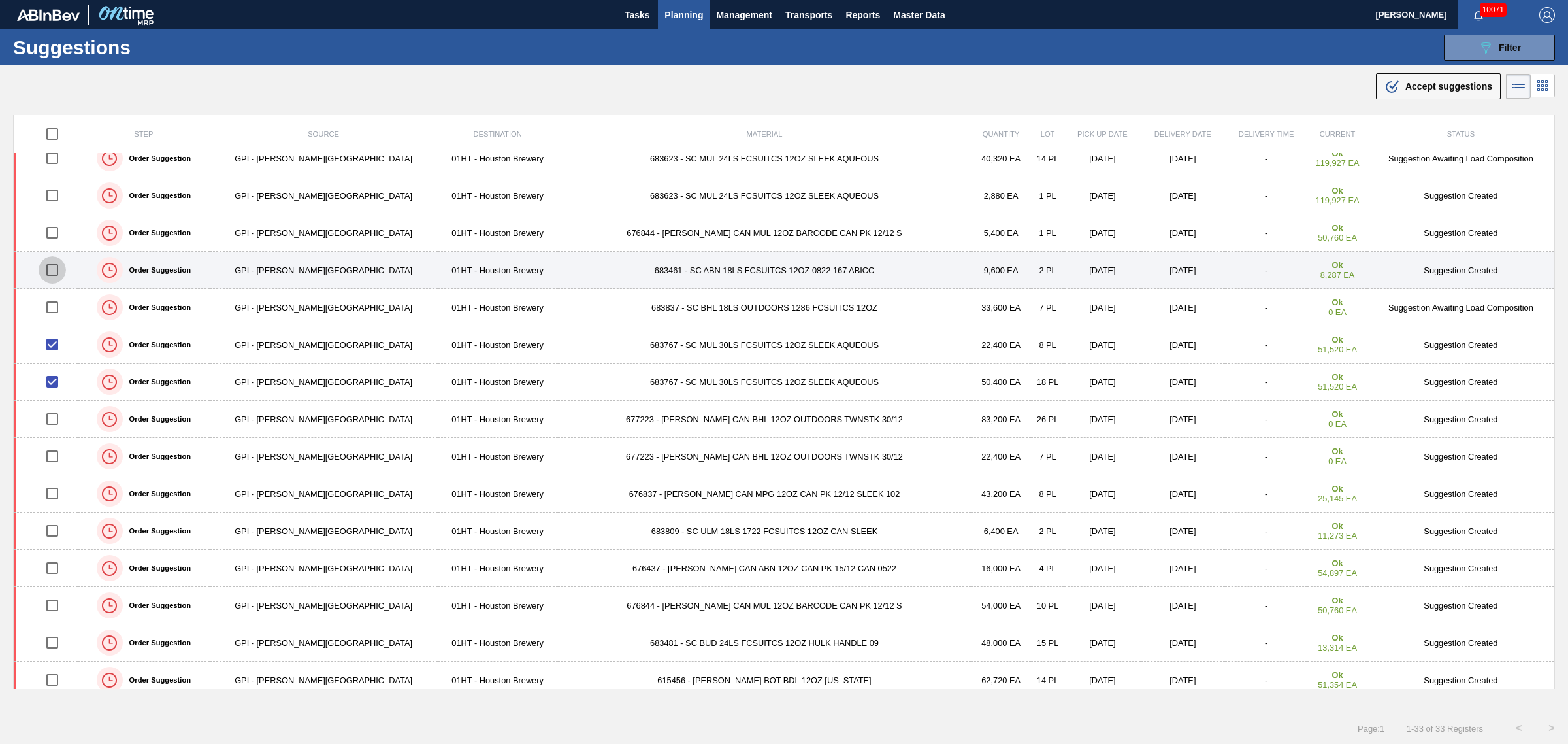
click at [60, 271] on input "checkbox" at bounding box center [52, 270] width 28 height 28
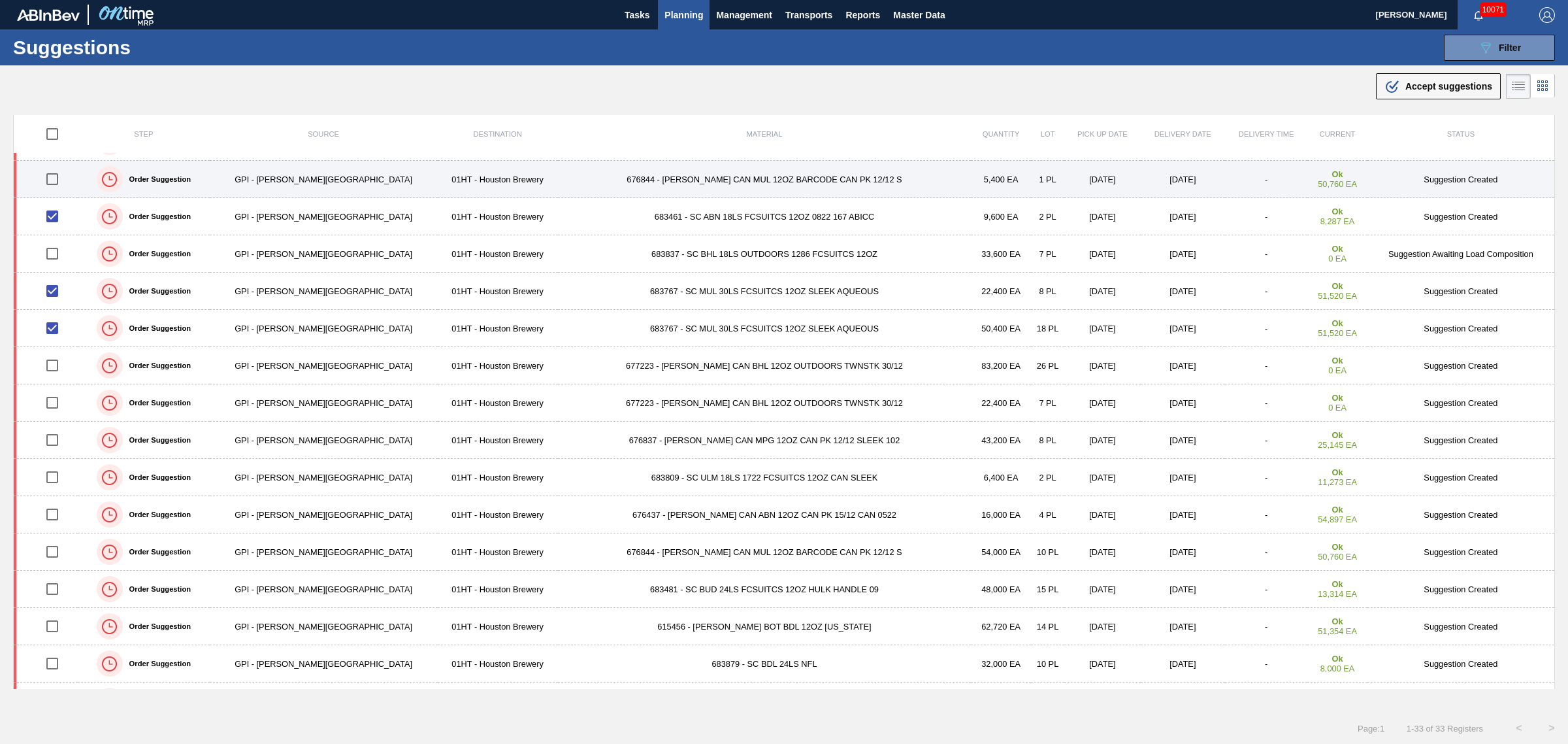
scroll to position [245, 0]
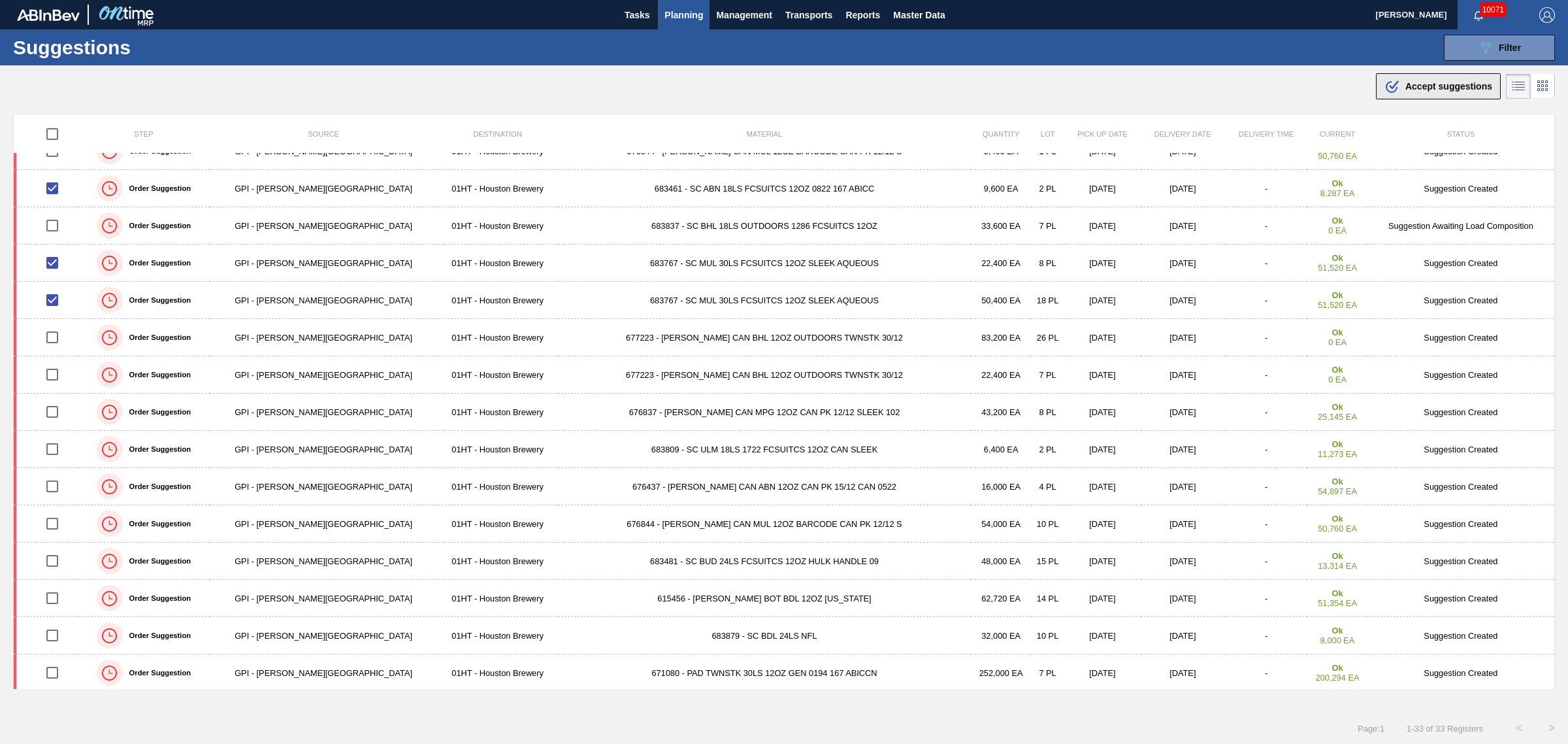
click at [1458, 95] on button ".b{fill:var(--color-action-default)} Accept suggestions" at bounding box center [1439, 86] width 125 height 26
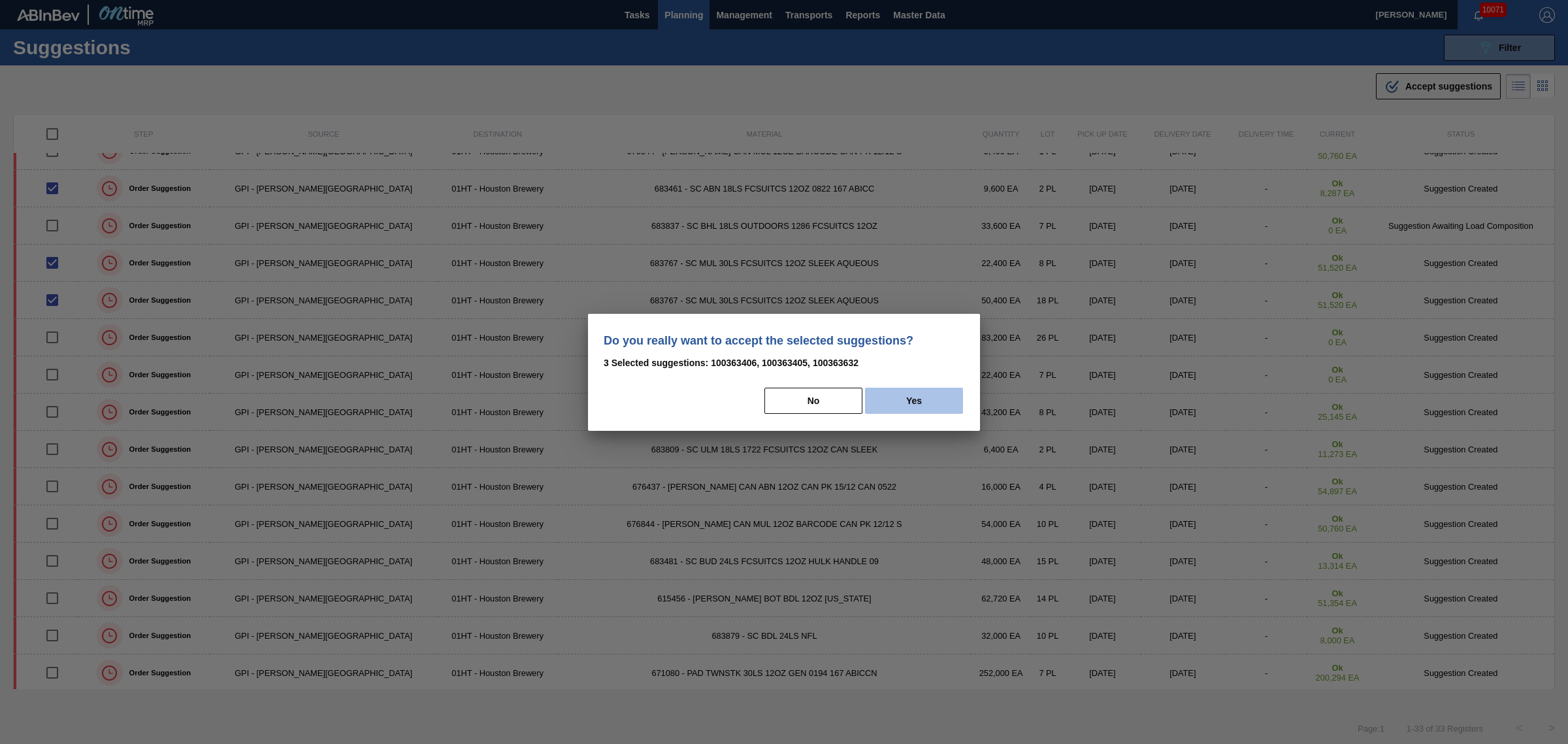
click at [923, 401] on button "Yes" at bounding box center [914, 401] width 98 height 26
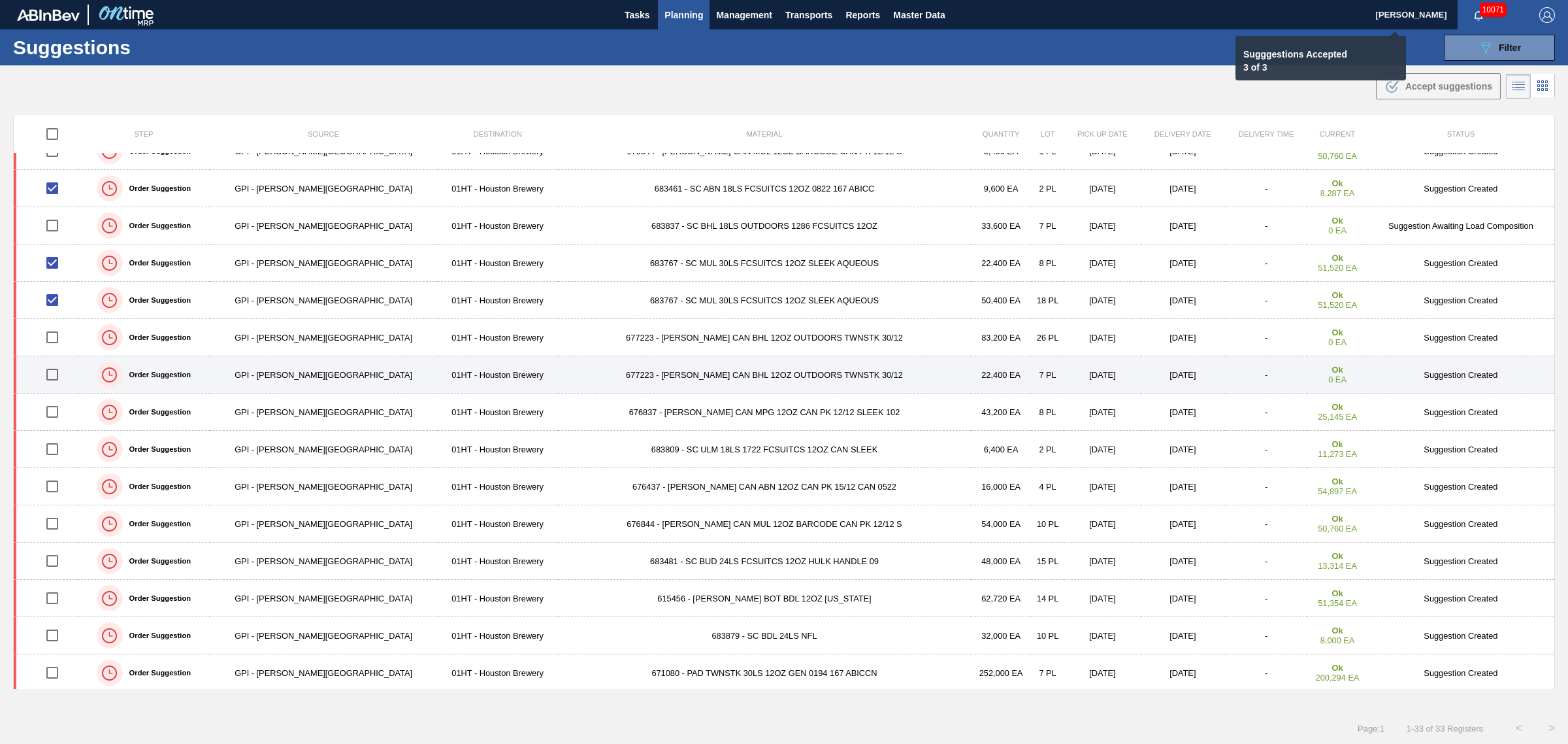
checkbox input "false"
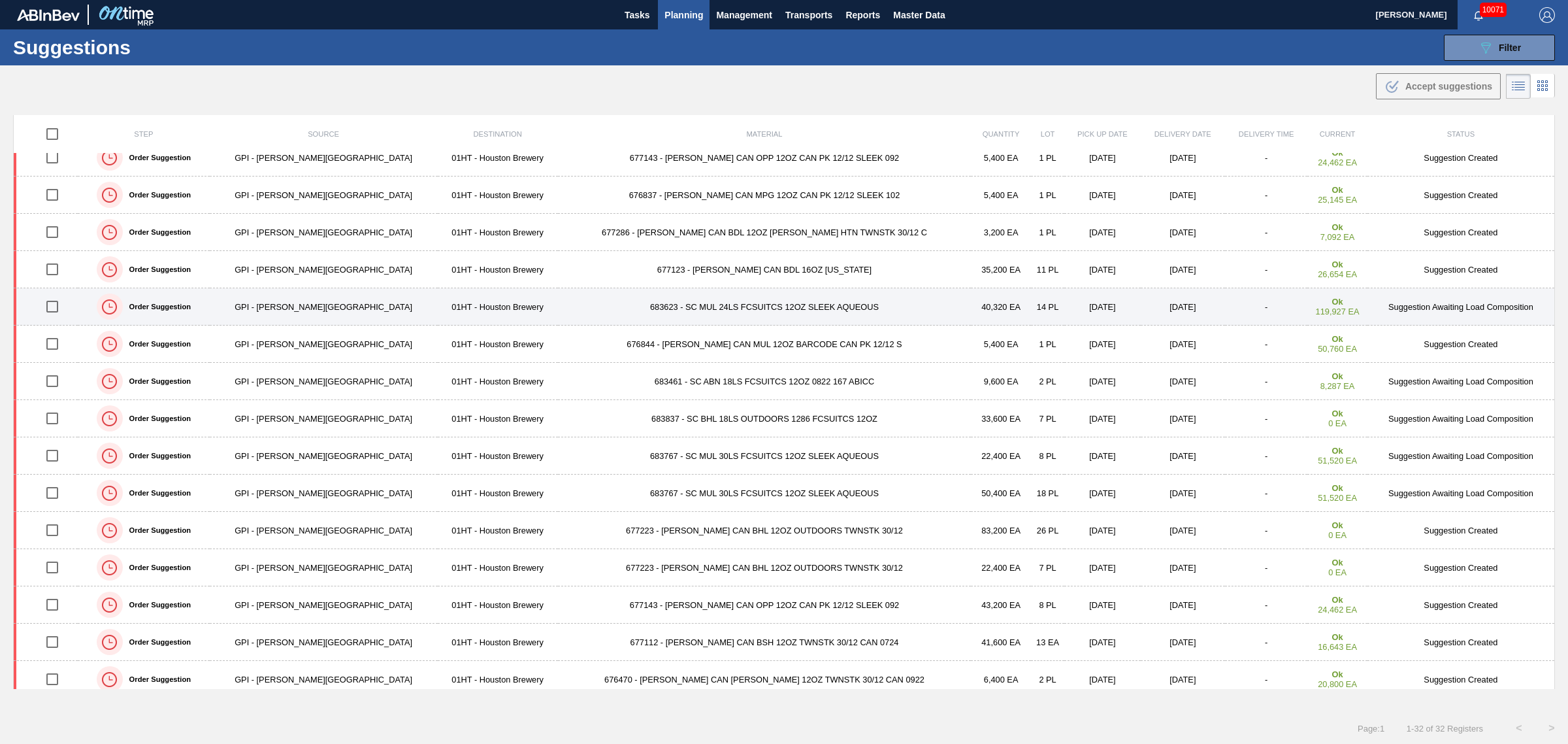
scroll to position [0, 0]
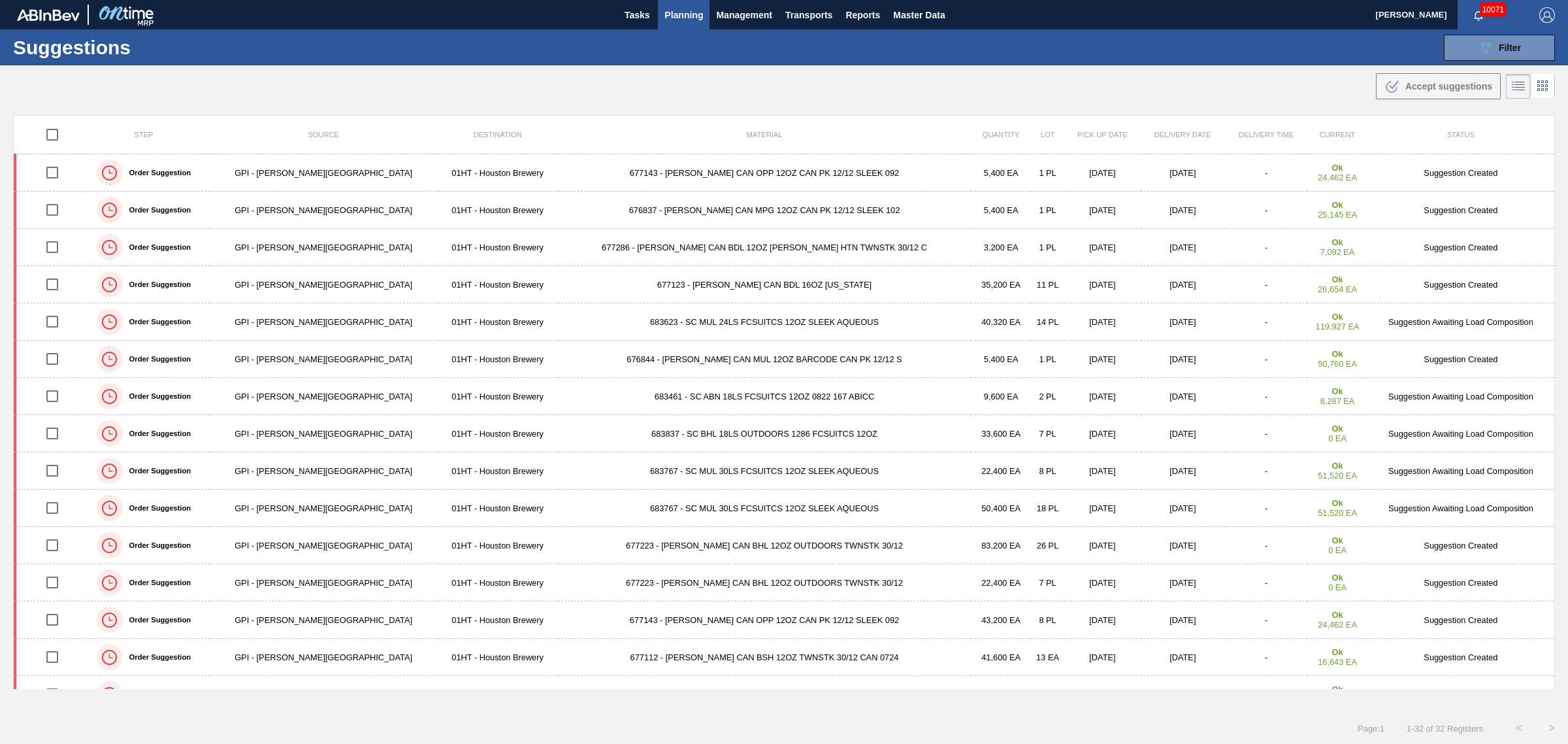
click at [671, 9] on span "Planning" at bounding box center [684, 15] width 38 height 16
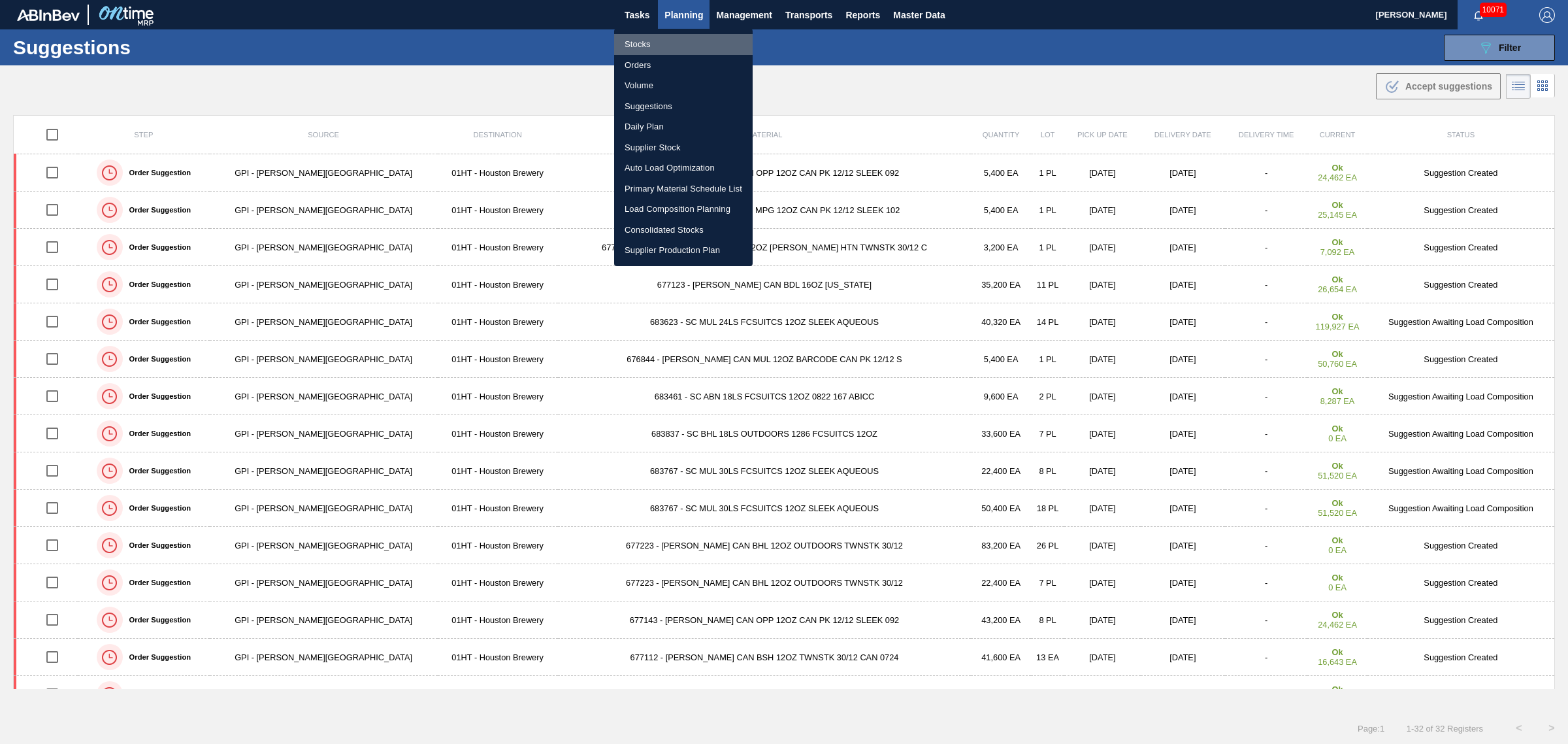
click at [646, 41] on li "Stocks" at bounding box center [684, 44] width 139 height 21
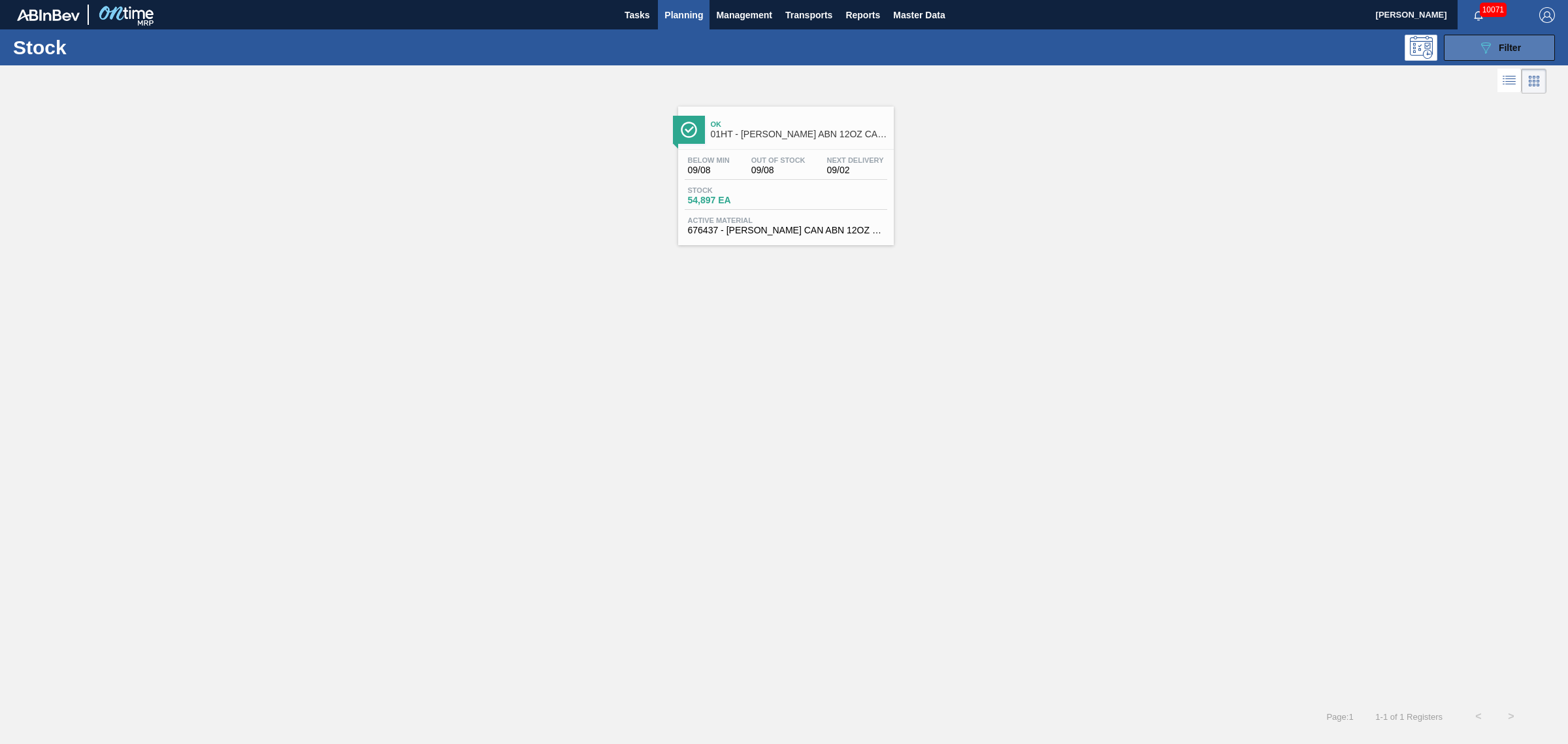
click at [1511, 53] on div "089F7B8B-B2A5-4AFE-B5C0-19BA573D28AC Filter" at bounding box center [1499, 48] width 43 height 16
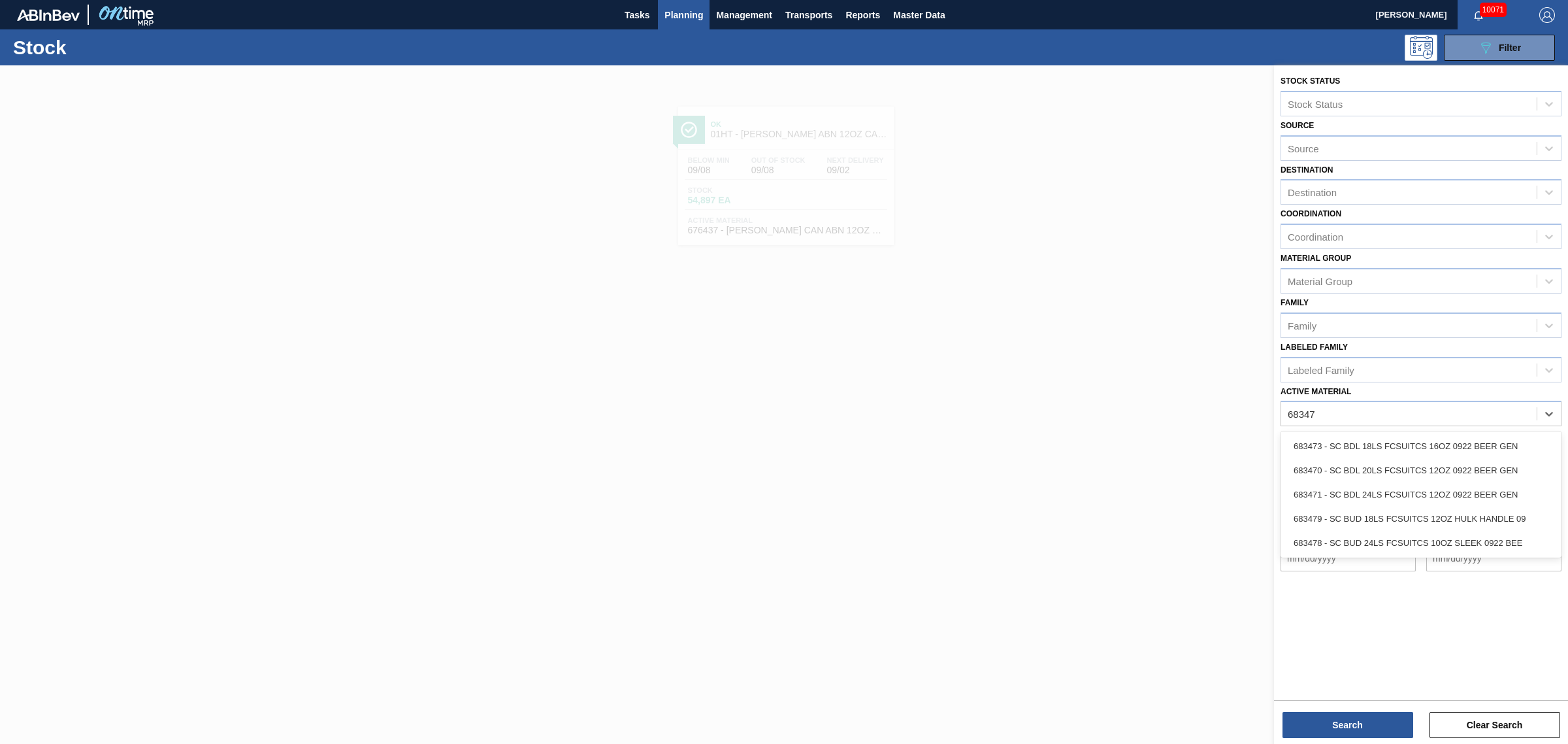
type Material "683479"
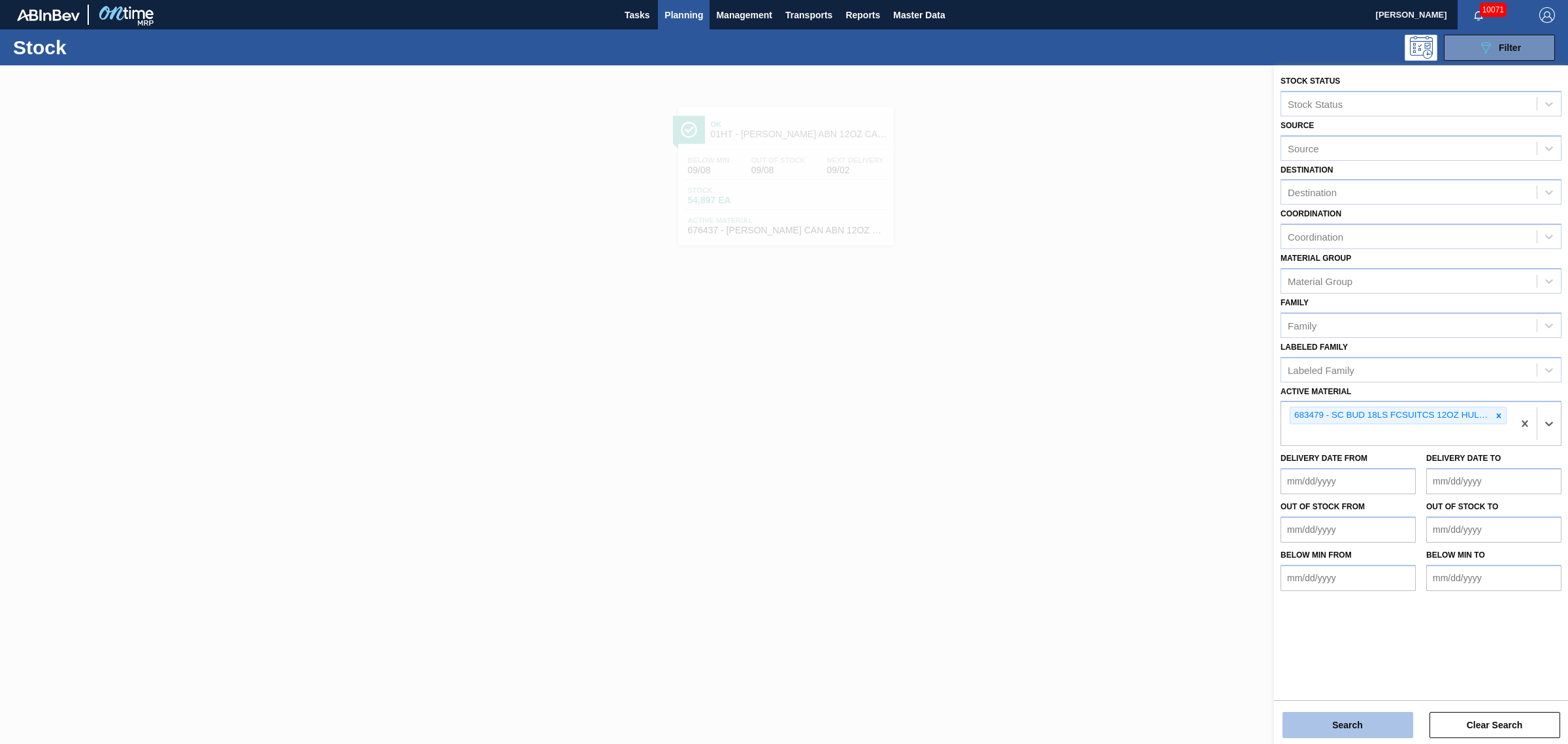
click at [1384, 721] on button "Search" at bounding box center [1348, 725] width 131 height 26
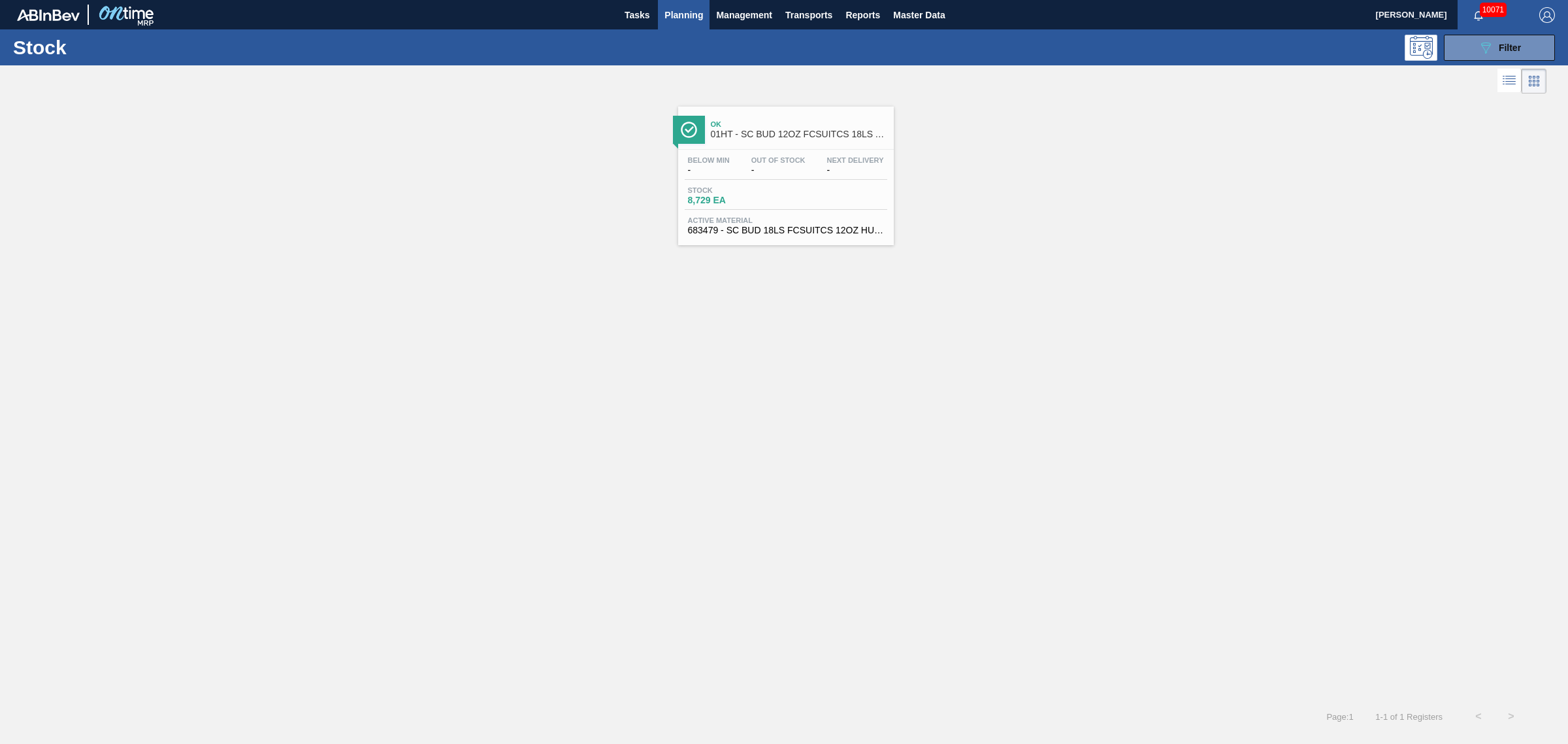
click at [794, 200] on div "Stock 8,729 EA" at bounding box center [786, 198] width 202 height 23
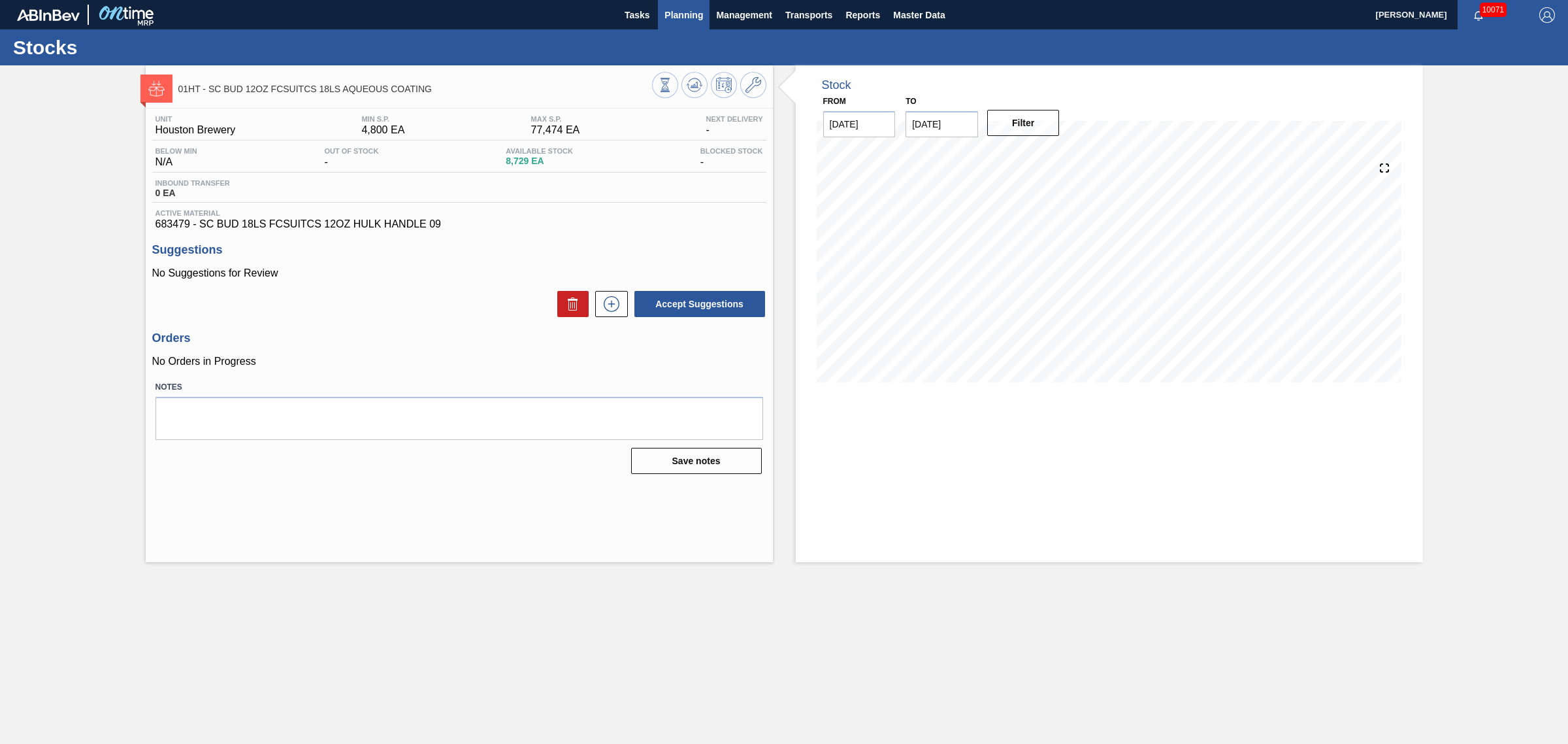
click at [678, 11] on span "Planning" at bounding box center [684, 15] width 38 height 16
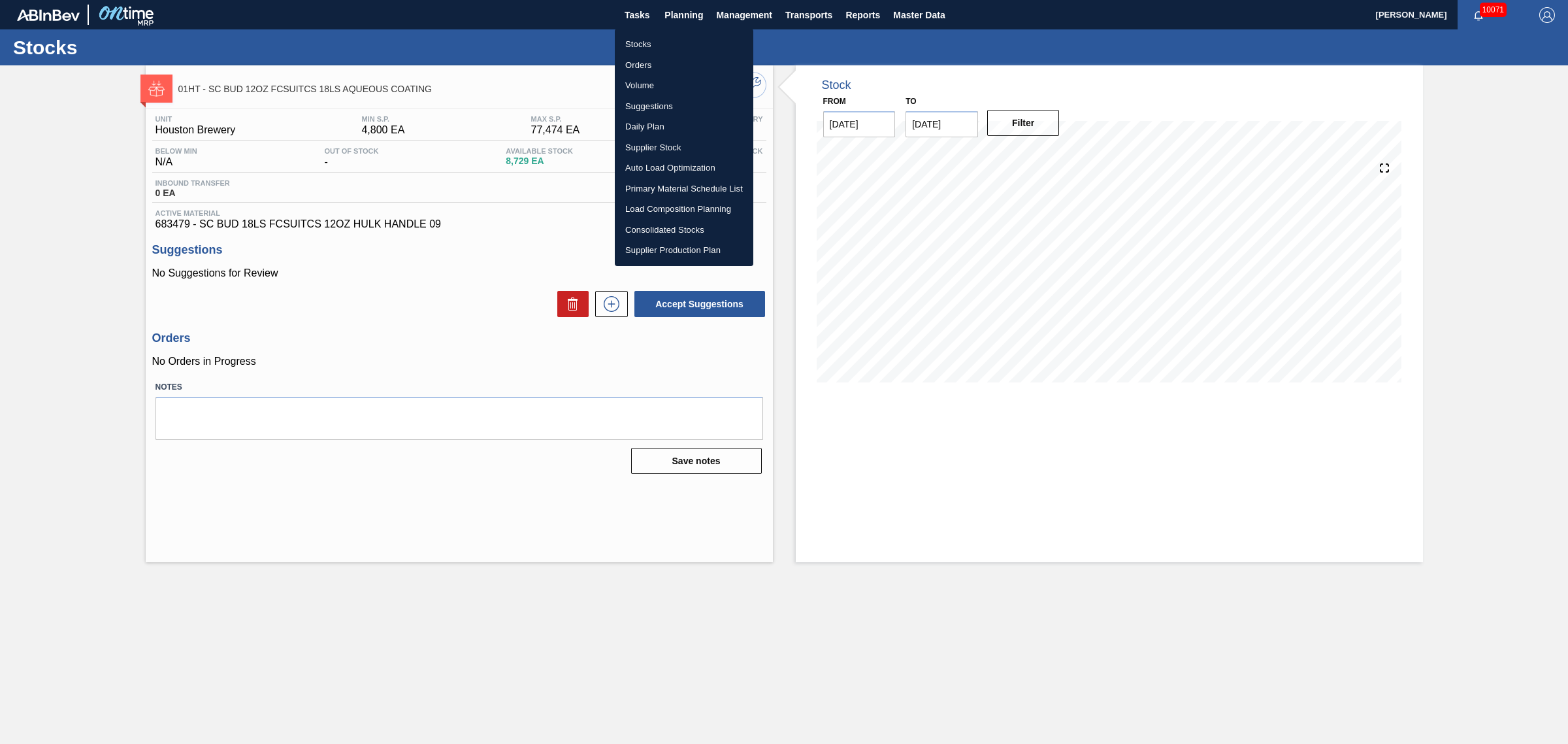
click at [660, 204] on li "Load Composition Planning" at bounding box center [684, 209] width 139 height 21
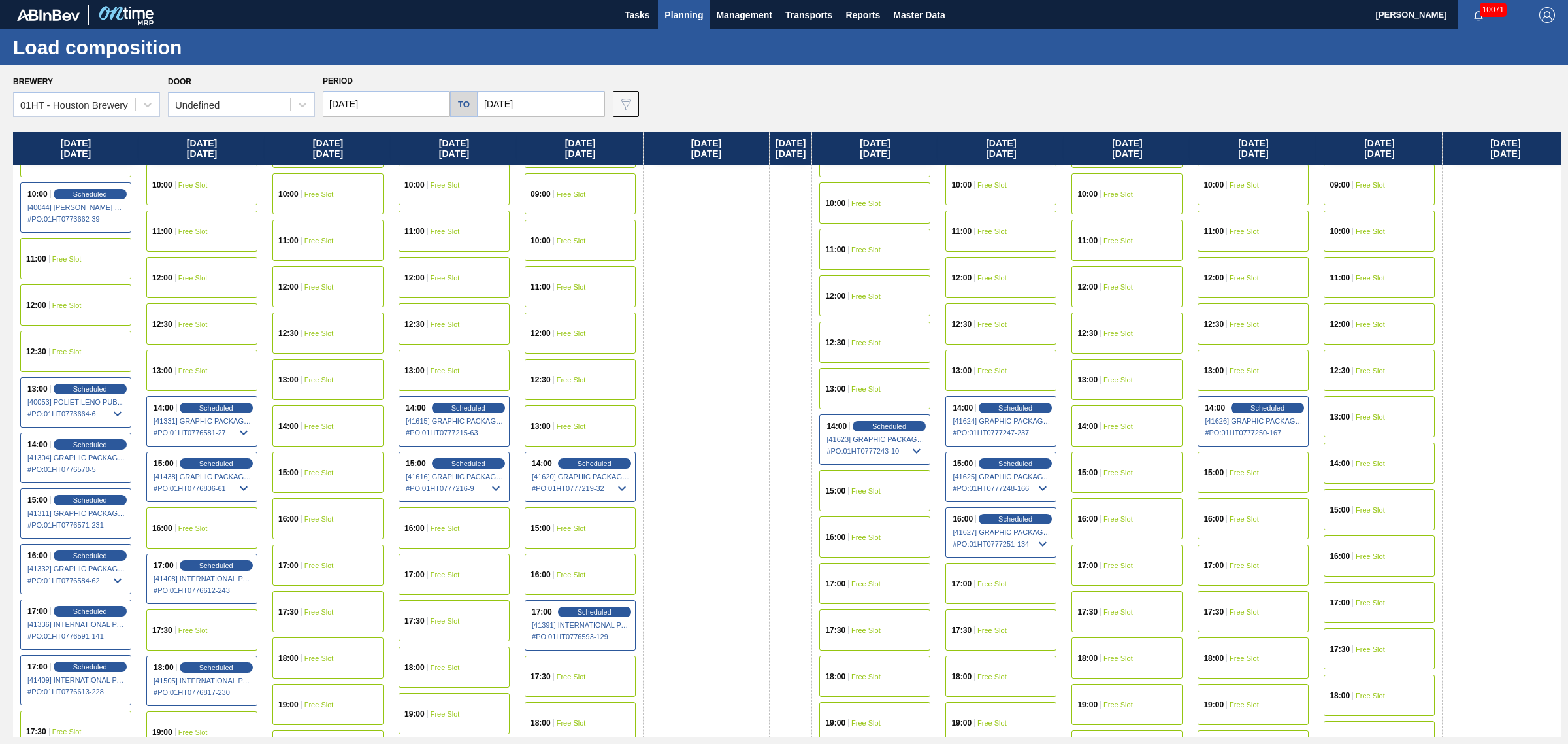
scroll to position [490, 0]
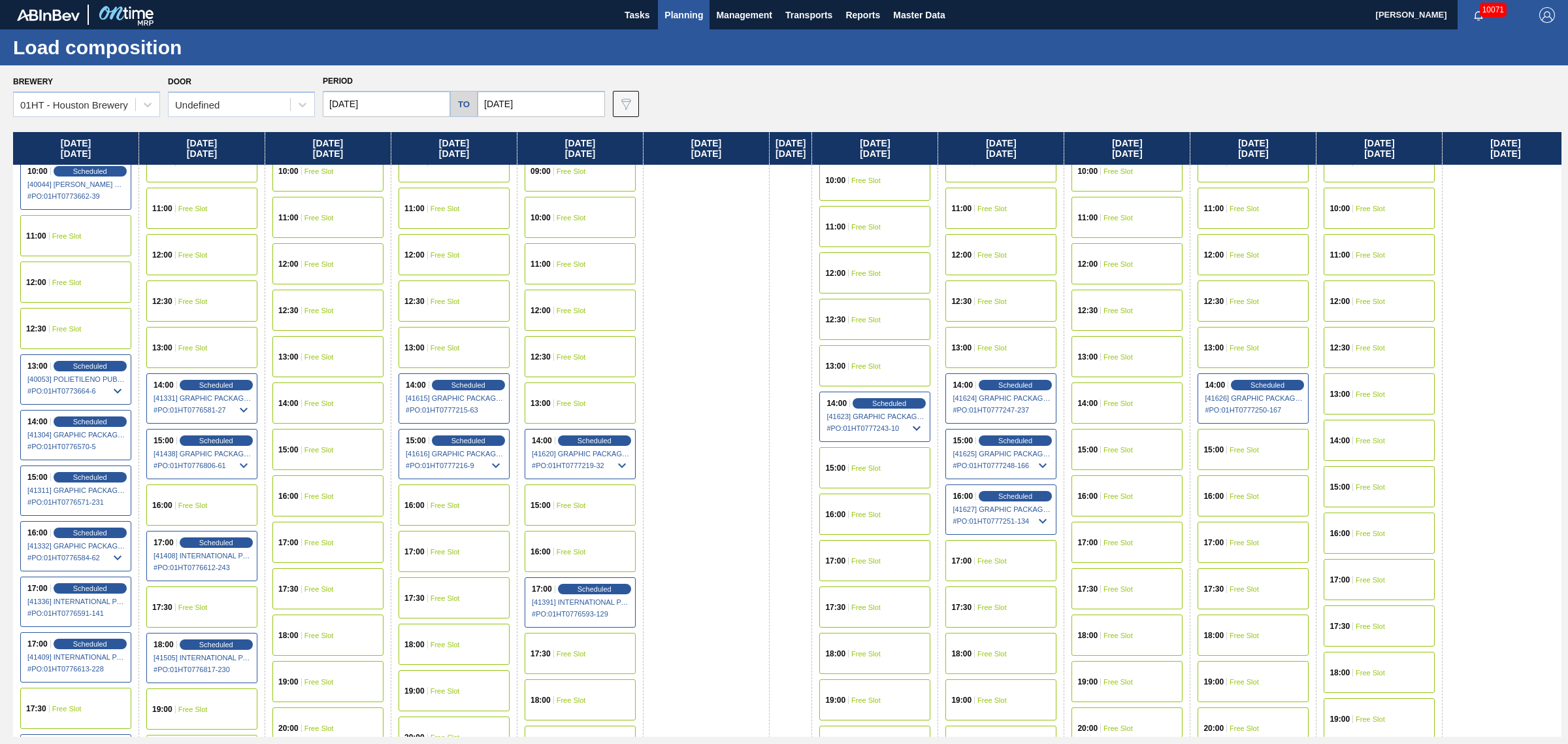
click at [1147, 391] on div "14:00 Free Slot" at bounding box center [1127, 403] width 111 height 41
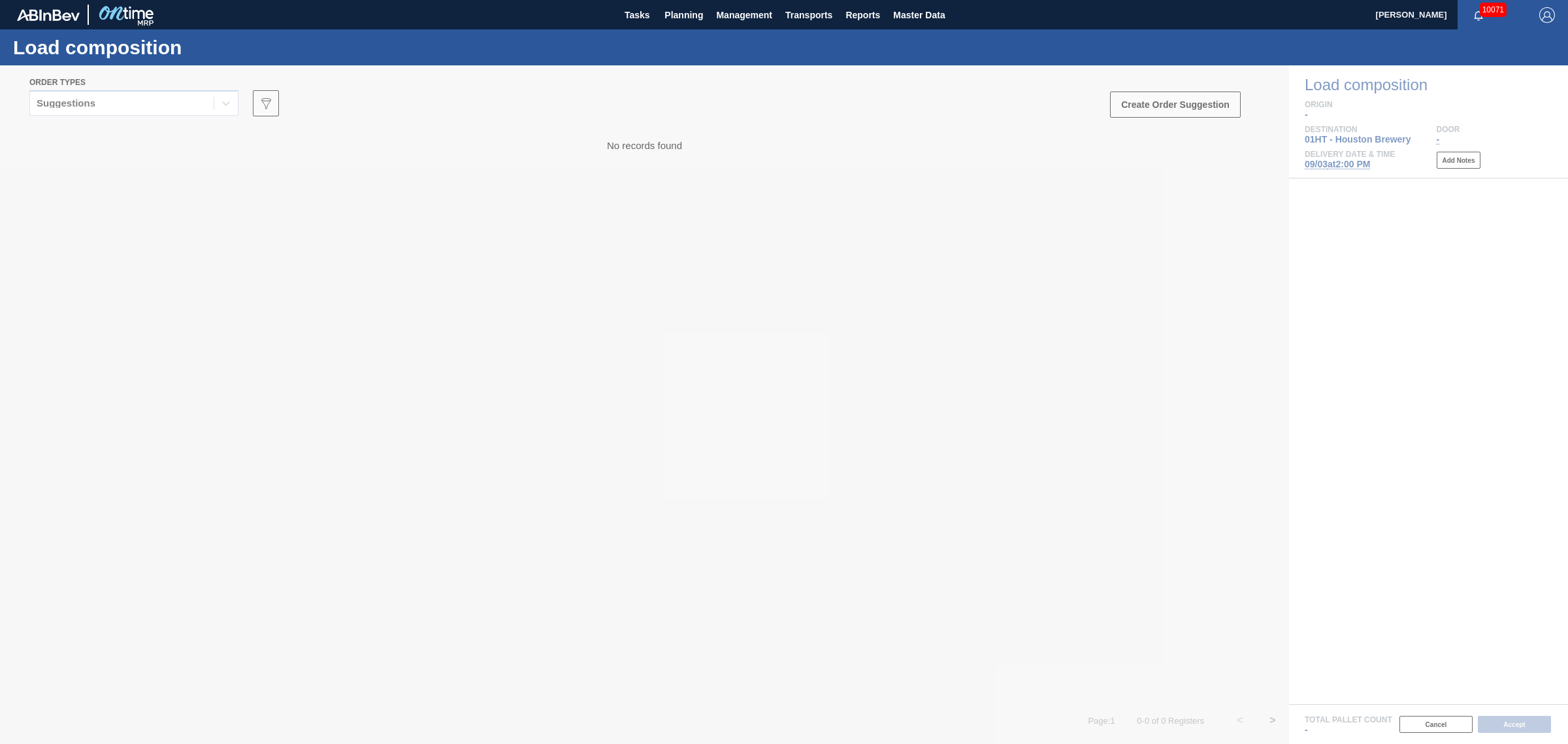
click at [102, 100] on div "Suggestions" at bounding box center [121, 104] width 184 height 19
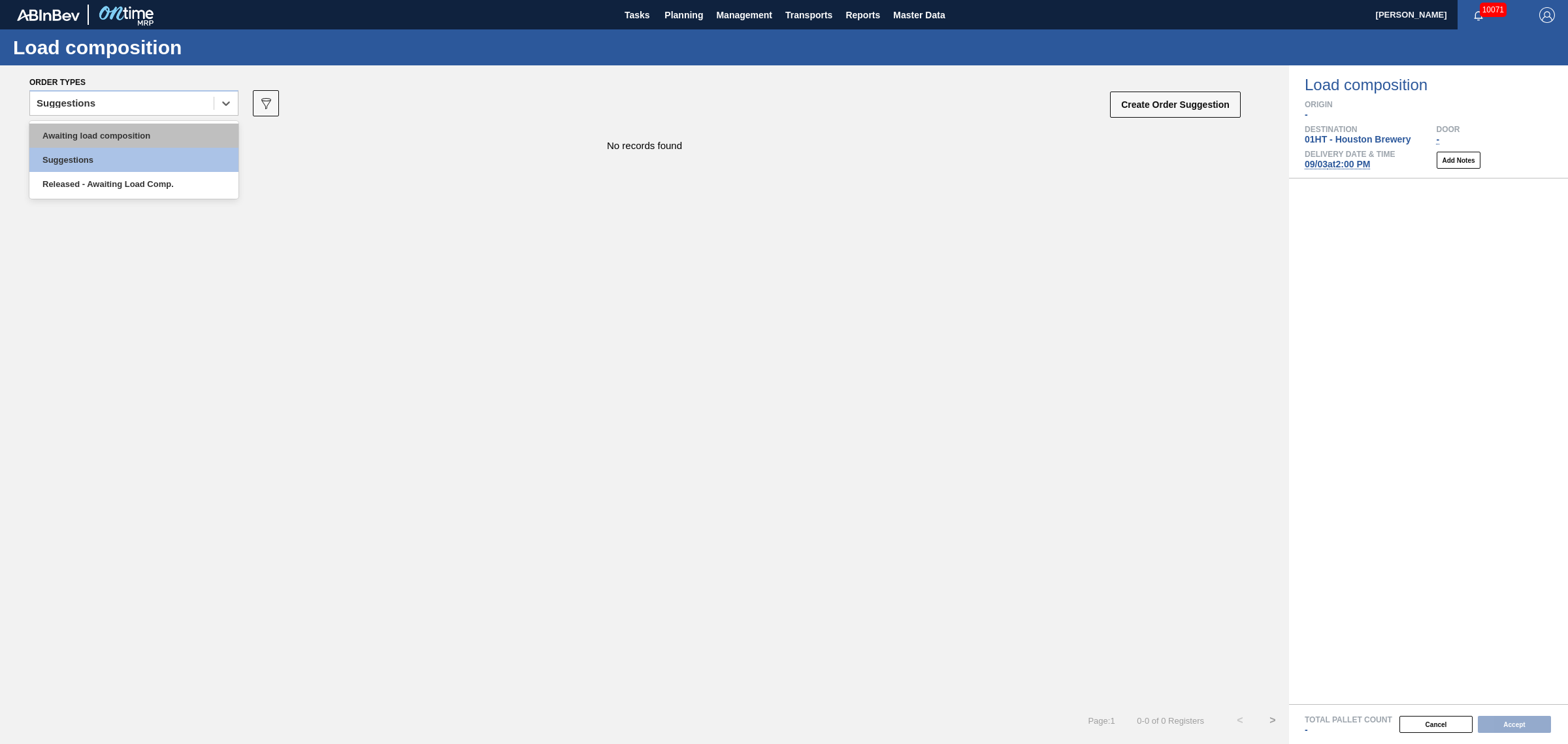
click at [107, 128] on div "Awaiting load composition" at bounding box center [134, 135] width 209 height 24
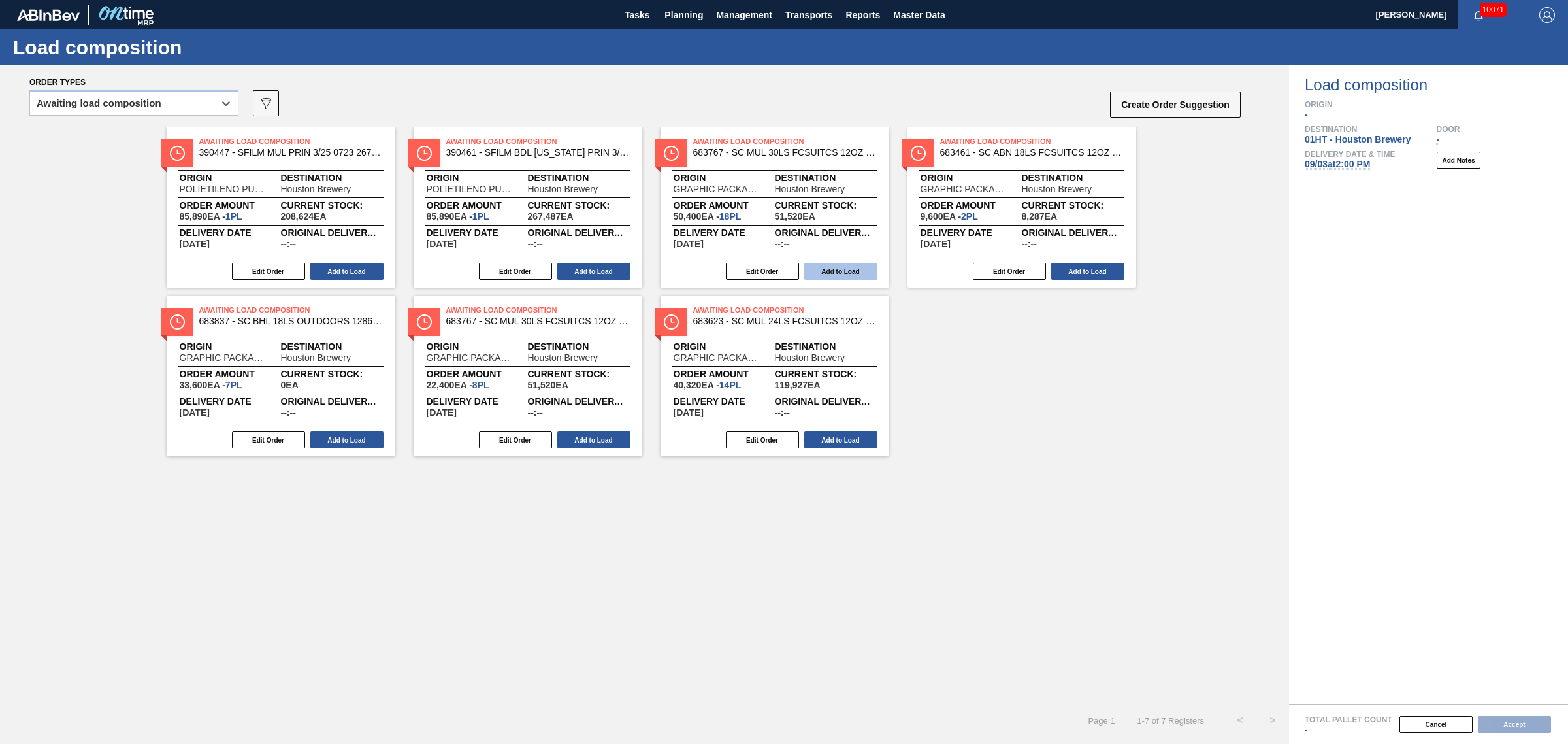
click at [822, 269] on button "Add to Load" at bounding box center [841, 271] width 73 height 17
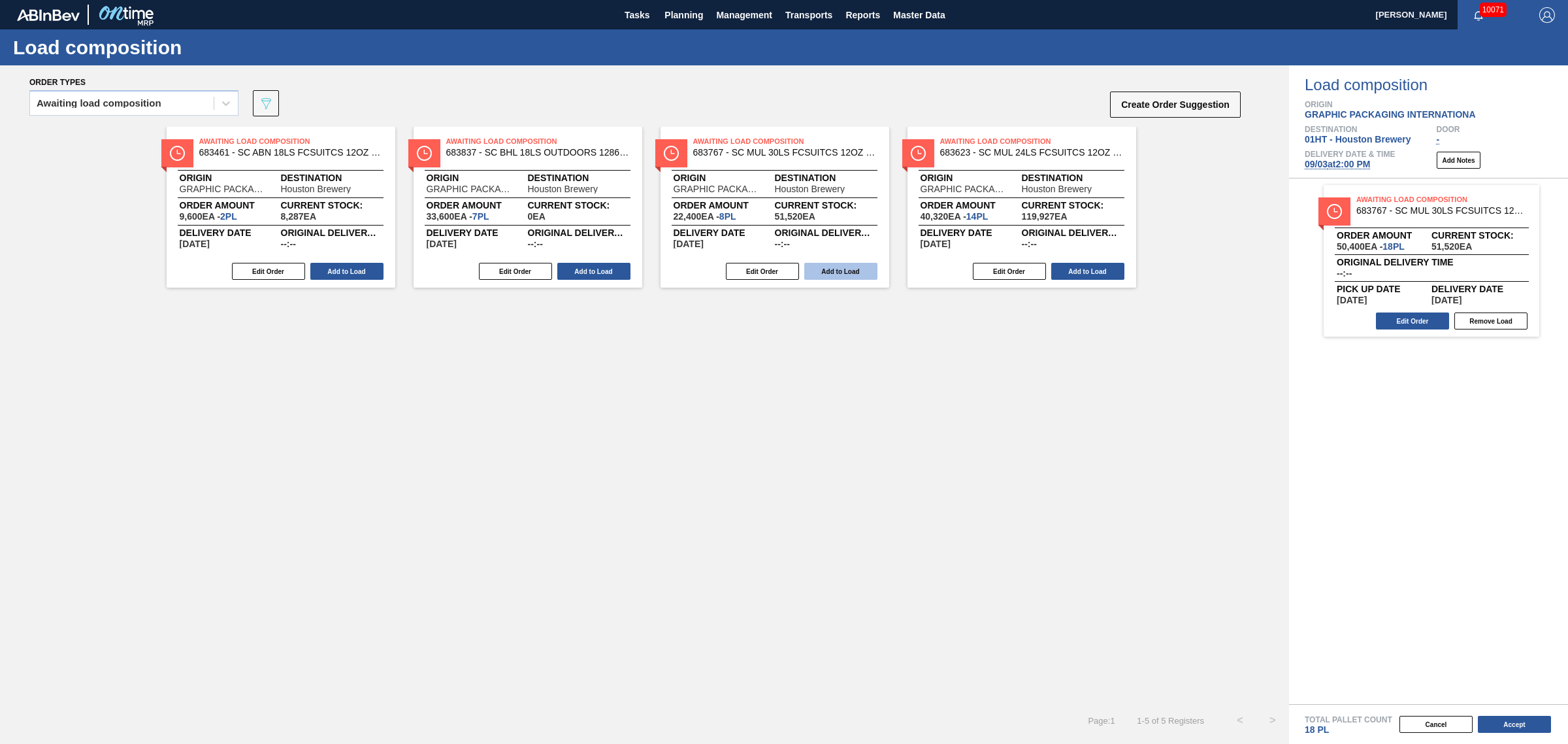
click at [812, 269] on button "Add to Load" at bounding box center [841, 271] width 73 height 17
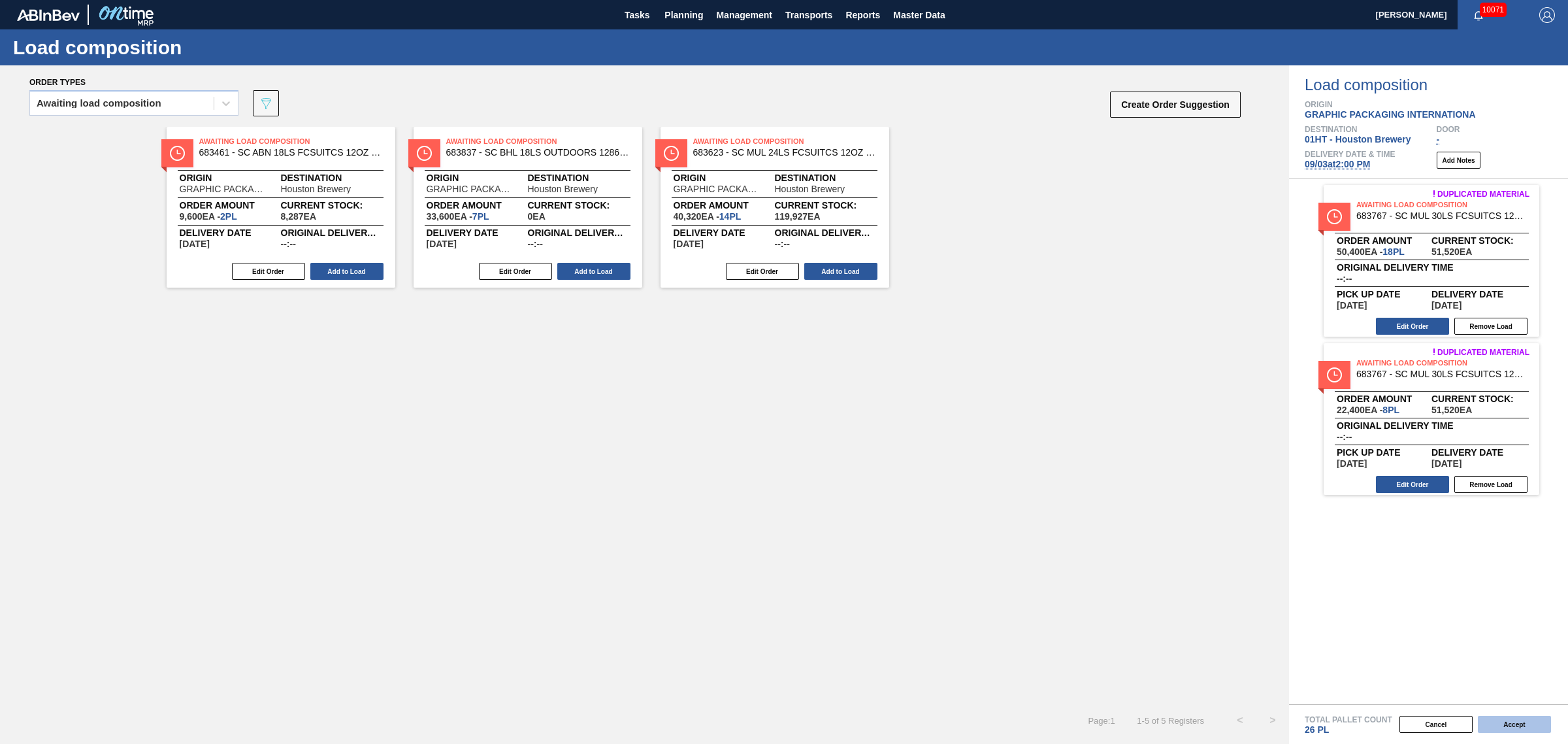
click at [1511, 721] on button "Accept" at bounding box center [1514, 724] width 73 height 17
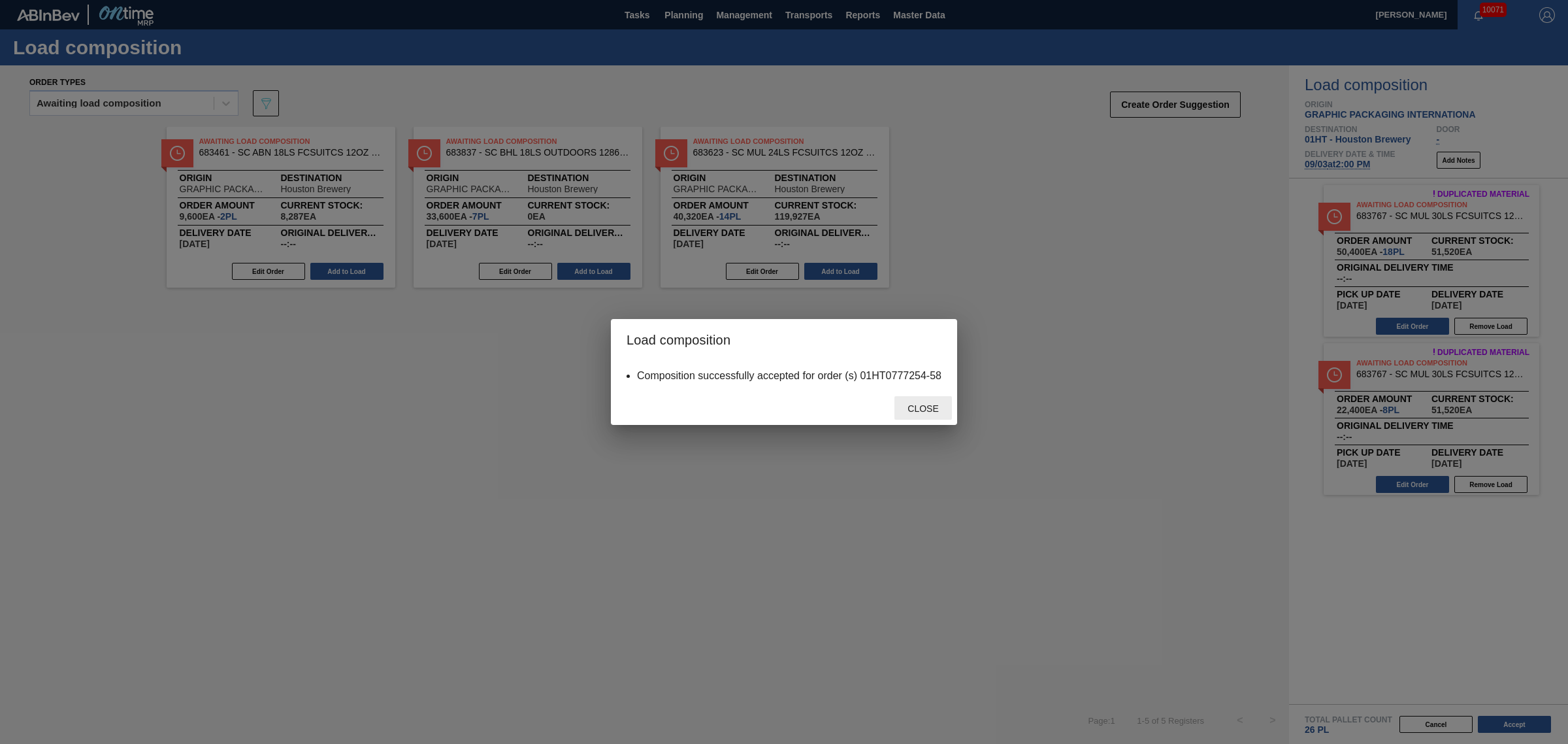
click at [902, 413] on div "Close" at bounding box center [923, 408] width 57 height 24
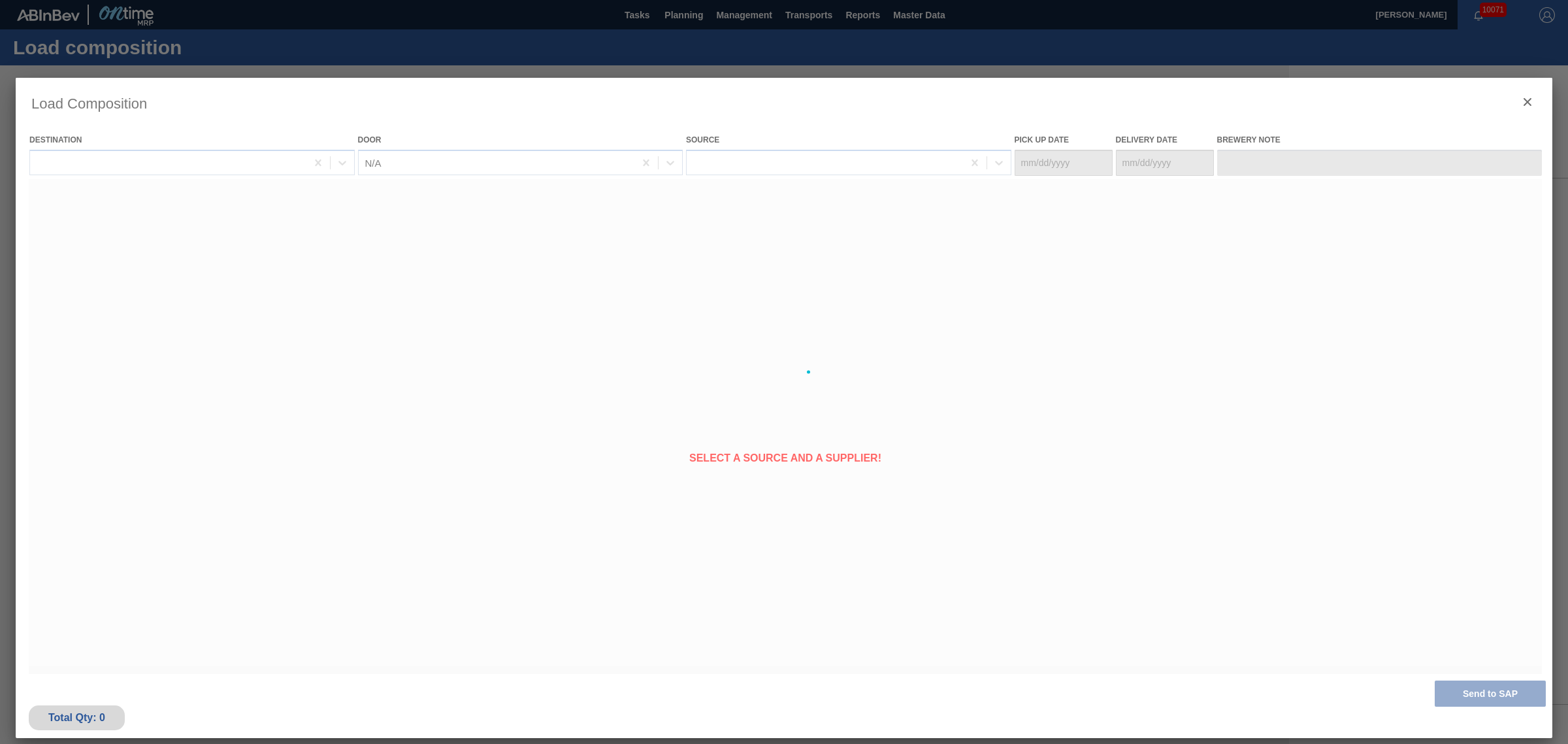
type Date "[DATE]"
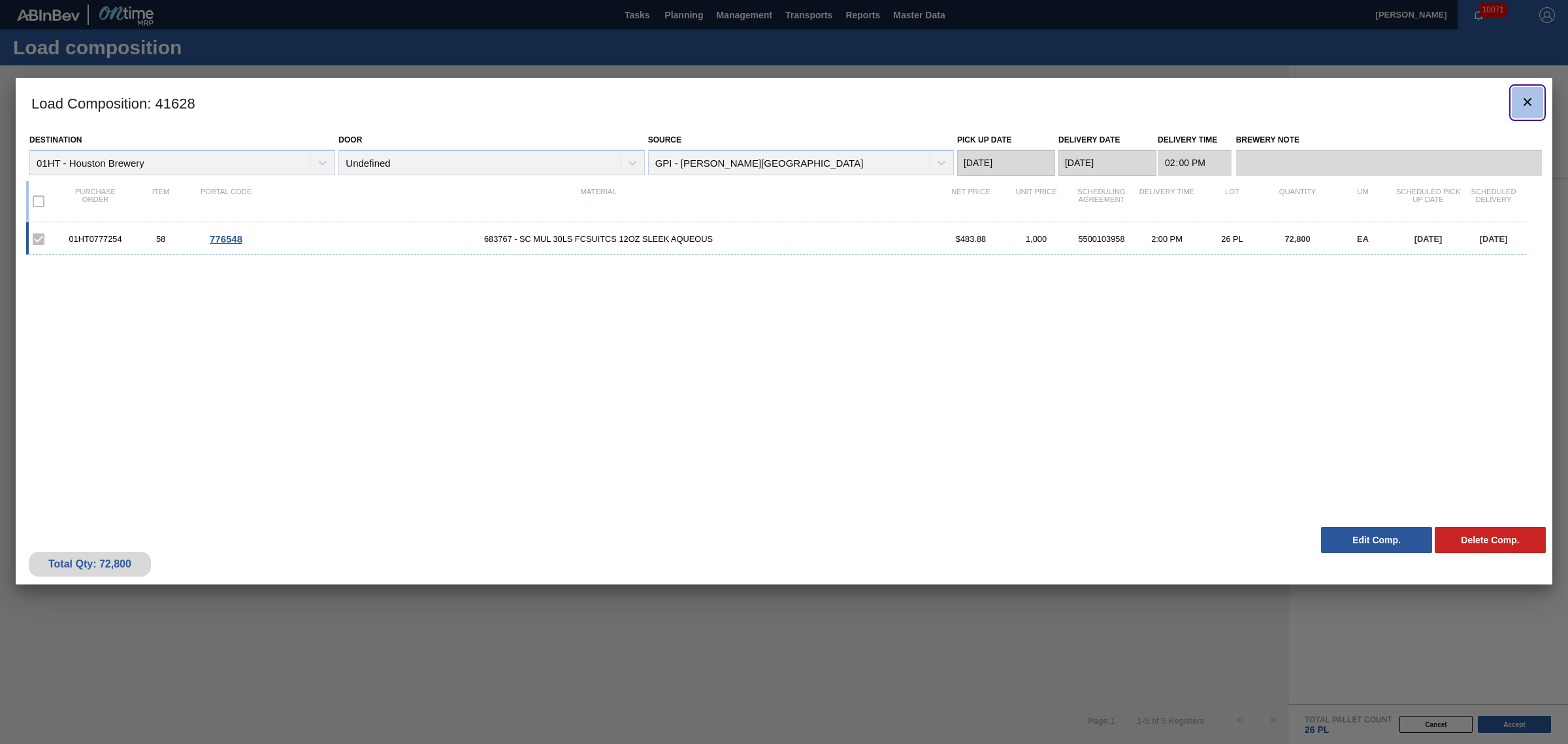
click at [1520, 99] on icon "botão de ícone" at bounding box center [1528, 102] width 16 height 16
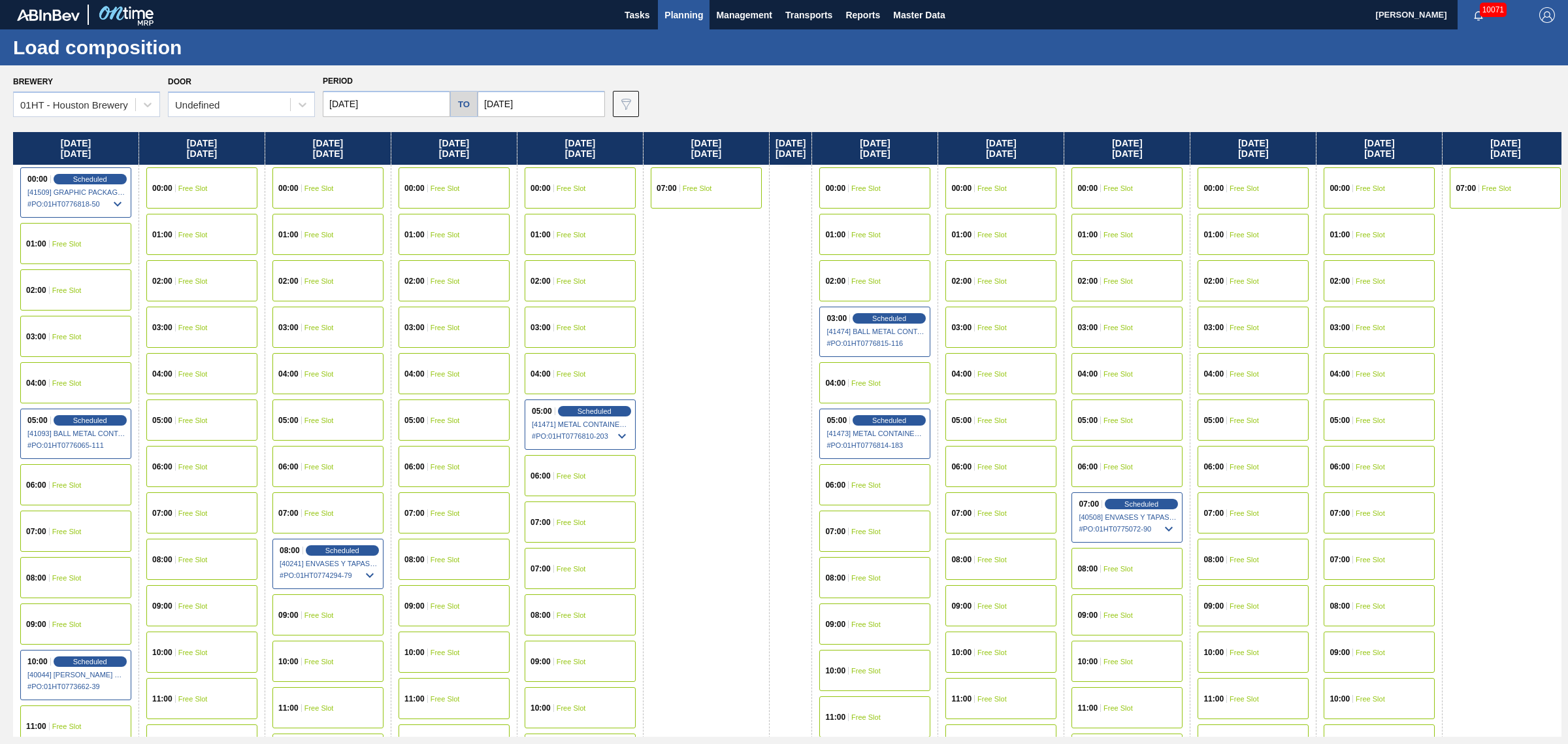
click at [687, 10] on span "Planning" at bounding box center [684, 15] width 38 height 16
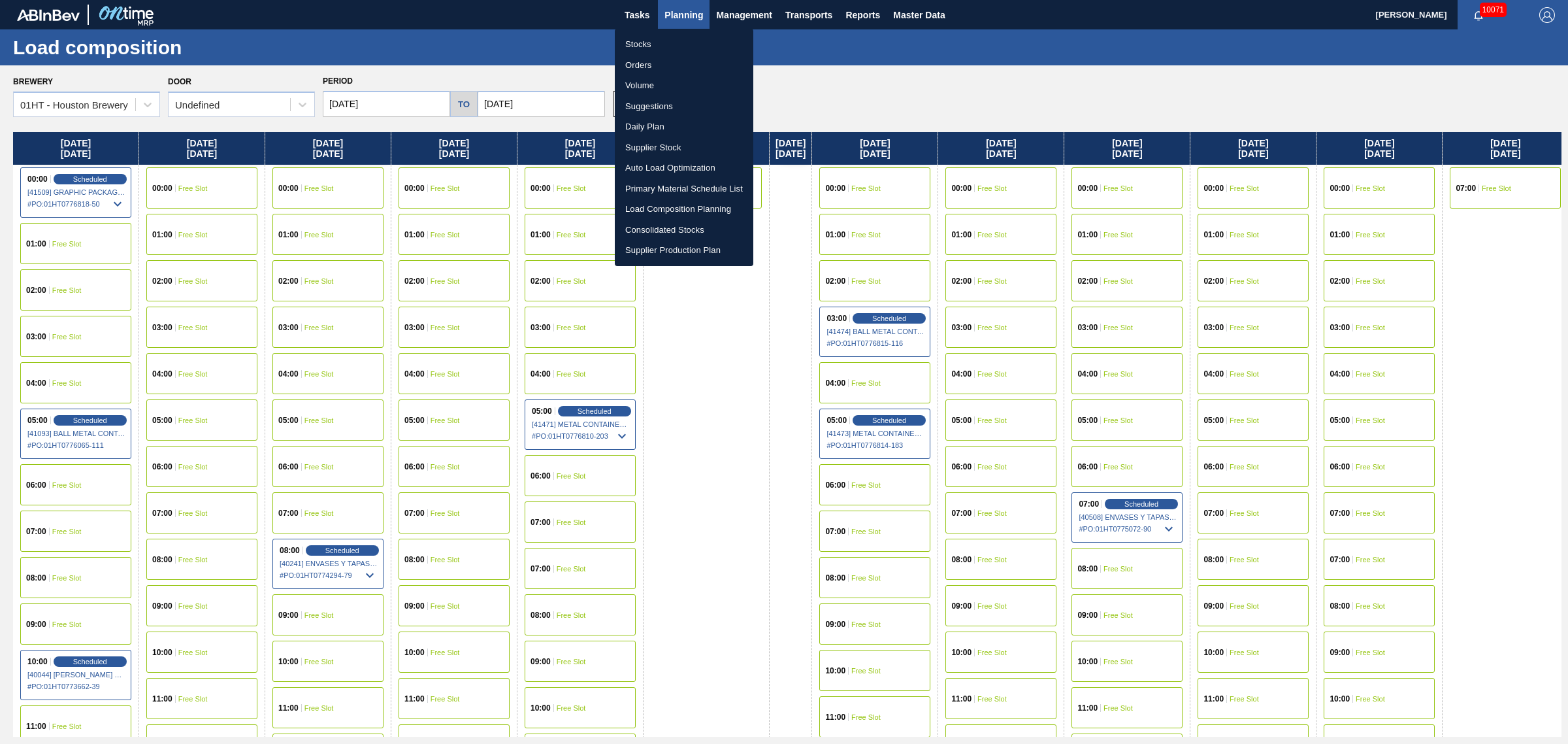
drag, startPoint x: 637, startPoint y: 40, endPoint x: 702, endPoint y: 73, distance: 72.9
click at [637, 40] on li "Stocks" at bounding box center [684, 44] width 139 height 21
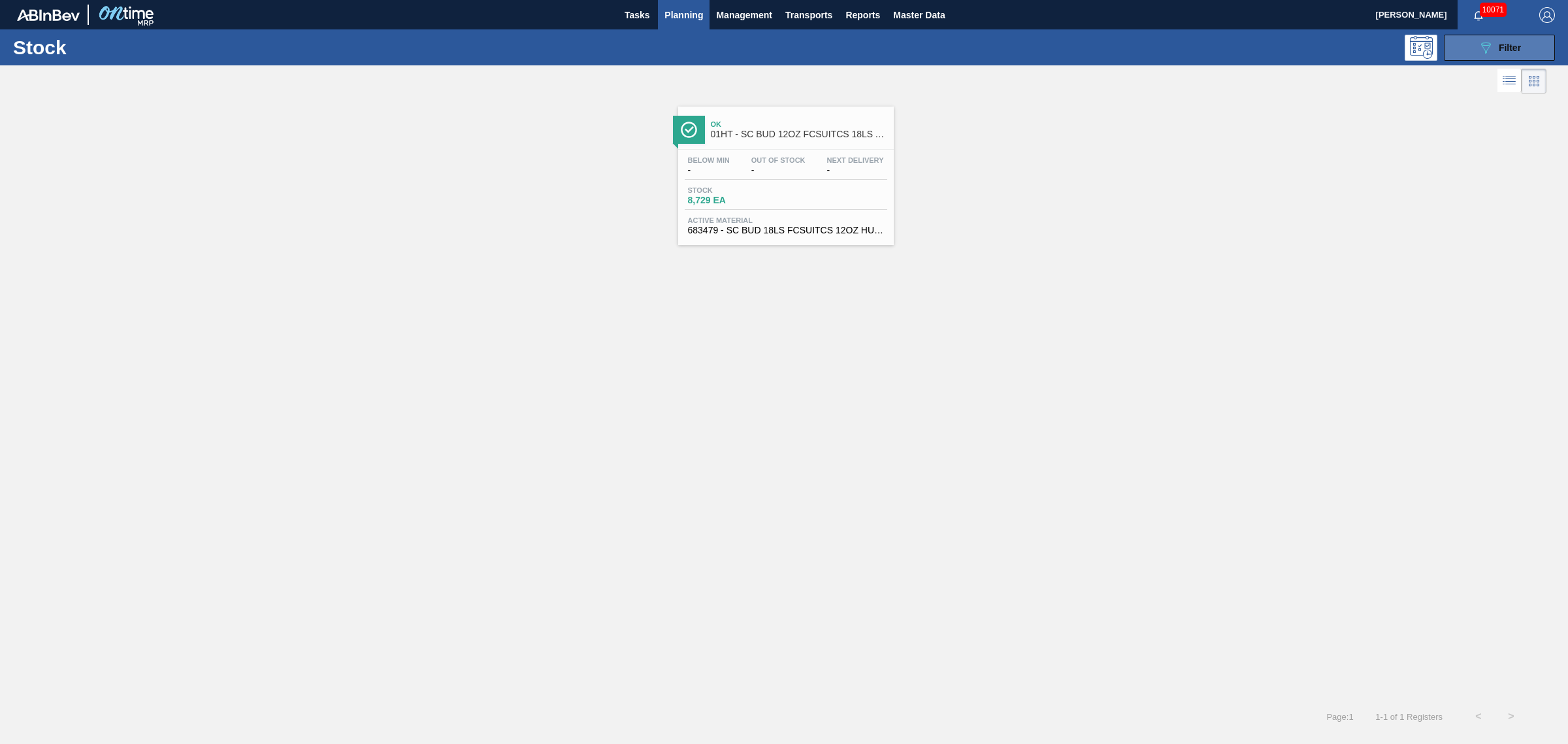
click at [1478, 54] on icon "089F7B8B-B2A5-4AFE-B5C0-19BA573D28AC" at bounding box center [1486, 48] width 16 height 16
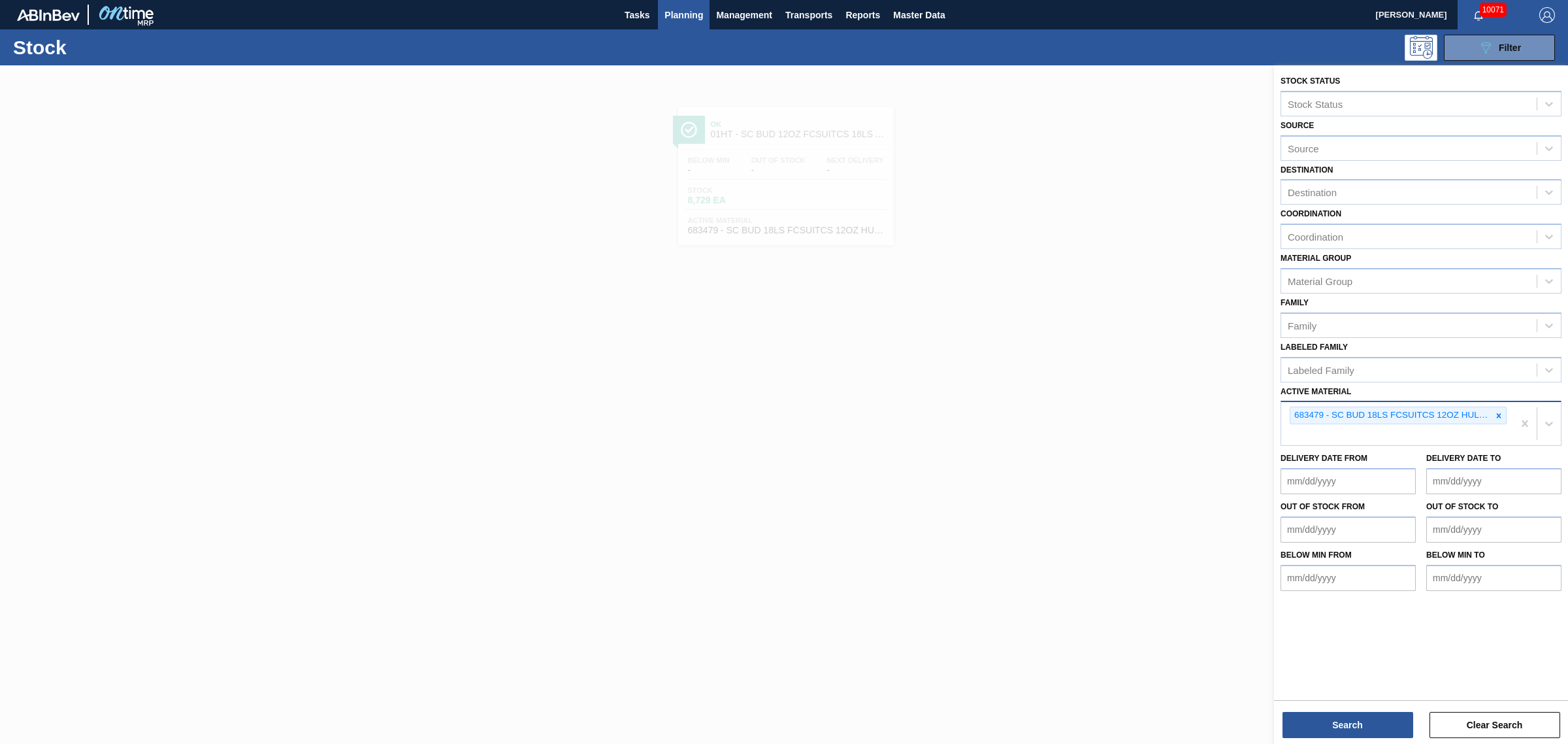
click at [1479, 438] on div "683479 - SC BUD 18LS FCSUITCS 12OZ HULK HANDLE 09" at bounding box center [1397, 423] width 232 height 43
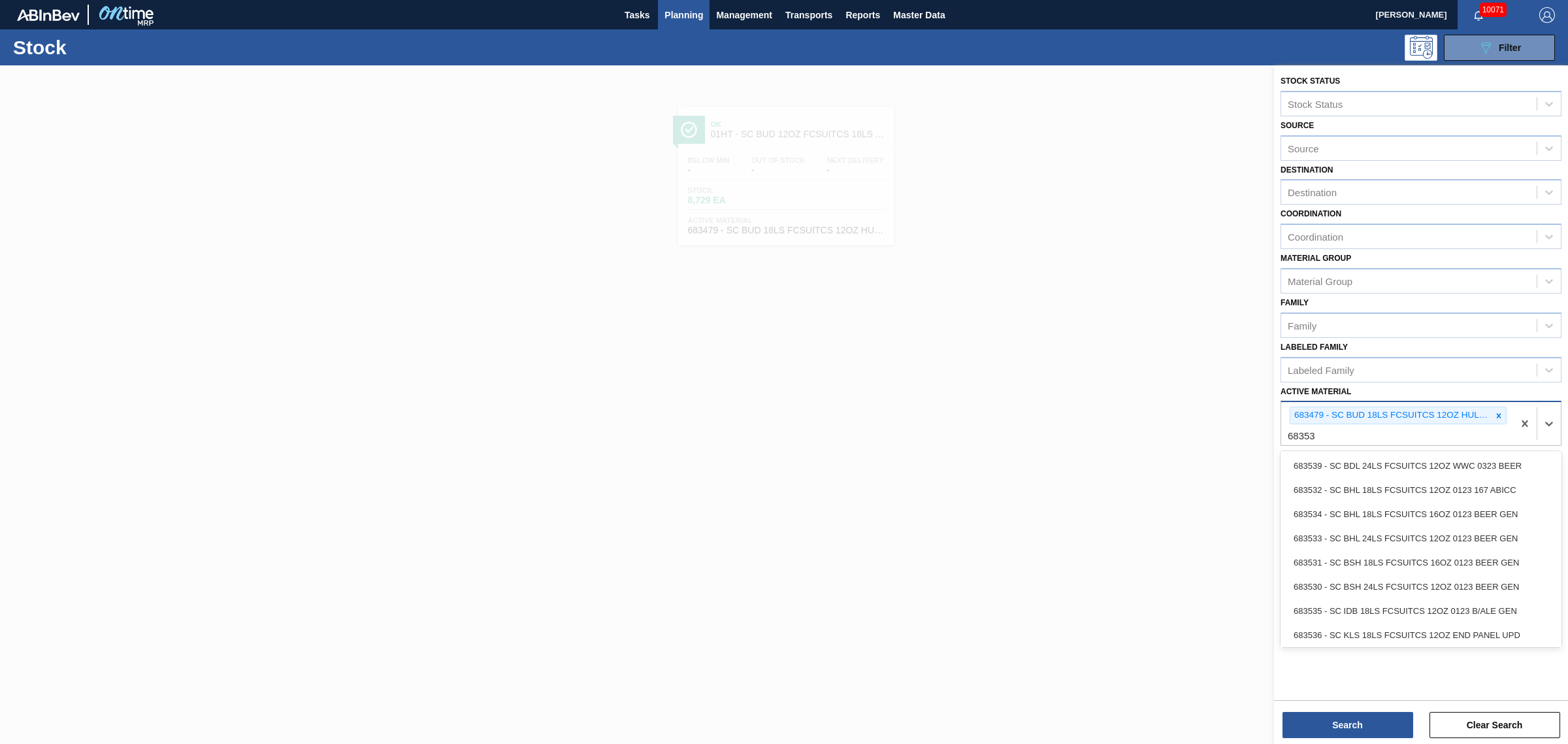
type Material "683532"
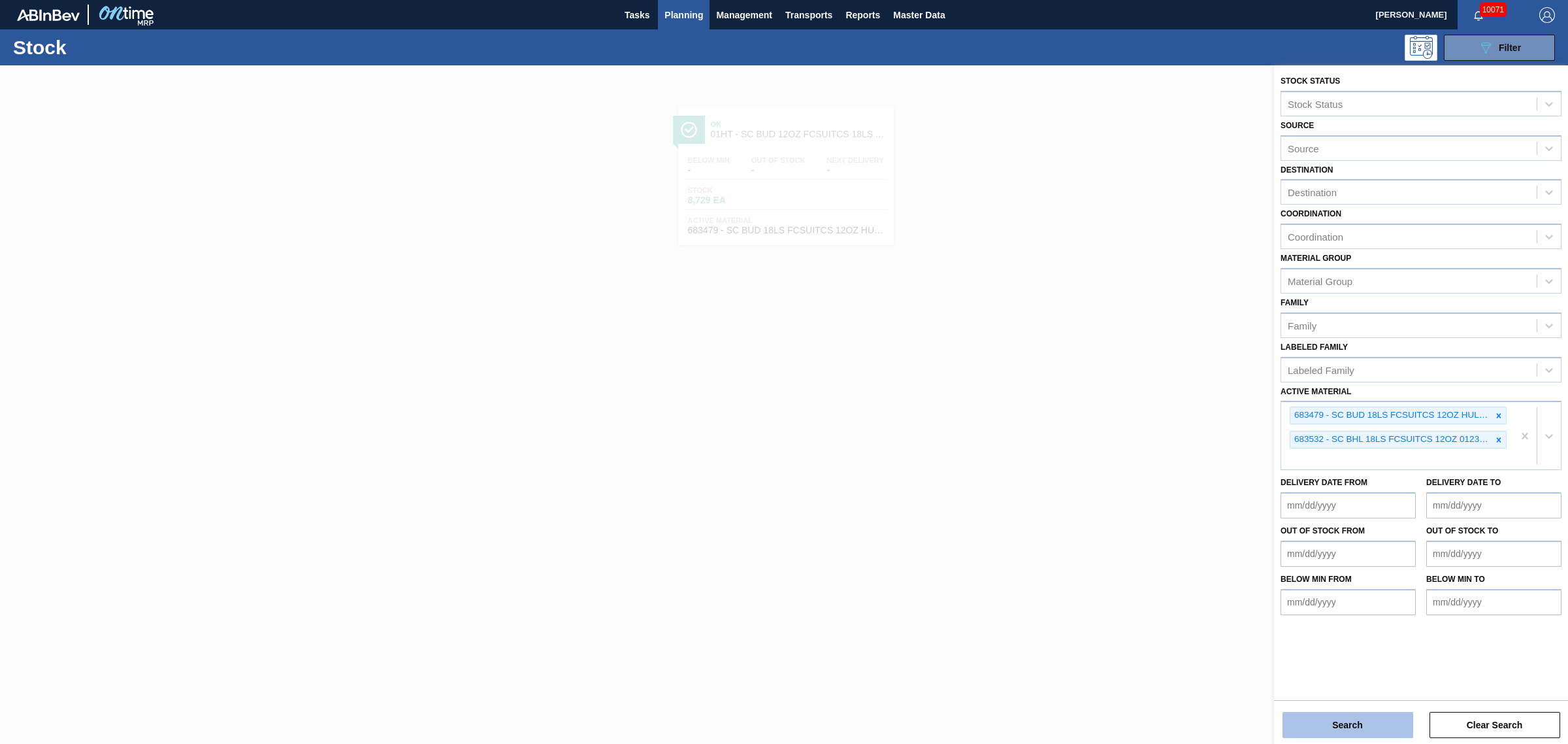
click at [1350, 716] on button "Search" at bounding box center [1348, 725] width 131 height 26
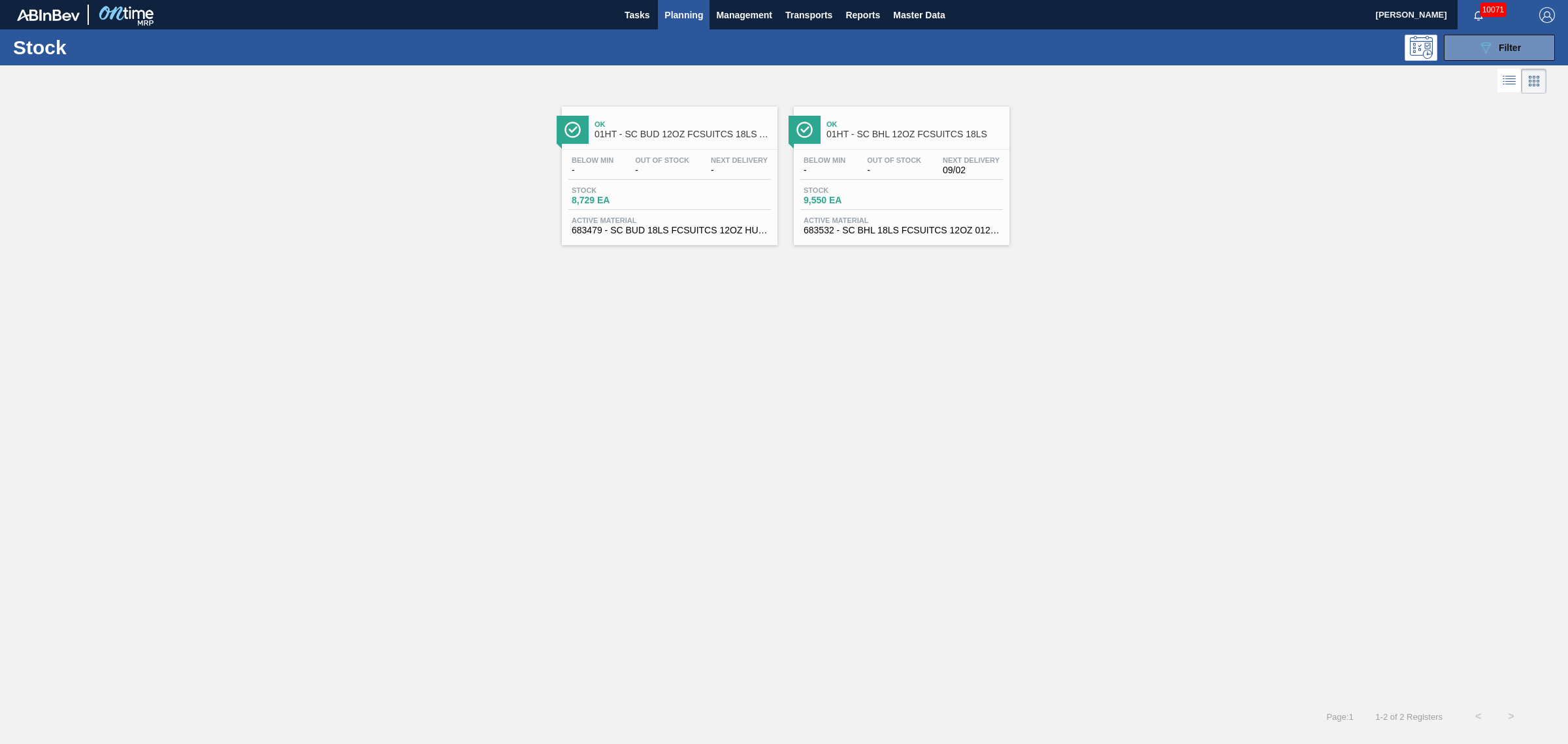
click at [860, 173] on div "Below Min - Out Of Stock - Next Delivery 09/02" at bounding box center [901, 168] width 202 height 23
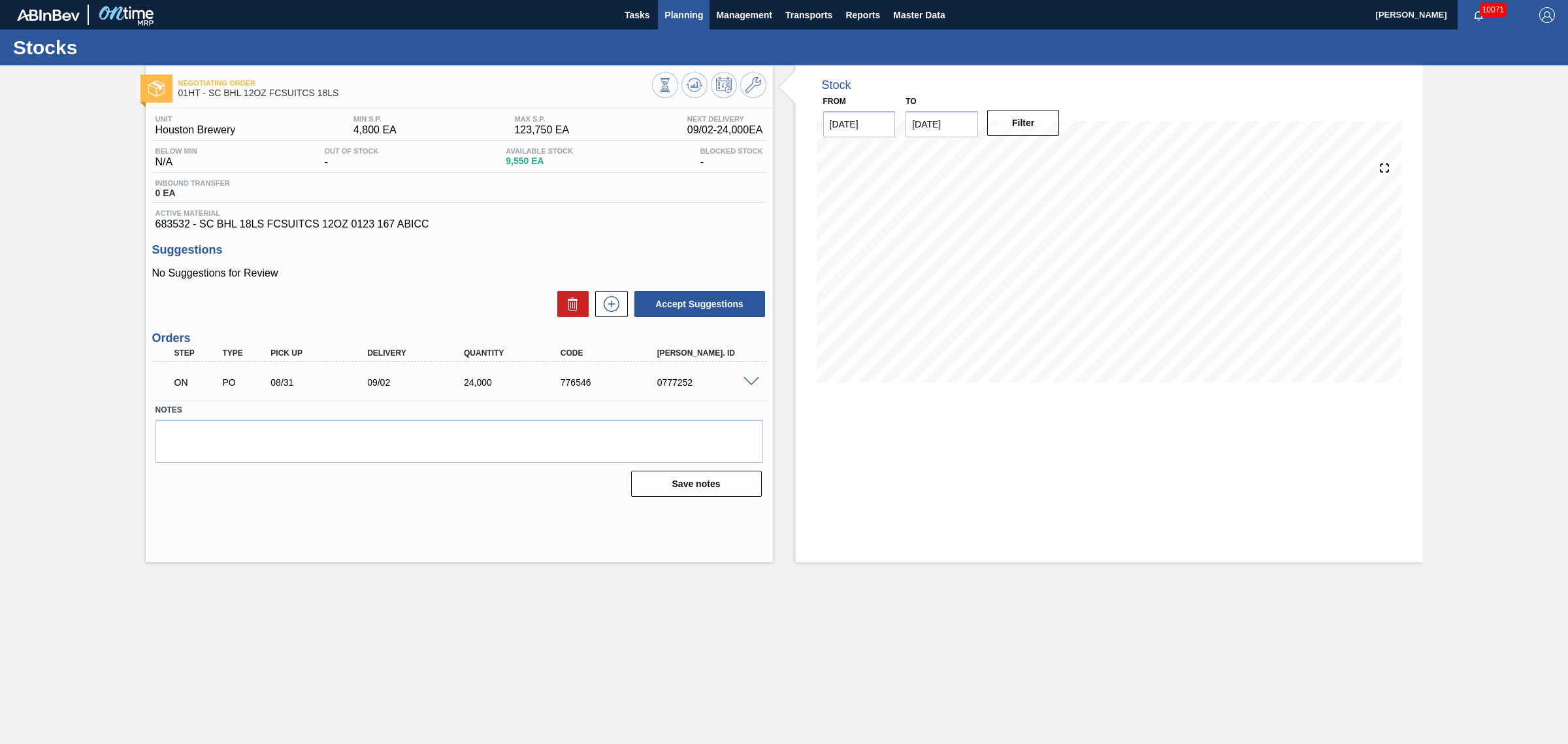
click at [678, 9] on span "Planning" at bounding box center [684, 15] width 38 height 16
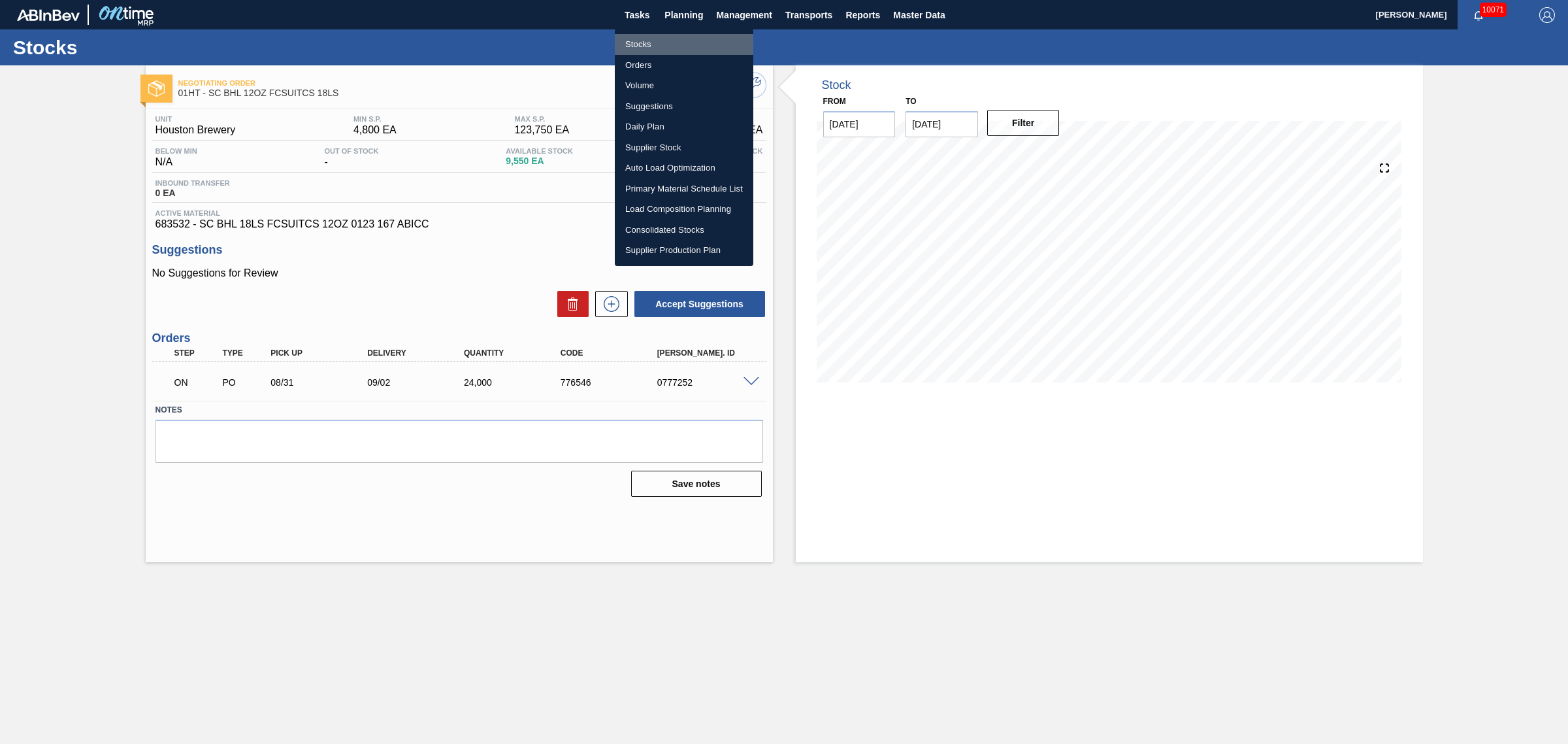
click at [642, 43] on li "Stocks" at bounding box center [684, 44] width 139 height 21
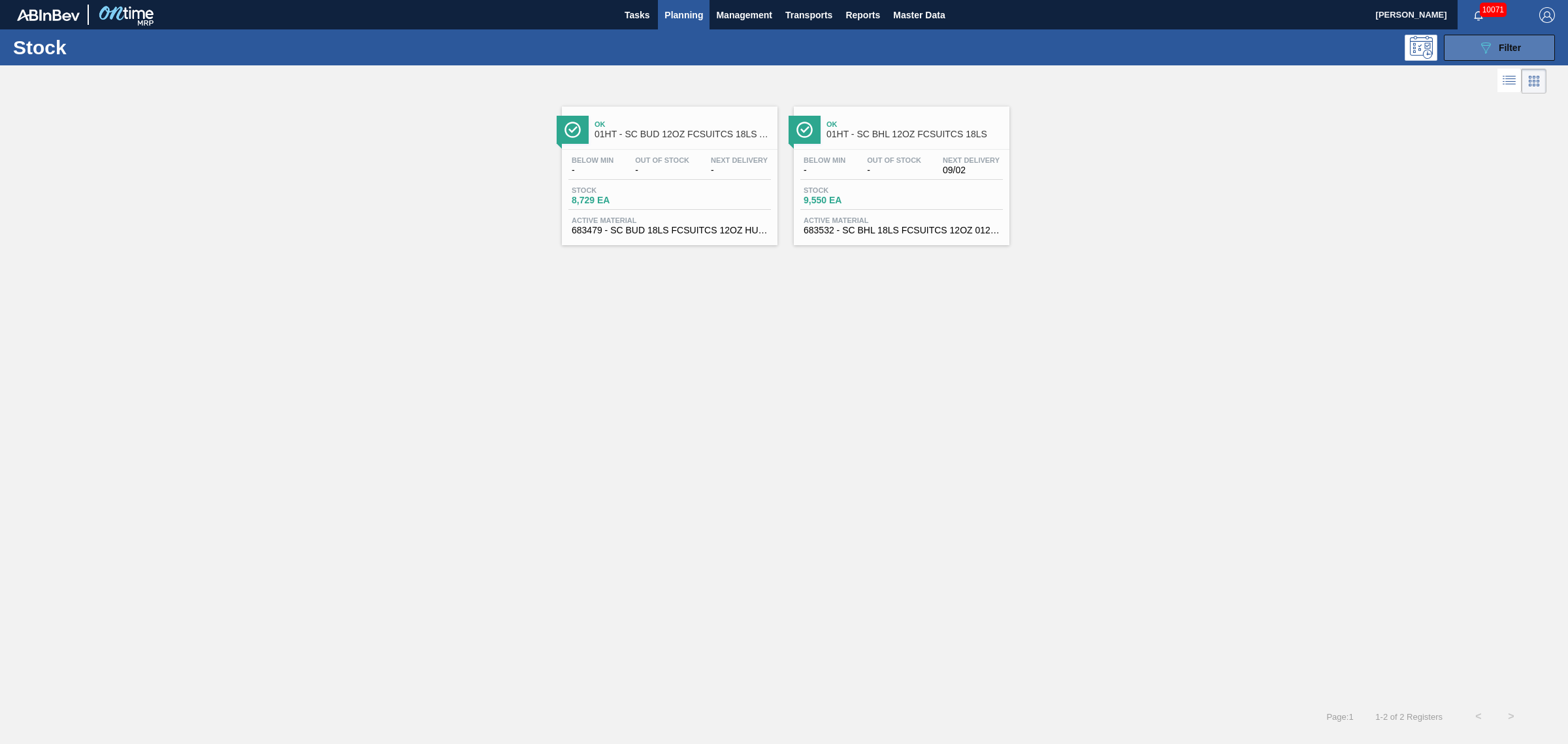
click at [1495, 46] on div "089F7B8B-B2A5-4AFE-B5C0-19BA573D28AC Filter" at bounding box center [1499, 48] width 43 height 16
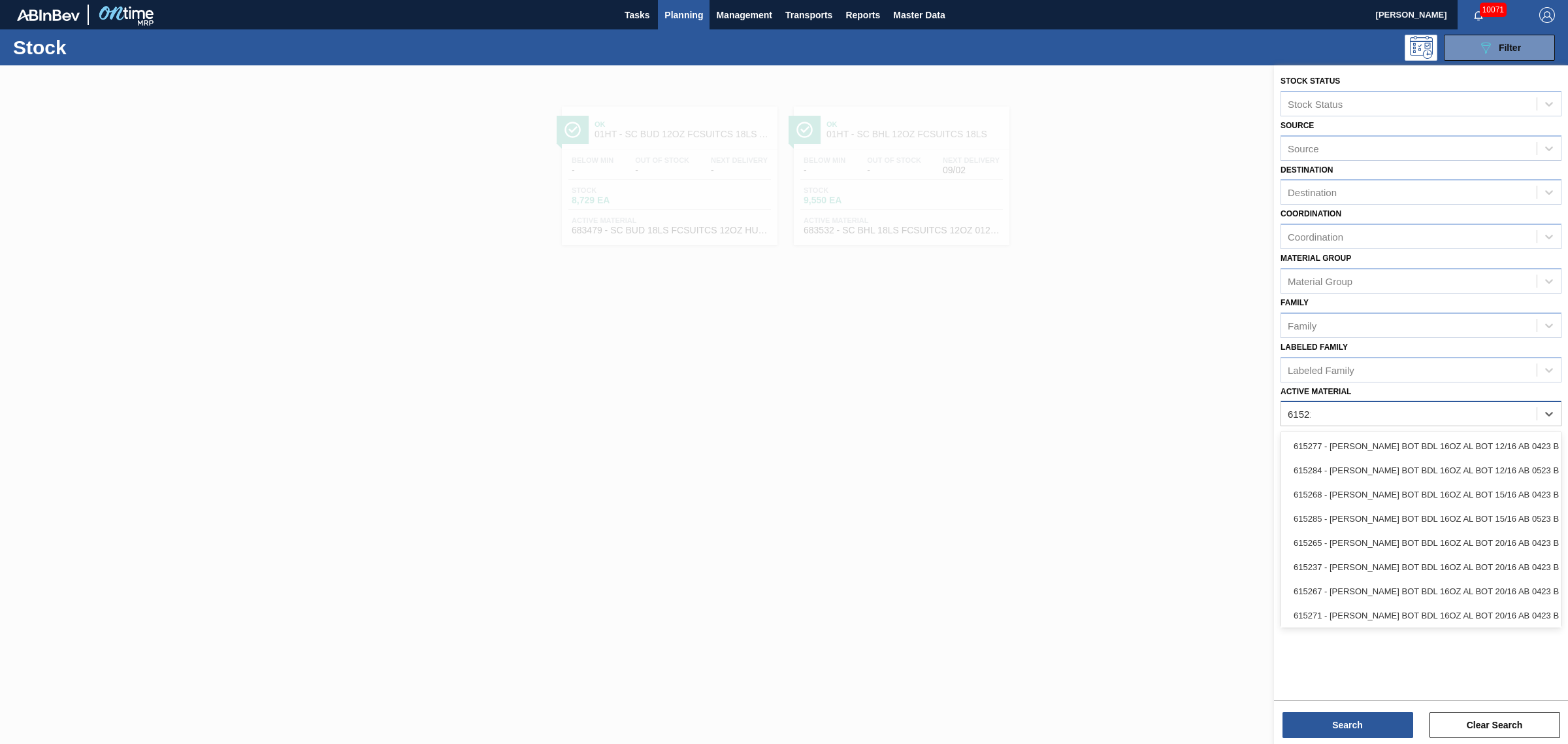
type Material "615214"
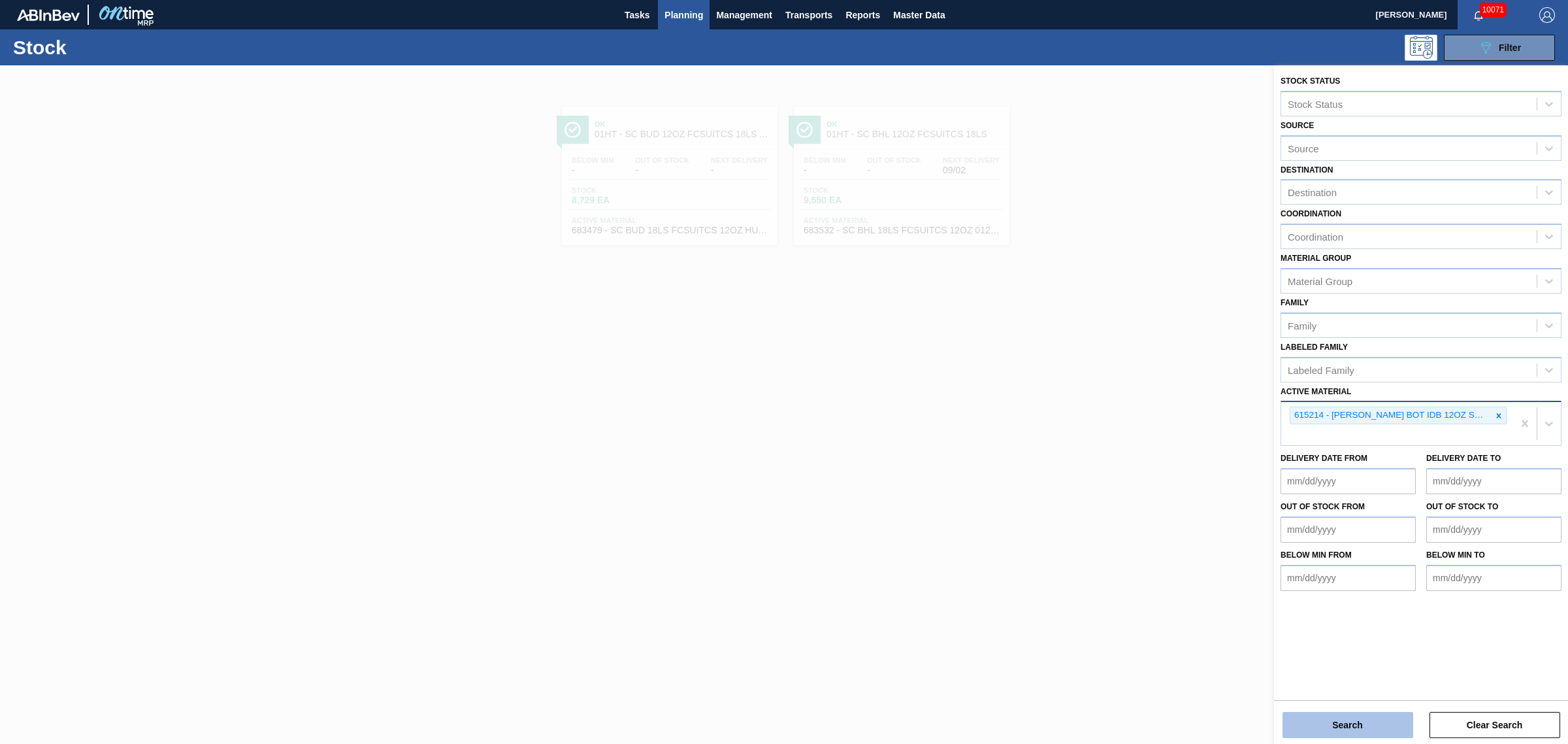
click at [1311, 714] on button "Search" at bounding box center [1348, 725] width 131 height 26
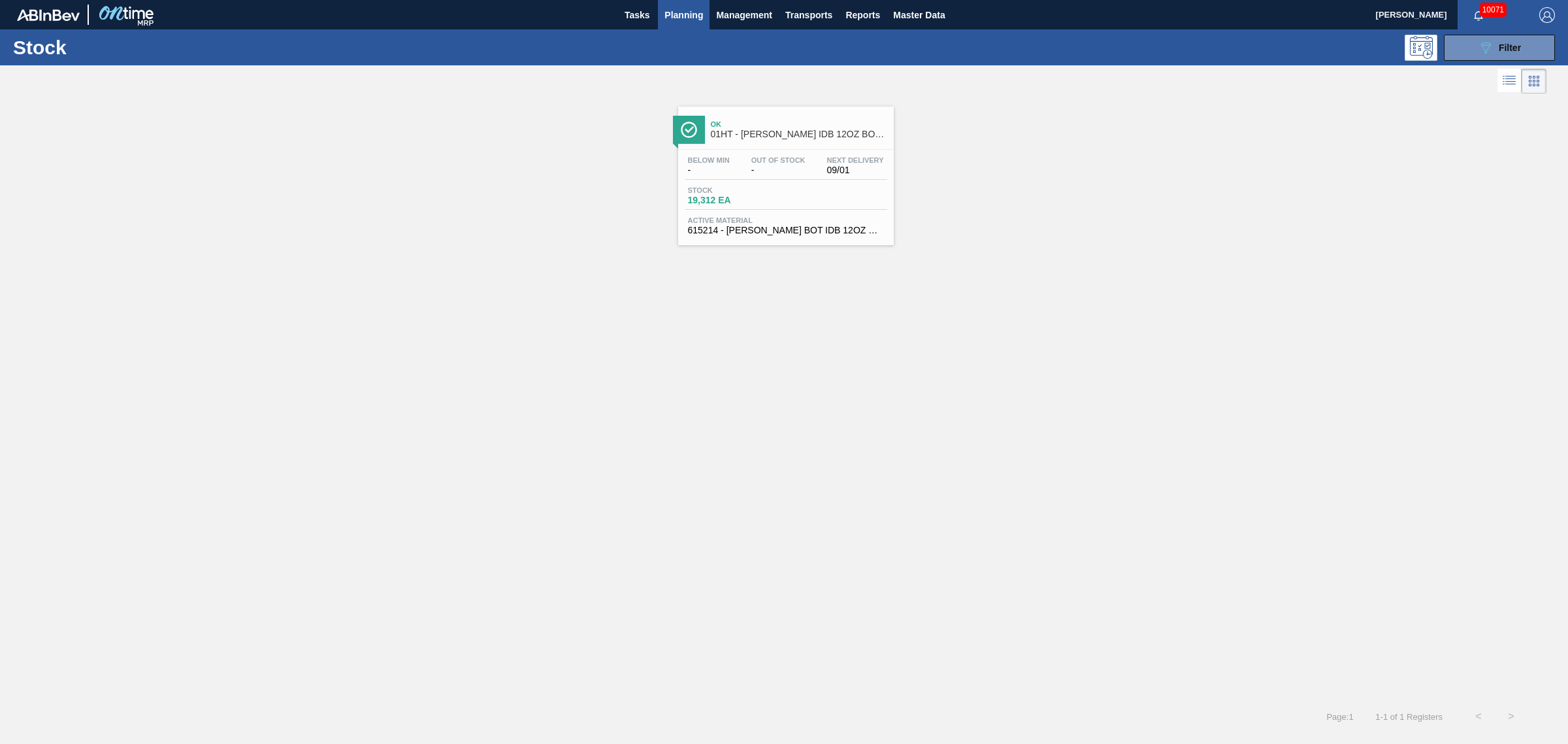
click at [783, 208] on div "Stock 19,312 EA" at bounding box center [786, 198] width 202 height 23
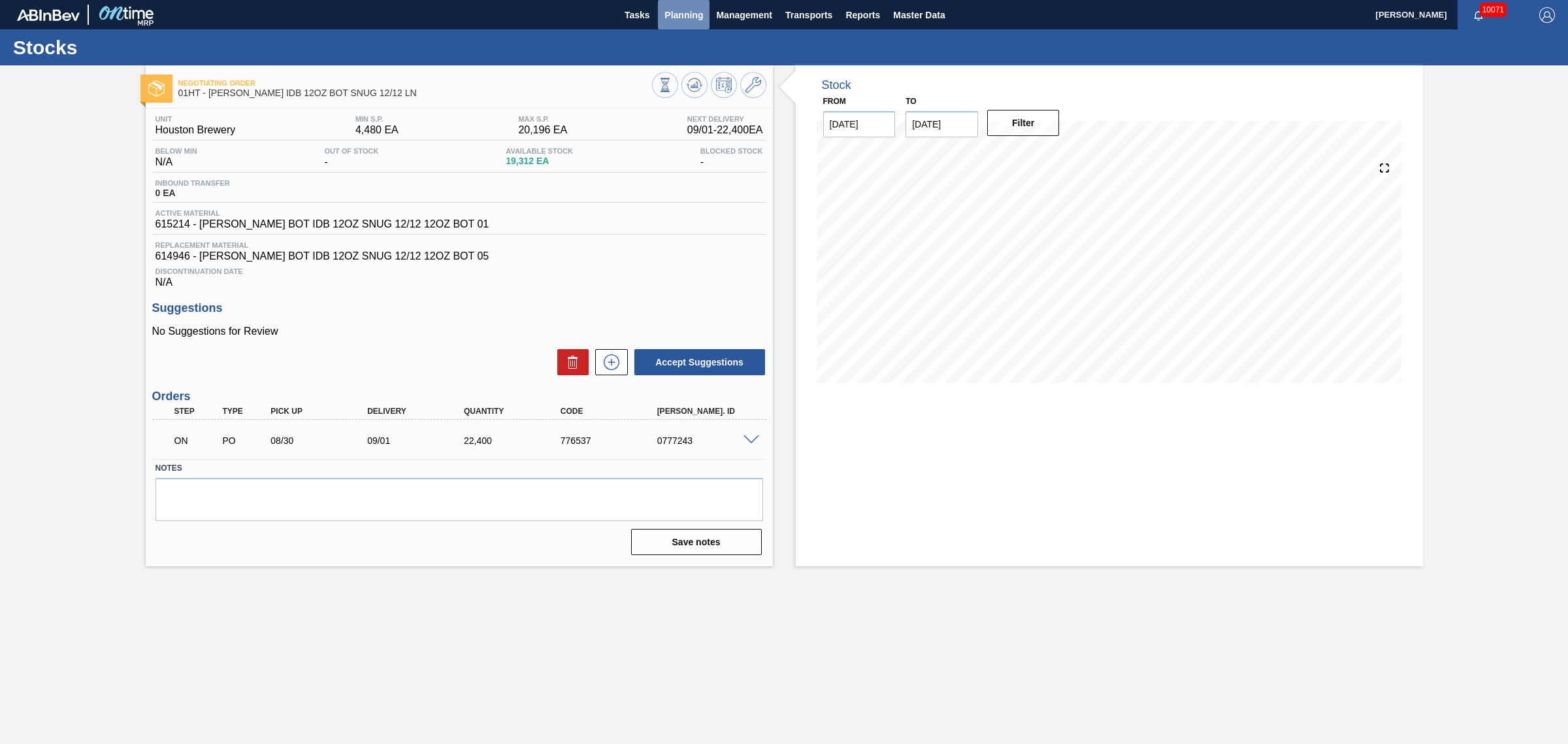
click at [681, 10] on span "Planning" at bounding box center [684, 15] width 38 height 16
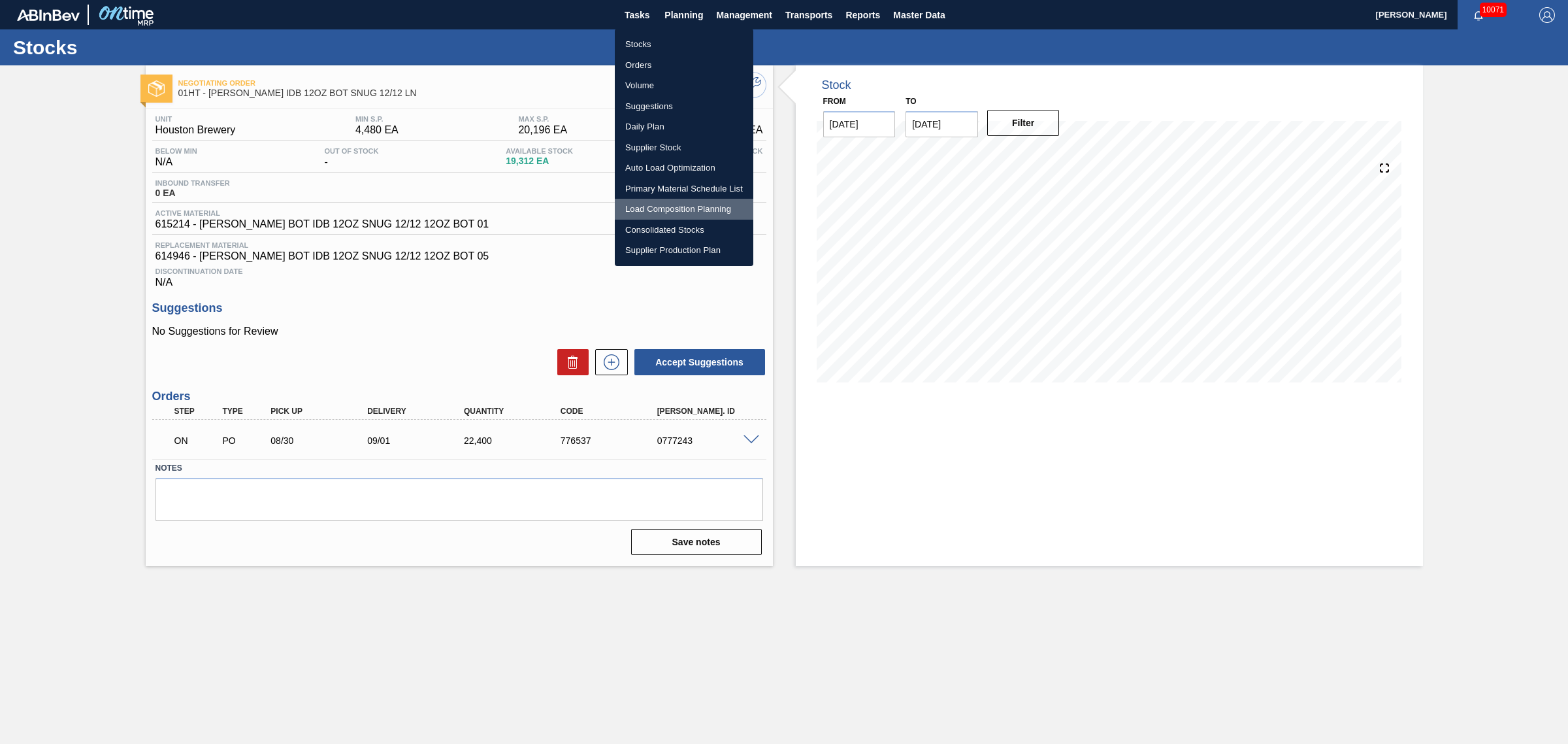
drag, startPoint x: 686, startPoint y: 207, endPoint x: 687, endPoint y: 197, distance: 10.0
click at [686, 207] on li "Load Composition Planning" at bounding box center [684, 209] width 139 height 21
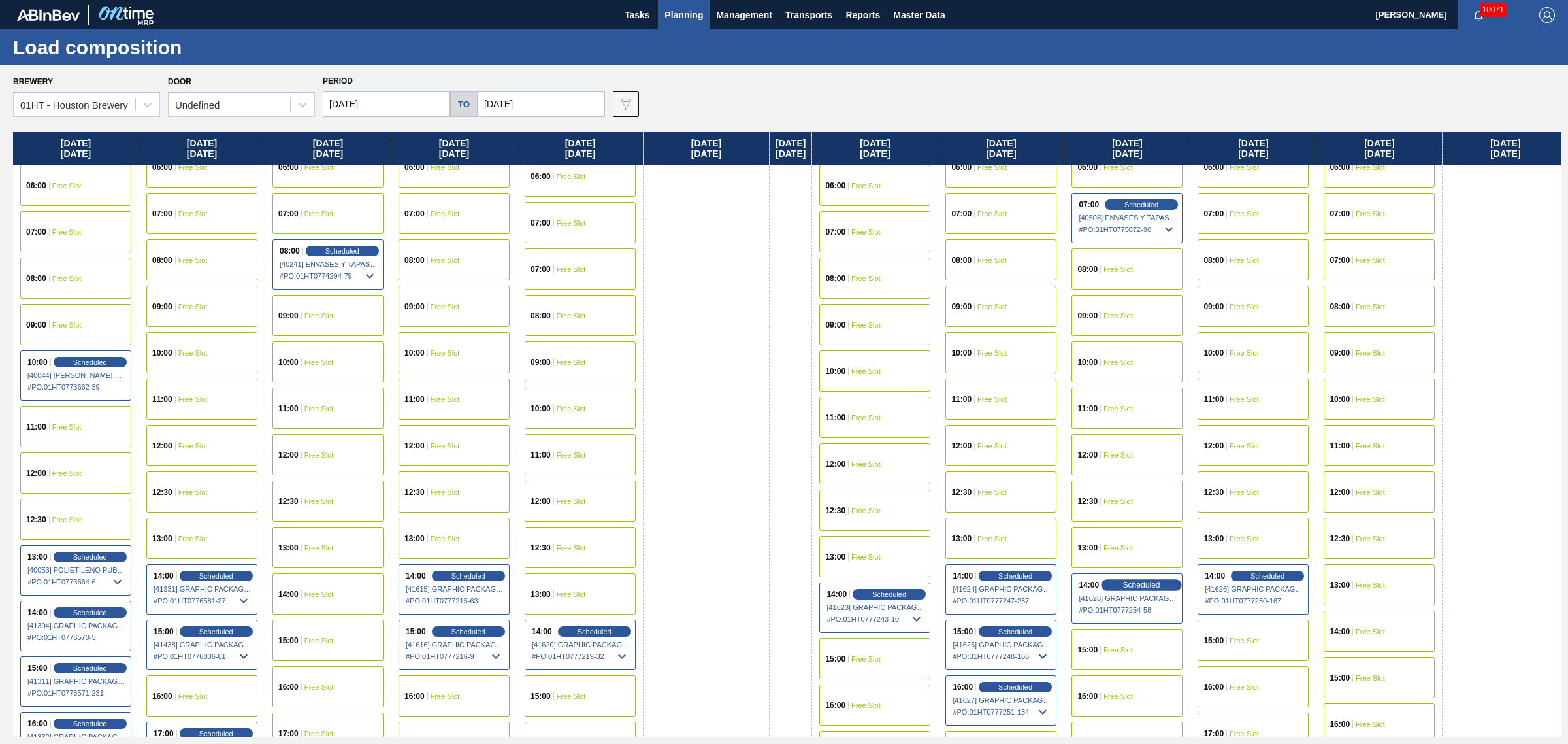
scroll to position [327, 0]
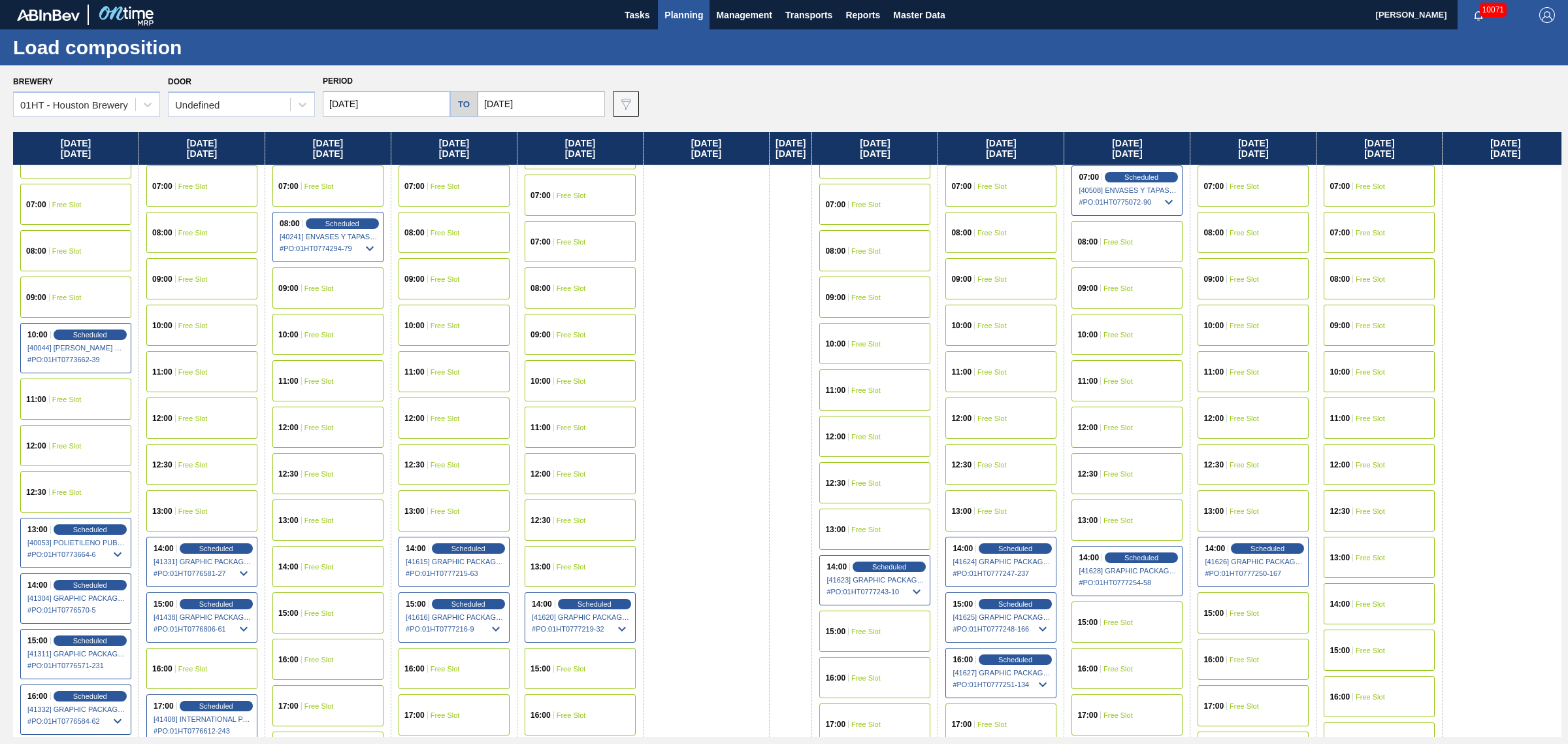
click at [1138, 613] on div "15:00 Free Slot" at bounding box center [1127, 622] width 111 height 41
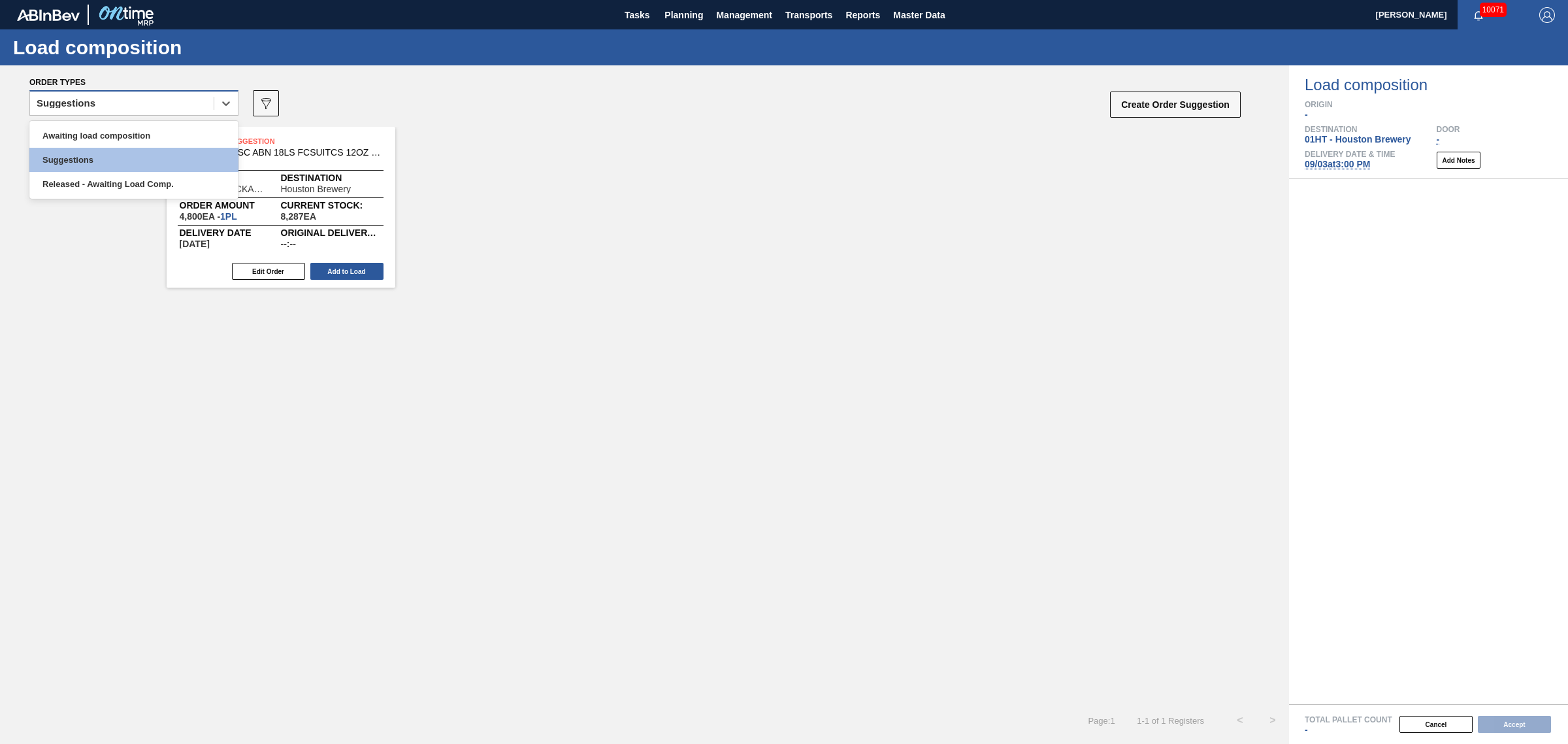
click at [144, 102] on div "Suggestions" at bounding box center [121, 104] width 184 height 19
click at [160, 155] on div "Suggestions" at bounding box center [134, 160] width 209 height 24
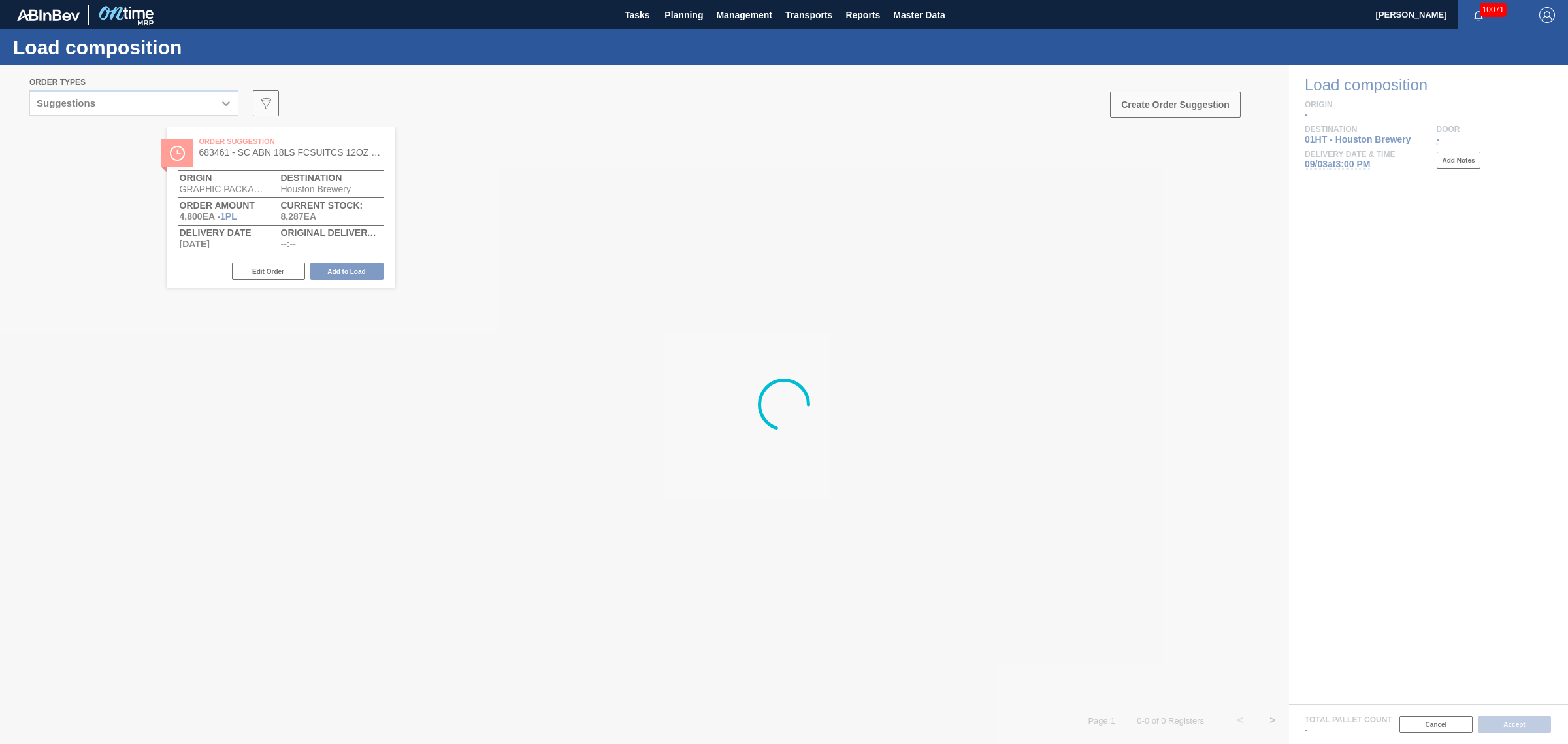
click at [152, 99] on div "Suggestions" at bounding box center [121, 104] width 184 height 19
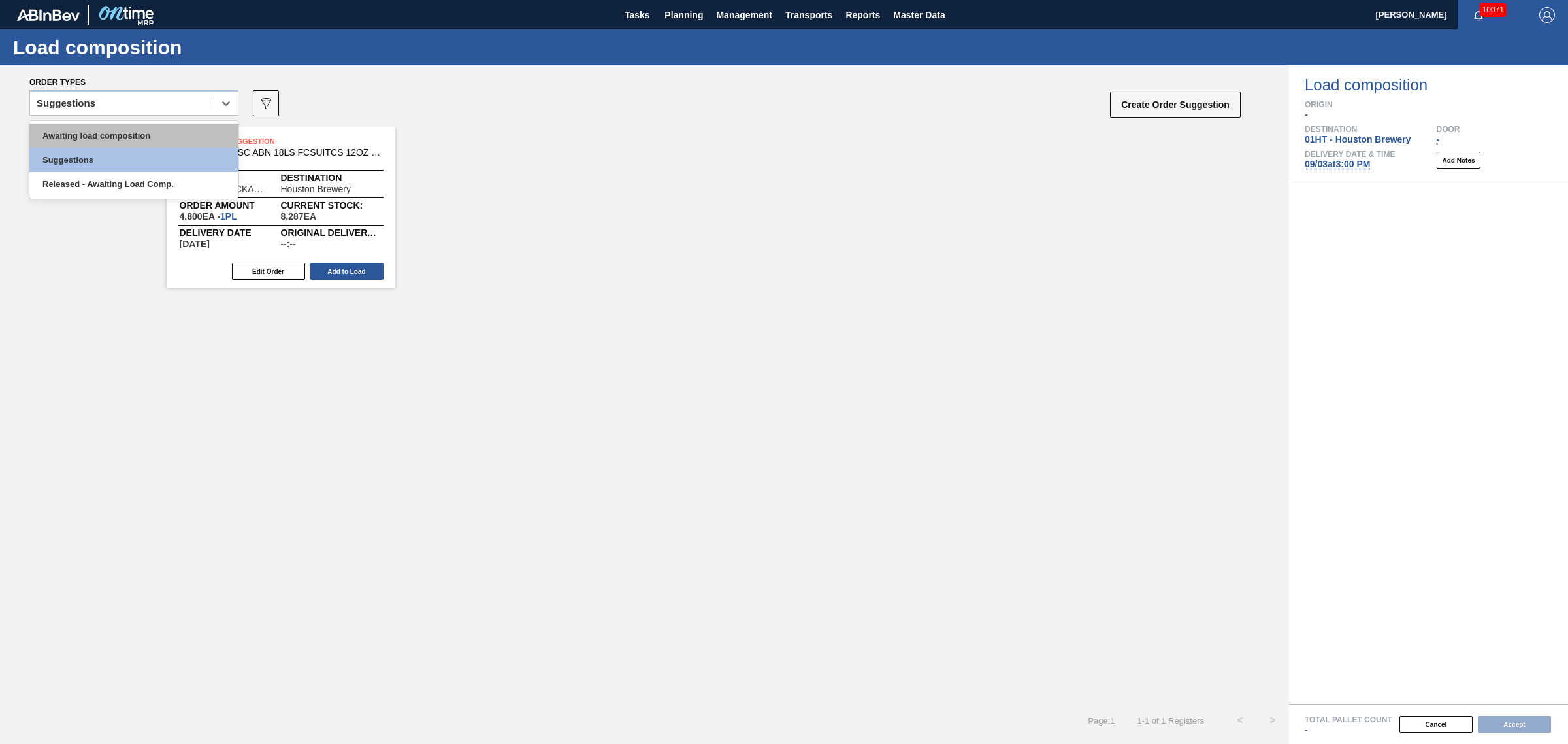
click at [154, 142] on div "Awaiting load composition" at bounding box center [134, 135] width 209 height 24
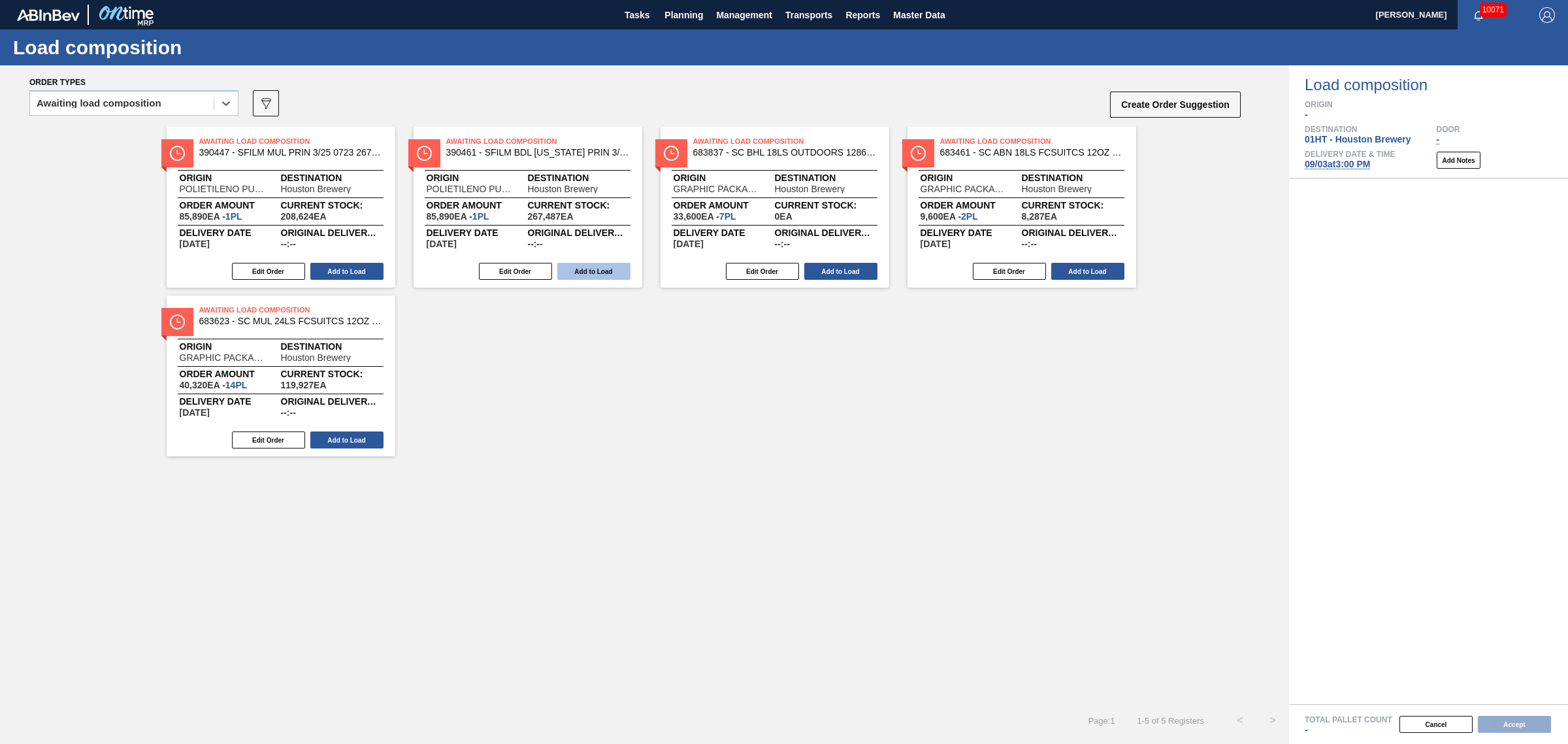
click at [578, 270] on button "Add to Load" at bounding box center [594, 271] width 73 height 17
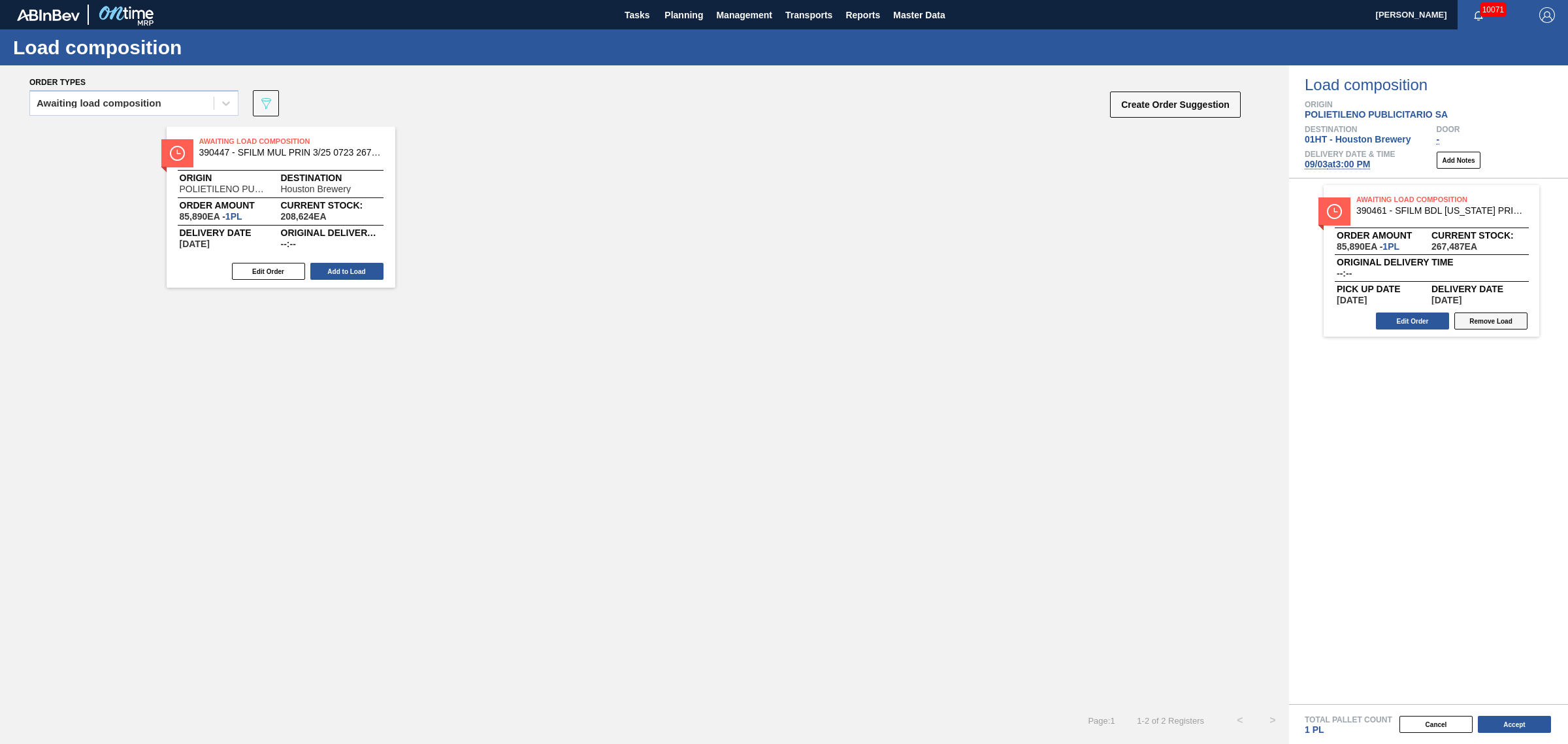
click at [1483, 322] on button "Remove Load" at bounding box center [1491, 320] width 73 height 17
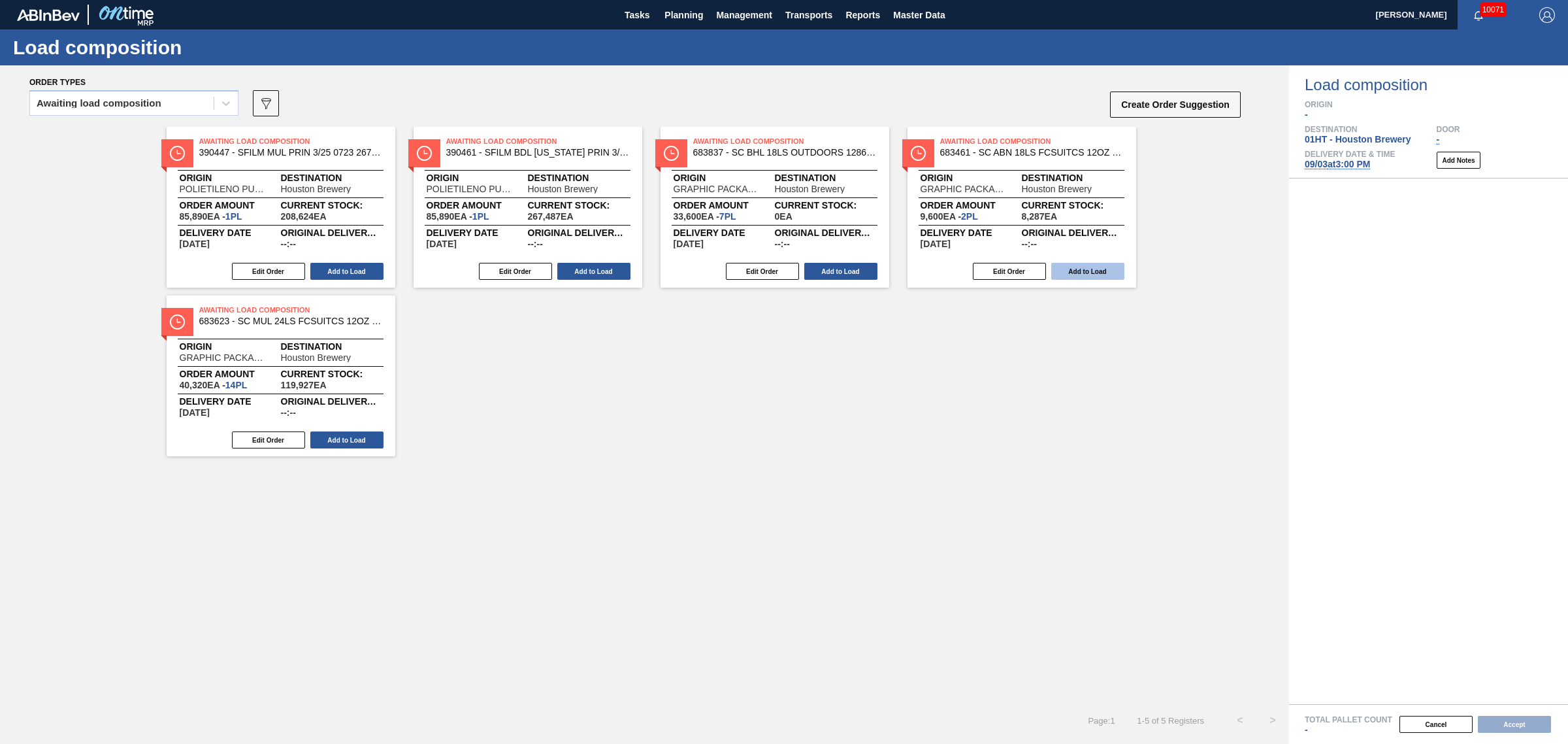
click at [1092, 269] on button "Add to Load" at bounding box center [1088, 271] width 73 height 17
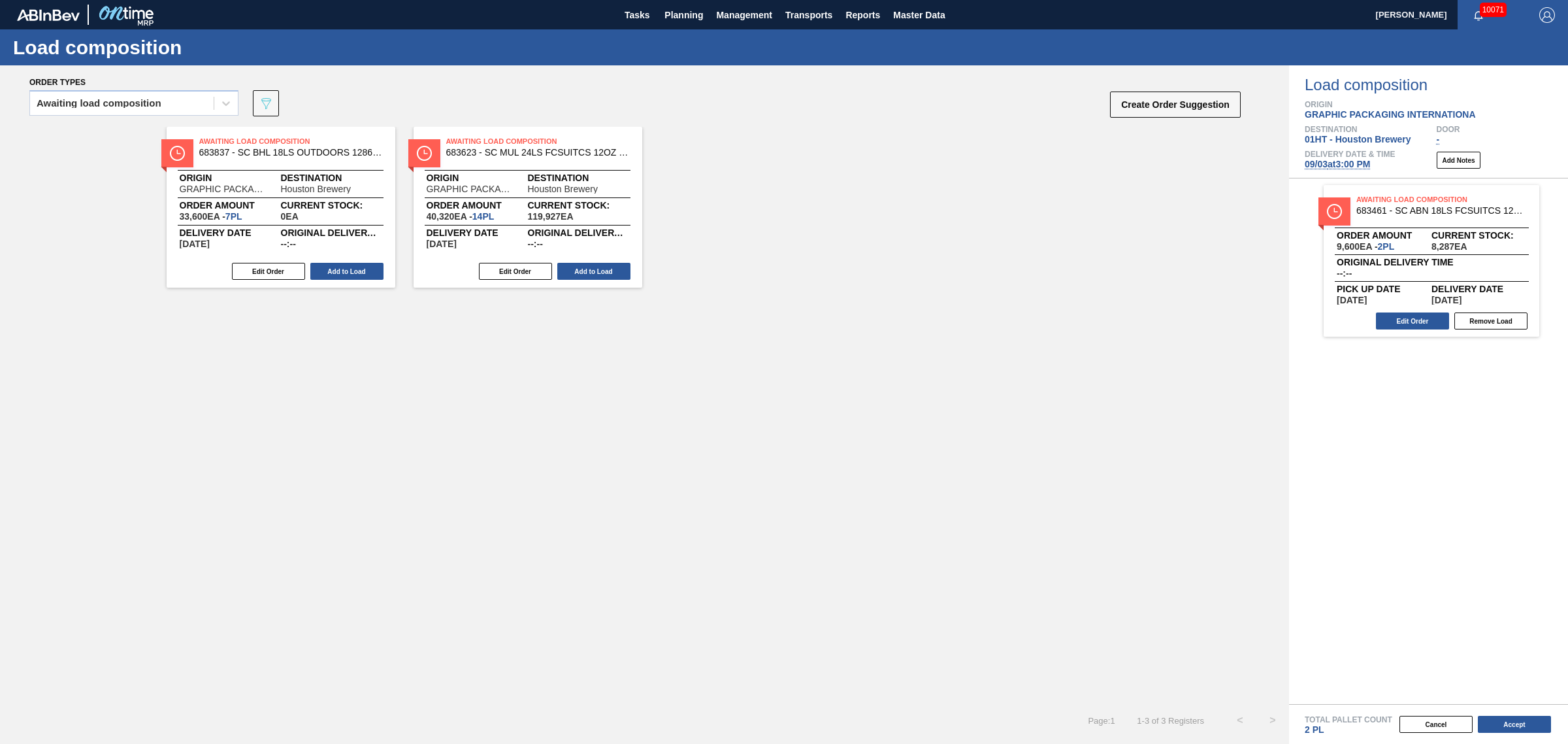
click at [609, 279] on div "Edit Order Add to Load" at bounding box center [522, 271] width 218 height 20
click at [355, 263] on button "Add to Load" at bounding box center [347, 271] width 73 height 17
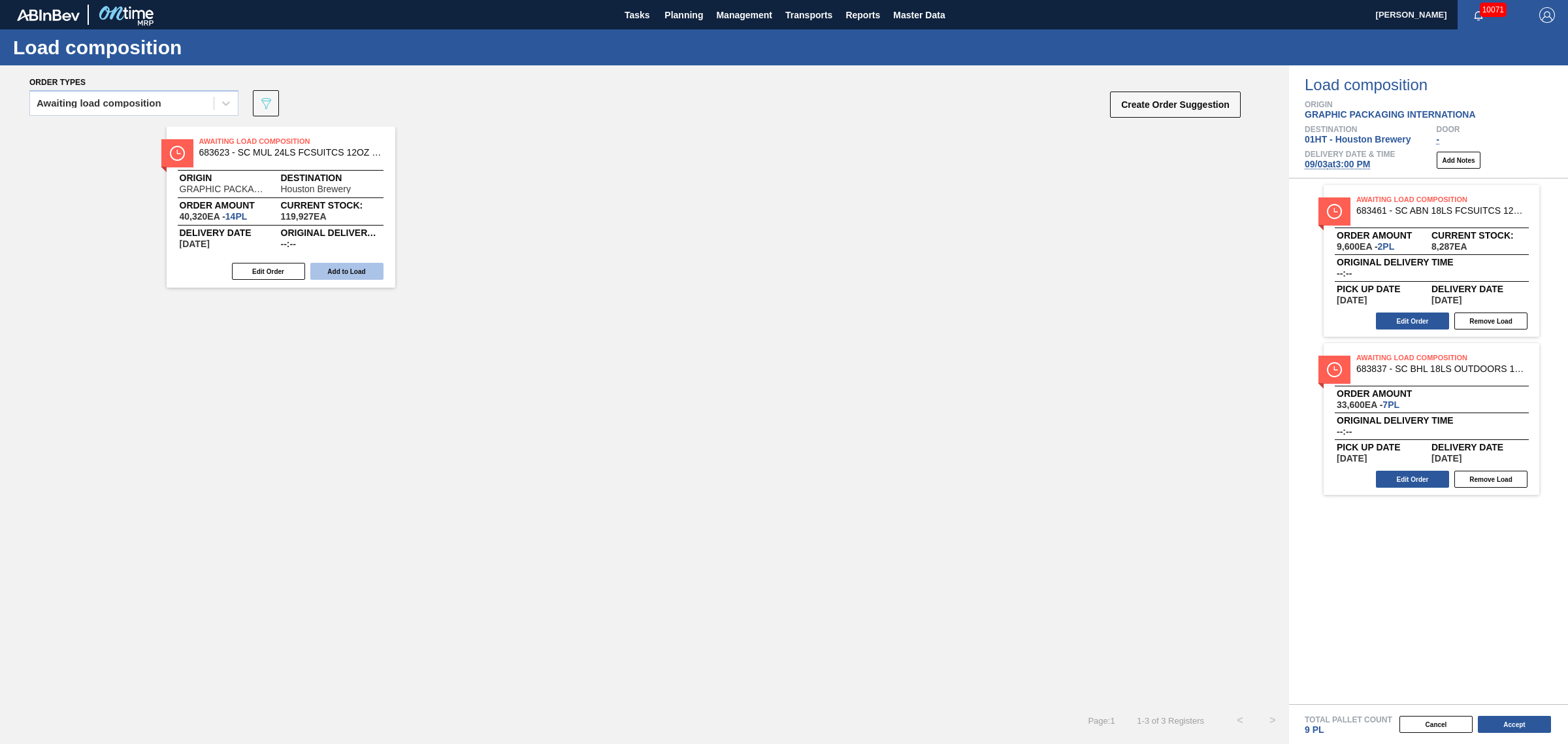
click at [355, 263] on button "Add to Load" at bounding box center [347, 271] width 73 height 17
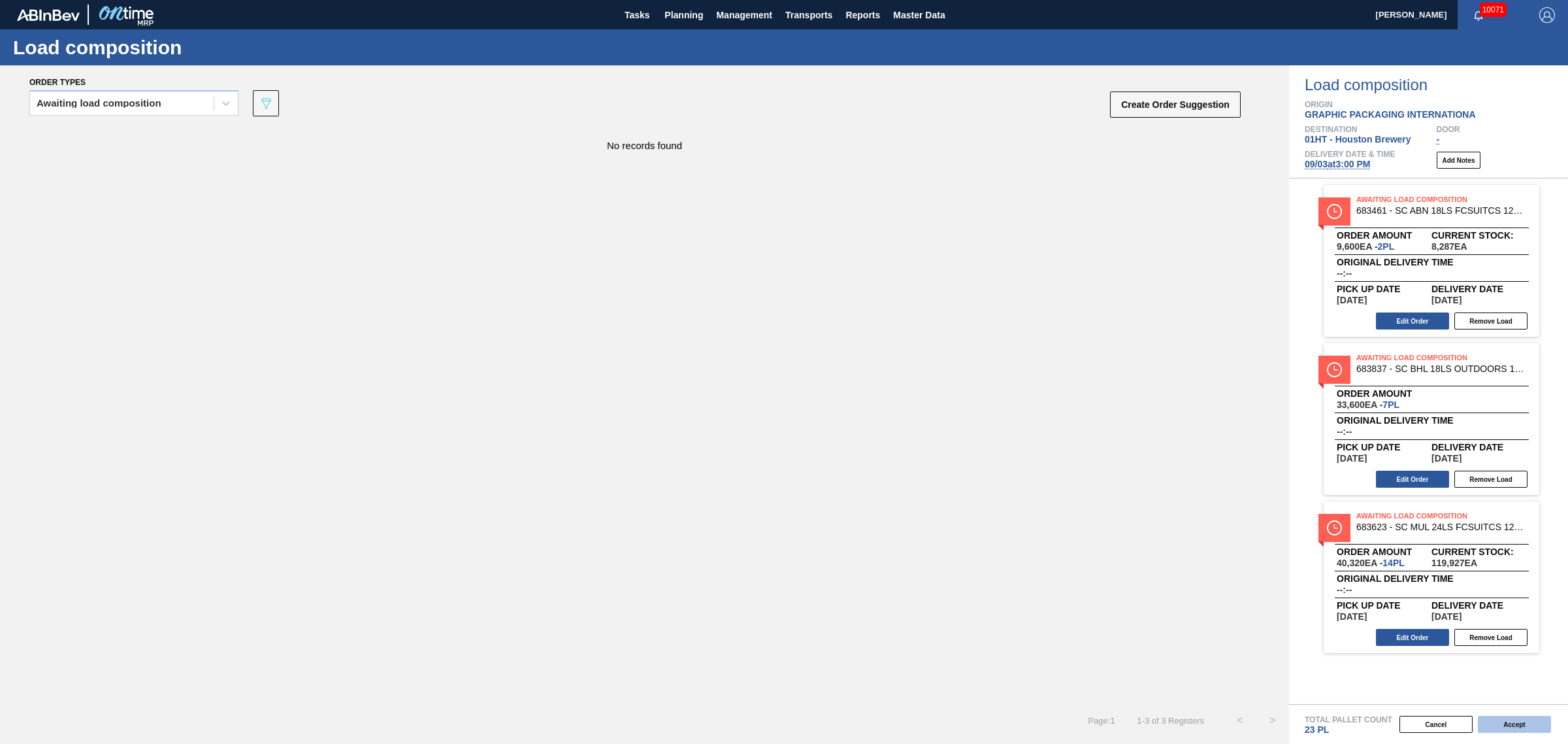
click at [1509, 716] on button "Accept" at bounding box center [1514, 724] width 73 height 17
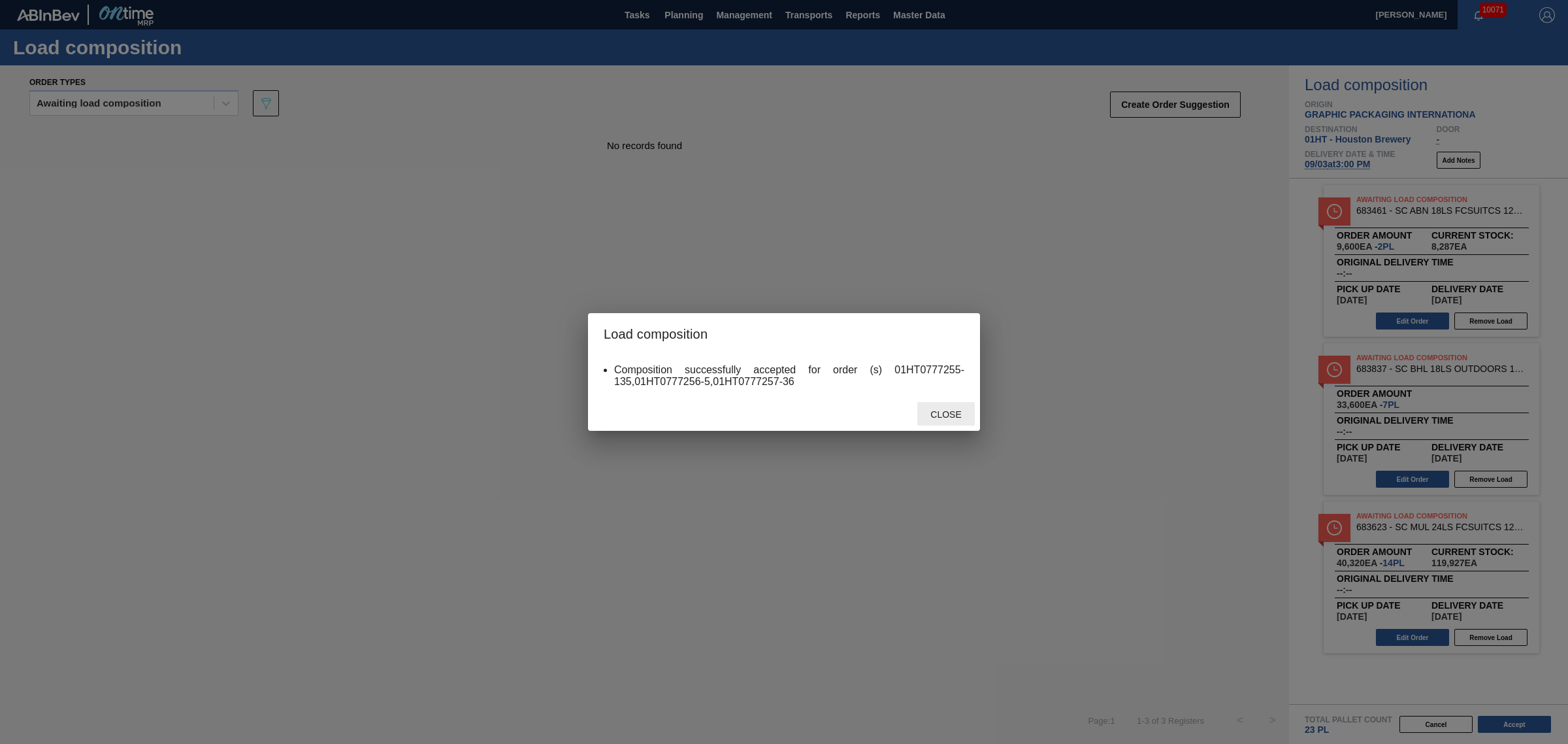
click at [959, 402] on div "Close" at bounding box center [945, 414] width 57 height 24
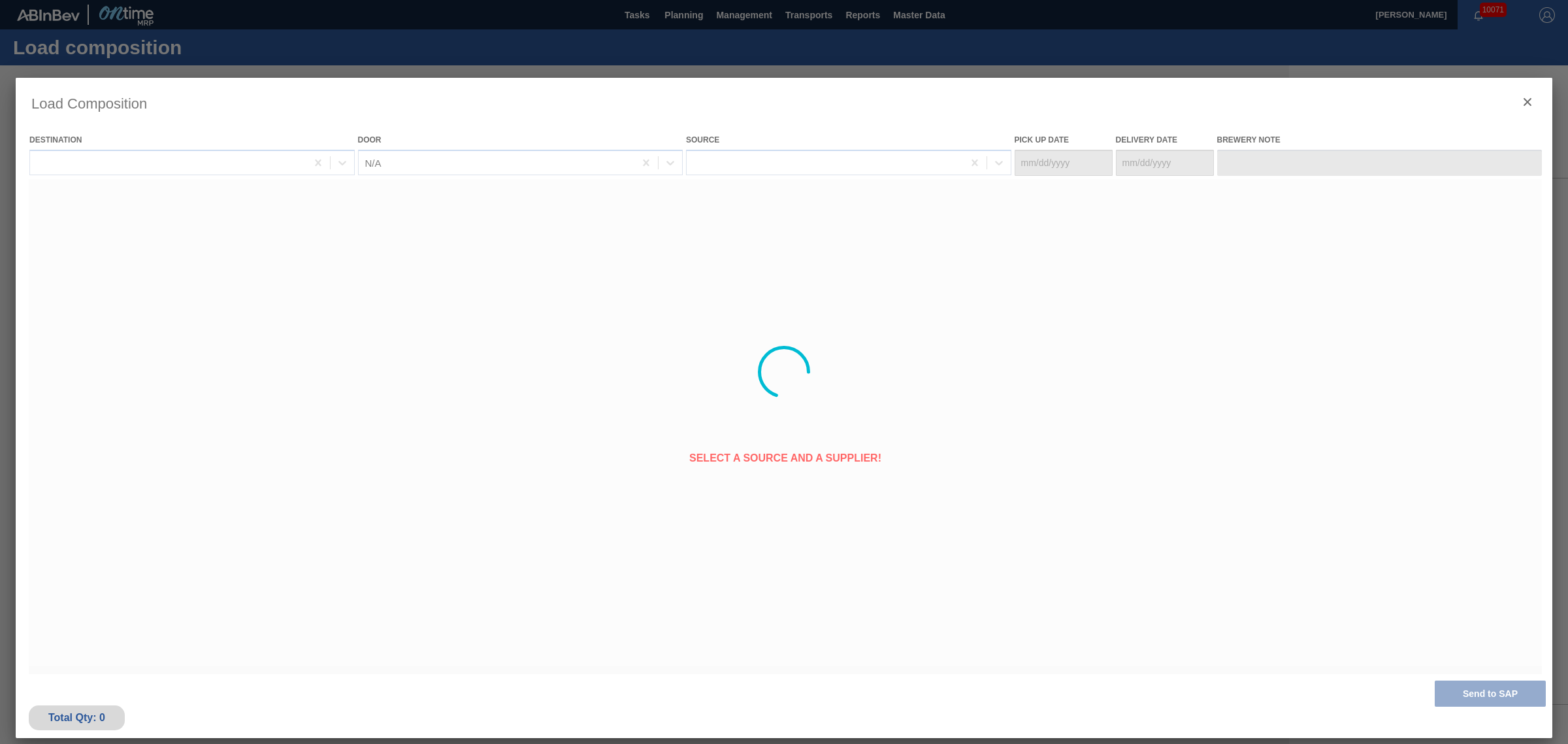
type Date "[DATE]"
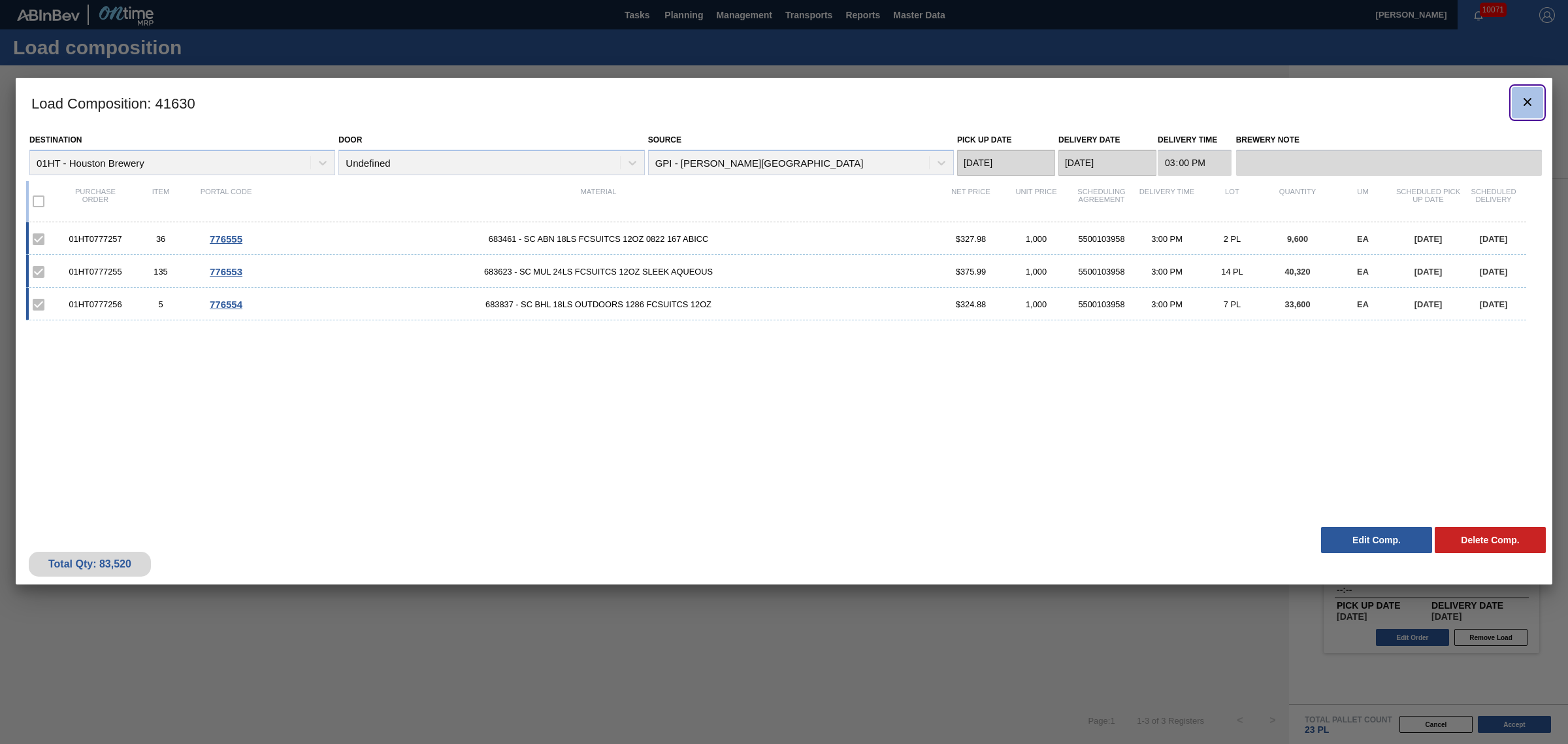
click at [1529, 102] on icon "botão de ícone" at bounding box center [1527, 102] width 8 height 8
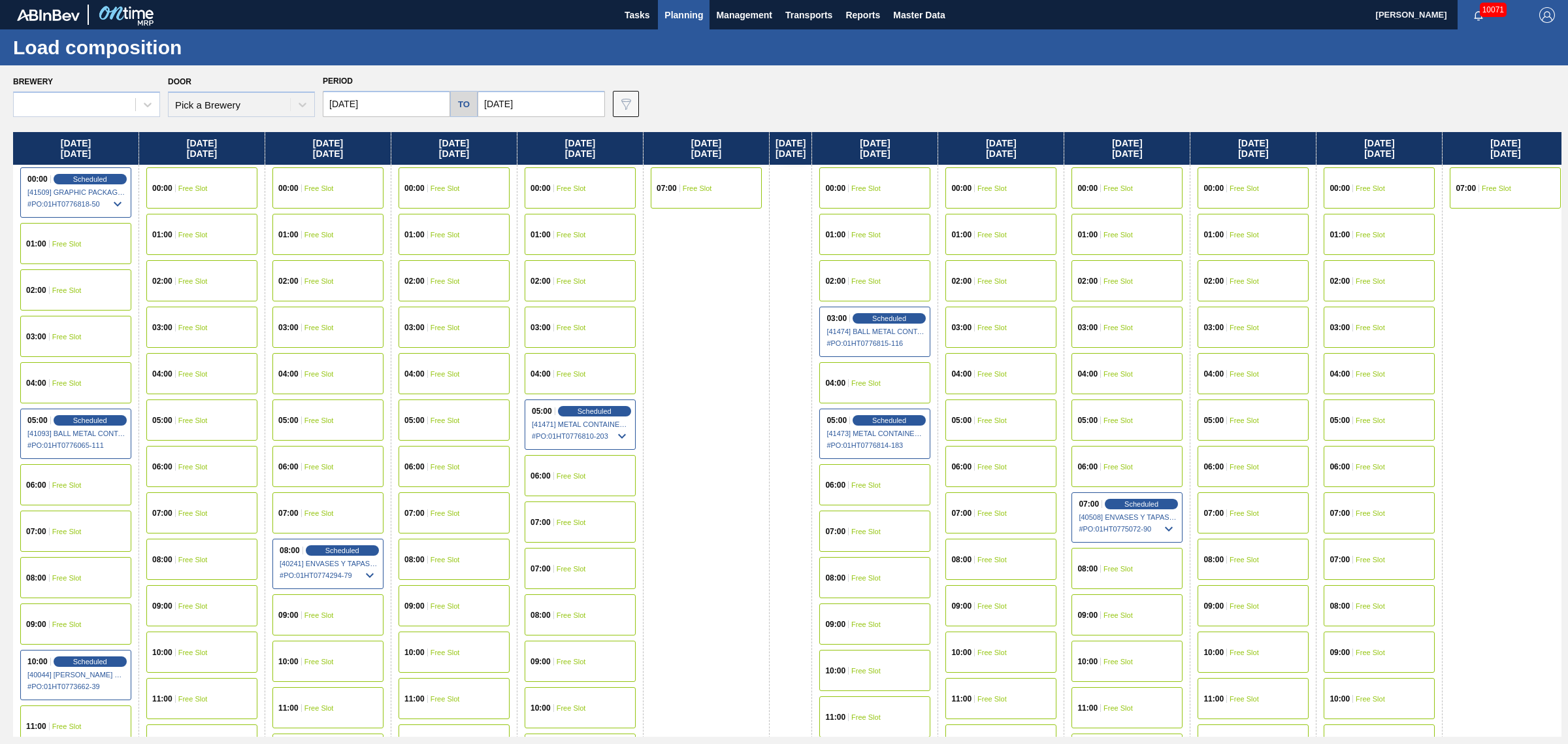
type input "[DATE]"
click at [667, 10] on span "Planning" at bounding box center [684, 15] width 38 height 16
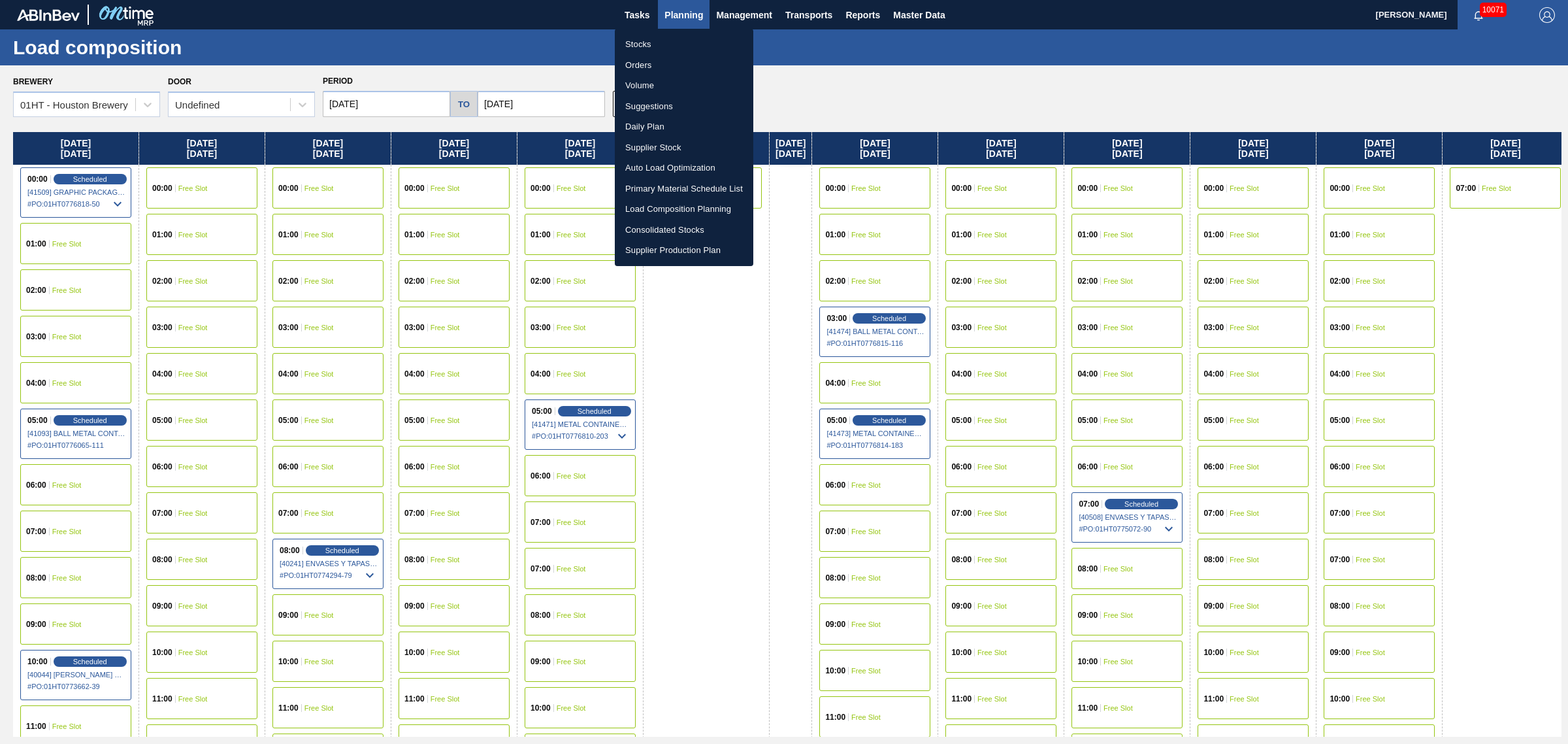
drag, startPoint x: 646, startPoint y: 102, endPoint x: 818, endPoint y: 171, distance: 185.3
click at [647, 102] on li "Suggestions" at bounding box center [684, 106] width 139 height 21
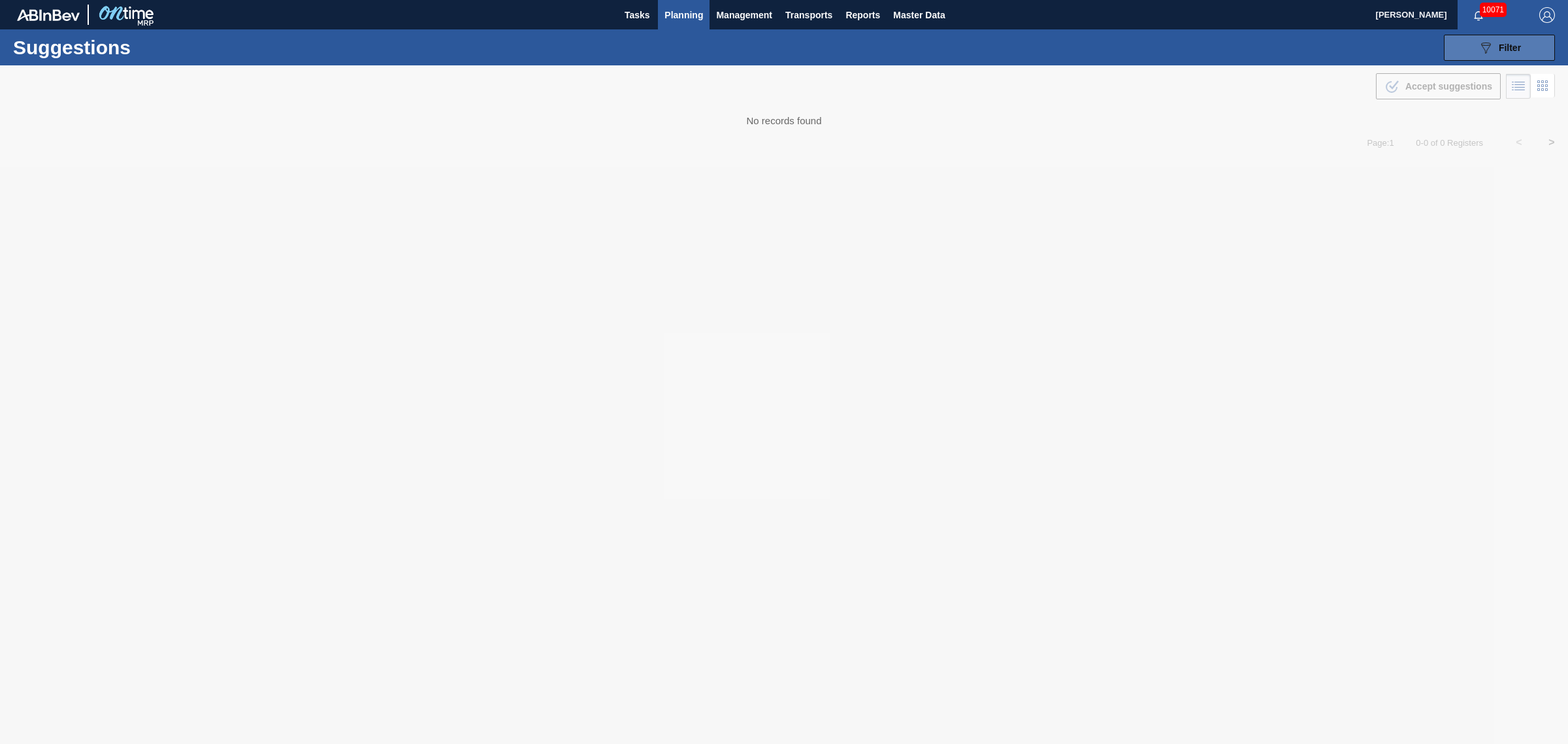
click at [1482, 46] on icon "089F7B8B-B2A5-4AFE-B5C0-19BA573D28AC" at bounding box center [1486, 48] width 16 height 16
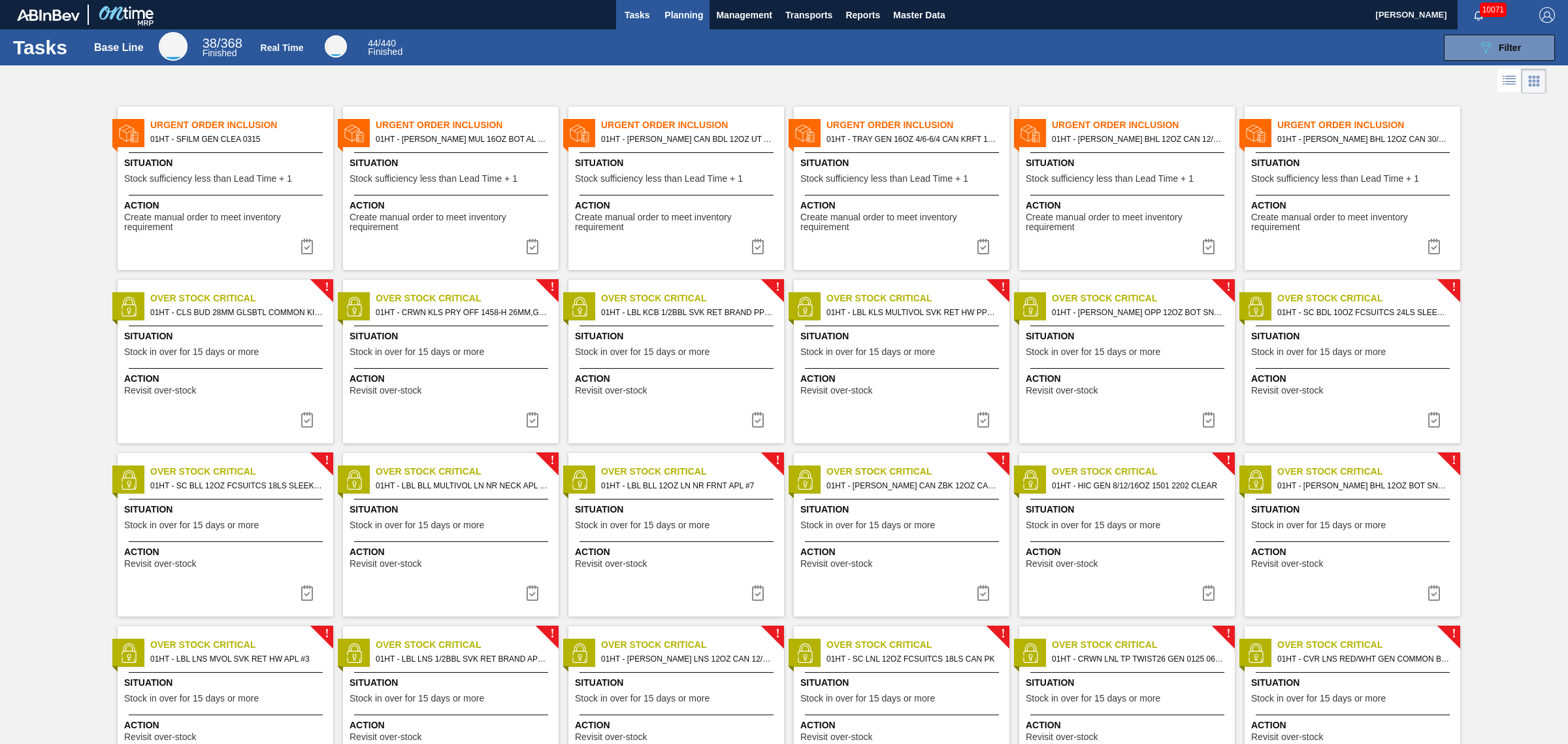
click at [689, 18] on span "Planning" at bounding box center [684, 15] width 38 height 16
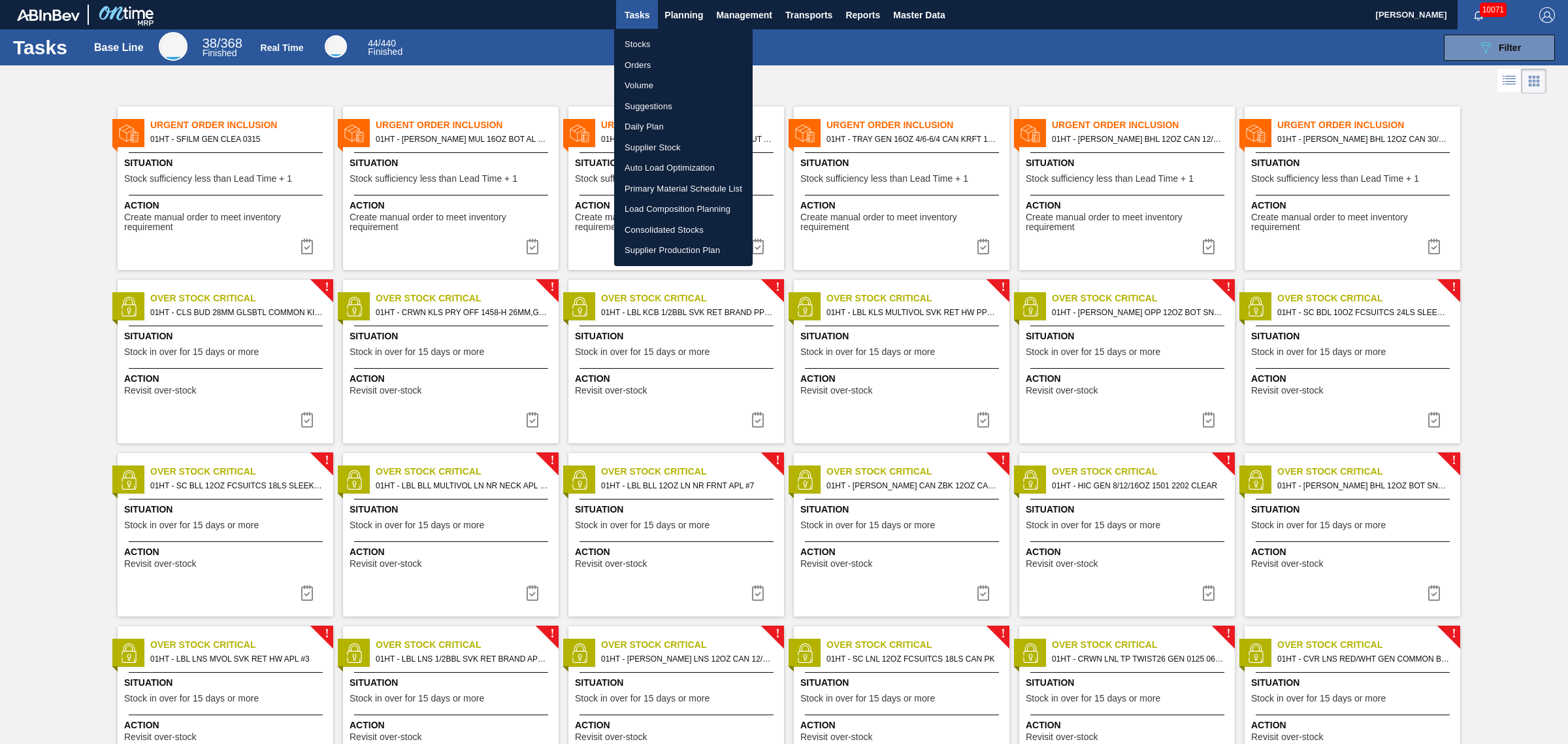
click at [644, 103] on li "Suggestions" at bounding box center [684, 106] width 139 height 21
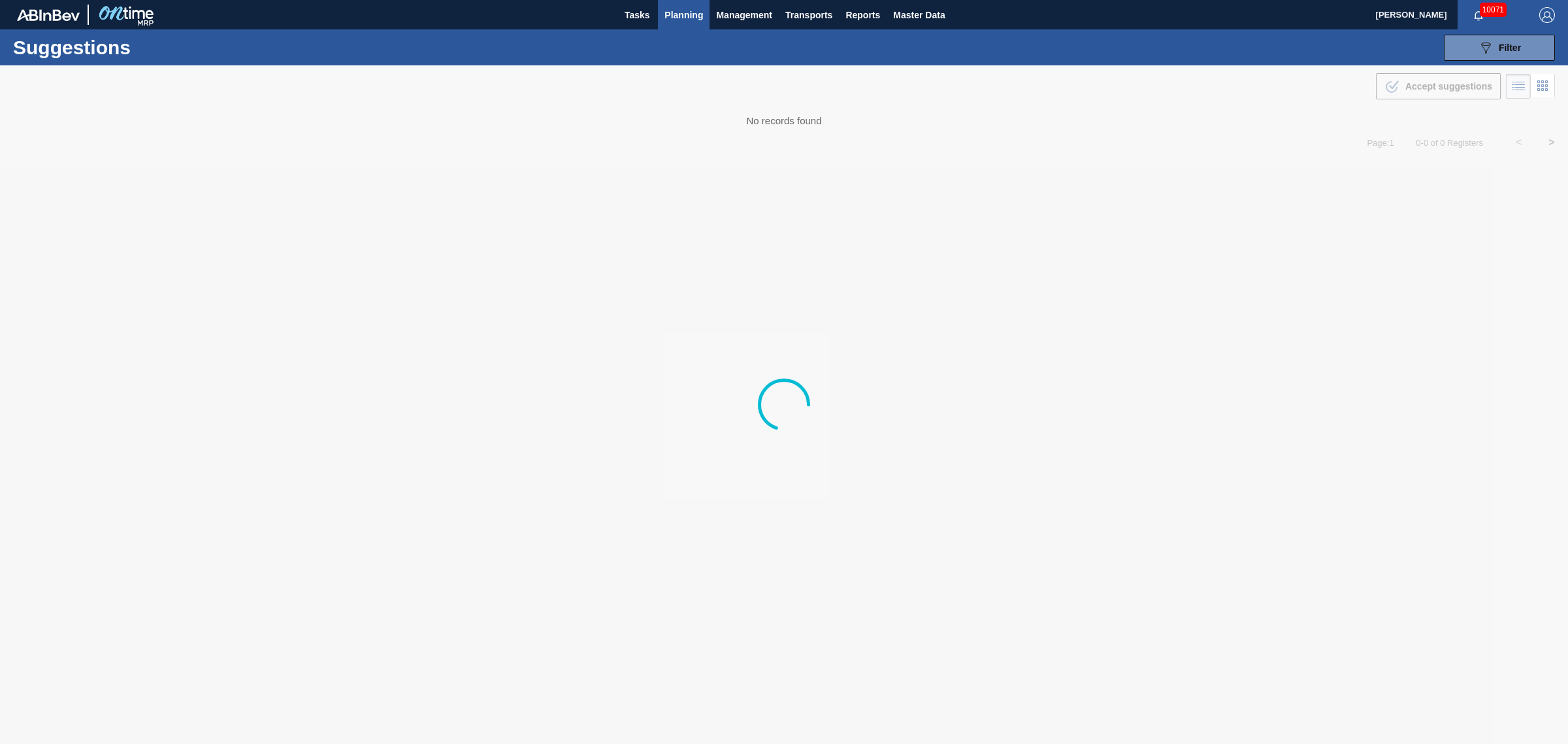
type from "[DATE]"
type to "[DATE]"
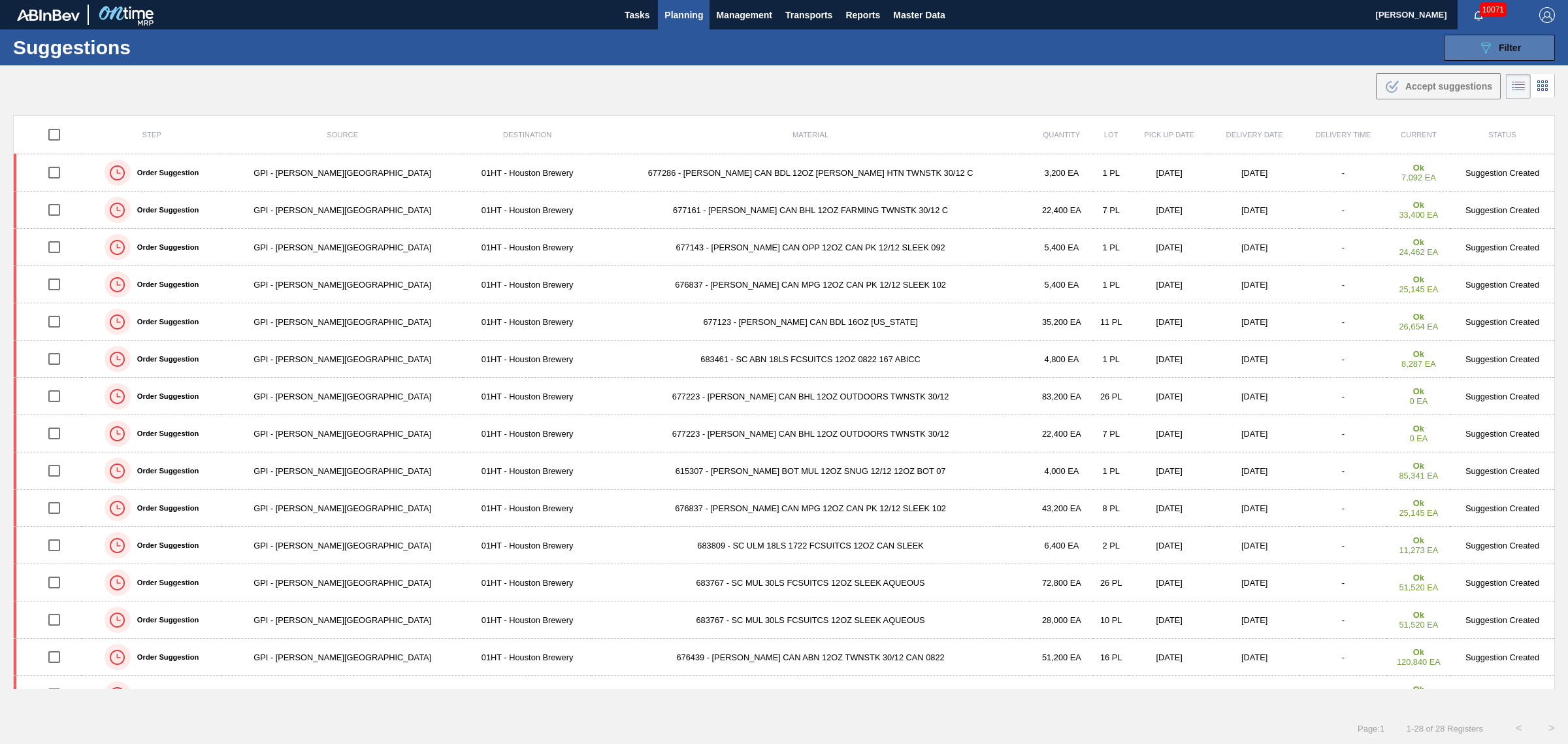
click at [1529, 53] on button "089F7B8B-B2A5-4AFE-B5C0-19BA573D28AC Filter" at bounding box center [1499, 48] width 111 height 26
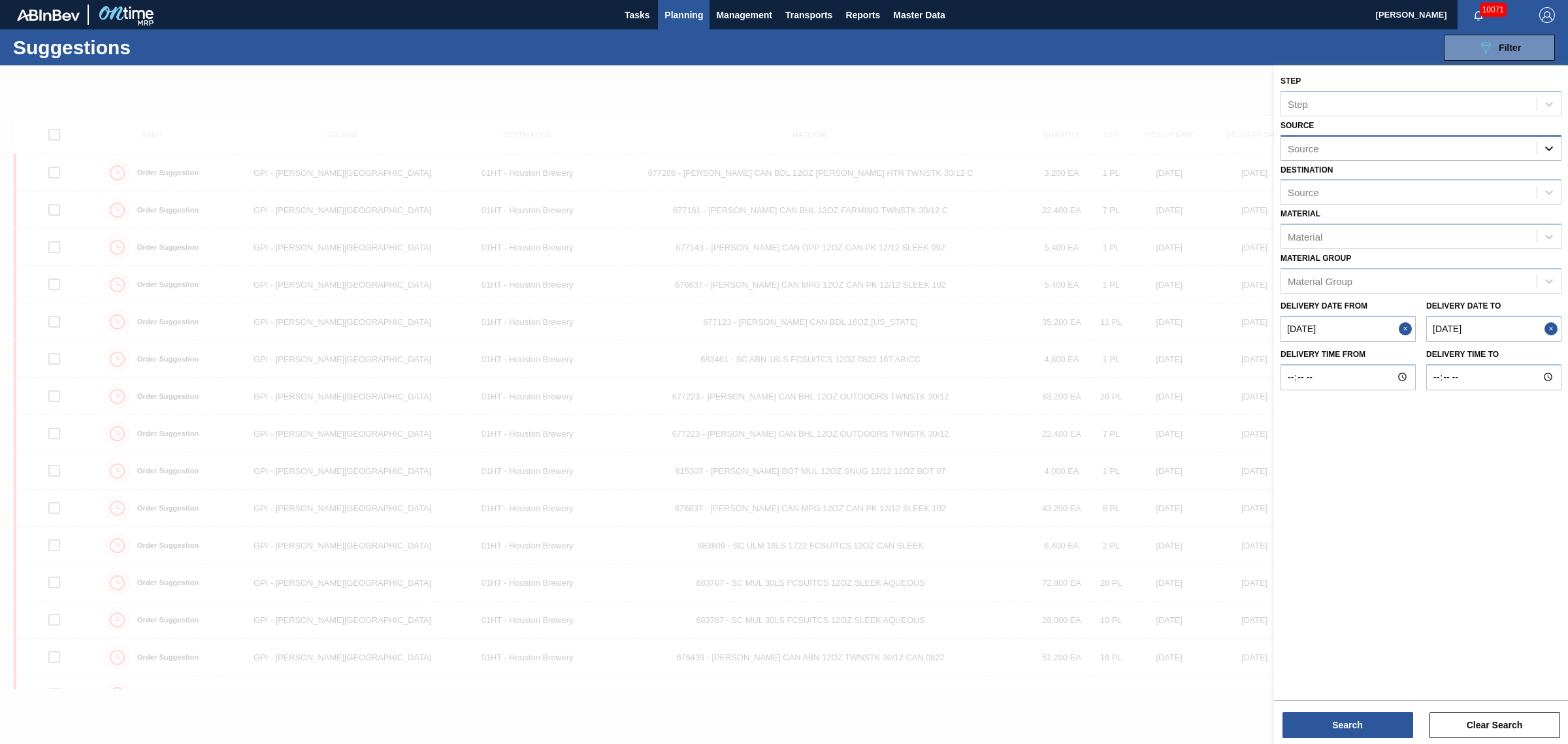
click at [1553, 144] on icon at bounding box center [1549, 148] width 13 height 13
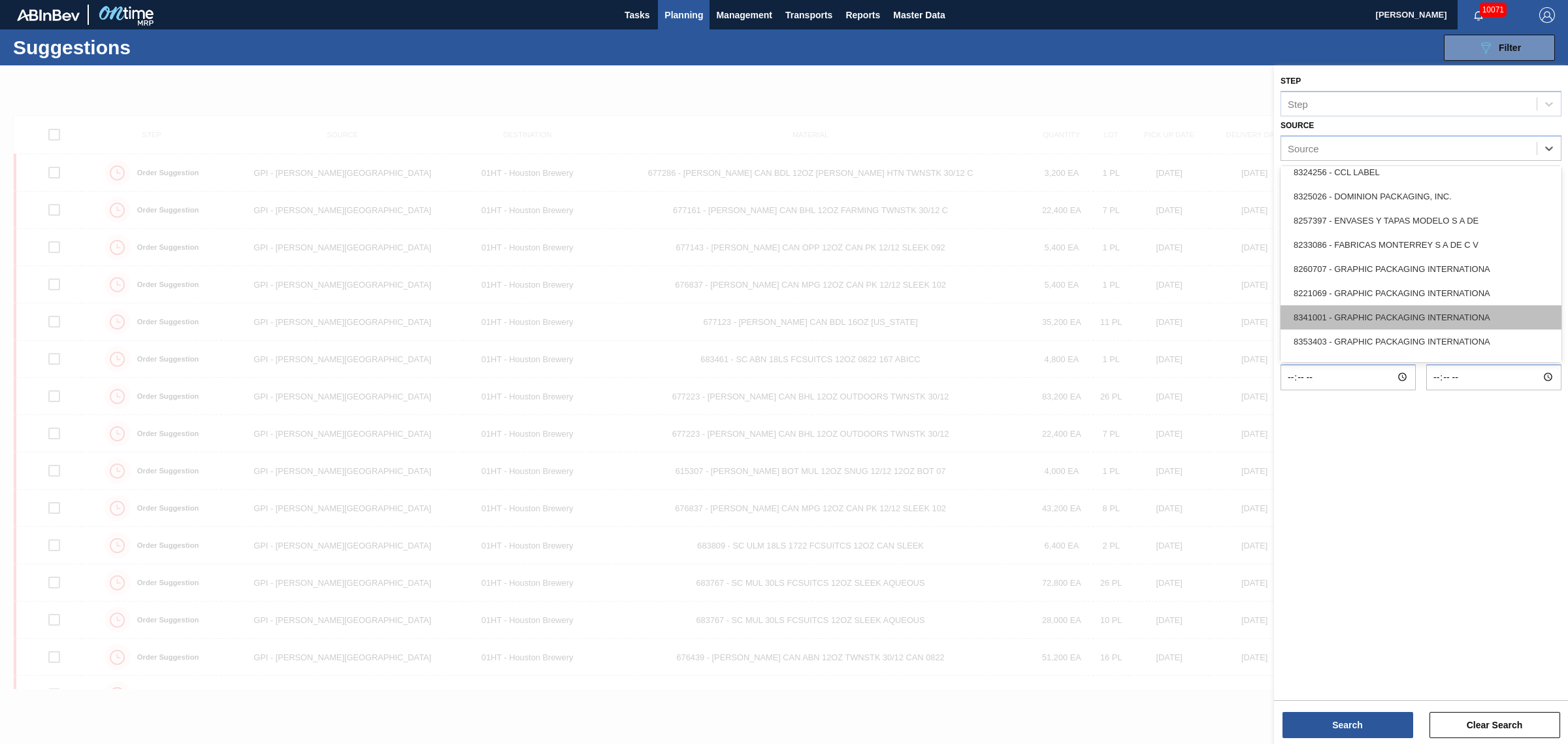
scroll to position [327, 0]
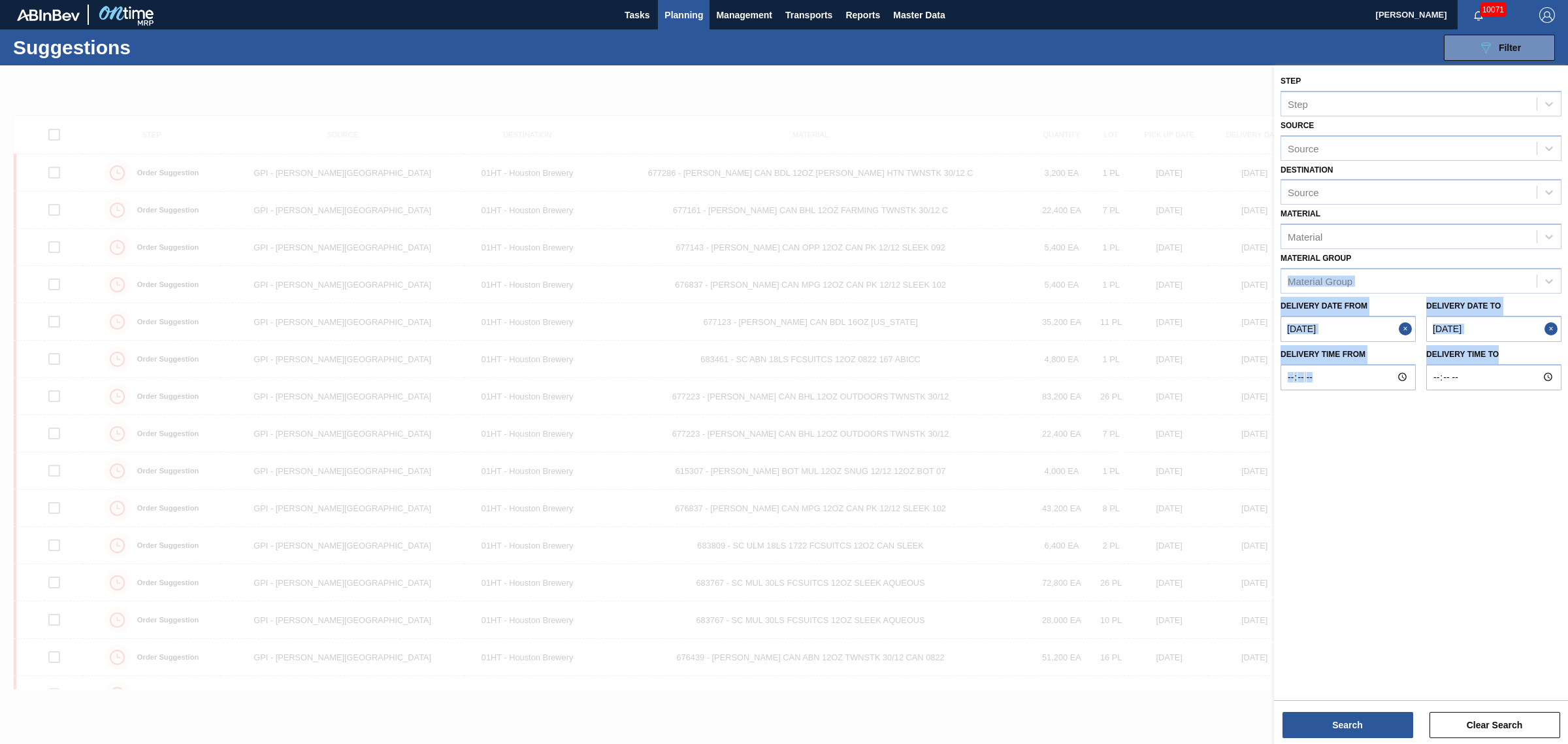
drag, startPoint x: 1562, startPoint y: 266, endPoint x: 1549, endPoint y: 344, distance: 79.1
click at [1561, 343] on div "Step Step Source Source Destination Source Material Material Material Group Mat…" at bounding box center [1421, 231] width 294 height 332
click at [1432, 188] on div "Source" at bounding box center [1409, 192] width 255 height 19
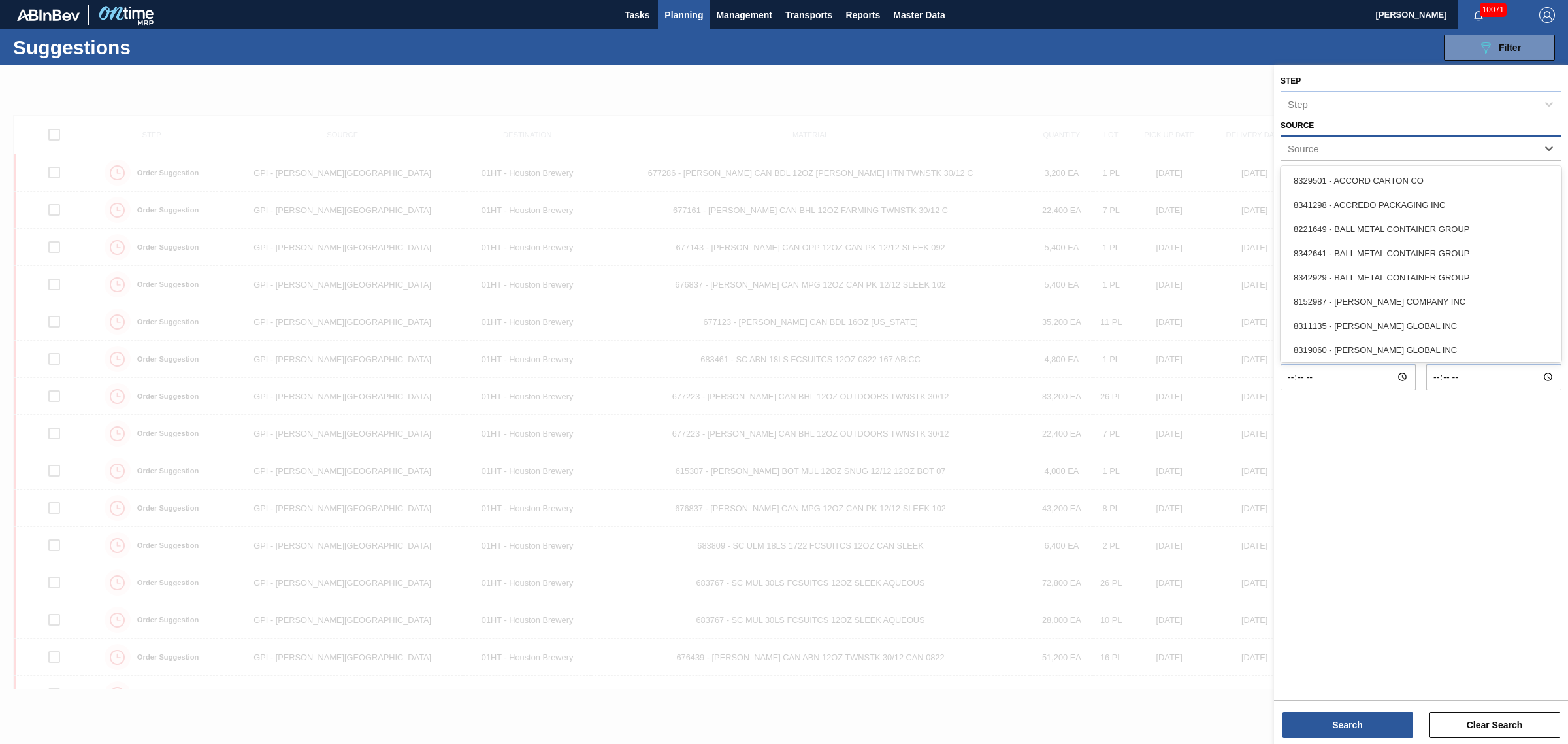
click at [1436, 151] on div "Source" at bounding box center [1409, 148] width 255 height 19
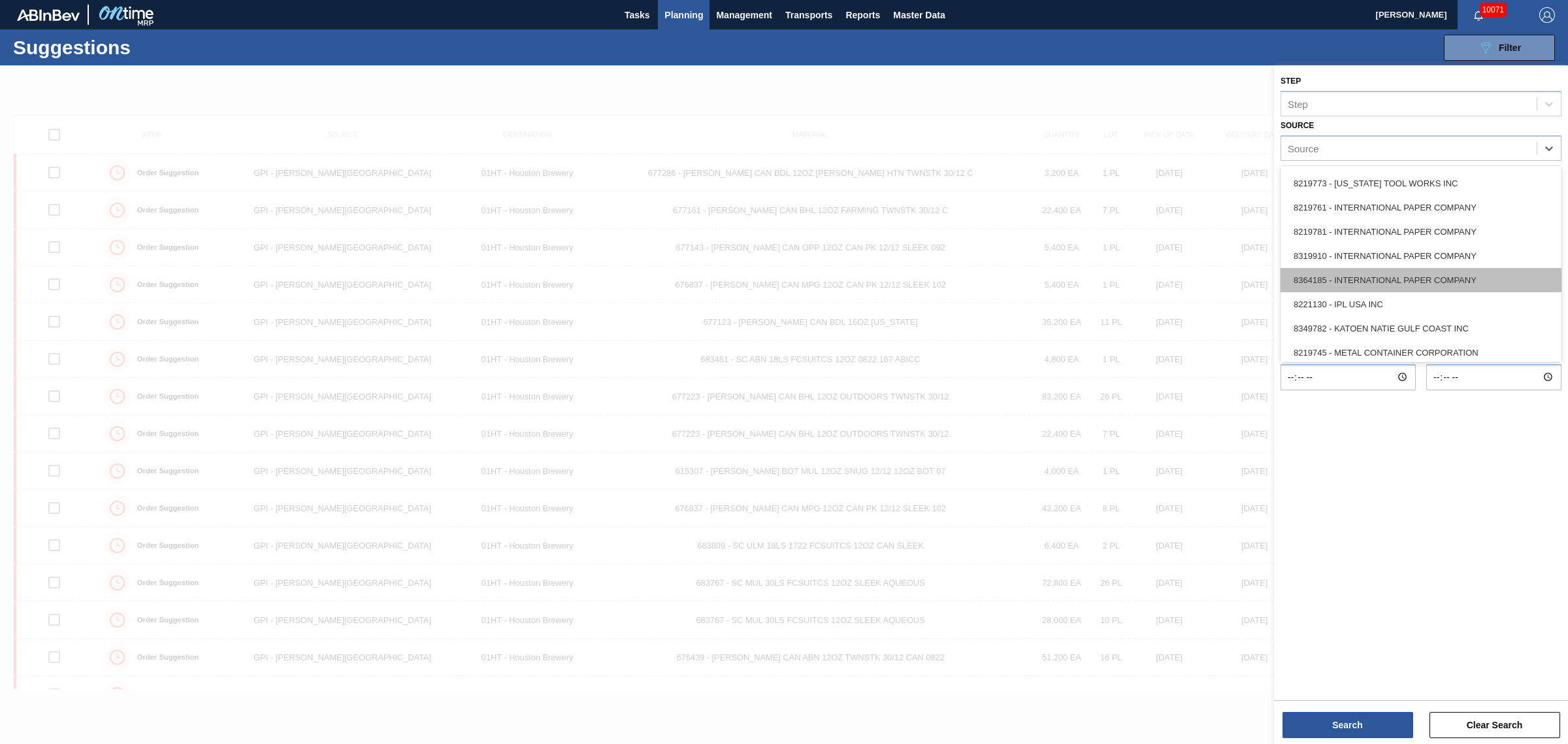
scroll to position [559, 0]
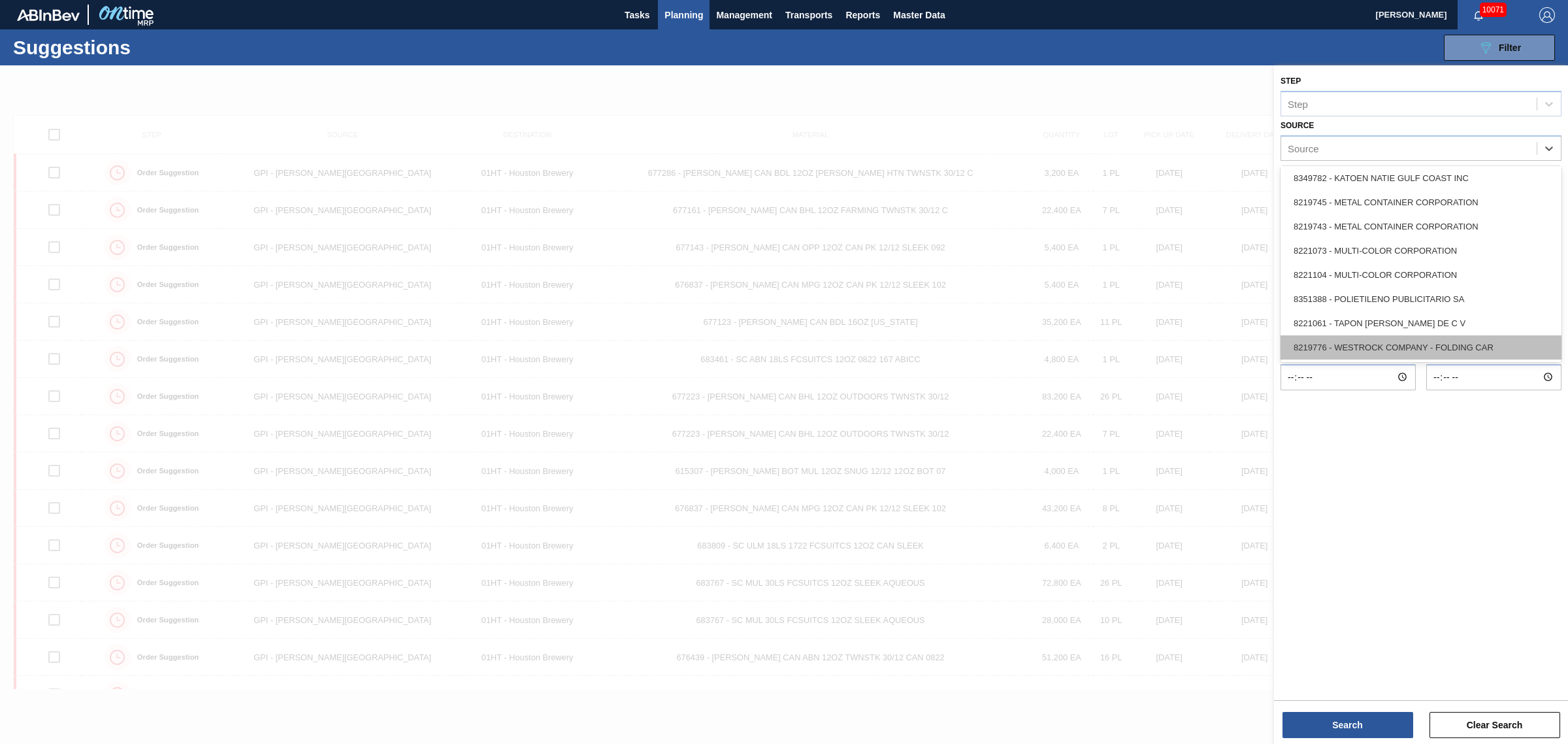
click at [1445, 335] on div "8219776 - WESTROCK COMPANY - FOLDING CAR" at bounding box center [1421, 347] width 281 height 24
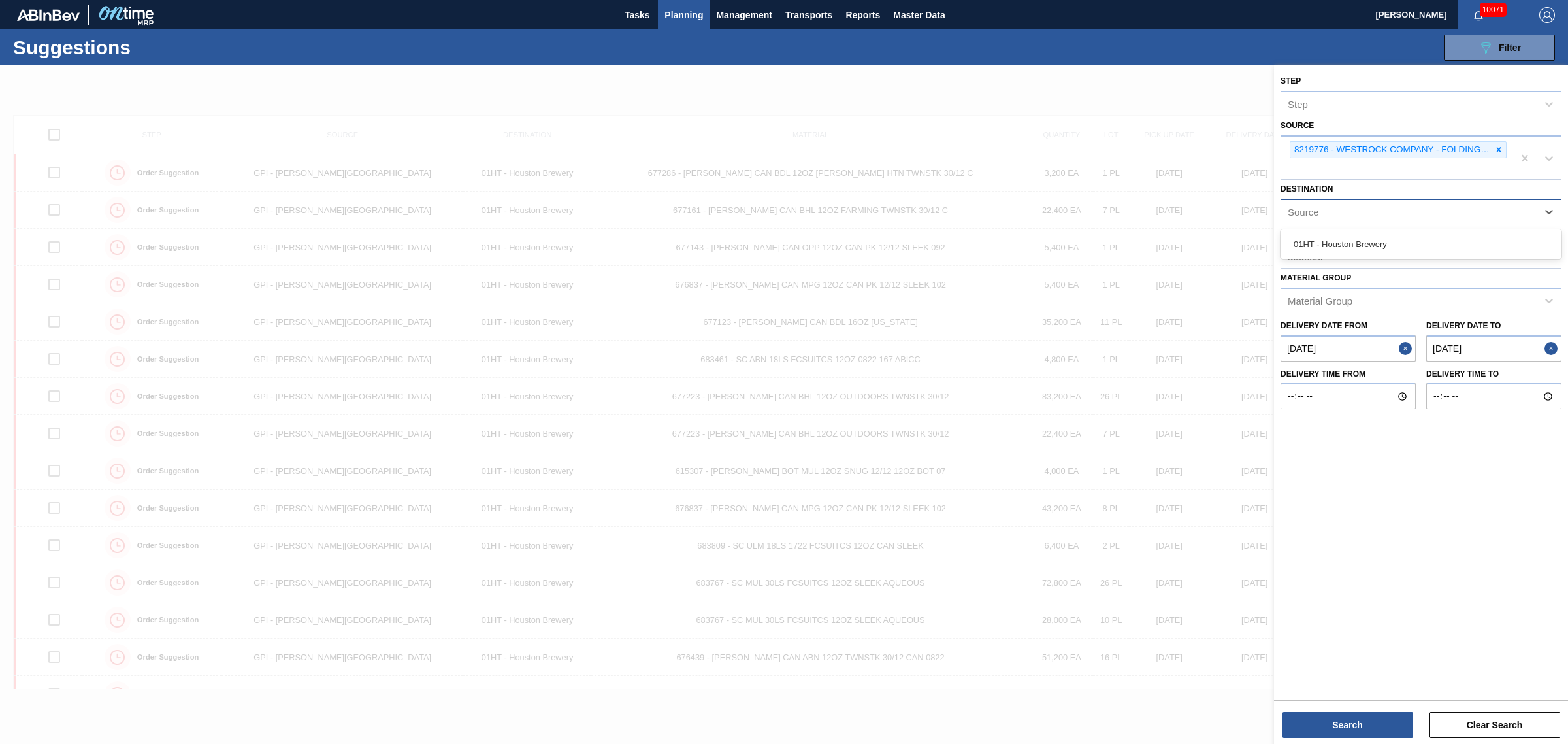
click at [1377, 206] on div "Source" at bounding box center [1409, 212] width 255 height 19
click at [1374, 234] on div "01HT - Houston Brewery" at bounding box center [1421, 244] width 281 height 24
click at [1453, 438] on div "Step Step Source 8219776 - WESTROCK COMPANY - FOLDING CAR Destination 01HT - Ho…" at bounding box center [1421, 381] width 294 height 632
click at [1403, 346] on button "Close" at bounding box center [1407, 352] width 17 height 26
click at [1386, 355] on from "Delivery Date from" at bounding box center [1348, 352] width 135 height 26
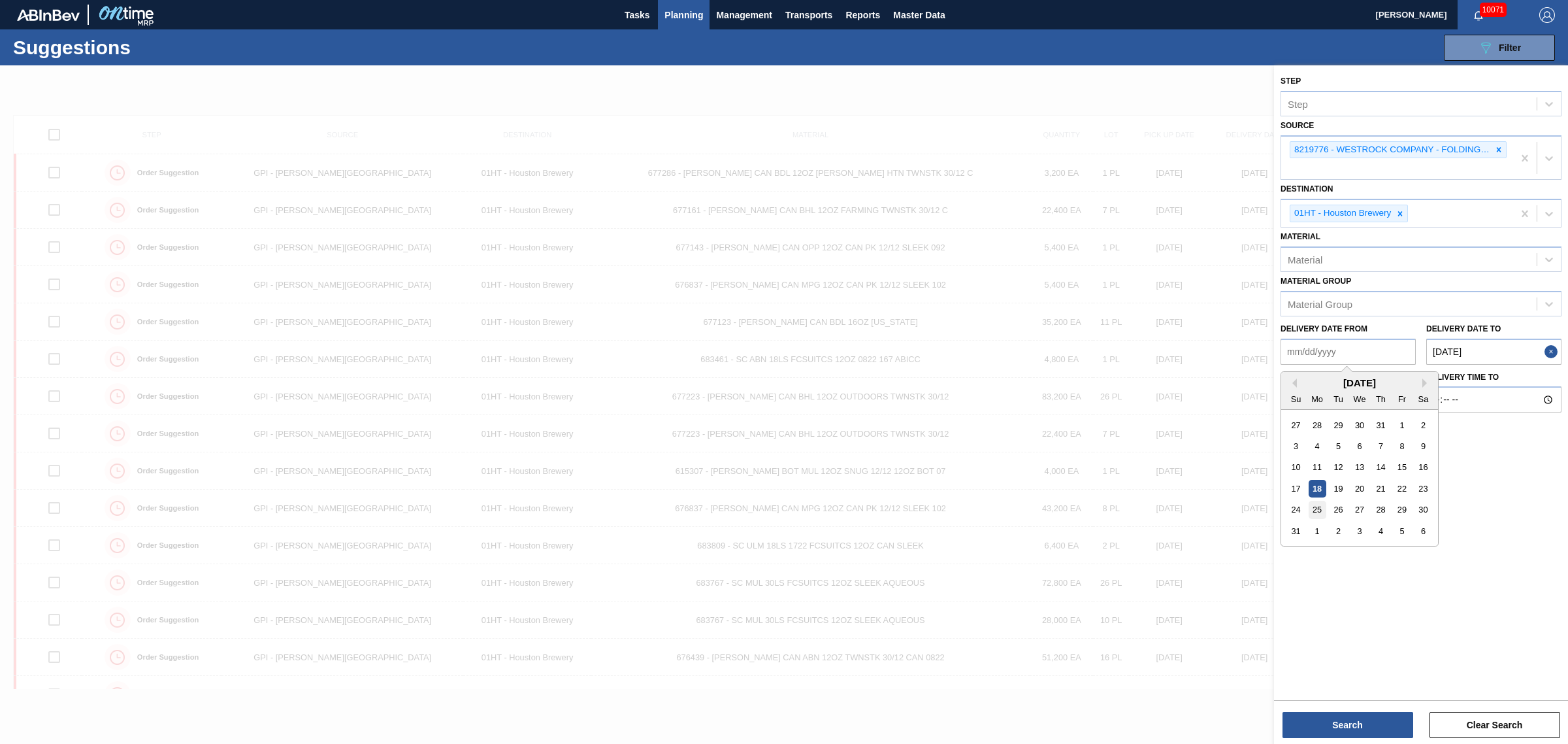
click at [1318, 507] on div "25" at bounding box center [1318, 510] width 17 height 17
type from "[DATE]"
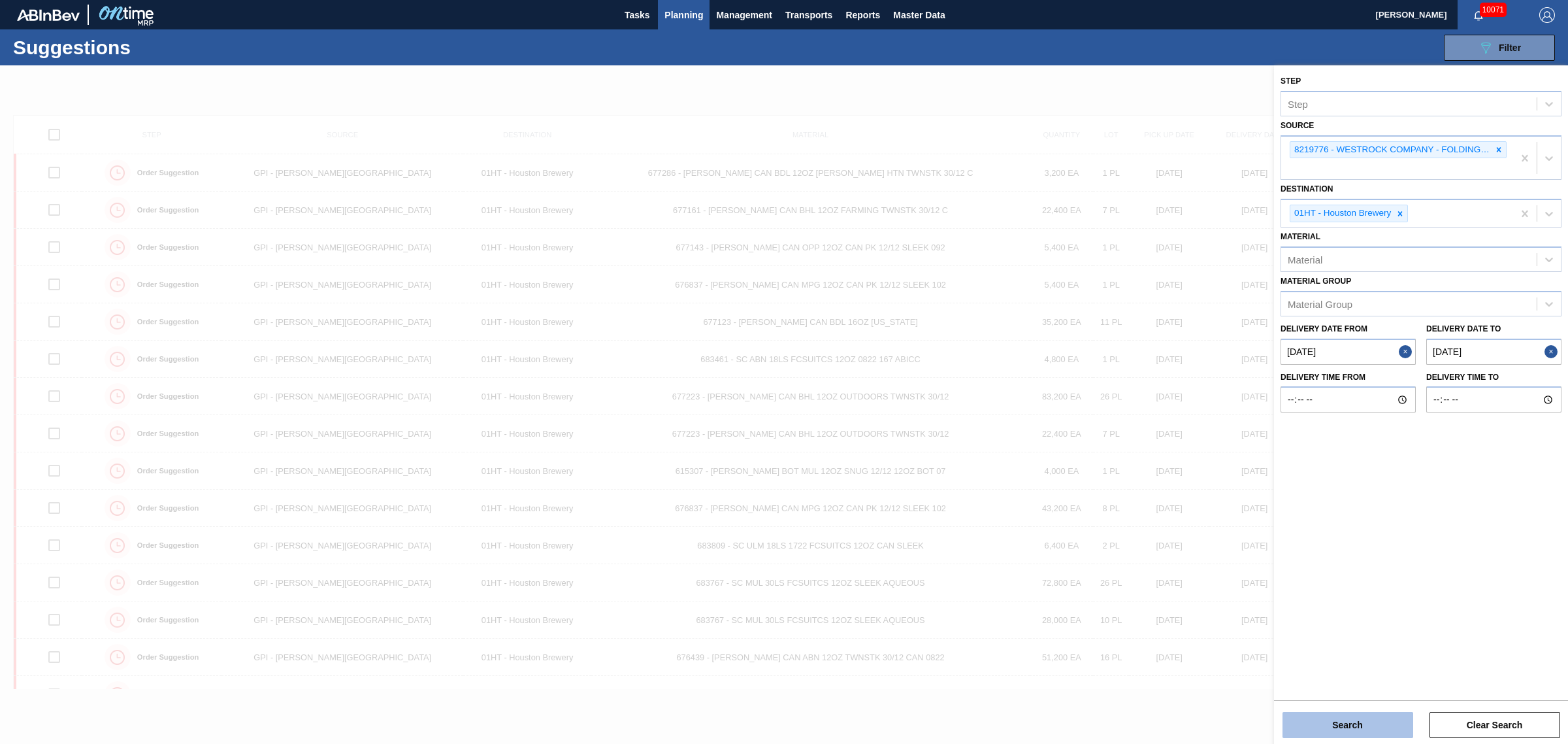
click at [1379, 714] on button "Search" at bounding box center [1348, 725] width 131 height 26
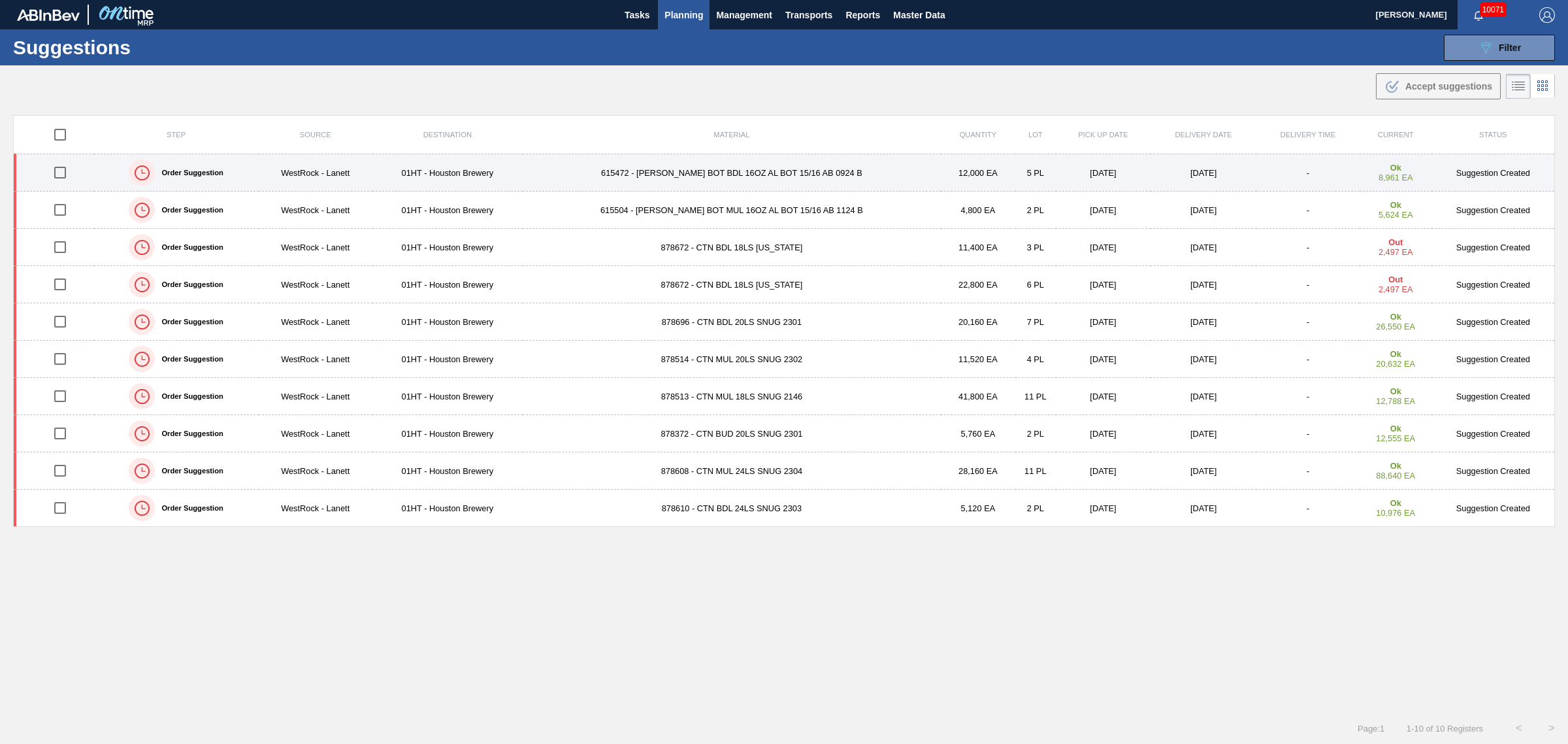
click at [63, 173] on input "checkbox" at bounding box center [60, 173] width 28 height 28
checkbox input "true"
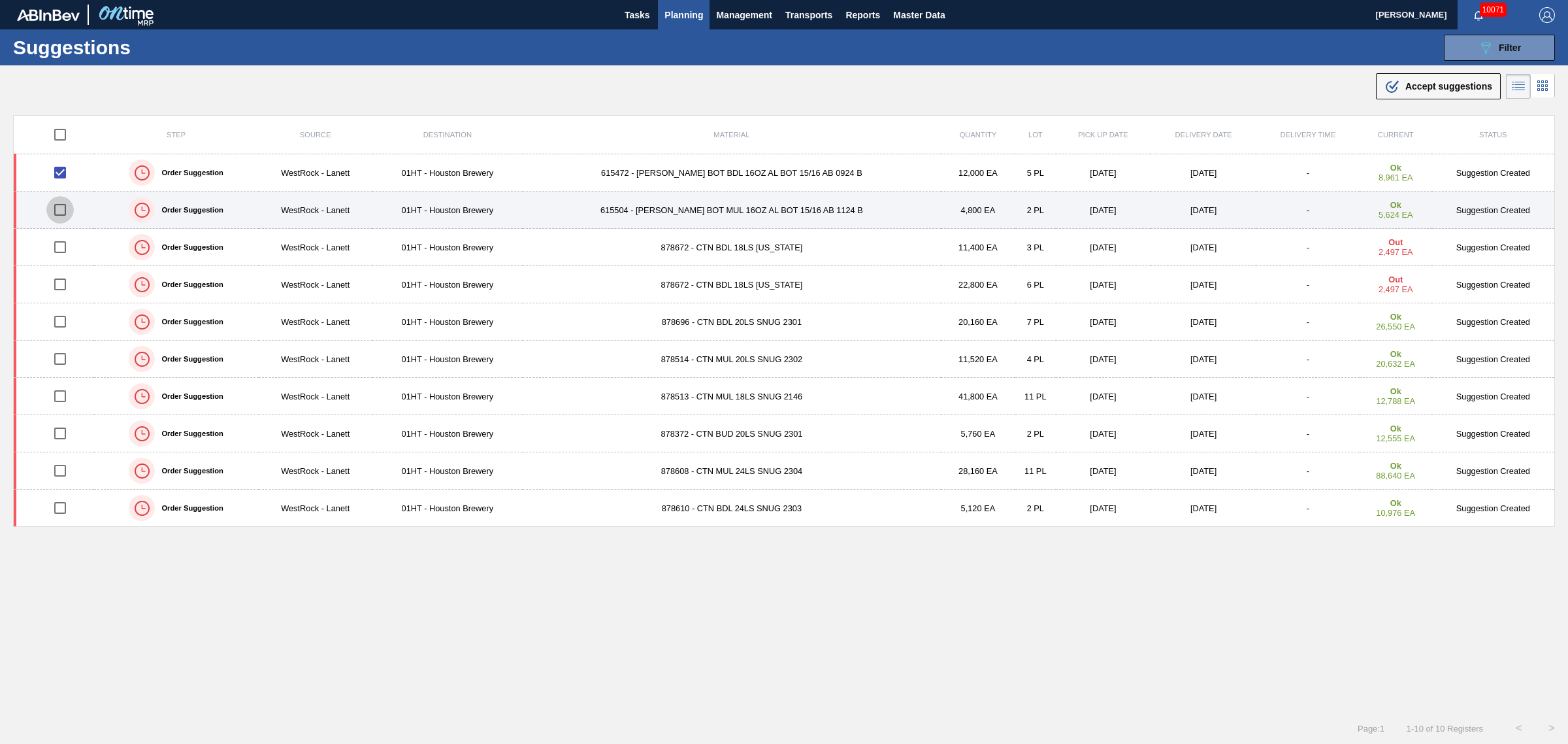
click at [61, 207] on input "checkbox" at bounding box center [60, 210] width 28 height 28
checkbox input "true"
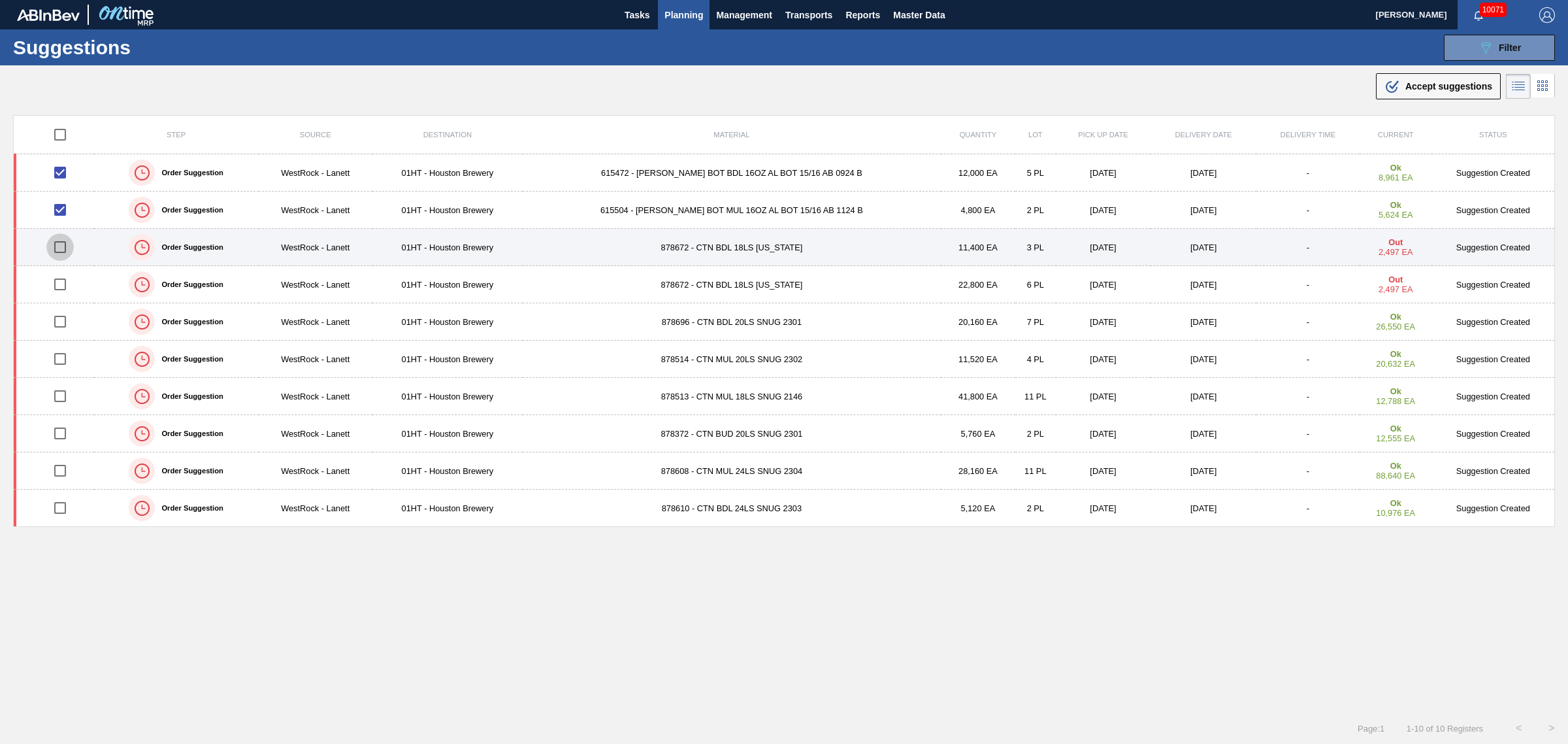
click at [62, 246] on input "checkbox" at bounding box center [60, 248] width 28 height 28
checkbox input "true"
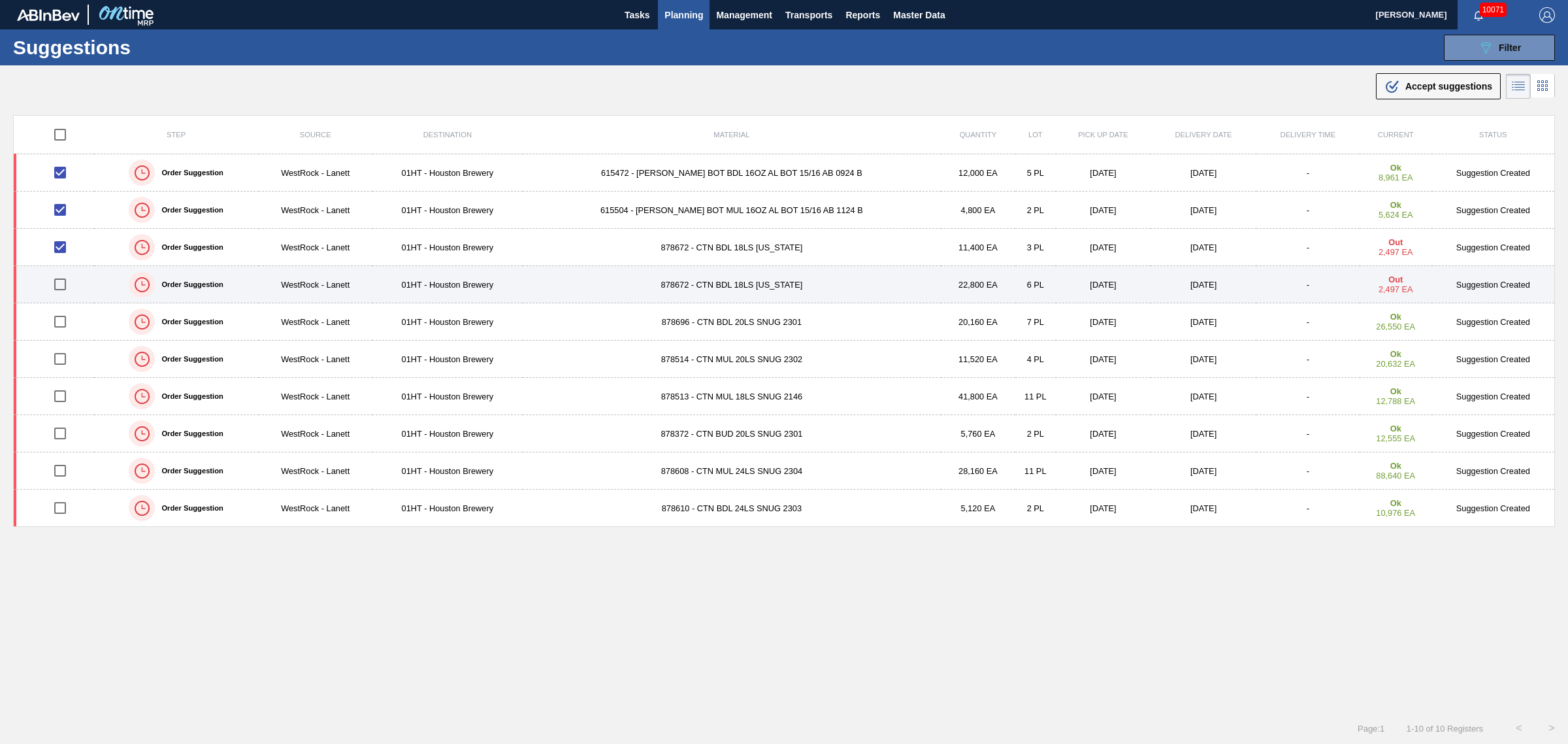
click at [59, 285] on input "checkbox" at bounding box center [60, 285] width 28 height 28
checkbox input "true"
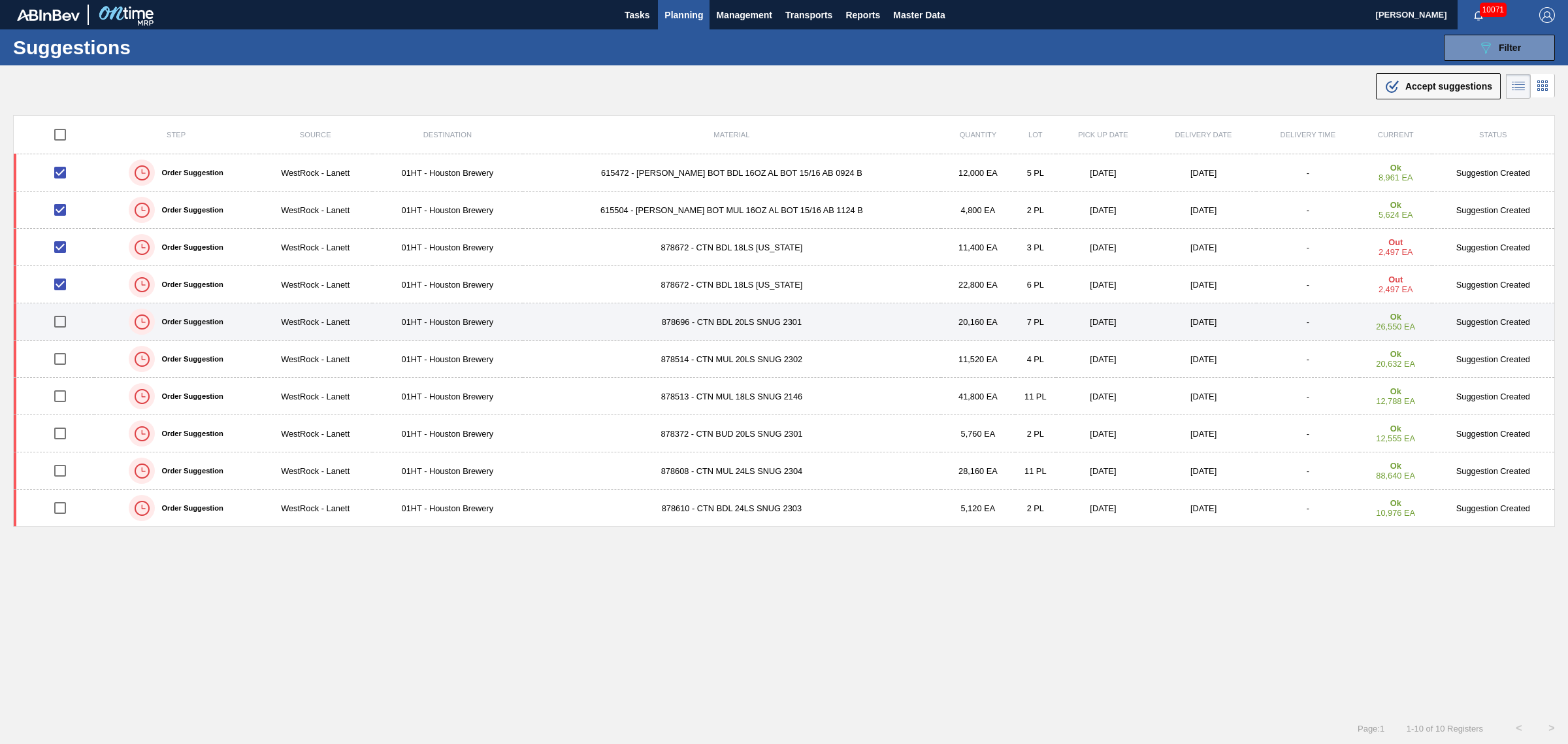
drag, startPoint x: 60, startPoint y: 320, endPoint x: 85, endPoint y: 315, distance: 25.5
click at [60, 320] on input "checkbox" at bounding box center [60, 322] width 28 height 28
checkbox input "true"
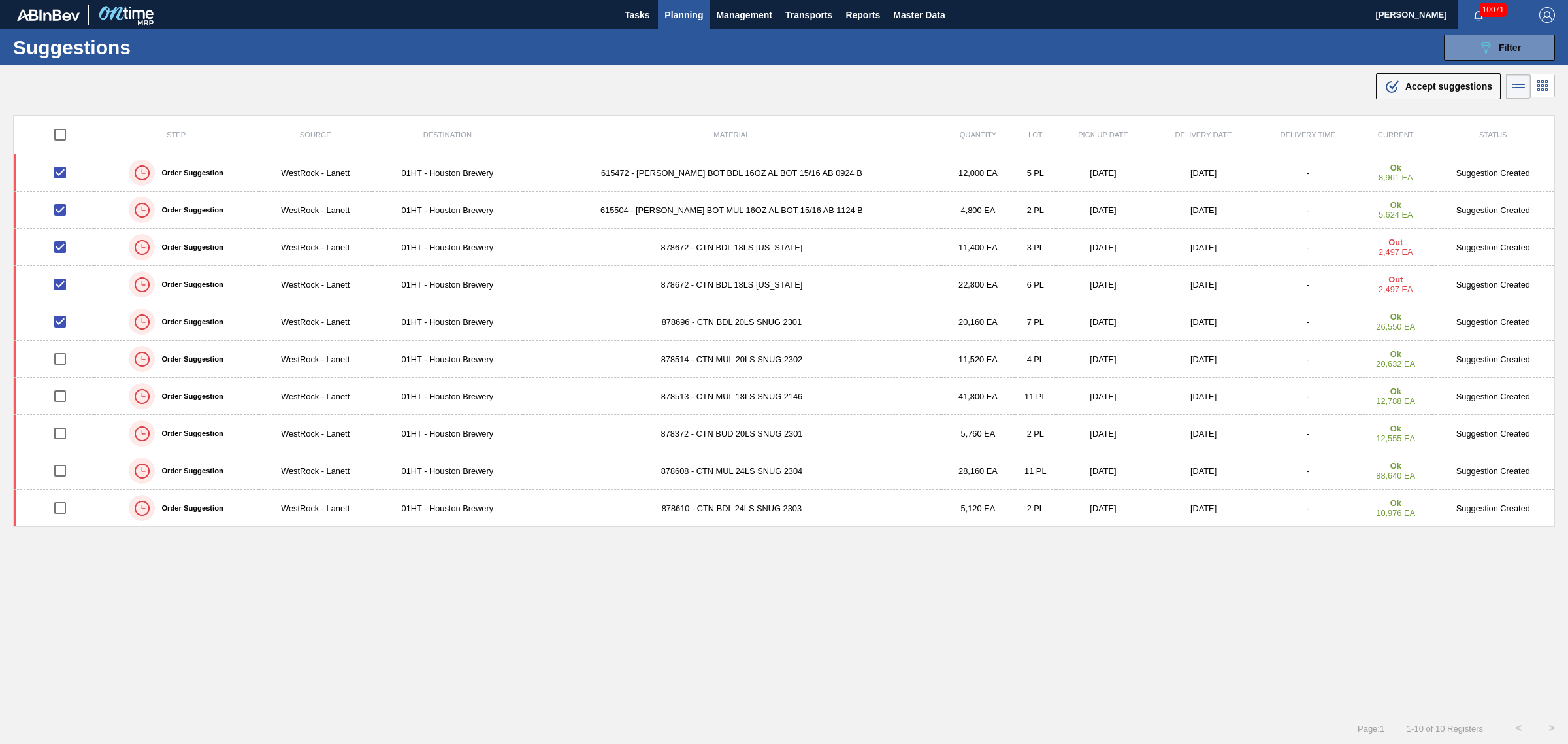
drag, startPoint x: 1448, startPoint y: 90, endPoint x: 1379, endPoint y: 115, distance: 73.4
click at [1448, 90] on span "Accept suggestions" at bounding box center [1449, 86] width 87 height 10
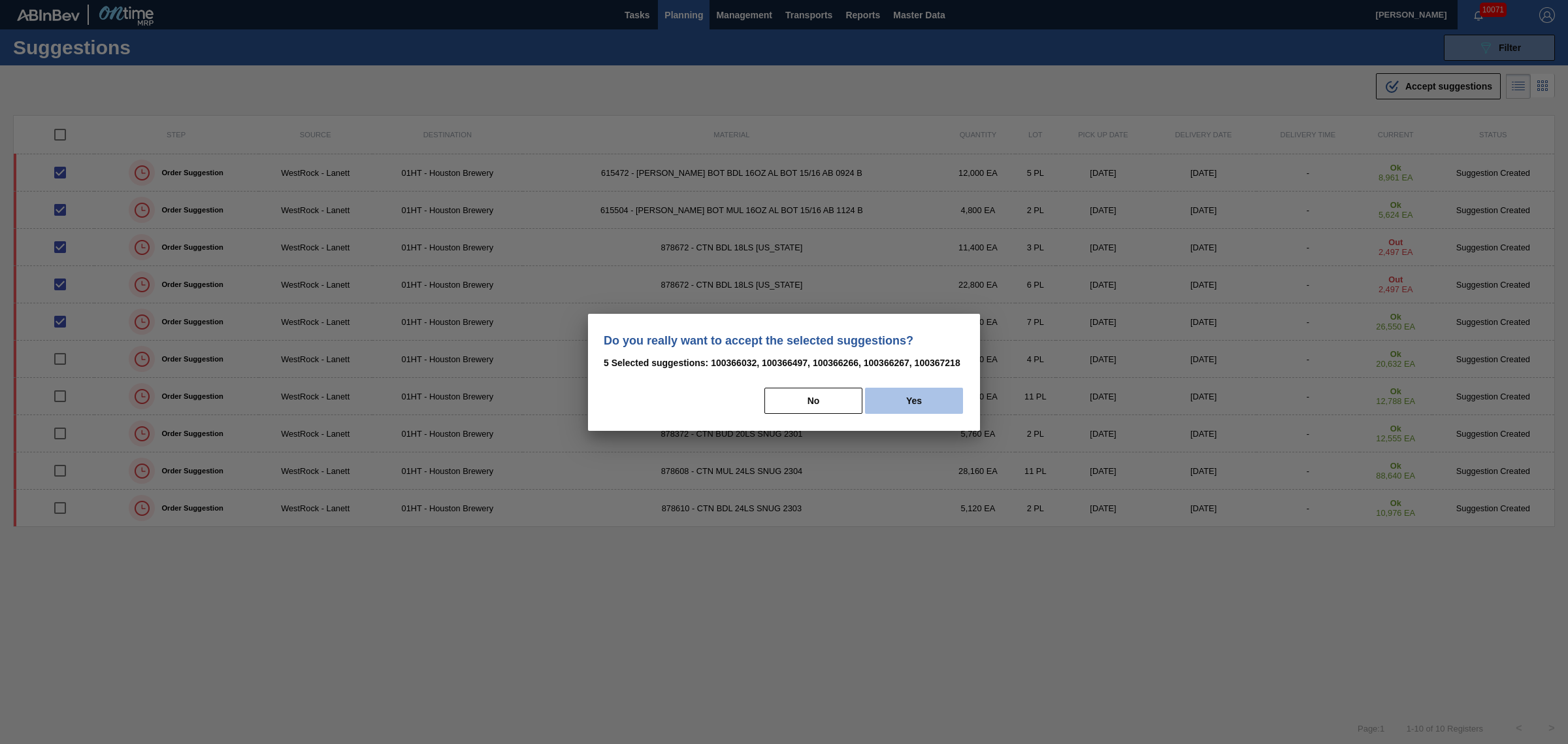
click at [893, 392] on button "Yes" at bounding box center [914, 401] width 98 height 26
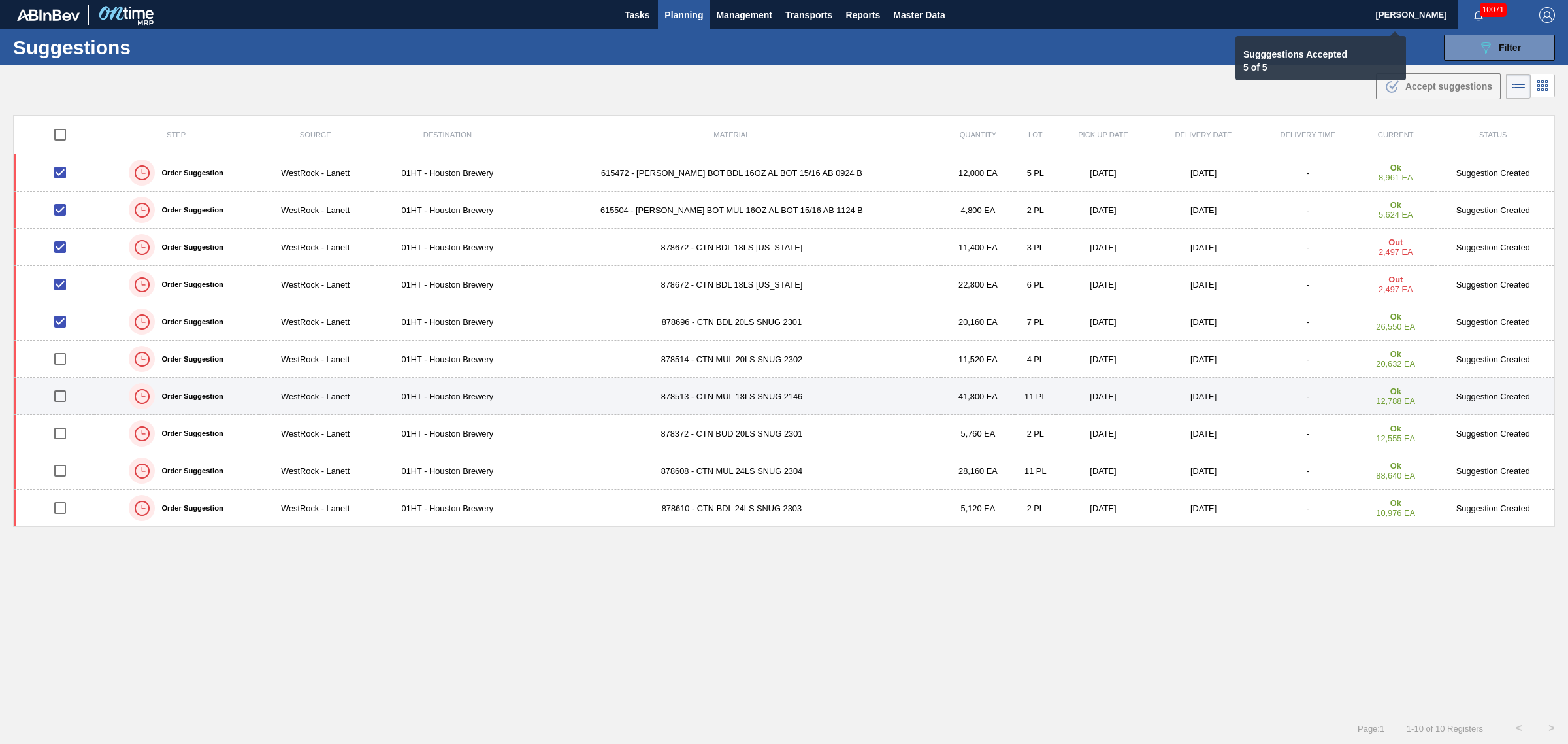
checkbox input "false"
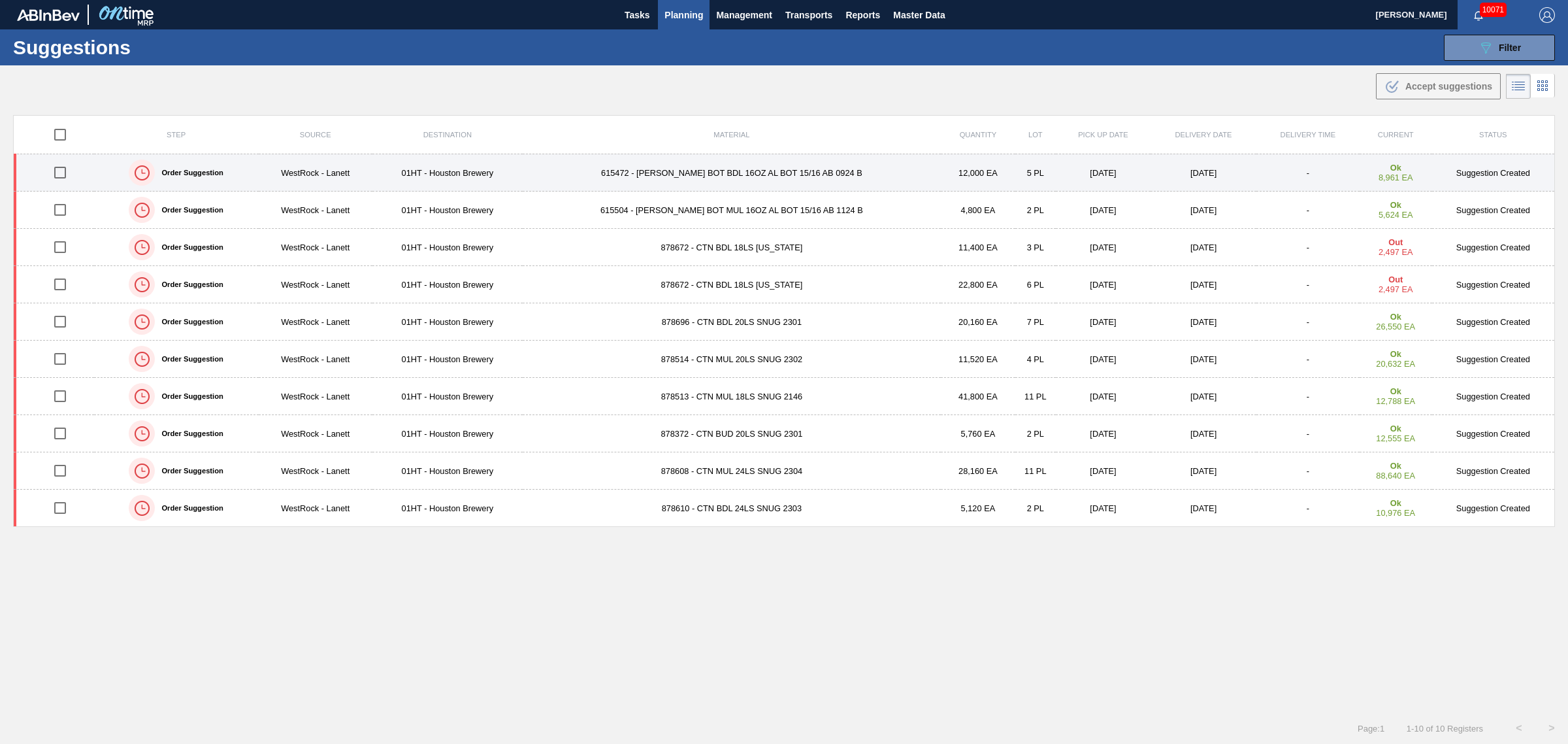
click at [62, 173] on input "checkbox" at bounding box center [60, 173] width 28 height 28
checkbox input "true"
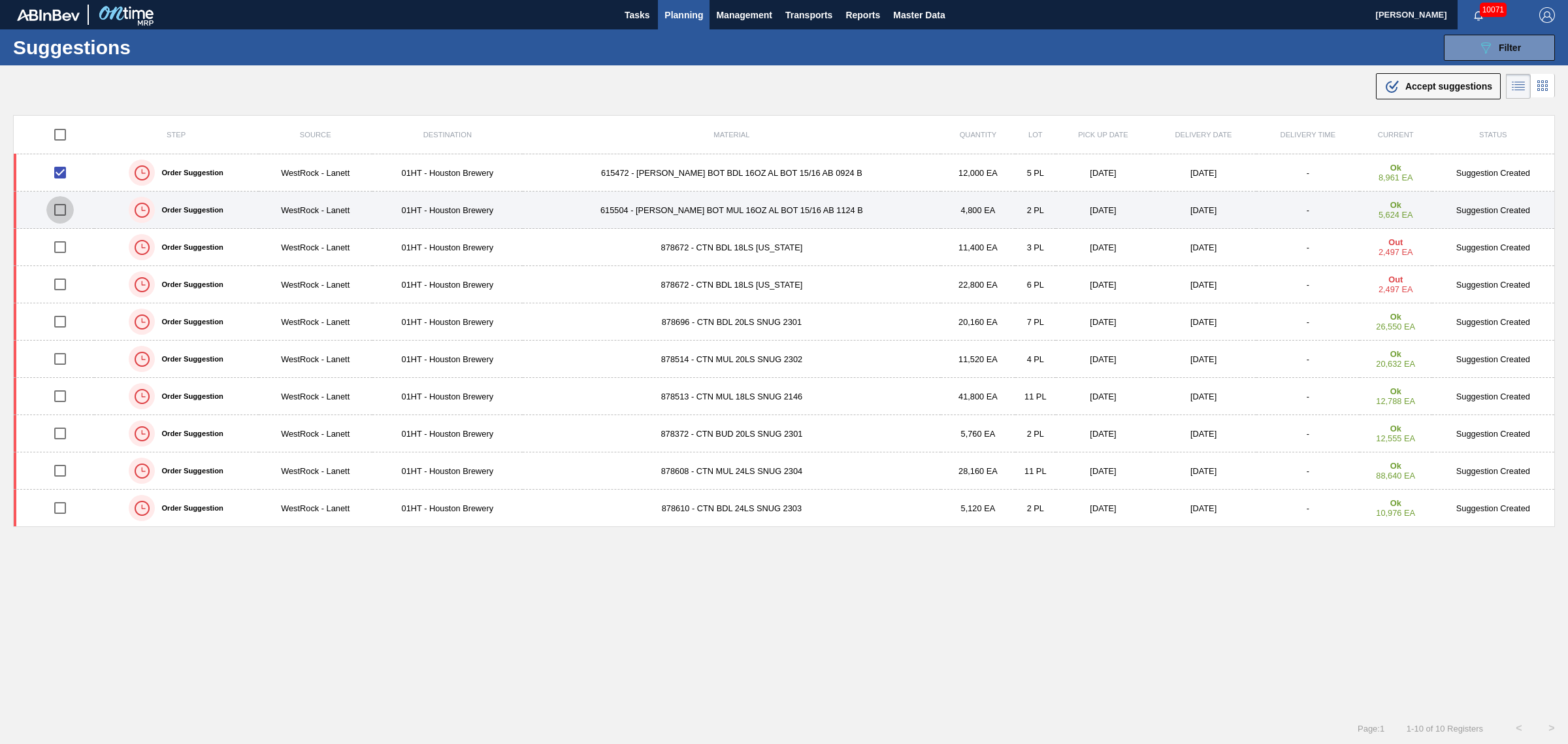
click at [62, 209] on input "checkbox" at bounding box center [60, 210] width 28 height 28
checkbox input "true"
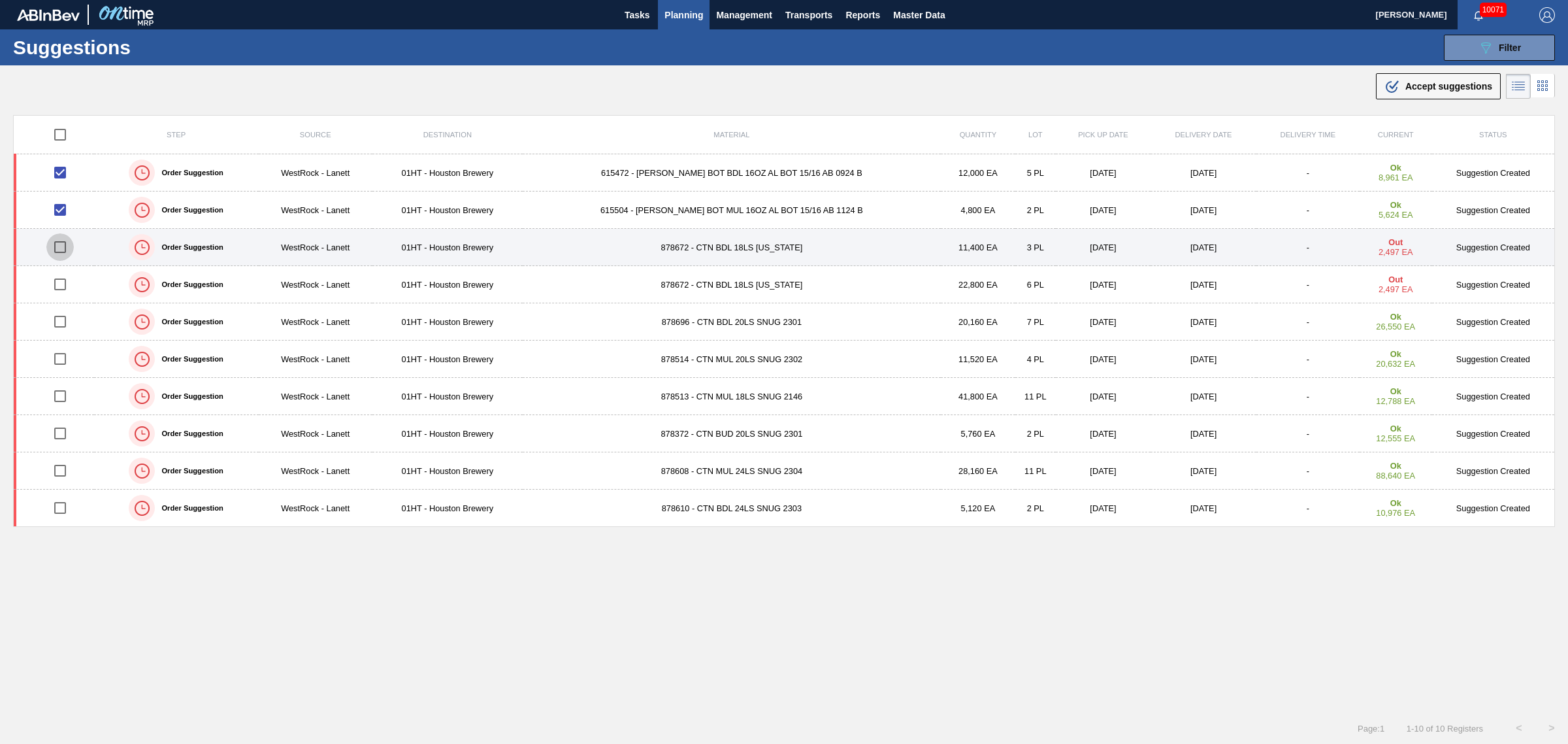
click at [57, 248] on input "checkbox" at bounding box center [60, 248] width 28 height 28
checkbox input "true"
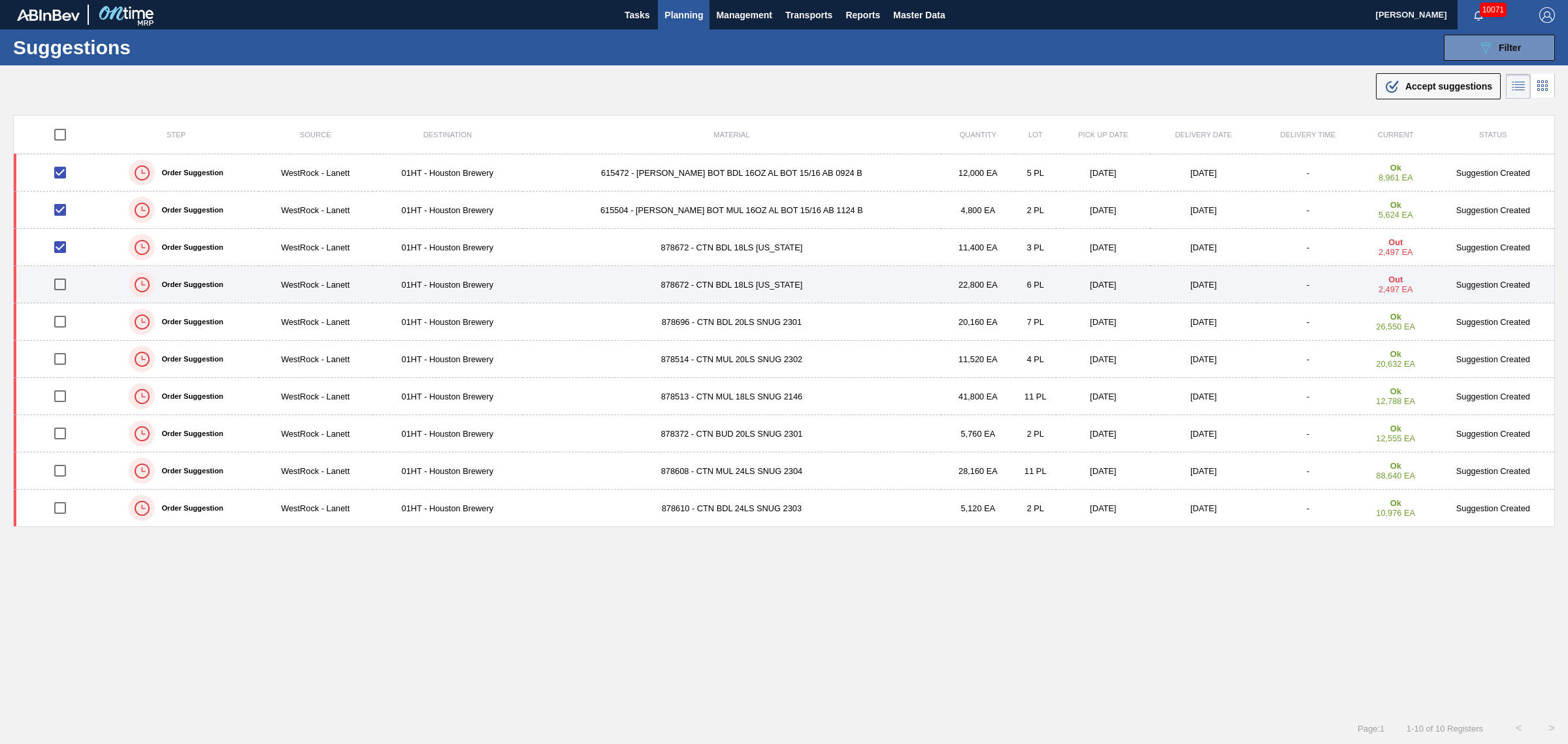
click at [62, 287] on input "checkbox" at bounding box center [60, 285] width 28 height 28
checkbox input "true"
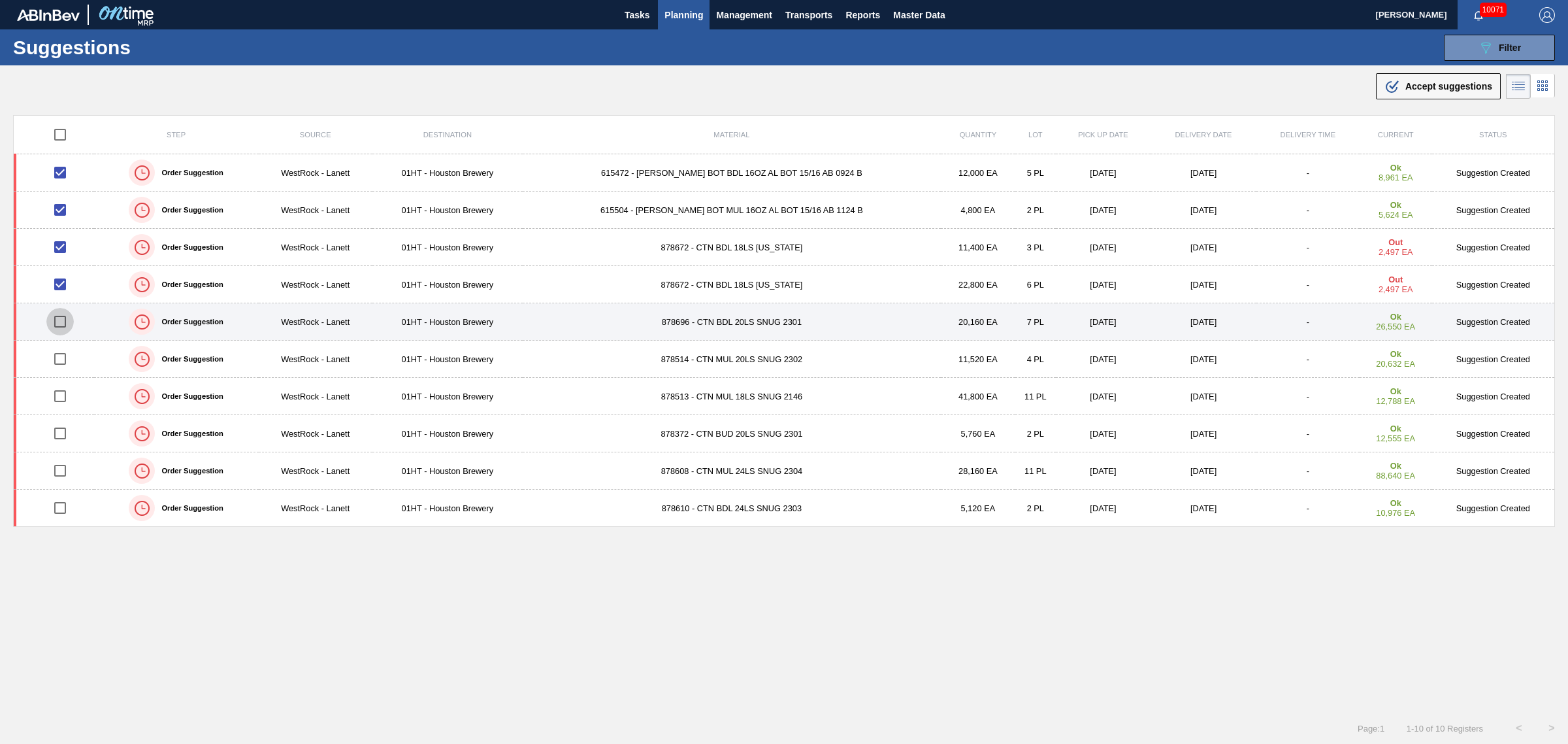
click at [65, 319] on input "checkbox" at bounding box center [60, 322] width 28 height 28
checkbox input "true"
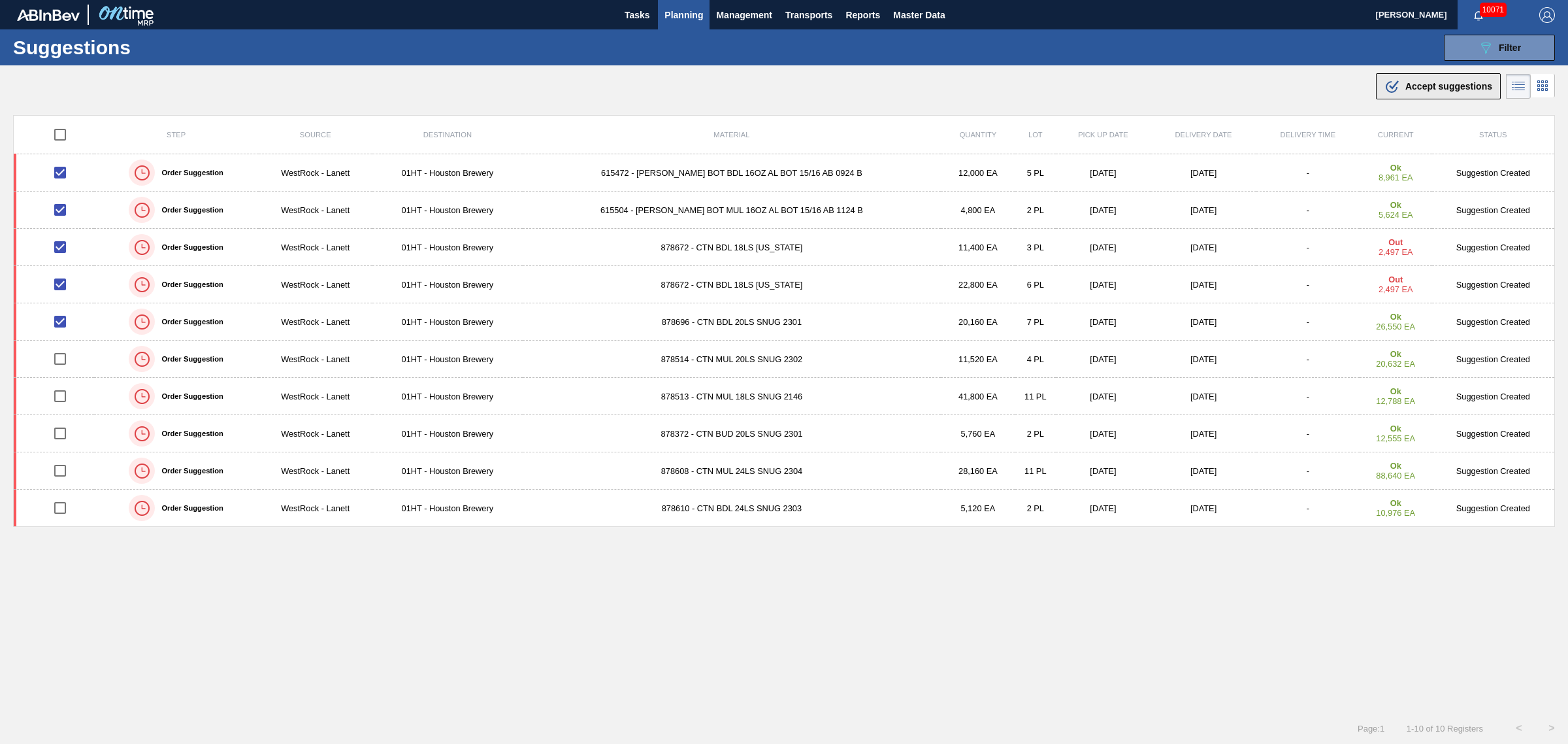
click at [1433, 96] on button ".b{fill:var(--color-action-default)} Accept suggestions" at bounding box center [1439, 86] width 125 height 26
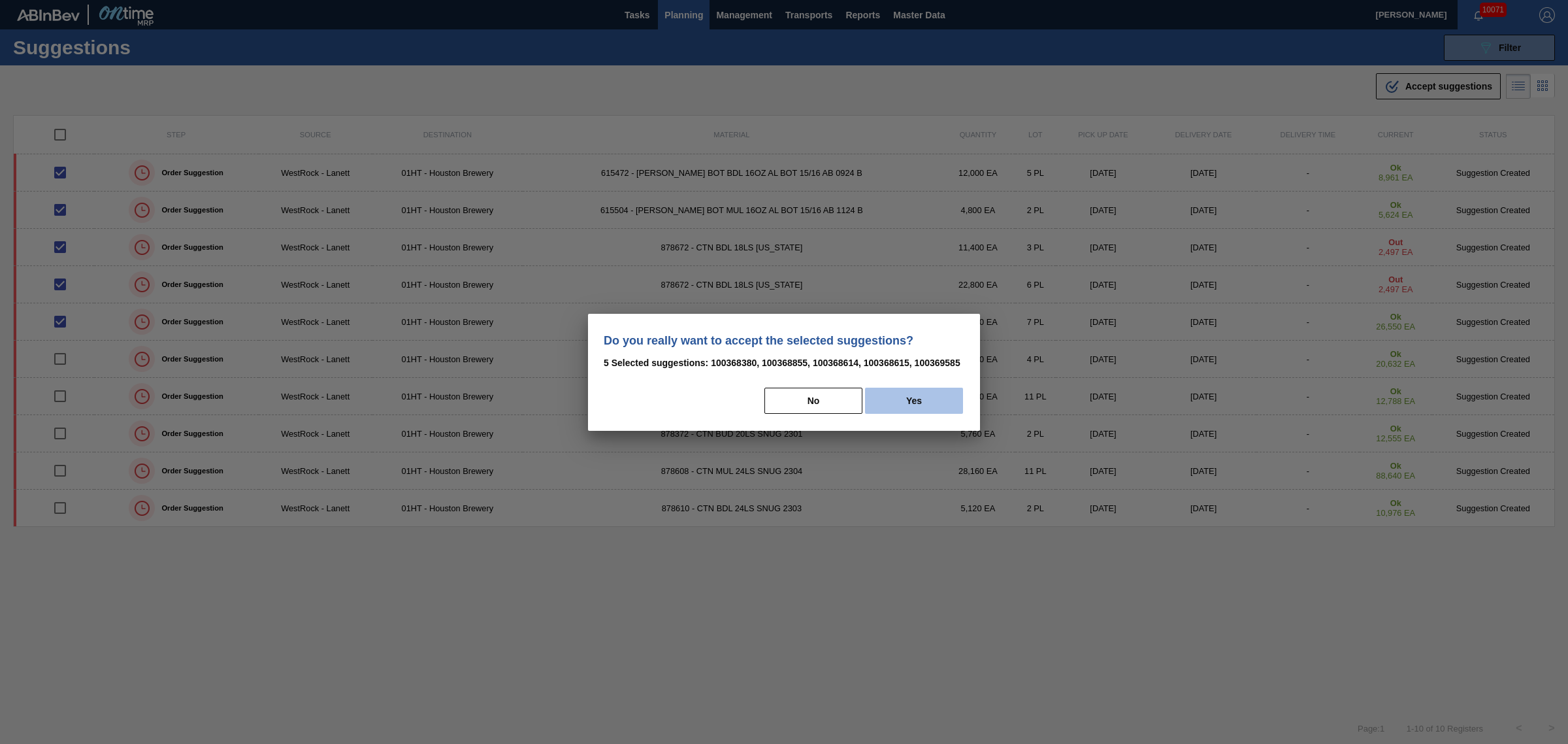
click at [957, 401] on button "Yes" at bounding box center [914, 401] width 98 height 26
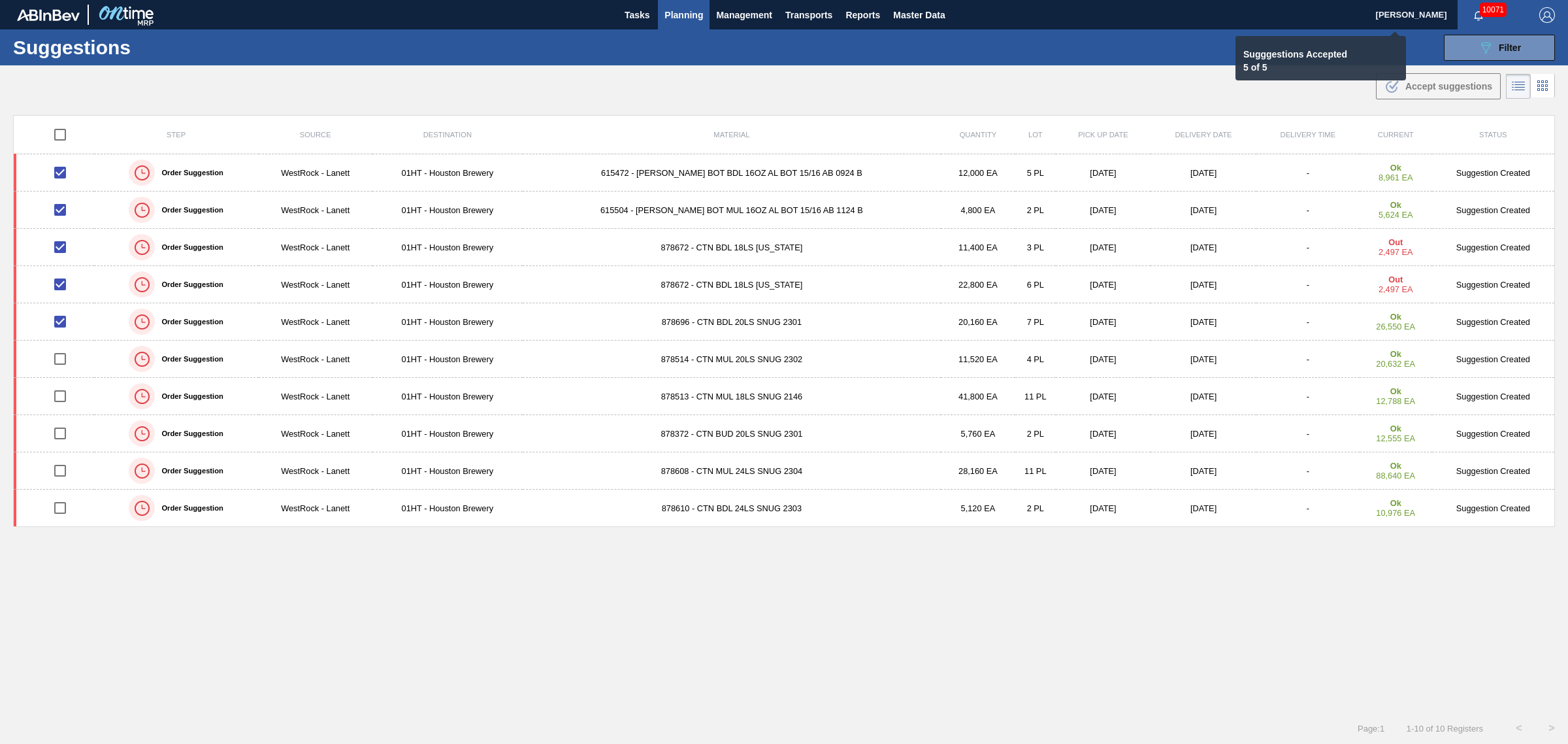
checkbox input "false"
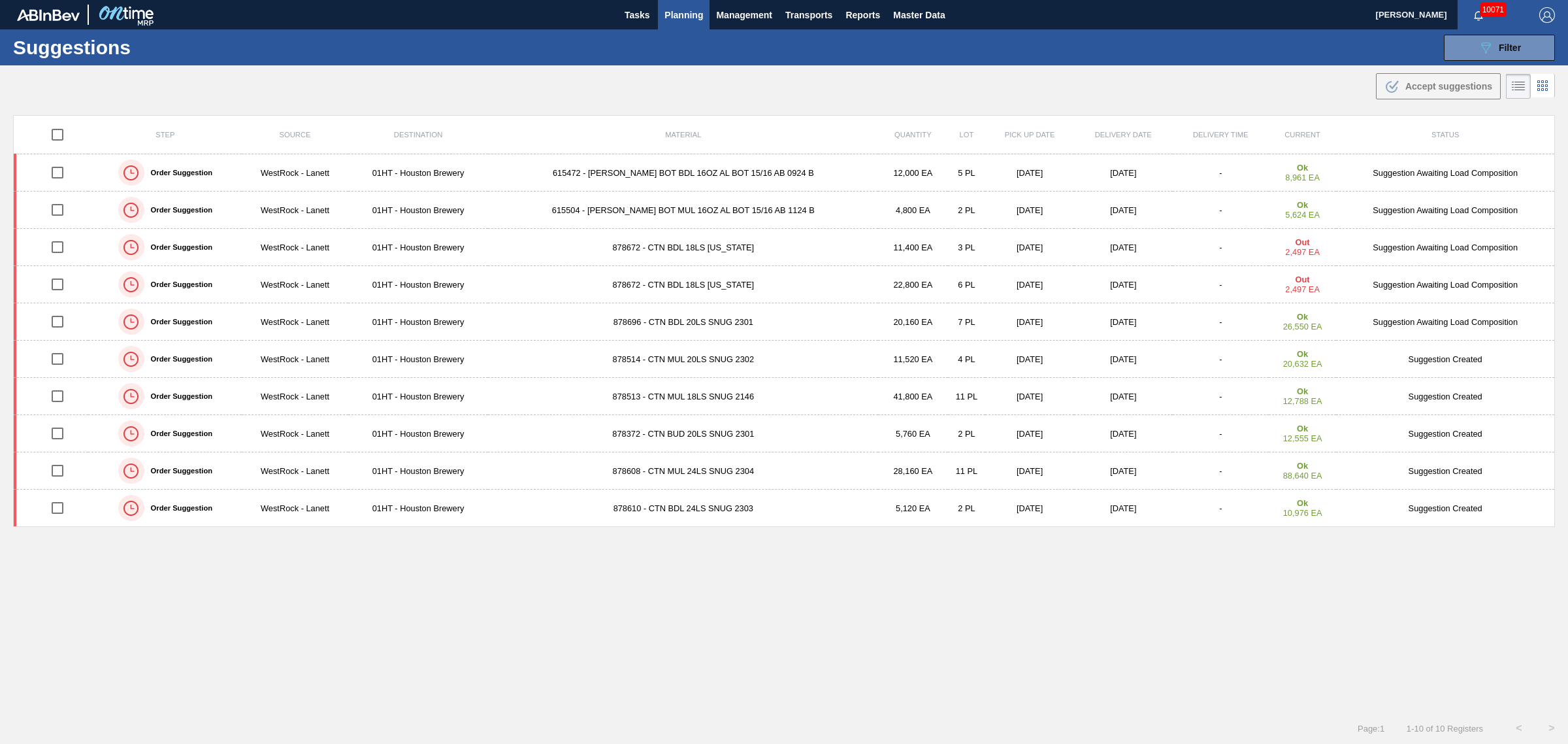
click at [689, 15] on span "Planning" at bounding box center [684, 15] width 38 height 16
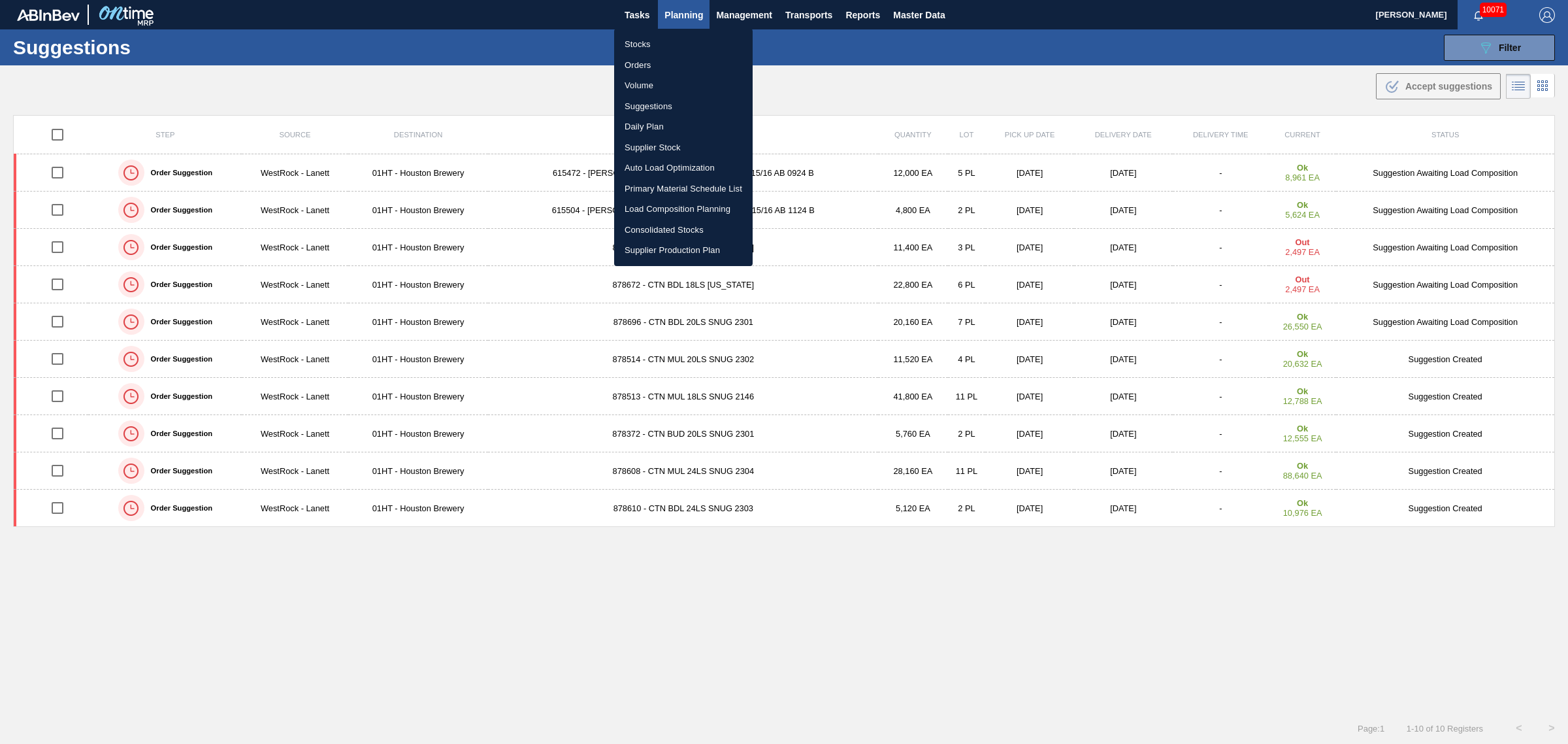
click at [694, 211] on li "Load Composition Planning" at bounding box center [684, 209] width 139 height 21
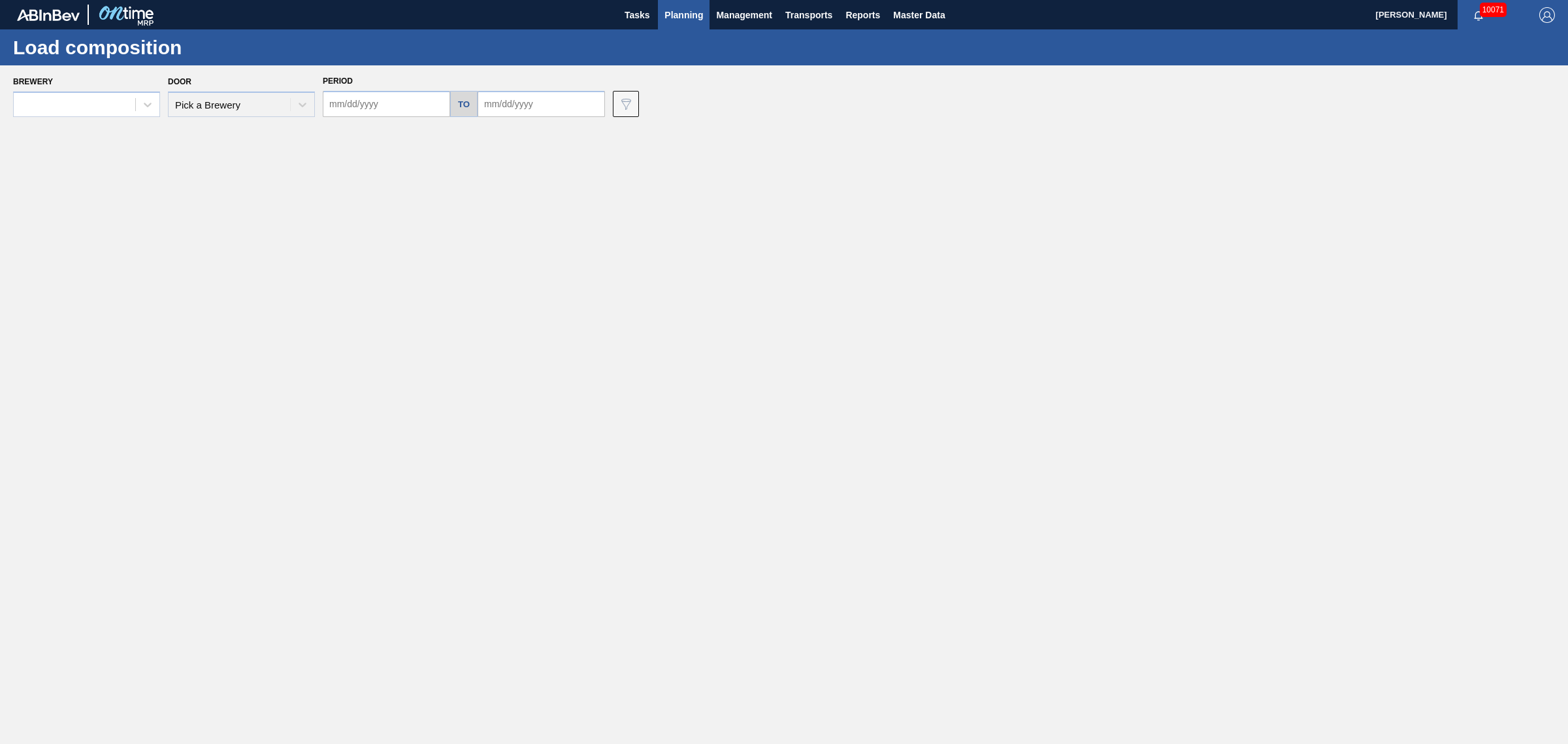
type input "[DATE]"
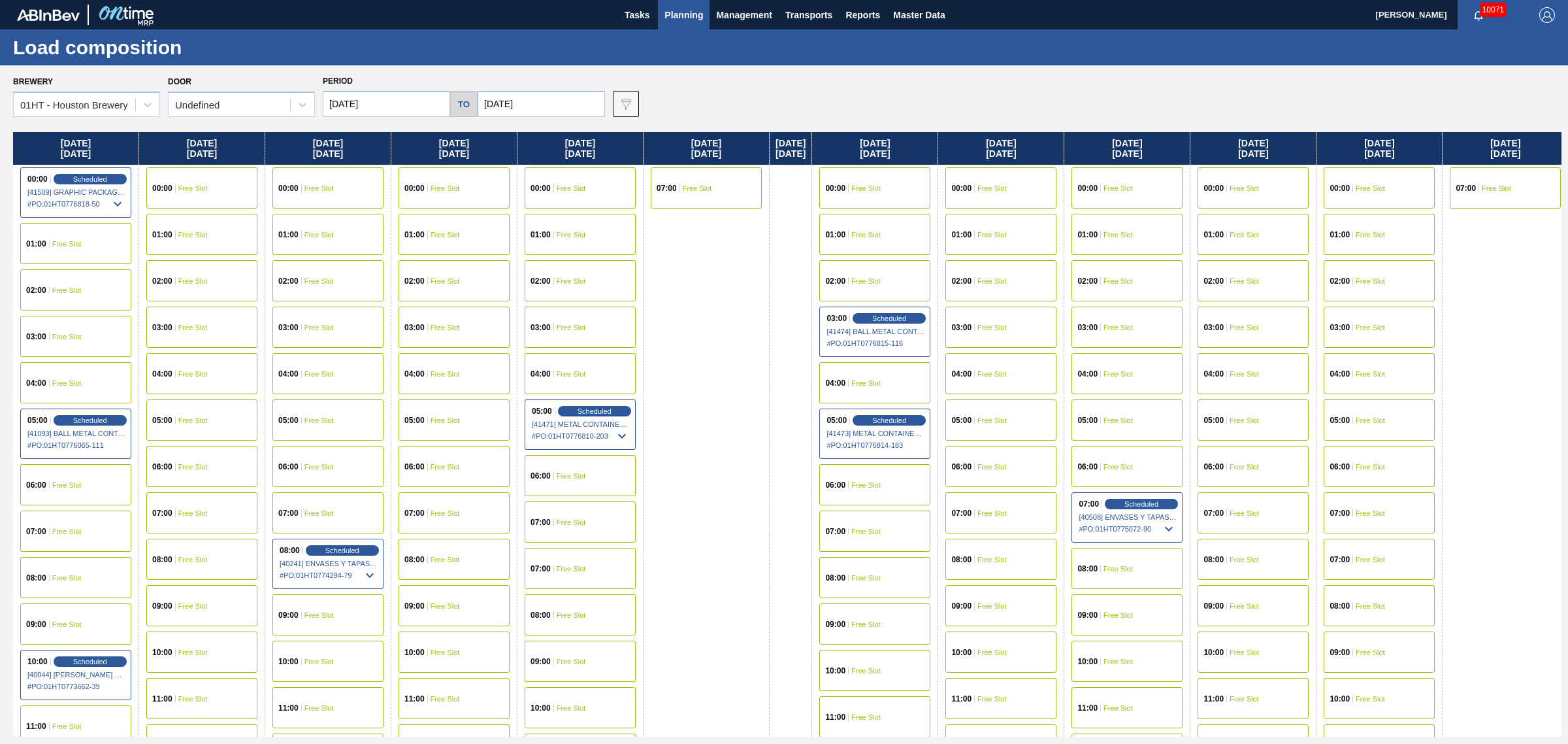
click at [431, 365] on div "04:00 Free Slot" at bounding box center [453, 373] width 111 height 41
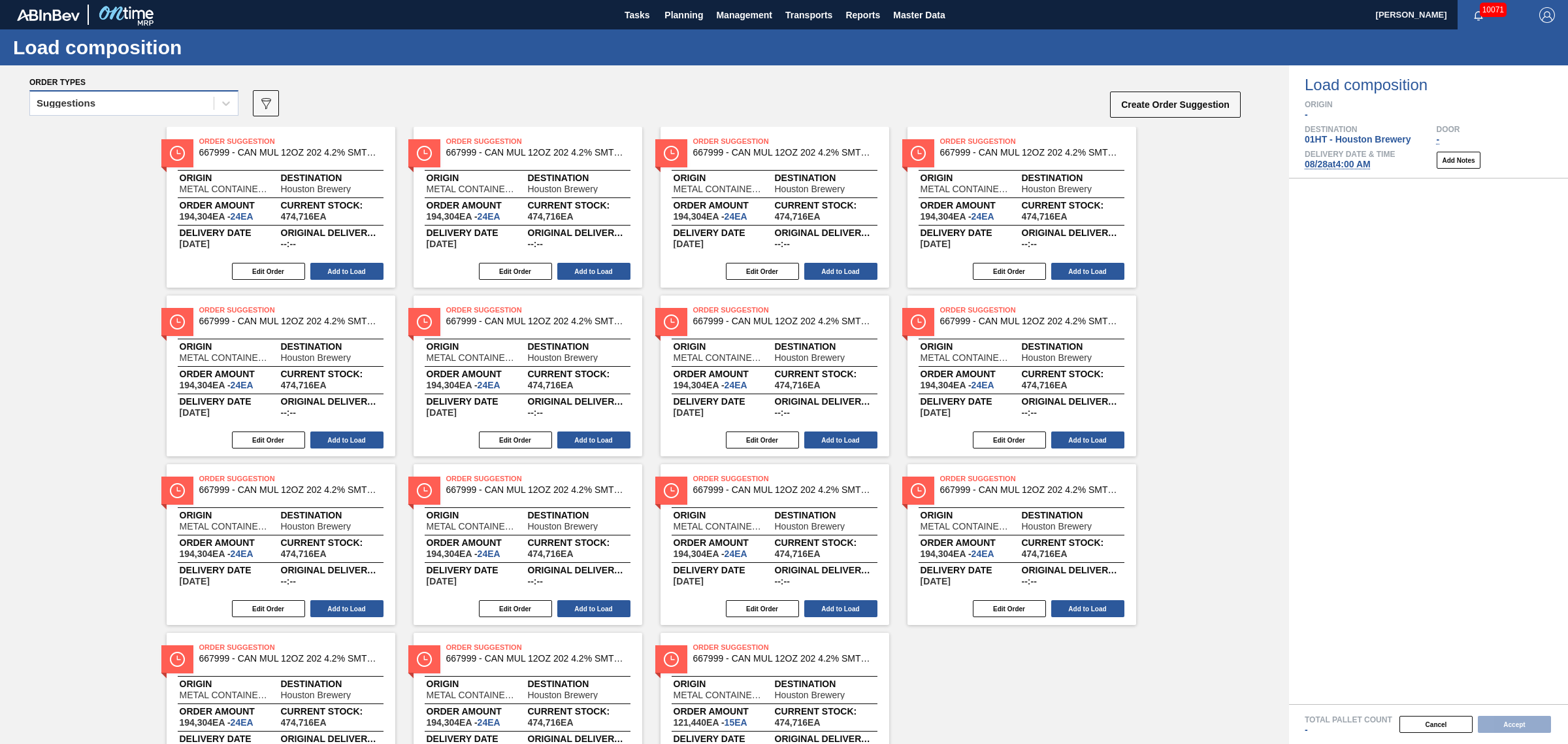
click at [102, 107] on div "Suggestions" at bounding box center [121, 104] width 184 height 19
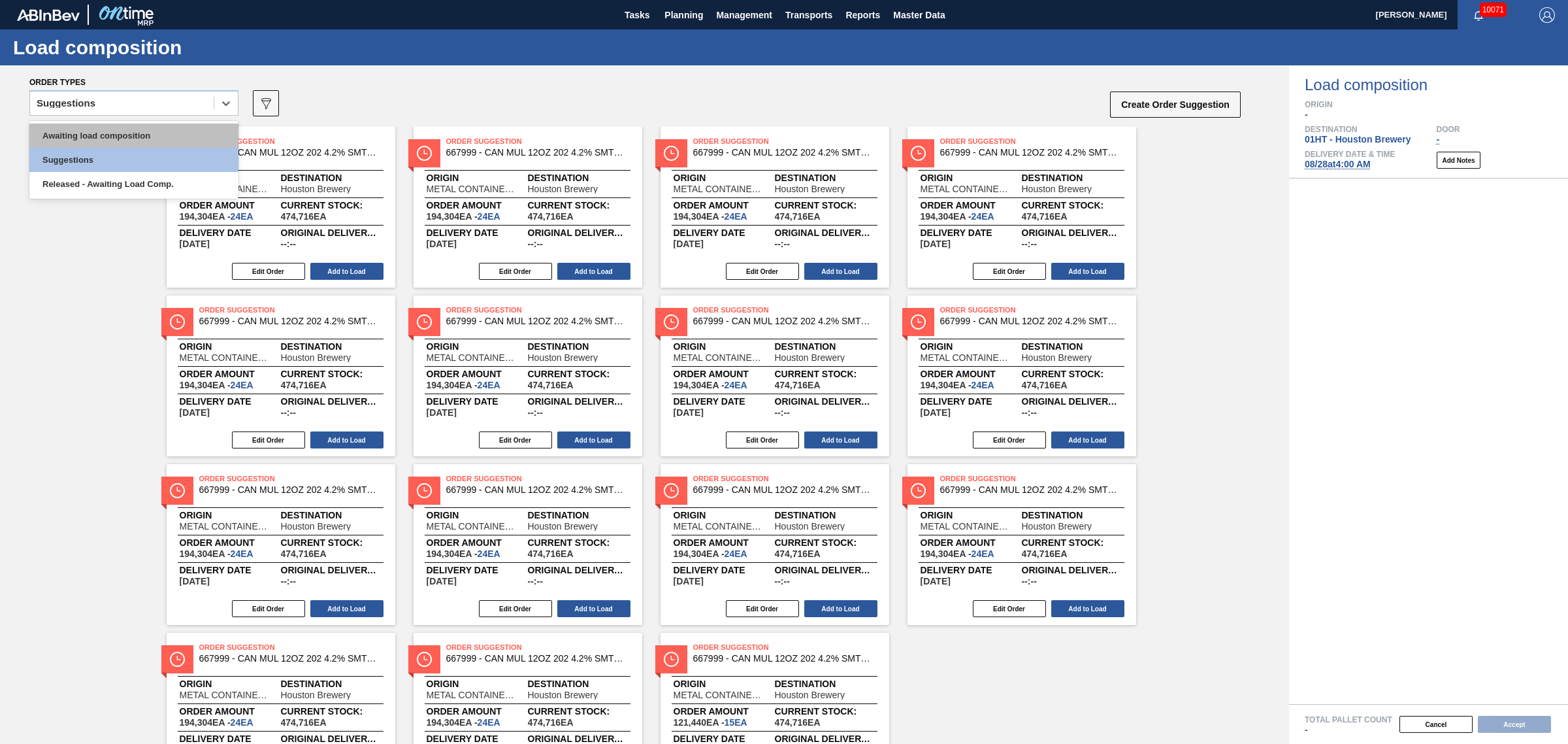
click at [102, 139] on div "Awaiting load composition" at bounding box center [134, 135] width 209 height 24
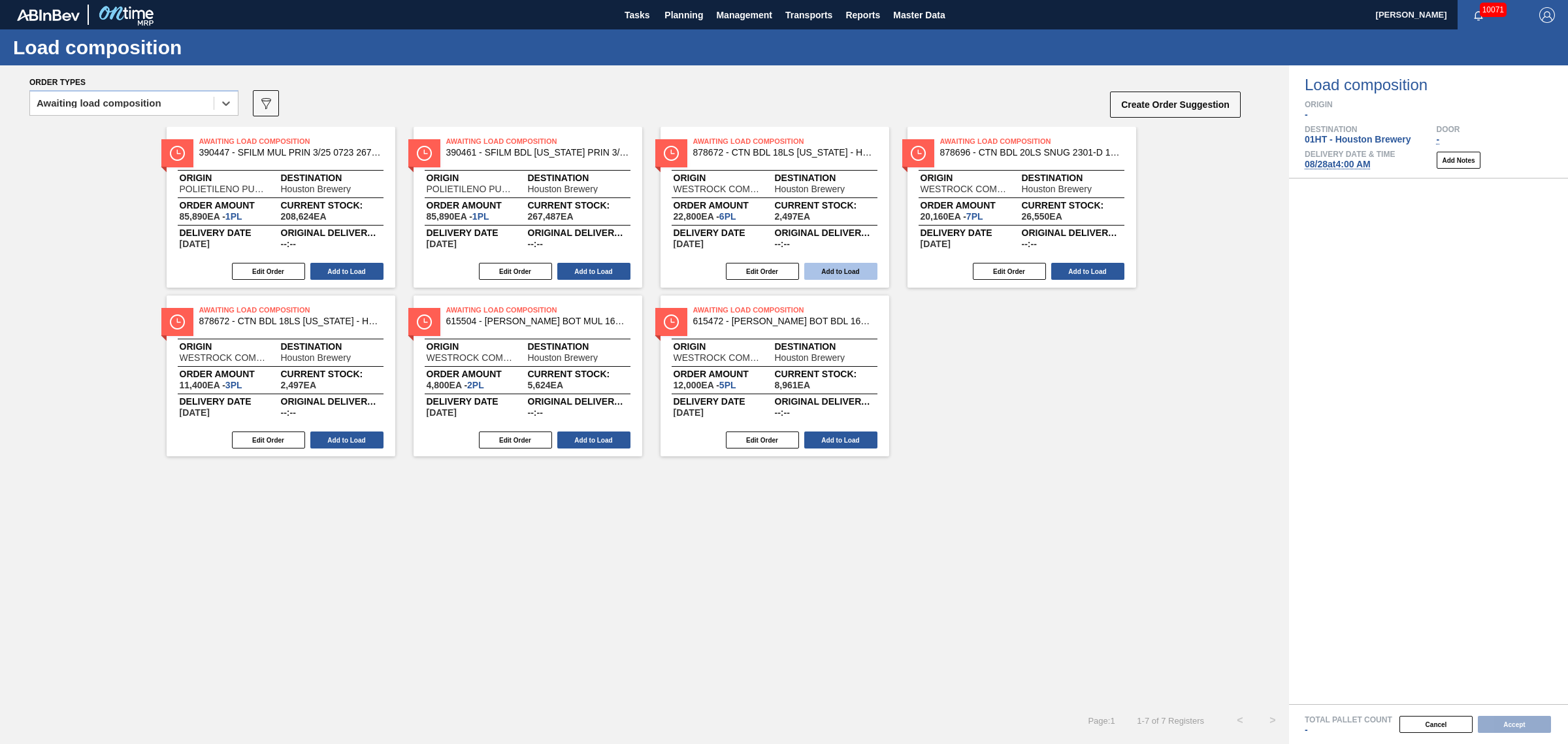
click at [812, 275] on button "Add to Load" at bounding box center [841, 271] width 73 height 17
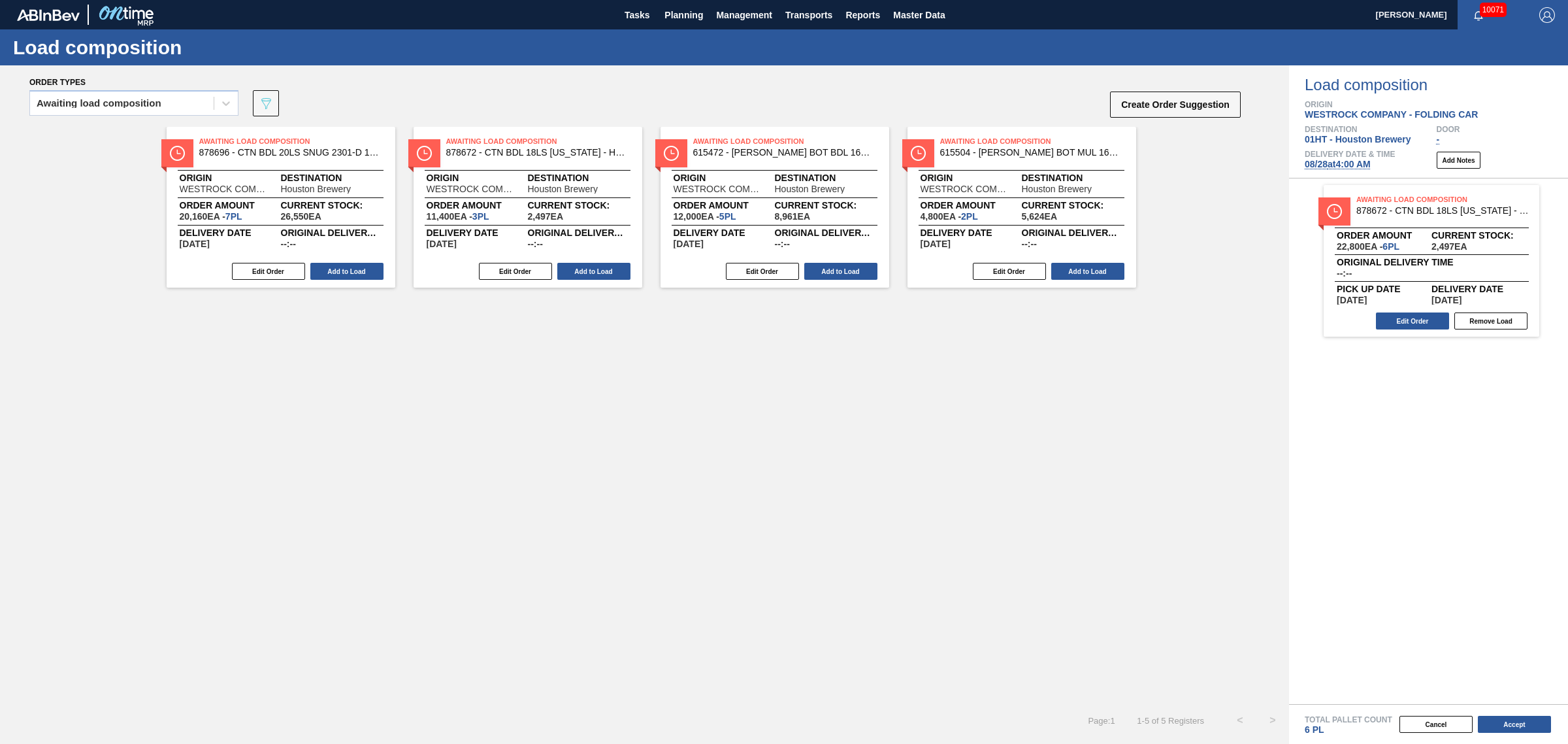
click at [812, 275] on button "Add to Load" at bounding box center [841, 271] width 73 height 17
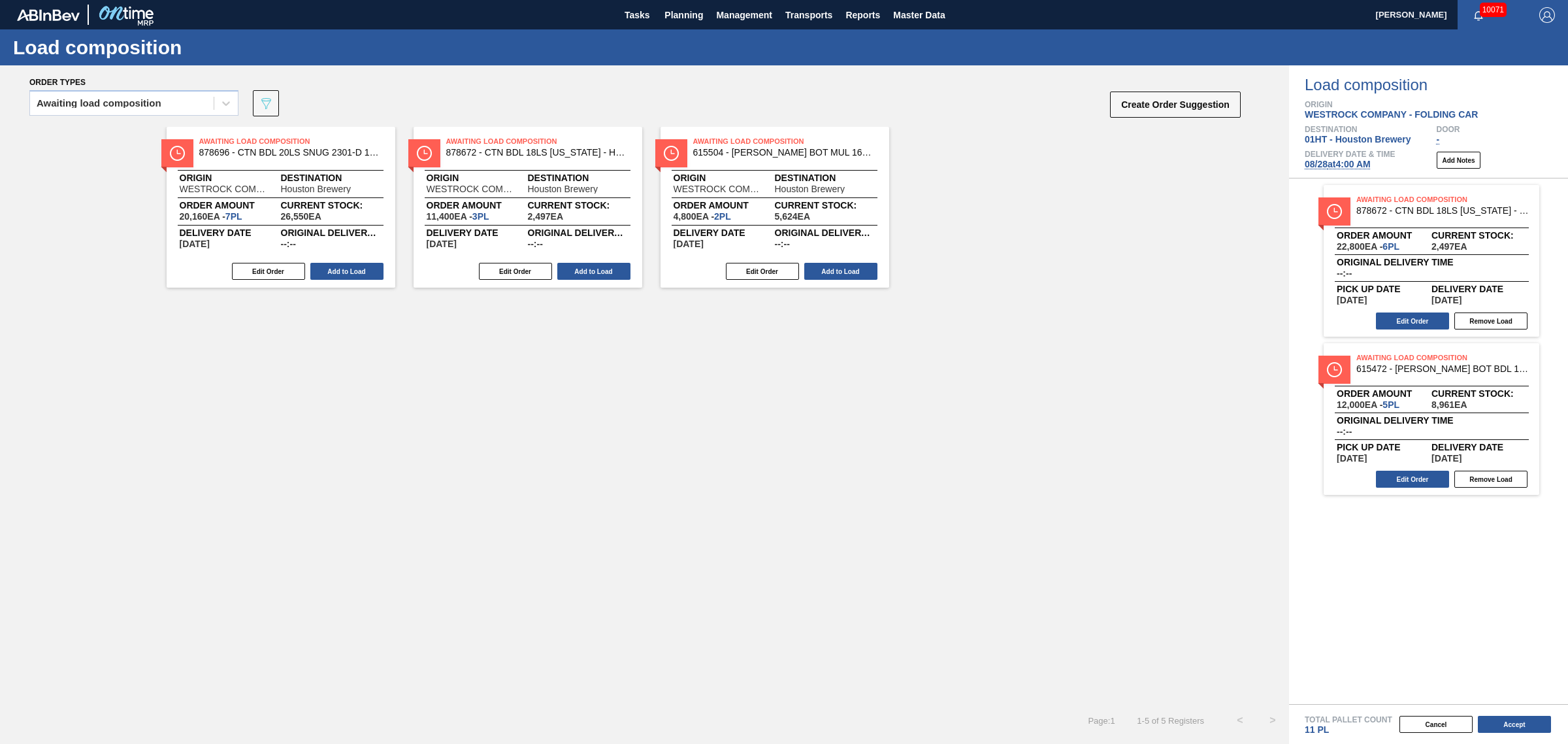
click at [812, 275] on button "Add to Load" at bounding box center [841, 271] width 73 height 17
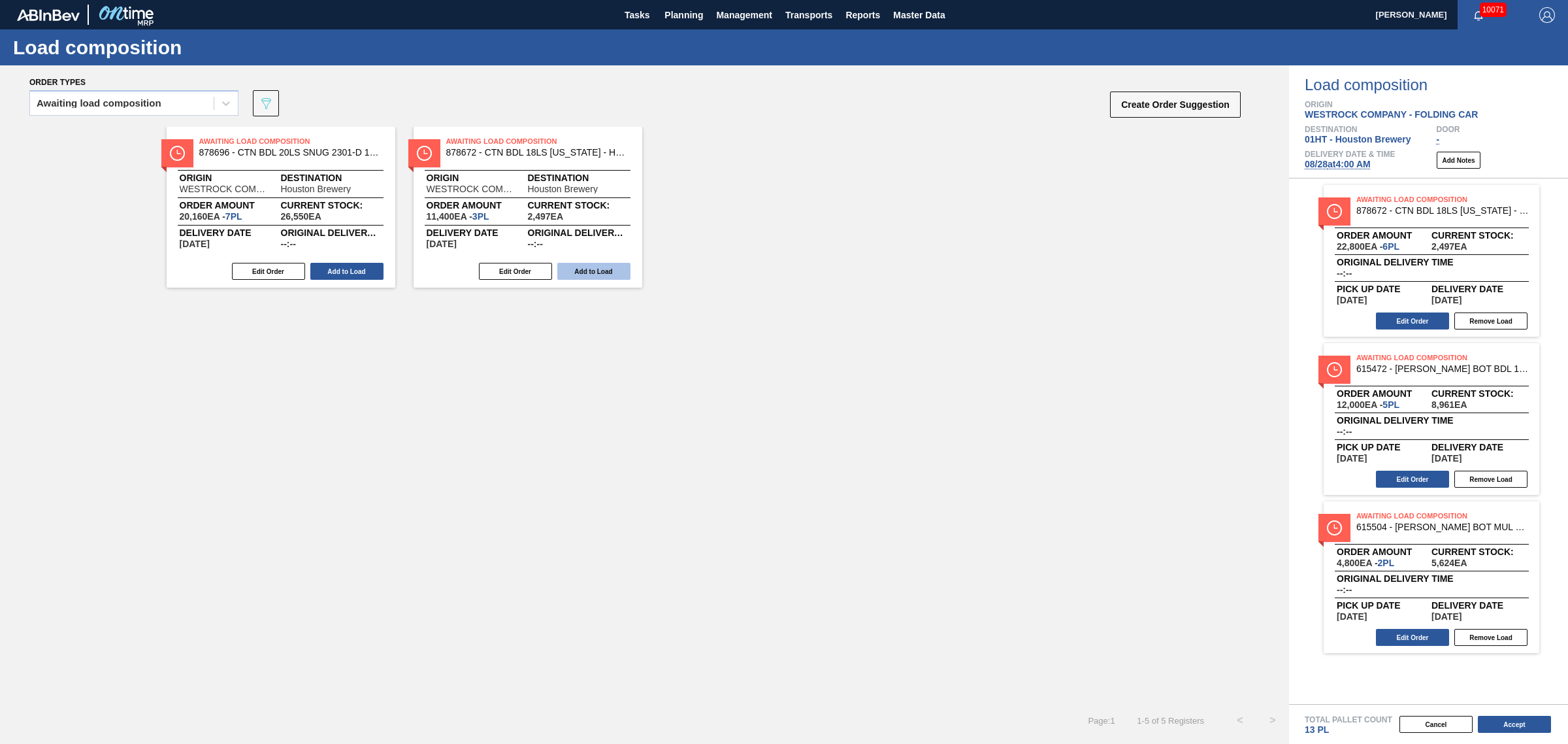
click at [593, 269] on button "Add to Load" at bounding box center [594, 271] width 73 height 17
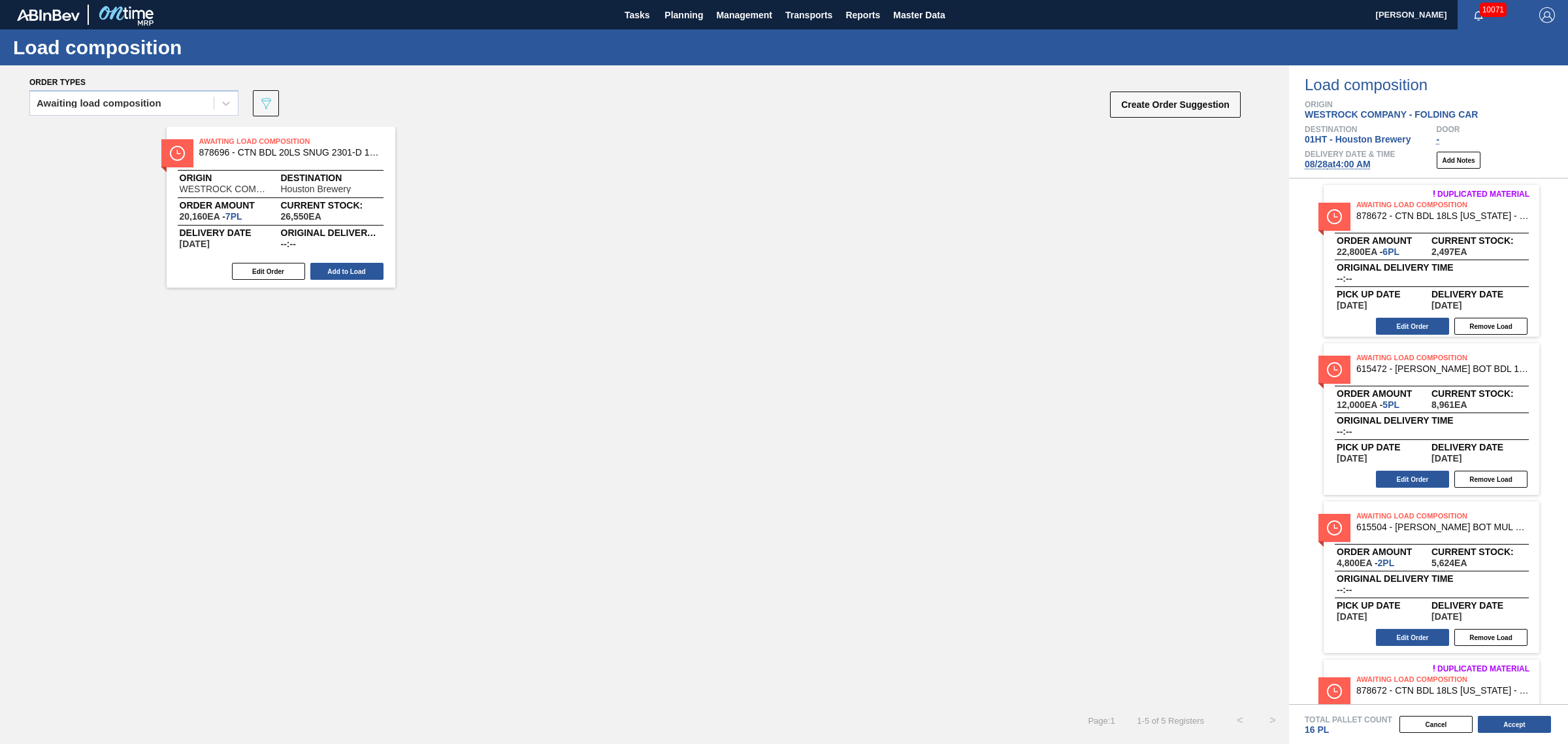
click at [358, 275] on button "Add to Load" at bounding box center [347, 271] width 73 height 17
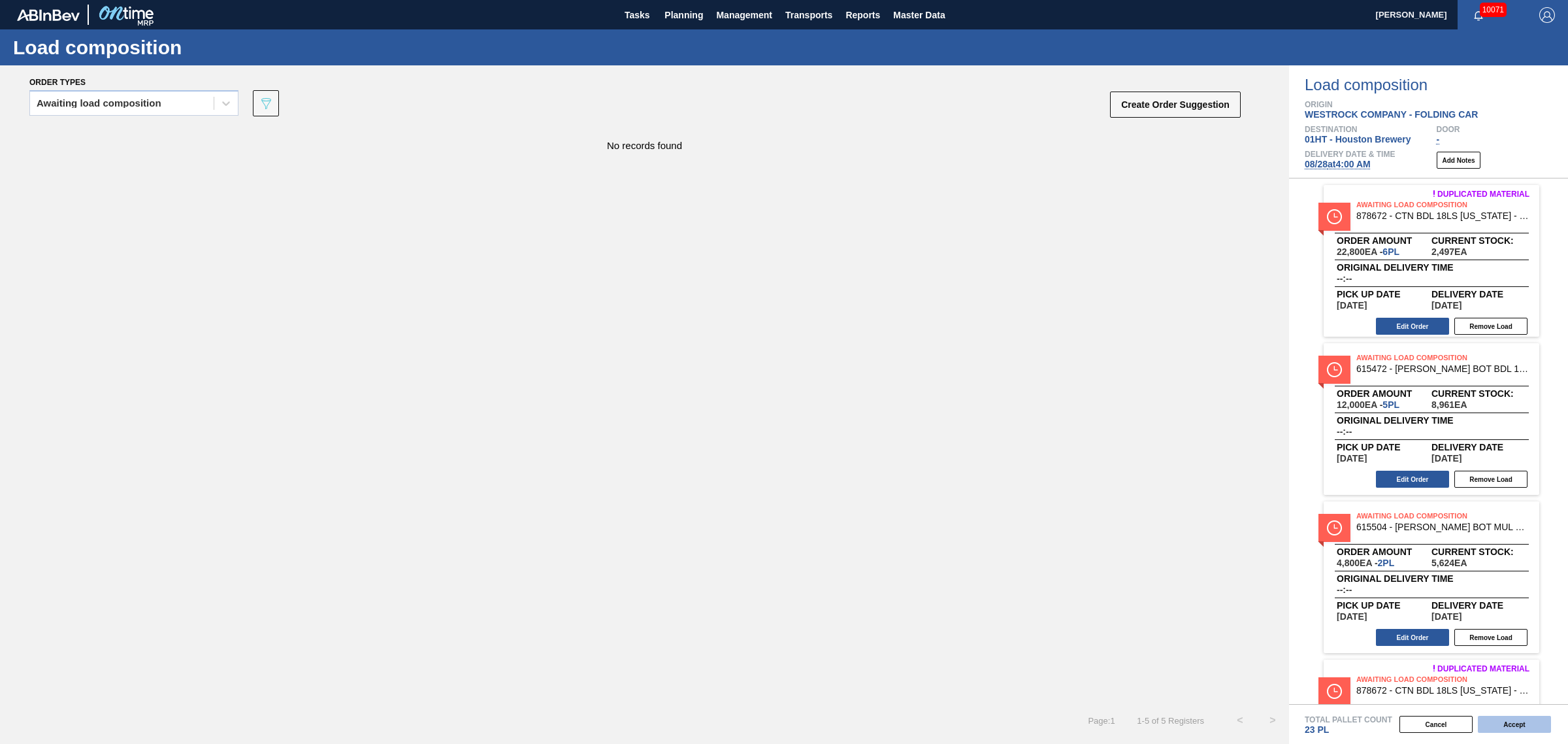
click at [1509, 724] on button "Accept" at bounding box center [1514, 724] width 73 height 17
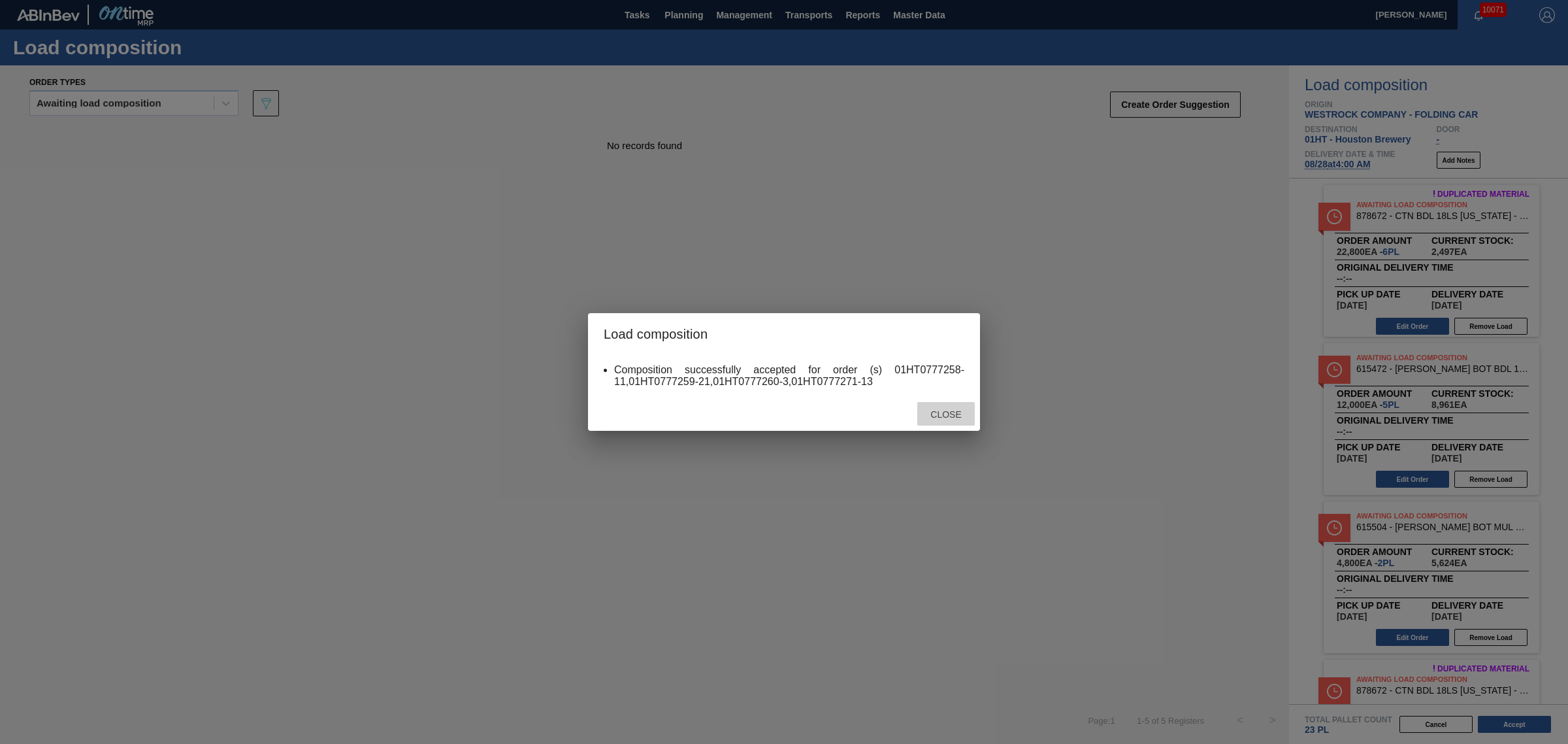
click at [933, 417] on span "Close" at bounding box center [945, 414] width 52 height 10
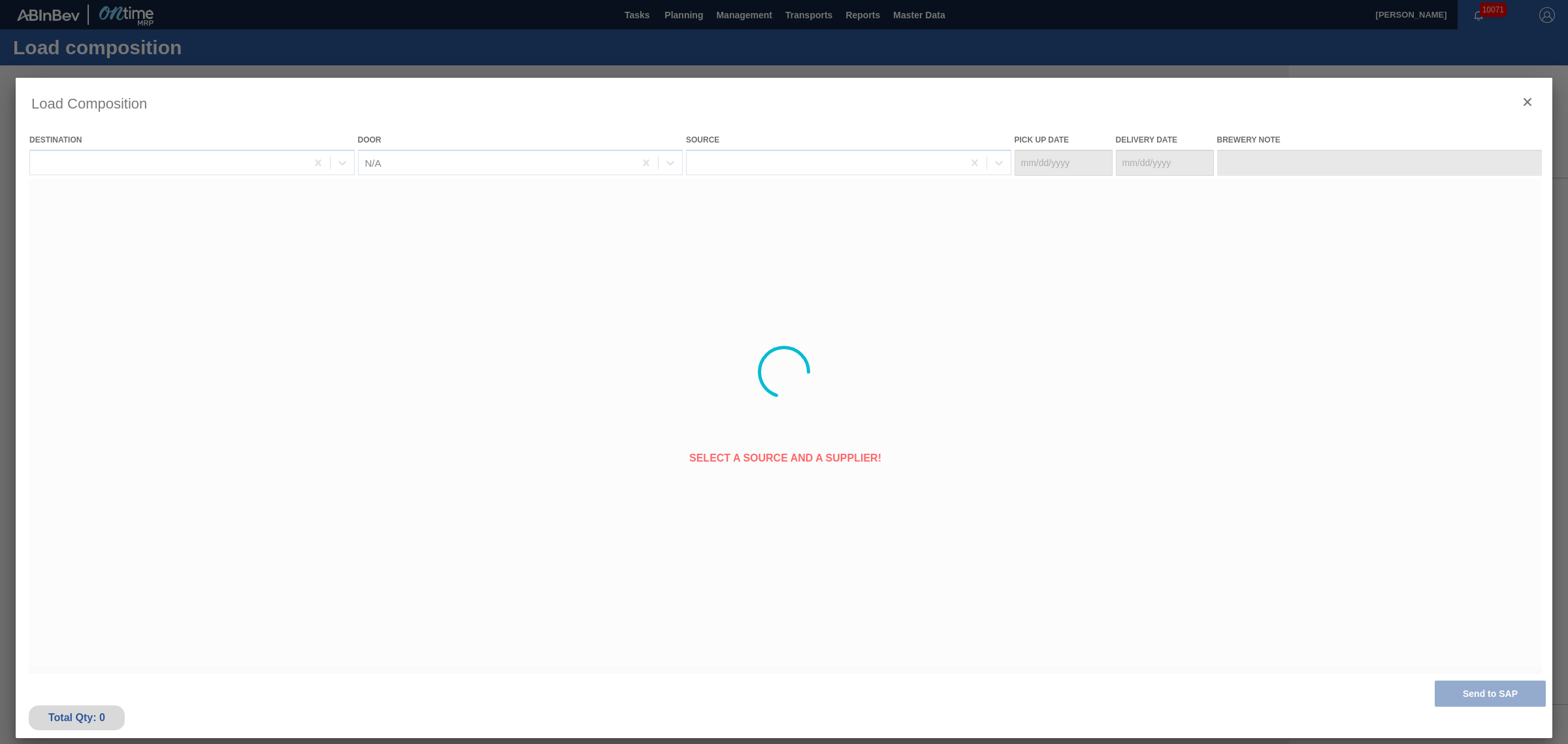
type Date "[DATE]"
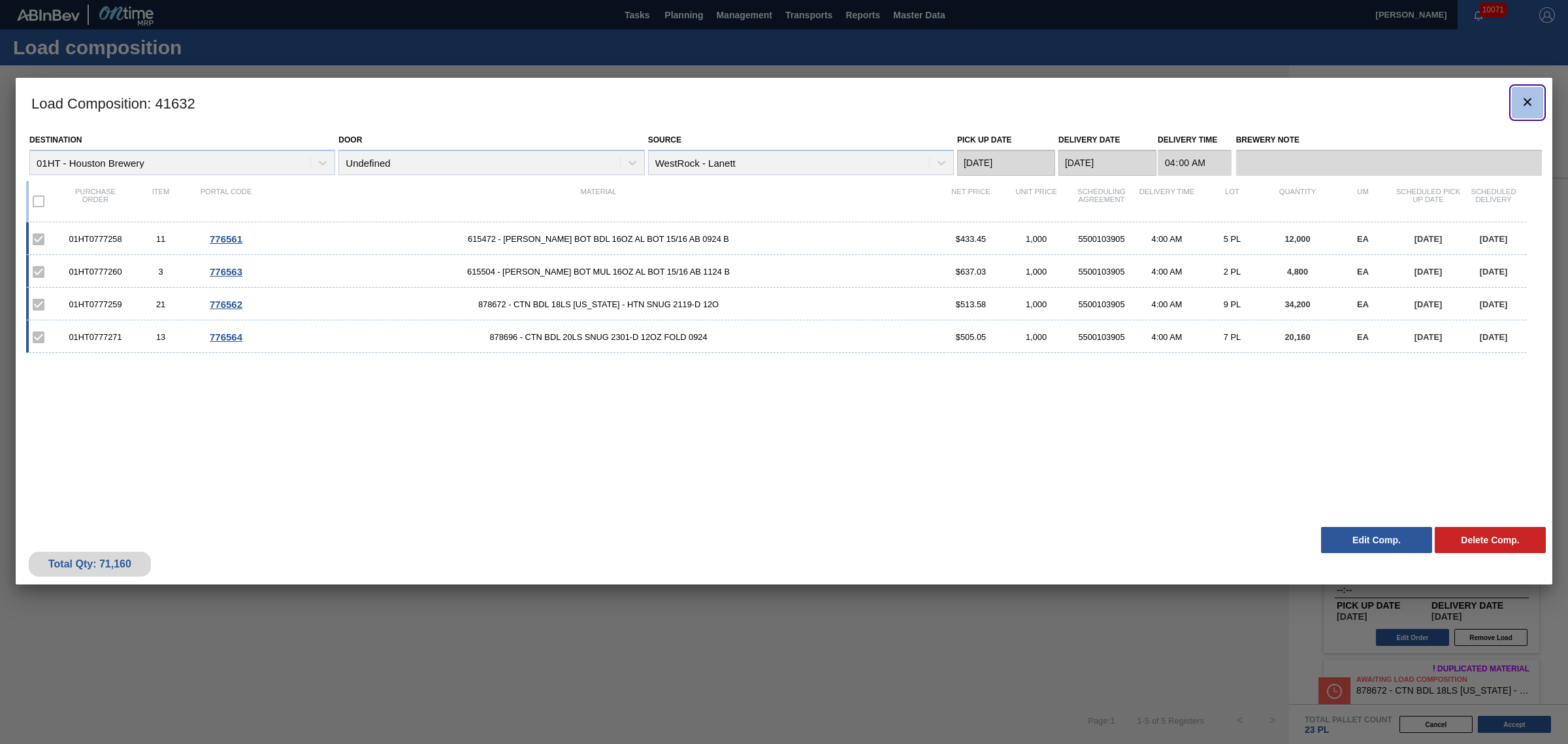
click at [1526, 105] on icon "botão de ícone" at bounding box center [1527, 102] width 8 height 8
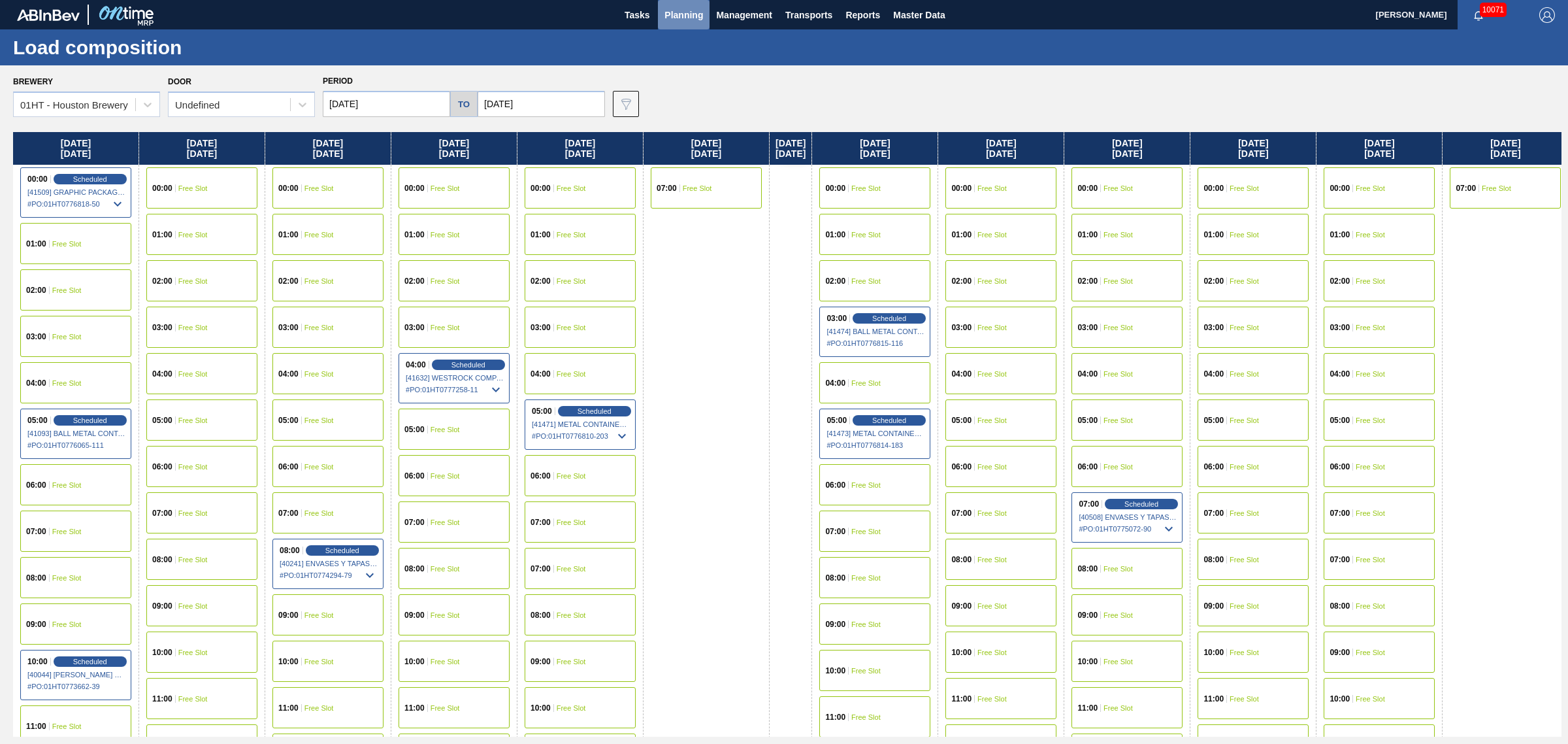
click at [686, 9] on span "Planning" at bounding box center [684, 15] width 38 height 16
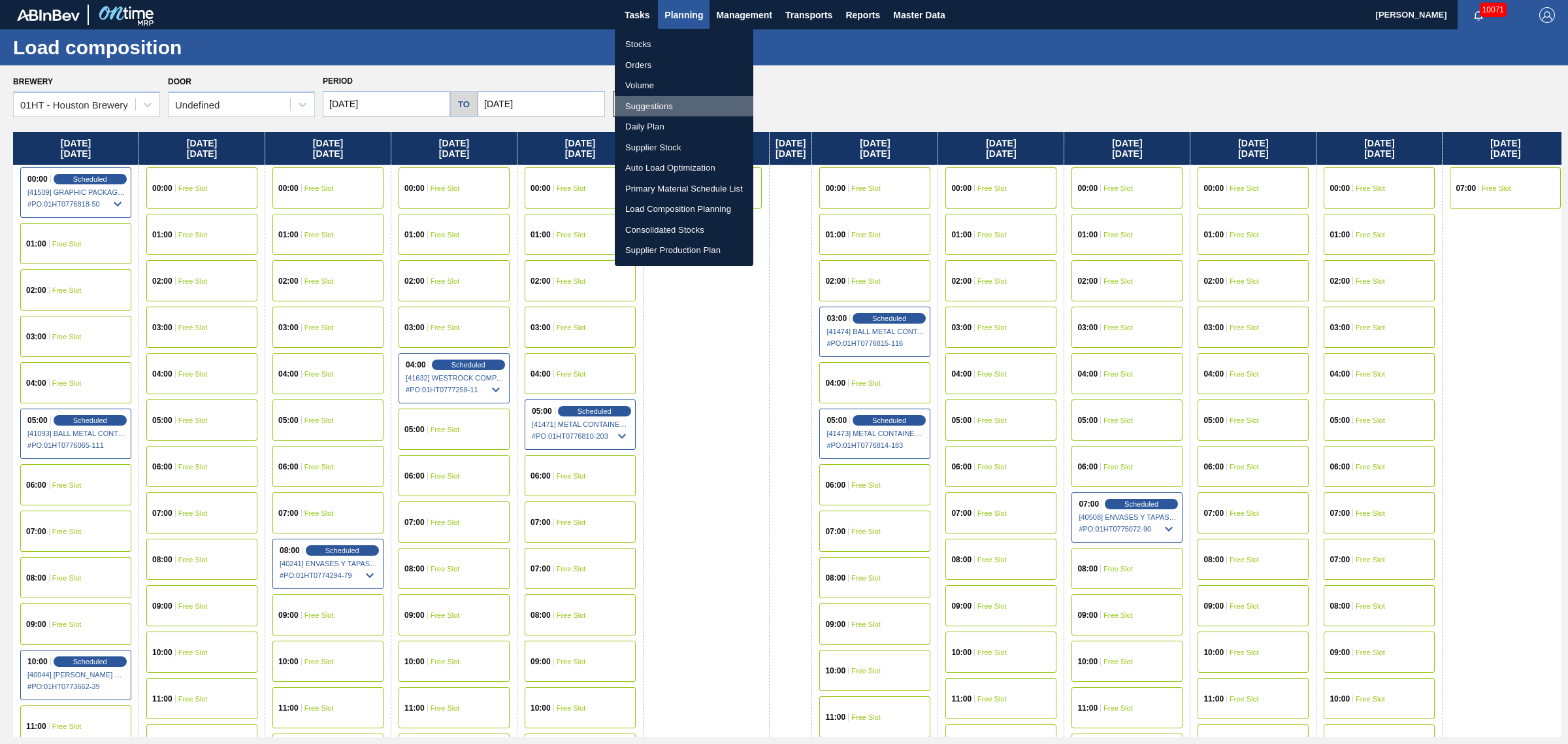
click at [647, 99] on li "Suggestions" at bounding box center [684, 106] width 139 height 21
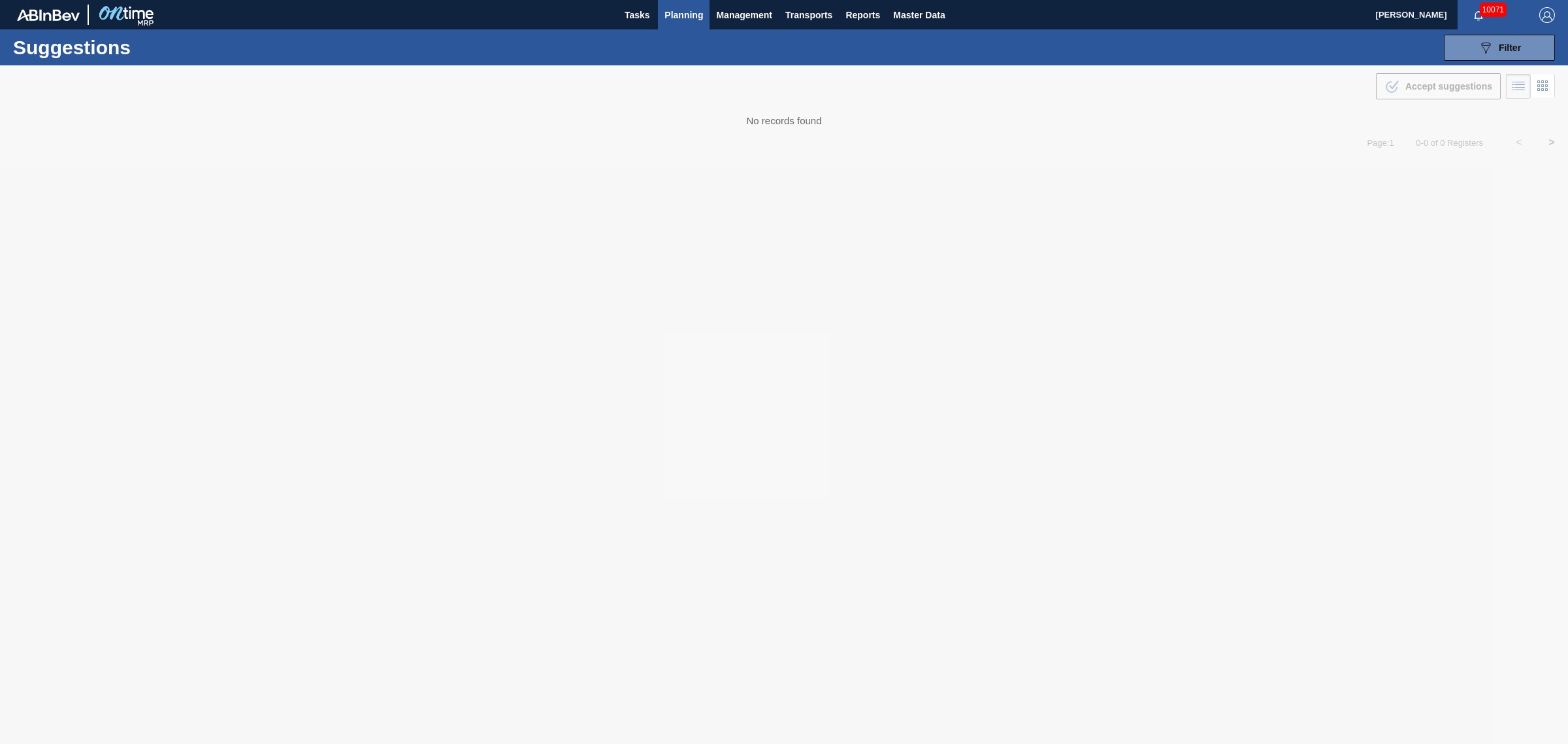
type from "[DATE]"
type to "[DATE]"
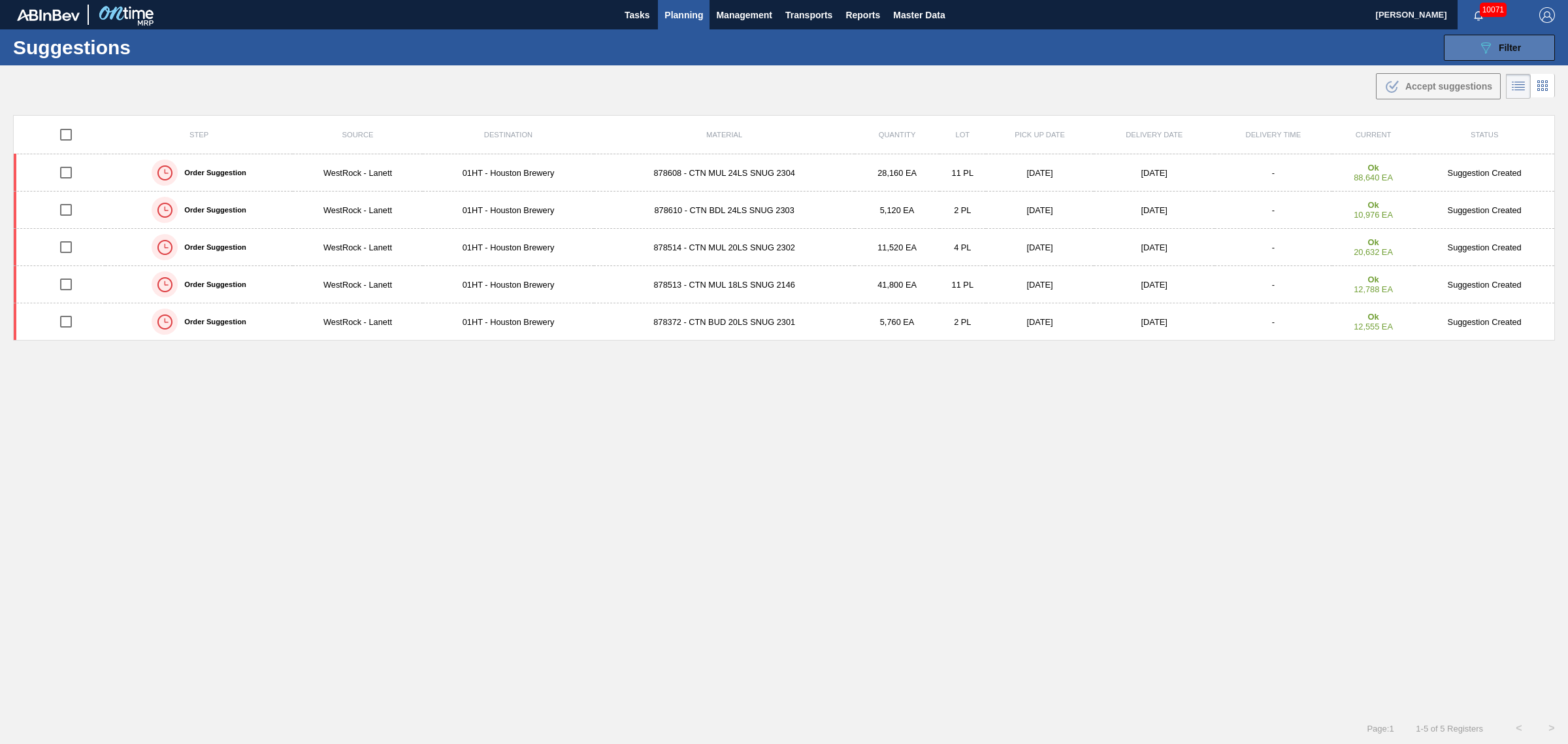
click at [1472, 47] on button "089F7B8B-B2A5-4AFE-B5C0-19BA573D28AC Filter" at bounding box center [1499, 48] width 111 height 26
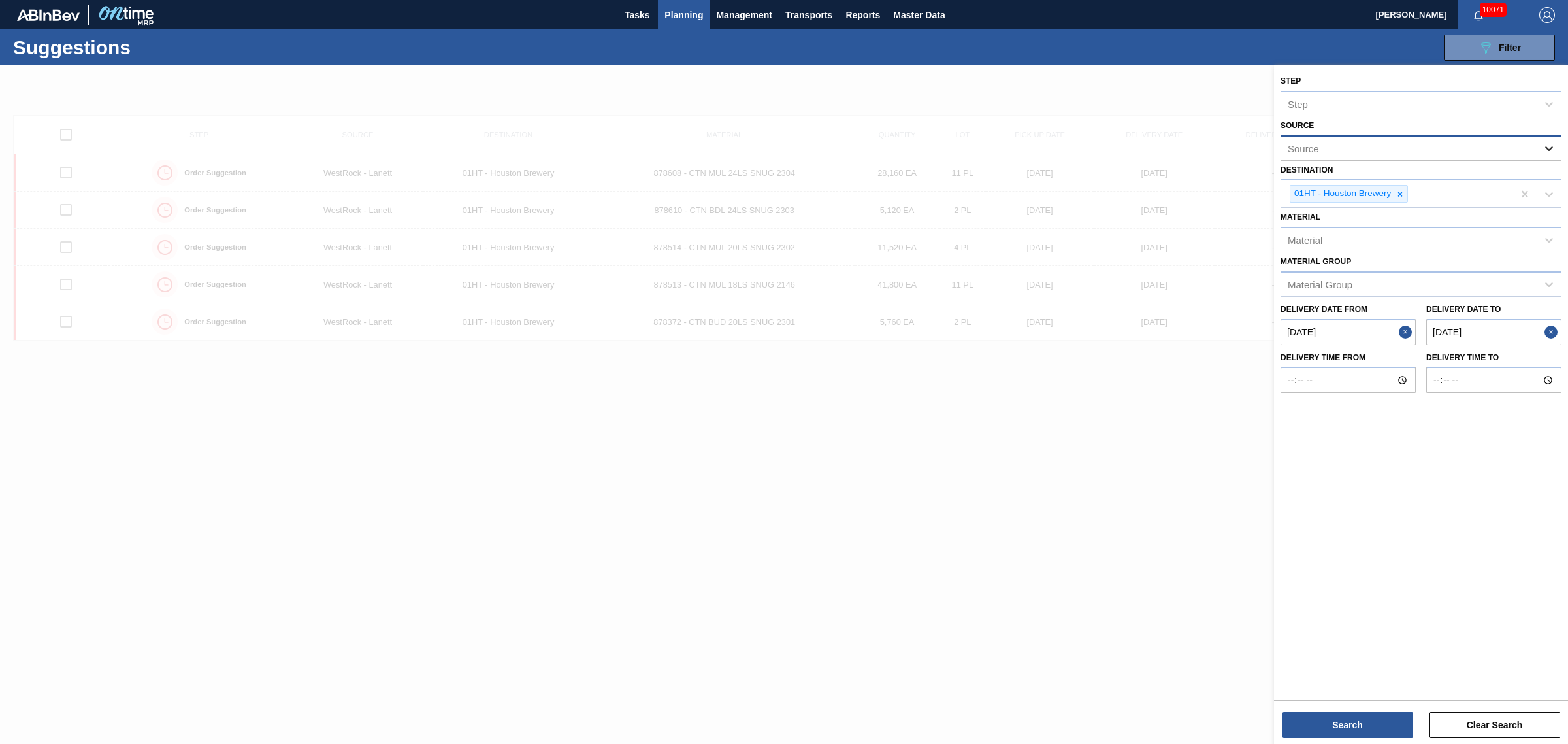
click at [1551, 150] on icon at bounding box center [1549, 148] width 13 height 13
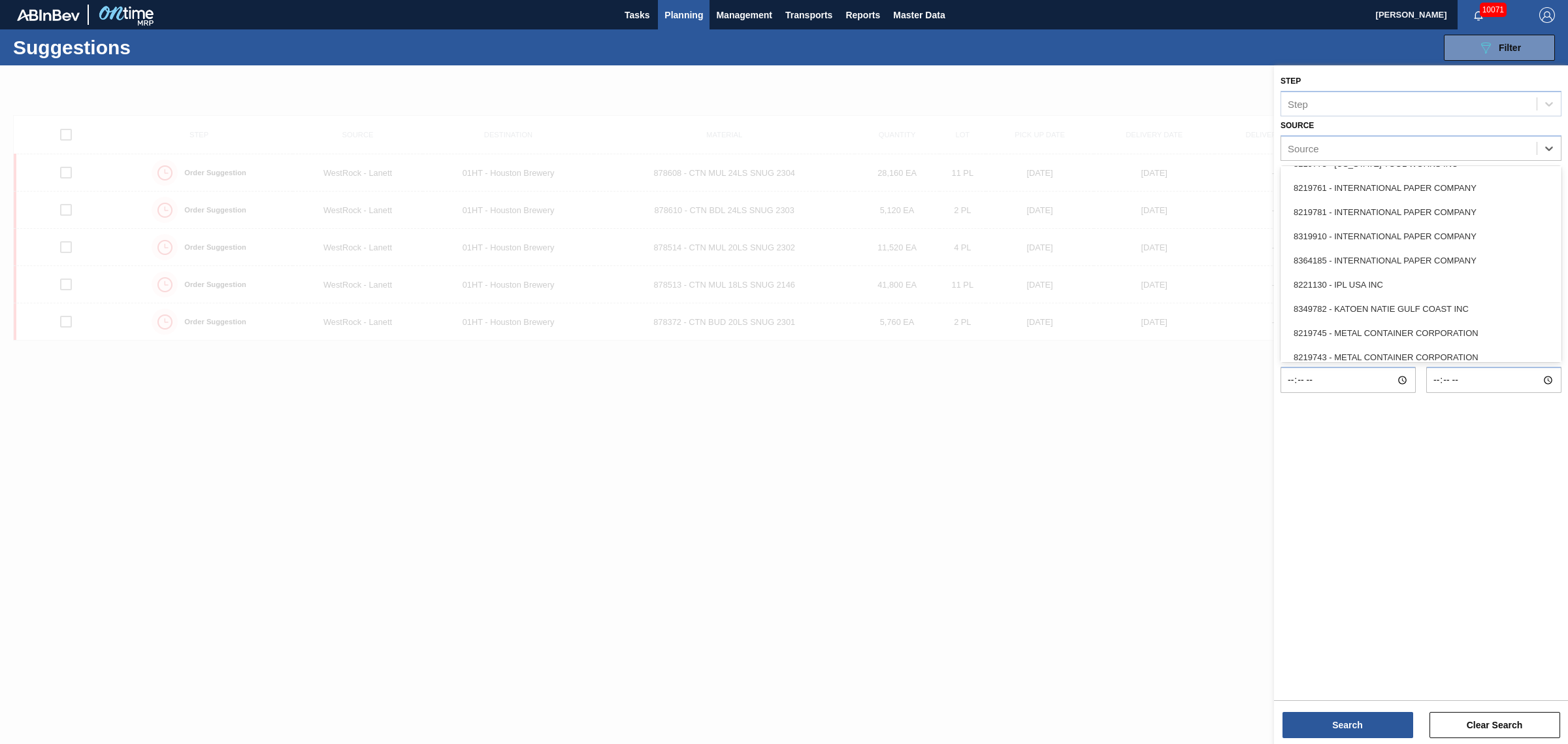
scroll to position [396, 0]
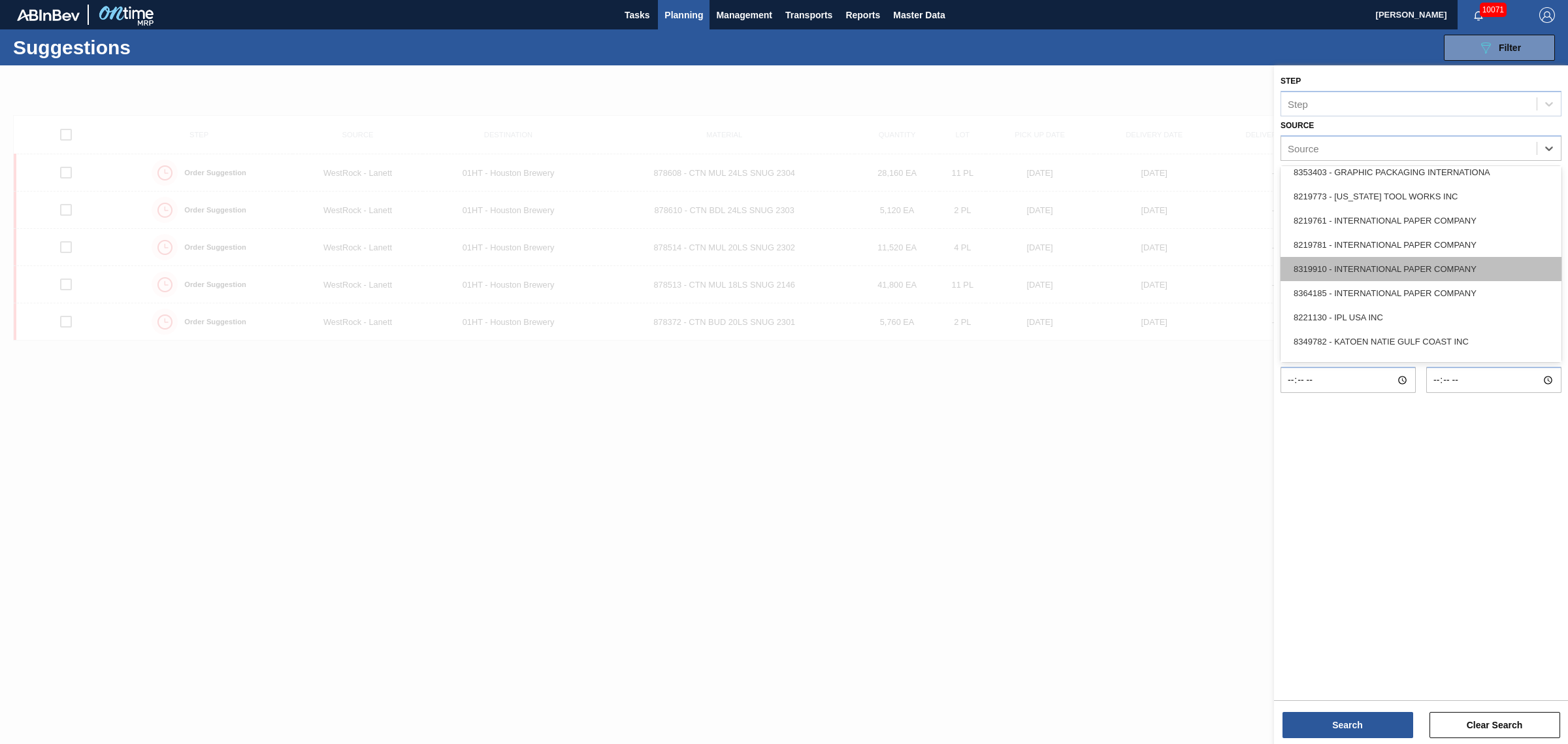
click at [1354, 260] on div "8319910 - INTERNATIONAL PAPER COMPANY" at bounding box center [1421, 269] width 281 height 24
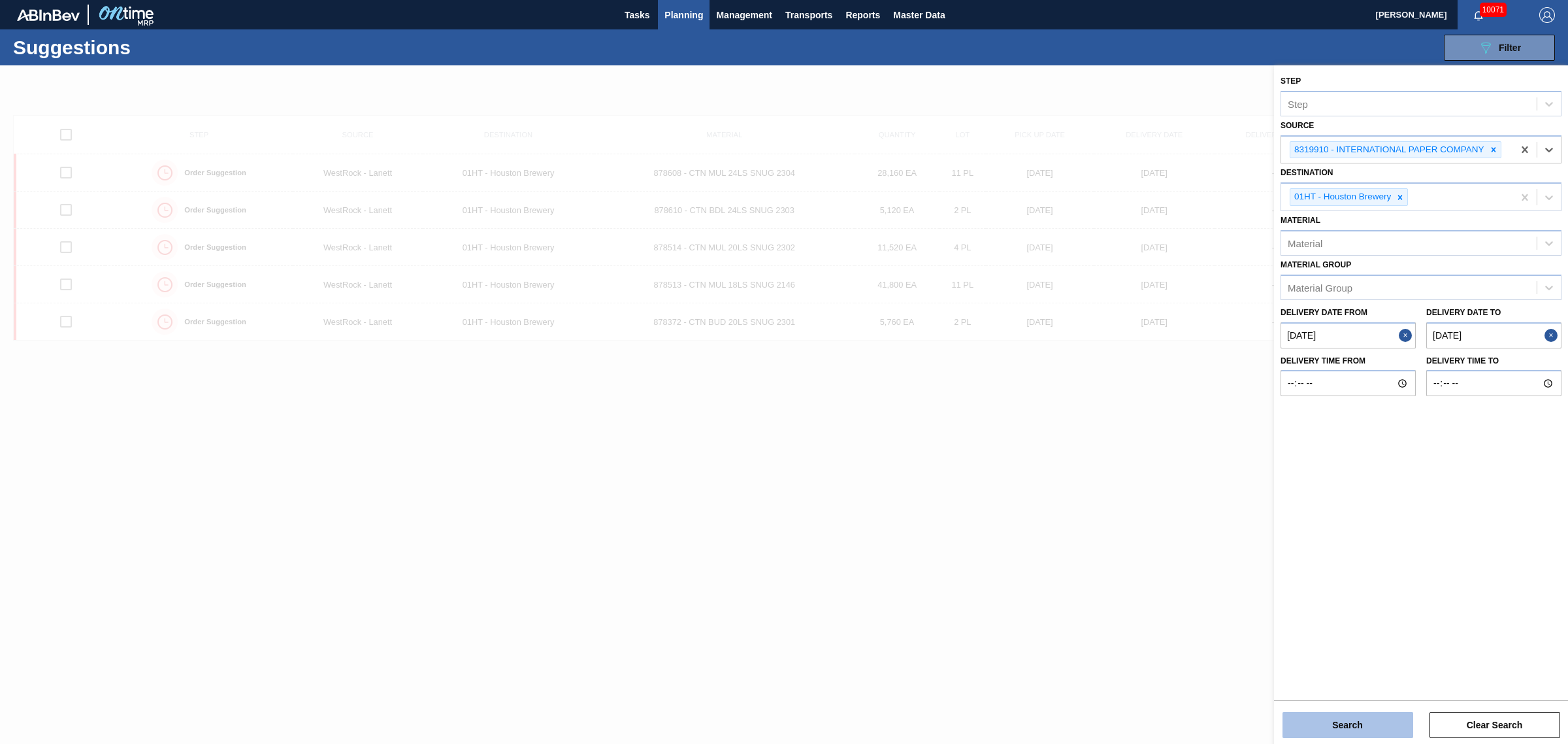
click at [1337, 727] on button "Search" at bounding box center [1348, 725] width 131 height 26
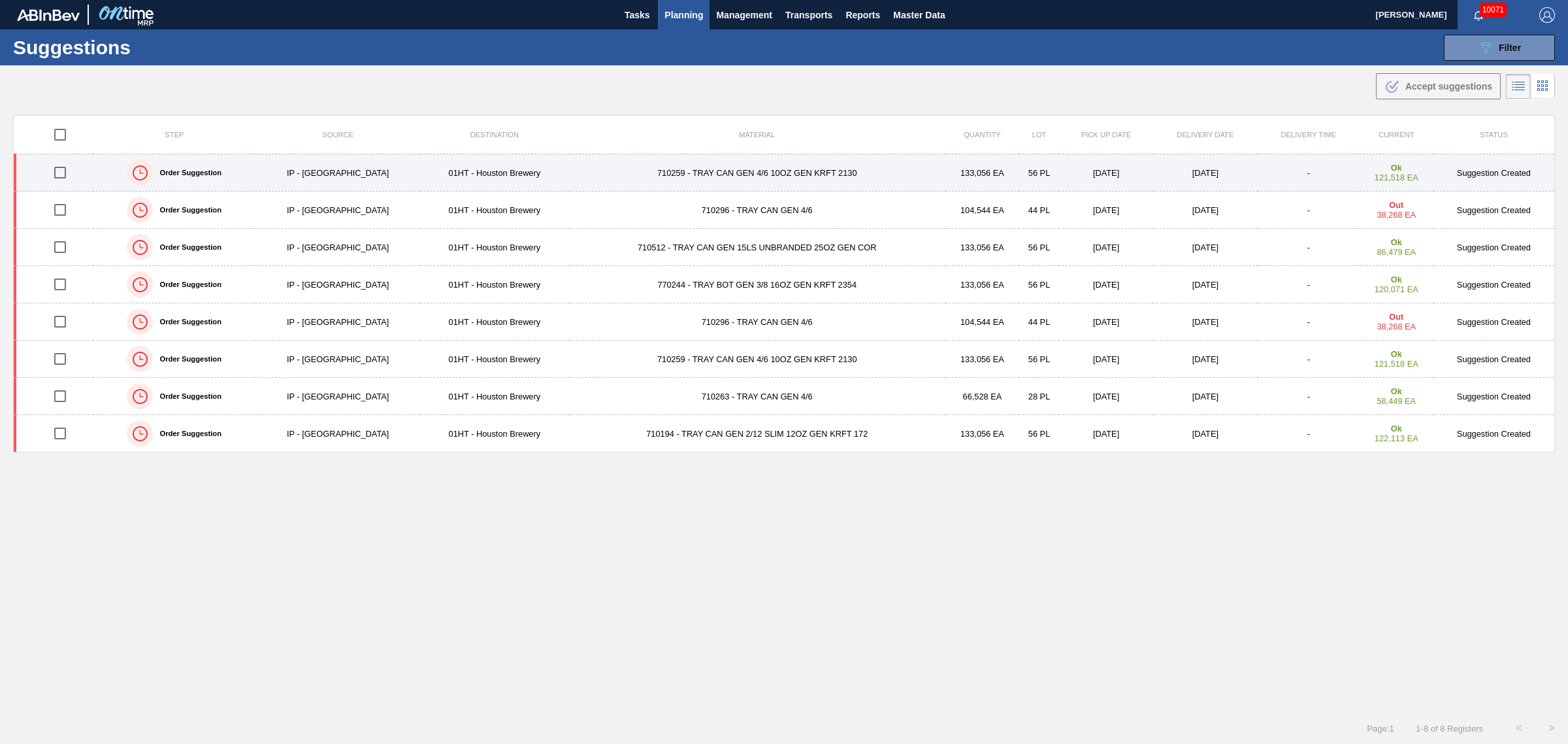
click at [56, 168] on input "checkbox" at bounding box center [60, 173] width 28 height 28
checkbox input "true"
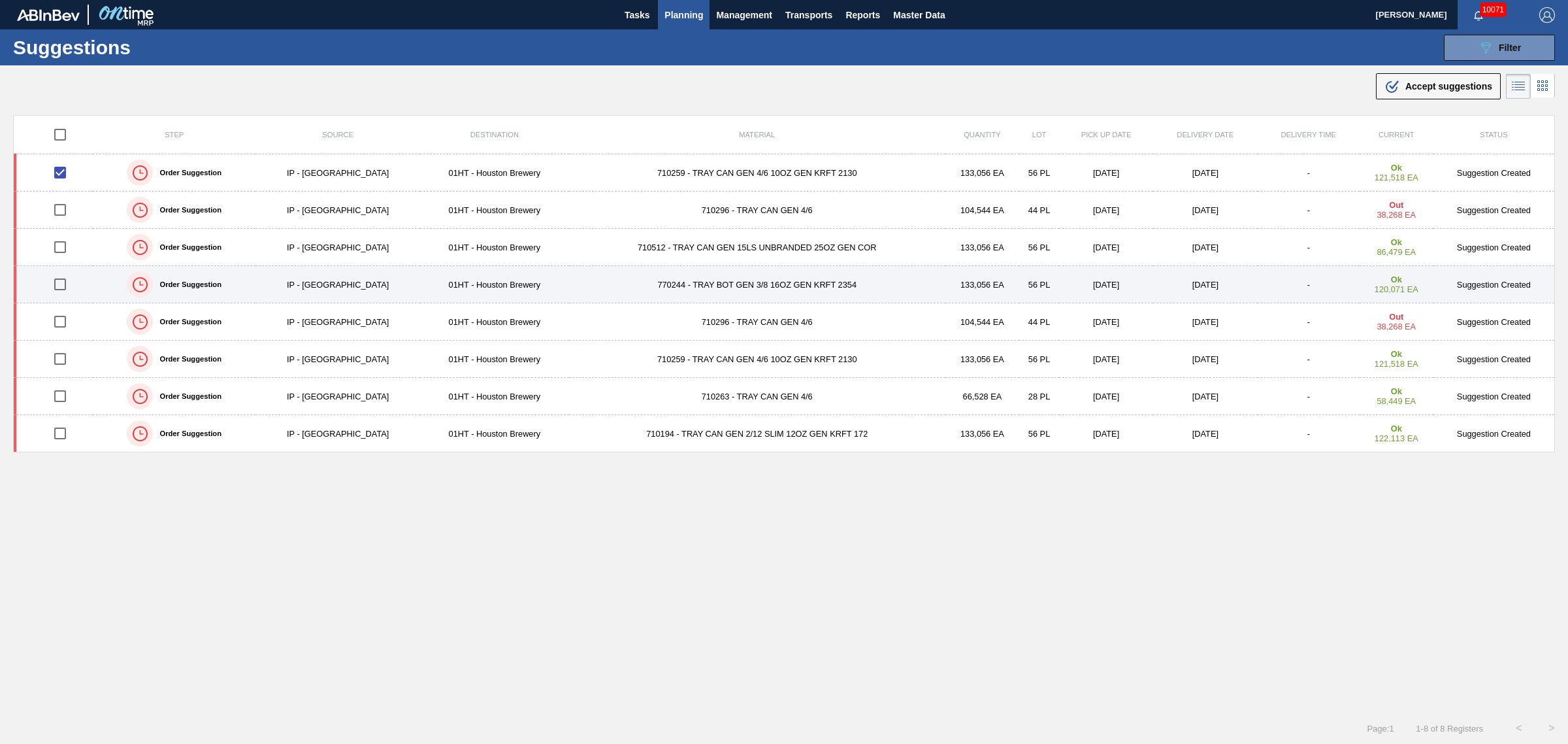
click at [60, 283] on input "checkbox" at bounding box center [60, 285] width 28 height 28
checkbox input "true"
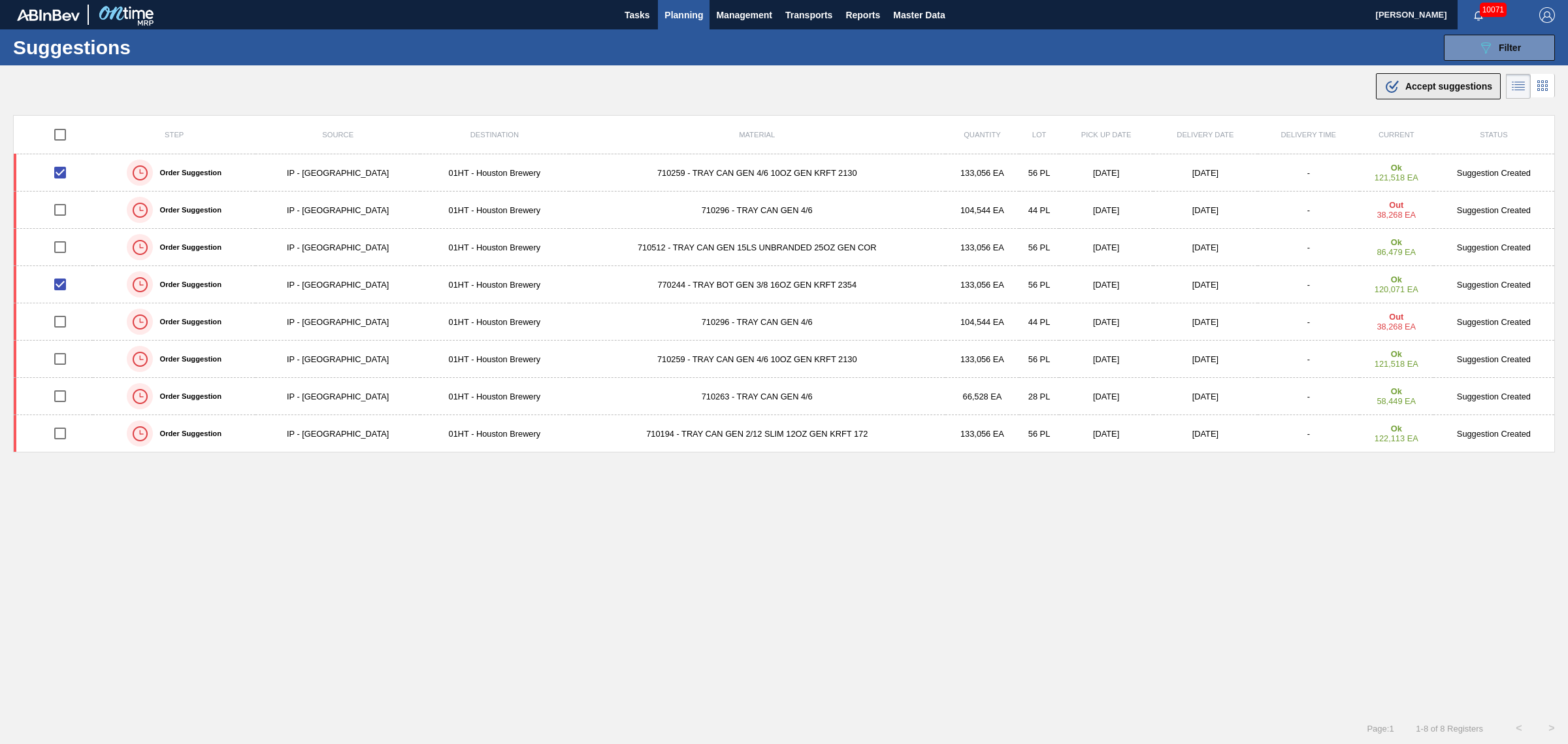
click at [1471, 93] on div ".b{fill:var(--color-action-default)} Accept suggestions" at bounding box center [1438, 86] width 108 height 16
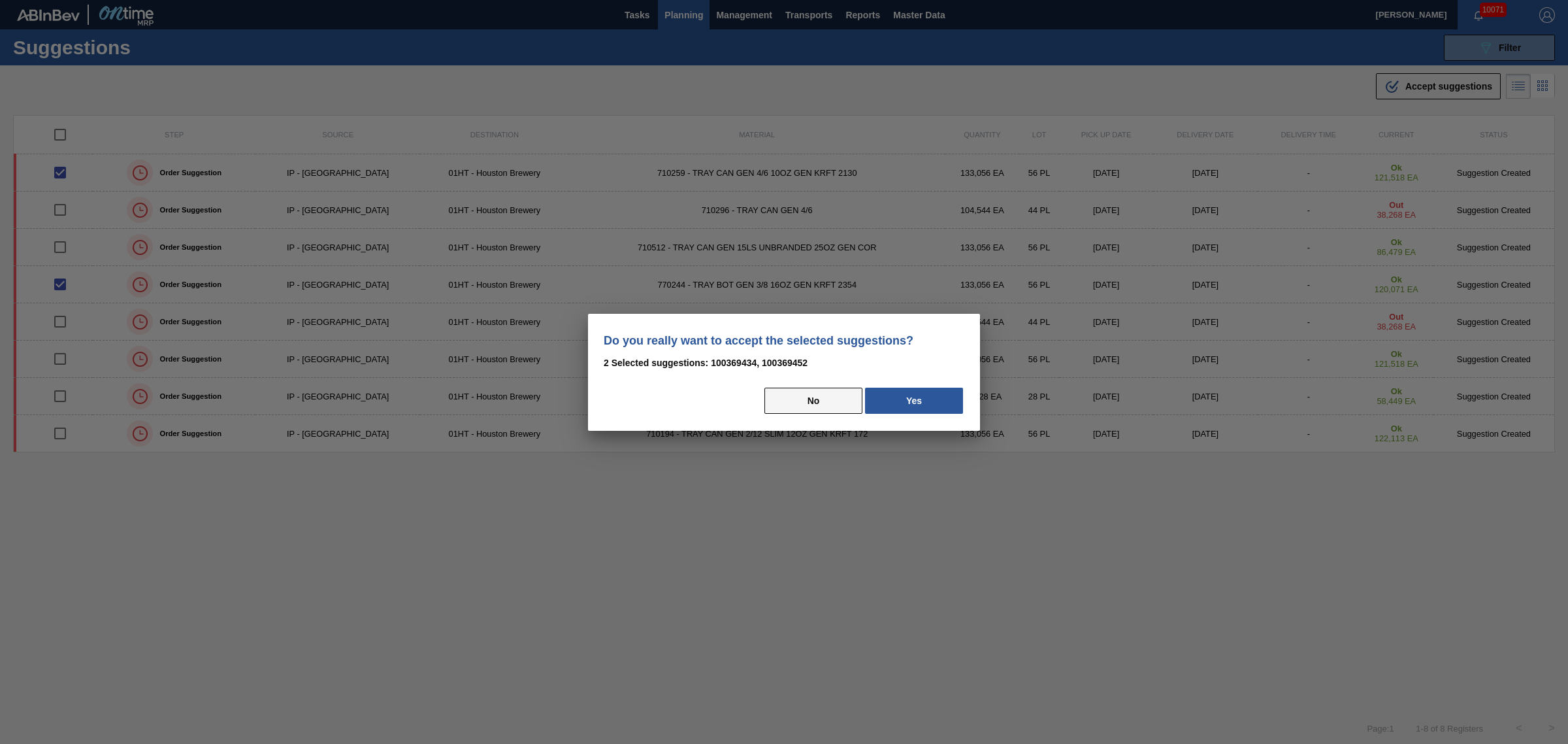
drag, startPoint x: 913, startPoint y: 404, endPoint x: 813, endPoint y: 380, distance: 102.8
click at [914, 404] on button "Yes" at bounding box center [914, 401] width 98 height 26
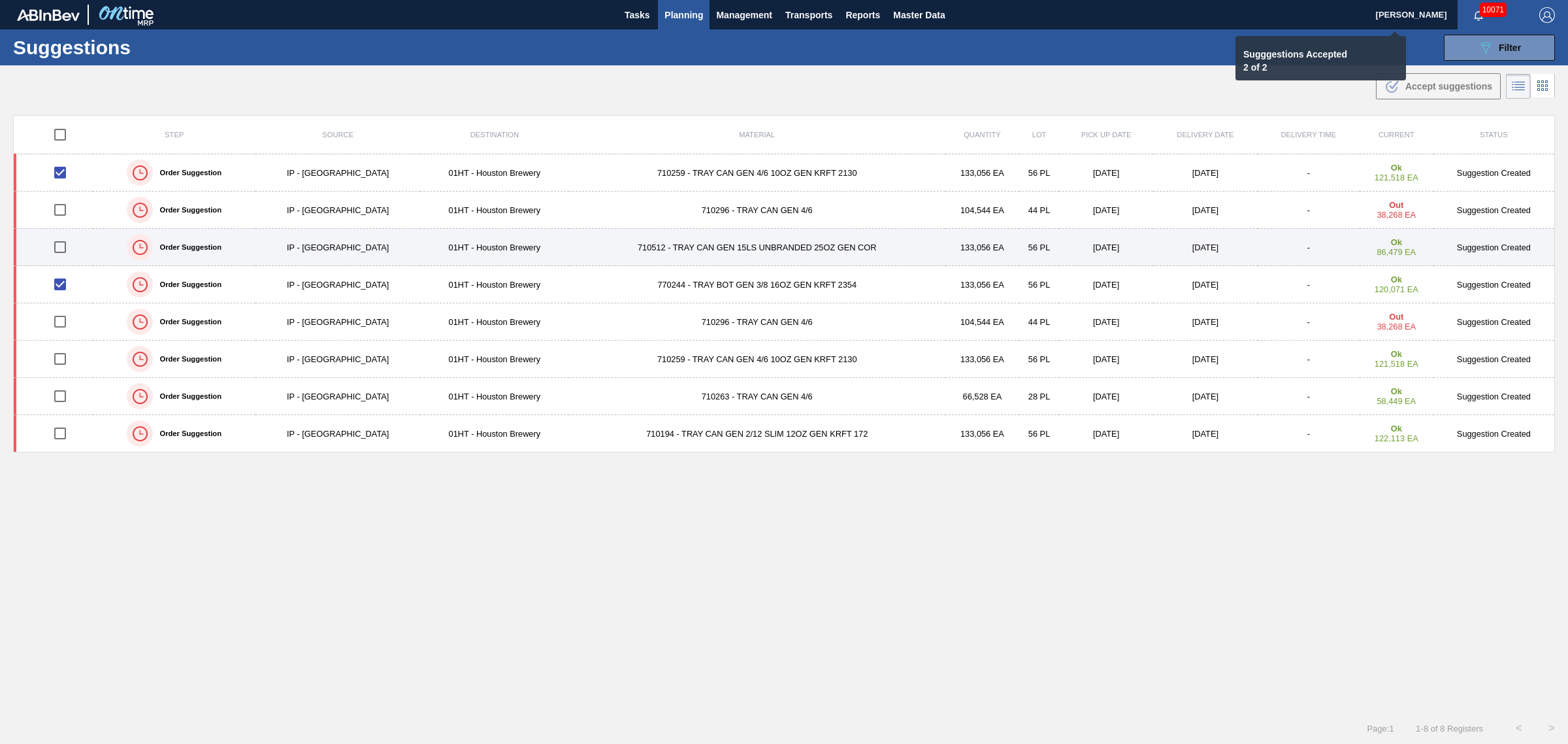
checkbox input "false"
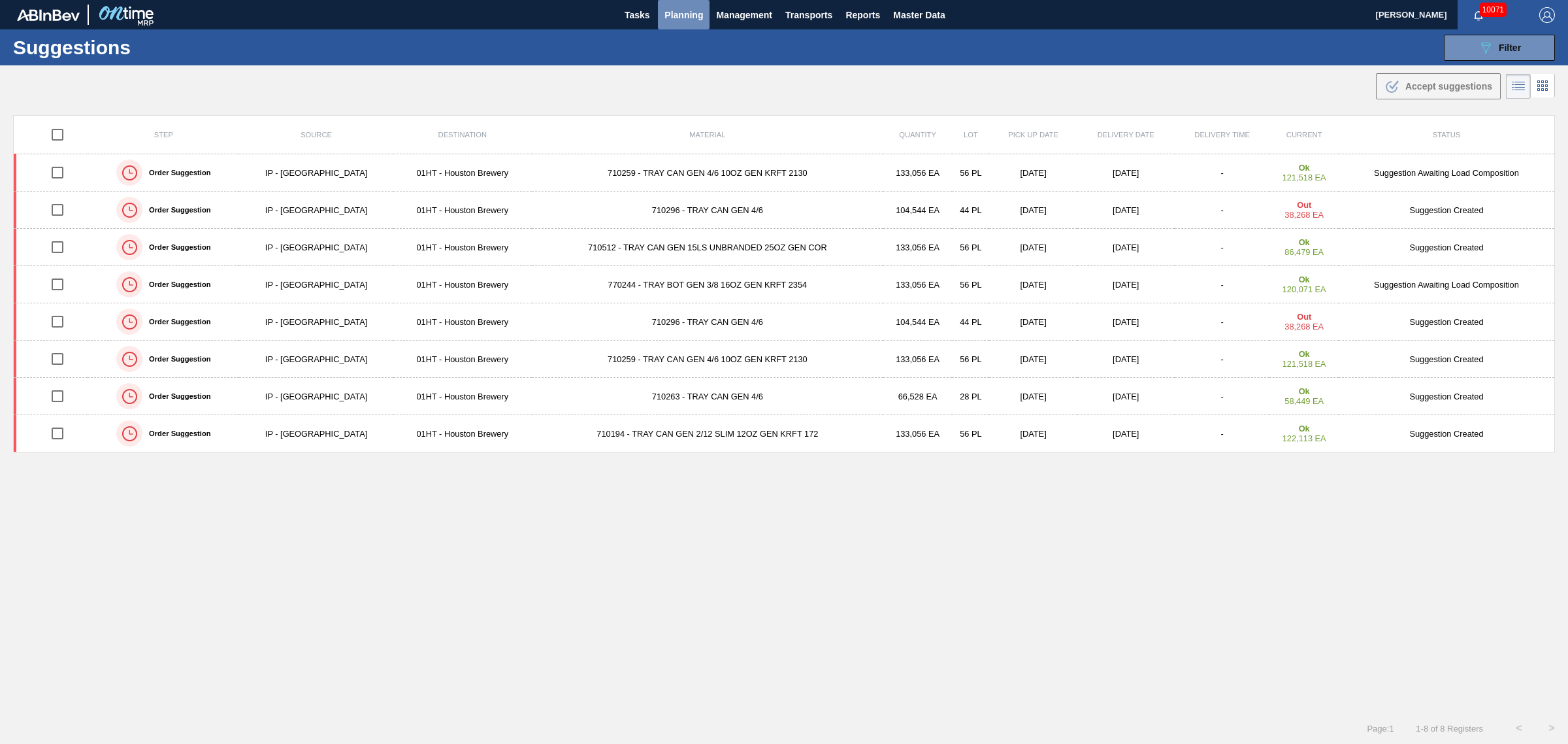
click at [684, 7] on span "Planning" at bounding box center [684, 15] width 38 height 16
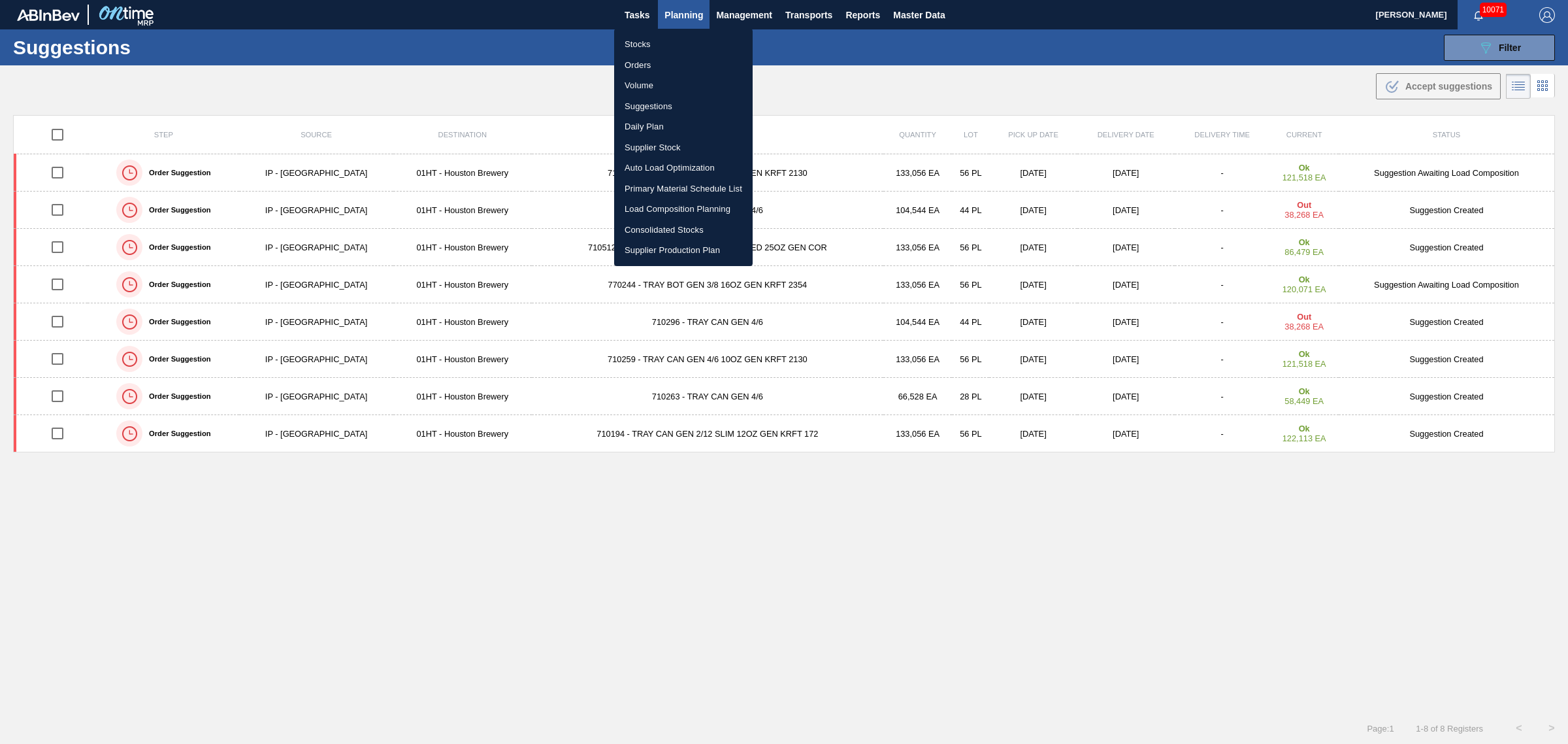
click at [673, 206] on li "Load Composition Planning" at bounding box center [684, 209] width 139 height 21
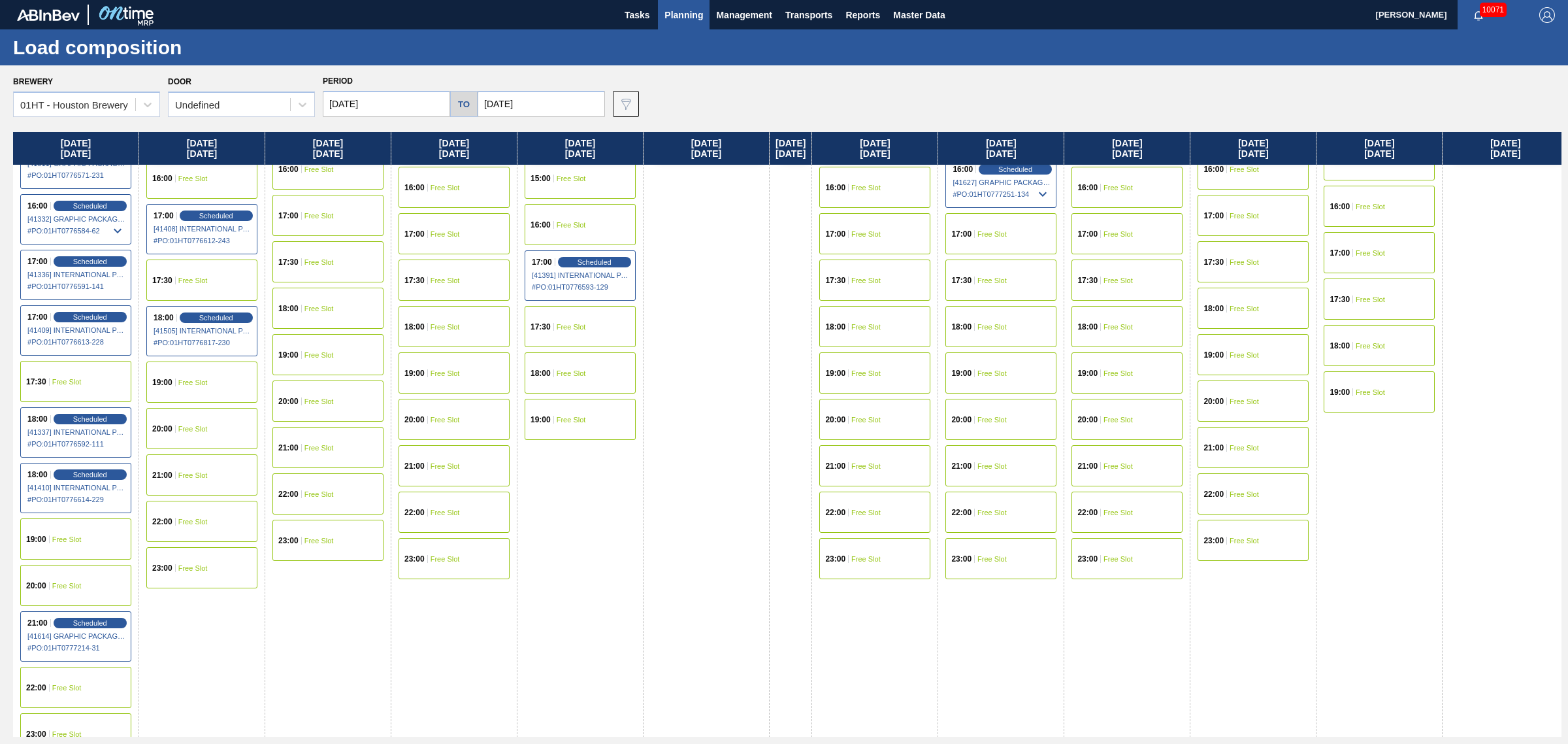
scroll to position [735, 0]
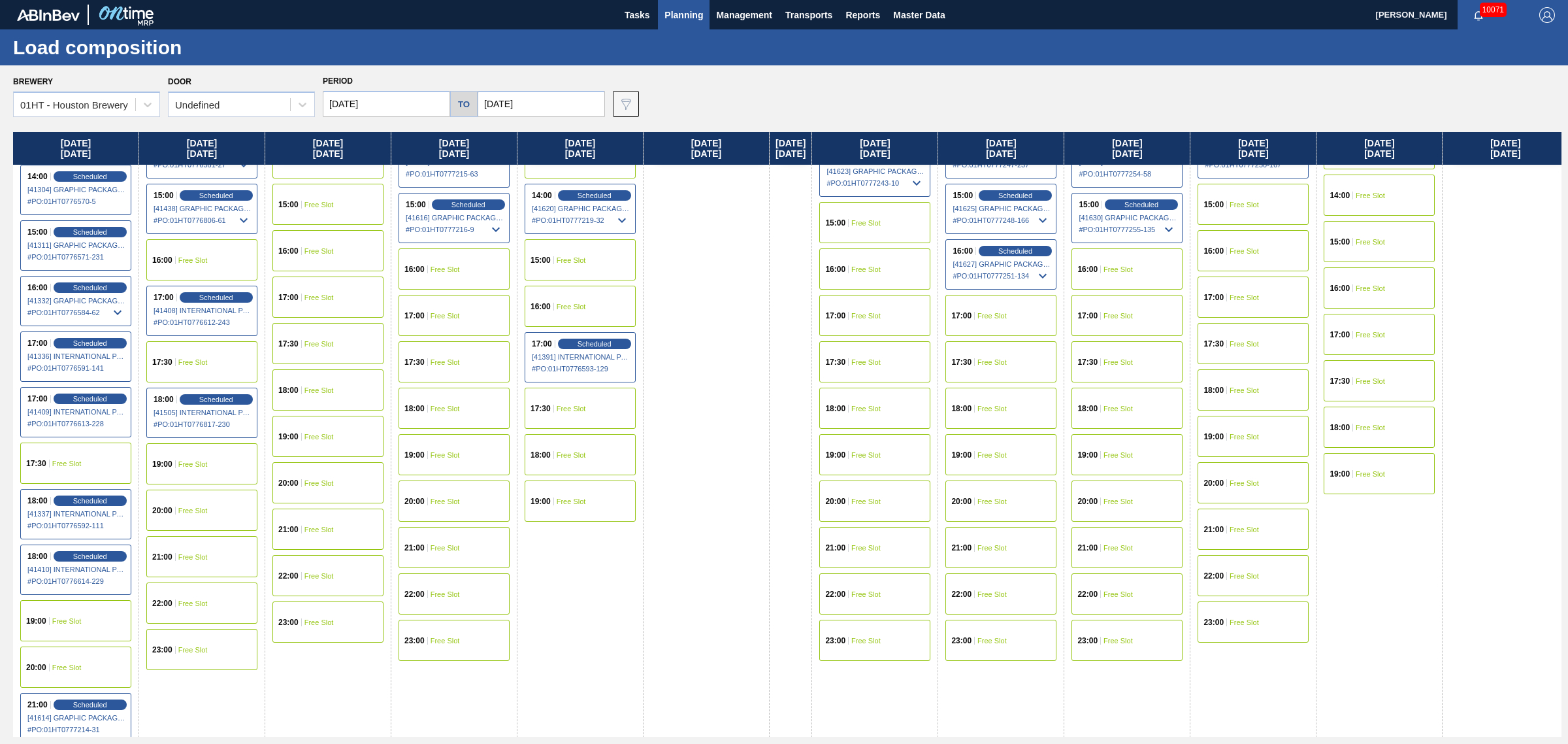
click at [575, 445] on div "18:00 Free Slot" at bounding box center [580, 454] width 111 height 41
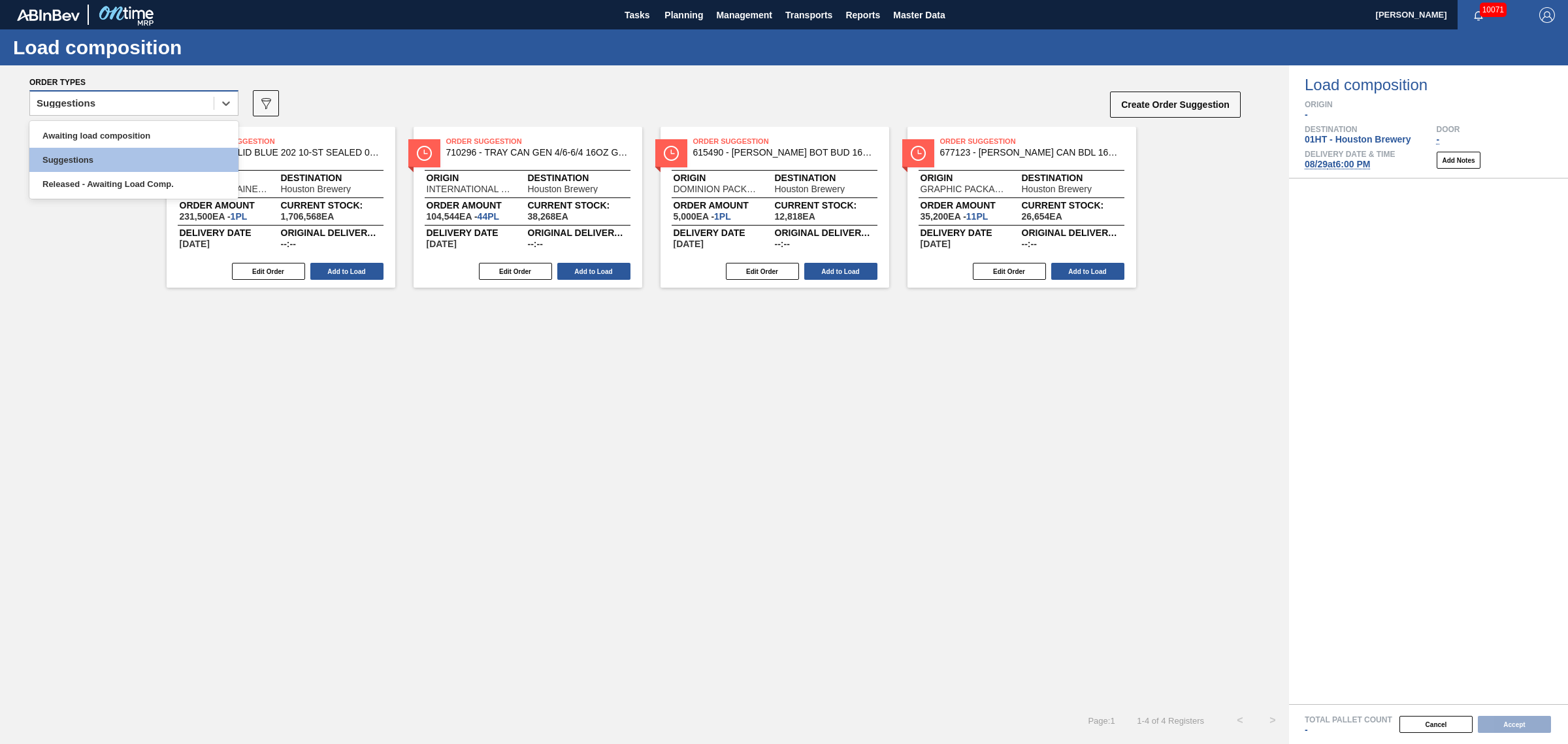
click at [152, 110] on div "Suggestions" at bounding box center [121, 104] width 184 height 19
click at [155, 131] on div "Awaiting load composition" at bounding box center [134, 135] width 209 height 24
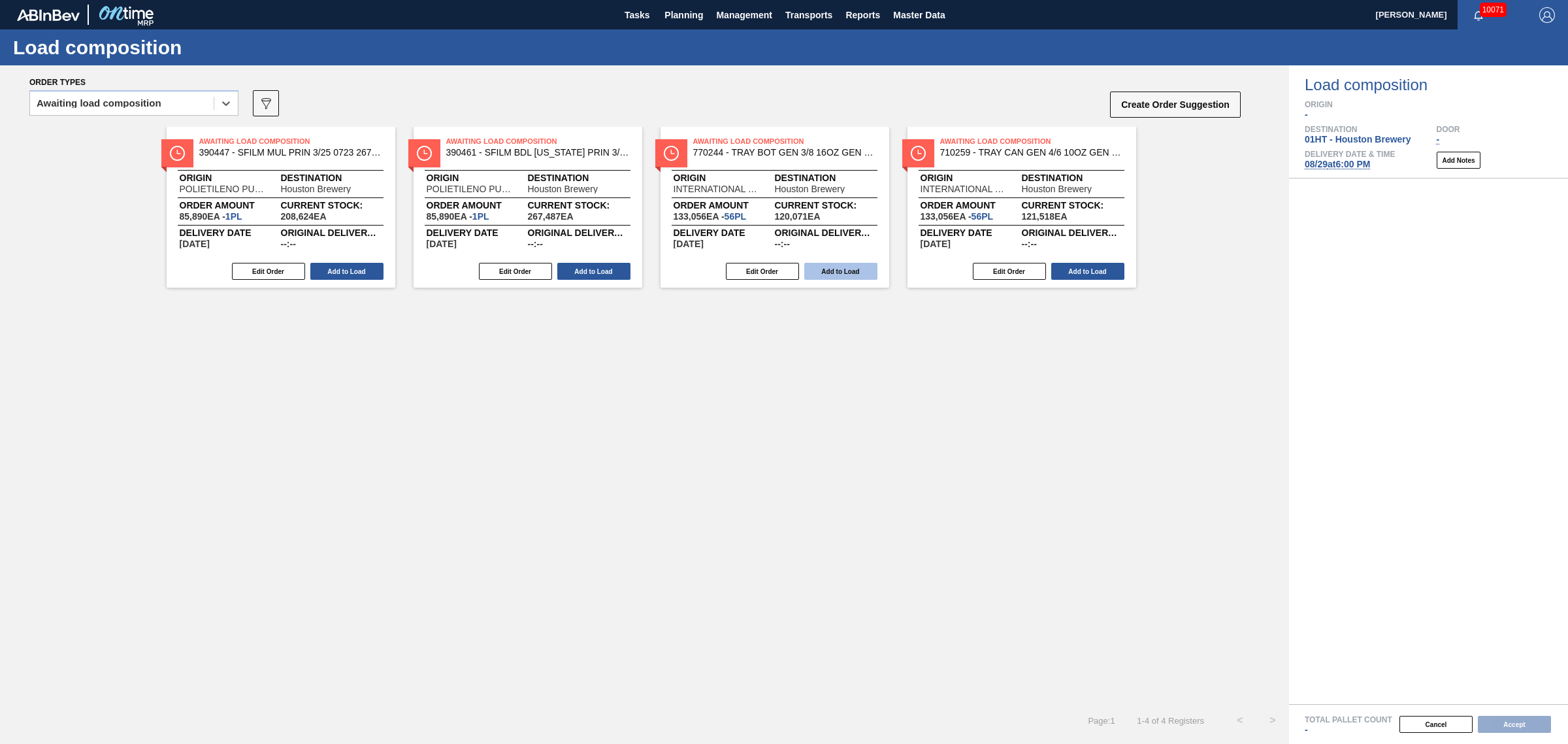
click at [843, 269] on button "Add to Load" at bounding box center [841, 271] width 73 height 17
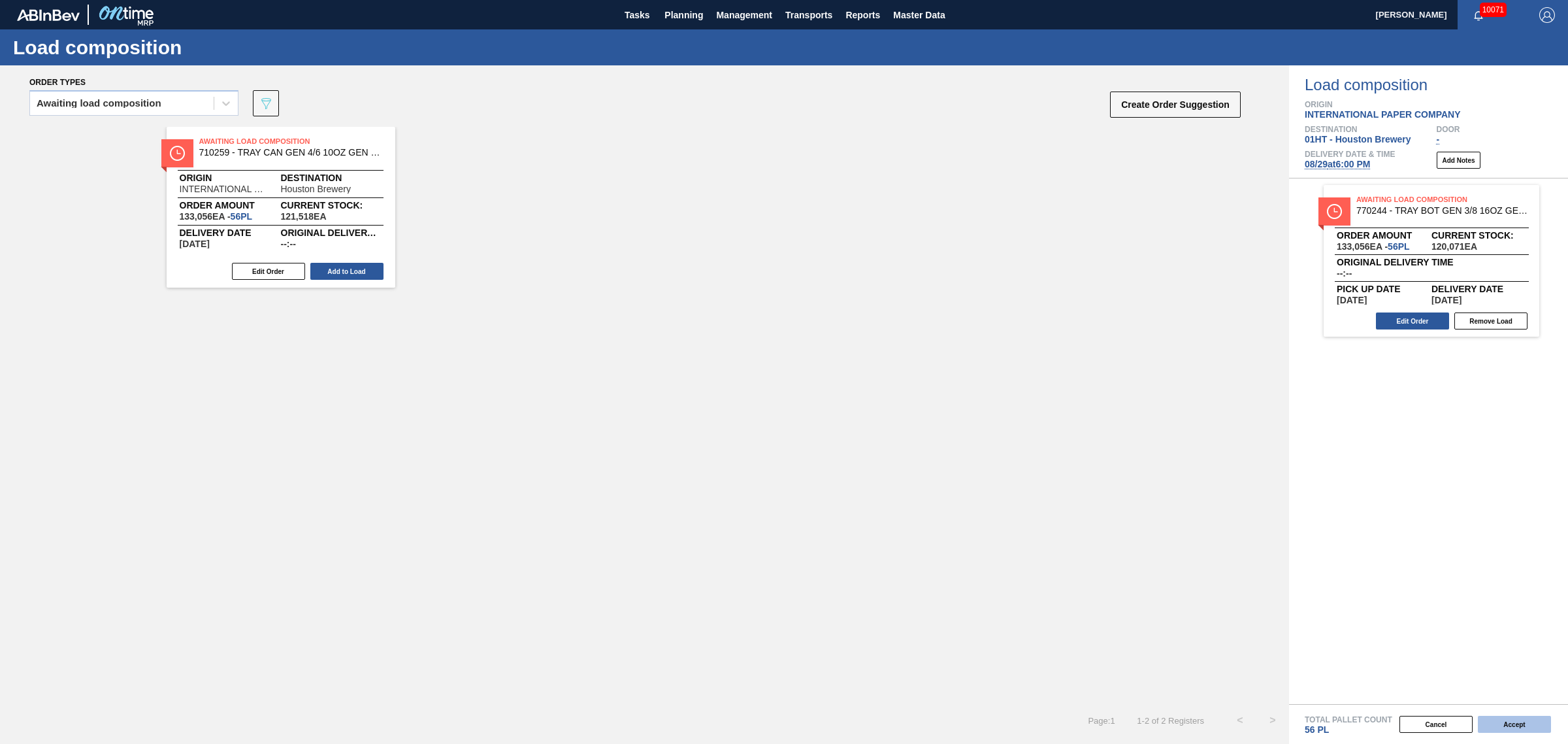
click at [1515, 720] on button "Accept" at bounding box center [1514, 724] width 73 height 17
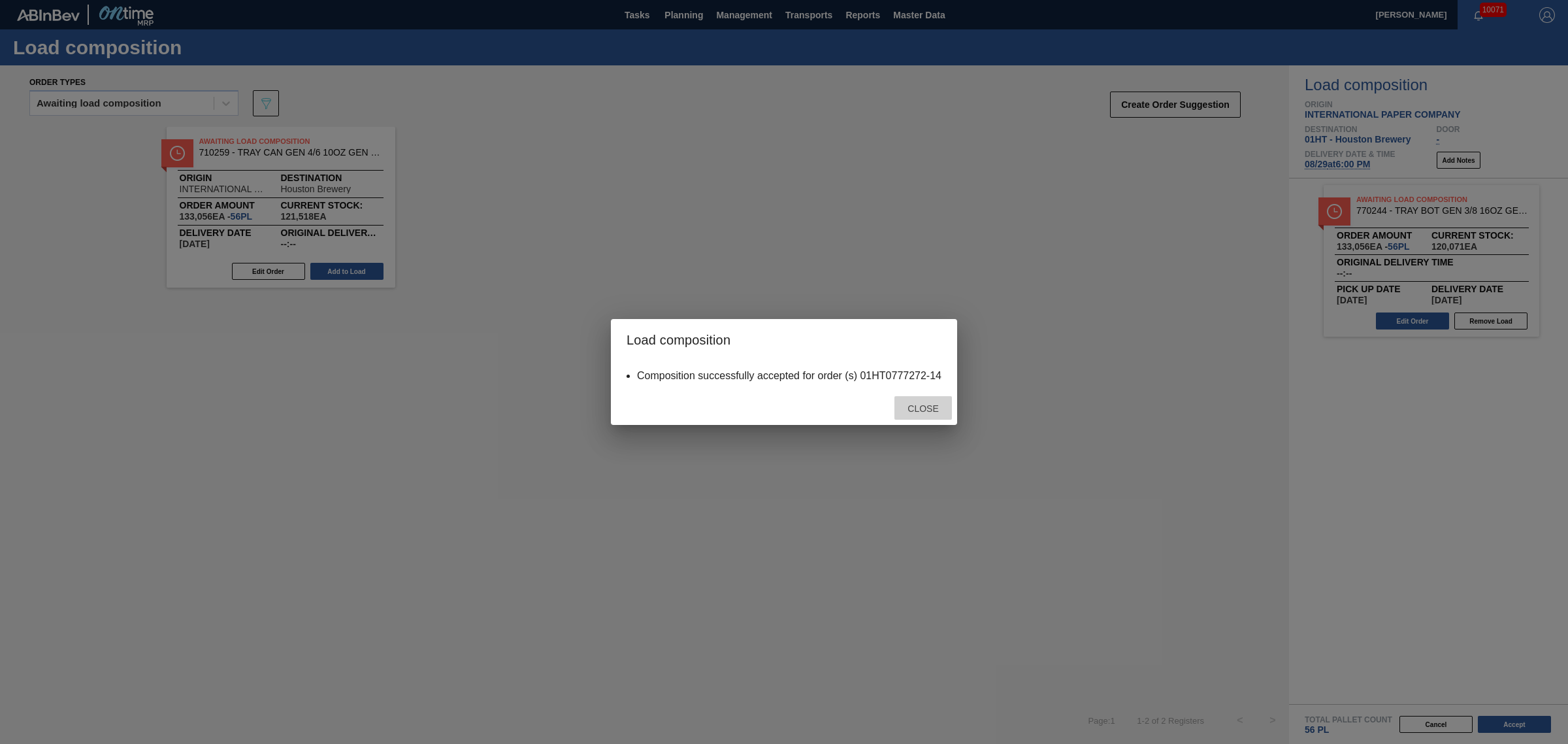
click at [903, 398] on div "Close" at bounding box center [923, 408] width 57 height 24
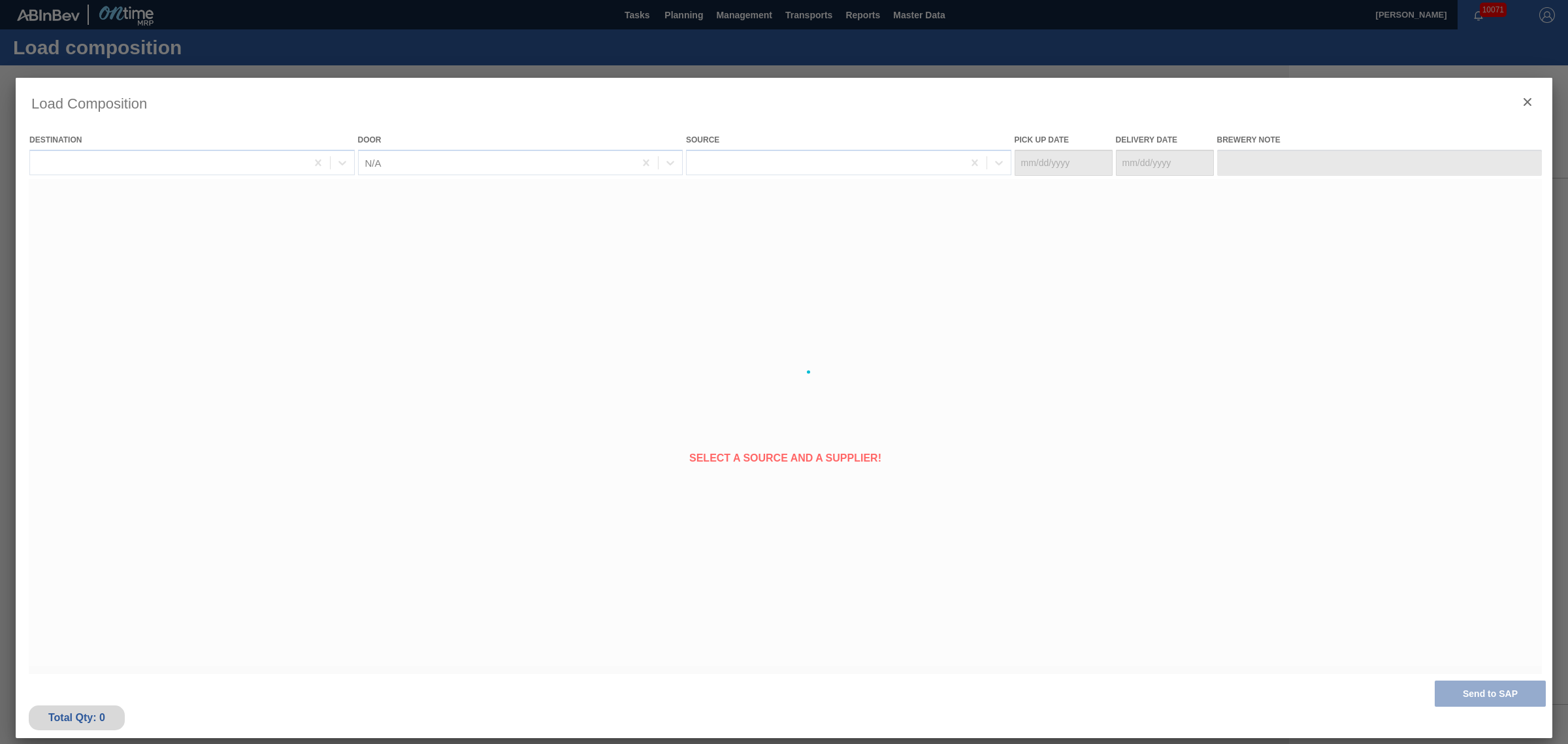
type Date "[DATE]"
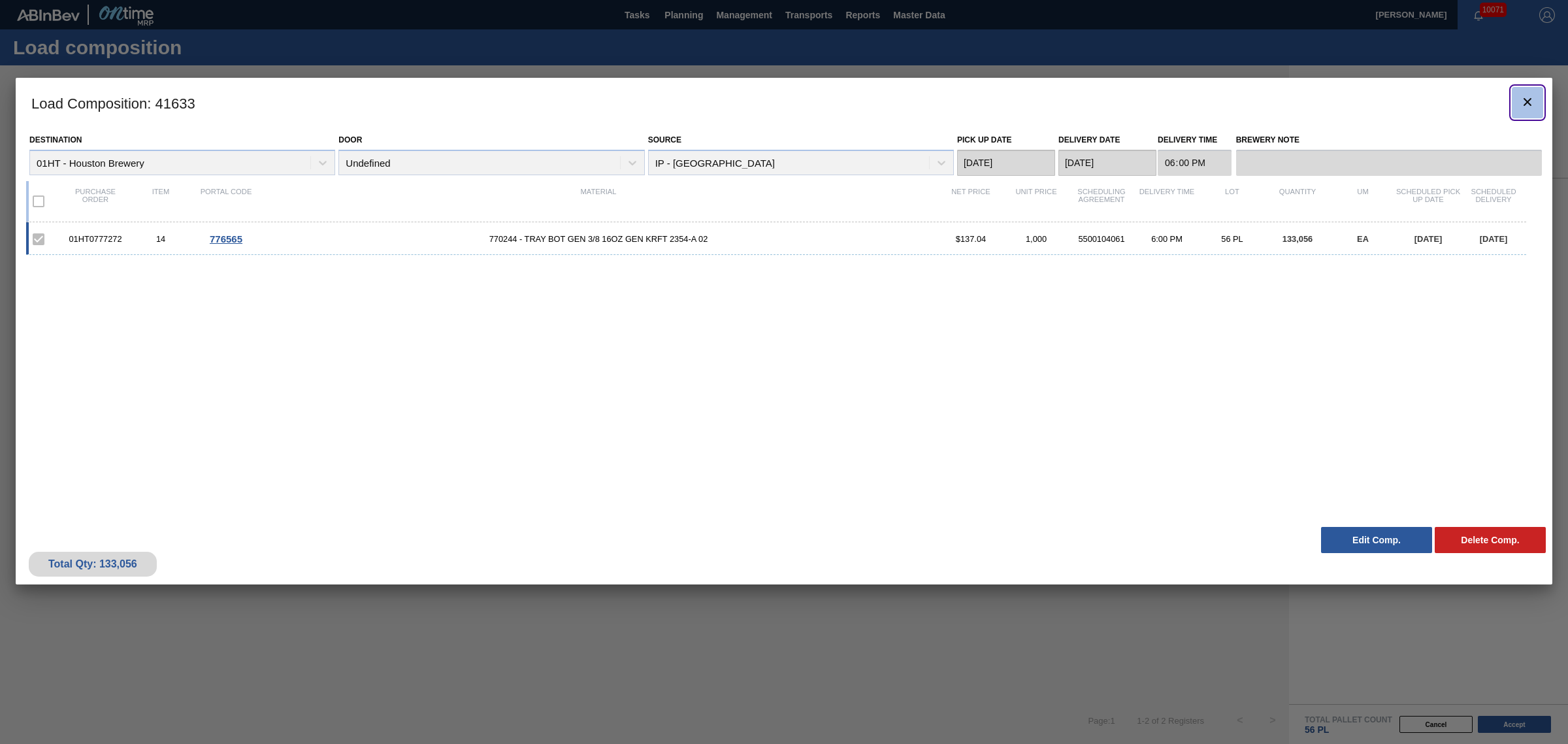
click at [1530, 92] on button "botão de ícone" at bounding box center [1527, 102] width 31 height 31
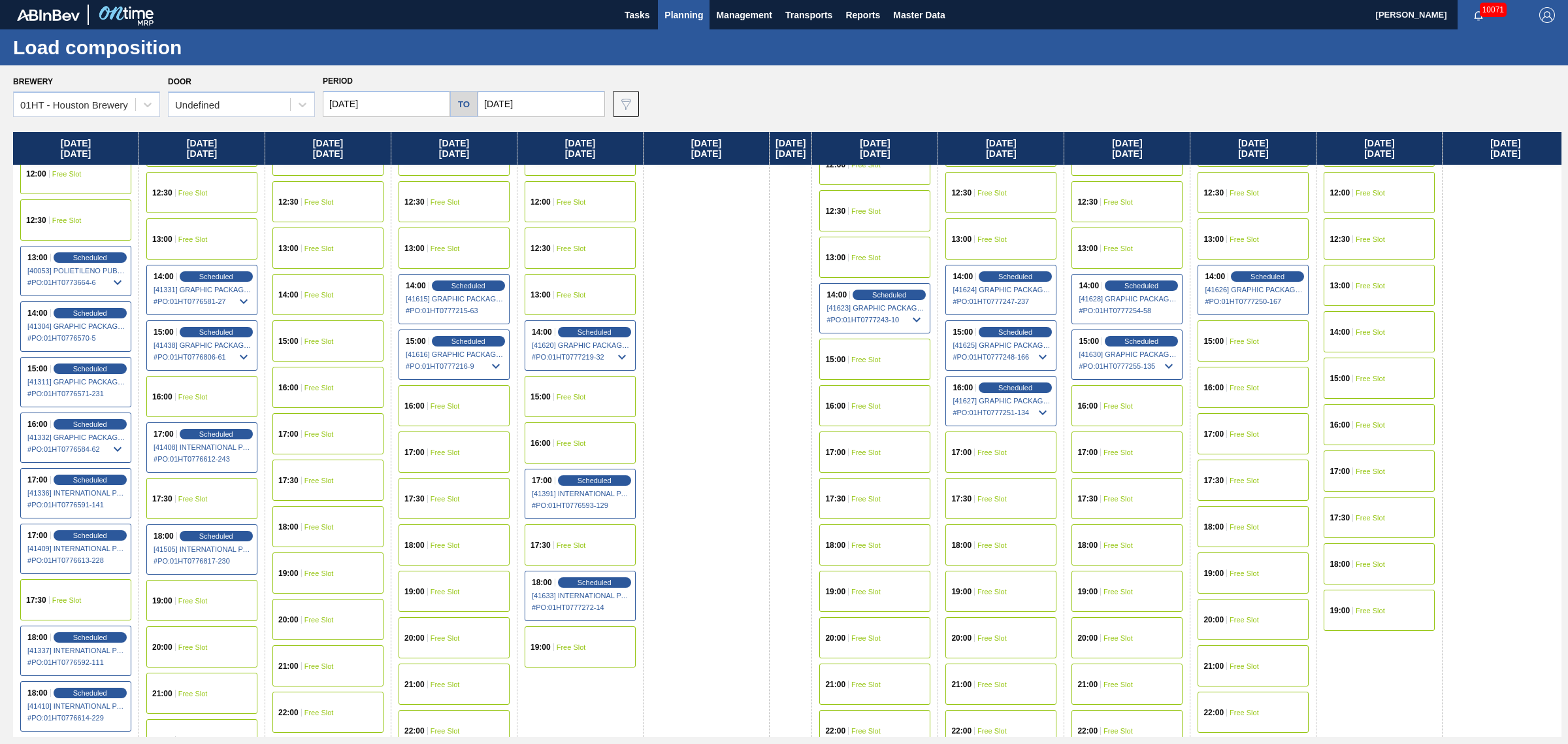
scroll to position [654, 0]
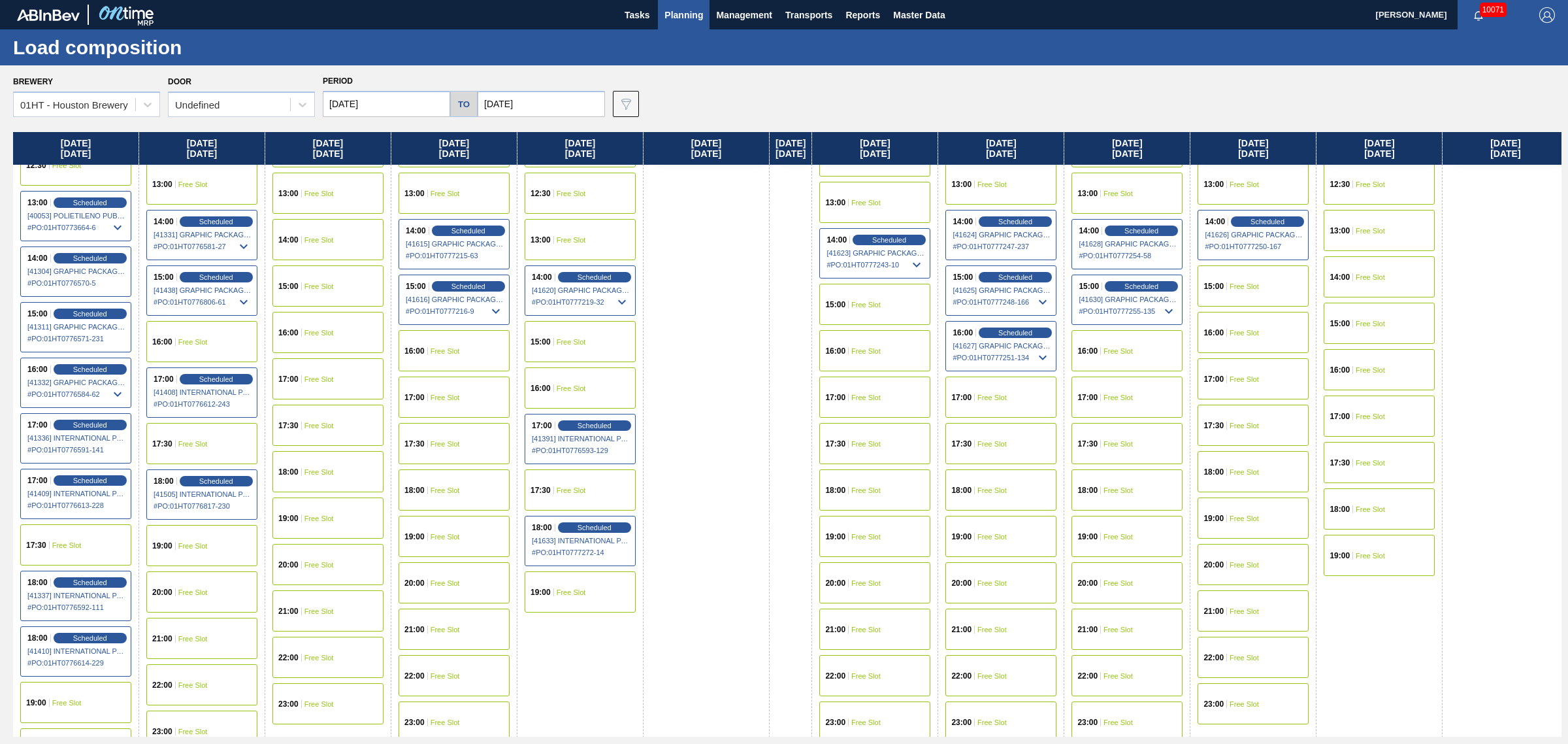
click at [556, 600] on div "19:00 Free Slot" at bounding box center [580, 592] width 111 height 41
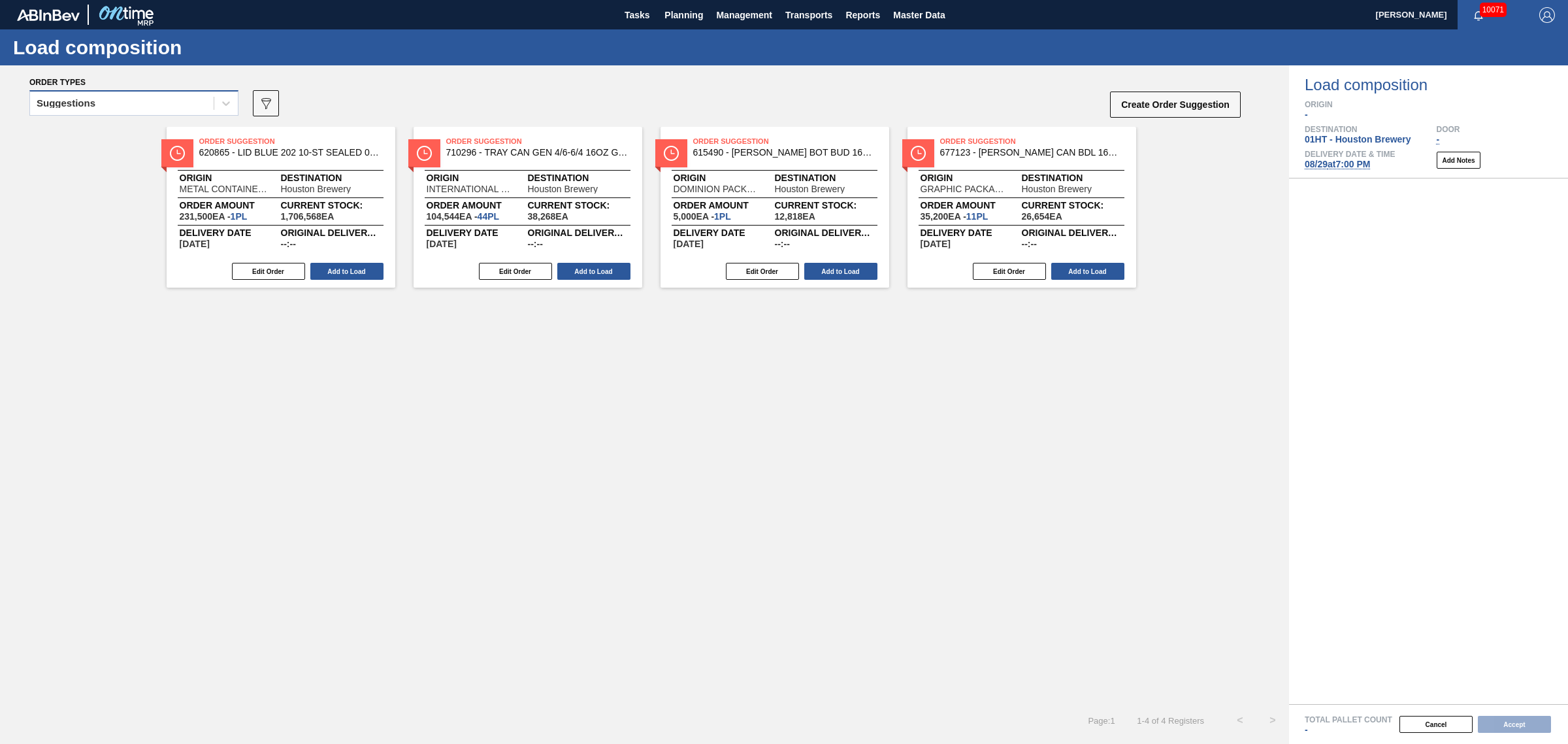
click at [160, 95] on div "Suggestions" at bounding box center [121, 104] width 184 height 19
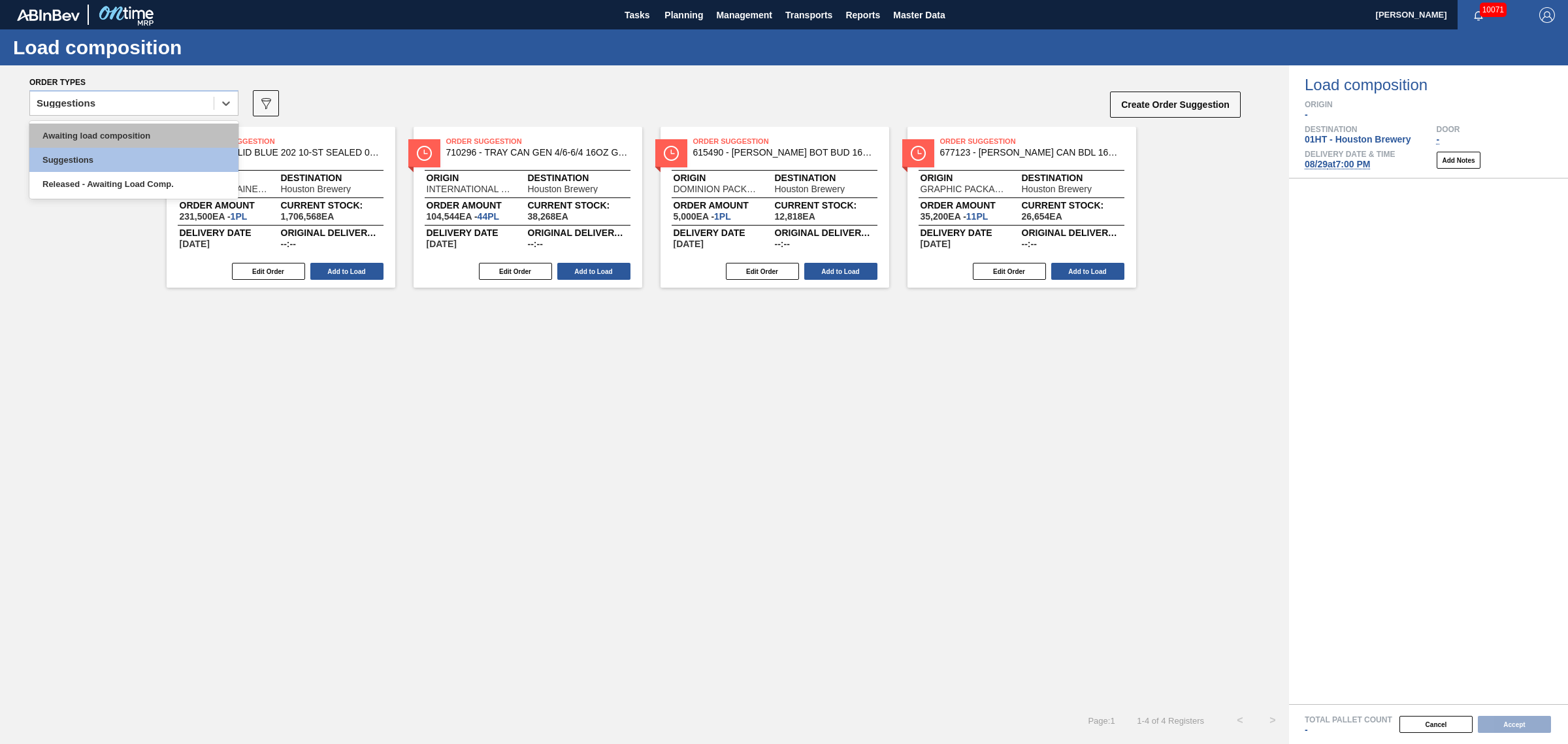
click at [141, 131] on div "Awaiting load composition" at bounding box center [134, 135] width 209 height 24
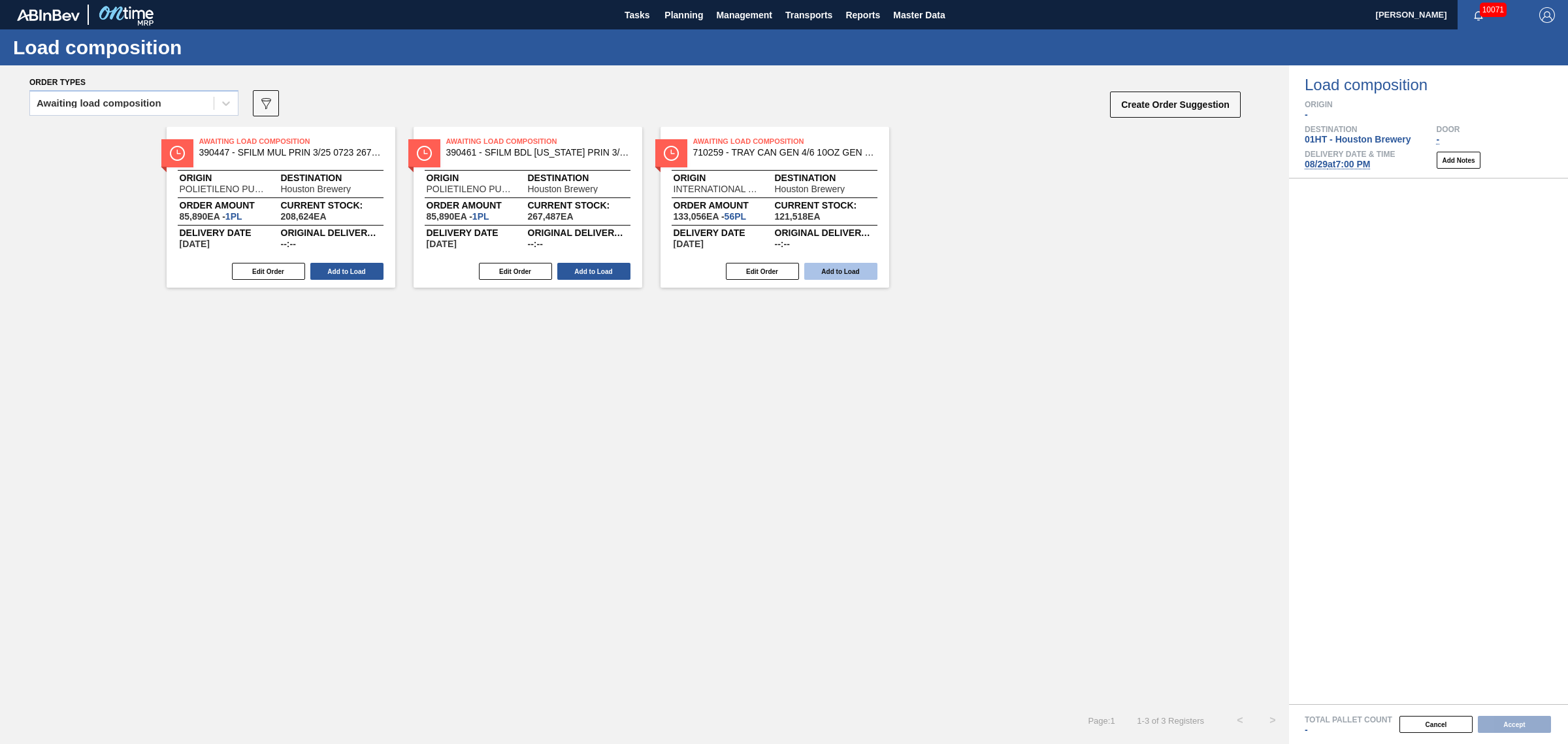
click at [860, 266] on button "Add to Load" at bounding box center [841, 271] width 73 height 17
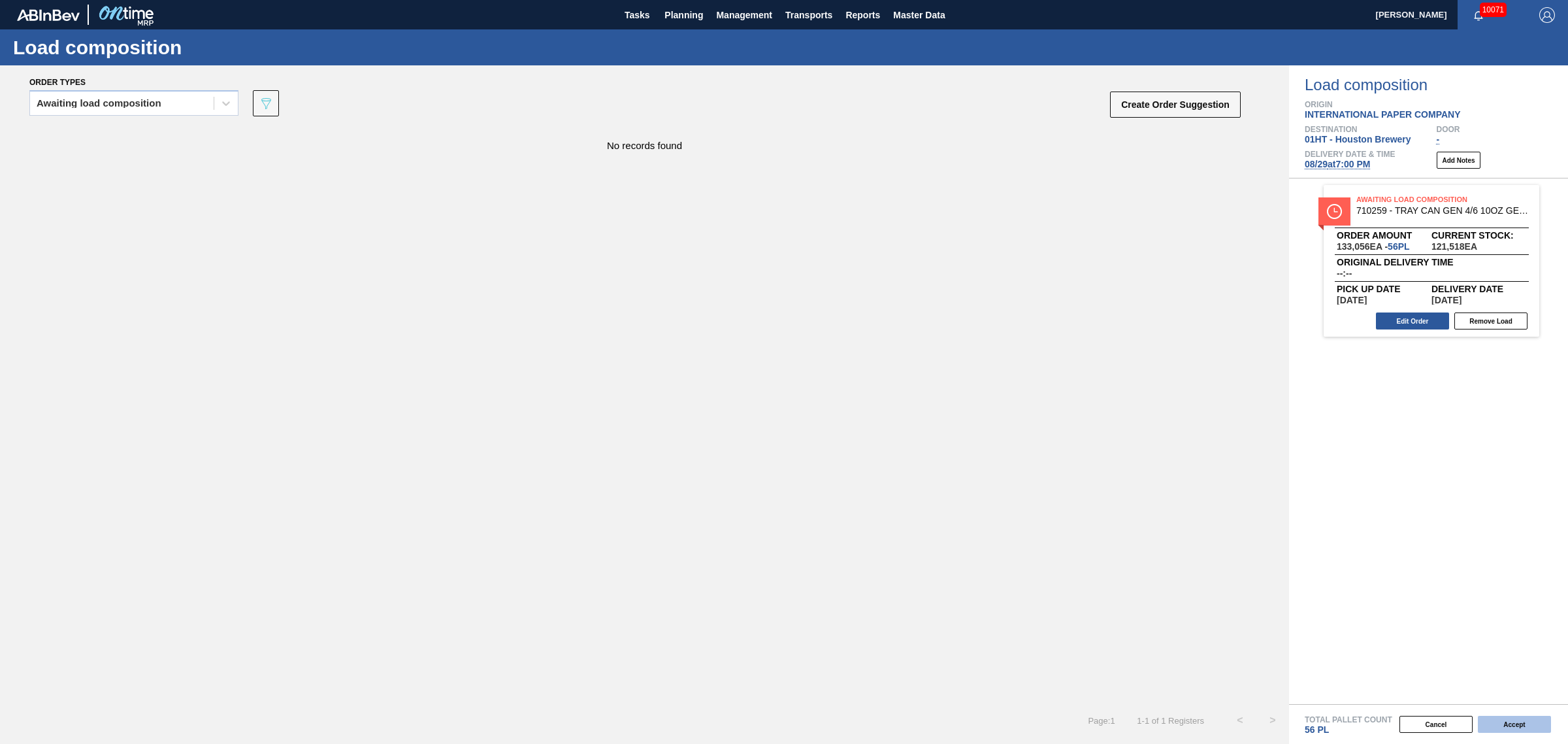
click at [1503, 720] on button "Accept" at bounding box center [1514, 724] width 73 height 17
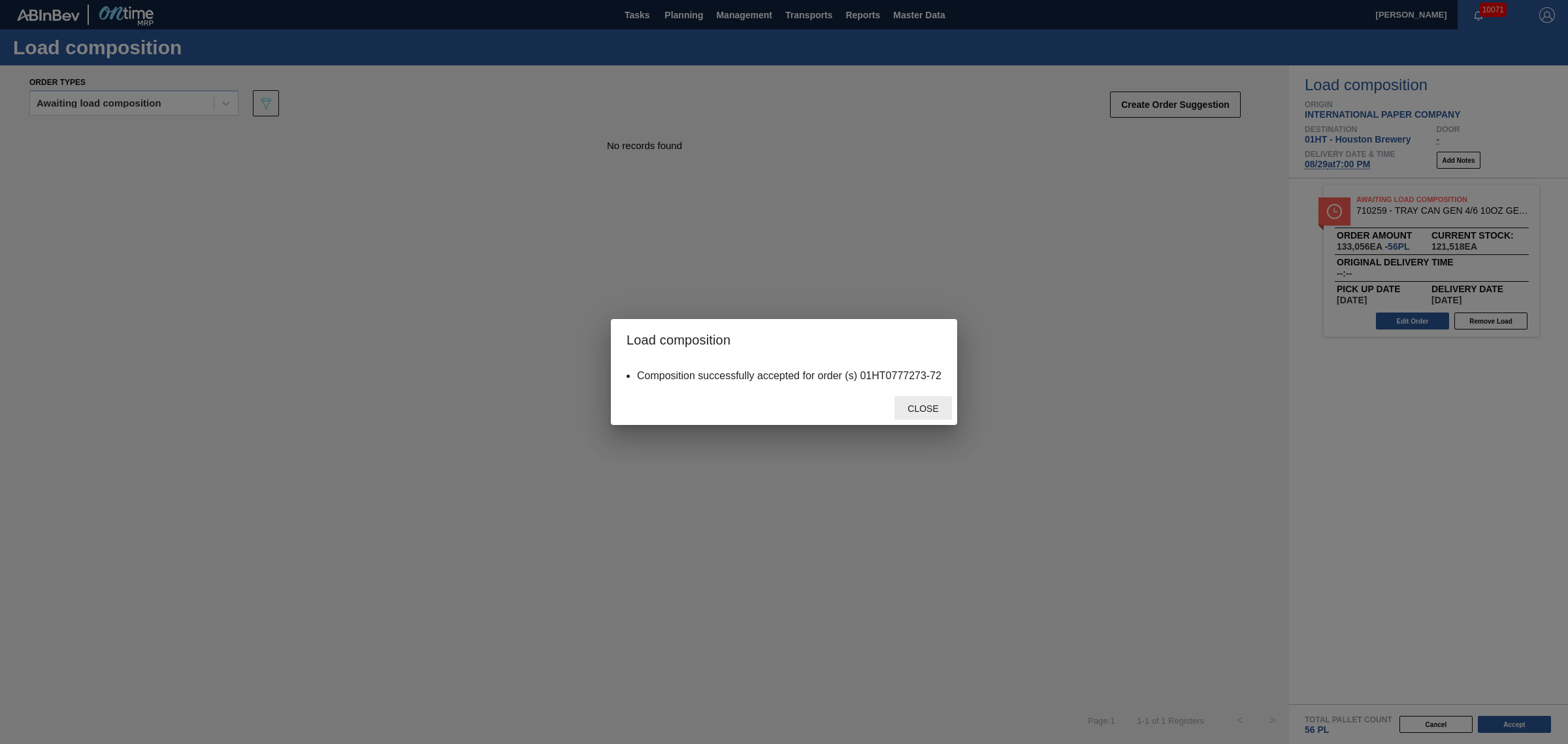
click at [921, 407] on span "Close" at bounding box center [922, 409] width 52 height 10
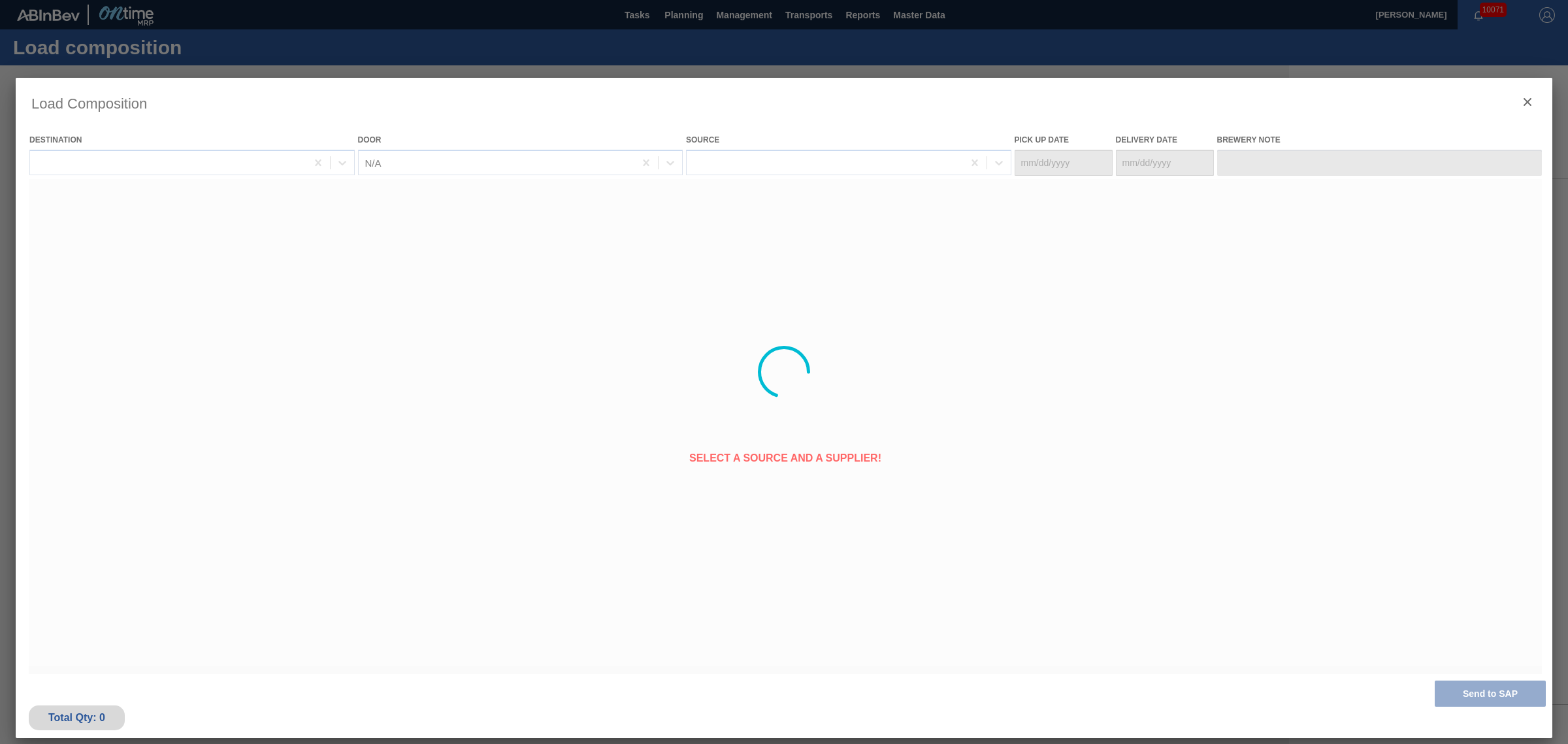
type Date "[DATE]"
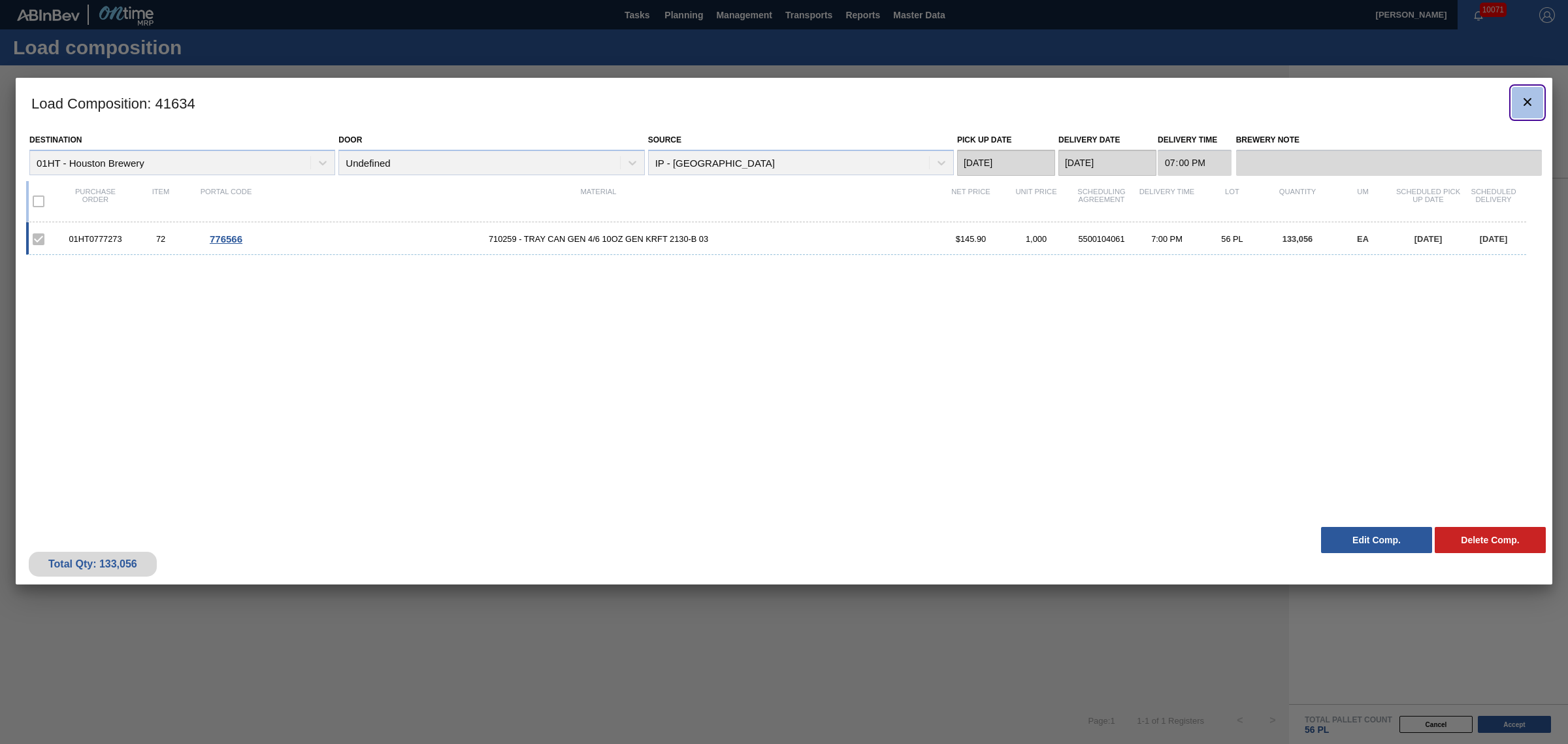
click at [1527, 103] on icon "botão de ícone" at bounding box center [1528, 102] width 16 height 16
